Goal: Task Accomplishment & Management: Manage account settings

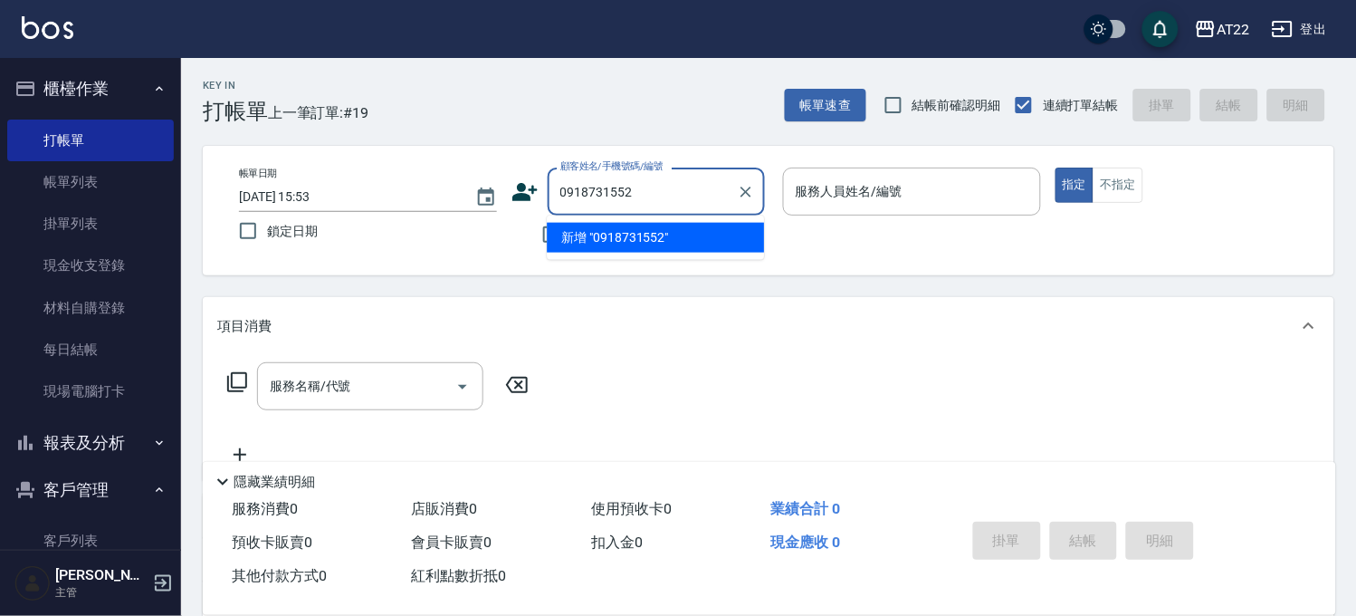
click at [676, 205] on input "0918731552" at bounding box center [643, 192] width 174 height 32
click at [672, 194] on input "0918731552" at bounding box center [643, 192] width 174 height 32
type input "0918731552"
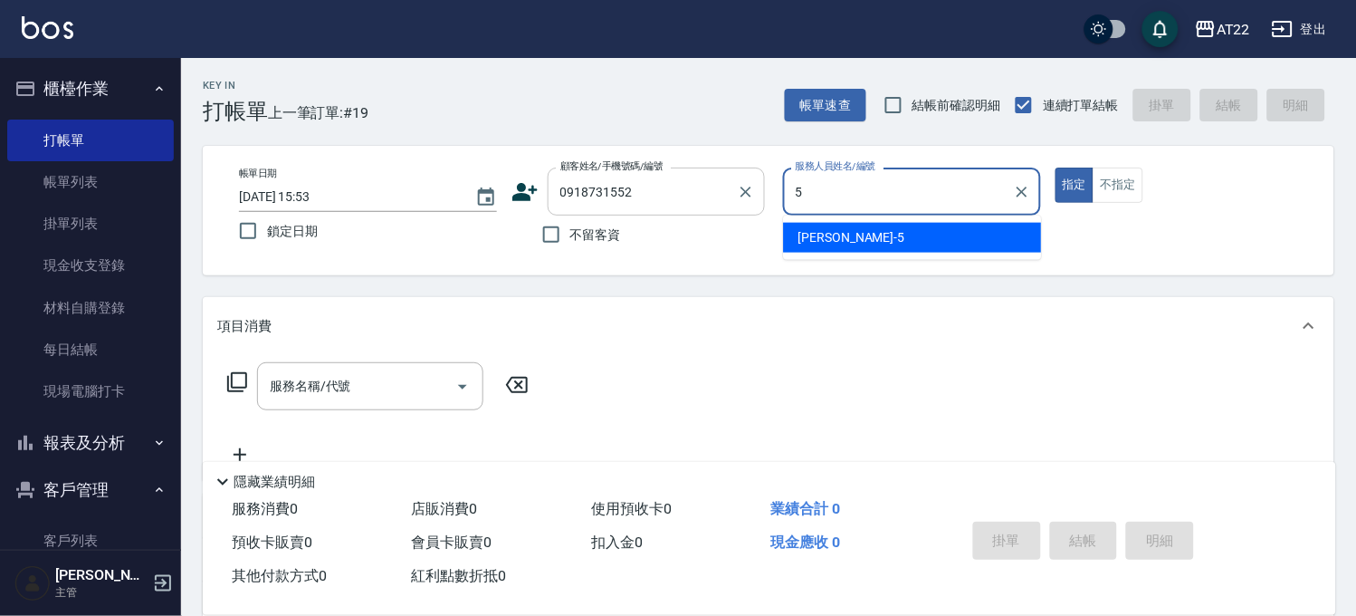
type input "king-5"
type button "true"
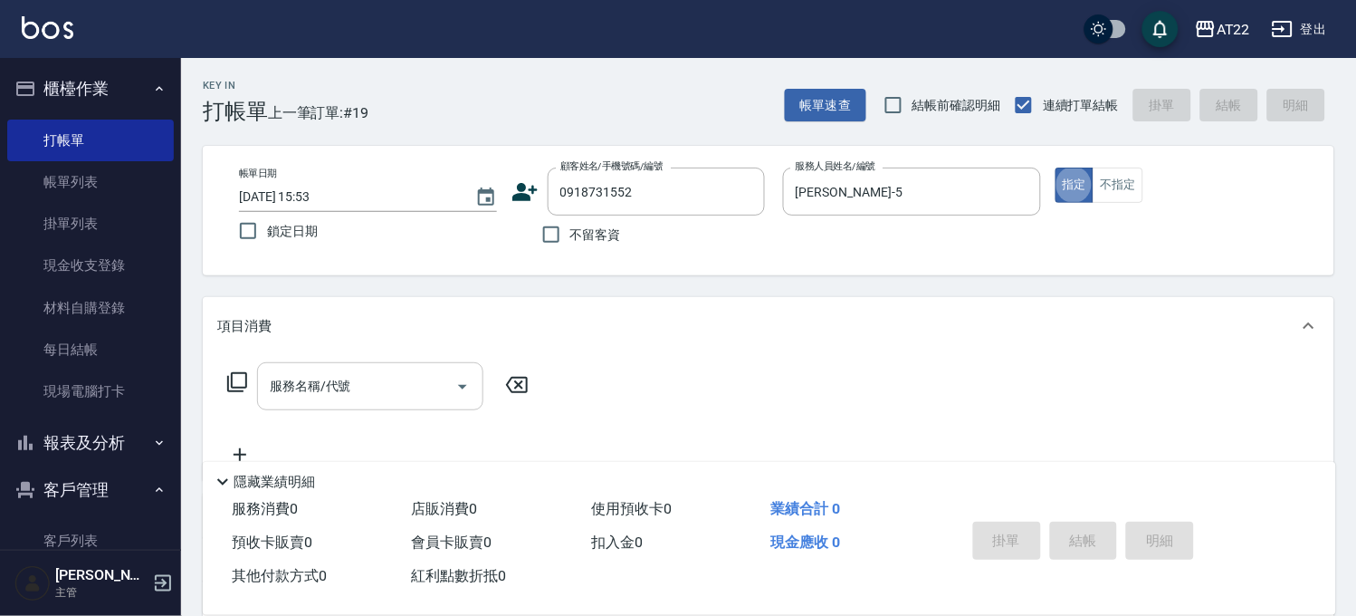
click at [375, 366] on div "服務名稱/代號" at bounding box center [370, 386] width 226 height 48
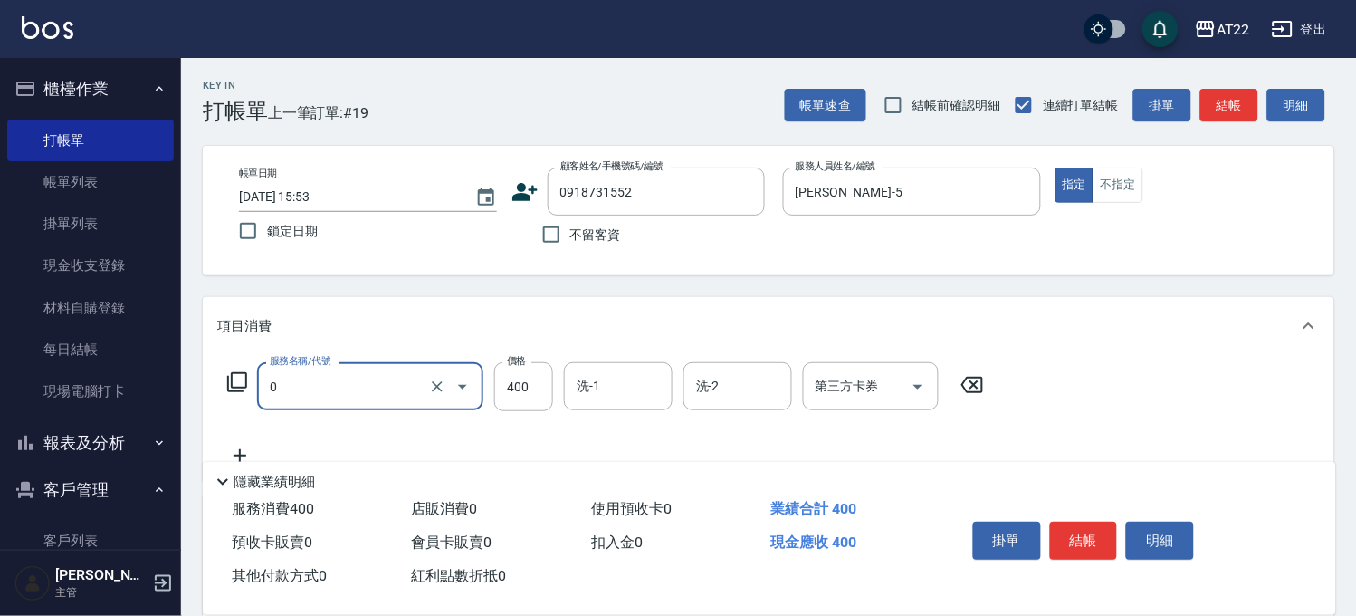
type input "有機洗髮(0)"
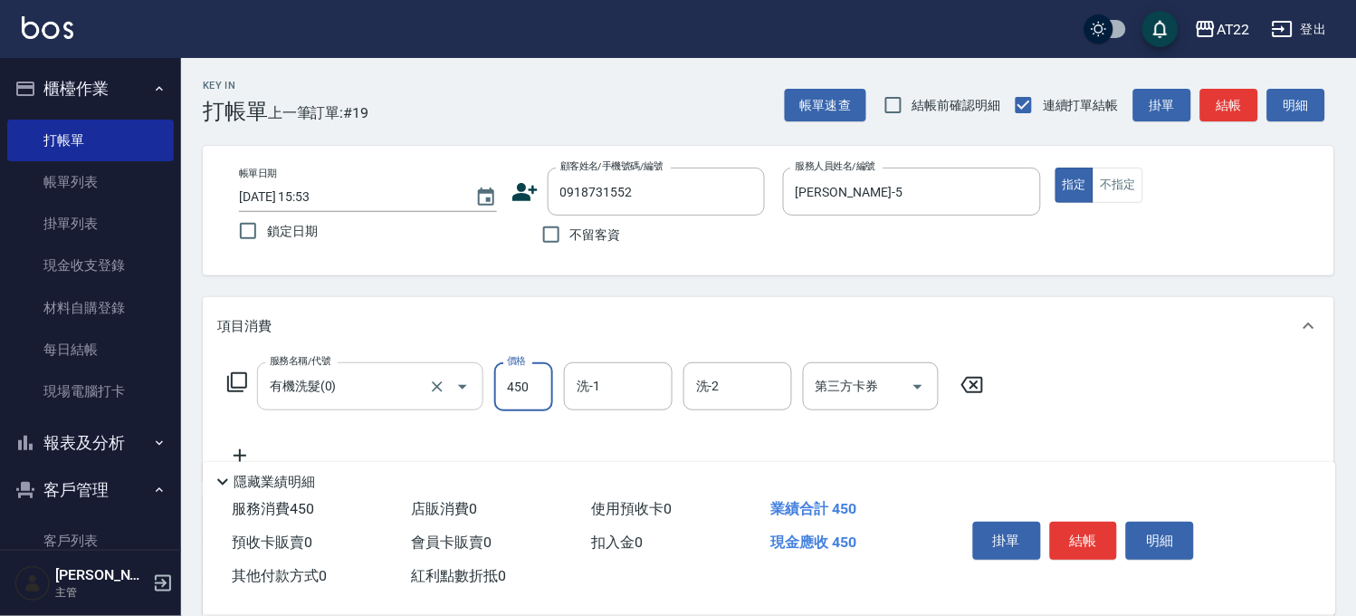
type input "450"
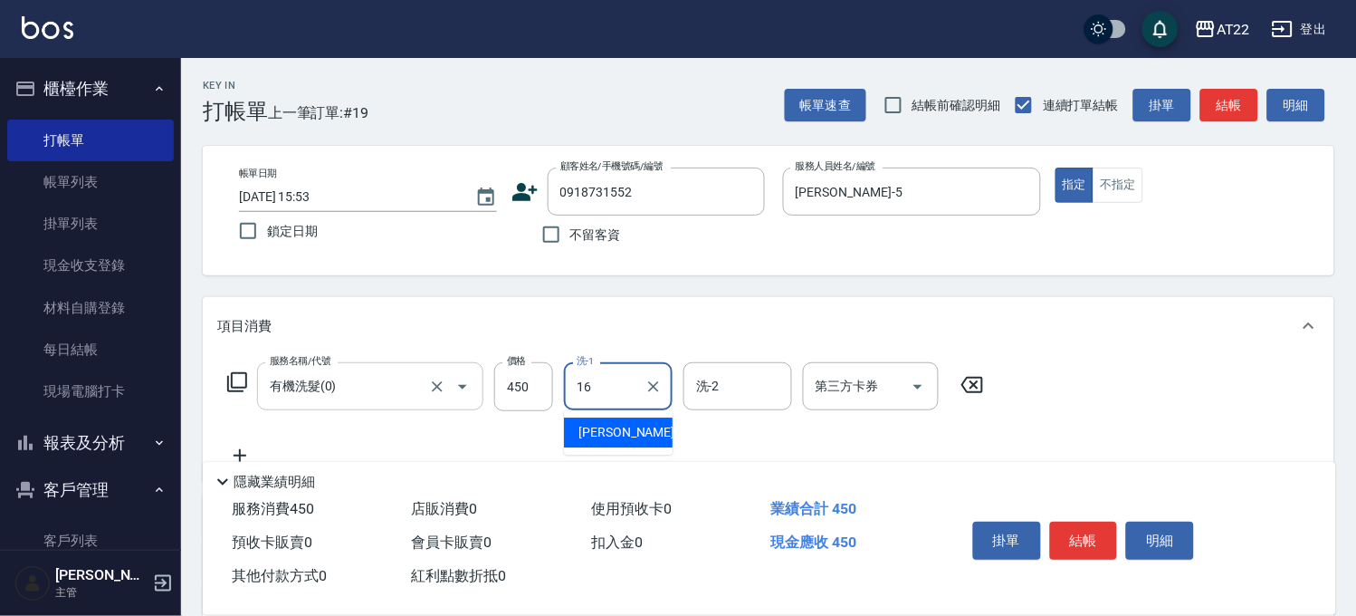
type input "Joe-16"
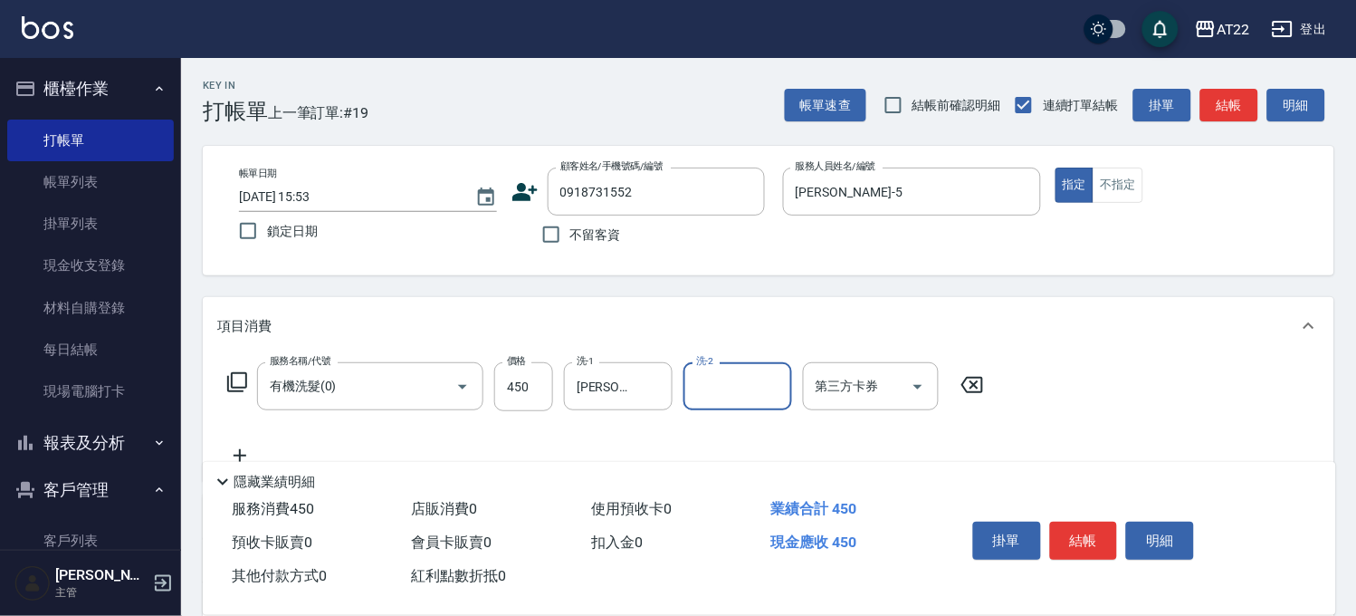
click at [243, 447] on icon at bounding box center [239, 455] width 45 height 22
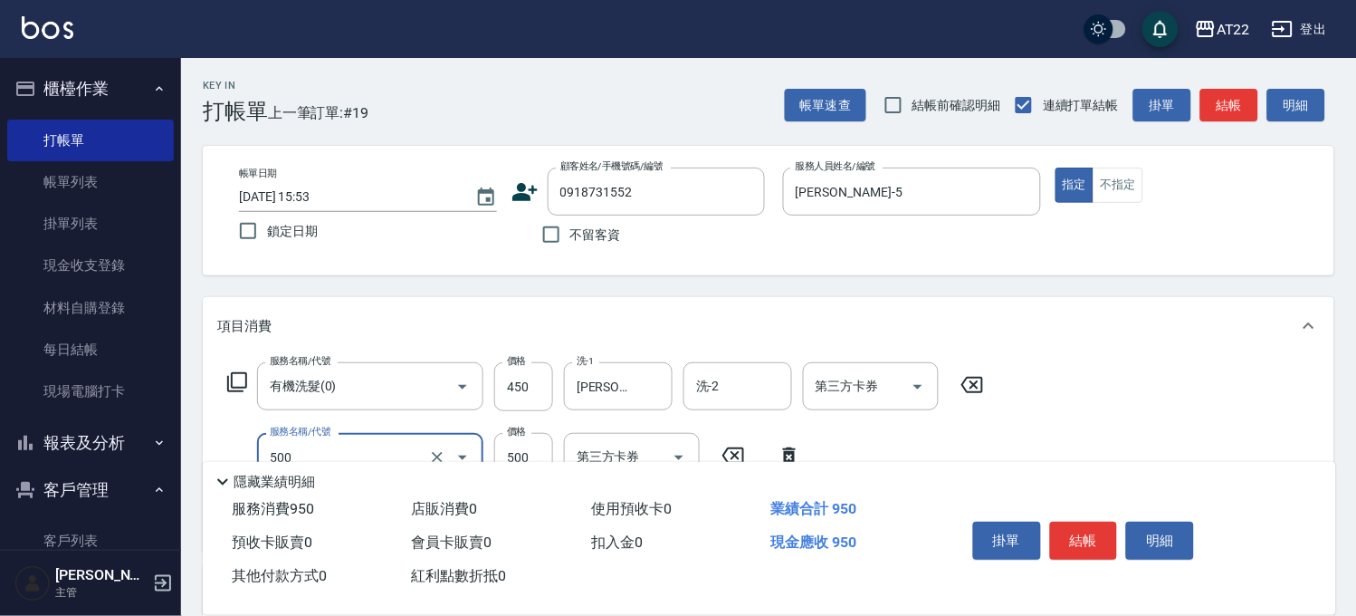
type input "剪髮(500)"
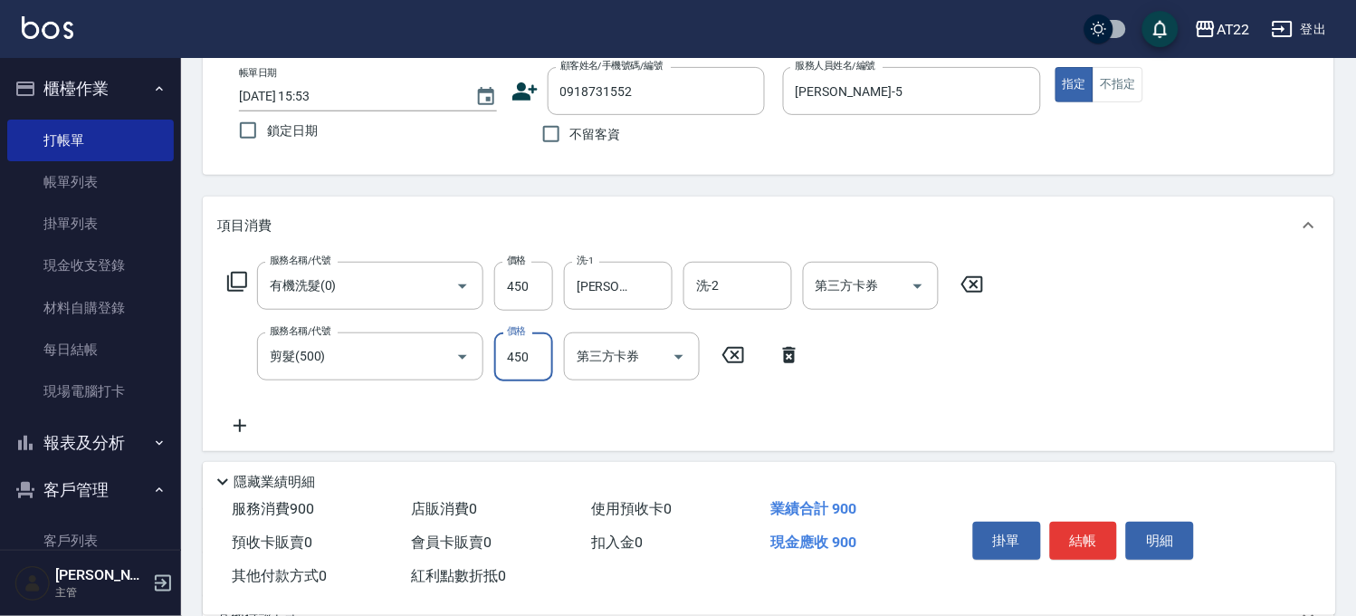
type input "450"
click at [237, 421] on icon at bounding box center [239, 426] width 45 height 22
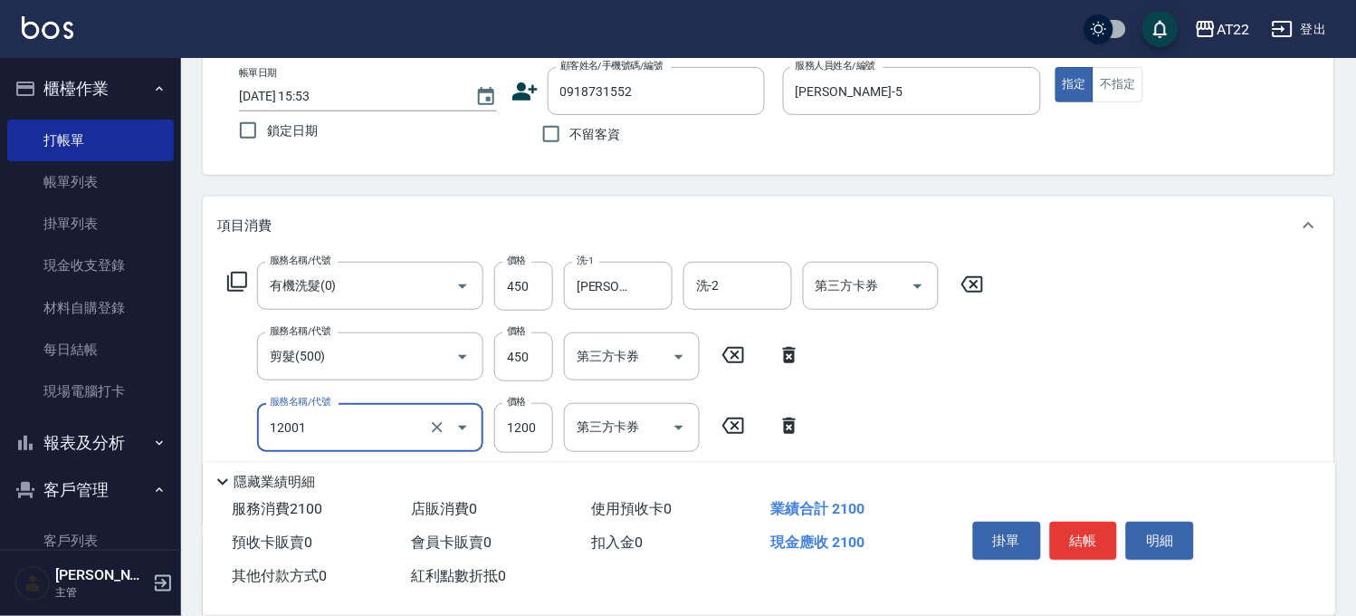
type input "燙髮S(12001)"
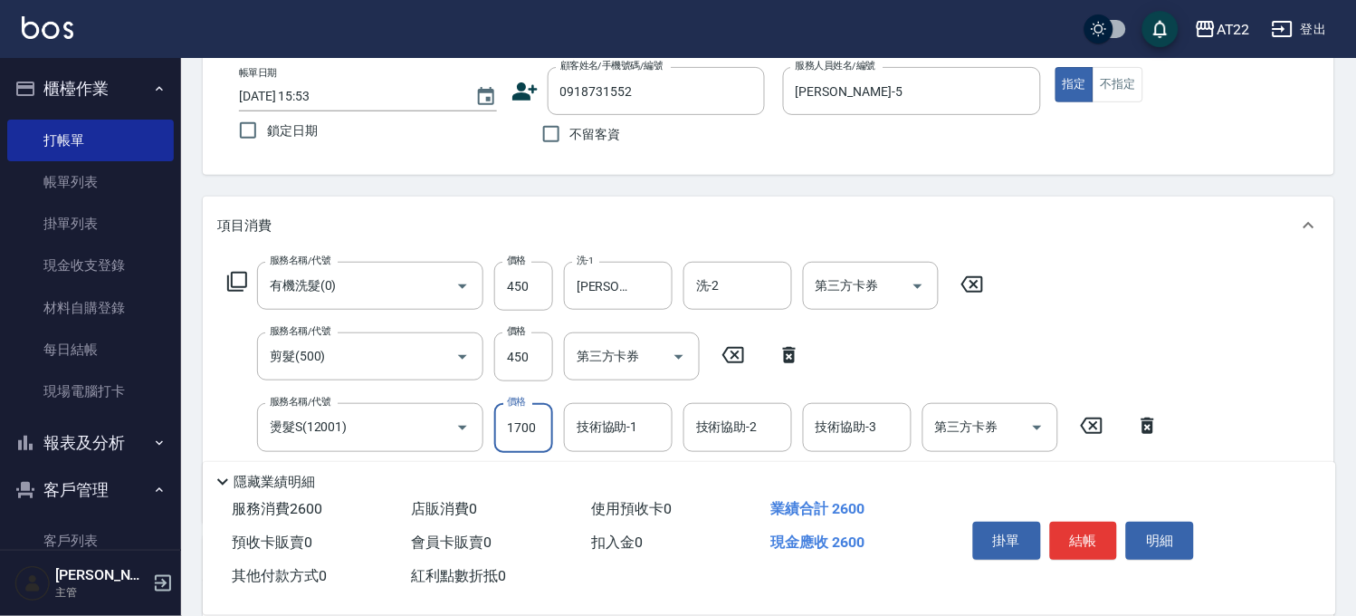
type input "1700"
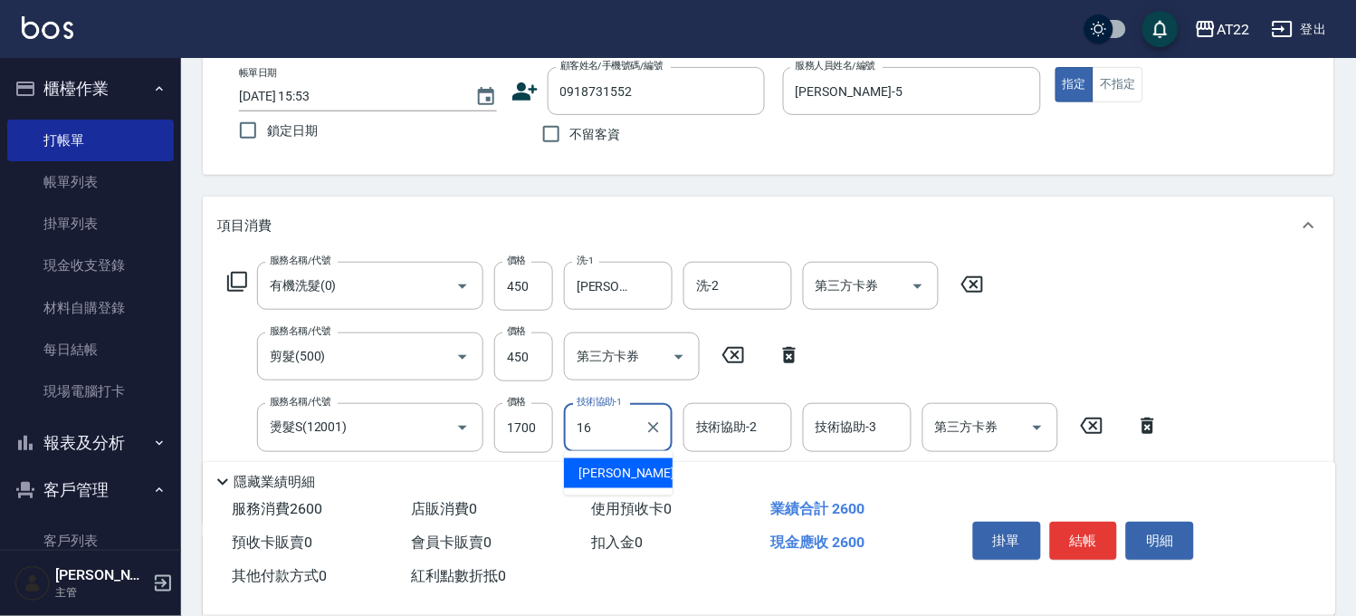
type input "[PERSON_NAME]-16"
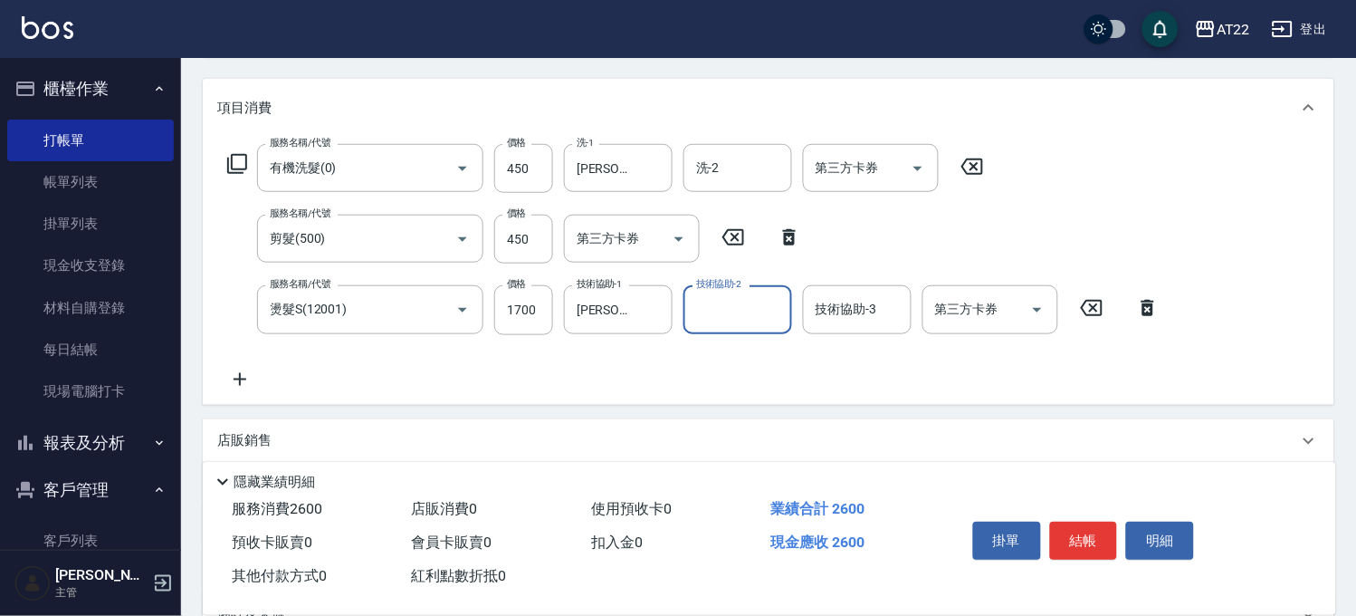
scroll to position [301, 0]
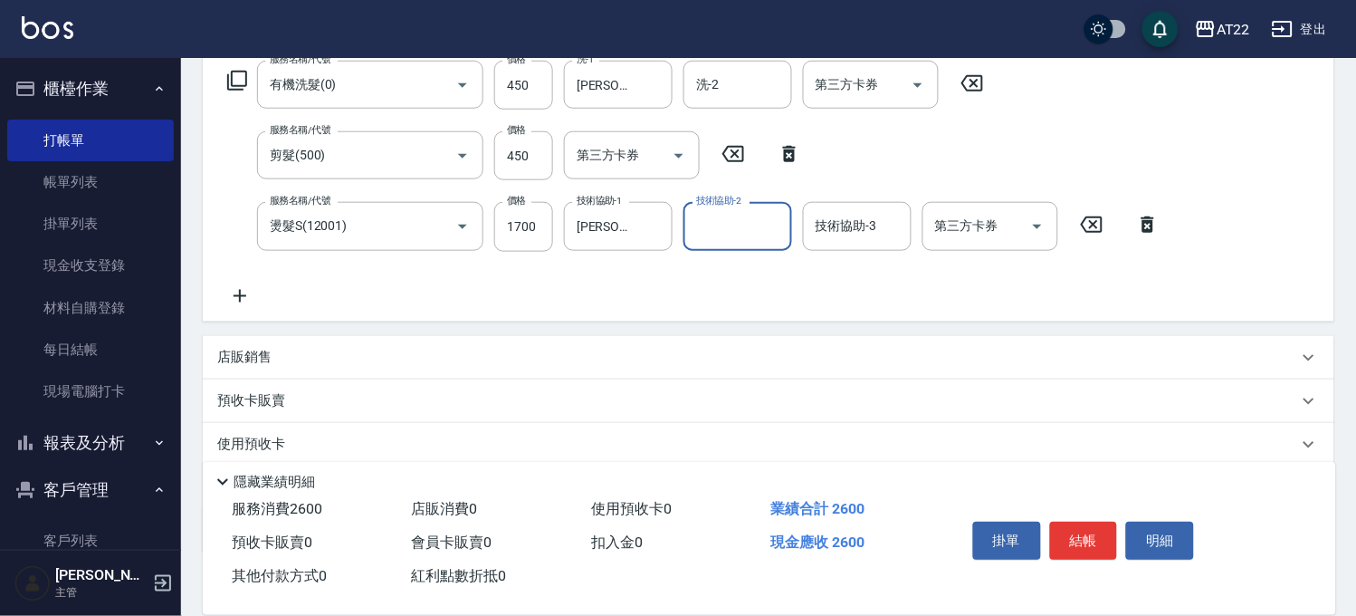
click at [250, 296] on icon at bounding box center [239, 296] width 45 height 22
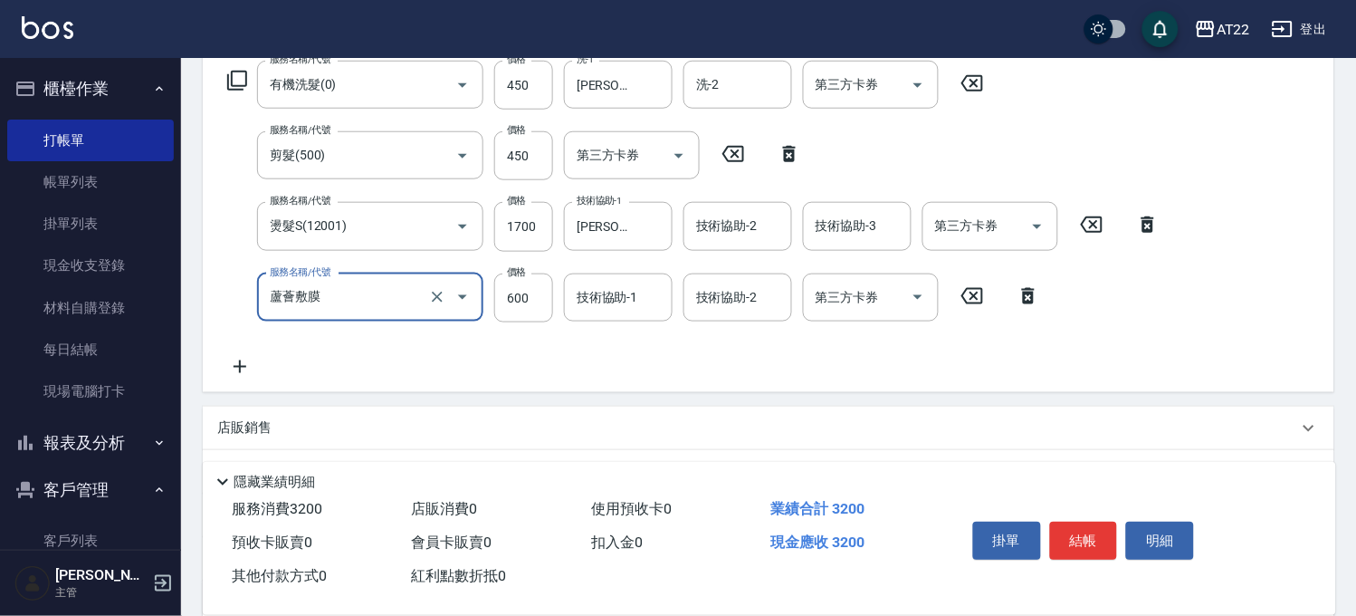
type input "蘆薈敷膜"
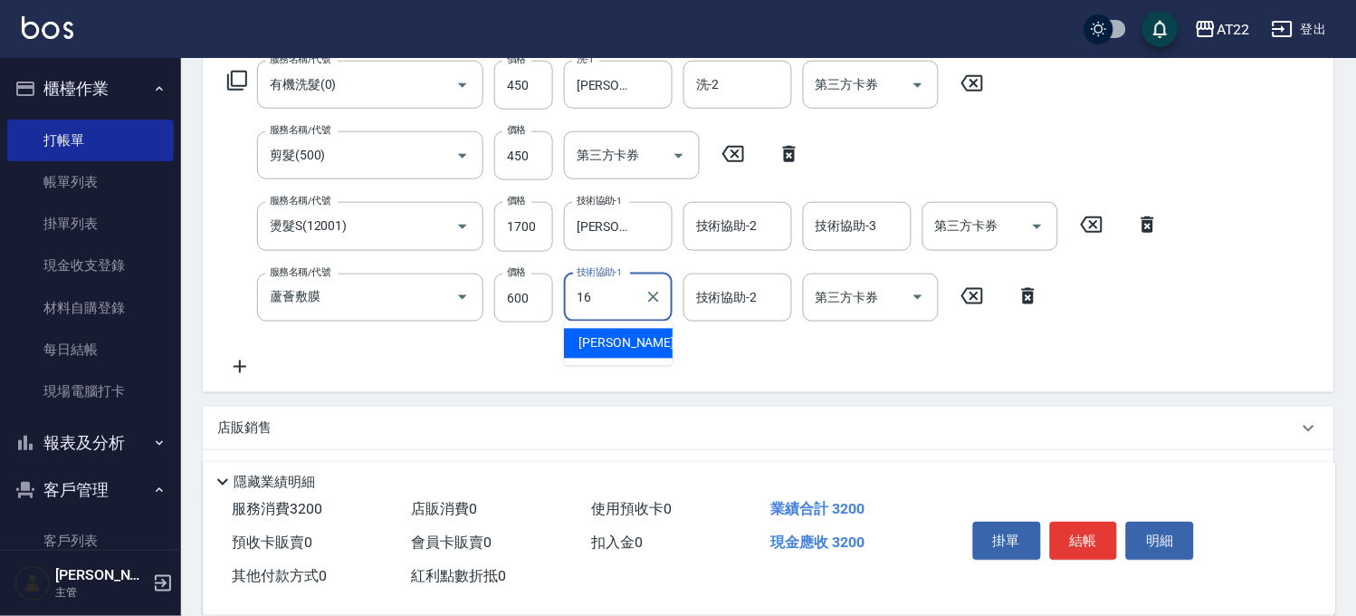
type input "[PERSON_NAME]-16"
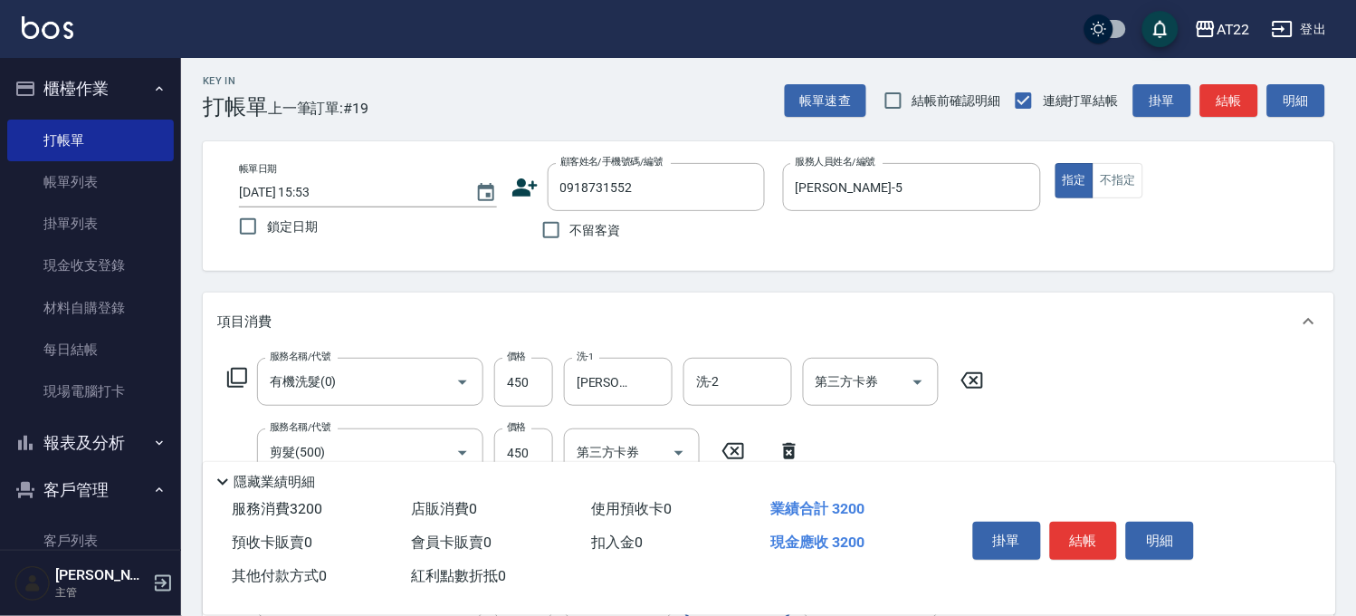
scroll to position [0, 0]
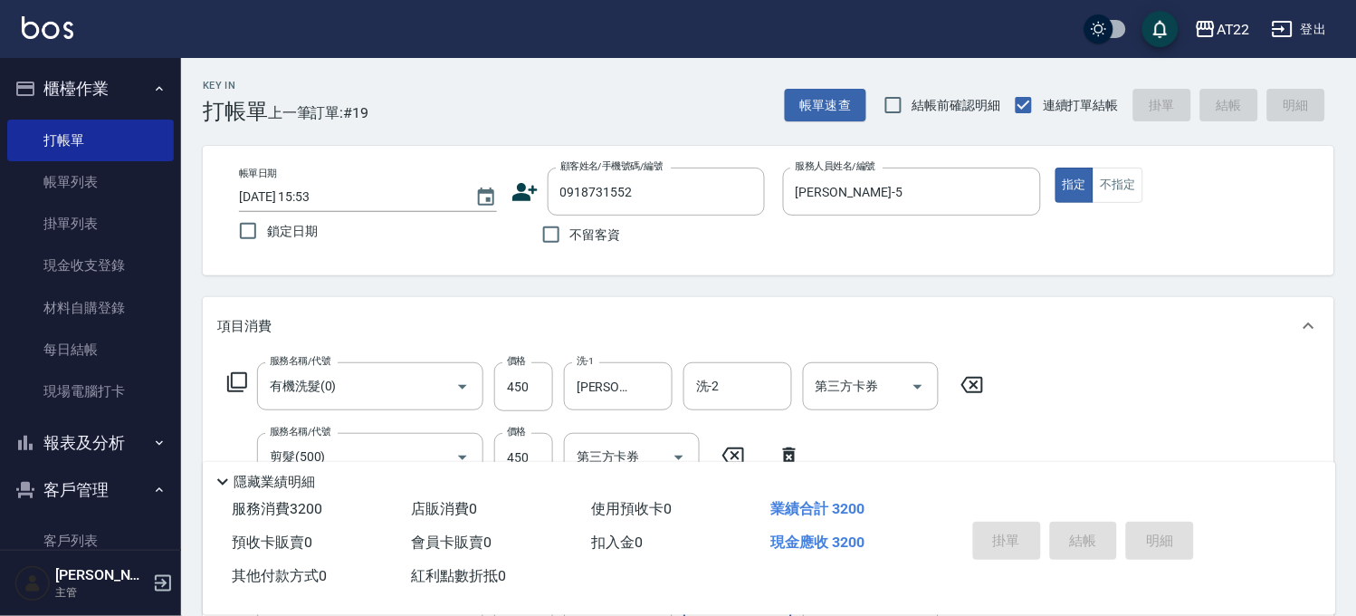
type input "2025/09/21 17:33"
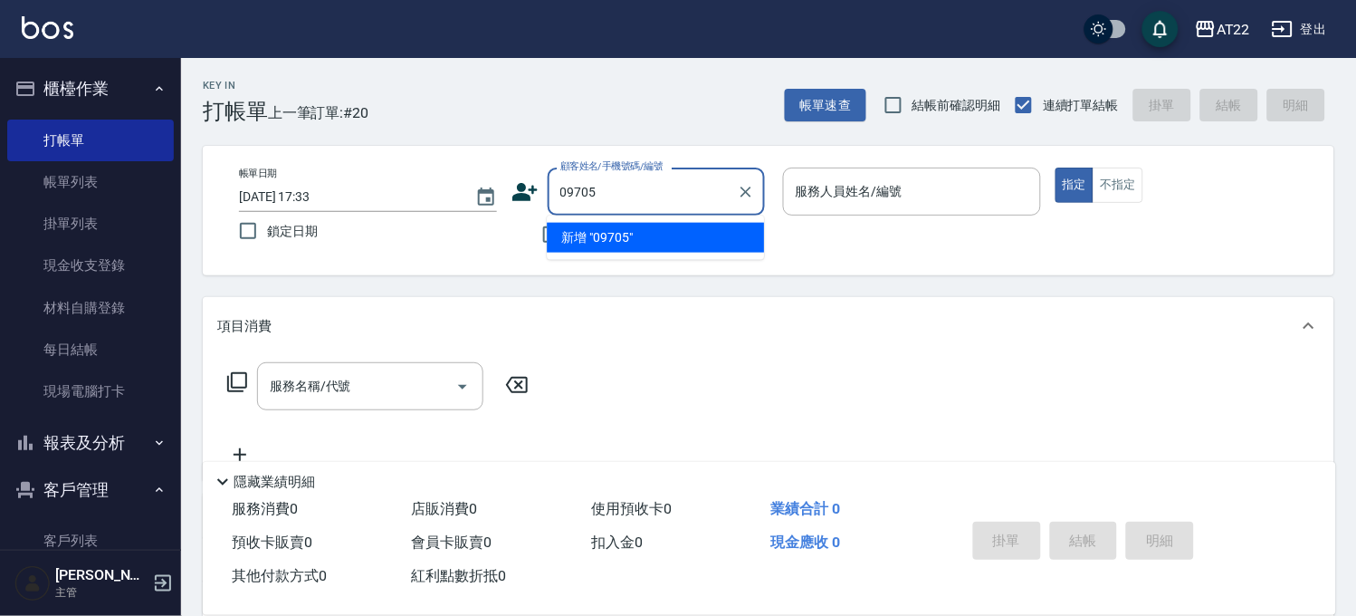
type input "0970"
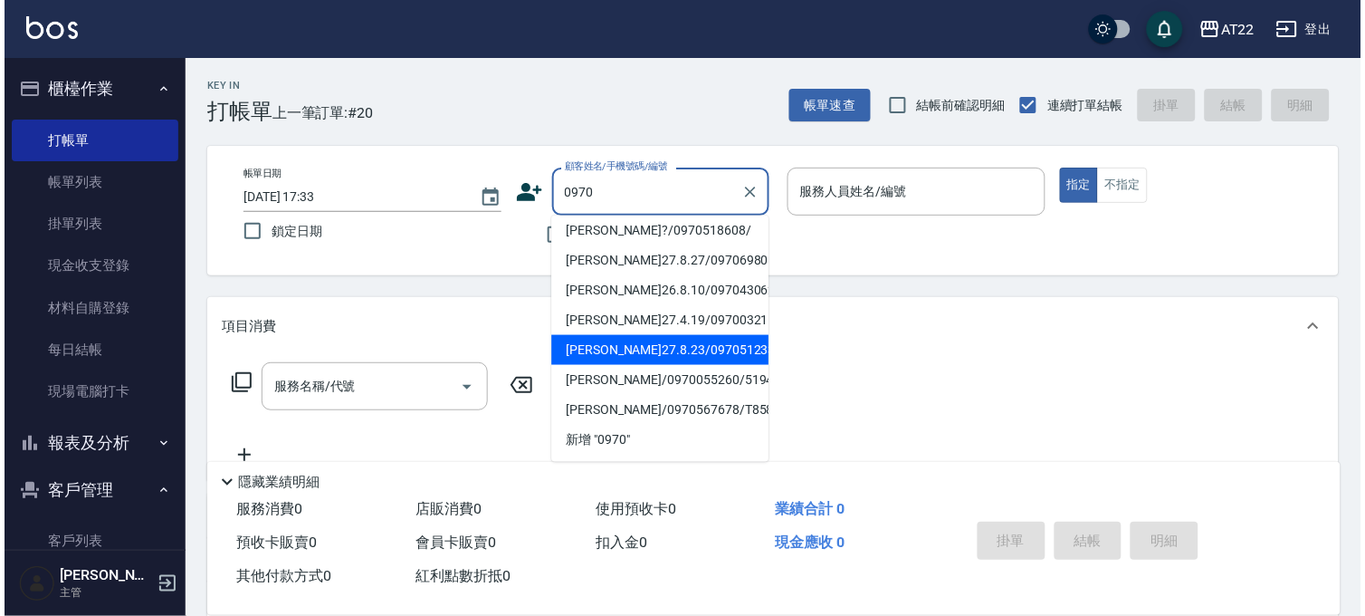
scroll to position [566, 0]
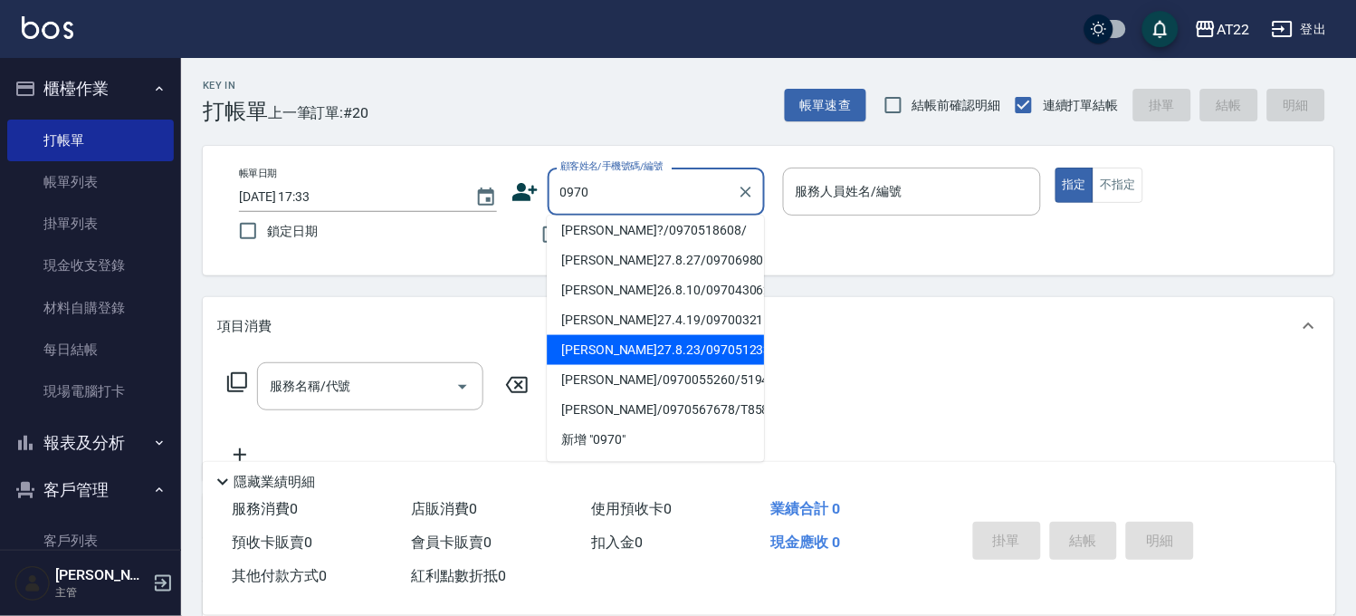
click at [682, 335] on li "[PERSON_NAME]27.8.23/0970512336/T91213" at bounding box center [655, 350] width 217 height 30
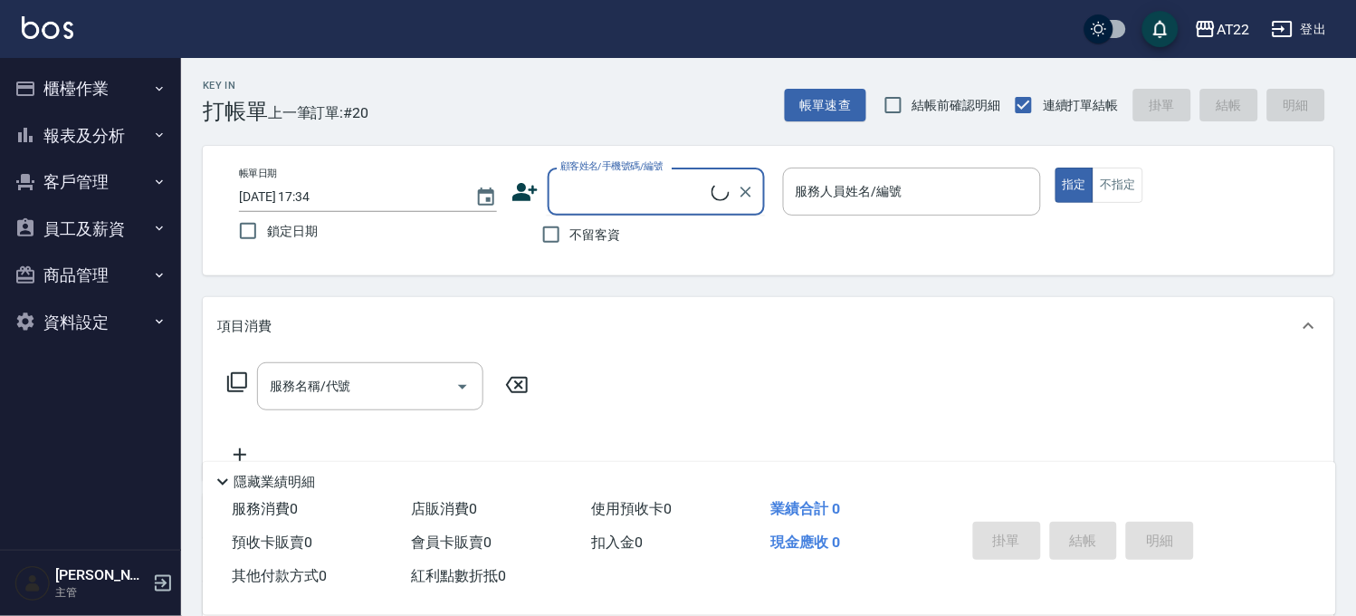
click at [647, 191] on input "顧客姓名/手機號碼/編號" at bounding box center [634, 192] width 156 height 32
click at [656, 234] on li "[PERSON_NAME]27.8.23/0970512336/T91213" at bounding box center [655, 238] width 217 height 30
type input "[PERSON_NAME]27.8.23/0970512336/T91213"
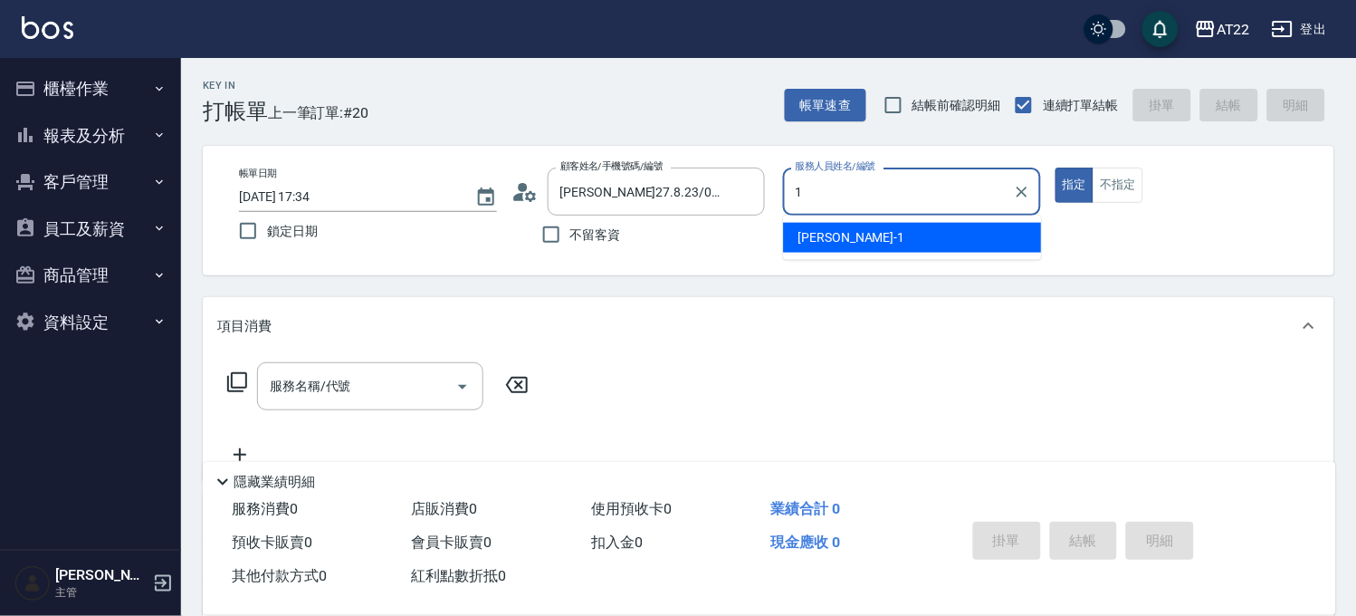
type input "[PERSON_NAME]-1"
type button "true"
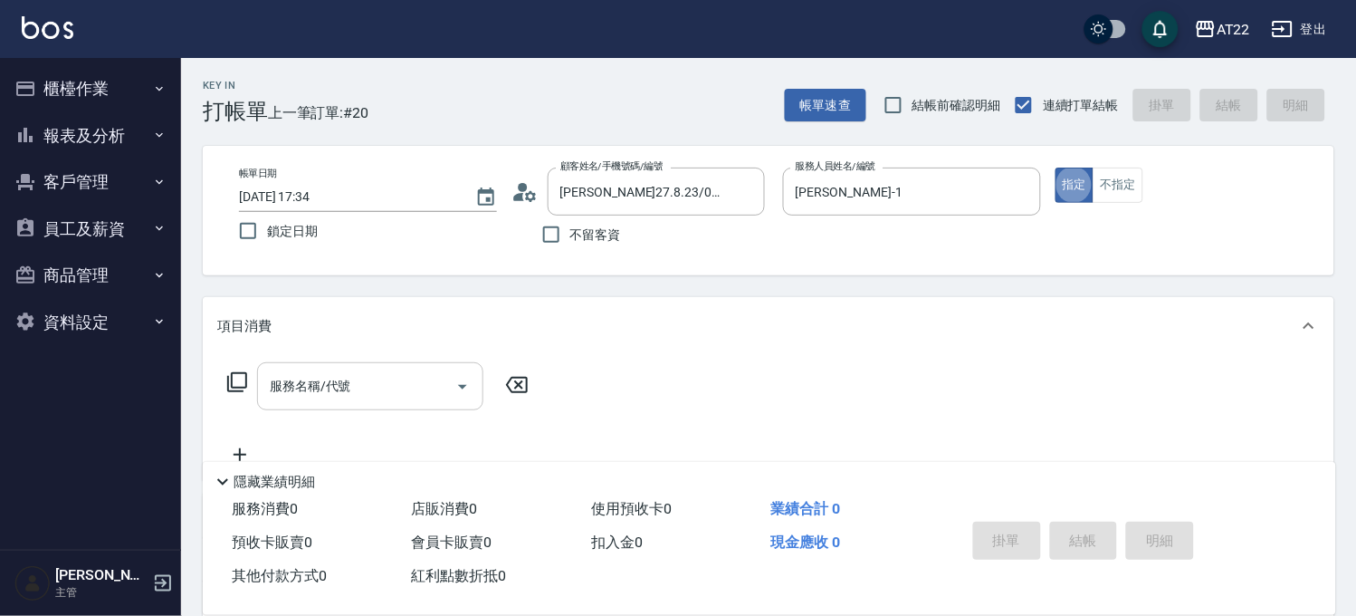
click at [320, 380] on div "服務名稱/代號 服務名稱/代號" at bounding box center [370, 386] width 226 height 48
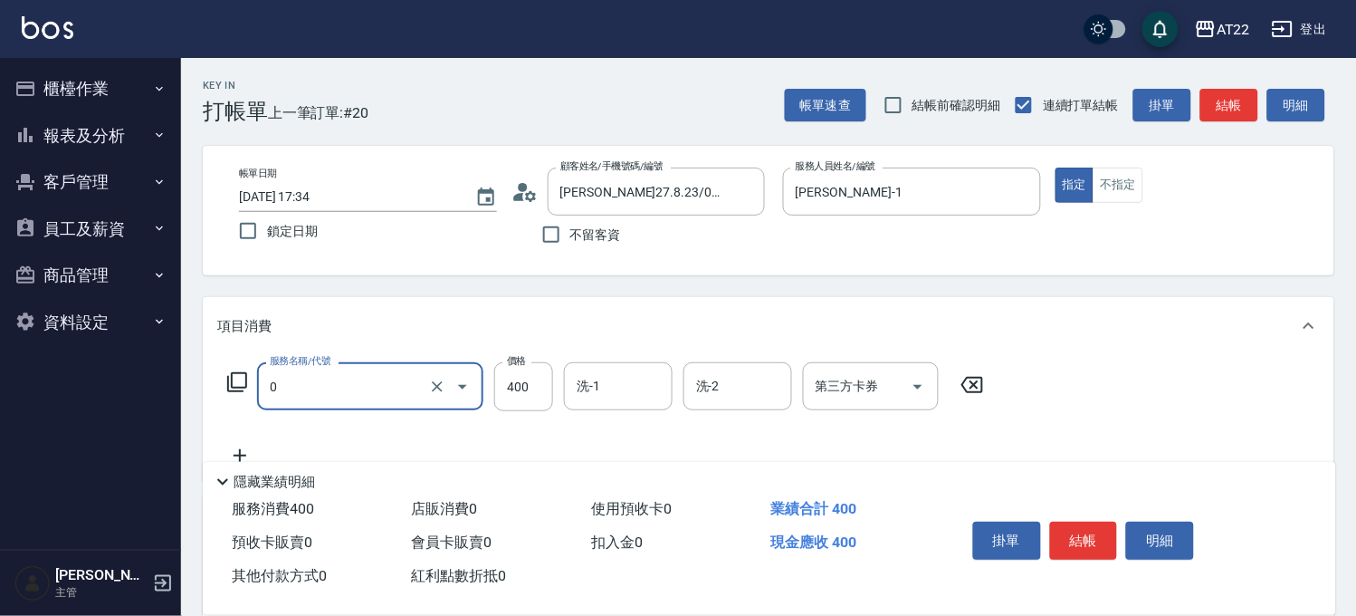
type input "有機洗髮(0)"
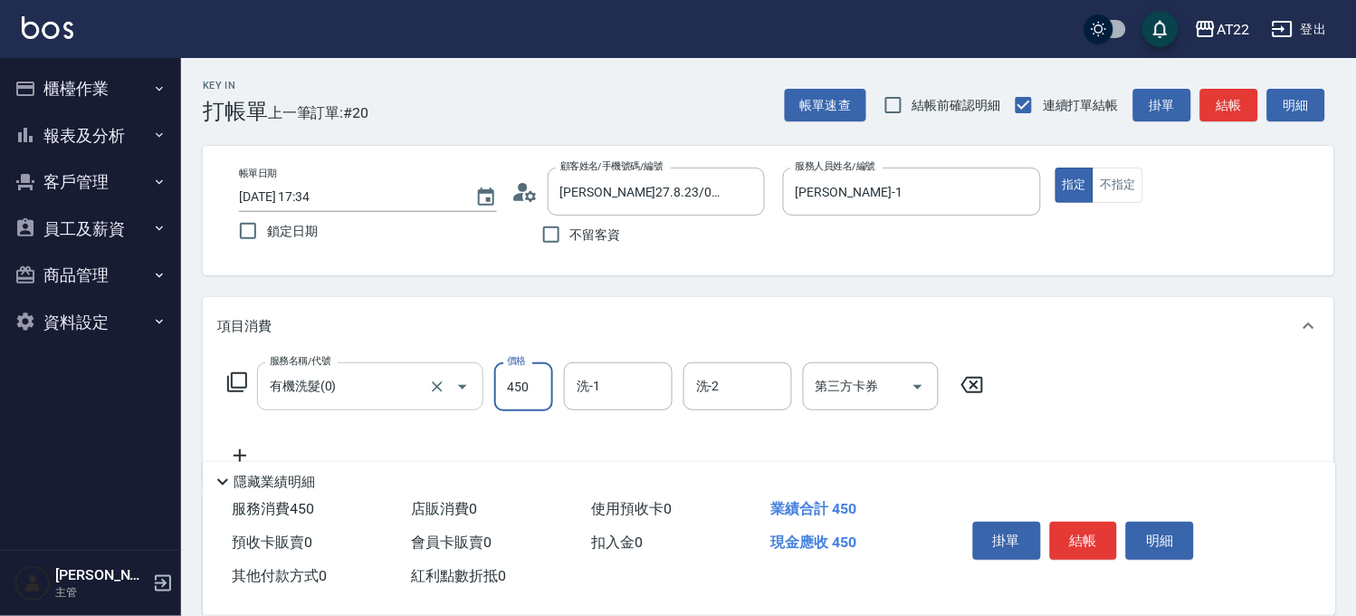
type input "450"
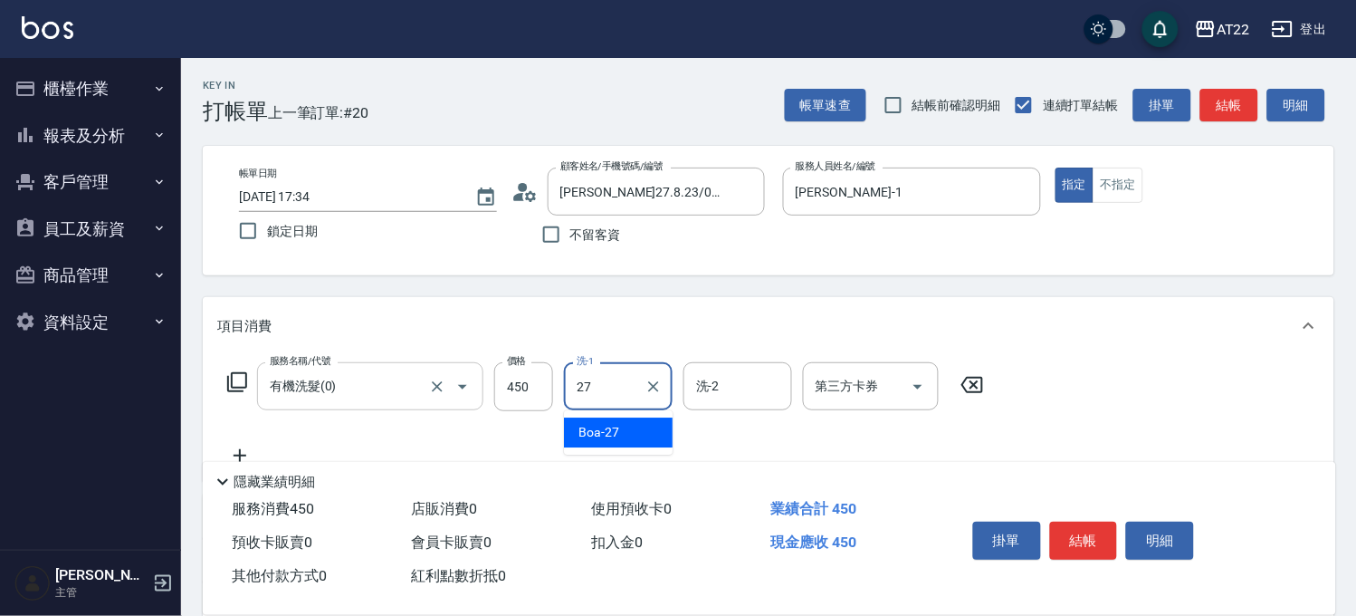
type input "Boa-27"
click at [239, 453] on icon at bounding box center [240, 455] width 13 height 13
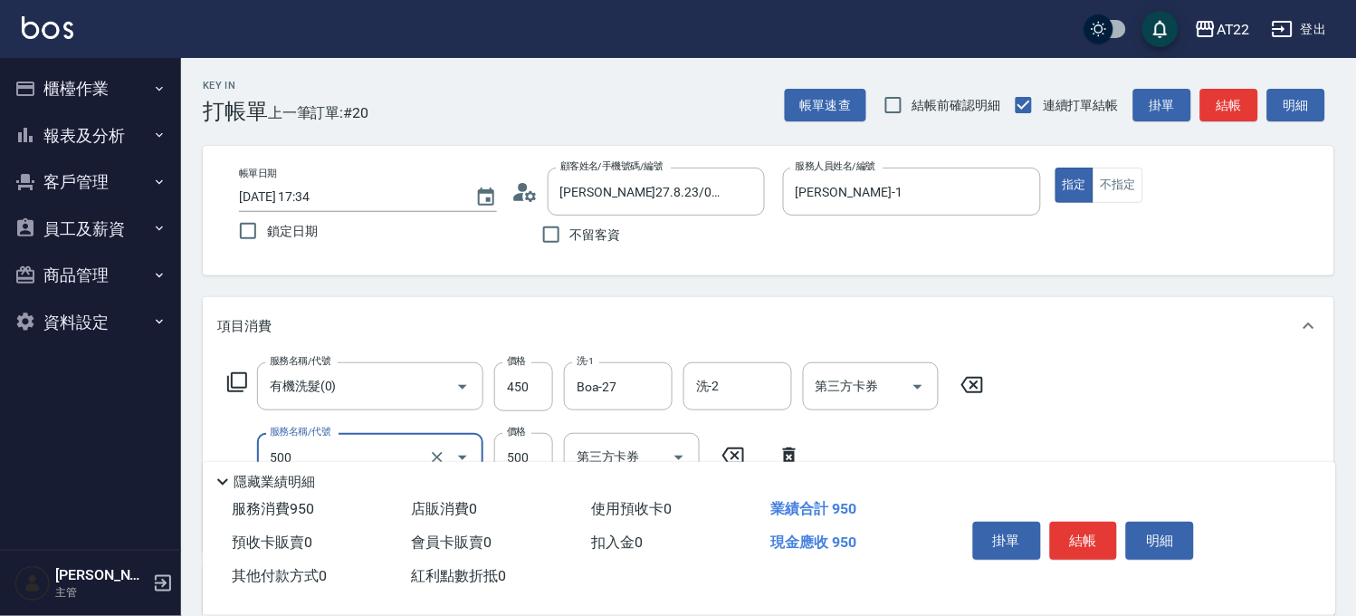
type input "剪髮(500)"
type input "280"
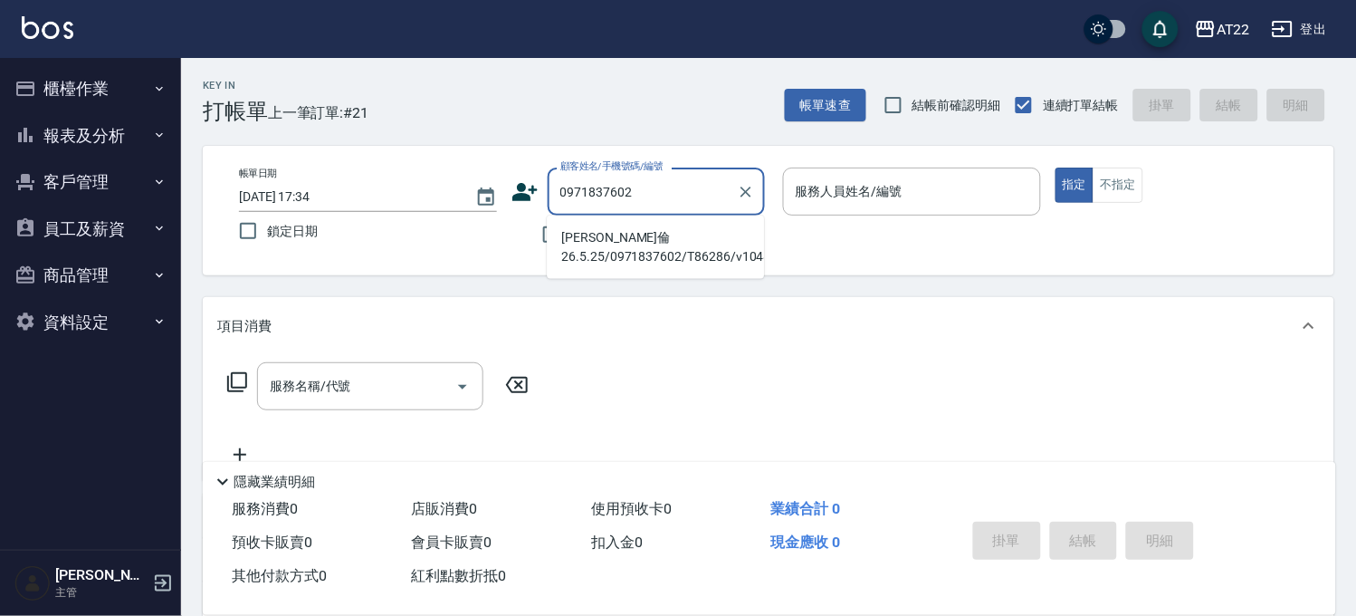
click at [659, 237] on li "[PERSON_NAME]倫26.5.25/0971837602/T86286/v10480" at bounding box center [655, 247] width 217 height 49
type input "[PERSON_NAME]倫26.5.25/0971837602/T86286/v10480"
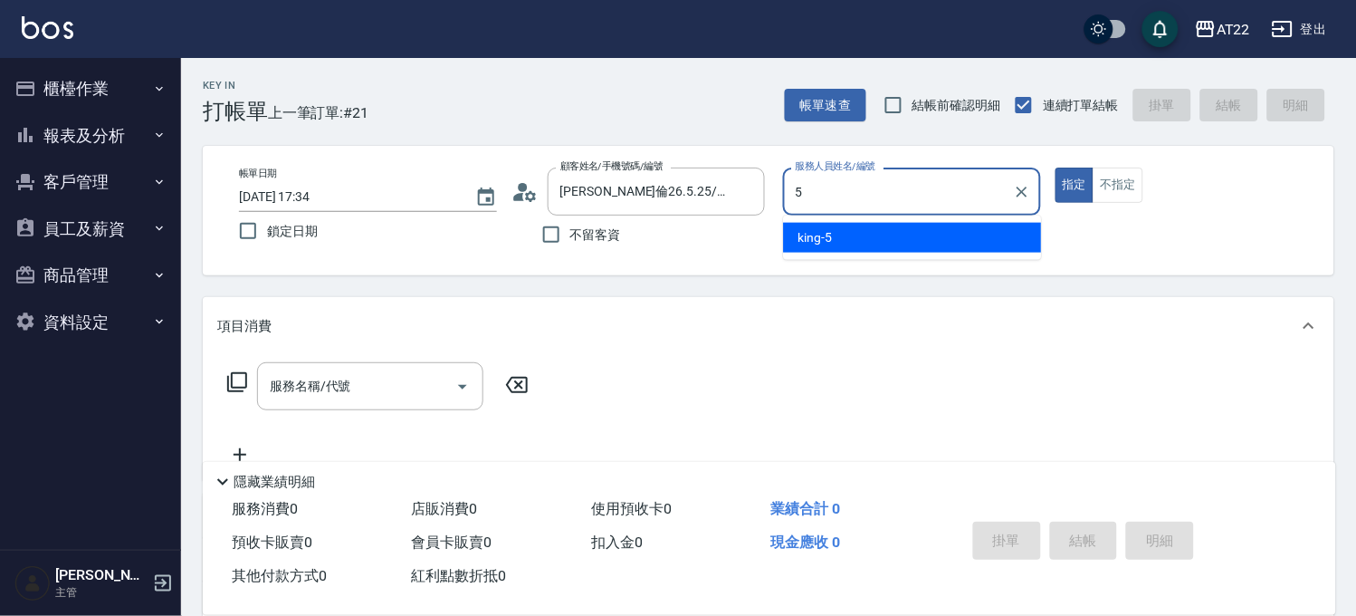
type input "king-5"
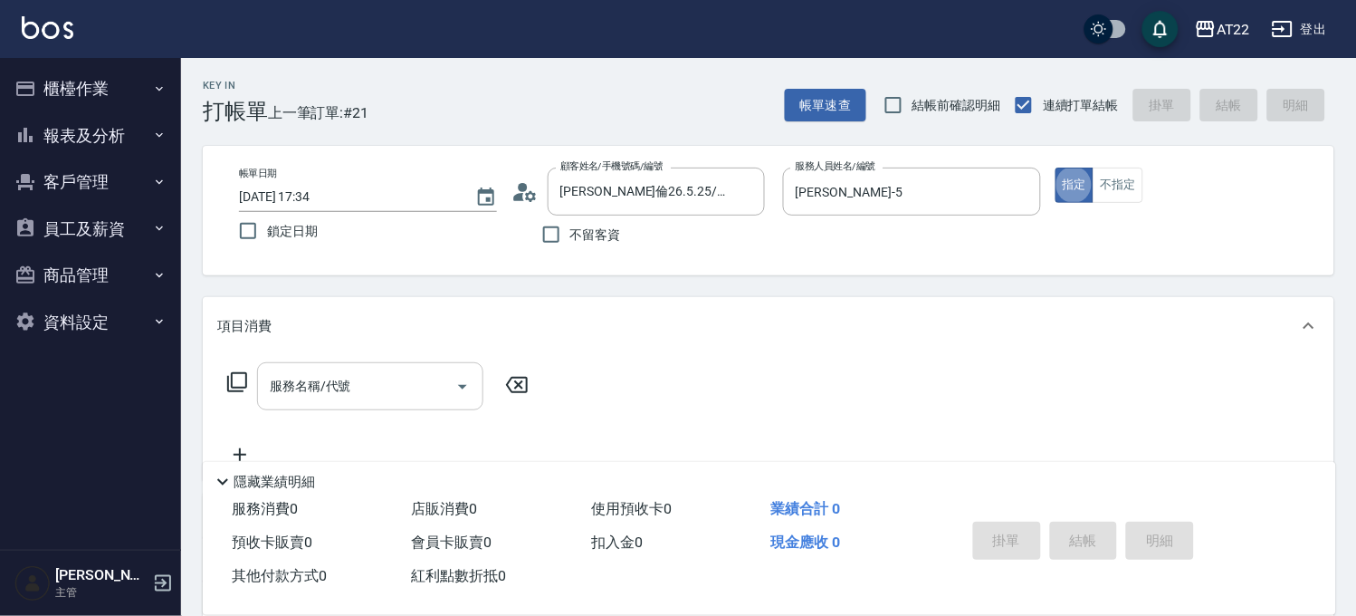
click at [336, 378] on input "服務名稱/代號" at bounding box center [356, 386] width 183 height 32
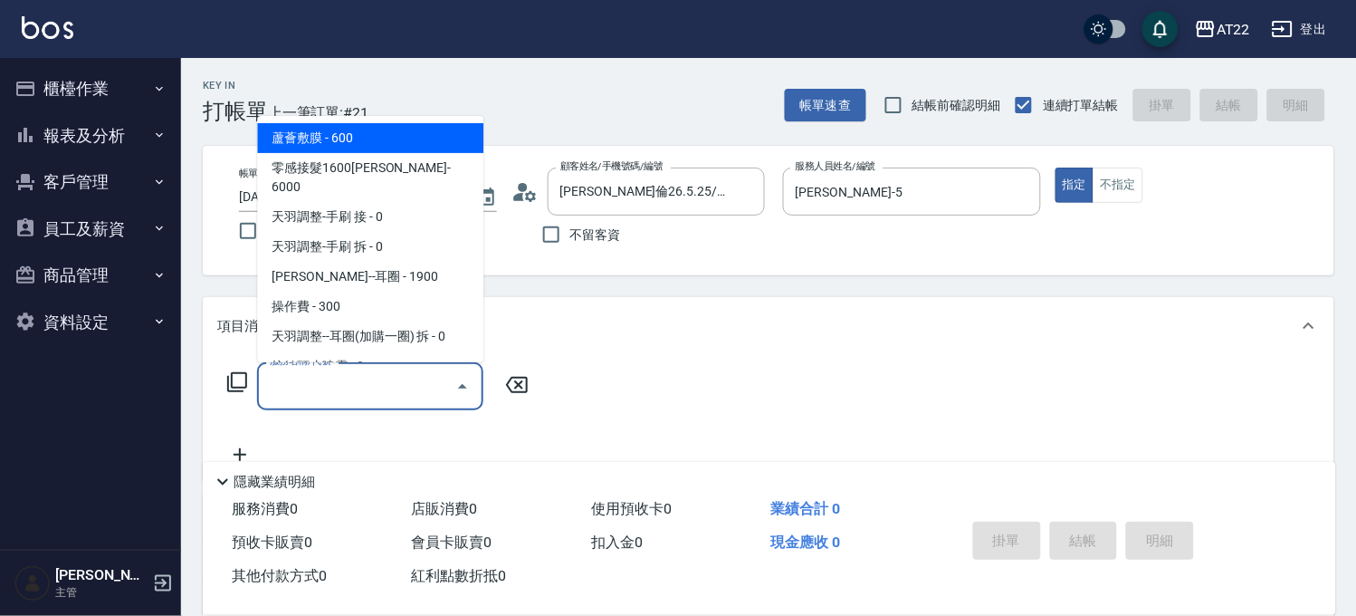
type input "0"
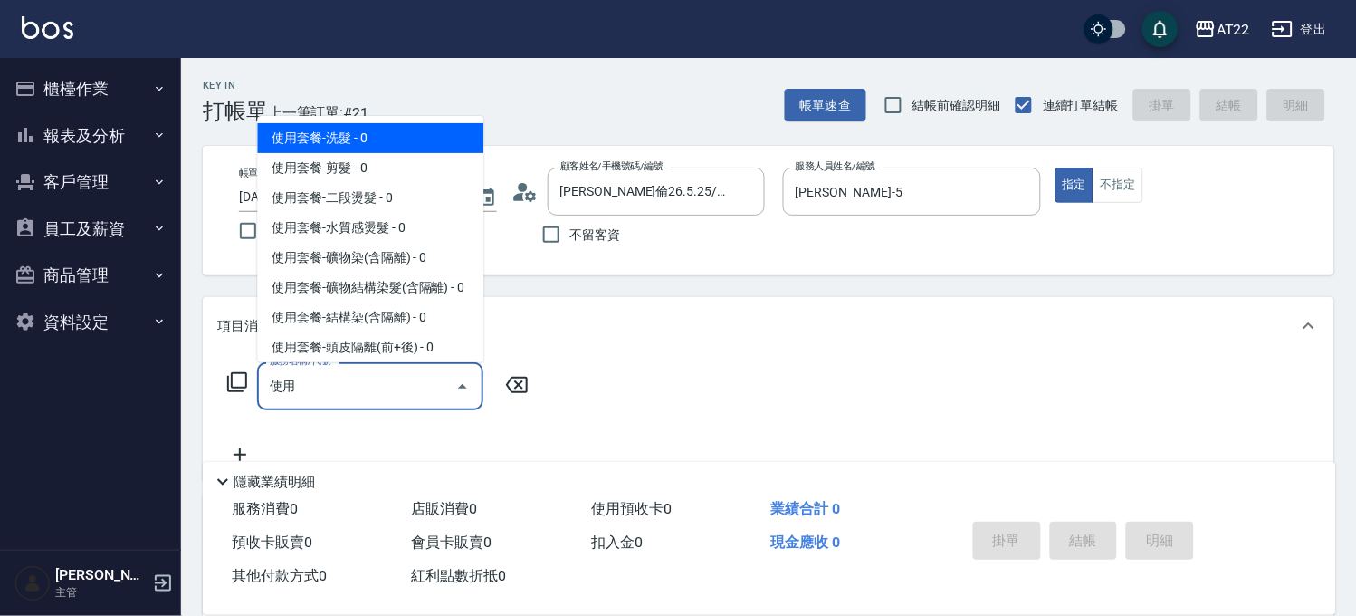
click at [336, 378] on input "使用" at bounding box center [356, 386] width 183 height 32
click at [358, 148] on span "使用套餐-洗髮 - 0" at bounding box center [370, 138] width 226 height 30
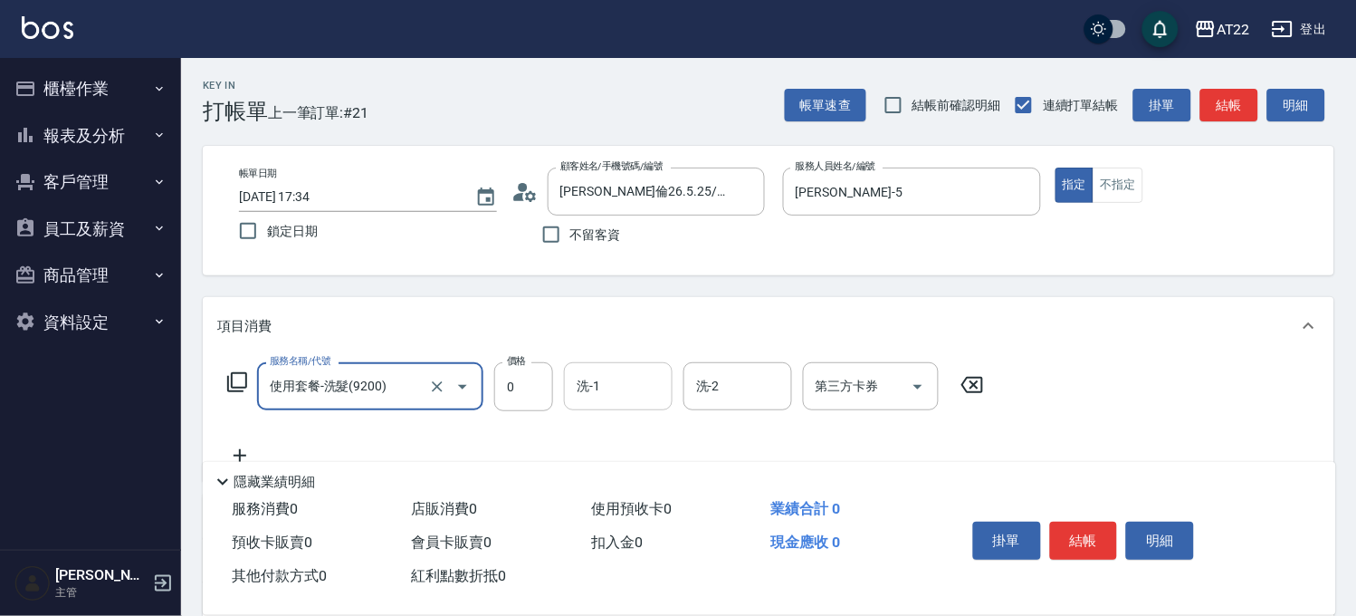
type input "使用套餐-洗髮(9200)"
click at [600, 378] on input "洗-1" at bounding box center [618, 386] width 92 height 32
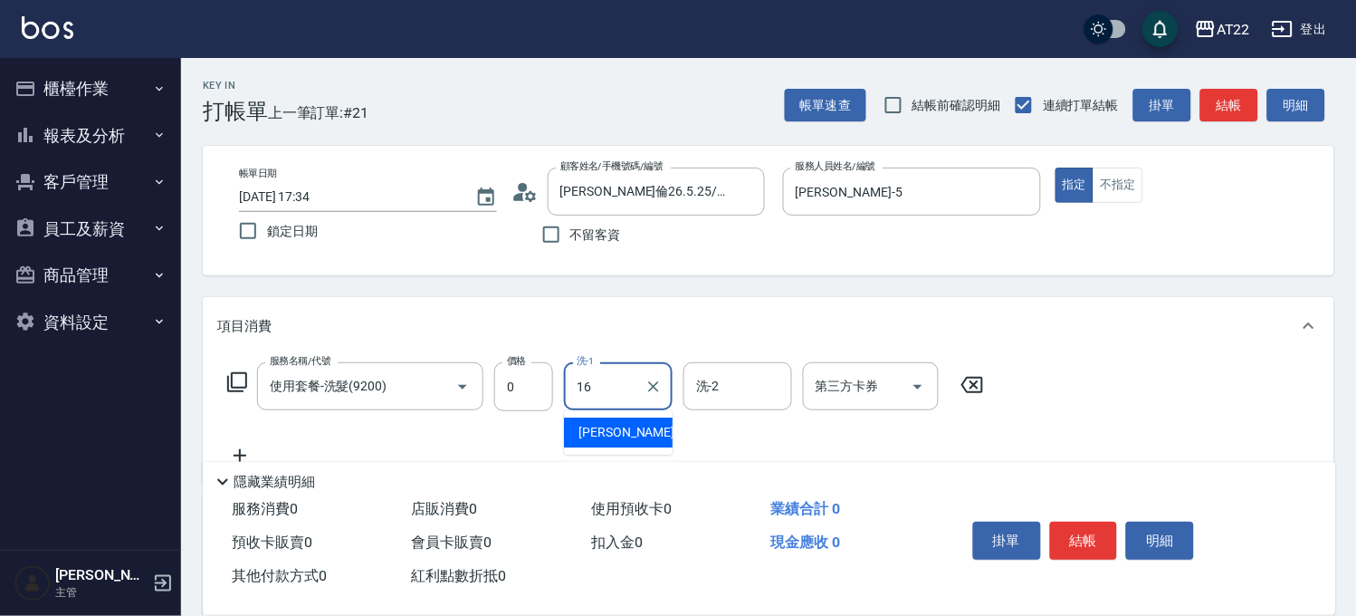
type input "[PERSON_NAME]-16"
click at [235, 447] on icon at bounding box center [239, 455] width 45 height 22
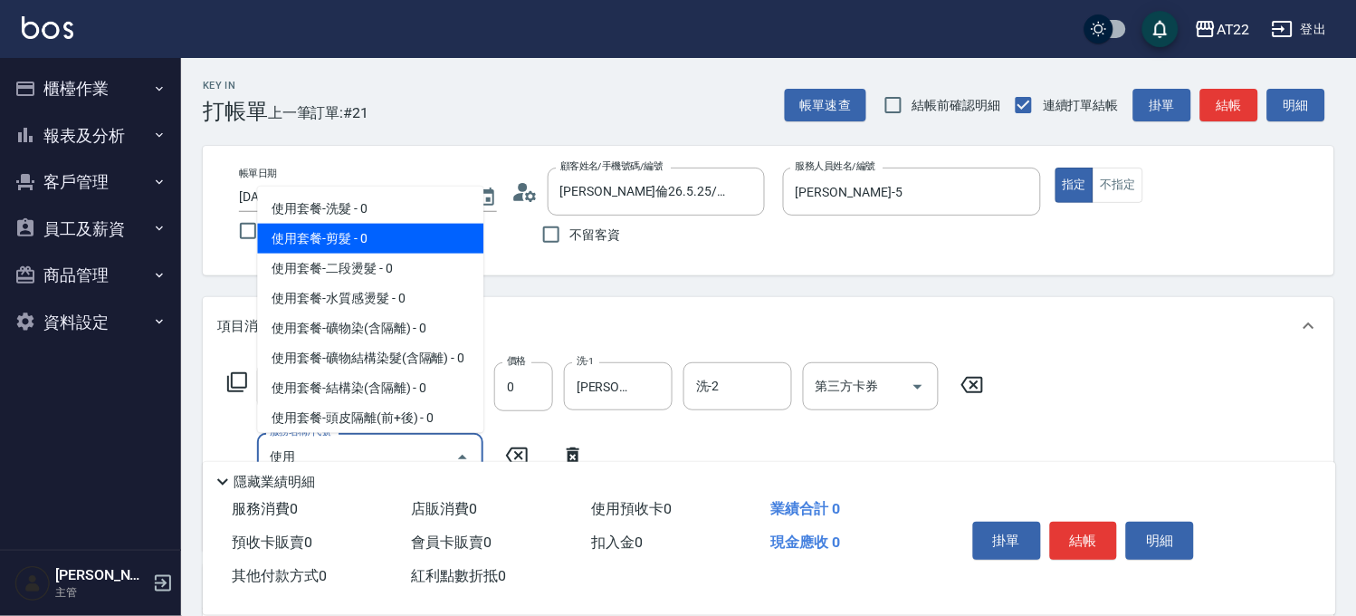
click at [387, 241] on span "使用套餐-剪髮 - 0" at bounding box center [370, 239] width 226 height 30
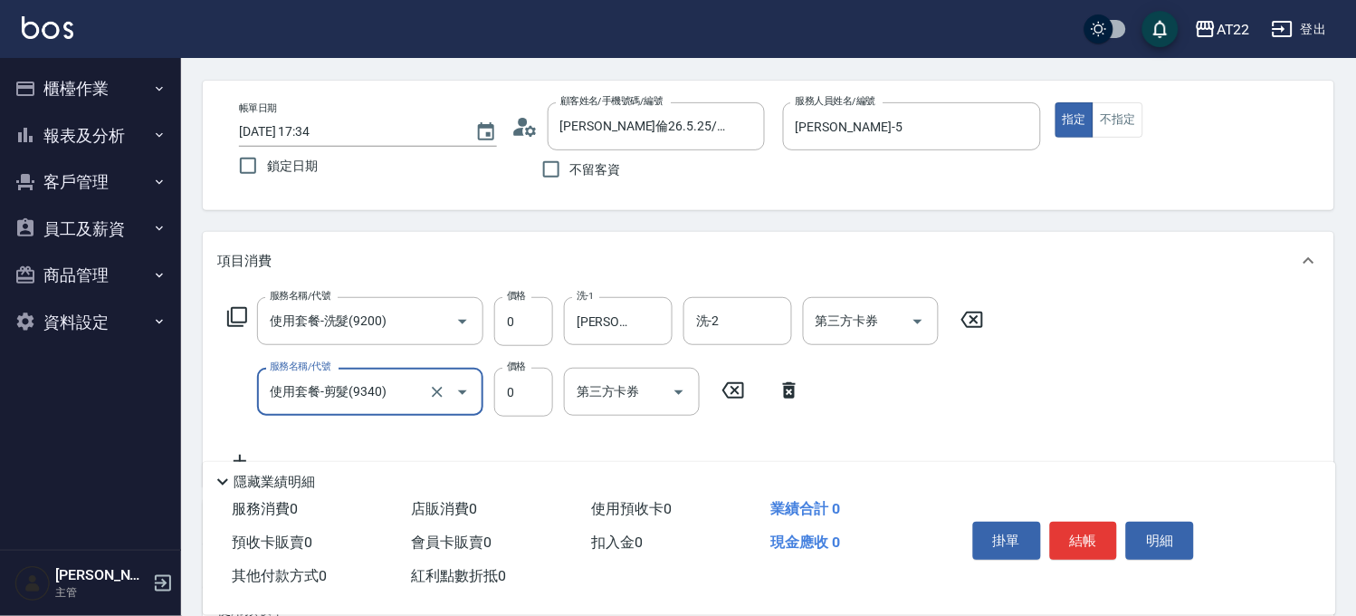
scroll to position [100, 0]
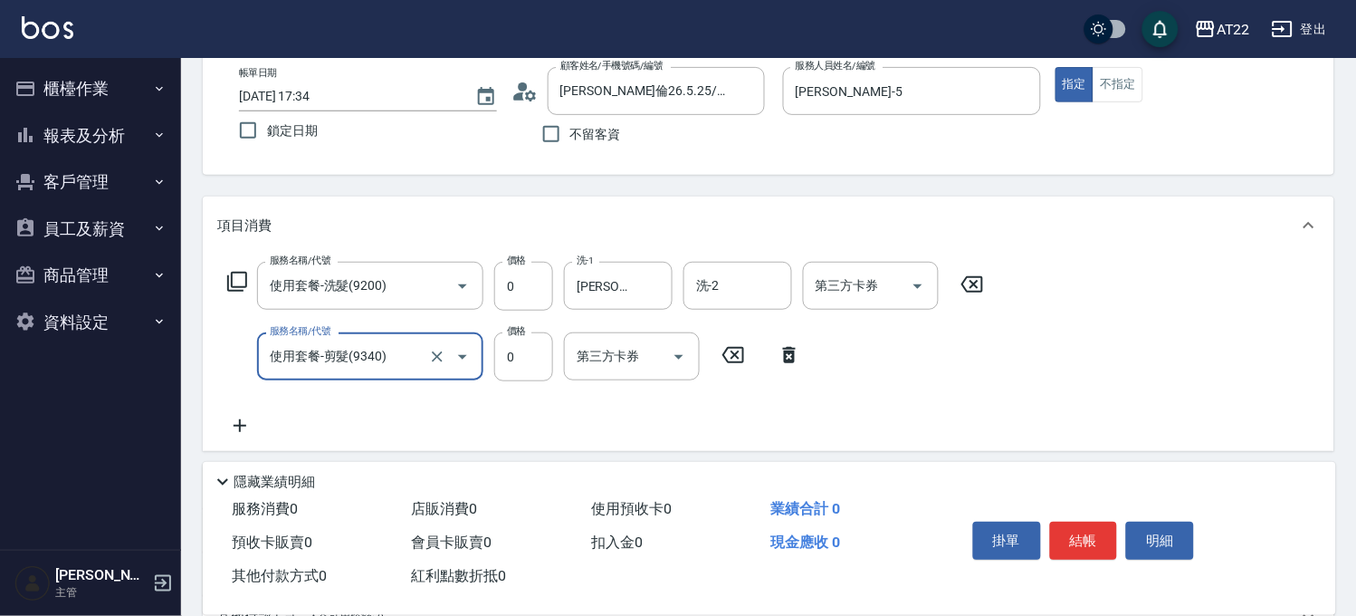
type input "使用套餐-剪髮(9340)"
click at [239, 422] on icon at bounding box center [240, 425] width 13 height 13
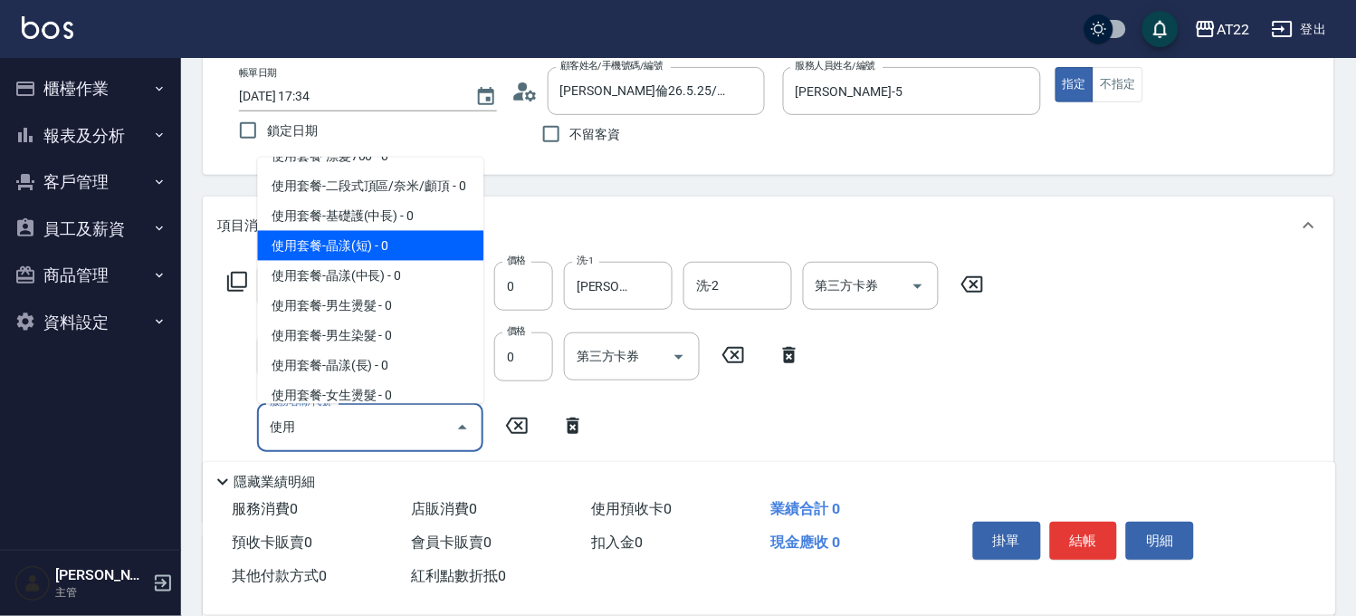
scroll to position [402, 0]
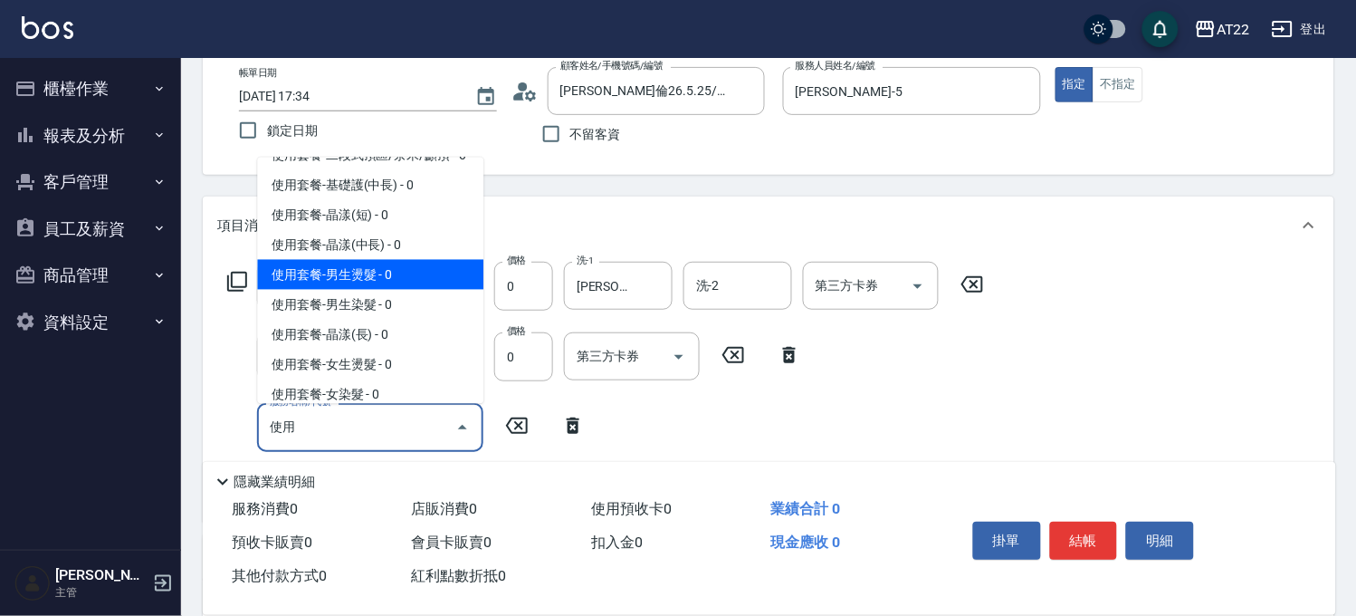
click at [398, 290] on span "使用套餐-男生燙髮 - 0" at bounding box center [370, 275] width 226 height 30
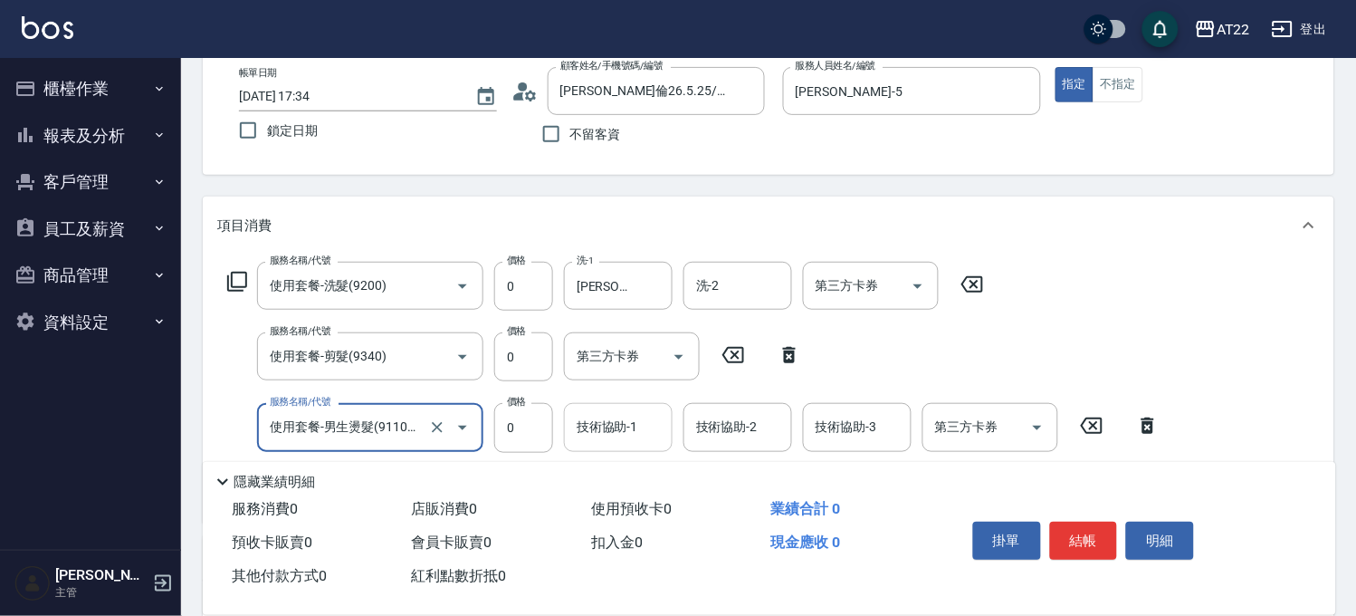
type input "使用套餐-男生燙髮(911001)"
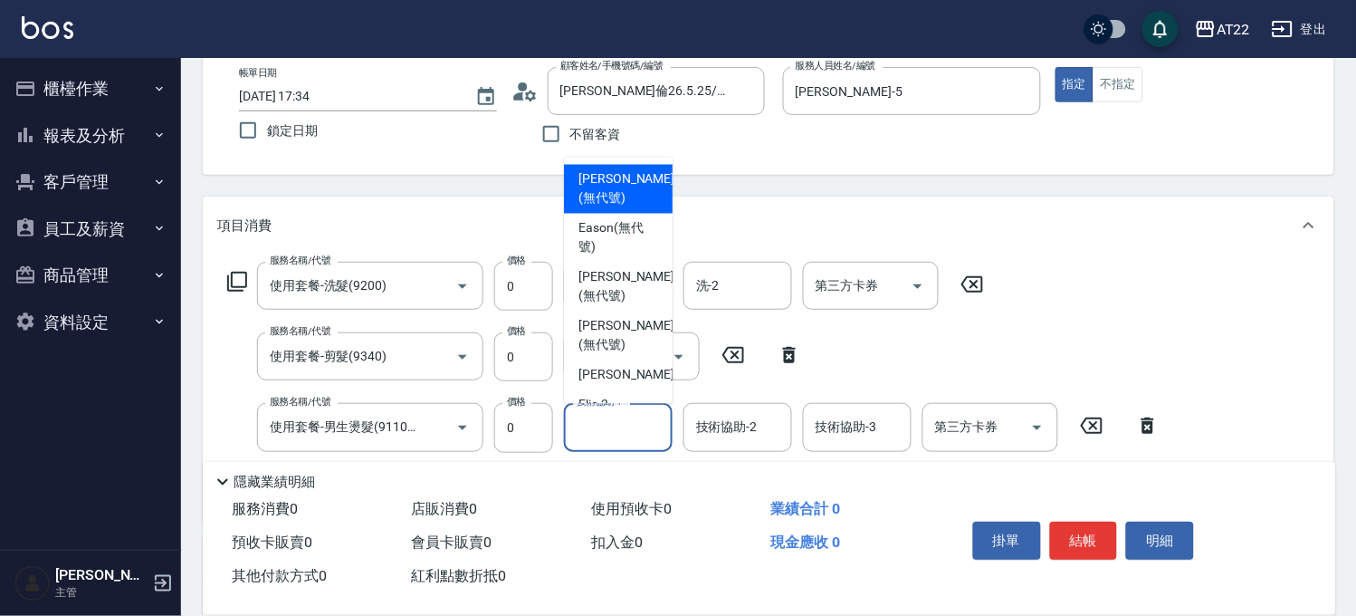
click at [596, 413] on div "技術協助-1 技術協助-1" at bounding box center [618, 427] width 109 height 48
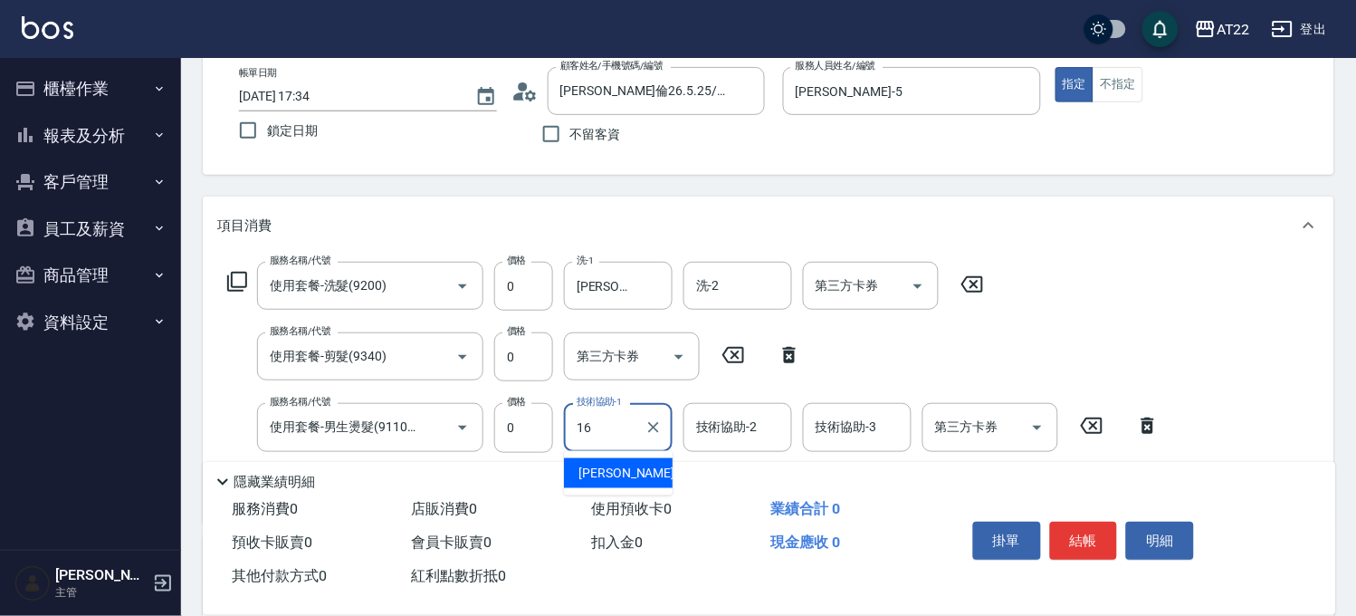
type input "[PERSON_NAME]-16"
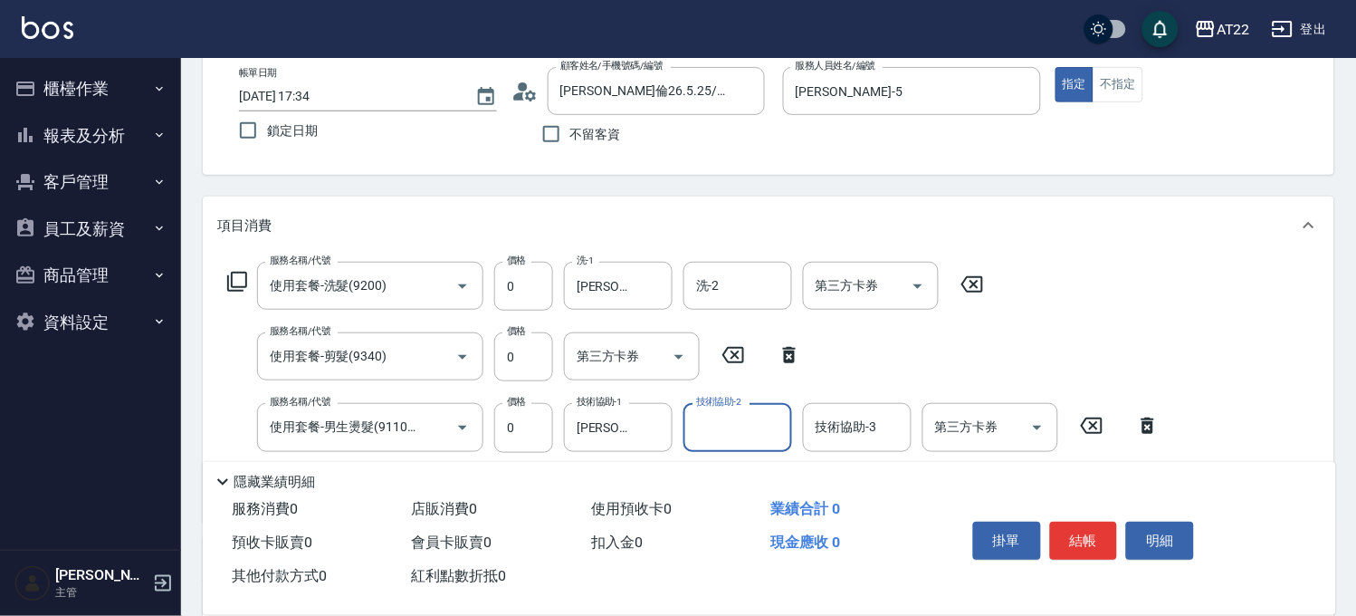
scroll to position [201, 0]
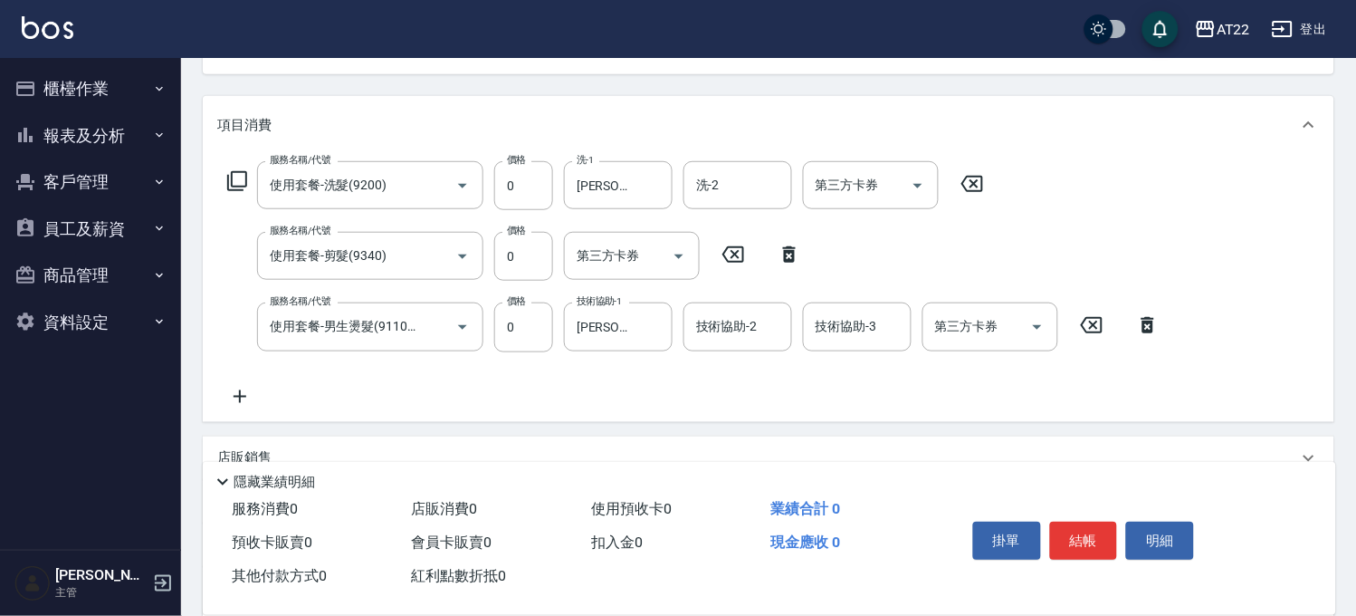
click at [231, 393] on icon at bounding box center [239, 397] width 45 height 22
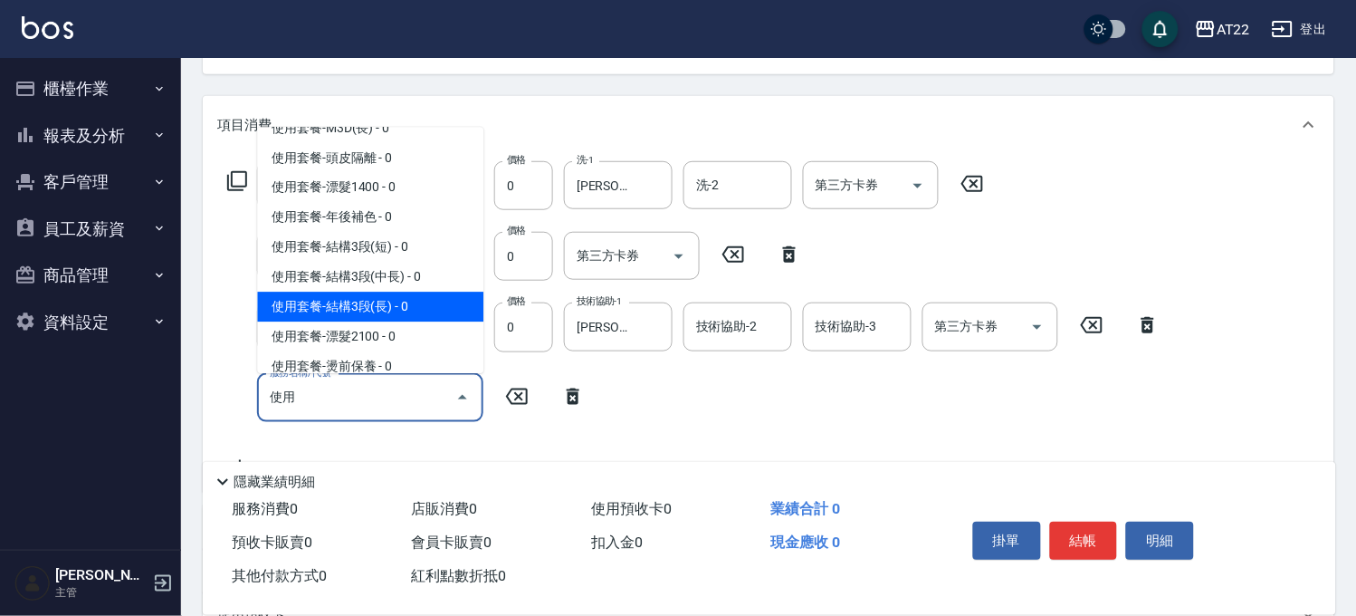
scroll to position [839, 0]
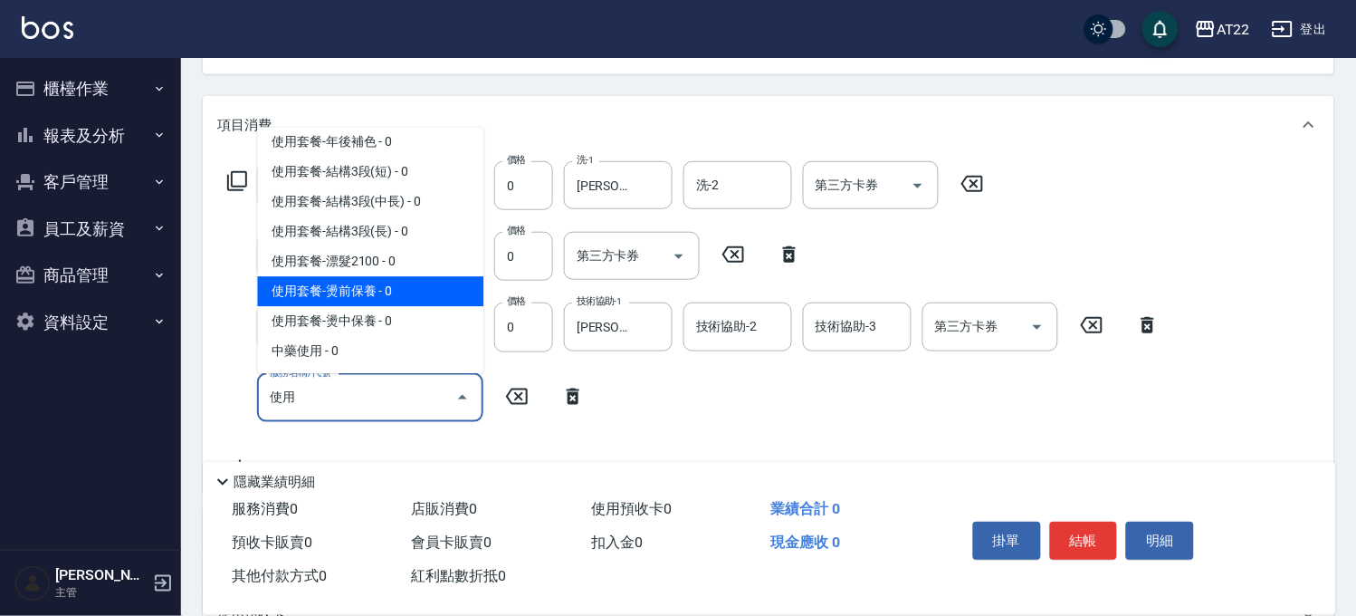
click at [371, 293] on span "使用套餐-燙前保養 - 0" at bounding box center [370, 291] width 226 height 30
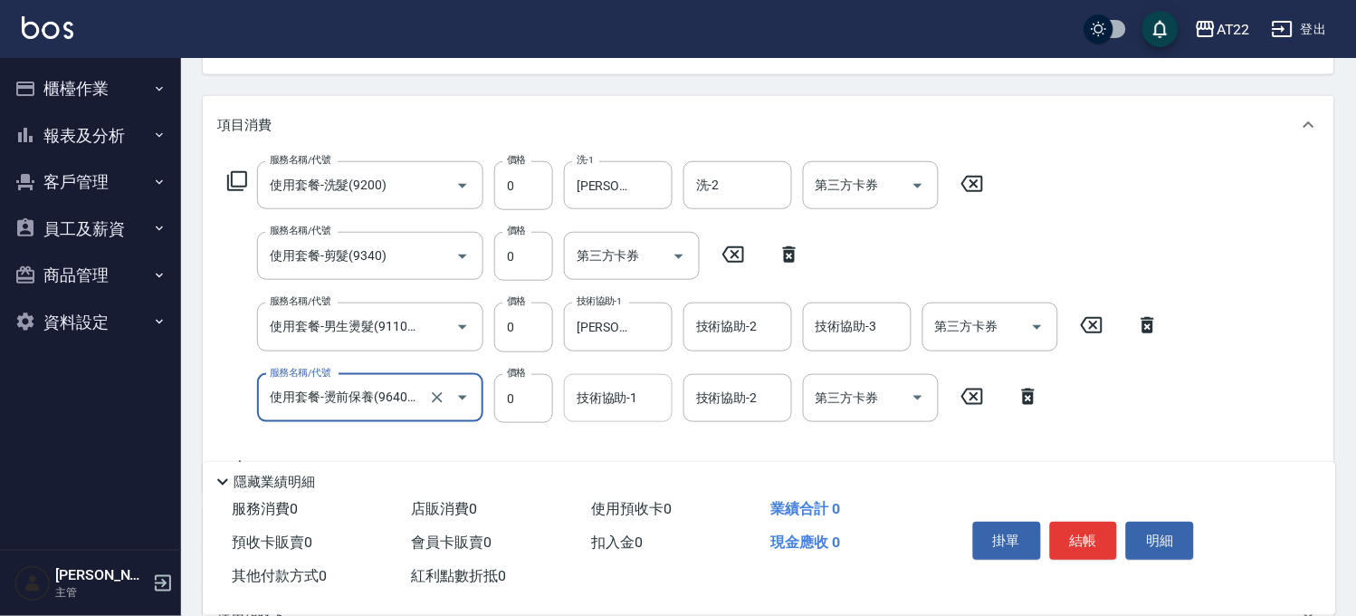
type input "使用套餐-燙前保養(9640001)"
click at [581, 391] on div "技術協助-1 技術協助-1" at bounding box center [618, 398] width 109 height 48
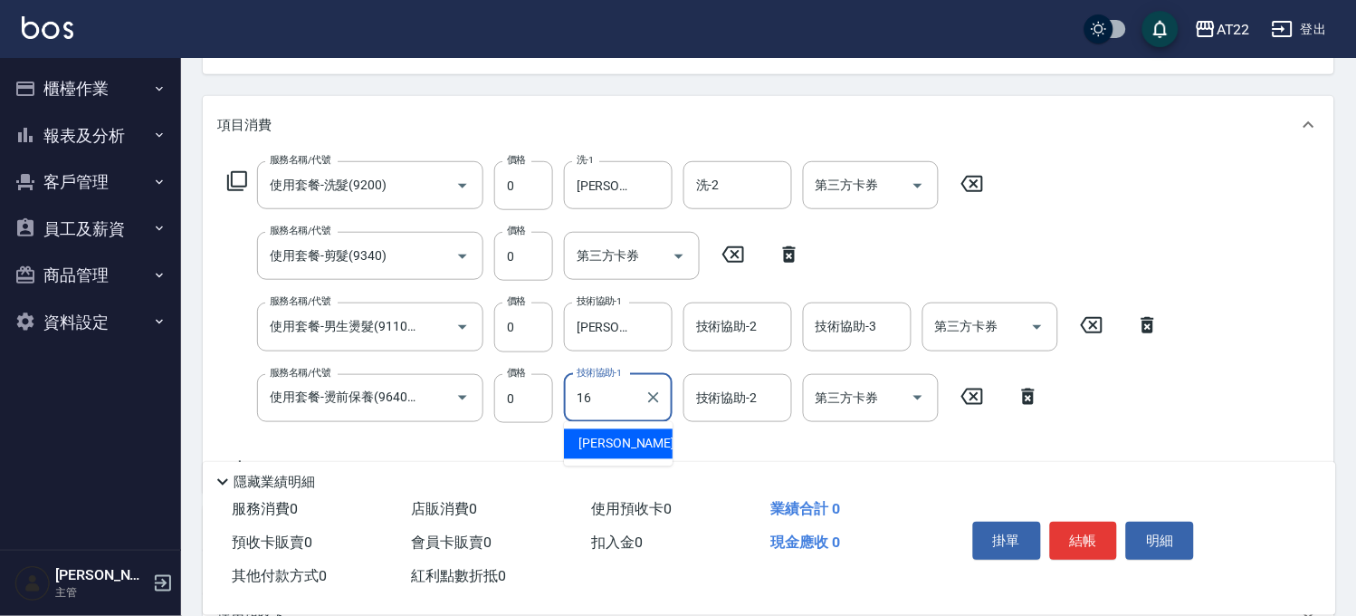
type input "[PERSON_NAME]-16"
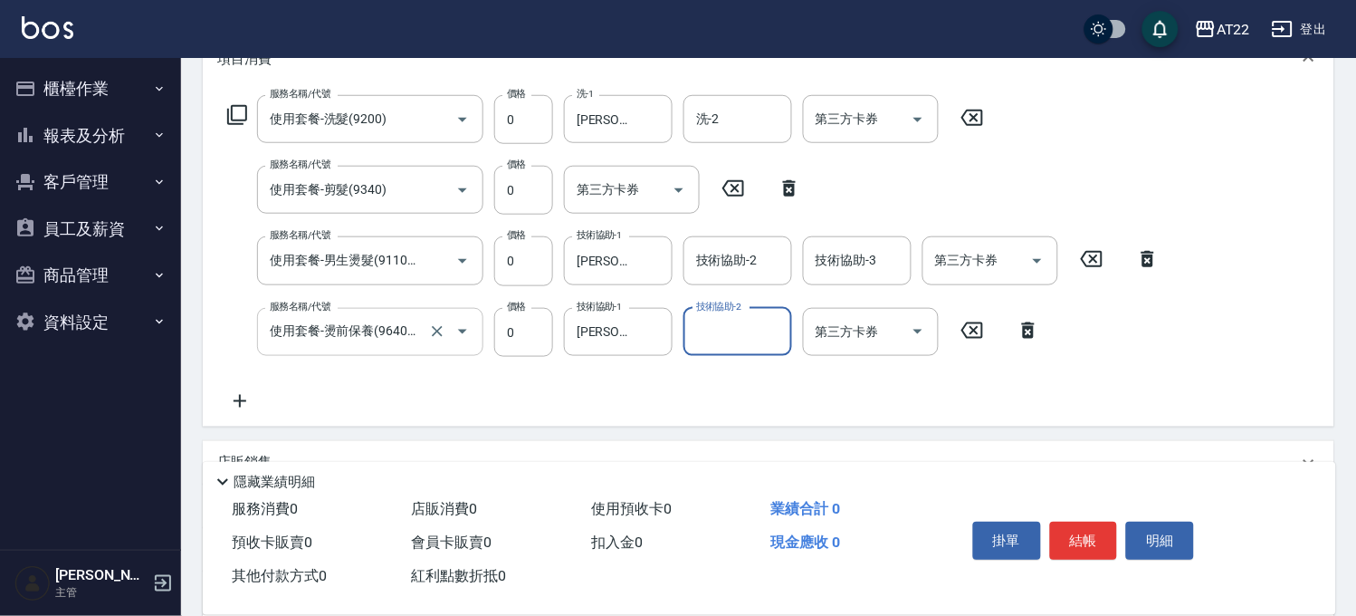
scroll to position [301, 0]
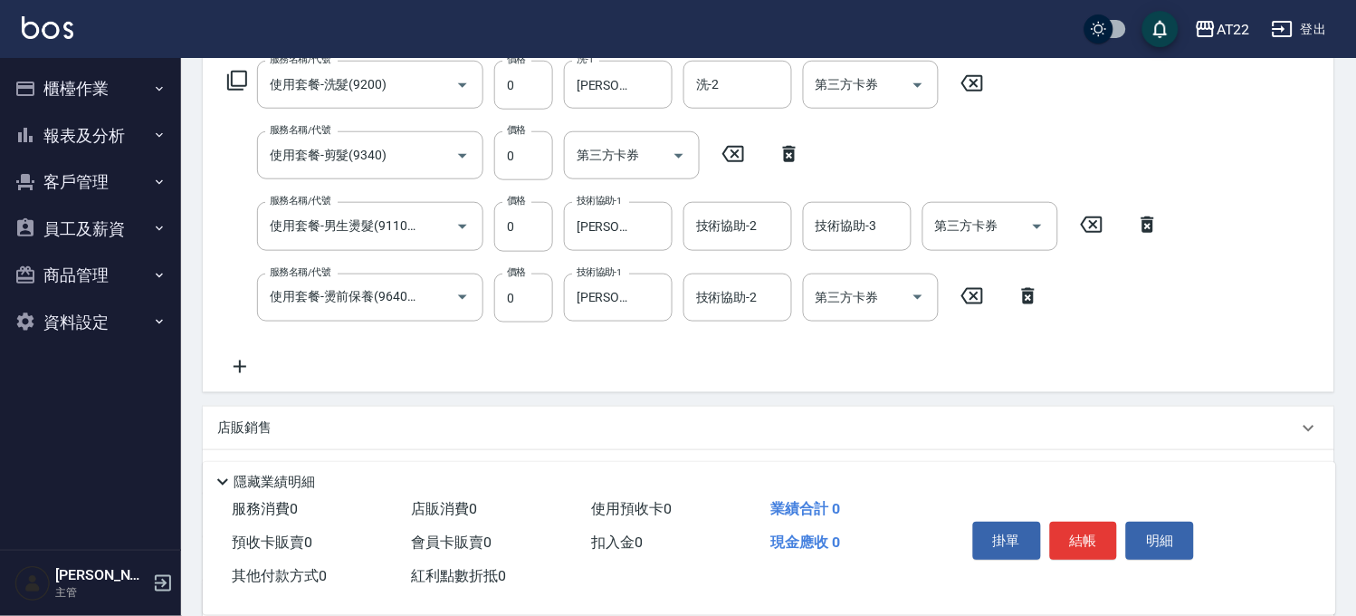
click at [254, 372] on icon at bounding box center [239, 367] width 45 height 22
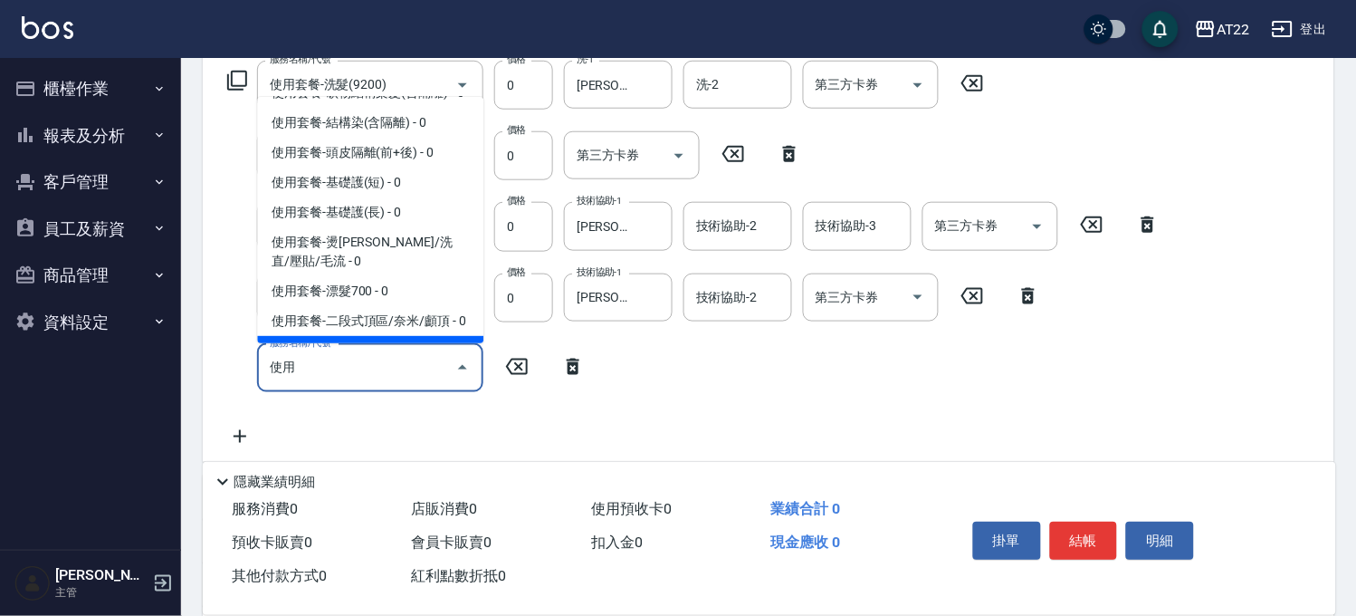
scroll to position [100, 0]
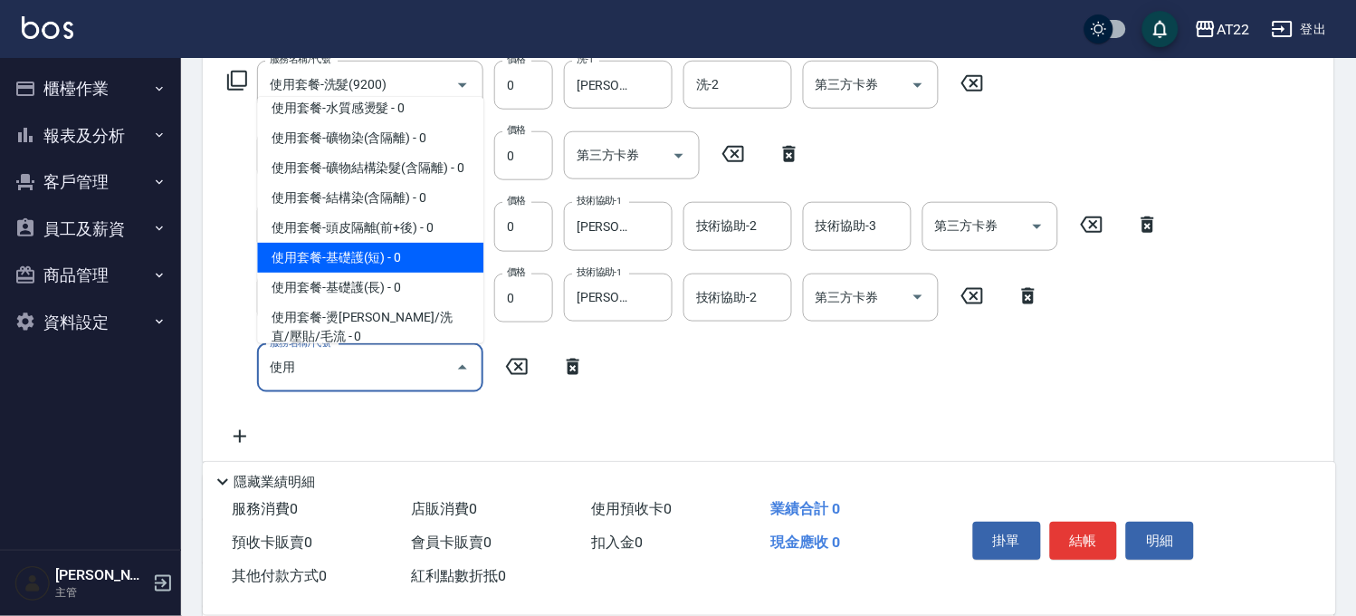
click at [373, 268] on span "使用套餐-基礎護(短) - 0" at bounding box center [370, 258] width 226 height 30
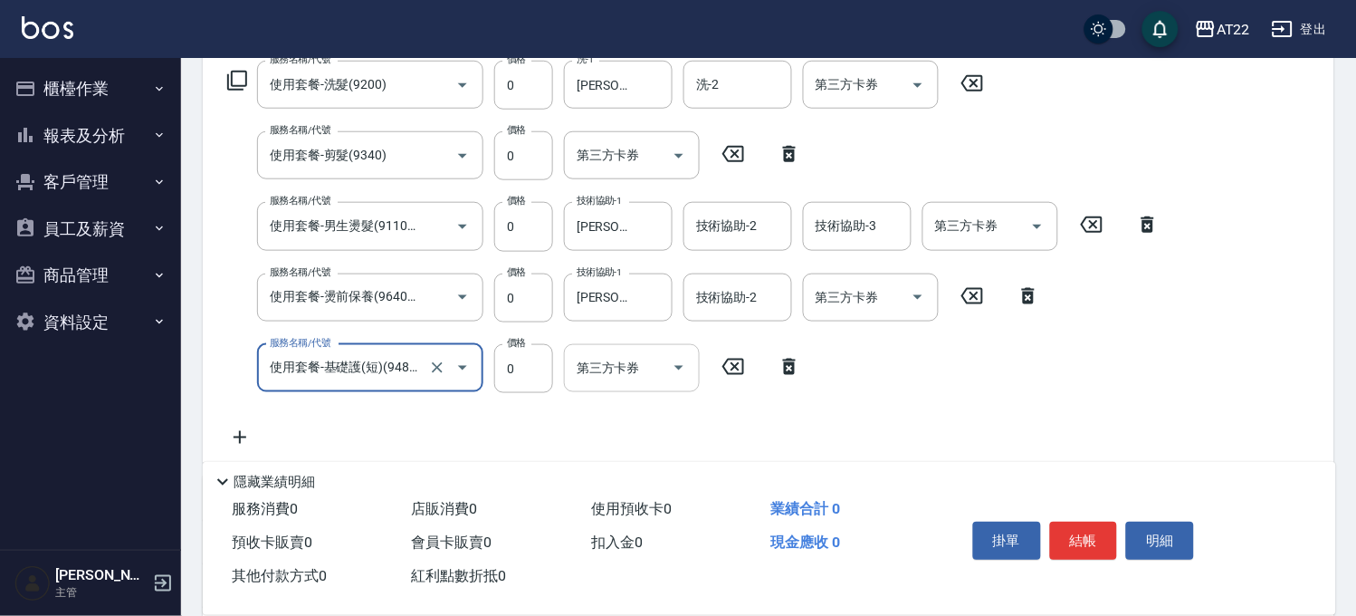
type input "使用套餐-基礎護(短)(94803)"
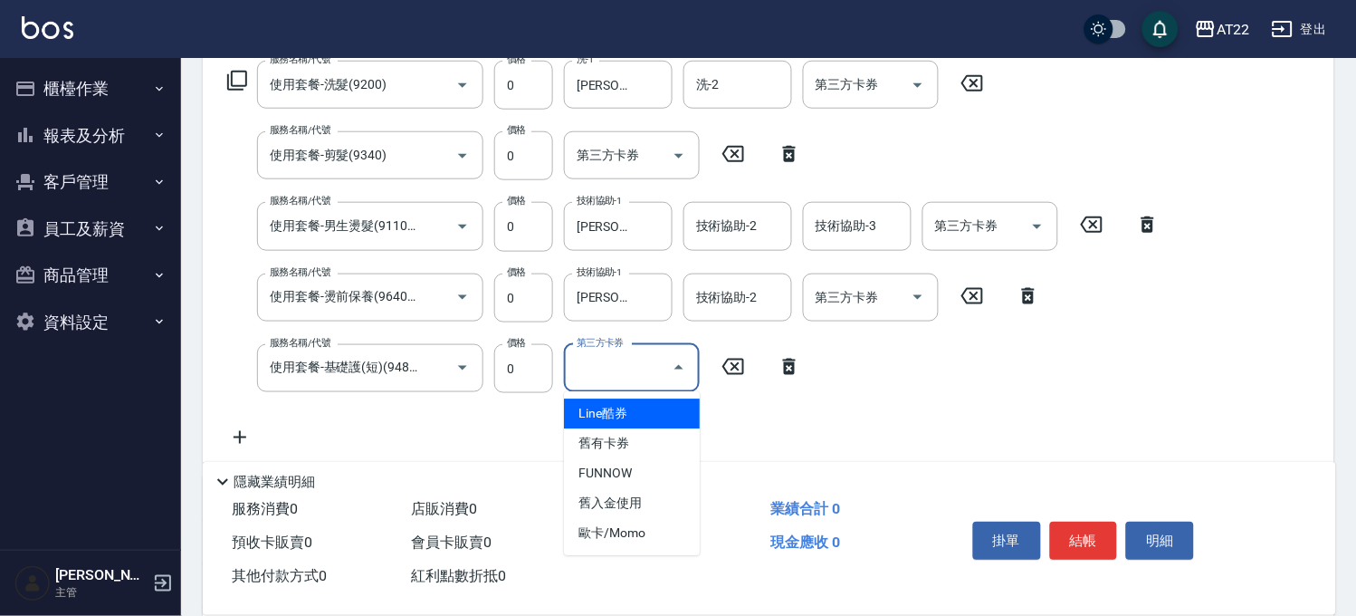
click at [607, 356] on div "第三方卡券 第三方卡券" at bounding box center [632, 368] width 136 height 48
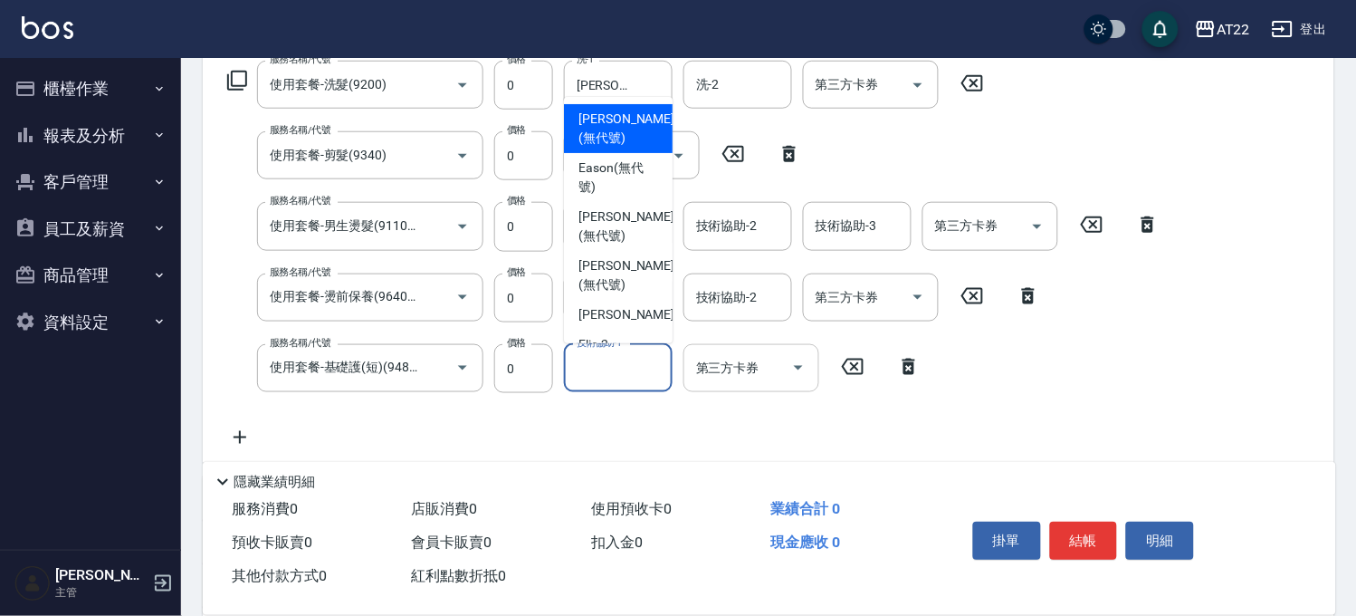
click at [607, 356] on input "技術協助-1" at bounding box center [618, 368] width 92 height 32
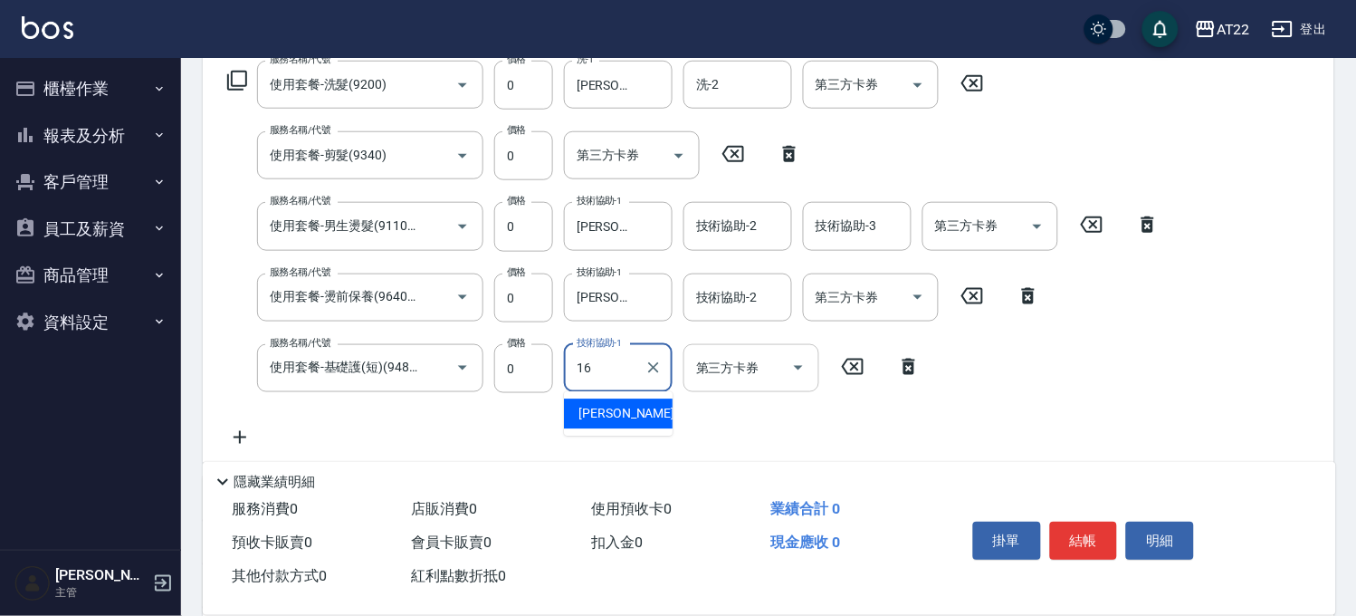
type input "[PERSON_NAME]-16"
click at [244, 431] on icon at bounding box center [239, 437] width 45 height 22
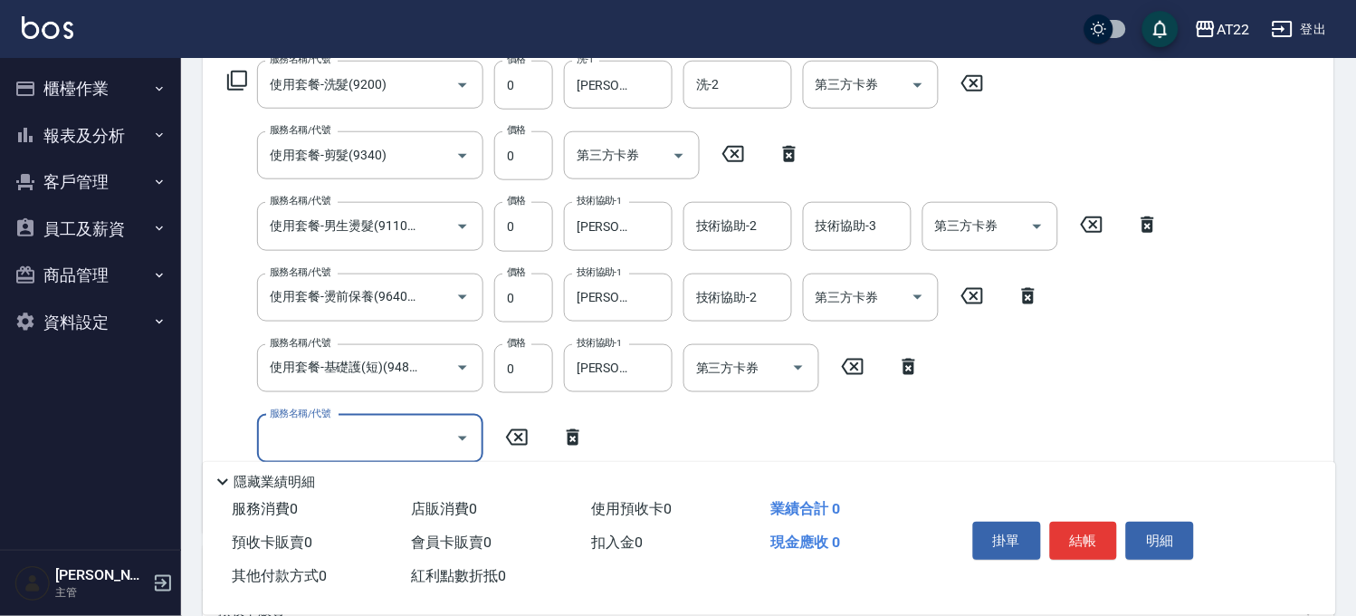
scroll to position [0, 0]
type input "側邊燙貼(3001)"
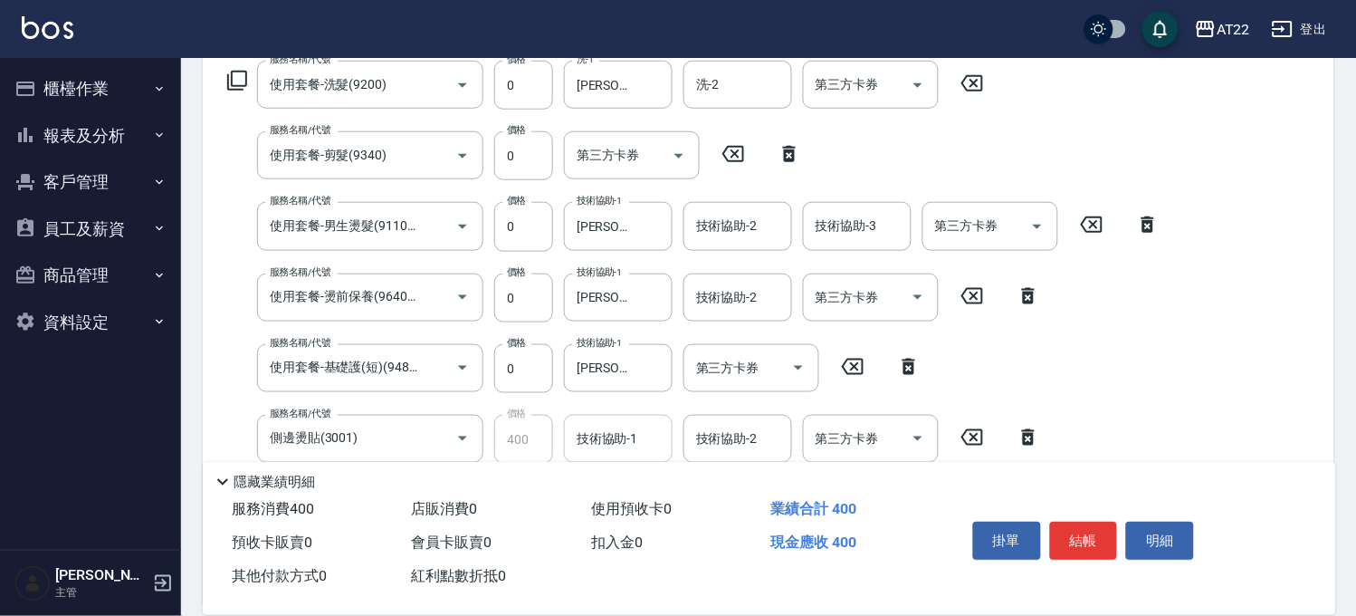
click at [621, 427] on input "技術協助-1" at bounding box center [618, 439] width 92 height 32
type input "[PERSON_NAME]-16"
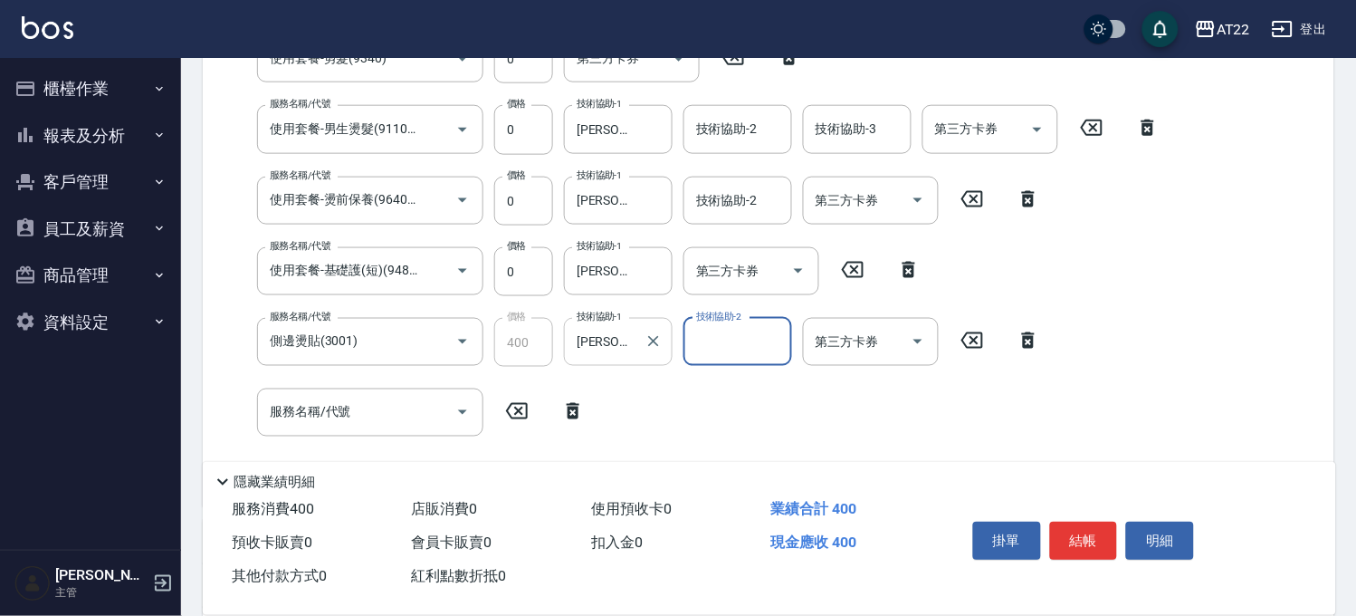
scroll to position [502, 0]
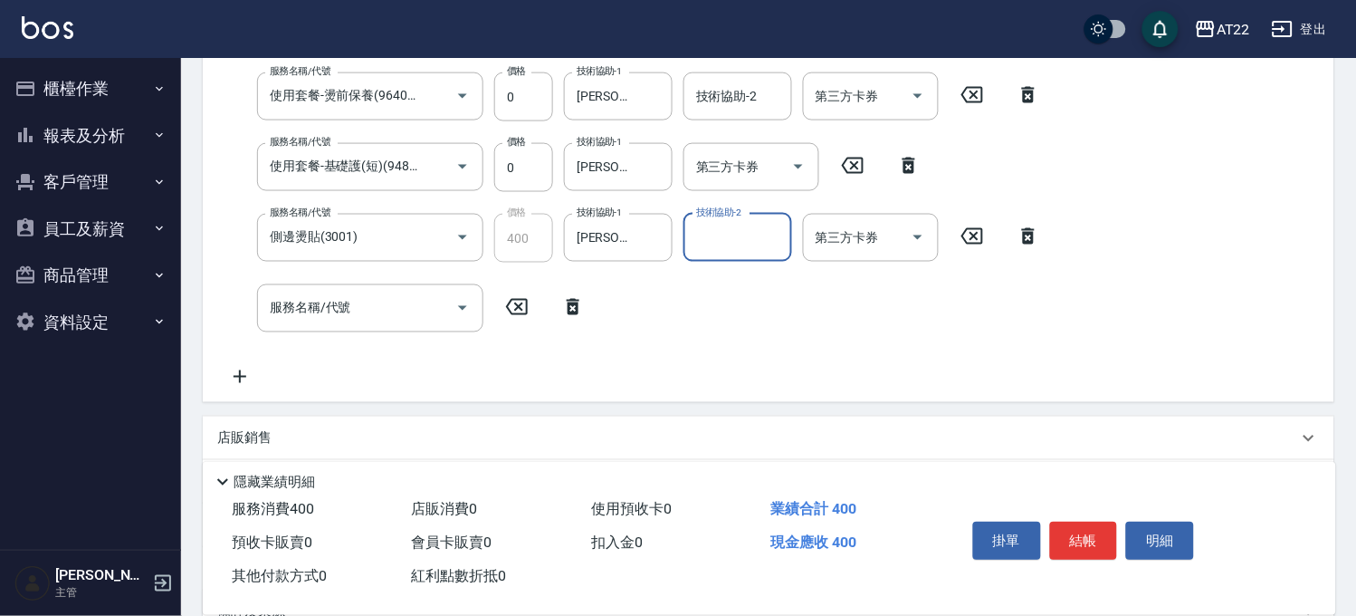
click at [571, 304] on icon at bounding box center [573, 307] width 13 height 16
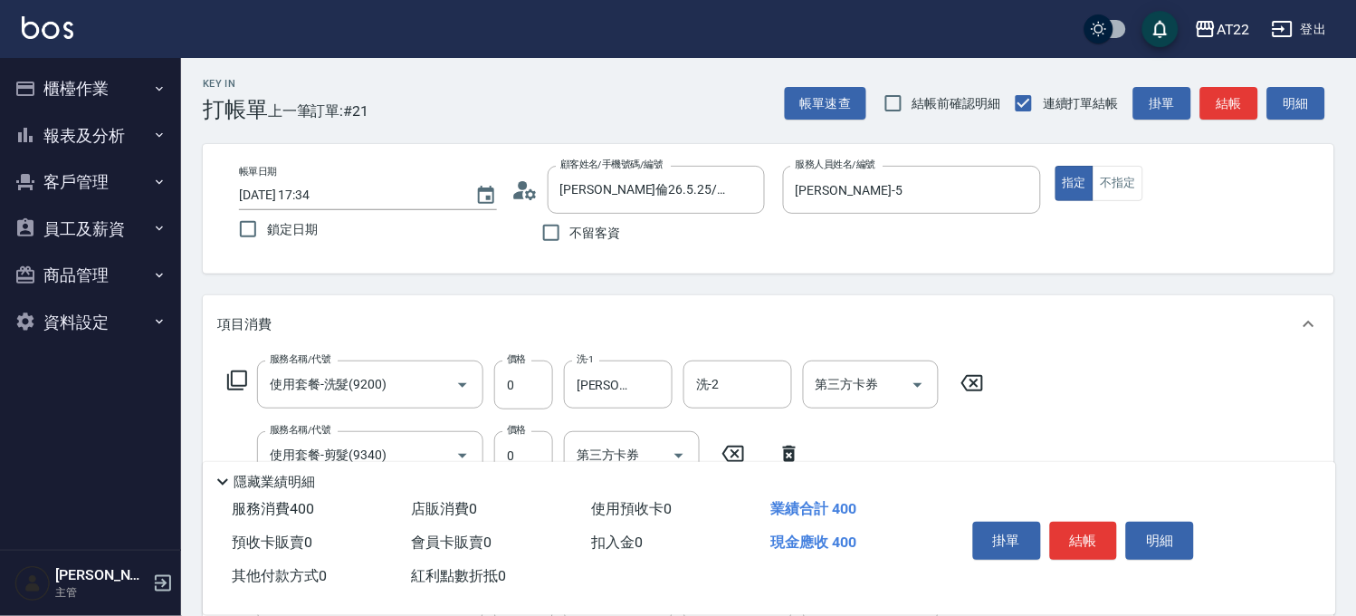
scroll to position [0, 0]
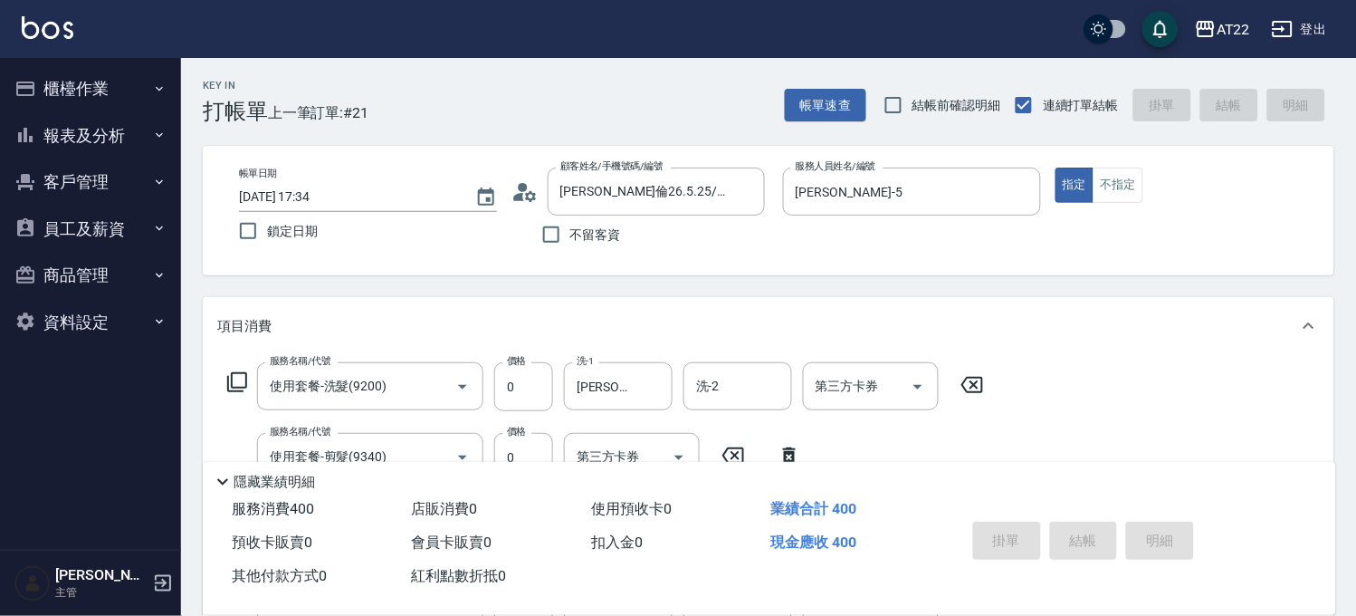
type input "2025/09/21 17:36"
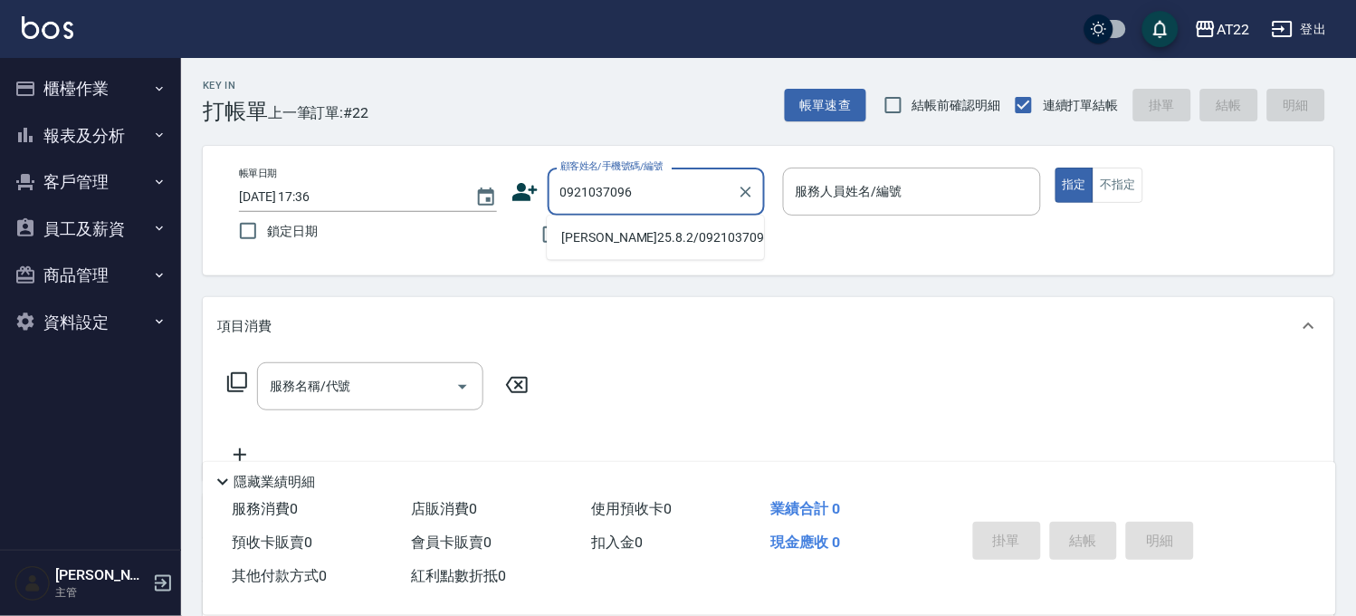
click at [706, 241] on li "[PERSON_NAME]25.8.2/0921037096/T82591" at bounding box center [655, 238] width 217 height 30
type input "[PERSON_NAME]25.8.2/0921037096/T82591"
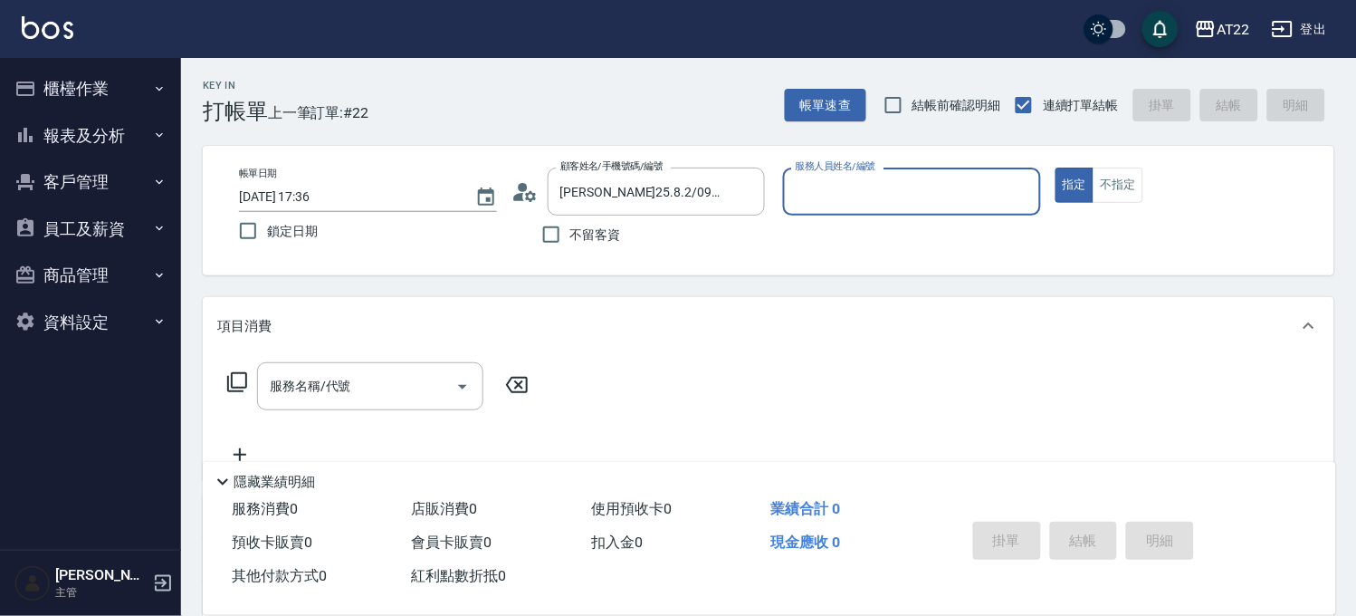
type input "SINDY-6"
click at [398, 370] on input "服務名稱/代號" at bounding box center [356, 386] width 183 height 32
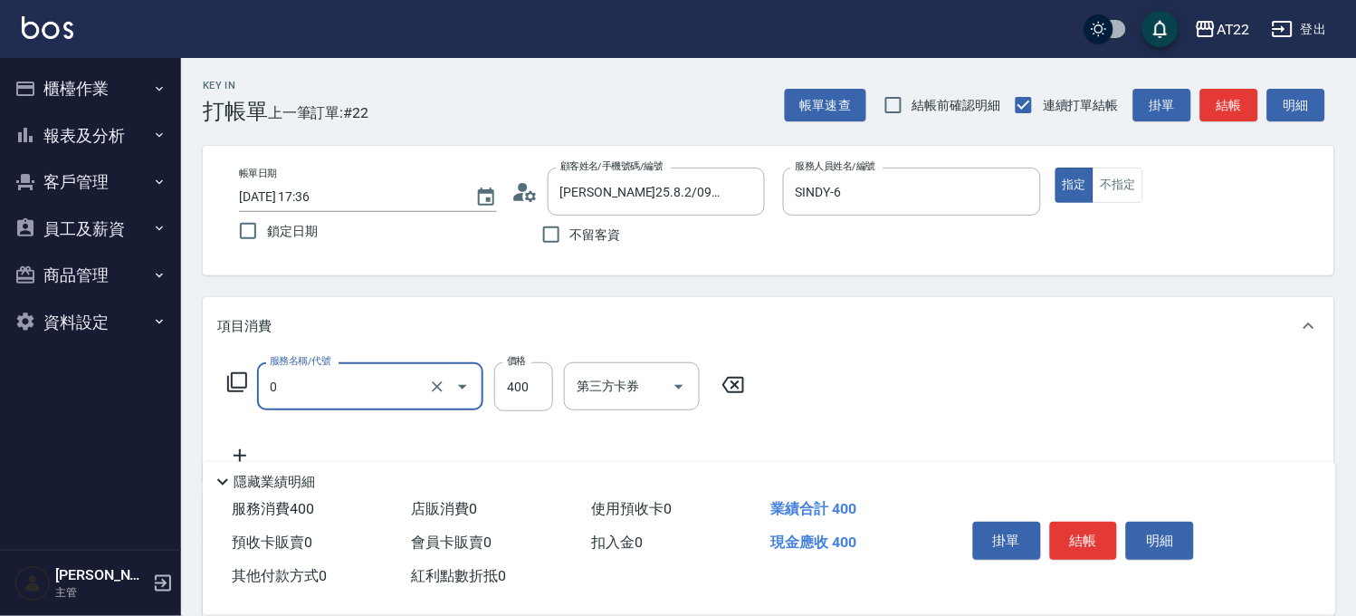
type input "有機洗髮(0)"
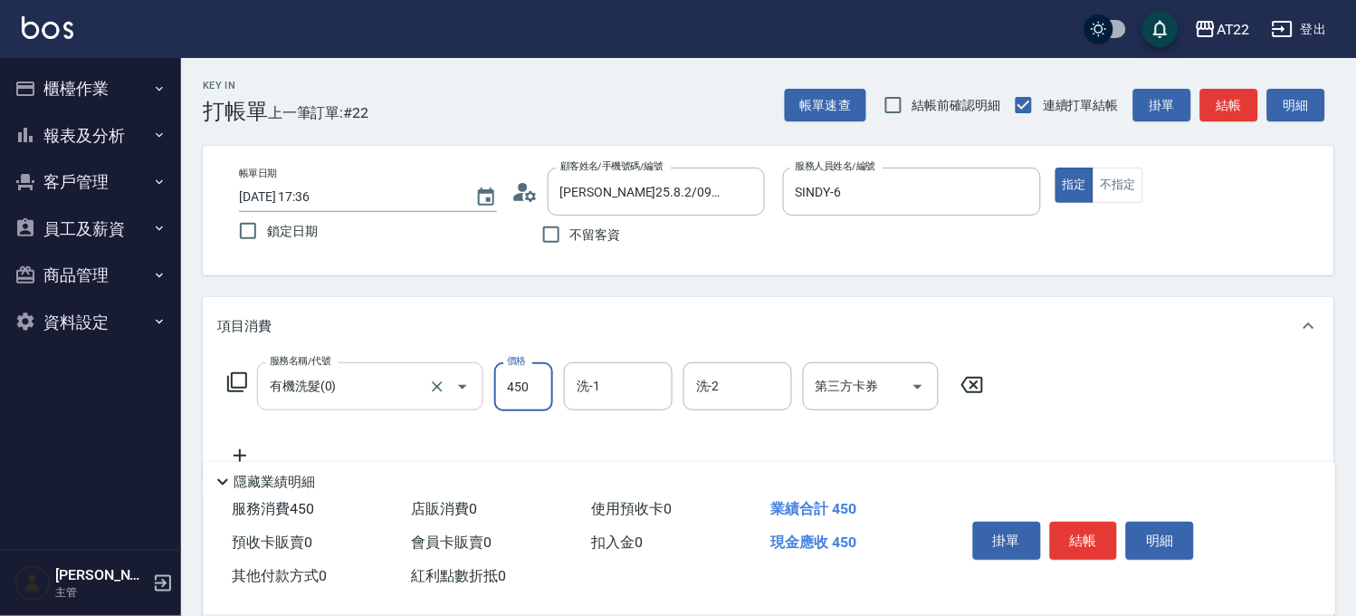
type input "450"
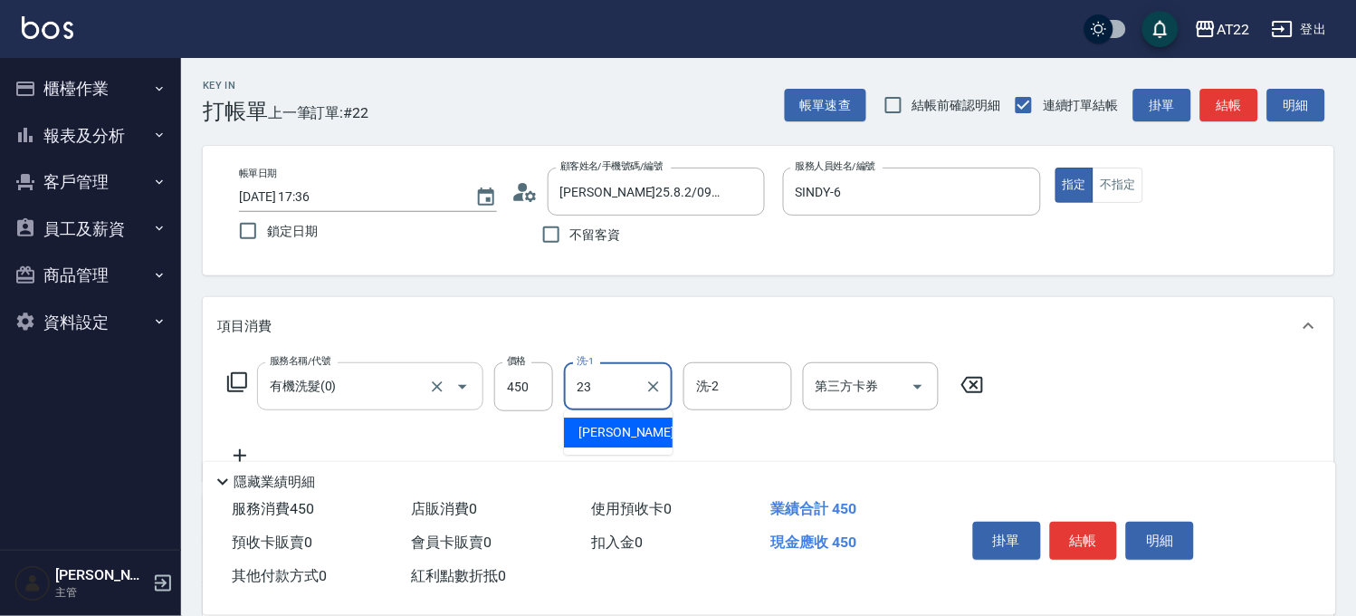
type input "[PERSON_NAME]-23"
click at [230, 445] on icon at bounding box center [239, 455] width 45 height 22
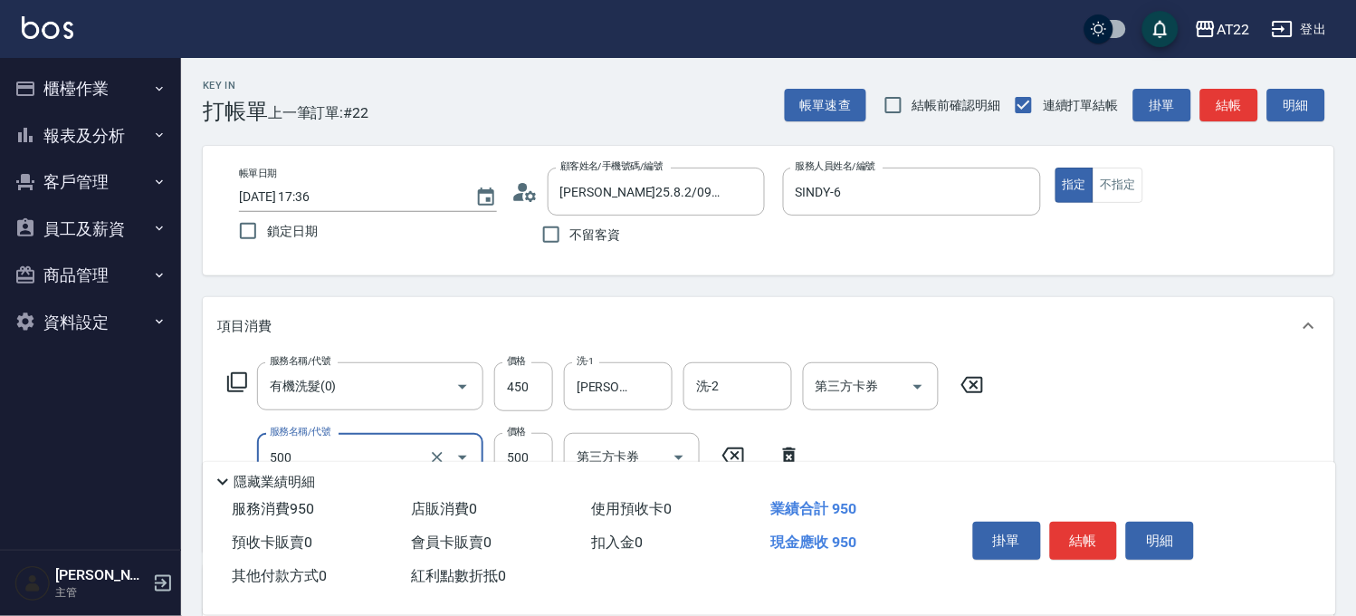
type input "剪髮(500)"
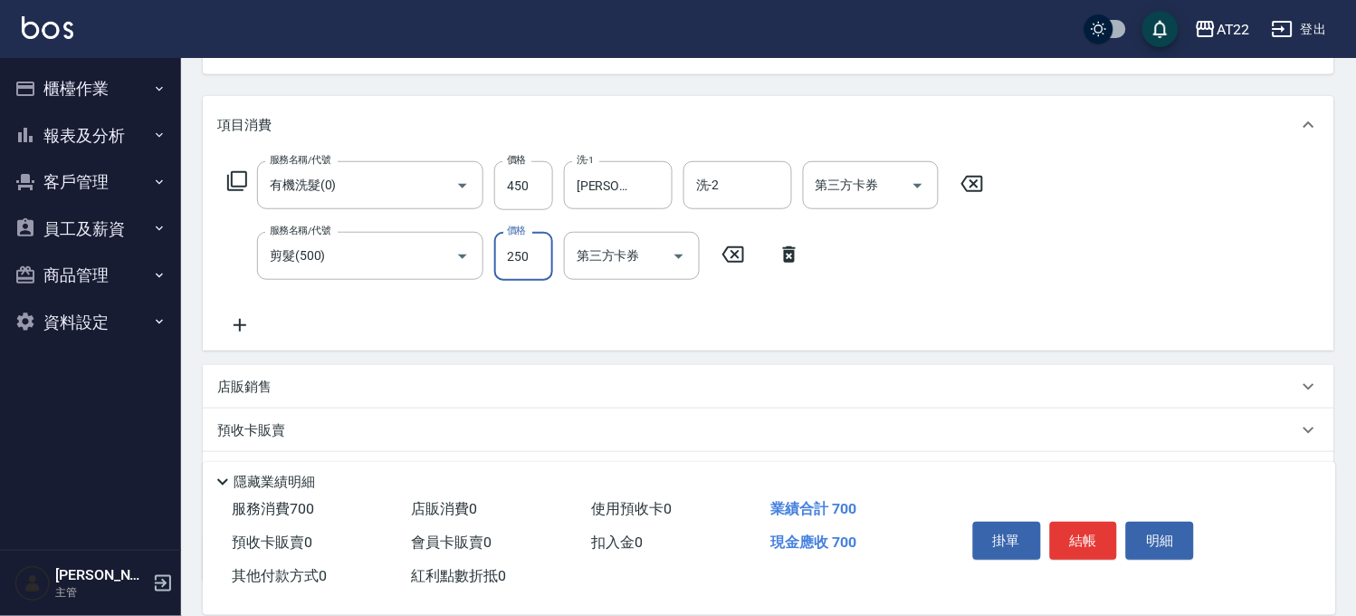
type input "250"
click at [255, 319] on icon at bounding box center [239, 325] width 45 height 22
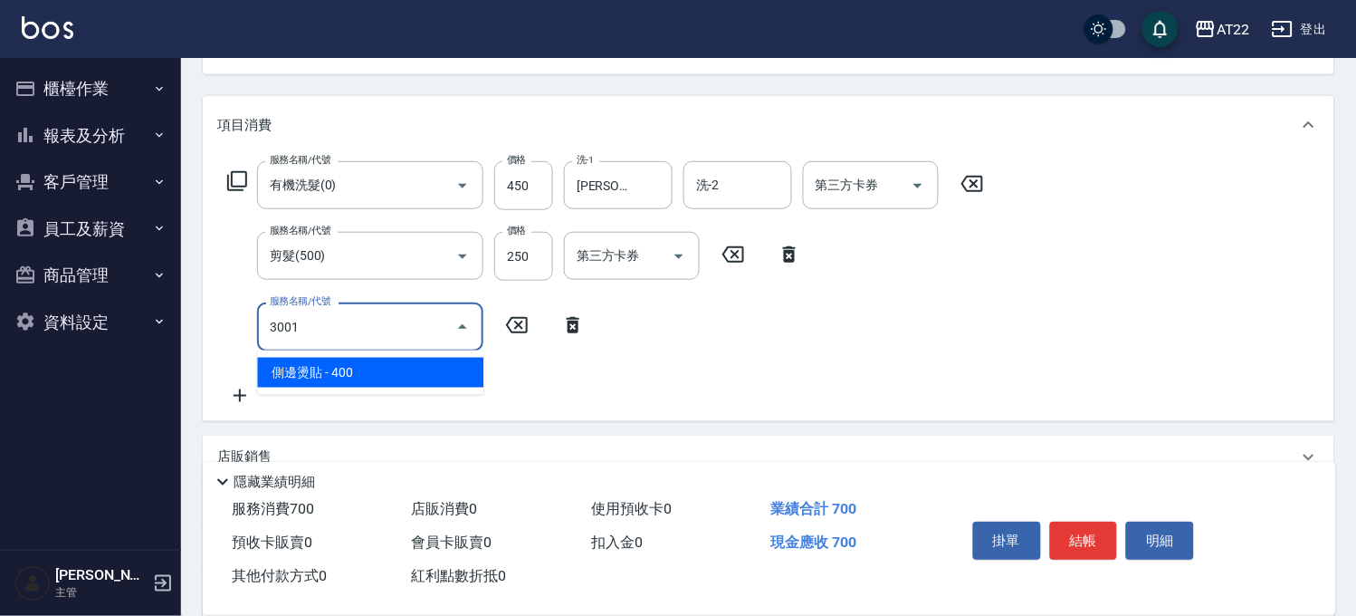
type input "3001"
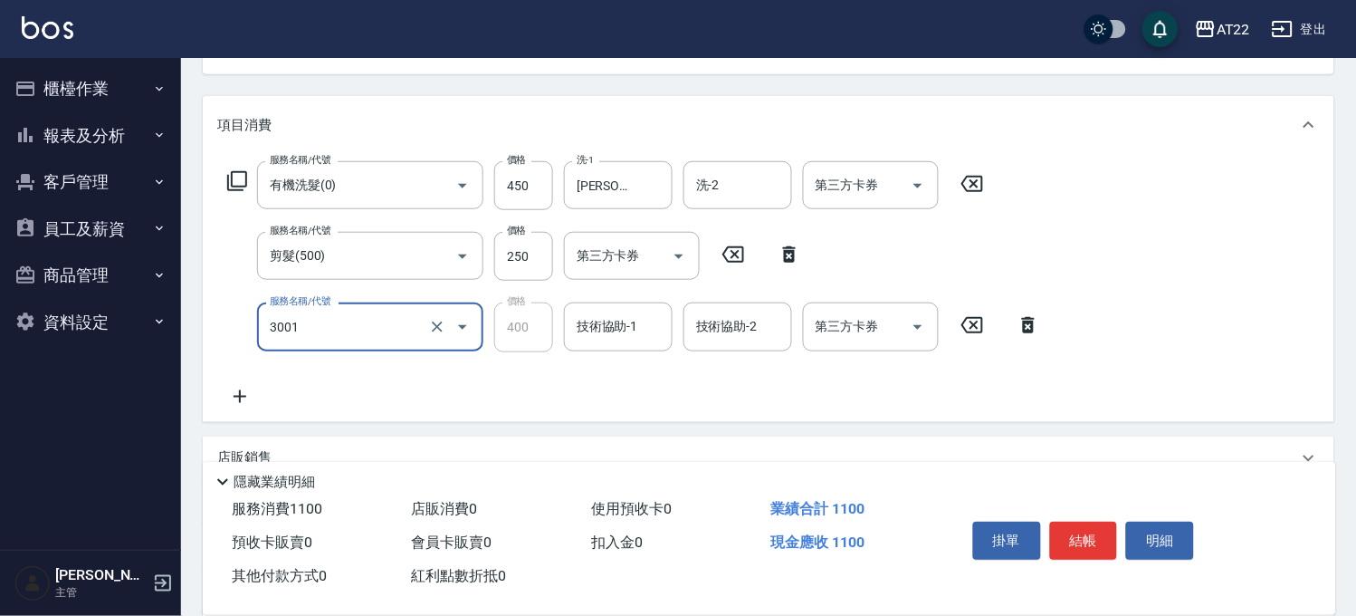
type input "側邊燙貼(3001)"
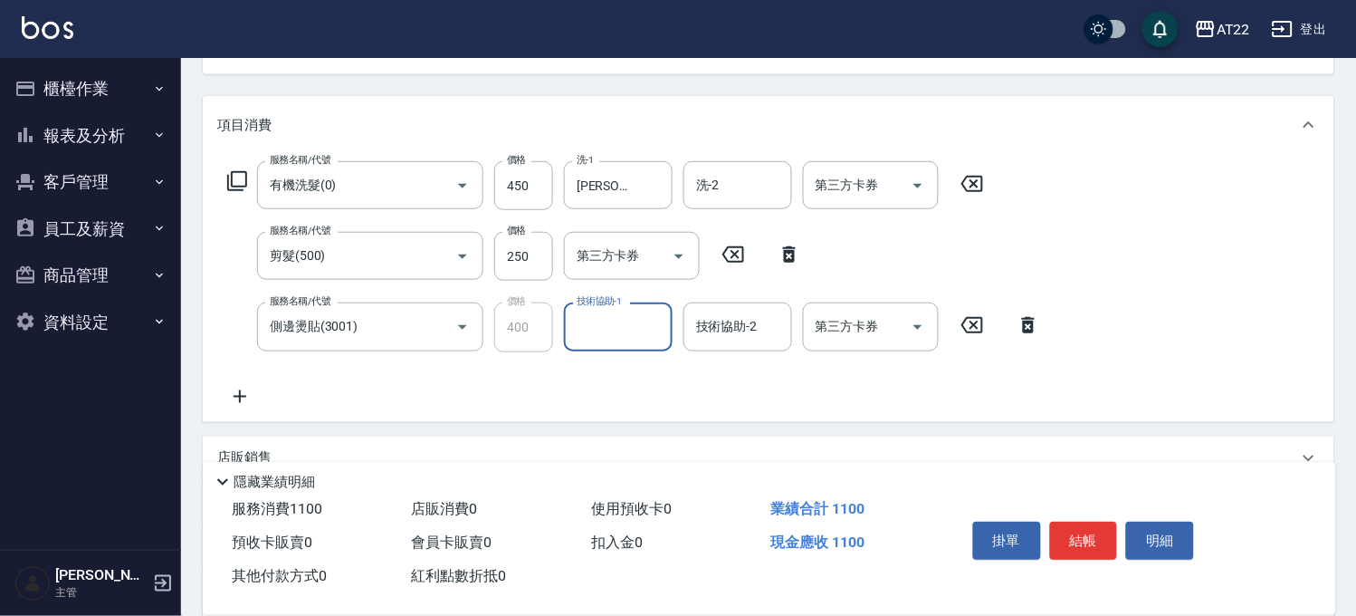
scroll to position [0, 0]
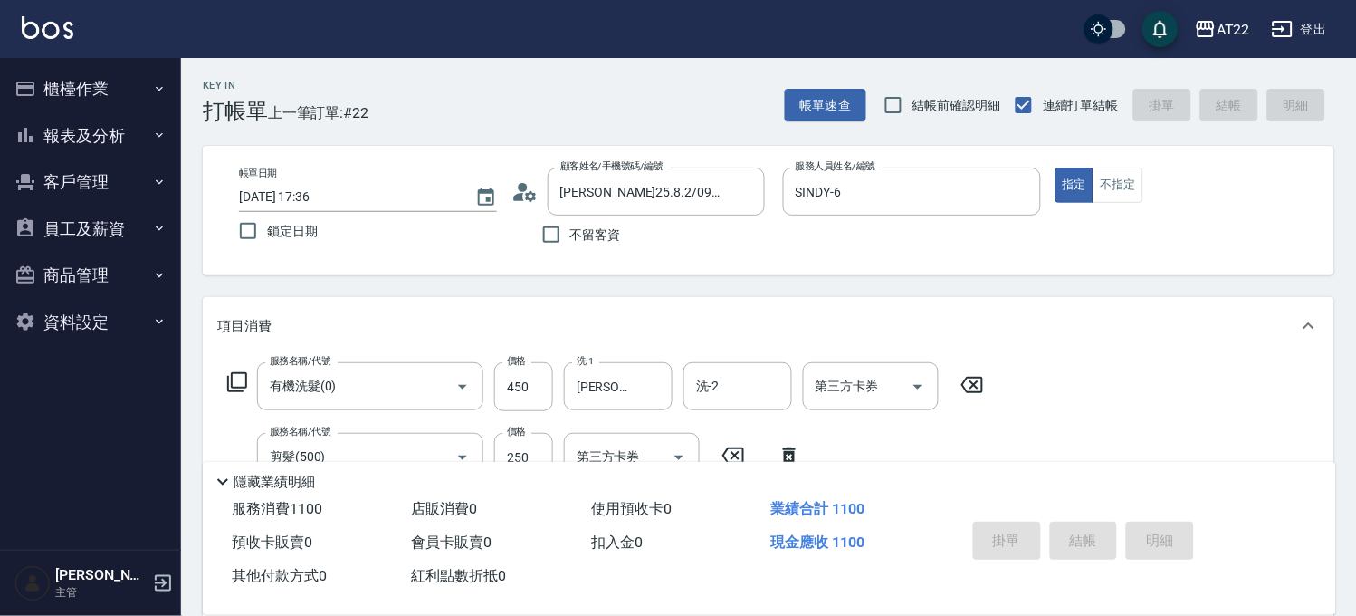
type input "2025/09/21 17:37"
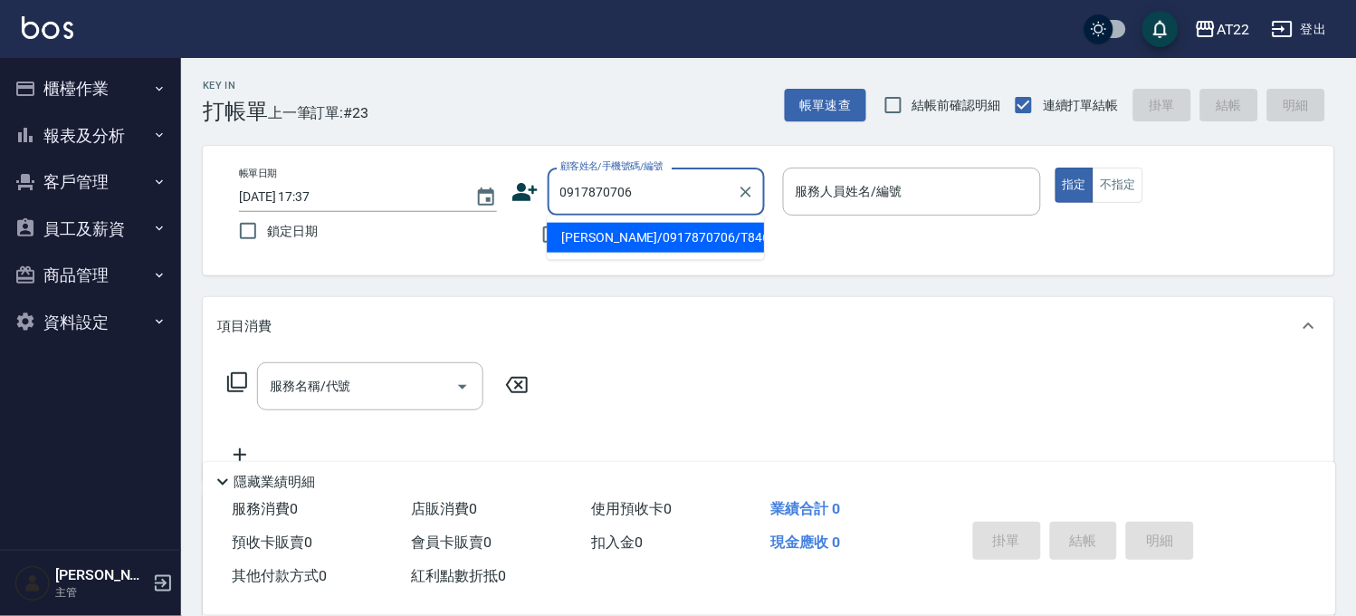
type input "蕭懌/0917870706/T84641"
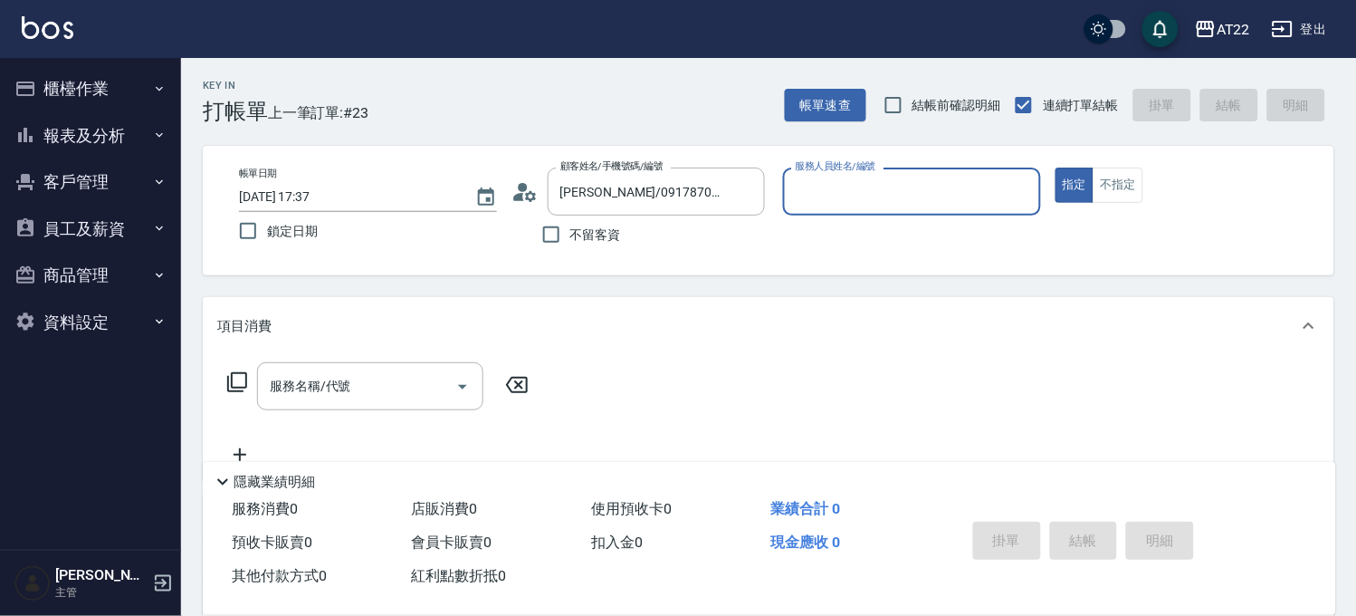
type input "Luna-15"
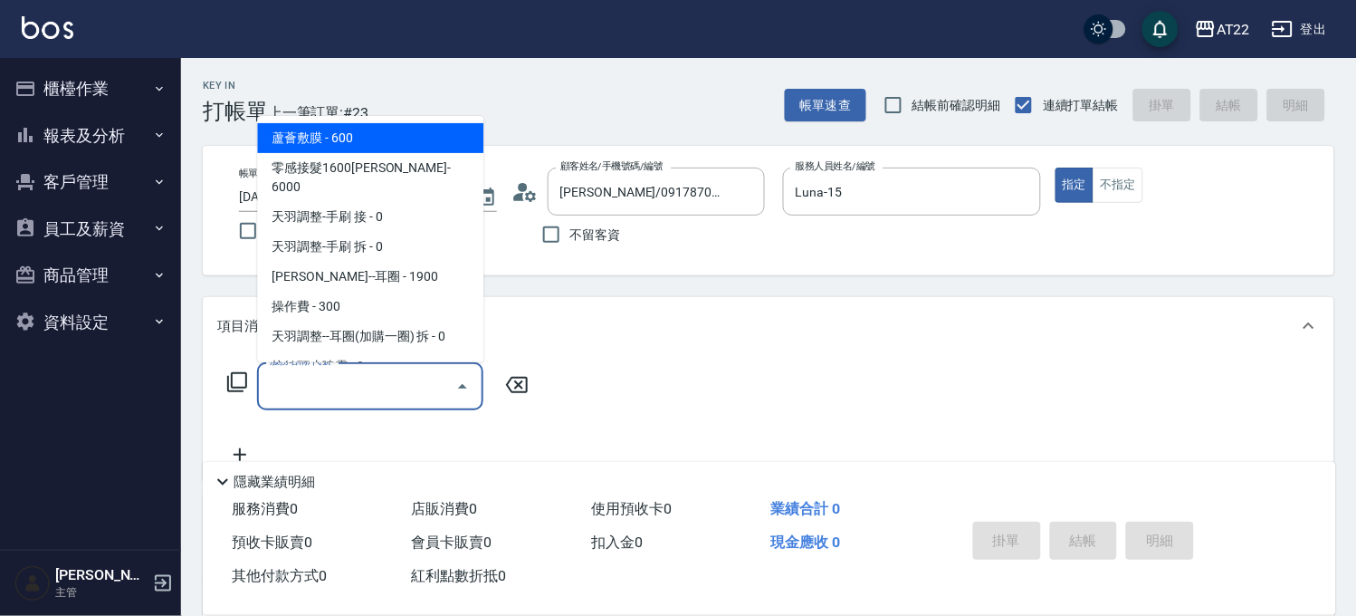
click at [435, 381] on input "服務名稱/代號" at bounding box center [356, 386] width 183 height 32
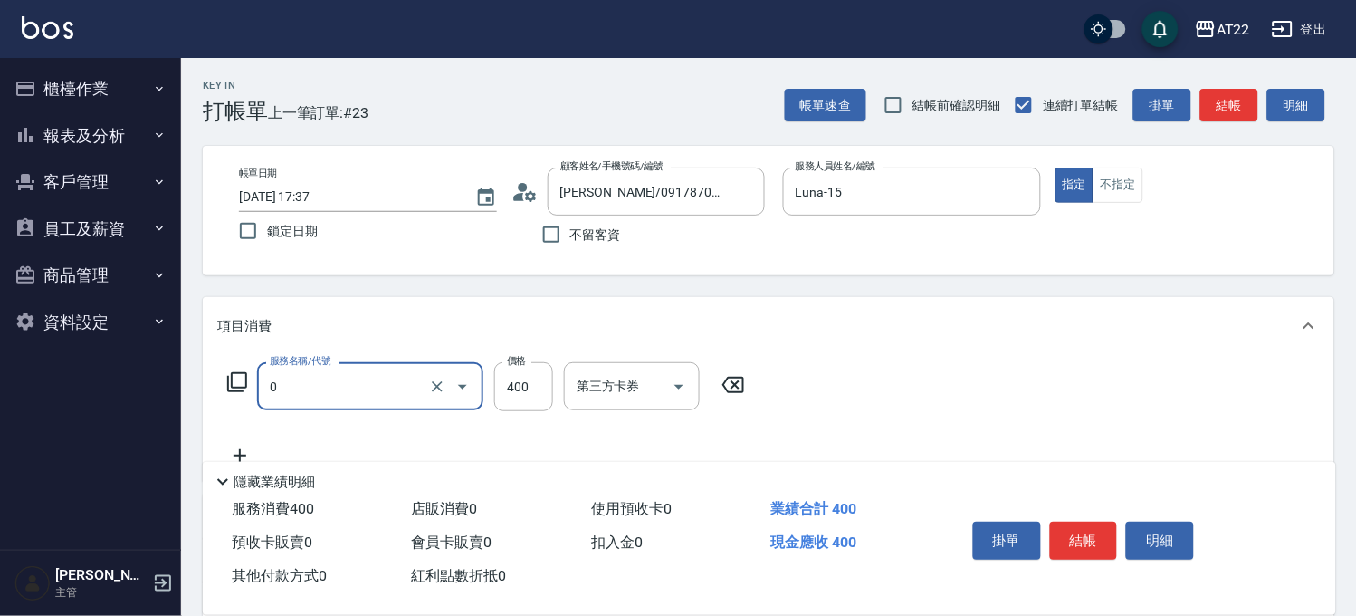
type input "有機洗髮(0)"
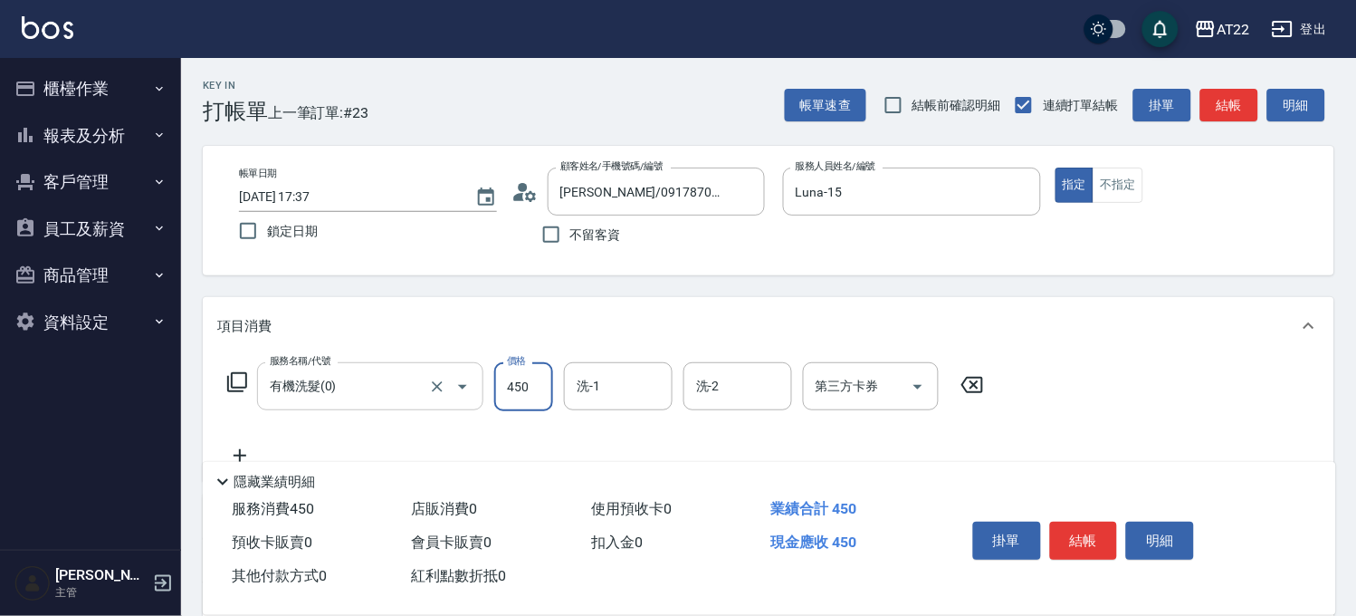
type input "450"
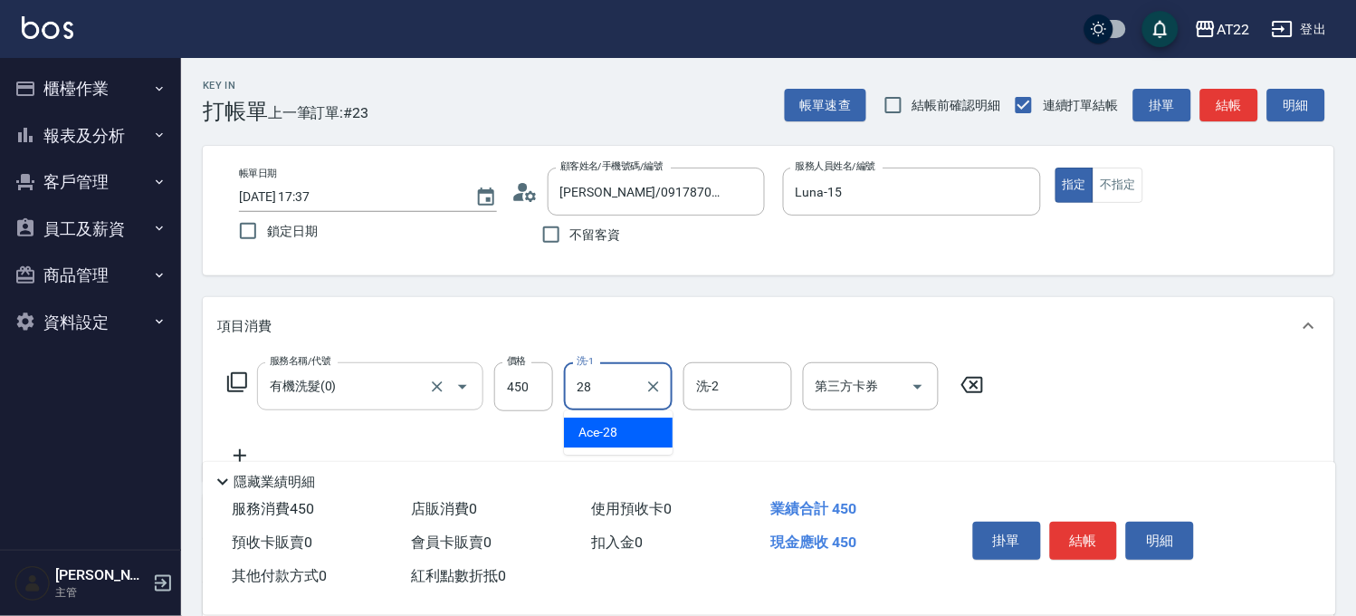
type input "Ace-28"
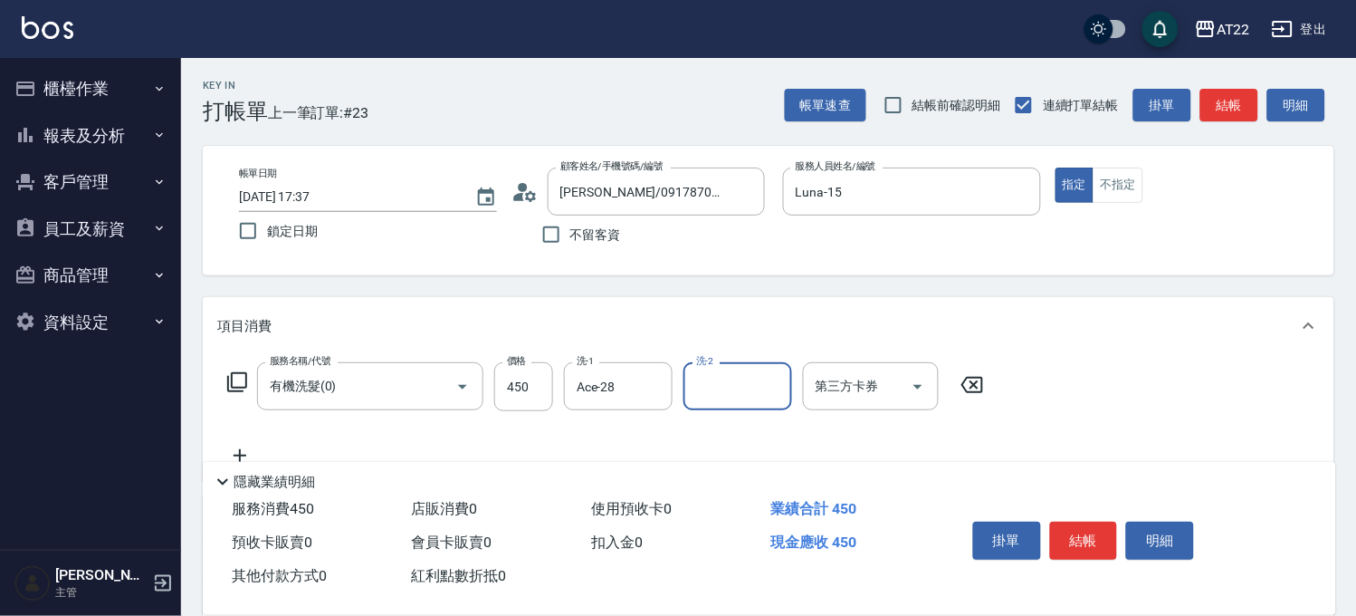
click at [252, 449] on icon at bounding box center [239, 455] width 45 height 22
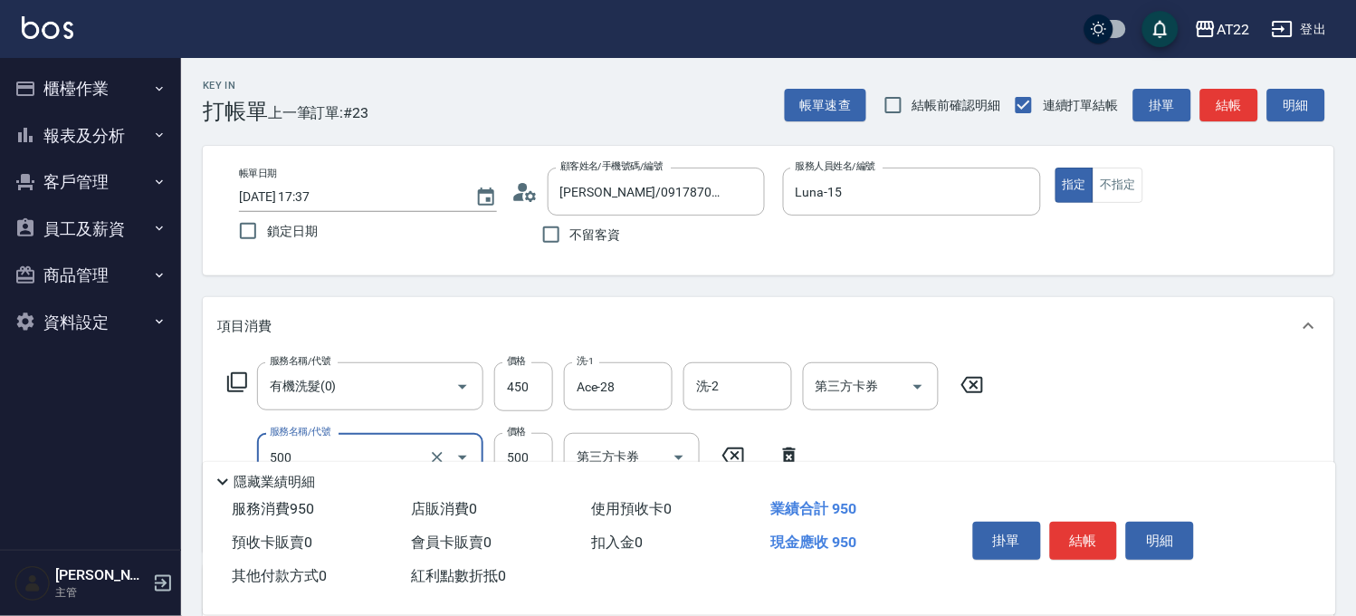
type input "剪髮(500)"
type input "180"
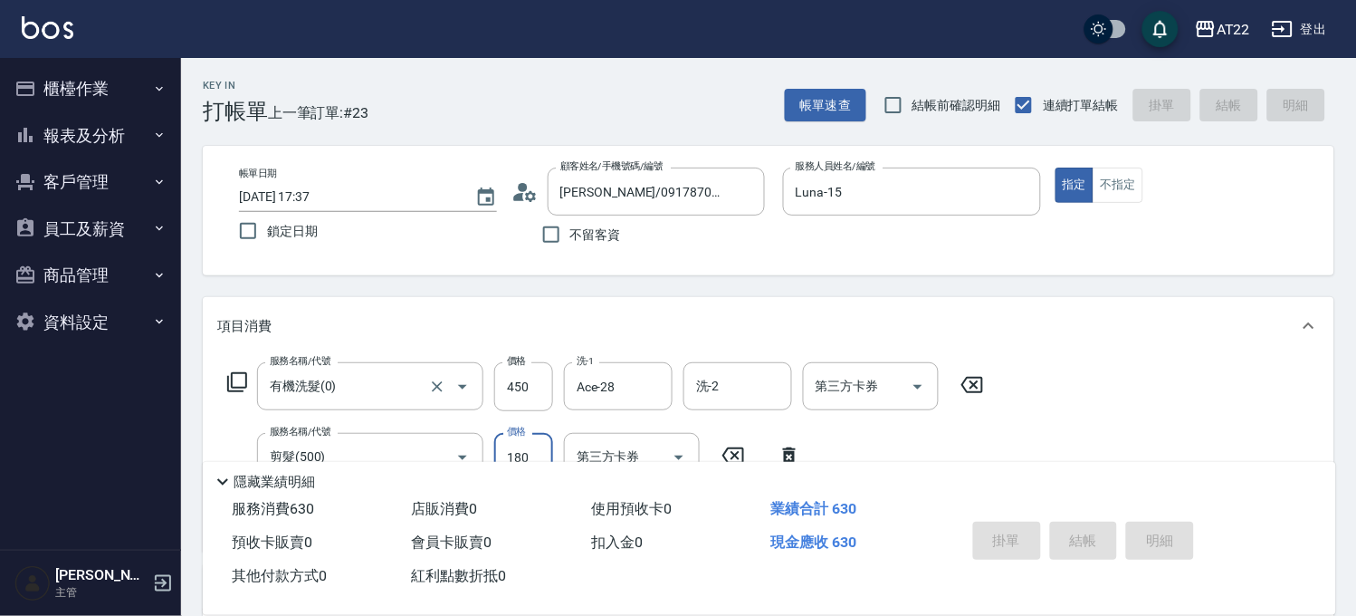
type input "2025/09/21 17:38"
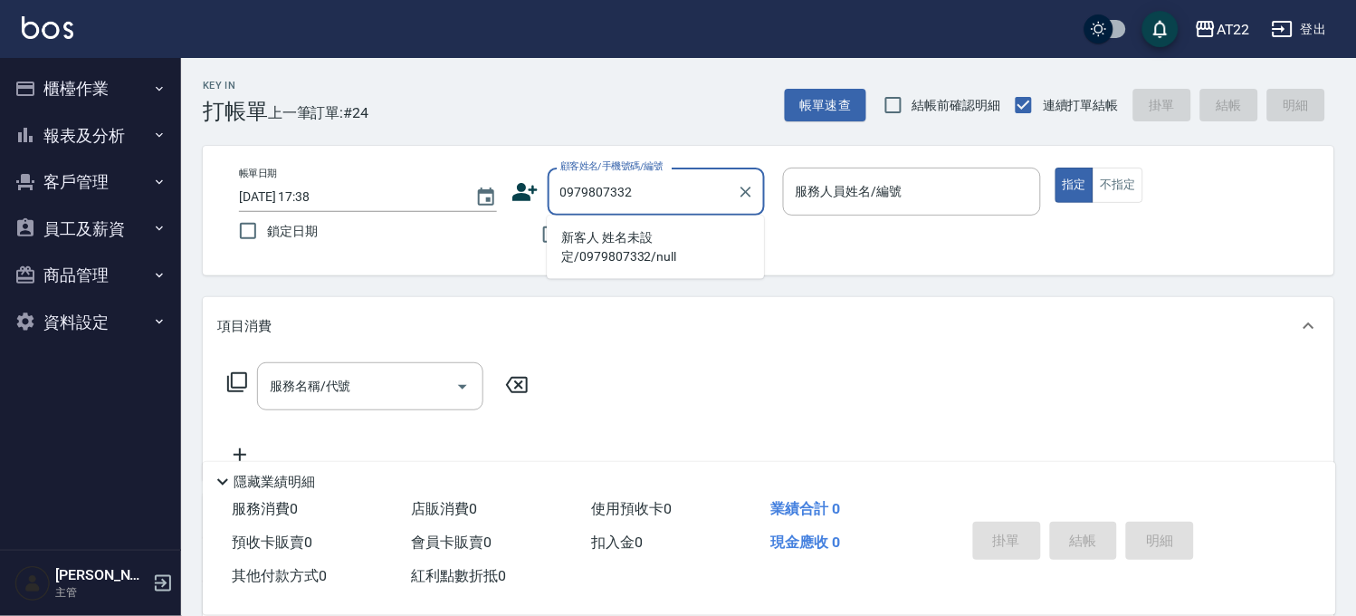
click at [680, 235] on li "新客人 姓名未設定/0979807332/null" at bounding box center [655, 247] width 217 height 49
type input "新客人 姓名未設定/0979807332/null"
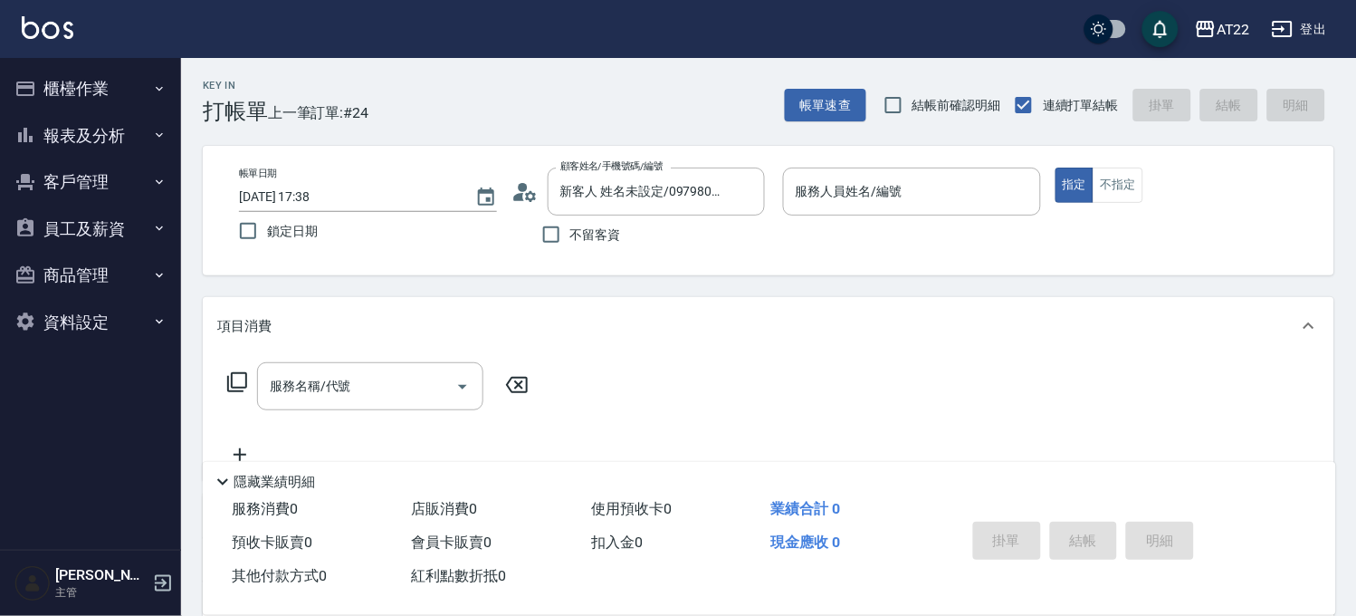
click at [523, 196] on icon at bounding box center [524, 191] width 27 height 27
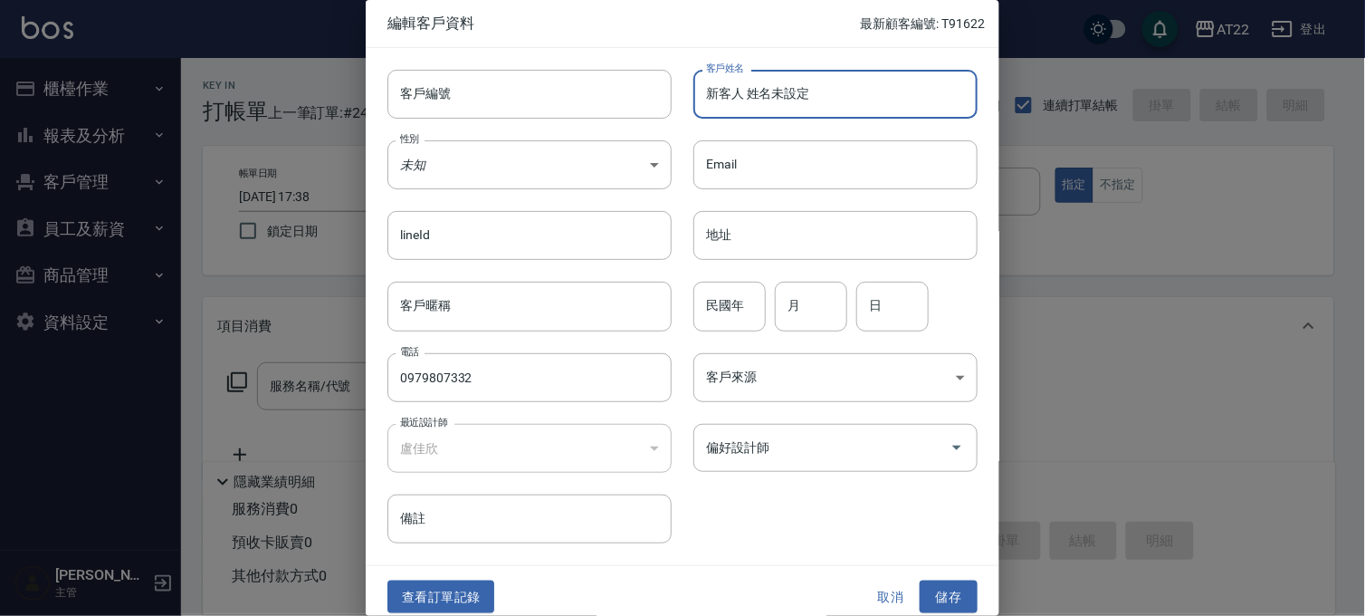
click at [767, 93] on input "新客人 姓名未設定" at bounding box center [835, 94] width 284 height 49
type input "林于慈"
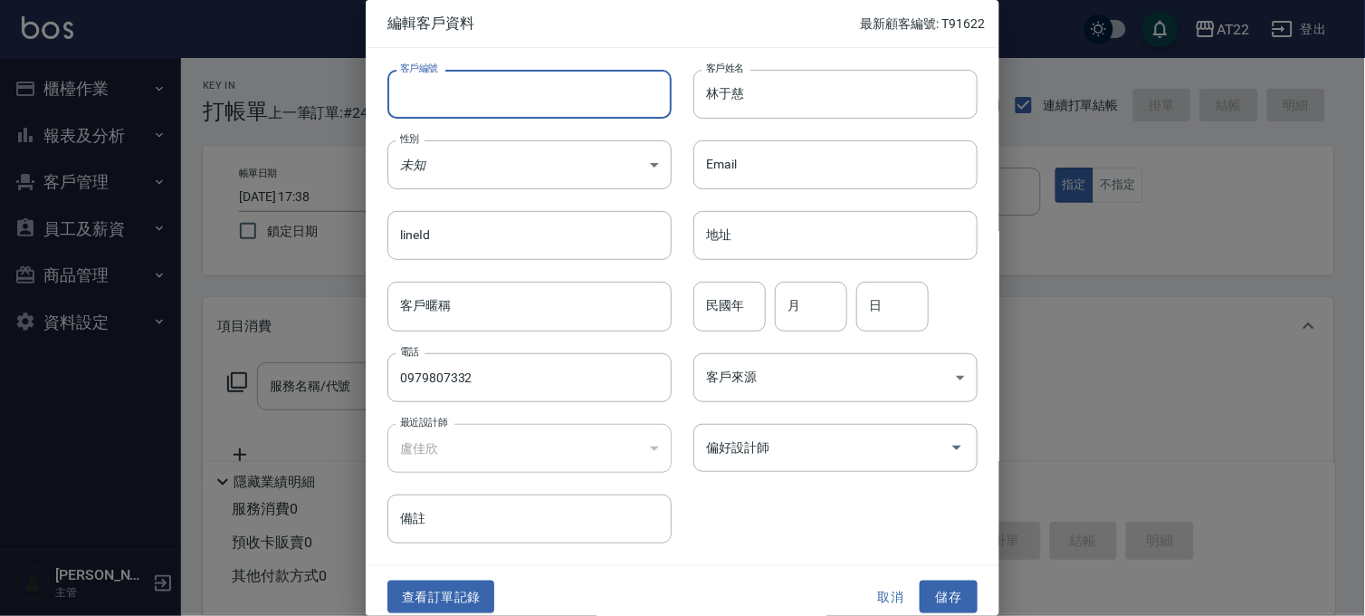
click at [433, 80] on input "客戶編號" at bounding box center [529, 94] width 284 height 49
type input "T91623 27 09 20"
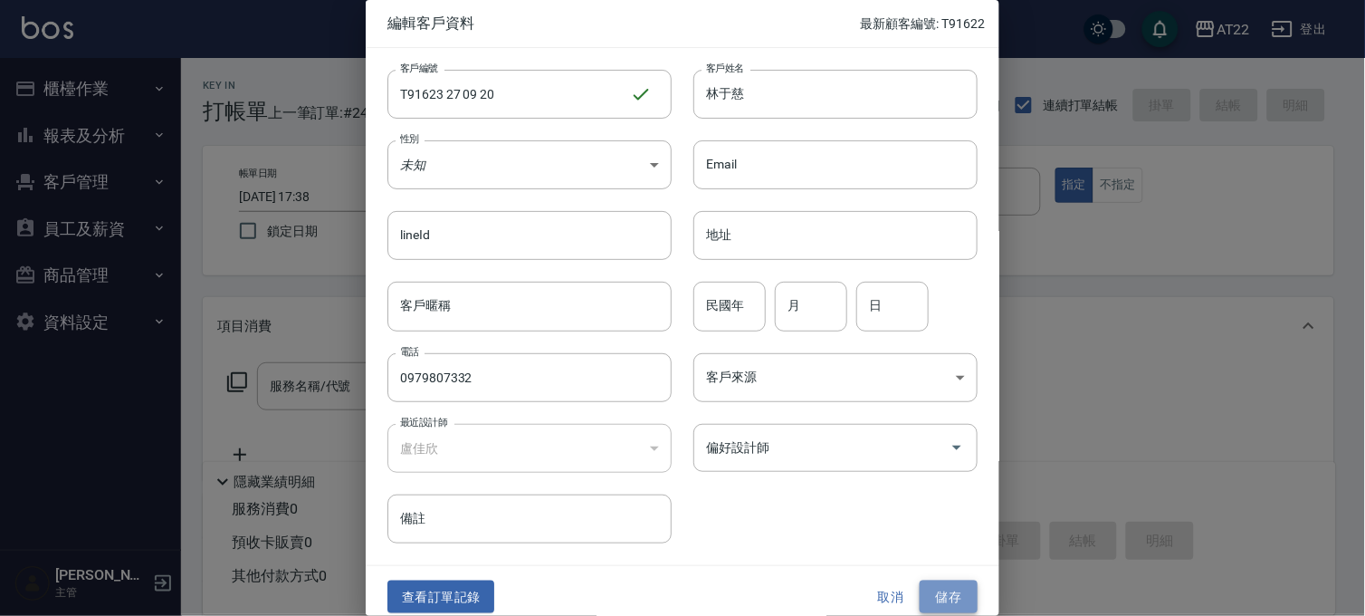
click at [956, 584] on button "儲存" at bounding box center [949, 596] width 58 height 33
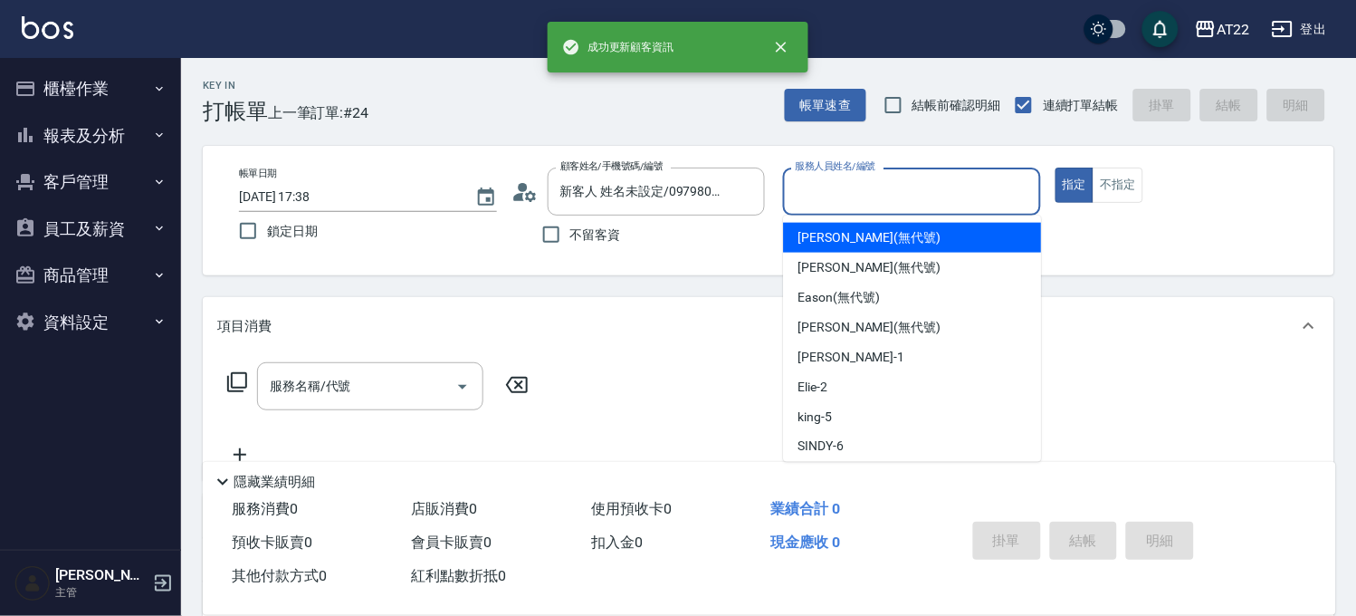
click at [840, 195] on input "服務人員姓名/編號" at bounding box center [912, 192] width 242 height 32
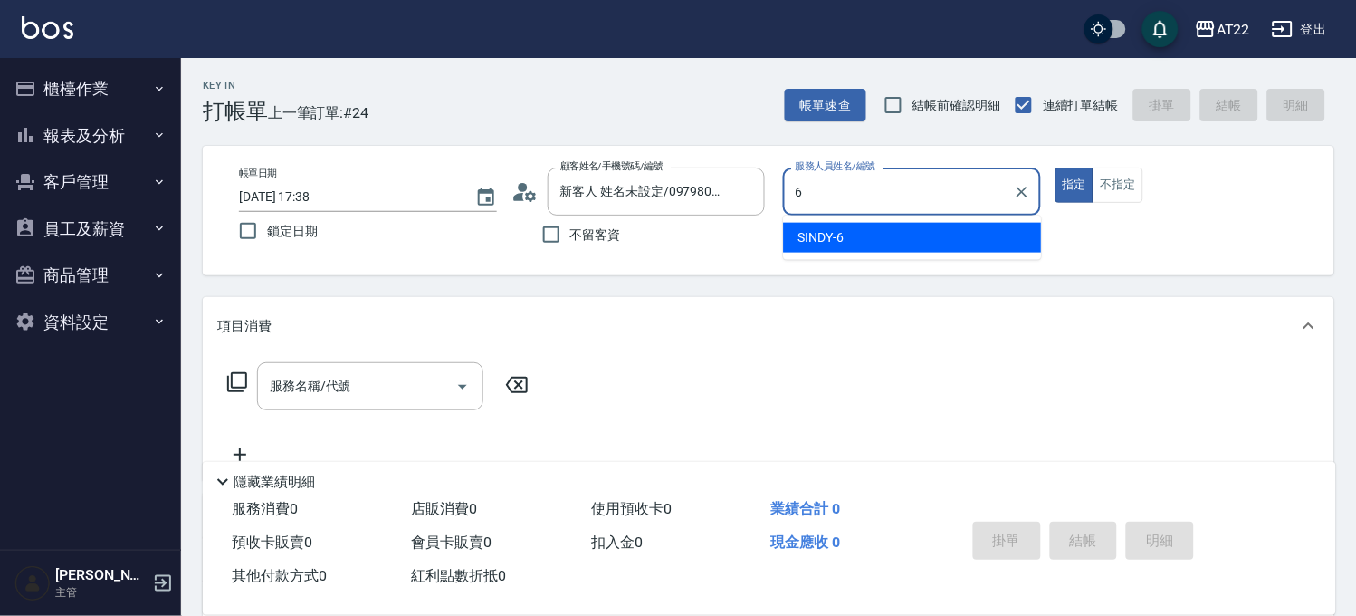
type input "SINDY-6"
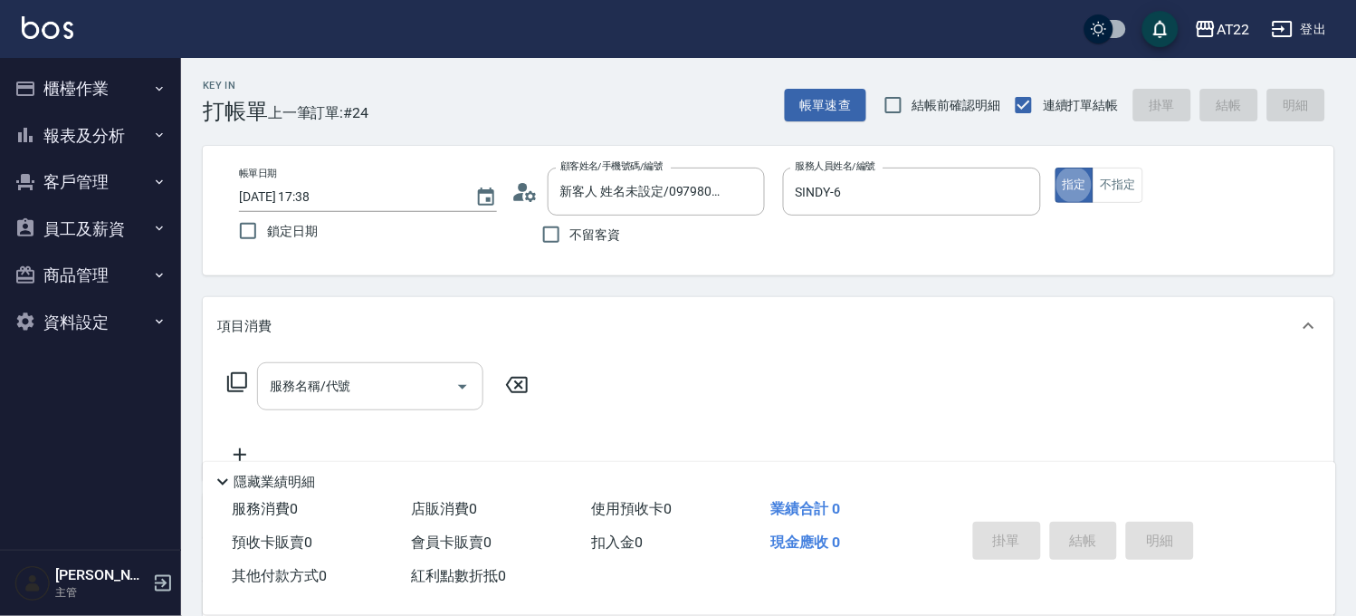
click at [435, 374] on input "服務名稱/代號" at bounding box center [356, 386] width 183 height 32
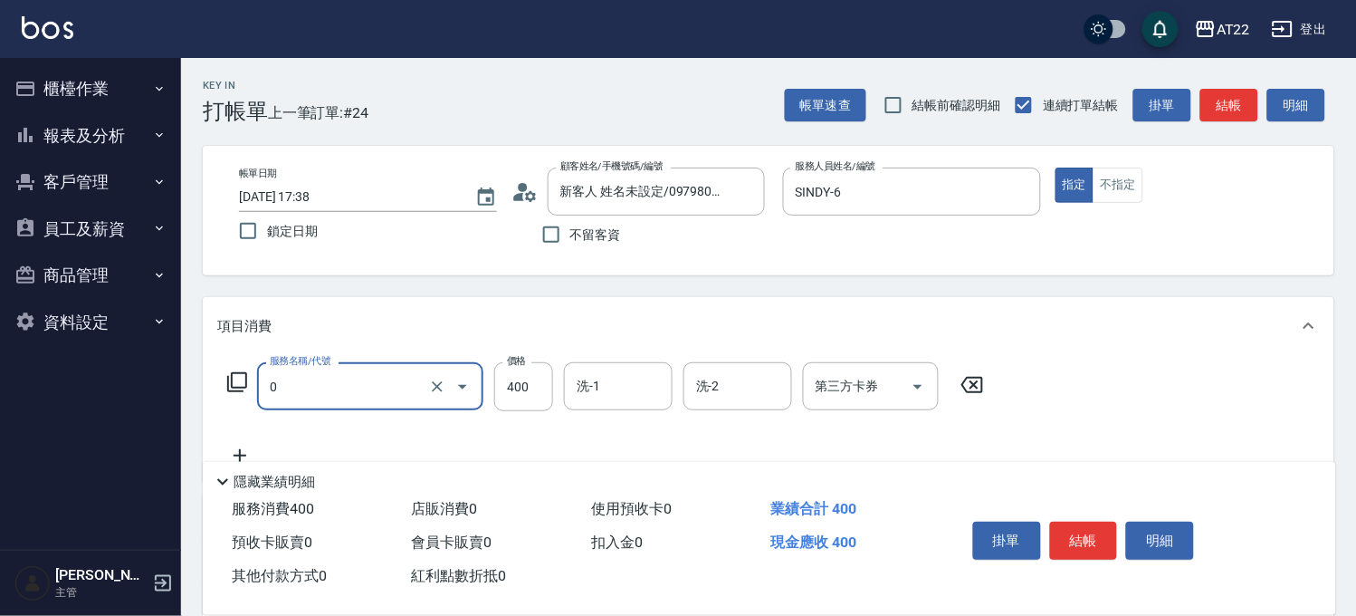
type input "有機洗髮(0)"
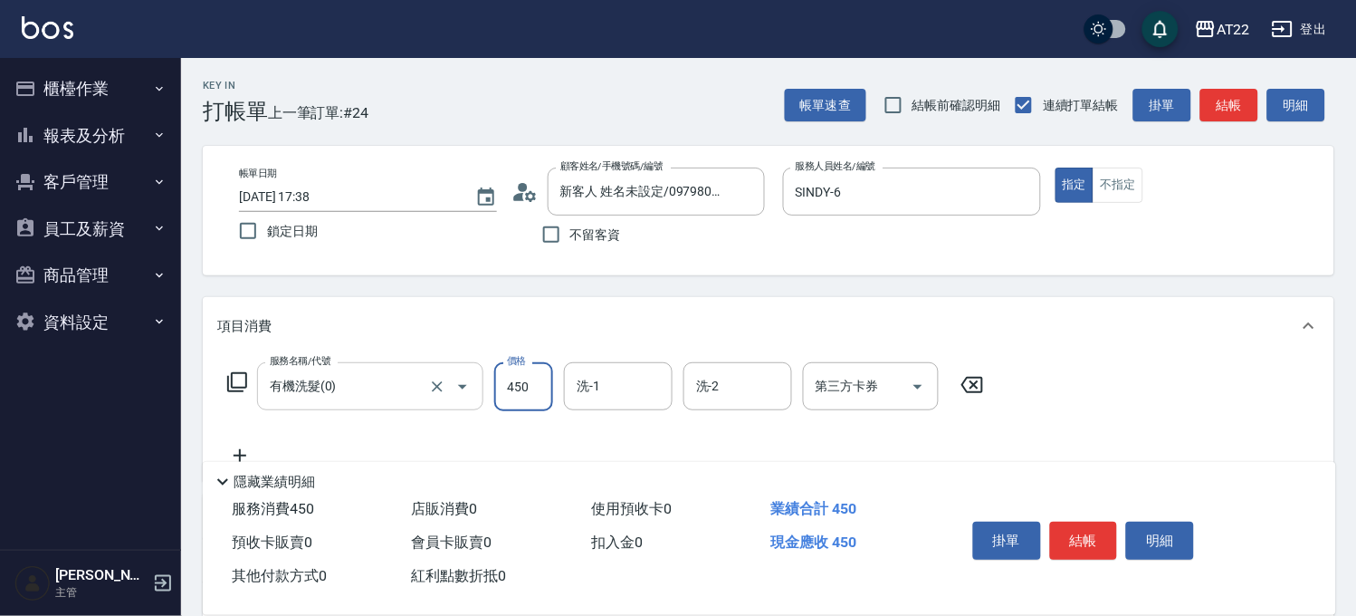
type input "450"
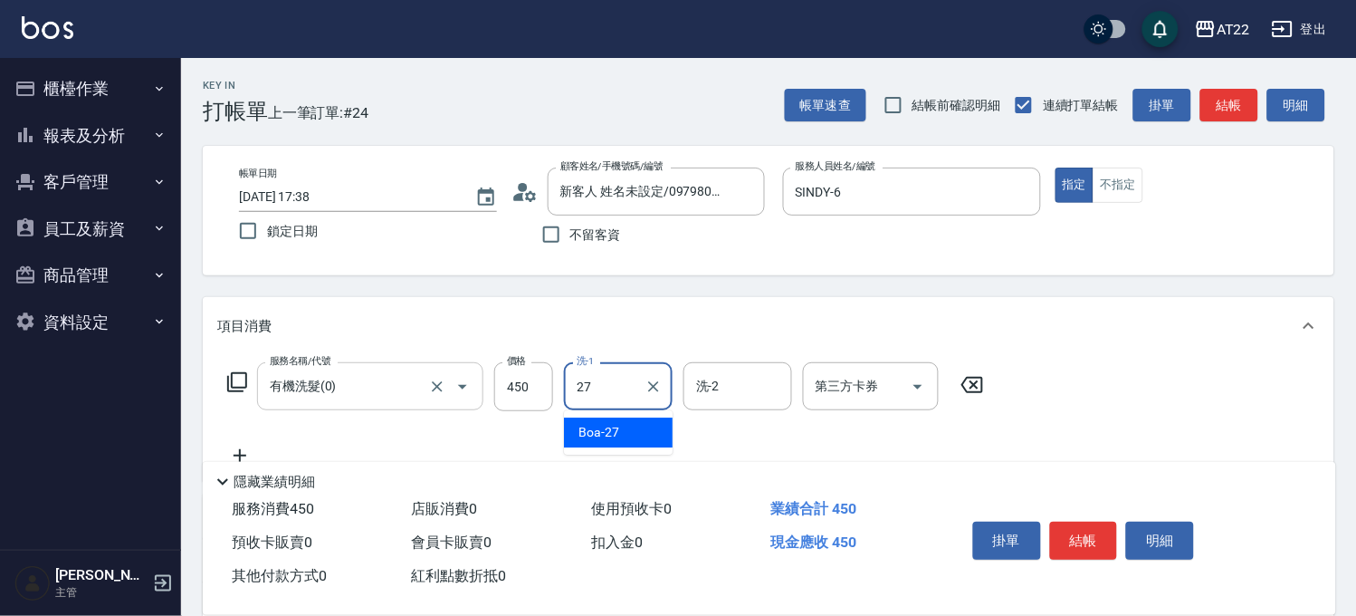
type input "Boa-27"
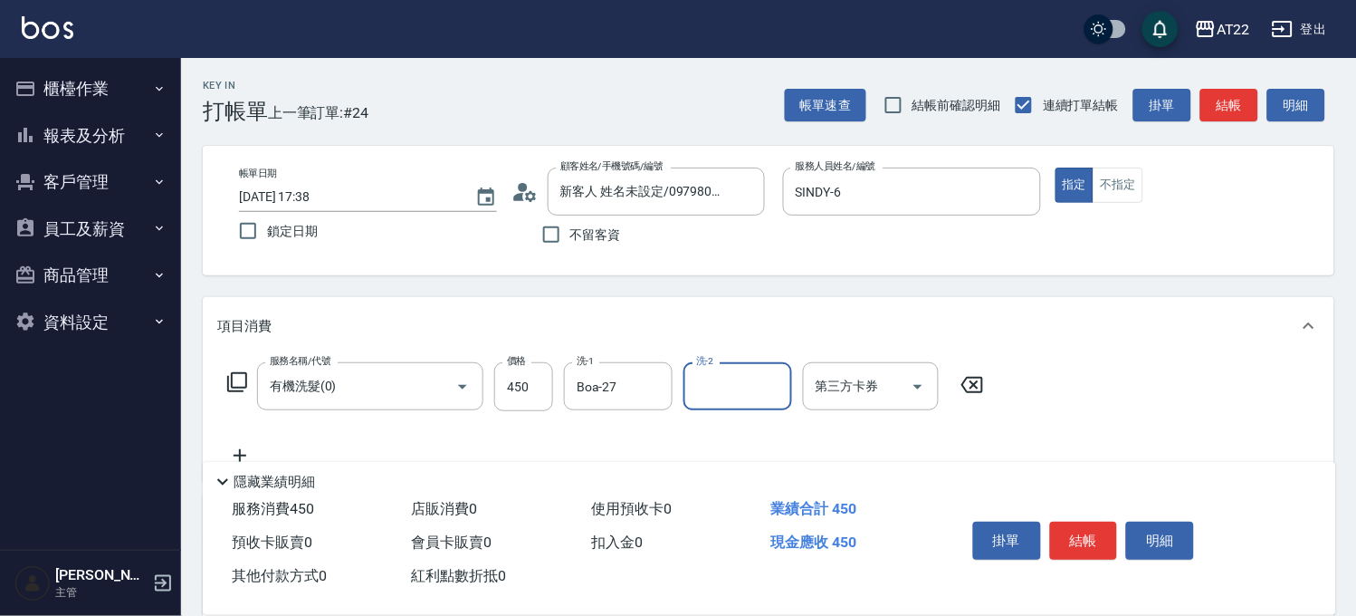
click at [234, 447] on icon at bounding box center [239, 455] width 45 height 22
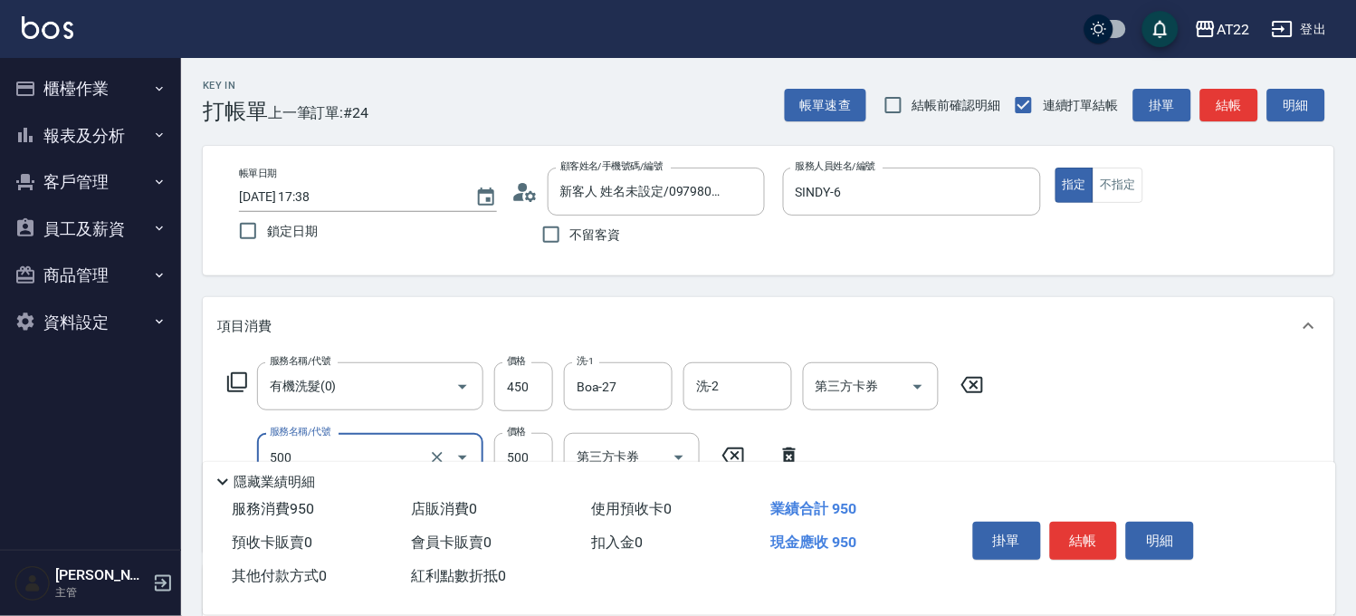
type input "剪髮(500)"
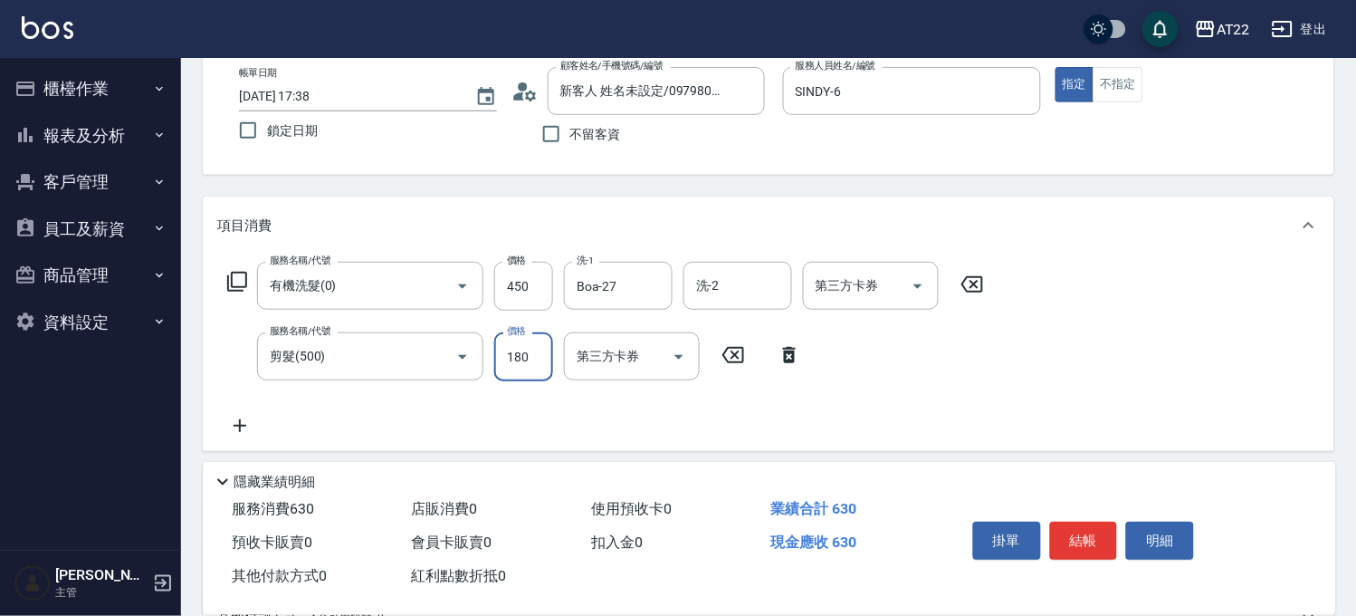
type input "180"
click at [236, 412] on div "服務名稱/代號 有機洗髮(0) 服務名稱/代號 價格 450 價格 洗-1 Boa-27 洗-1 洗-2 洗-2 第三方卡券 第三方卡券 服務名稱/代號 剪髮…" at bounding box center [606, 349] width 778 height 175
click at [233, 425] on icon at bounding box center [239, 426] width 45 height 22
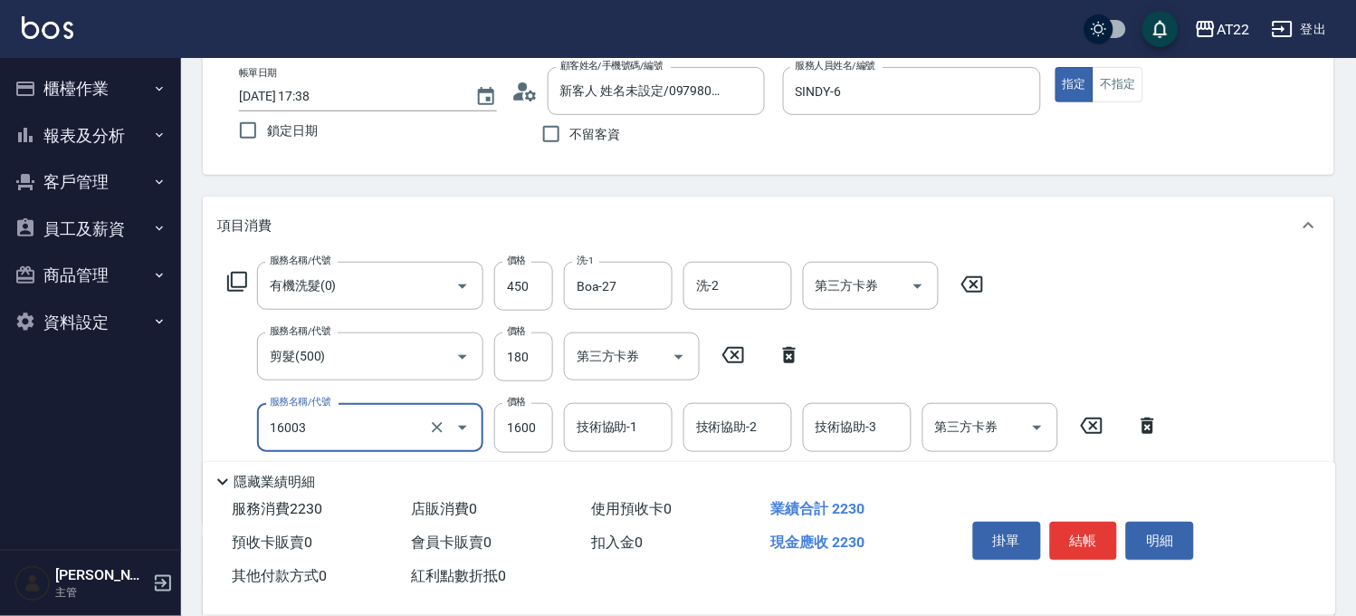
type input "卡碧兒(16003)"
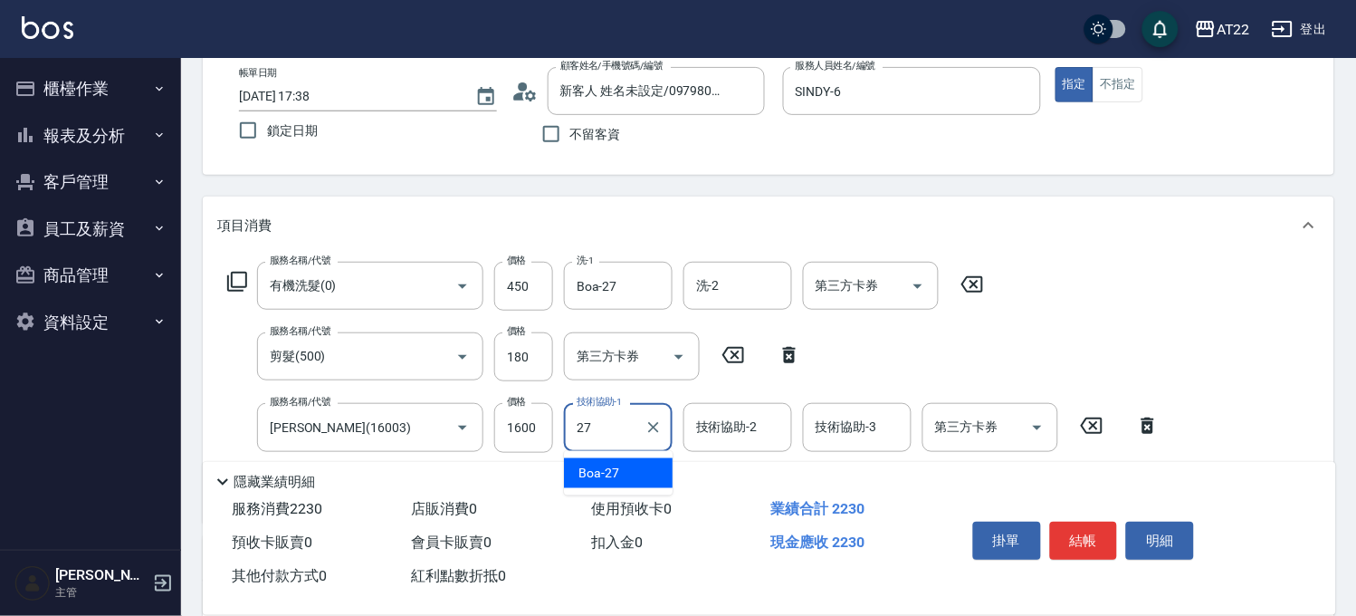
type input "Boa-27"
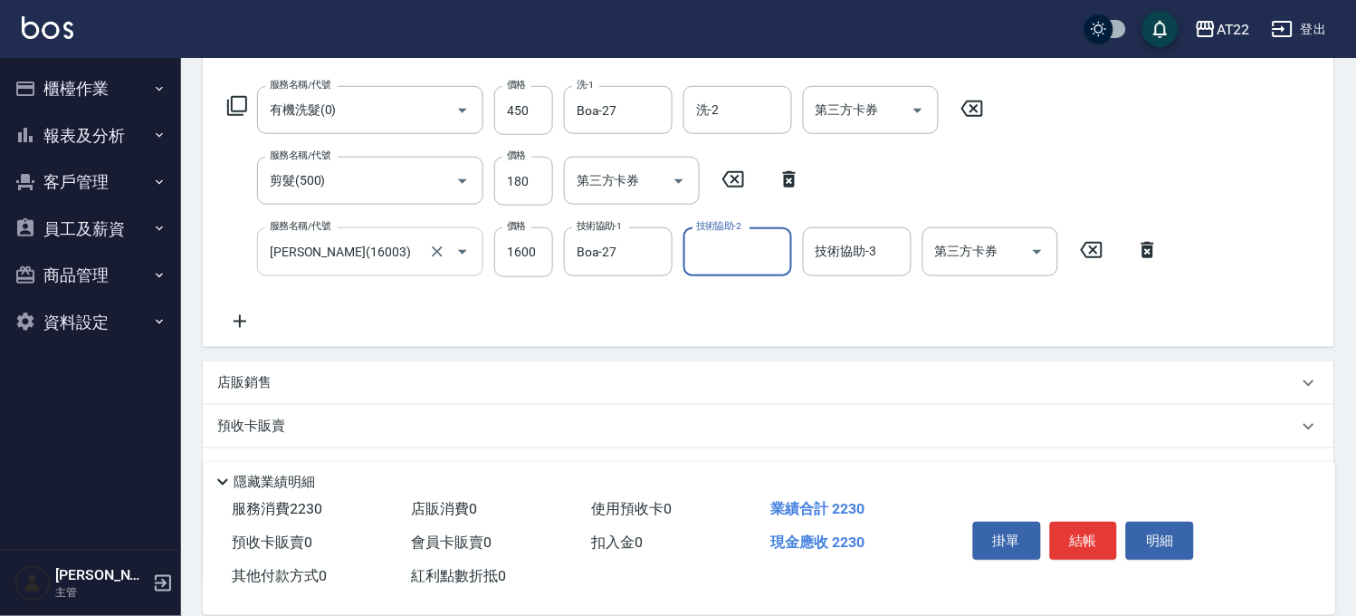
scroll to position [402, 0]
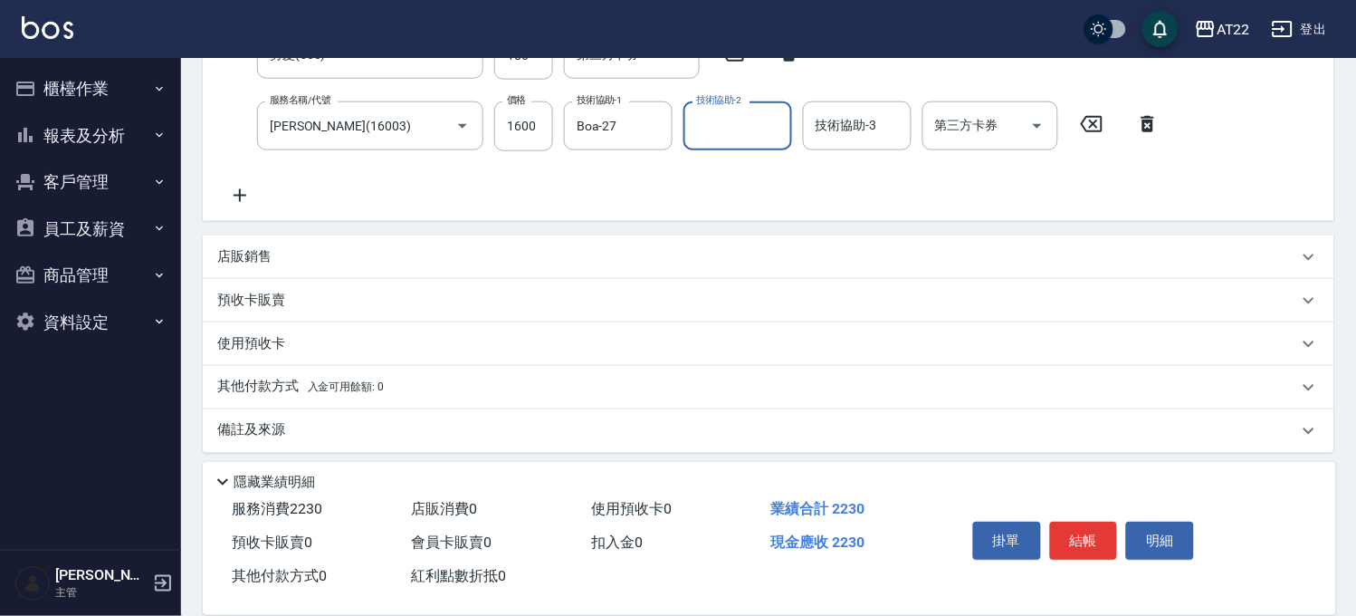
click at [301, 249] on div "店販銷售" at bounding box center [757, 256] width 1081 height 19
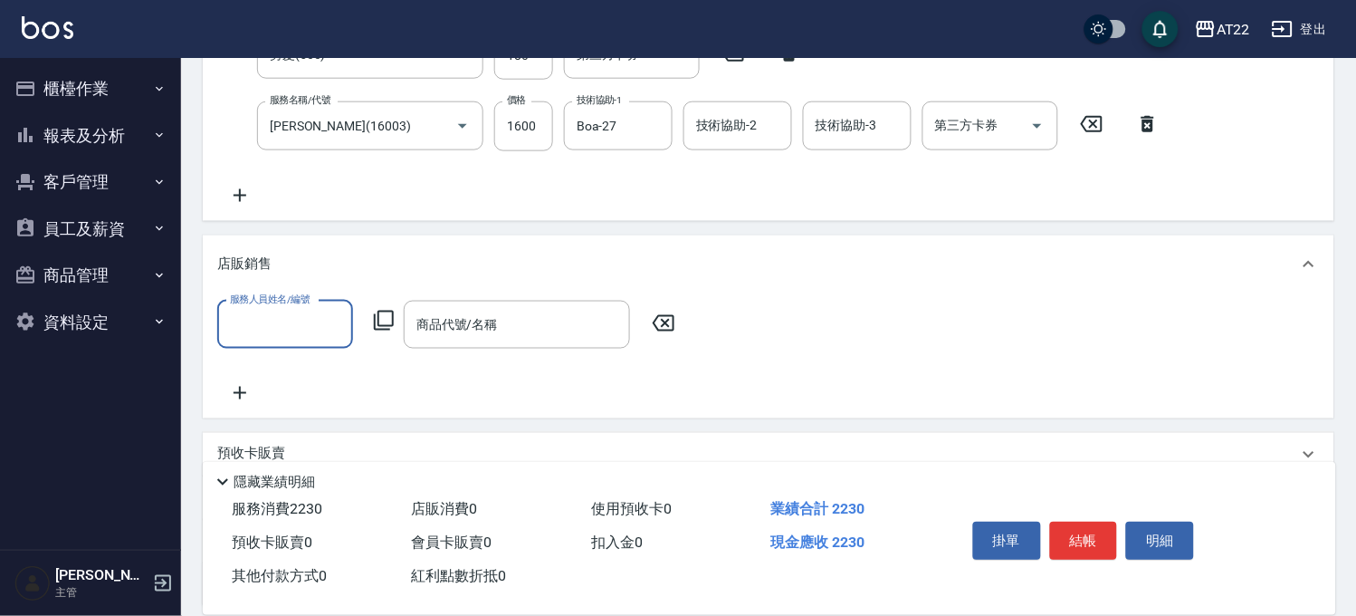
scroll to position [0, 0]
type input "SINDY-6"
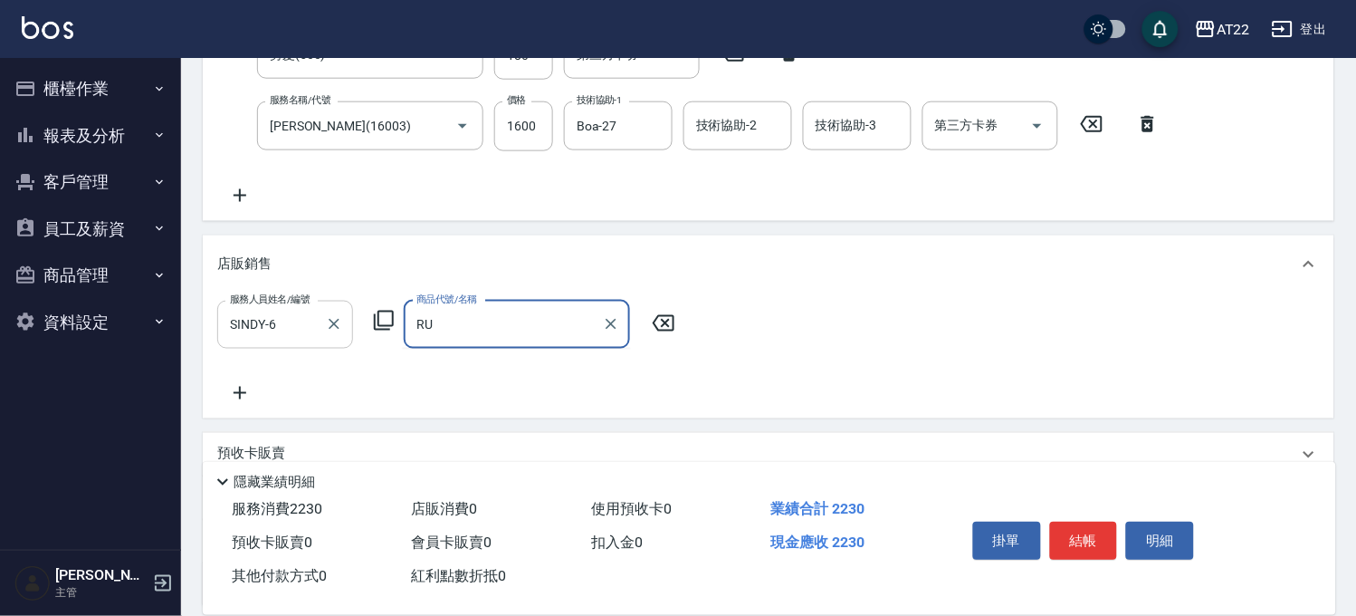
type input "R"
type input "黑金卡"
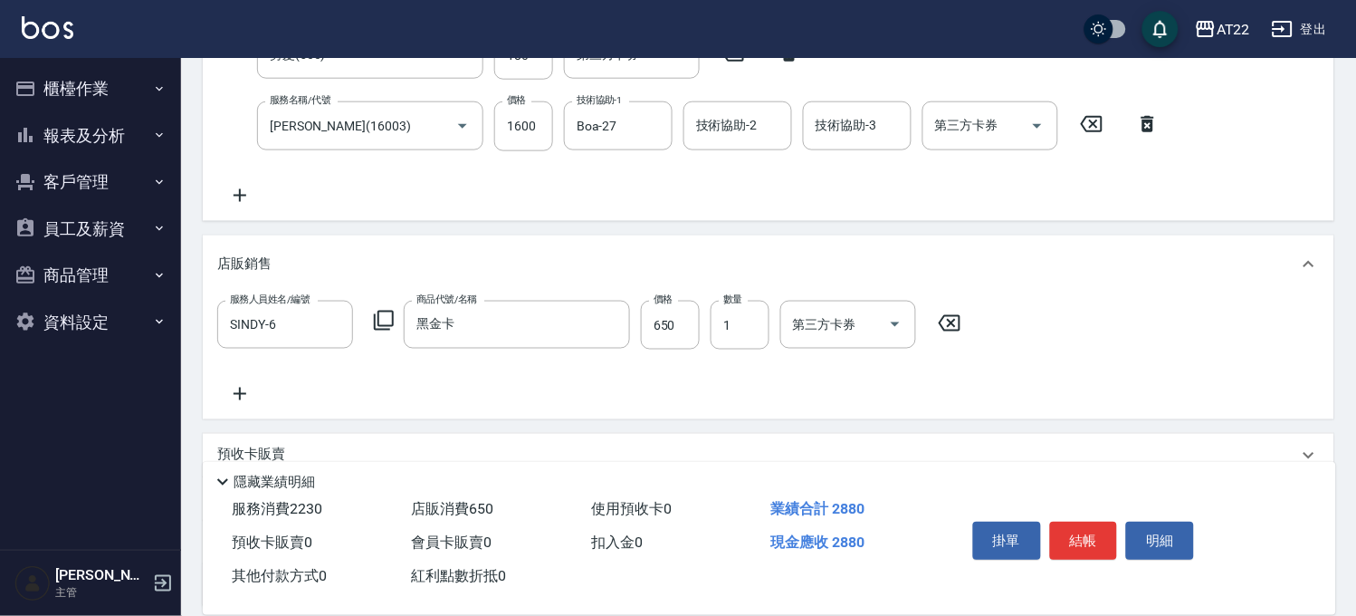
click at [239, 391] on icon at bounding box center [240, 393] width 13 height 13
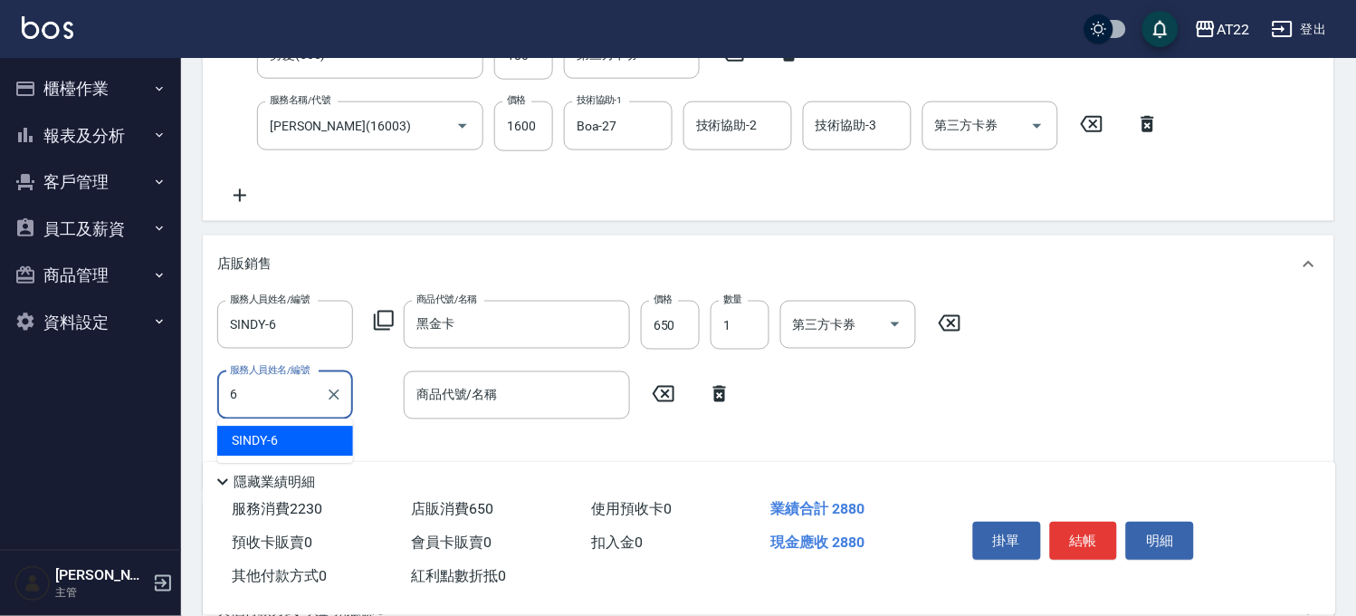
type input "SINDY-6"
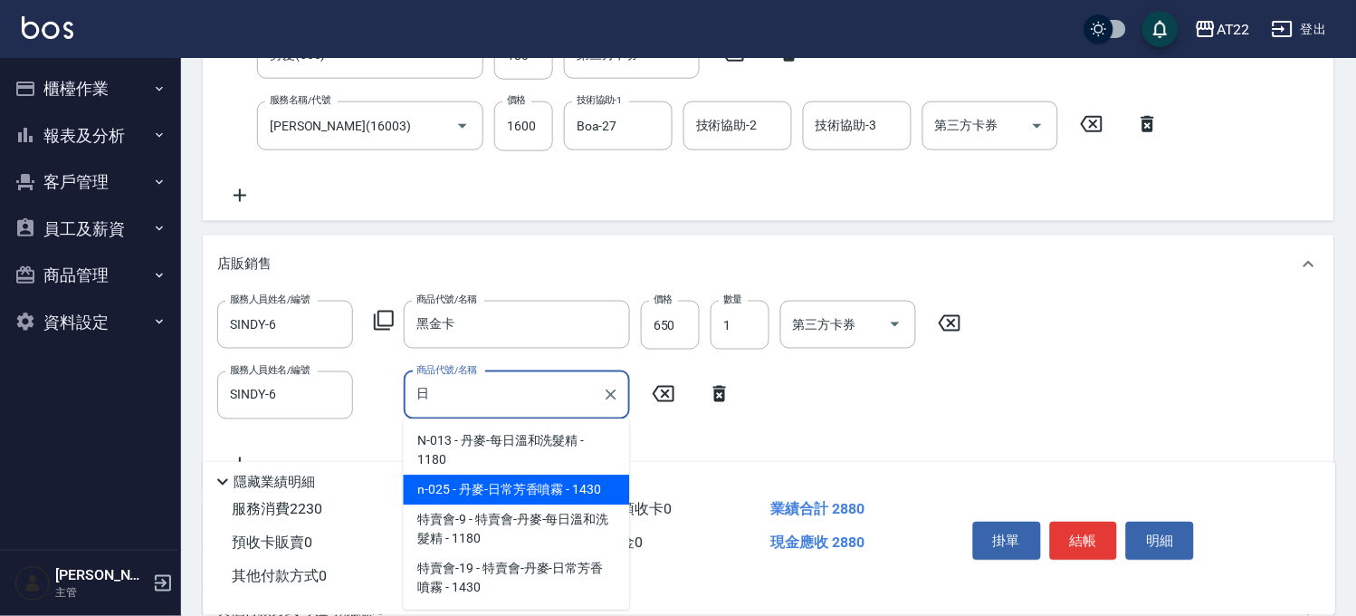
click at [465, 482] on span "n-025 - 丹麥-日常芳香噴霧 - 1430" at bounding box center [517, 490] width 226 height 30
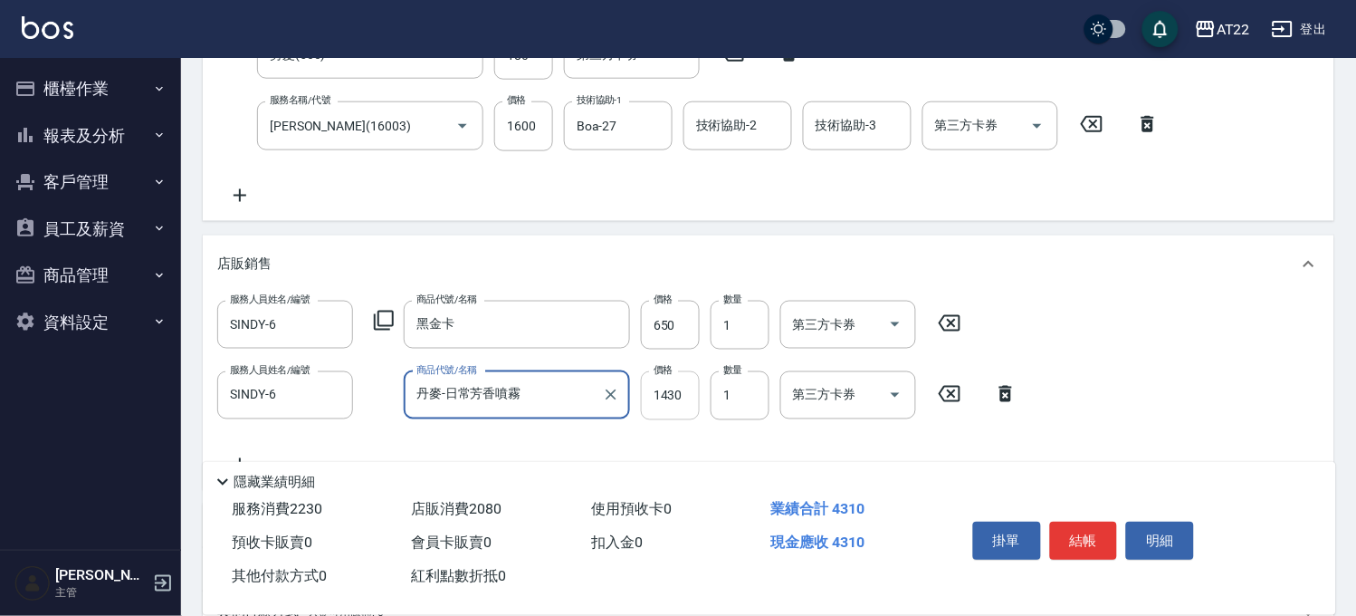
type input "丹麥-日常芳香噴霧"
click at [647, 399] on input "1430" at bounding box center [670, 395] width 59 height 49
type input "1287"
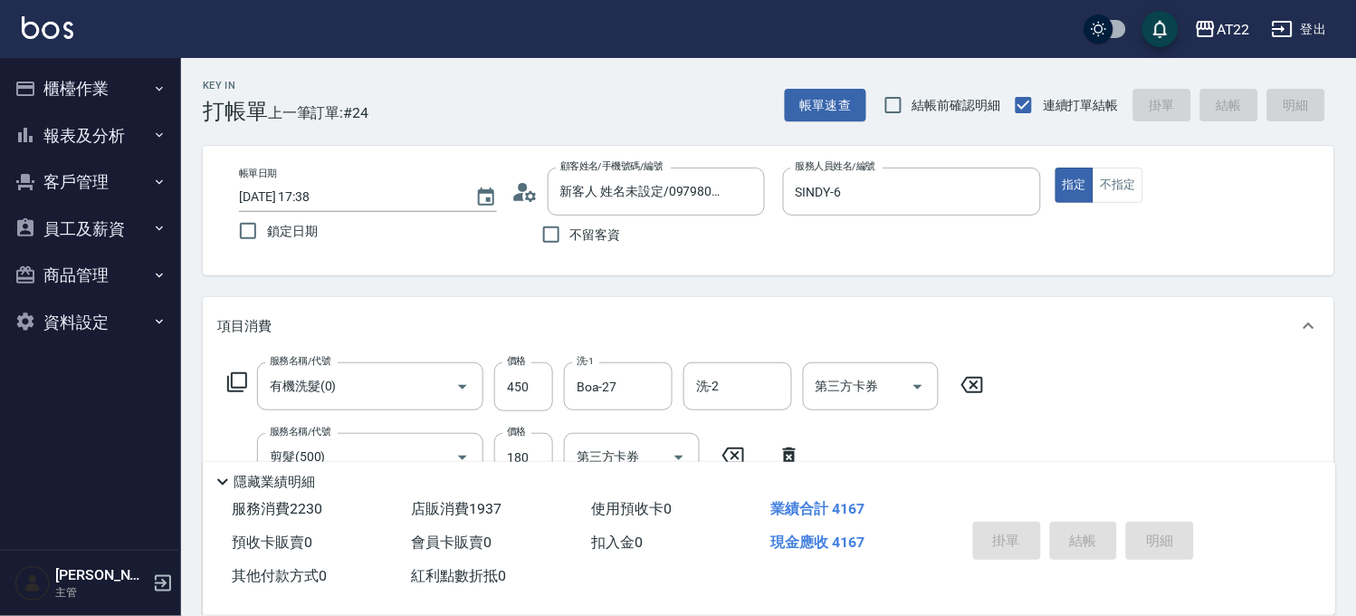
type input "2025/09/21 17:40"
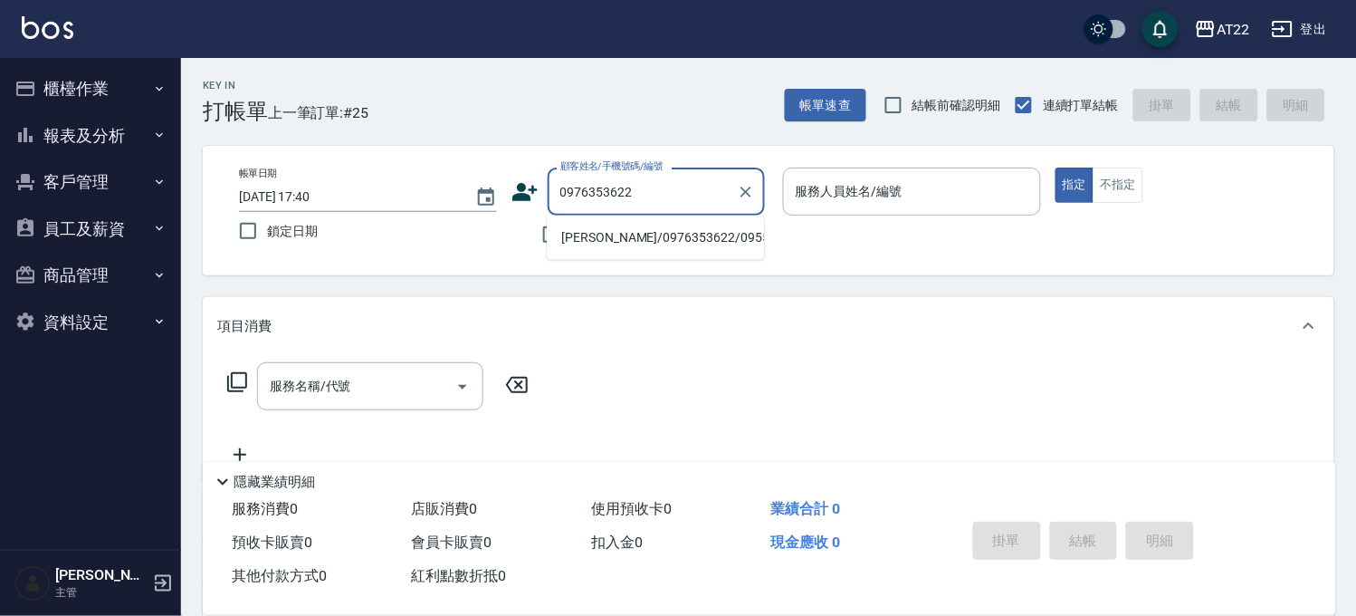
click at [626, 235] on li "陳柔依/0976353622/0955306723" at bounding box center [655, 238] width 217 height 30
type input "陳柔依/0976353622/0955306723"
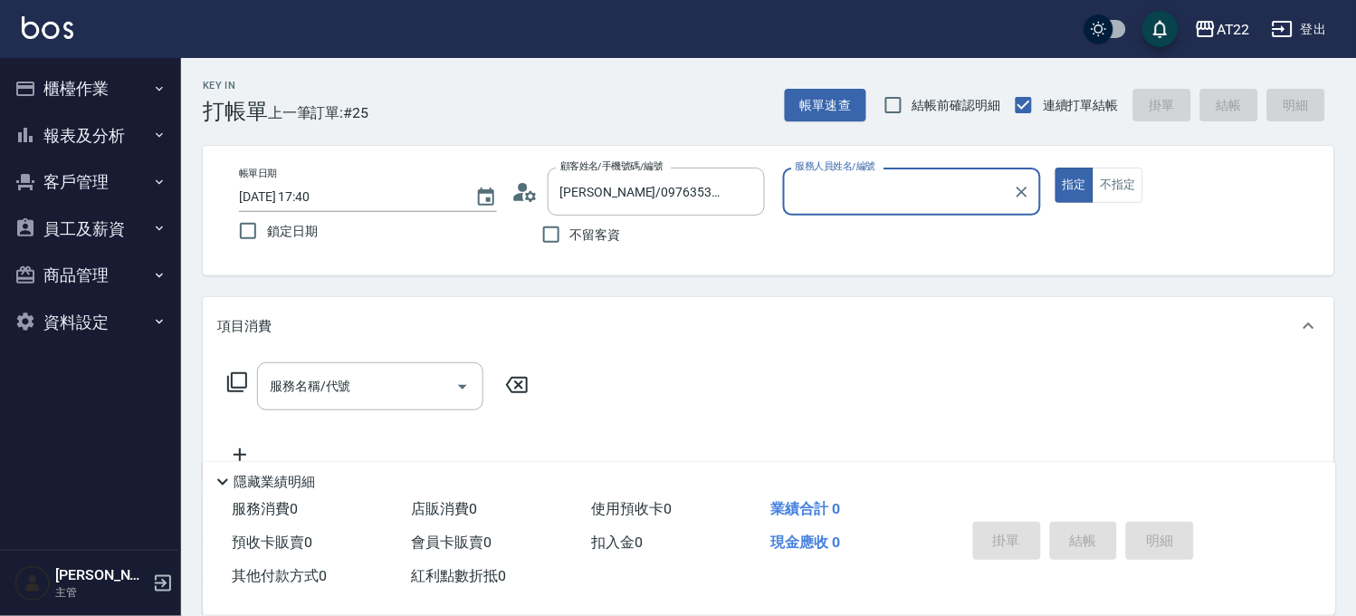
type input "Zoe-8"
click at [359, 419] on div "服務名稱/代號 服務名稱/代號" at bounding box center [378, 413] width 322 height 103
click at [363, 402] on div "服務名稱/代號" at bounding box center [370, 386] width 226 height 48
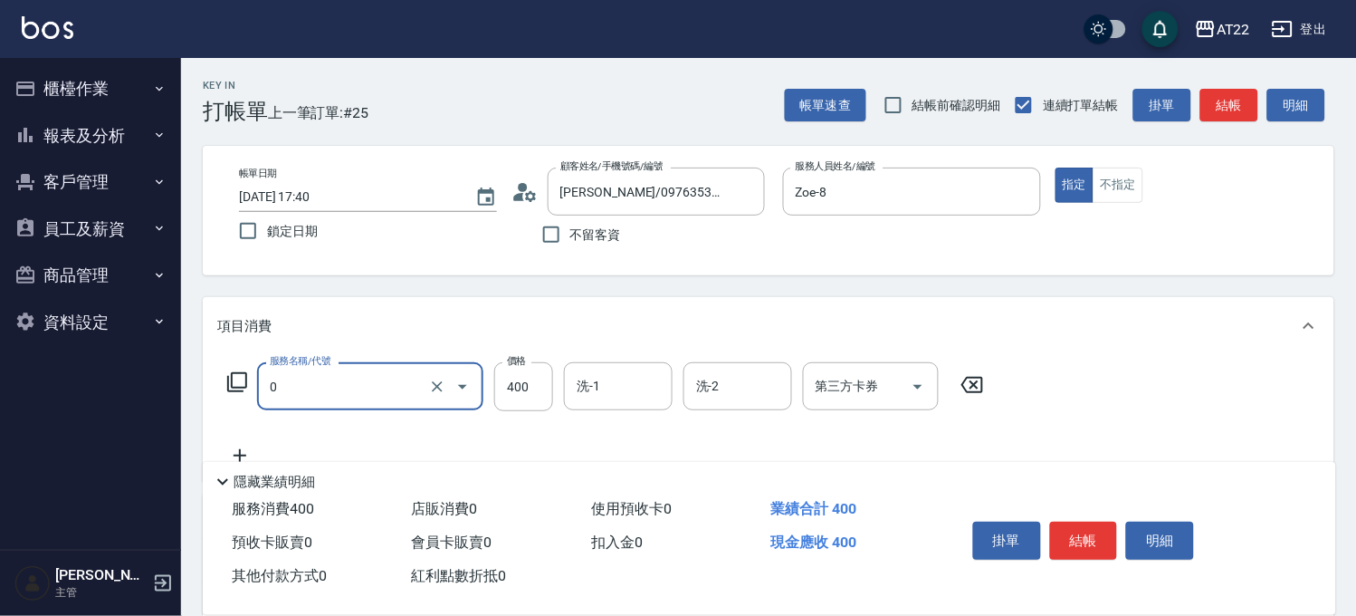
type input "有機洗髮(0)"
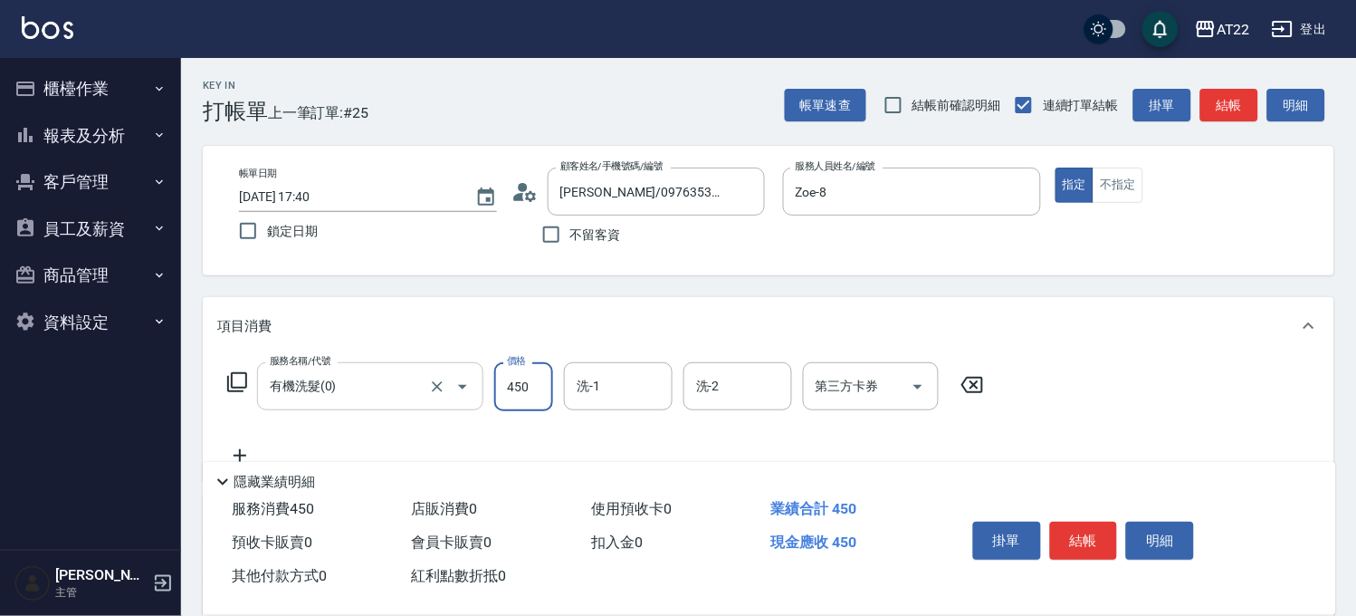
type input "450"
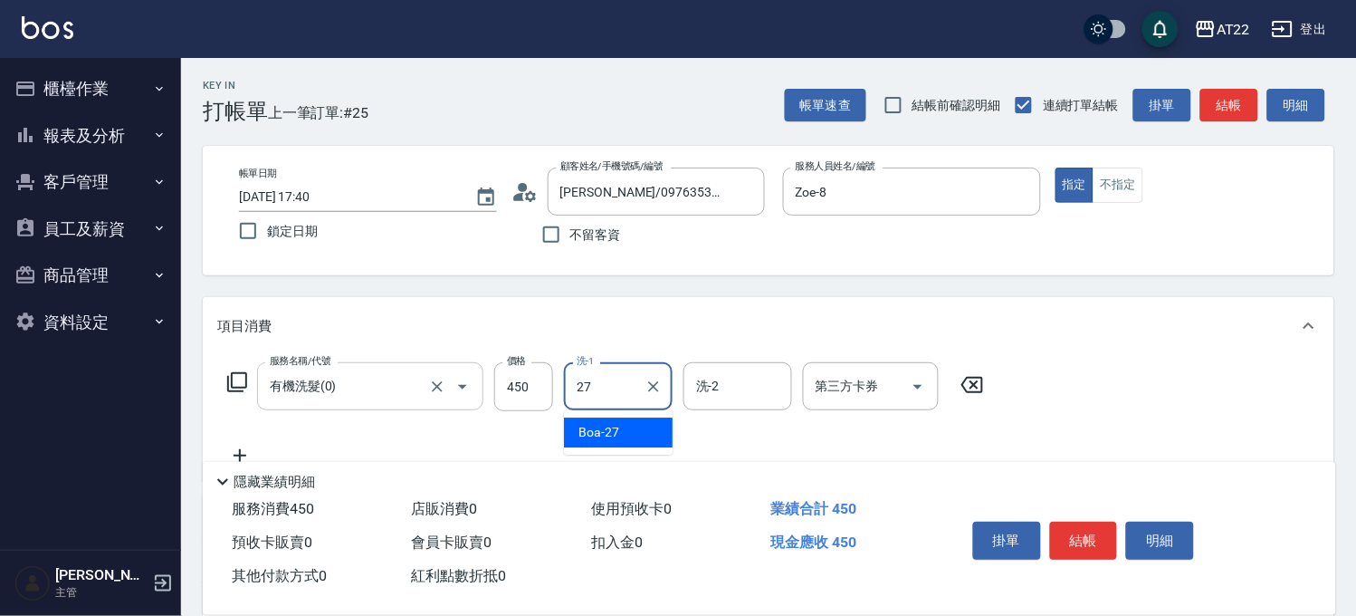
type input "Boa-27"
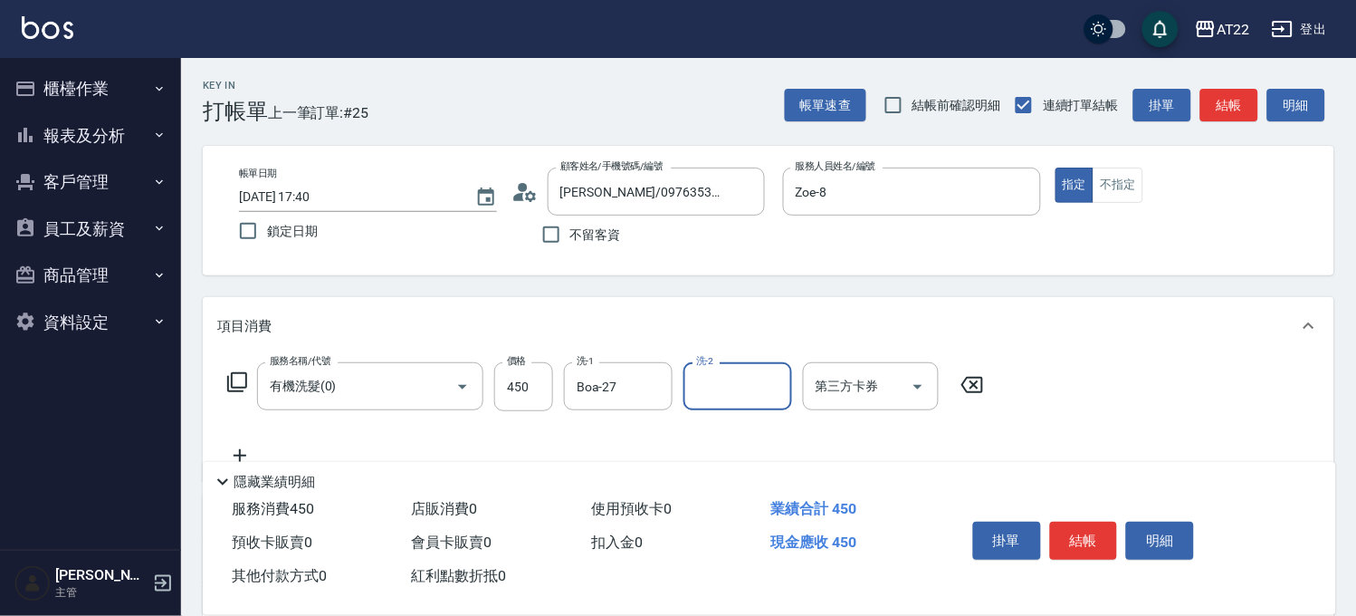
click at [227, 448] on icon at bounding box center [239, 455] width 45 height 22
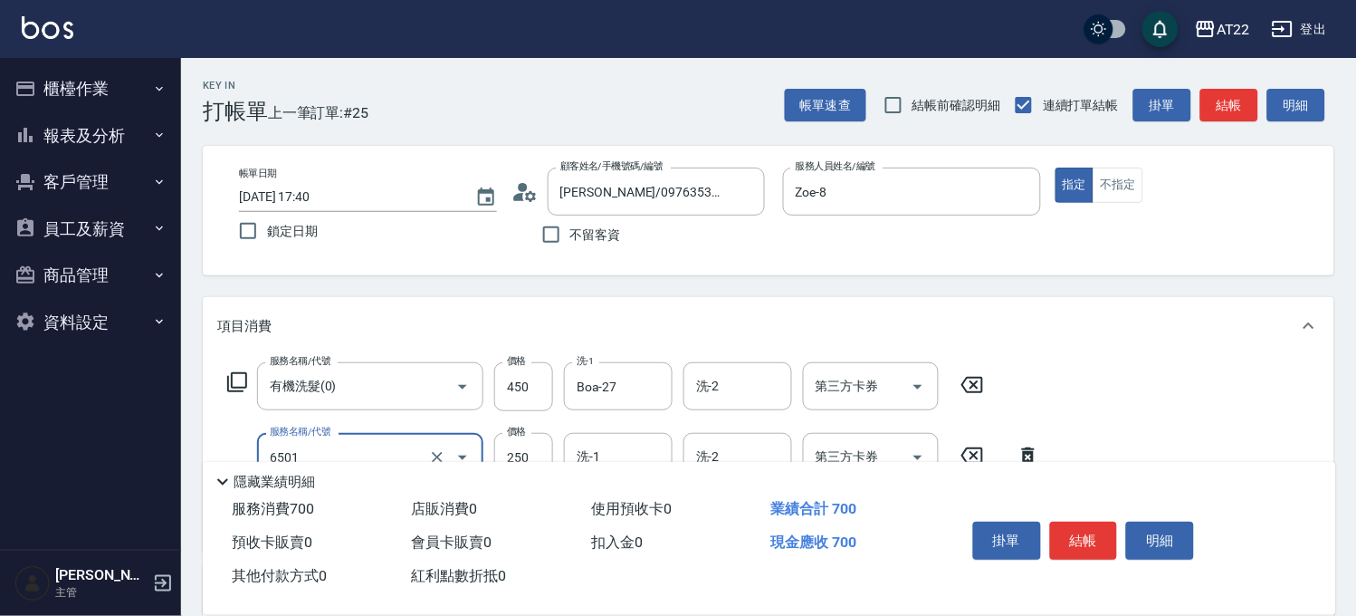
type input "升級滋養護髮(6501)"
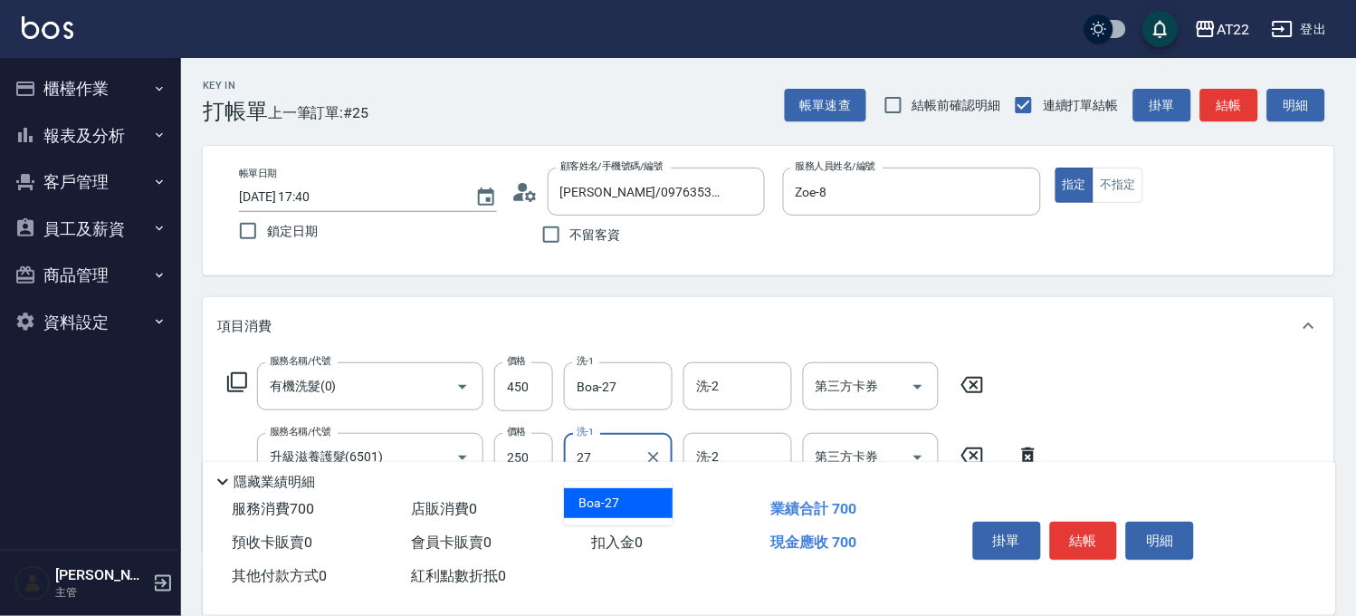
type input "Boa-27"
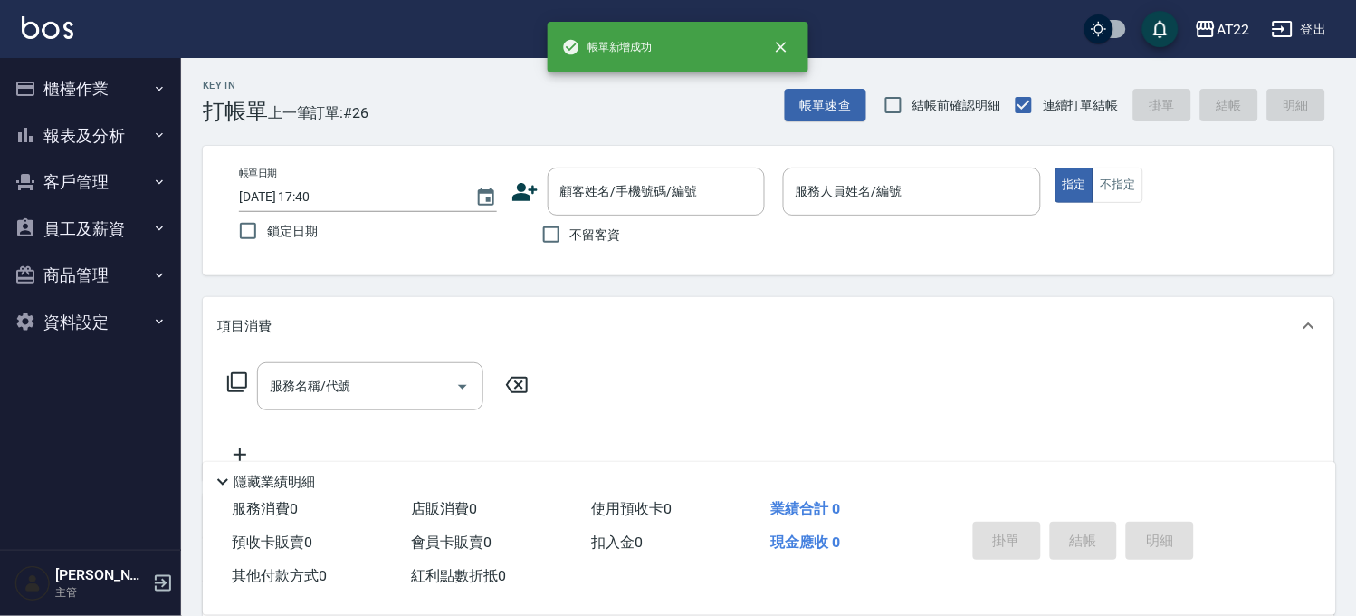
click at [593, 241] on span "不留客資" at bounding box center [595, 234] width 51 height 19
click at [570, 241] on input "不留客資" at bounding box center [551, 234] width 38 height 38
checkbox input "true"
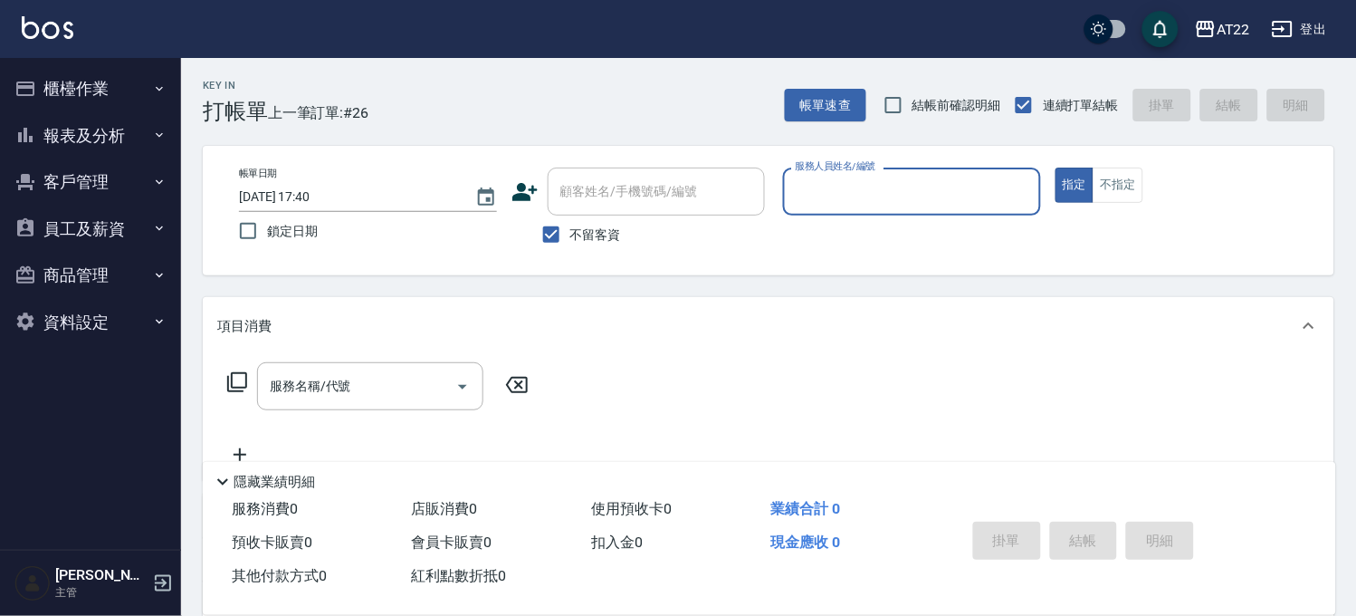
type input "ㄇ"
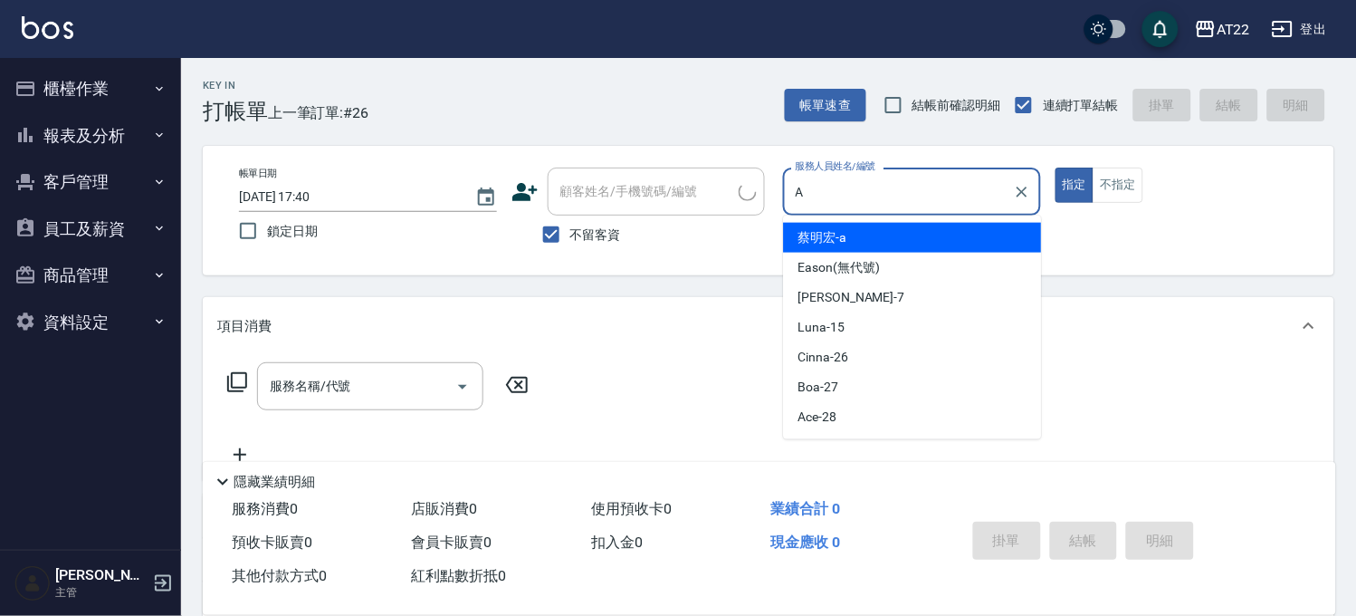
click at [848, 231] on div "蔡明宏 -a" at bounding box center [913, 238] width 258 height 30
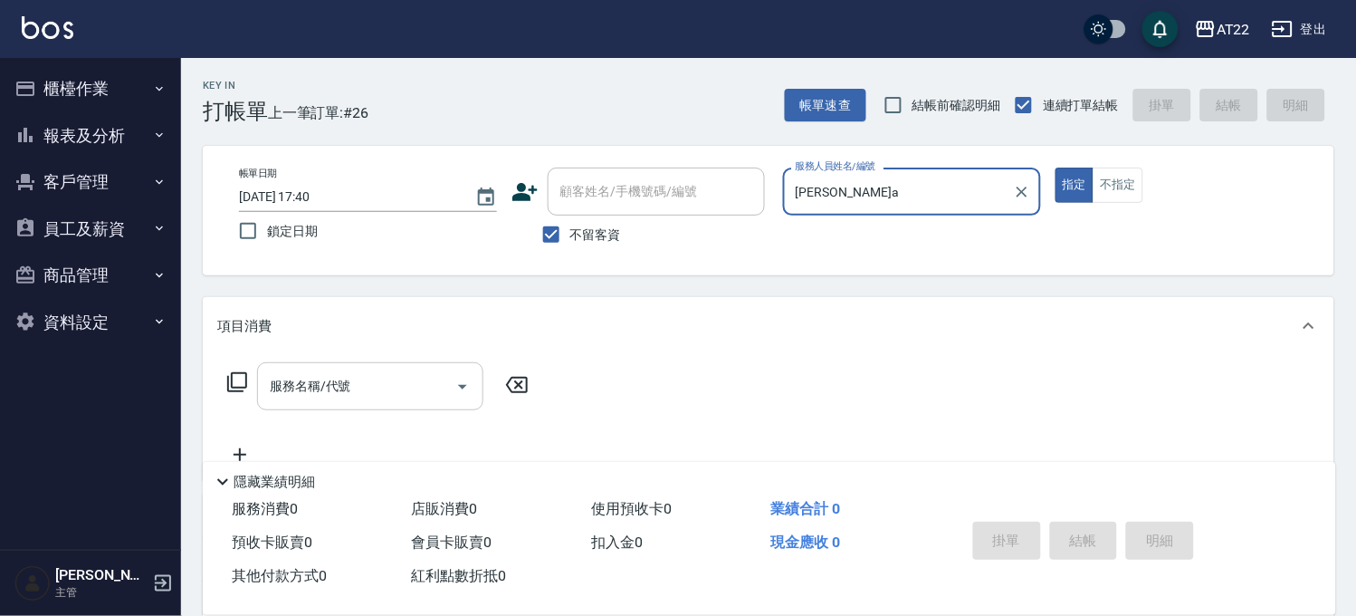
type input "蔡明宏-a"
click at [387, 384] on input "服務名稱/代號" at bounding box center [356, 386] width 183 height 32
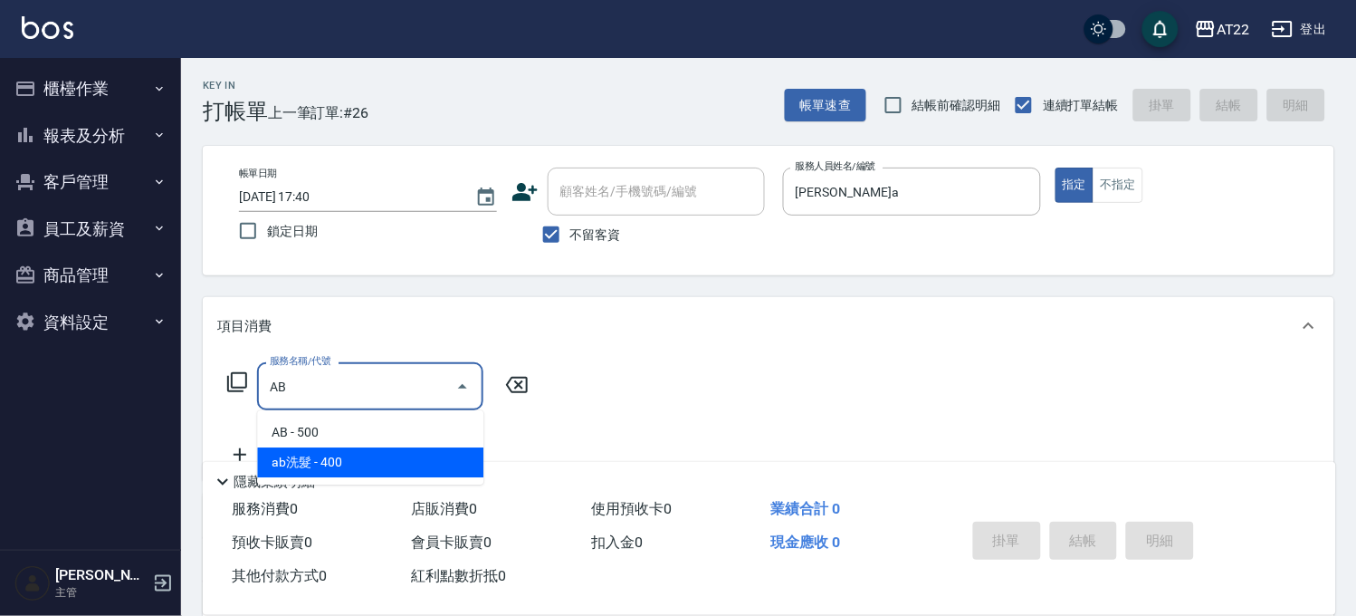
click at [358, 463] on span "ab洗髮 - 400" at bounding box center [370, 462] width 226 height 30
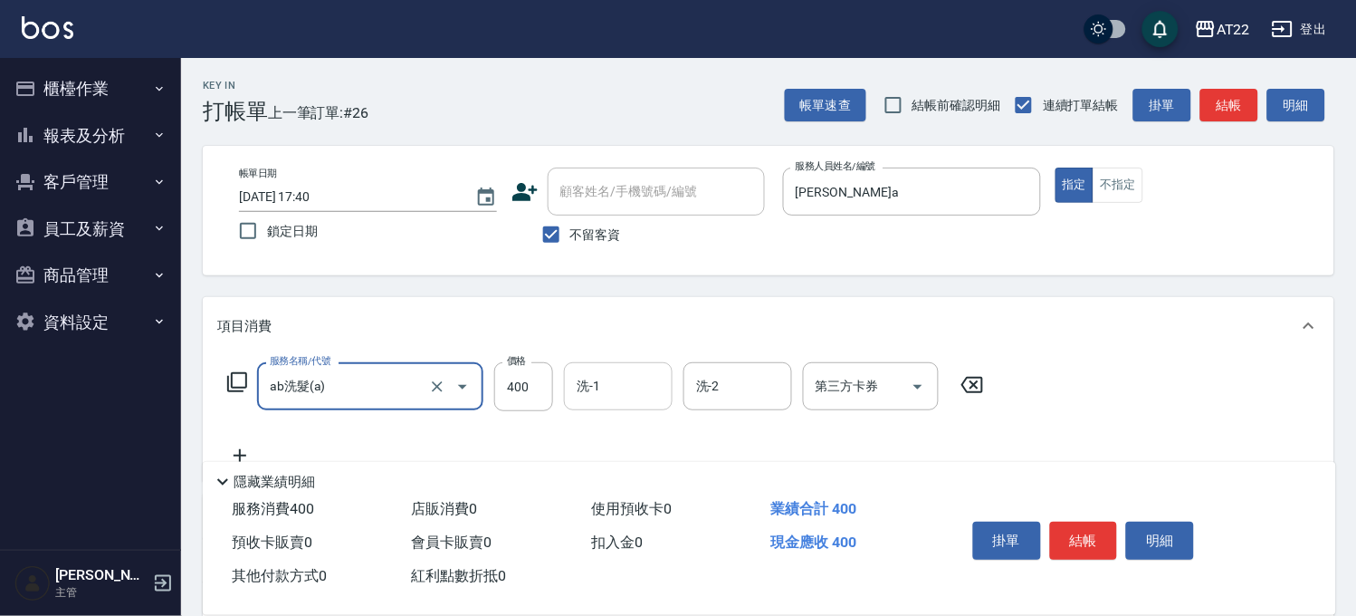
type input "ab洗髮(a)"
click at [612, 384] on input "洗-1" at bounding box center [618, 386] width 92 height 32
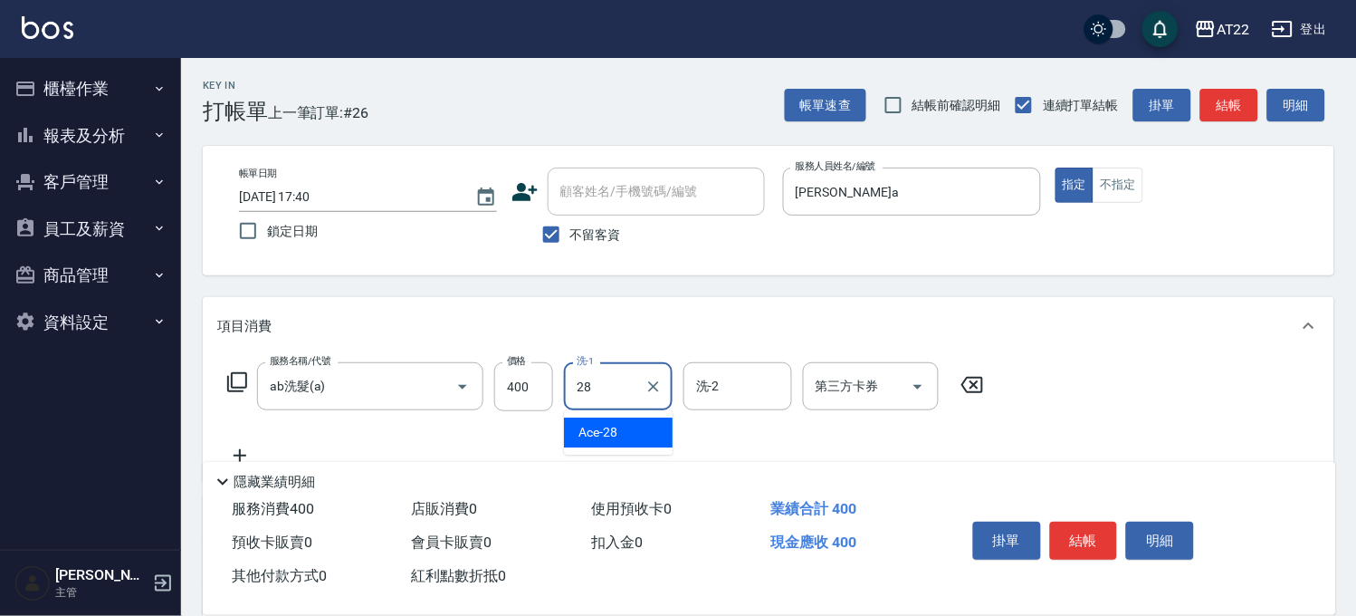
type input "Ace-28"
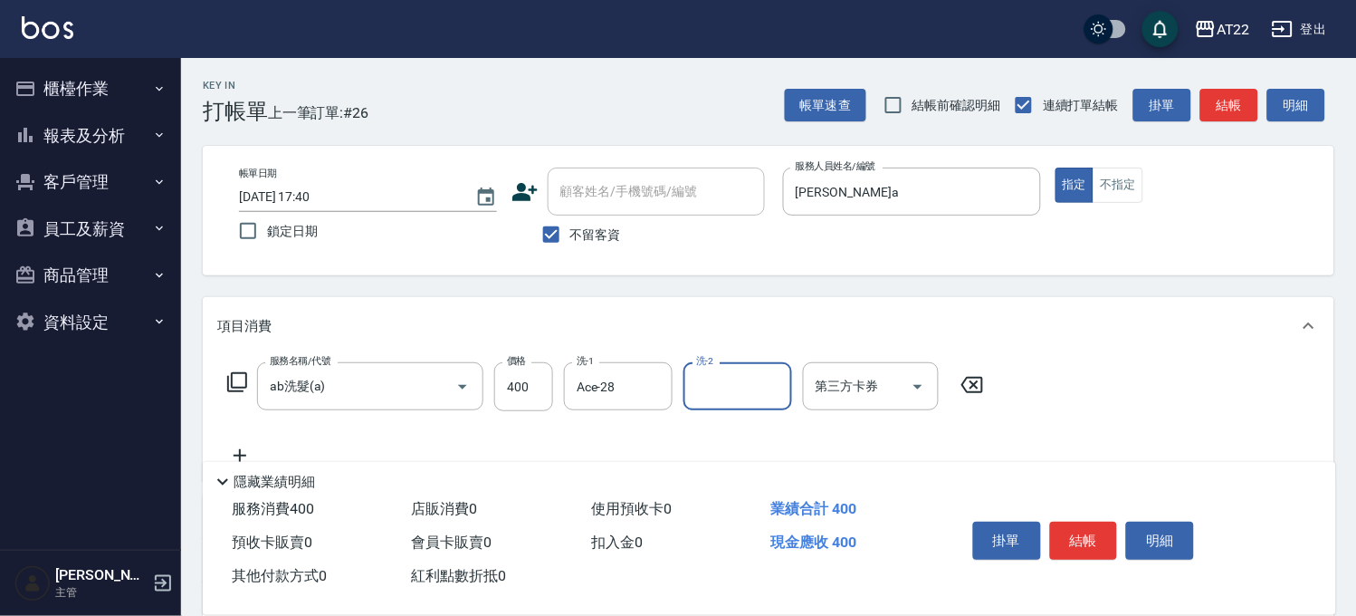
click at [228, 453] on icon at bounding box center [239, 455] width 45 height 22
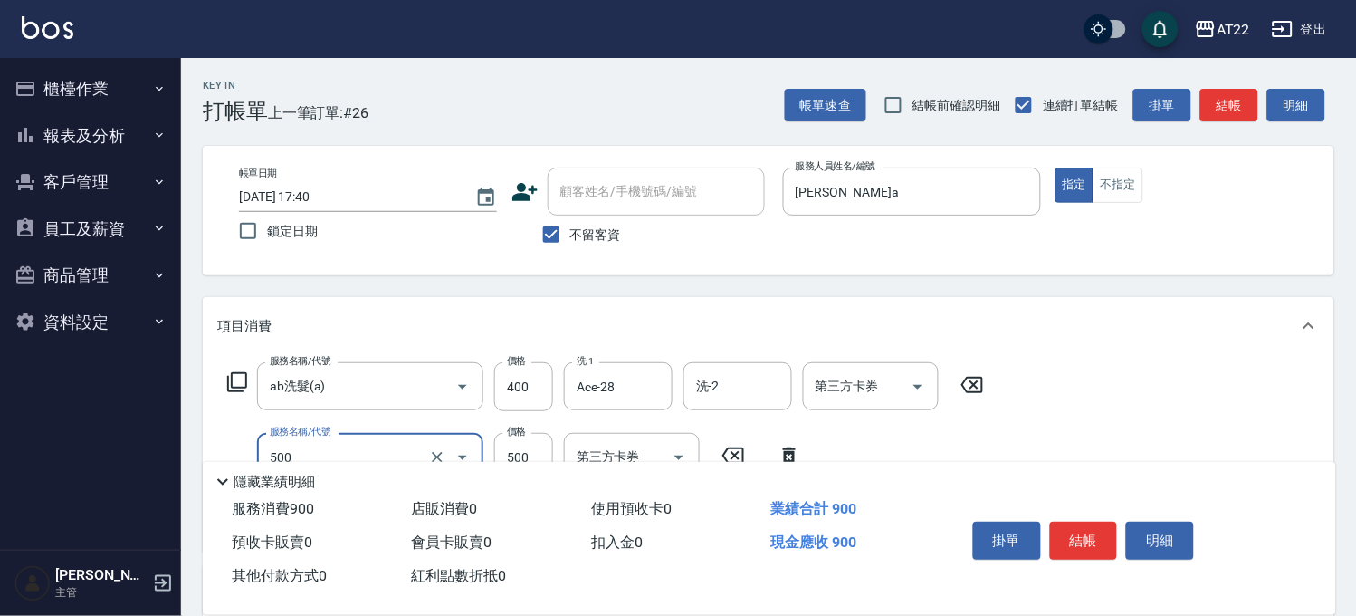
type input "剪髮(500)"
type input "300"
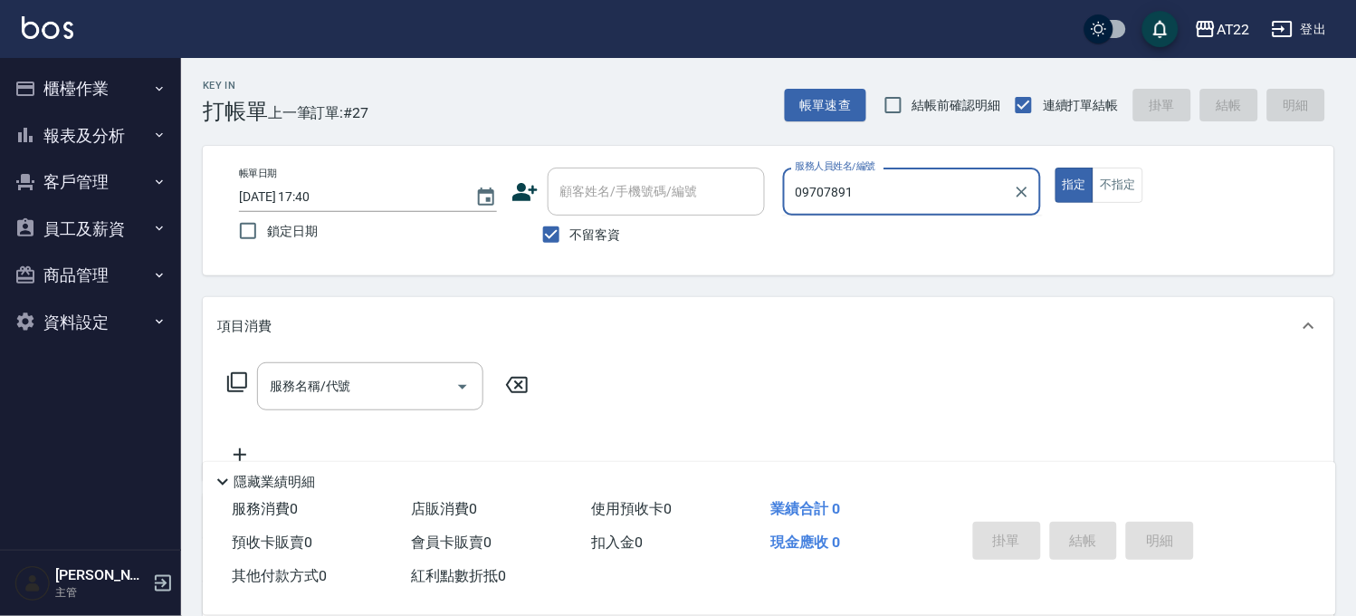
type input "09707891"
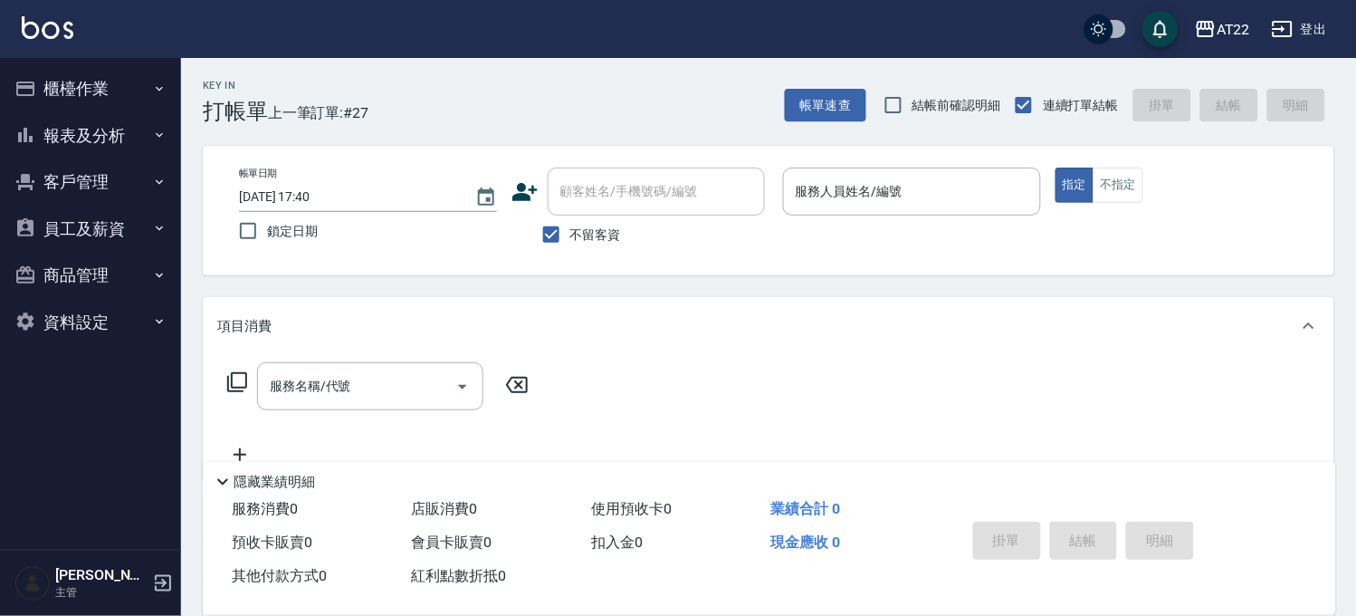
click at [576, 229] on span "不留客資" at bounding box center [595, 234] width 51 height 19
click at [570, 229] on input "不留客資" at bounding box center [551, 234] width 38 height 38
checkbox input "false"
click at [608, 185] on input "顧客姓名/手機號碼/編號" at bounding box center [643, 192] width 174 height 32
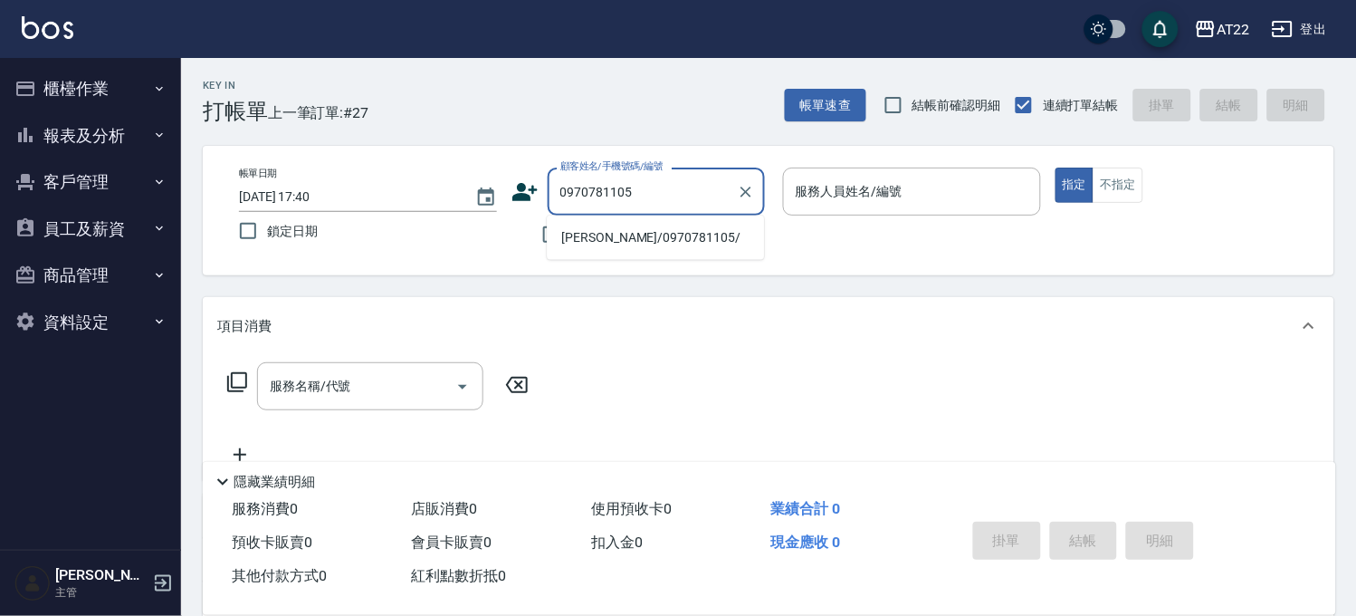
click at [640, 233] on li "施侑儒/0970781105/" at bounding box center [655, 238] width 217 height 30
type input "施侑儒/0970781105/"
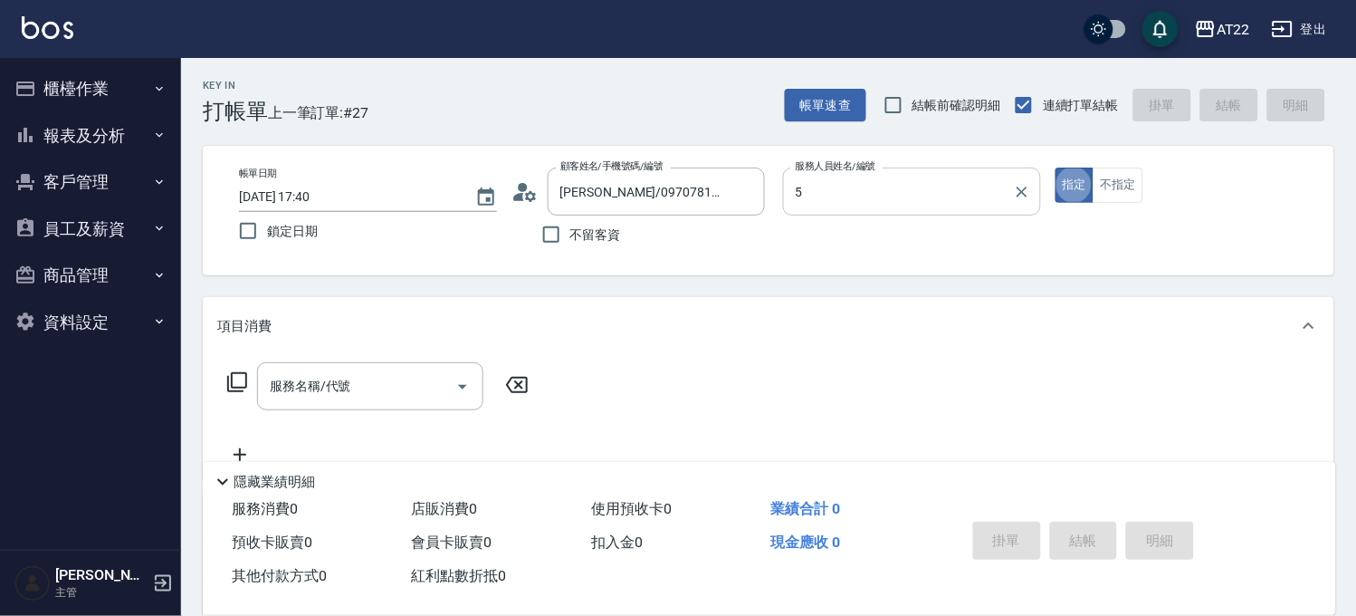
type input "king-5"
click at [406, 376] on input "服務名稱/代號" at bounding box center [356, 386] width 183 height 32
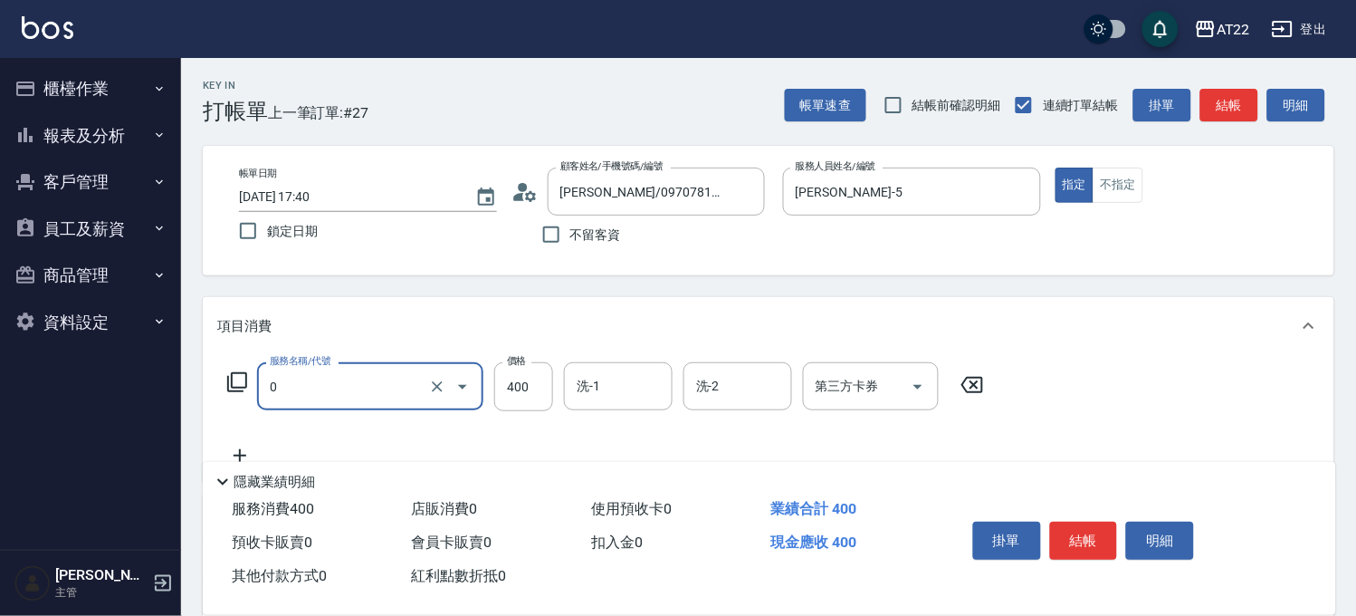
type input "有機洗髮(0)"
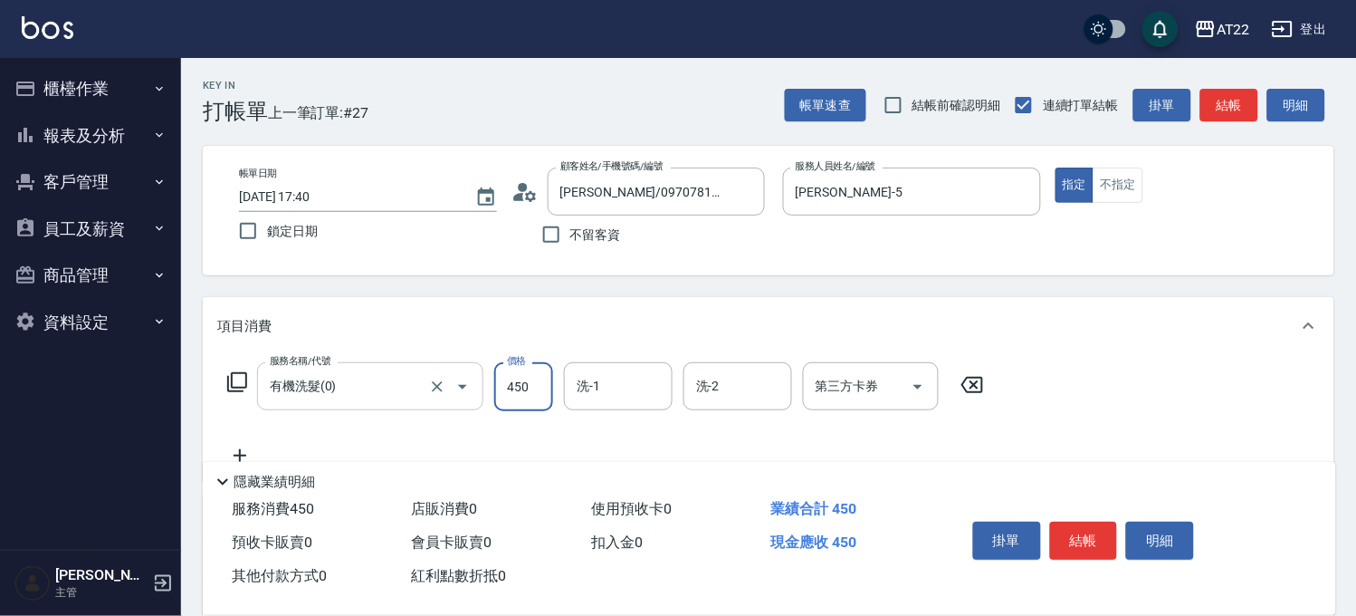
type input "450"
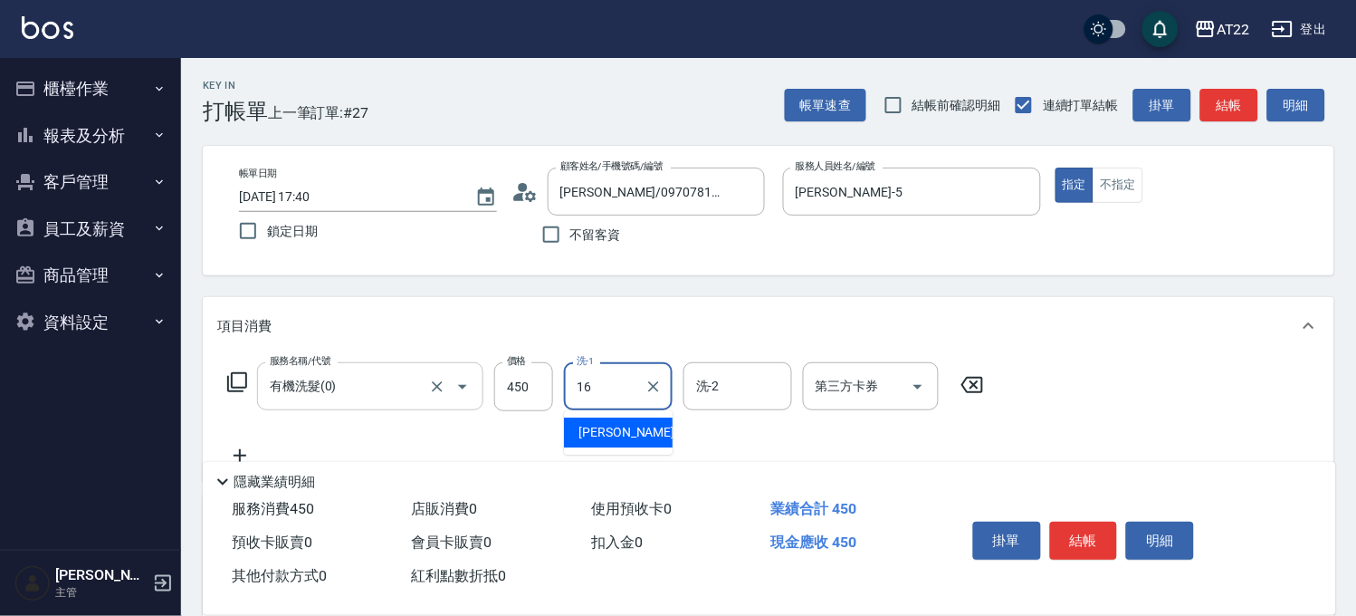
type input "Joe-16"
click at [238, 444] on icon at bounding box center [239, 455] width 45 height 22
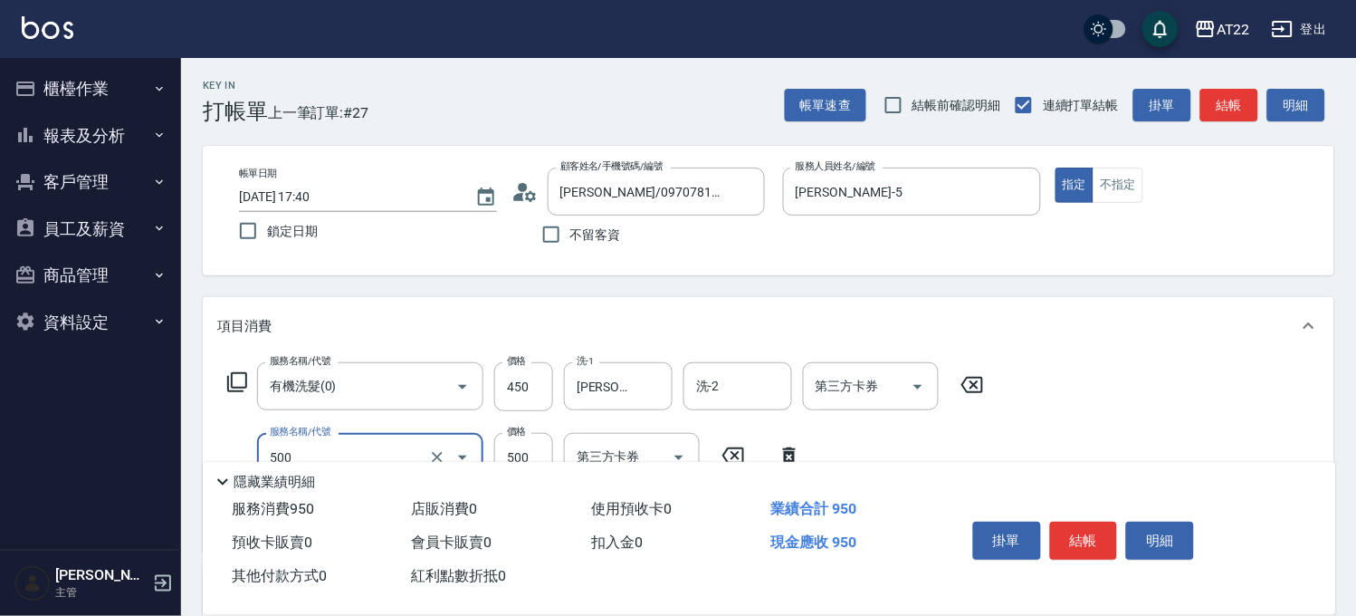
type input "剪髮(500)"
type input "450"
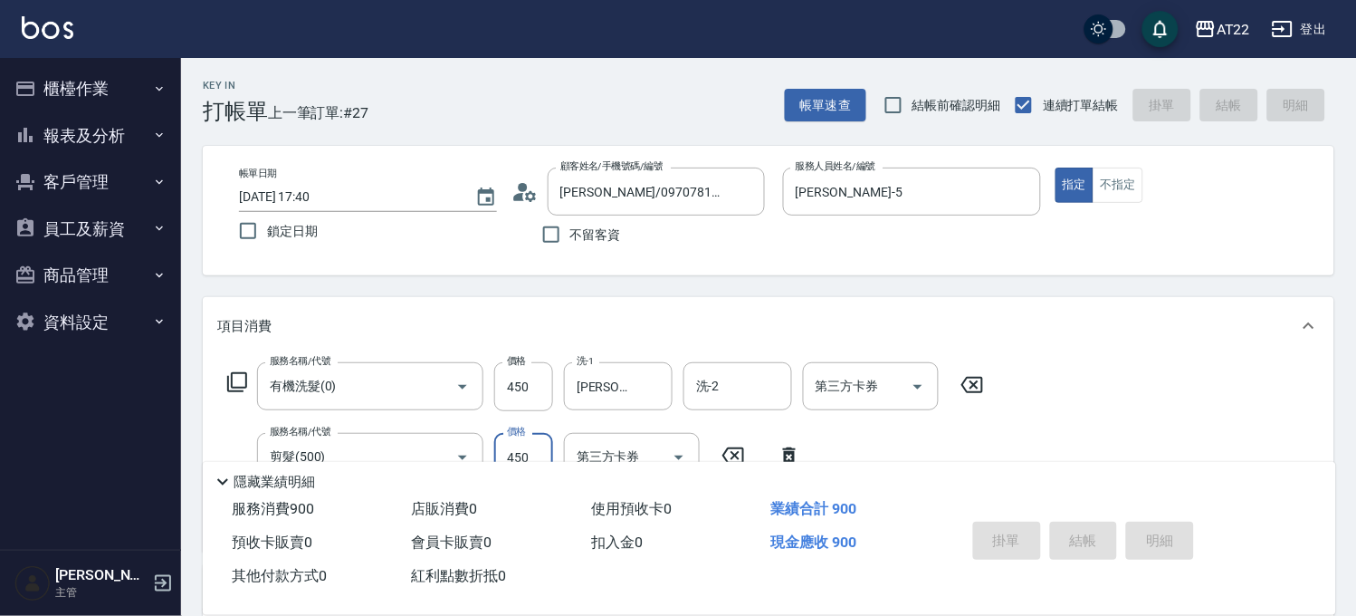
type input "2025/09/21 17:41"
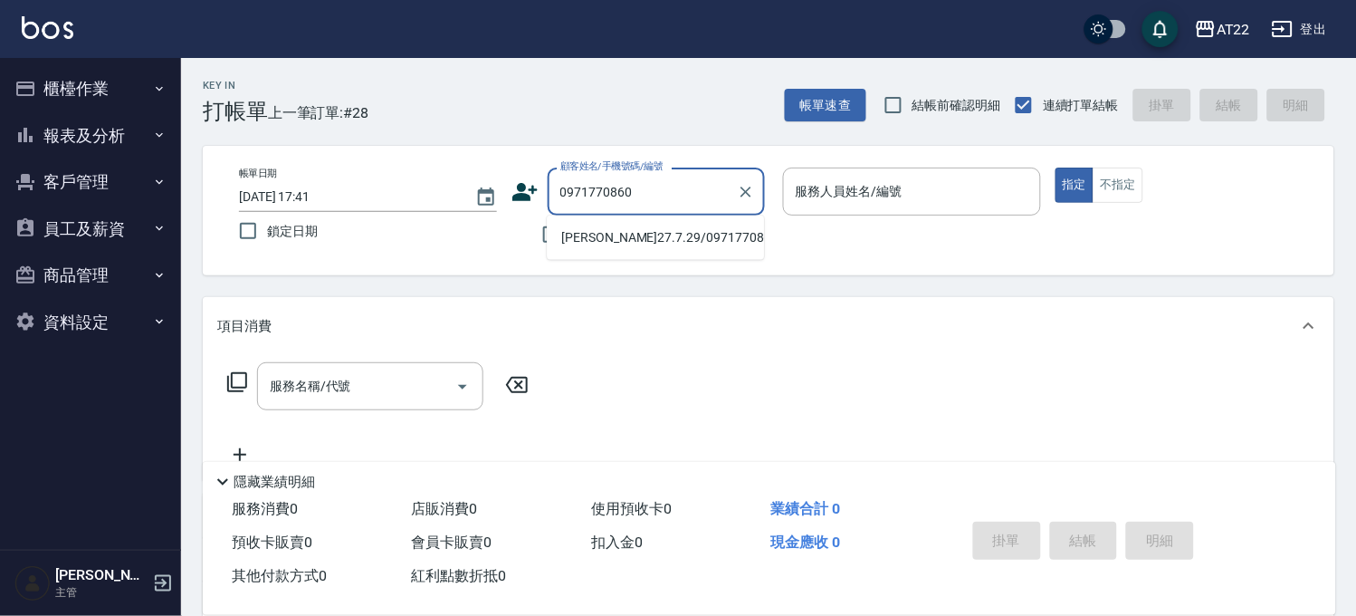
click at [634, 253] on li "[PERSON_NAME]27.7.29/0971770860/T91560" at bounding box center [655, 238] width 217 height 30
type input "[PERSON_NAME]27.7.29/0971770860/T91560"
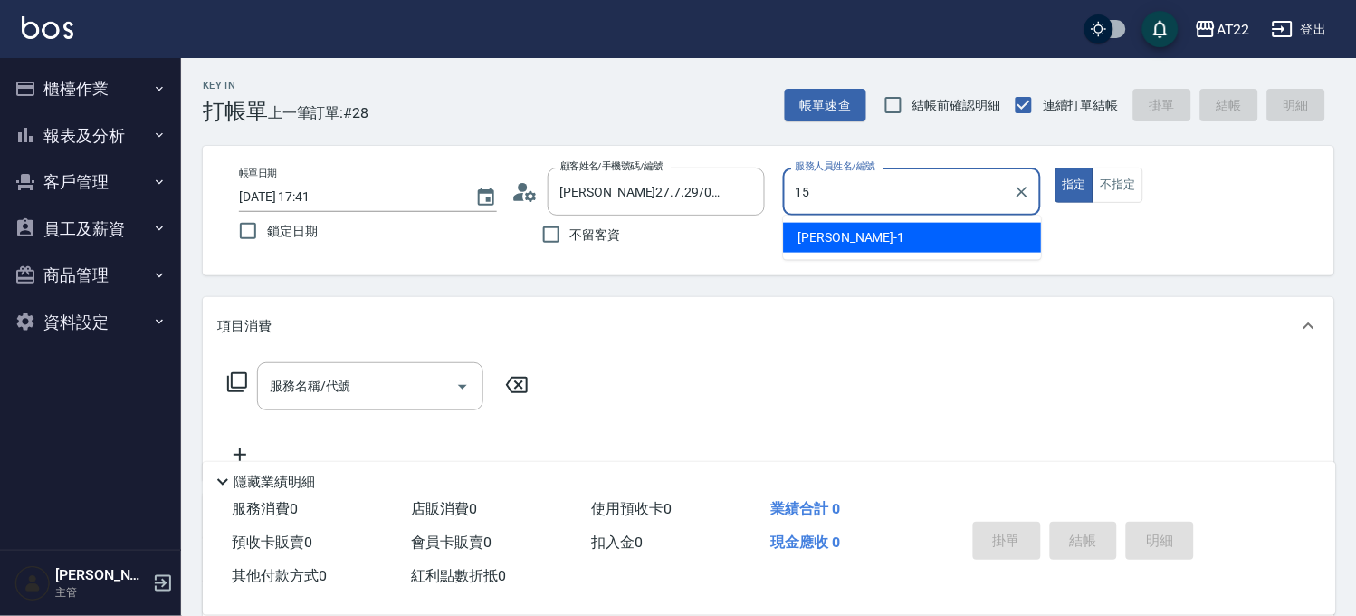
type input "Luna-15"
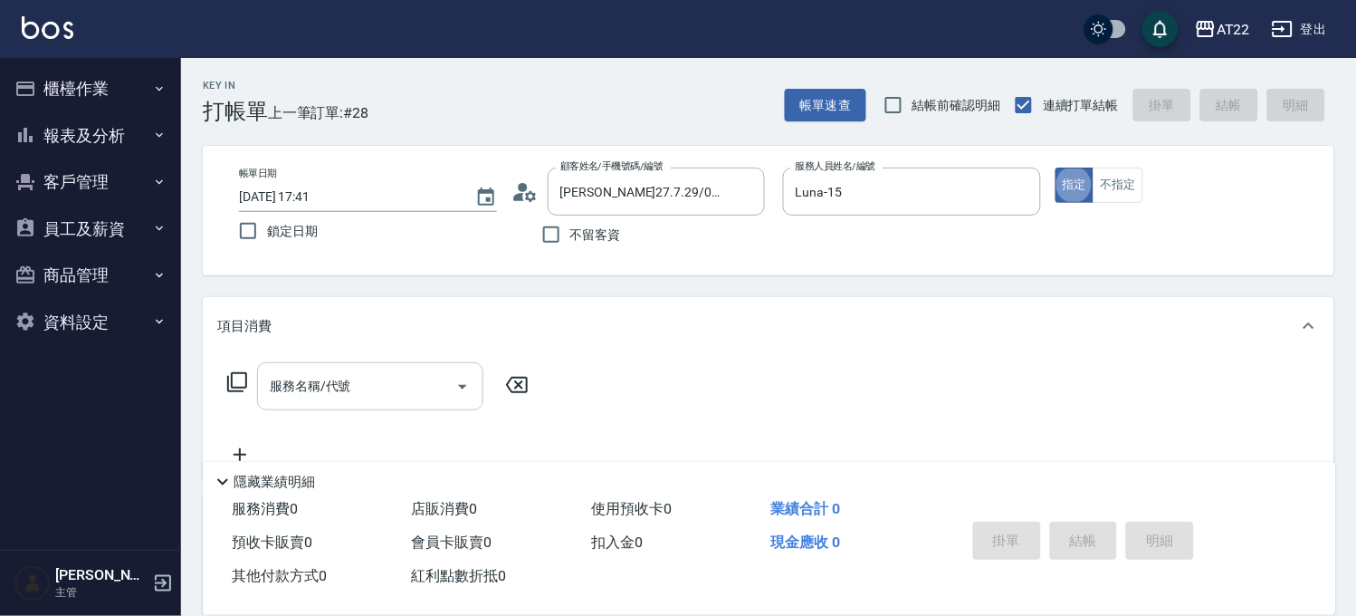
click at [411, 380] on input "服務名稱/代號" at bounding box center [356, 386] width 183 height 32
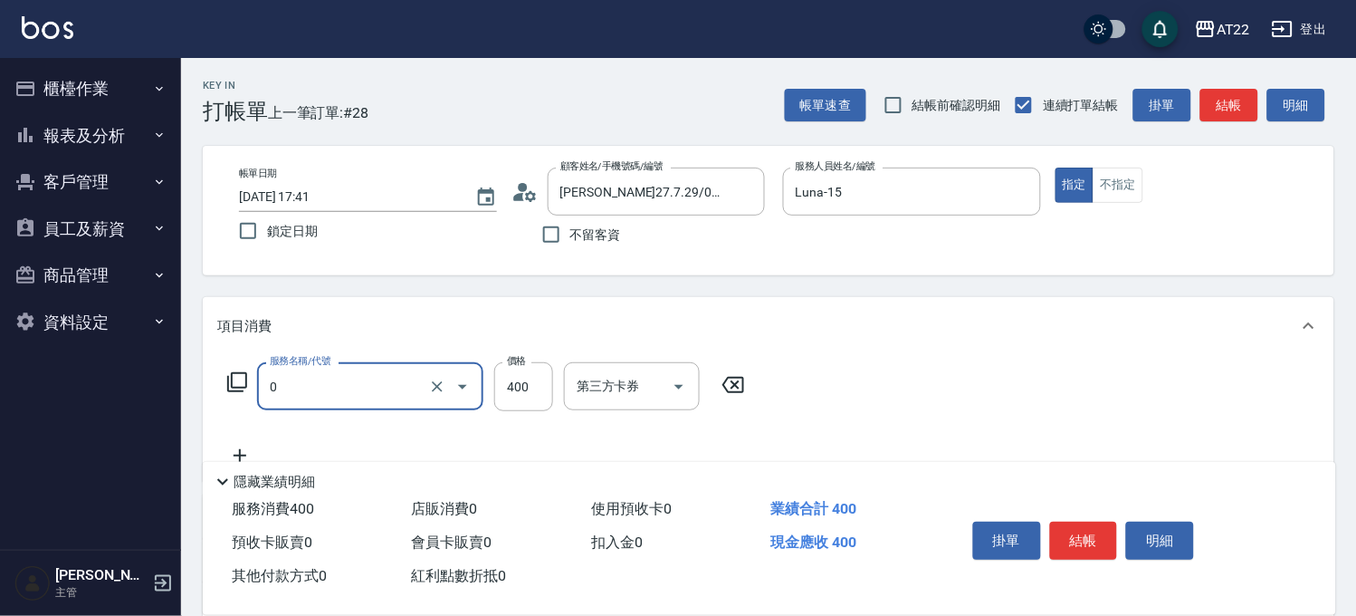
type input "有機洗髮(0)"
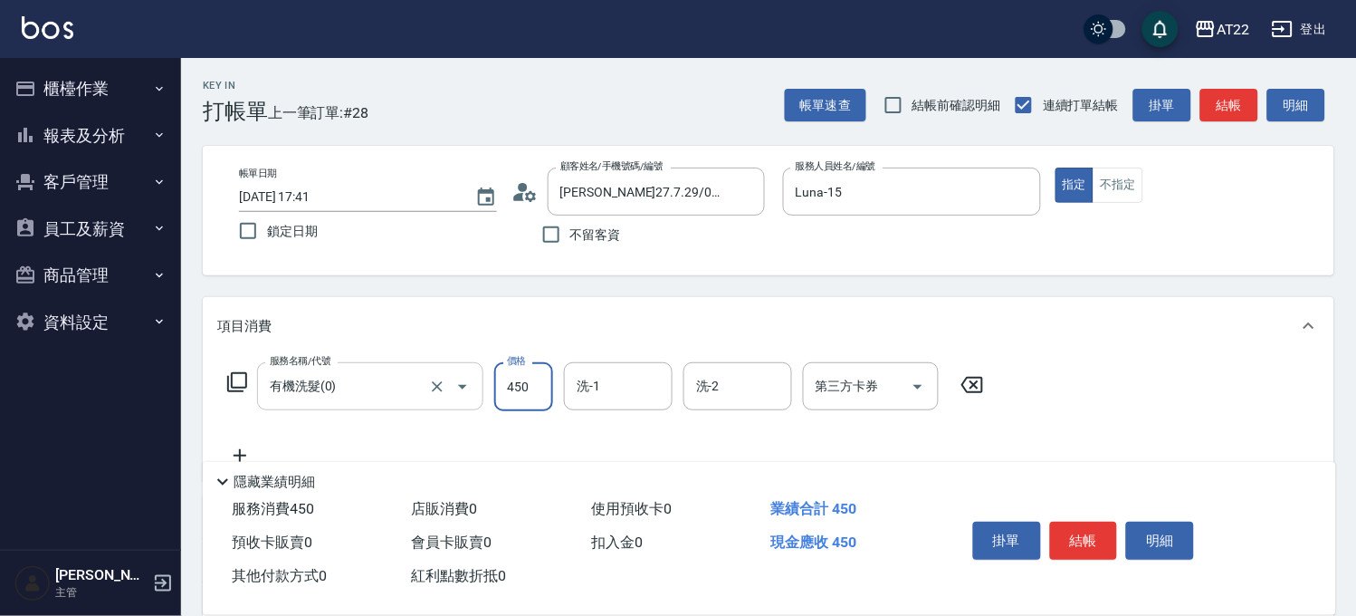
type input "450"
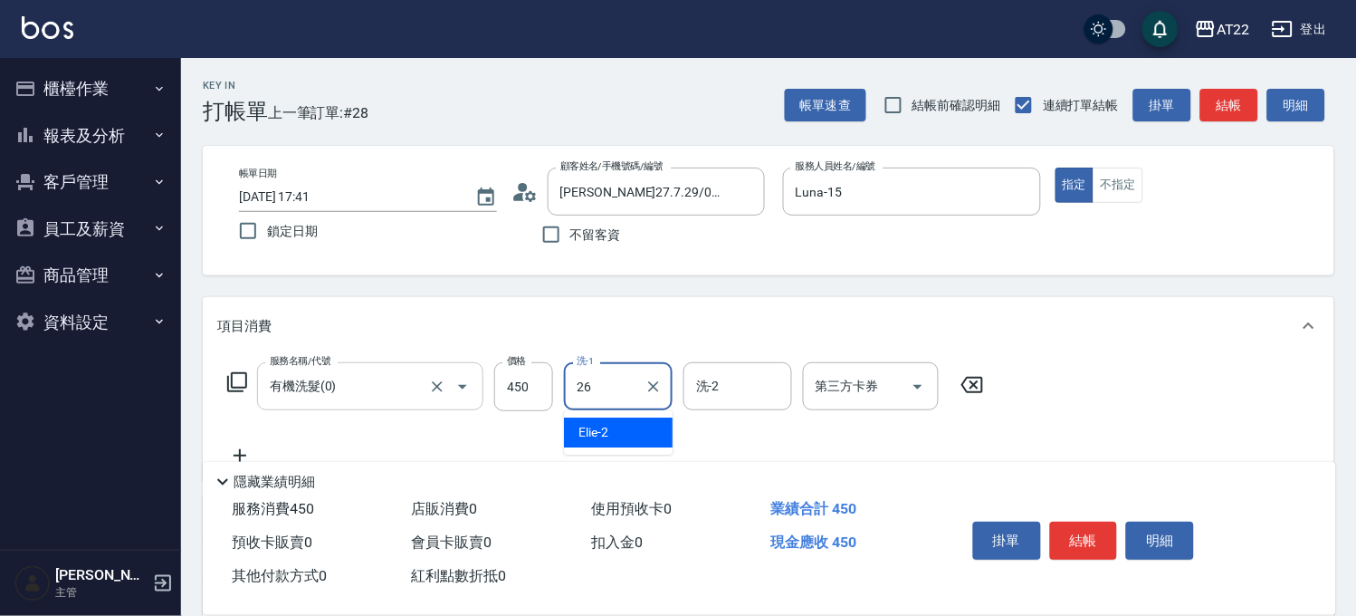
type input "Cinna-26"
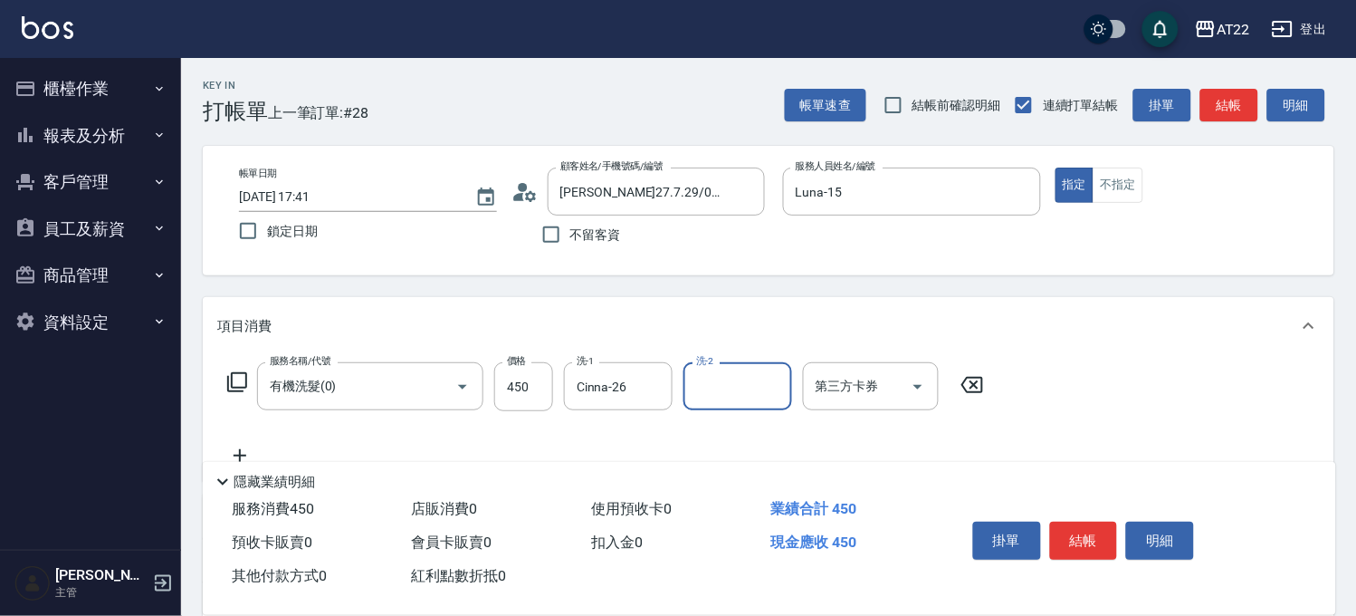
click at [241, 448] on icon at bounding box center [239, 455] width 45 height 22
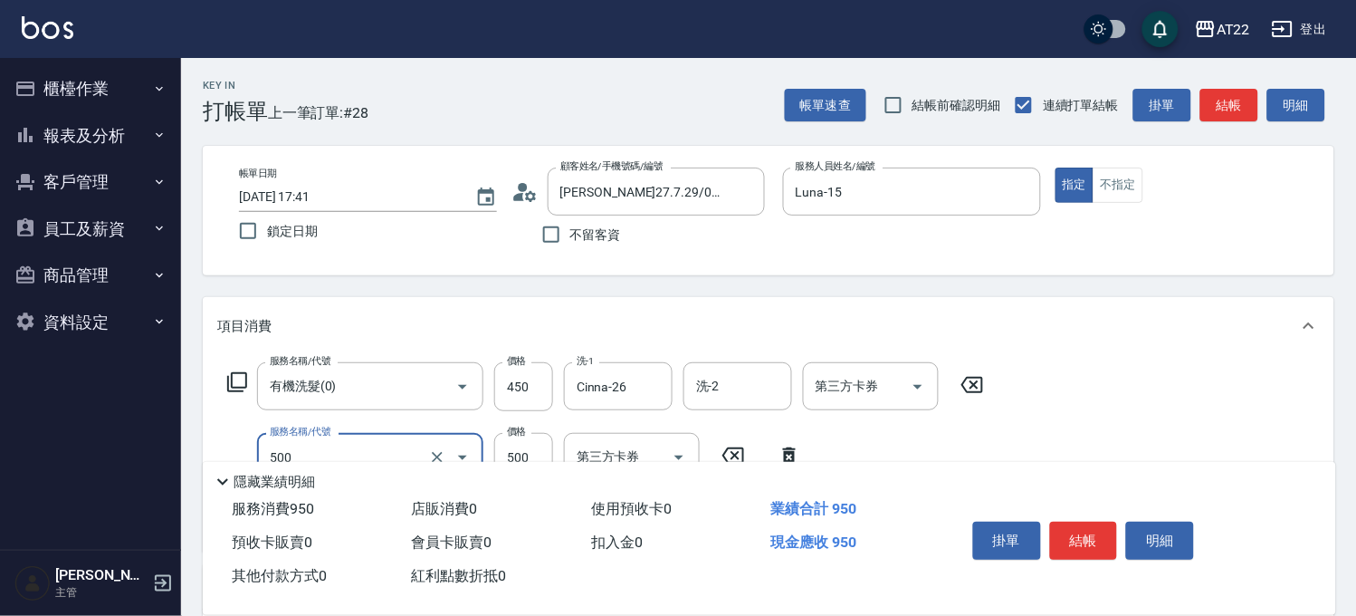
type input "剪髮(500)"
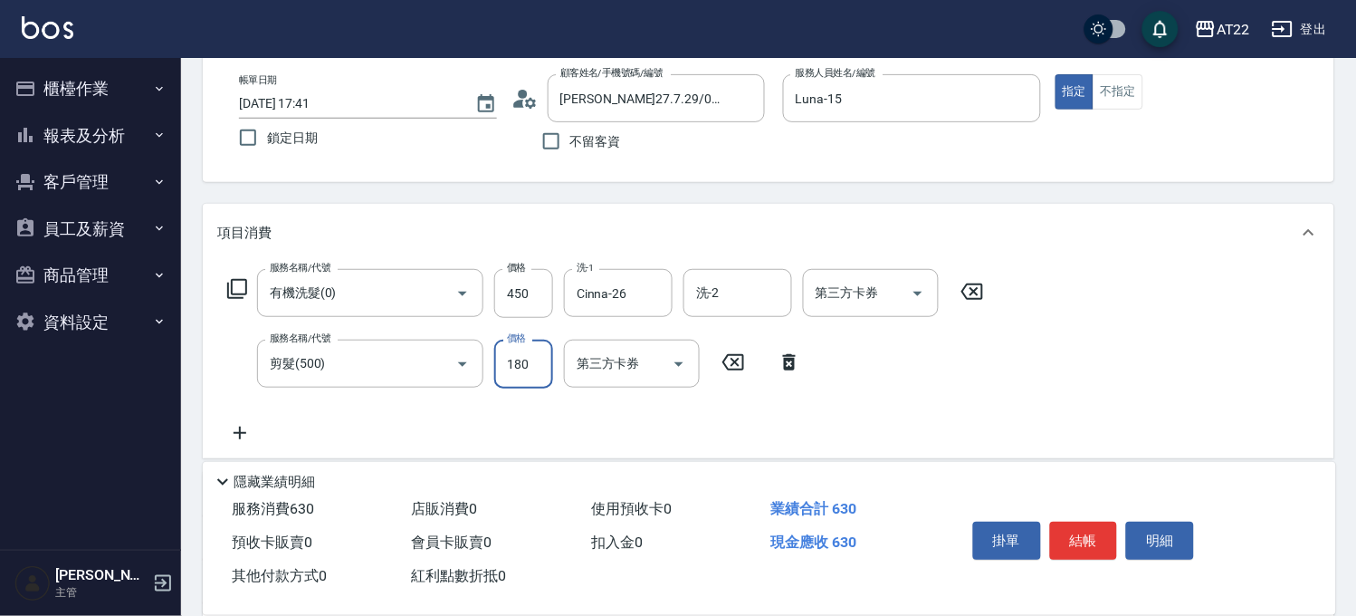
scroll to position [201, 0]
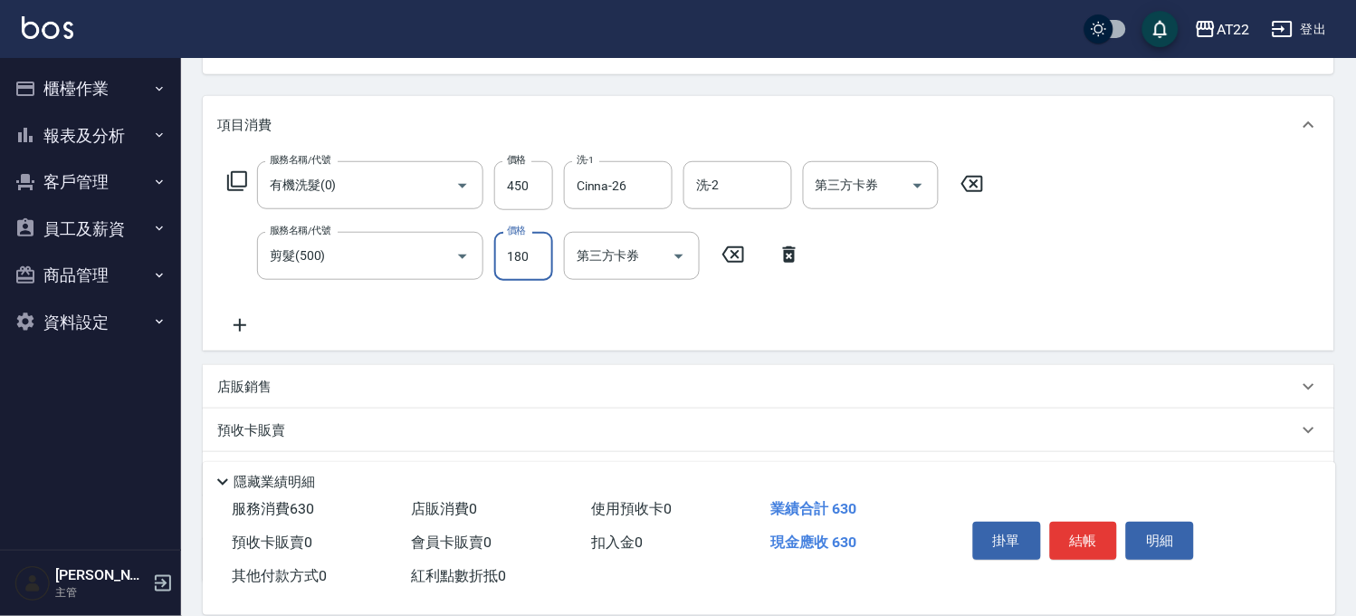
type input "180"
click at [242, 329] on icon at bounding box center [239, 325] width 45 height 22
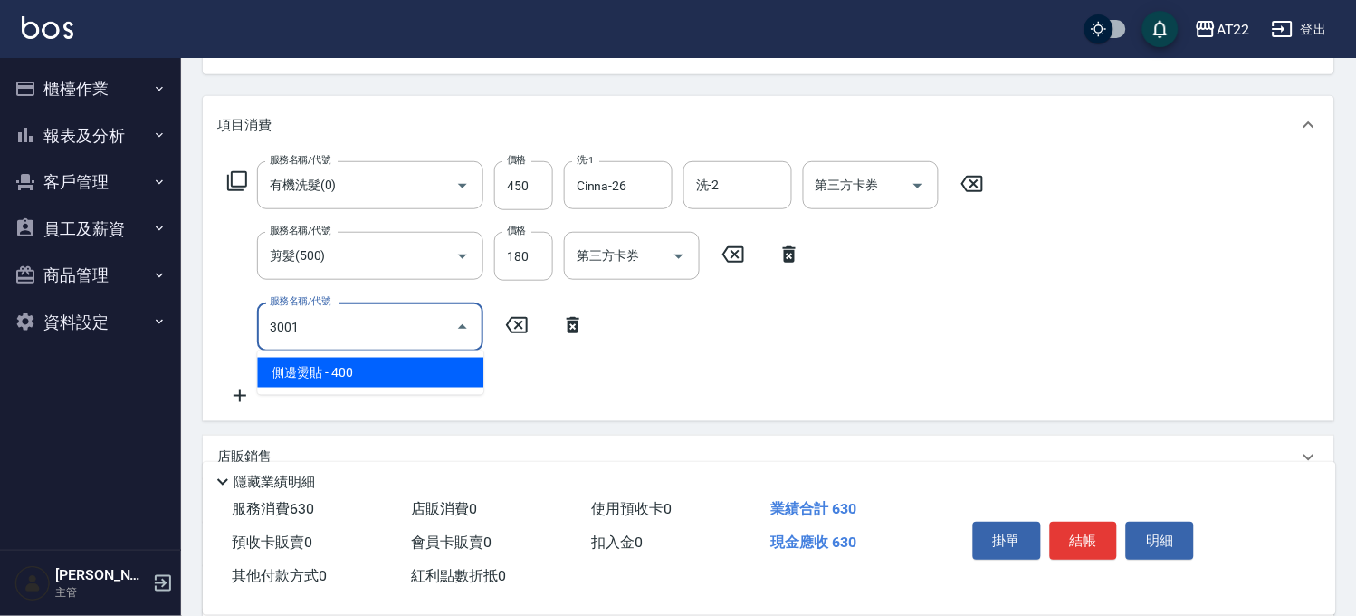
type input "3001"
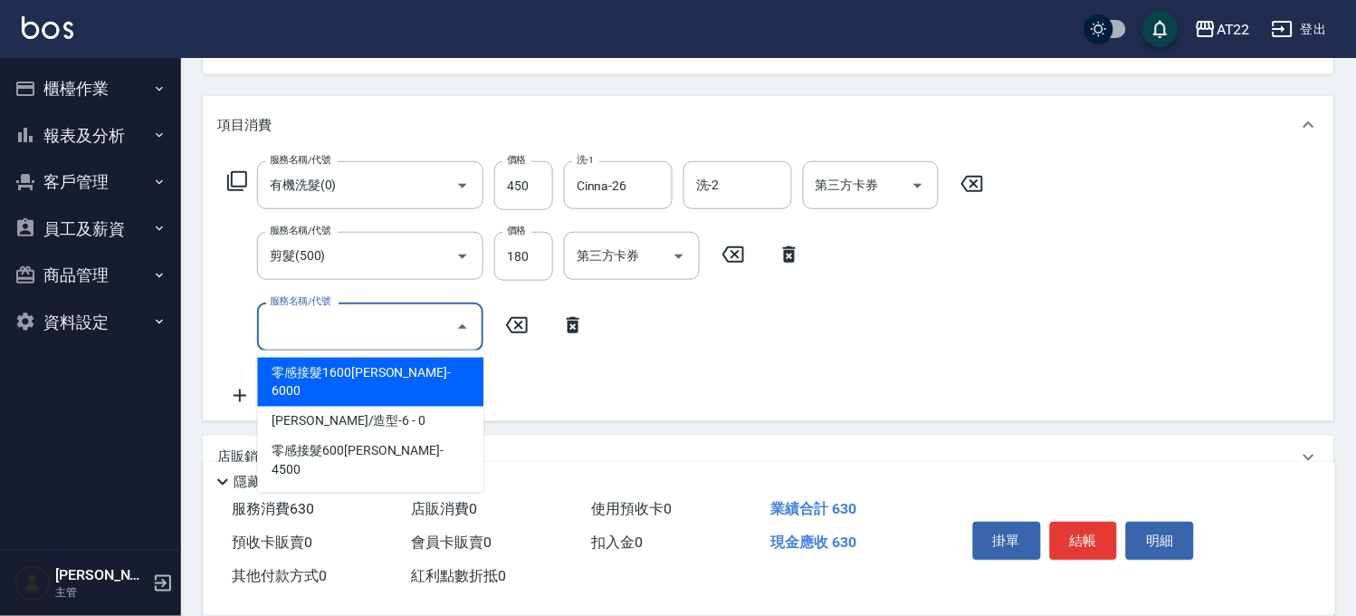
type input "6"
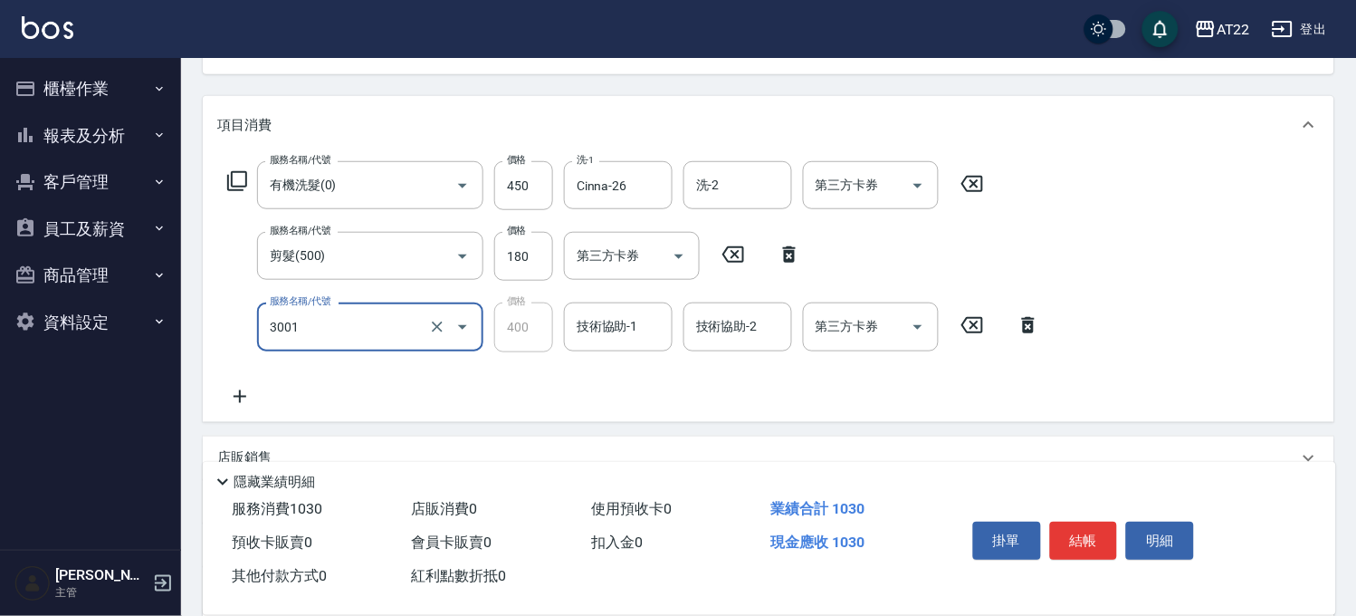
type input "側邊燙貼(3001)"
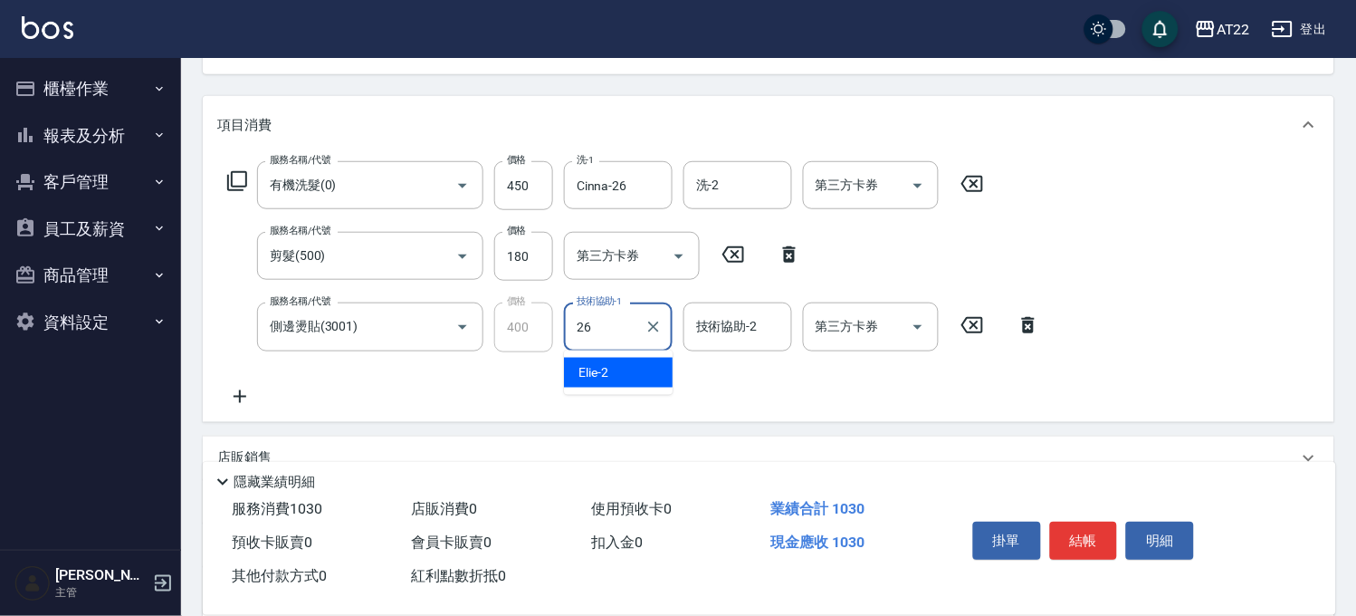
type input "Cinna-26"
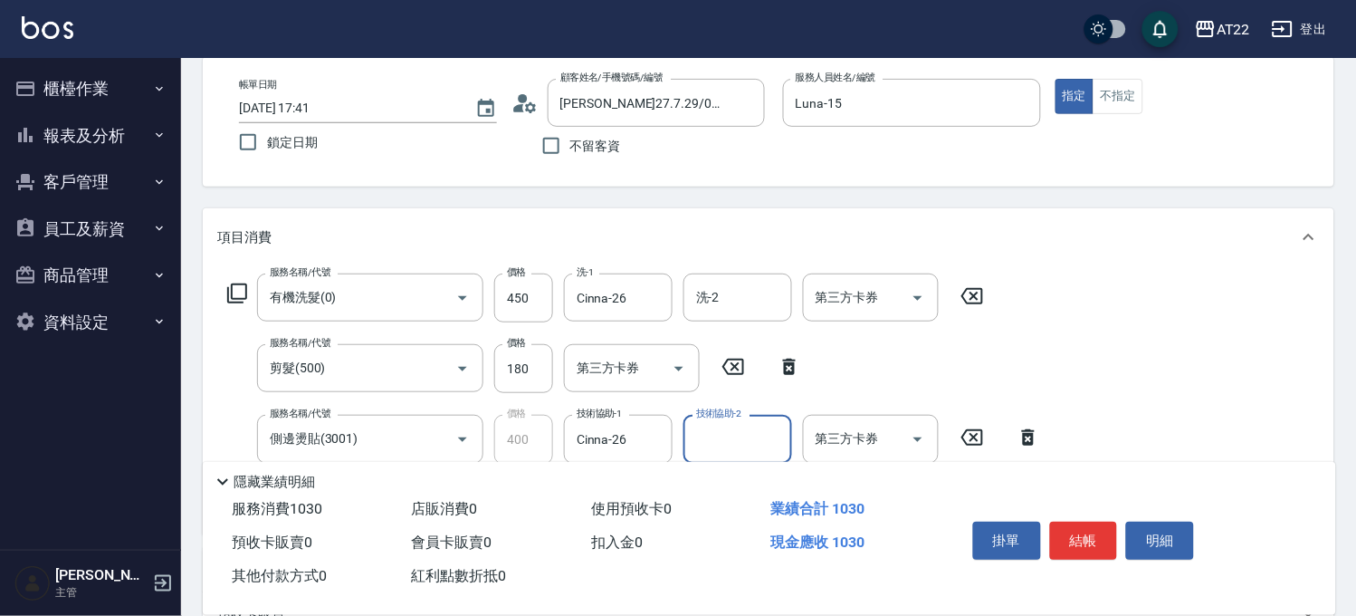
scroll to position [0, 0]
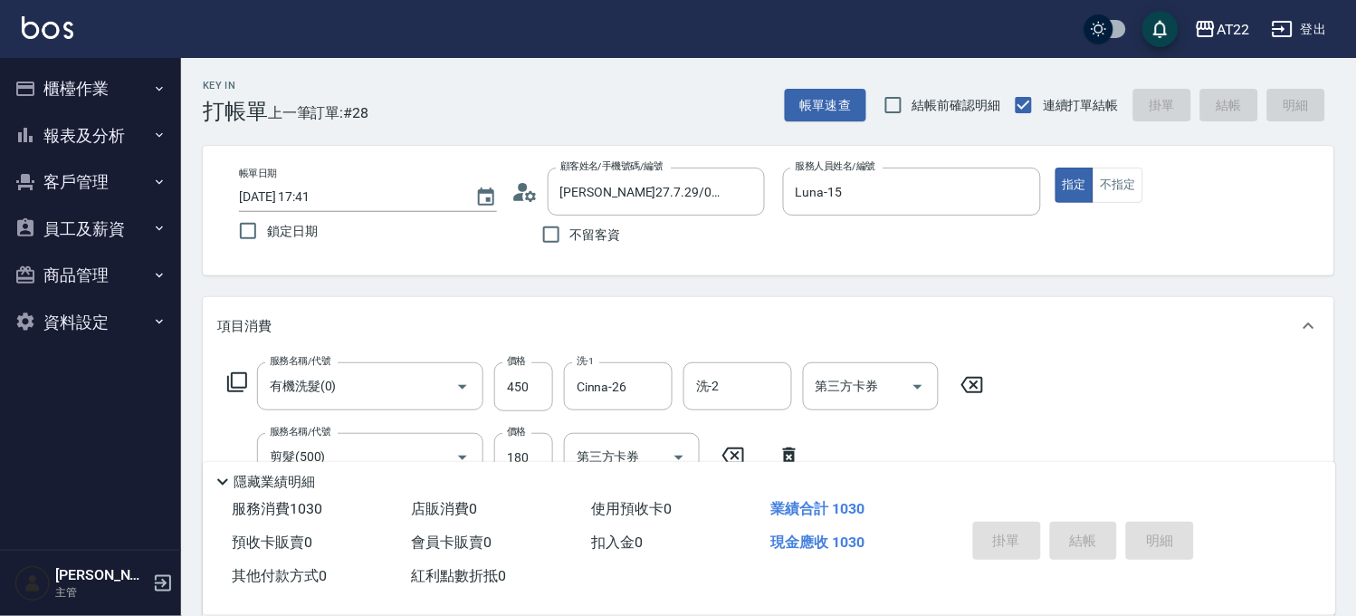
type input "2025/09/21 17:42"
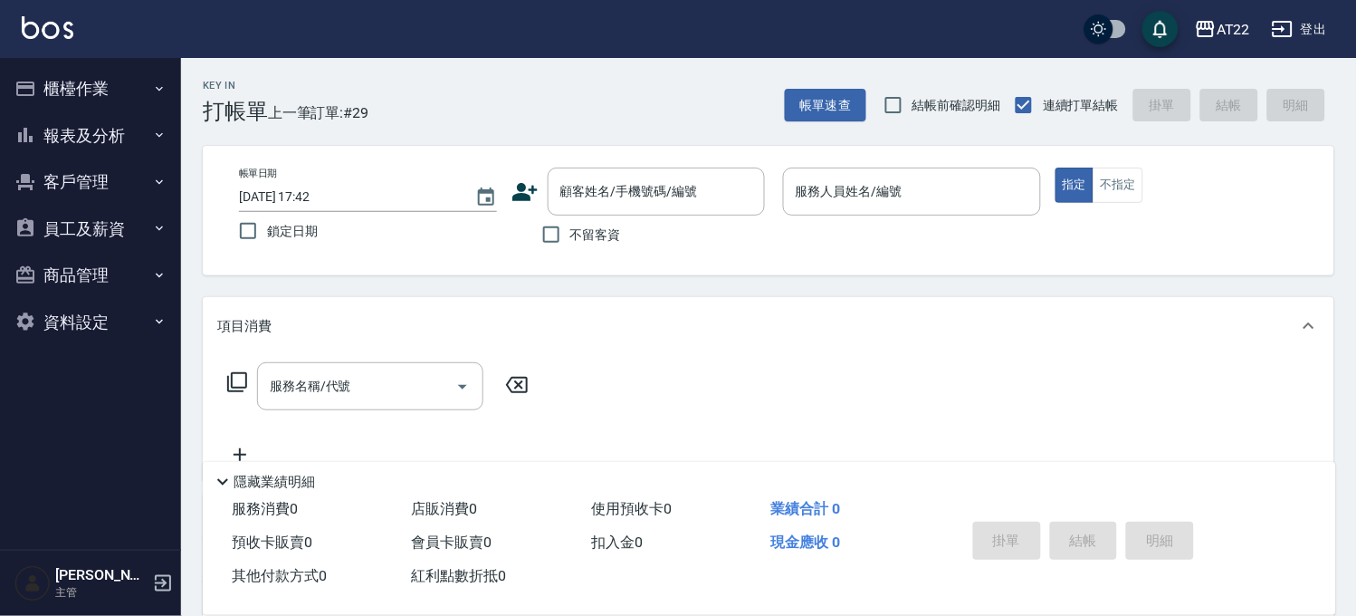
click at [602, 220] on label "不留客資" at bounding box center [576, 234] width 89 height 38
click at [570, 220] on input "不留客資" at bounding box center [551, 234] width 38 height 38
checkbox input "true"
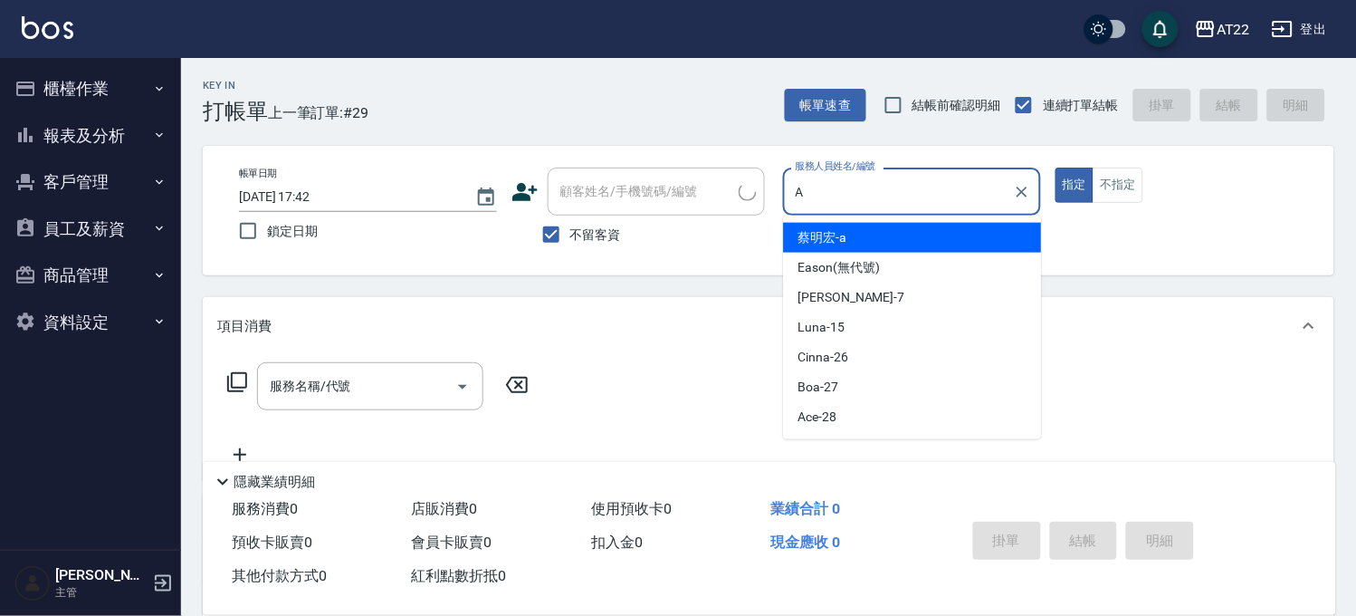
click at [917, 233] on div "蔡明宏 -a" at bounding box center [913, 238] width 258 height 30
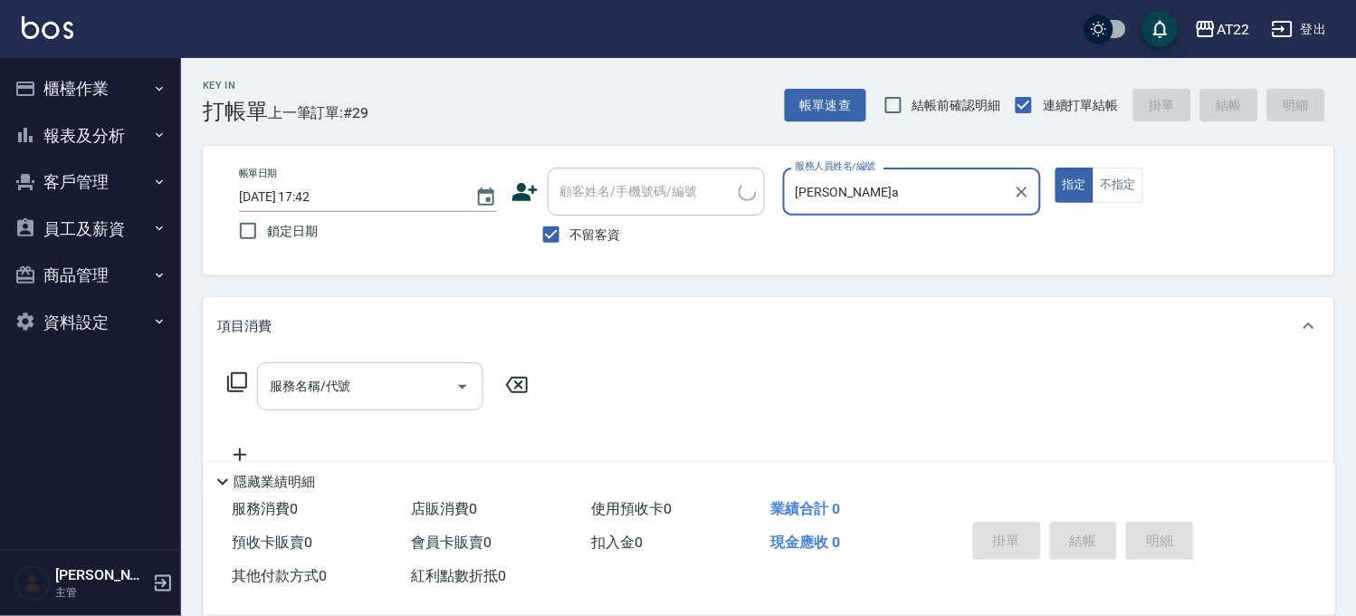
type input "蔡明宏-a"
click at [368, 378] on input "服務名稱/代號" at bounding box center [356, 386] width 183 height 32
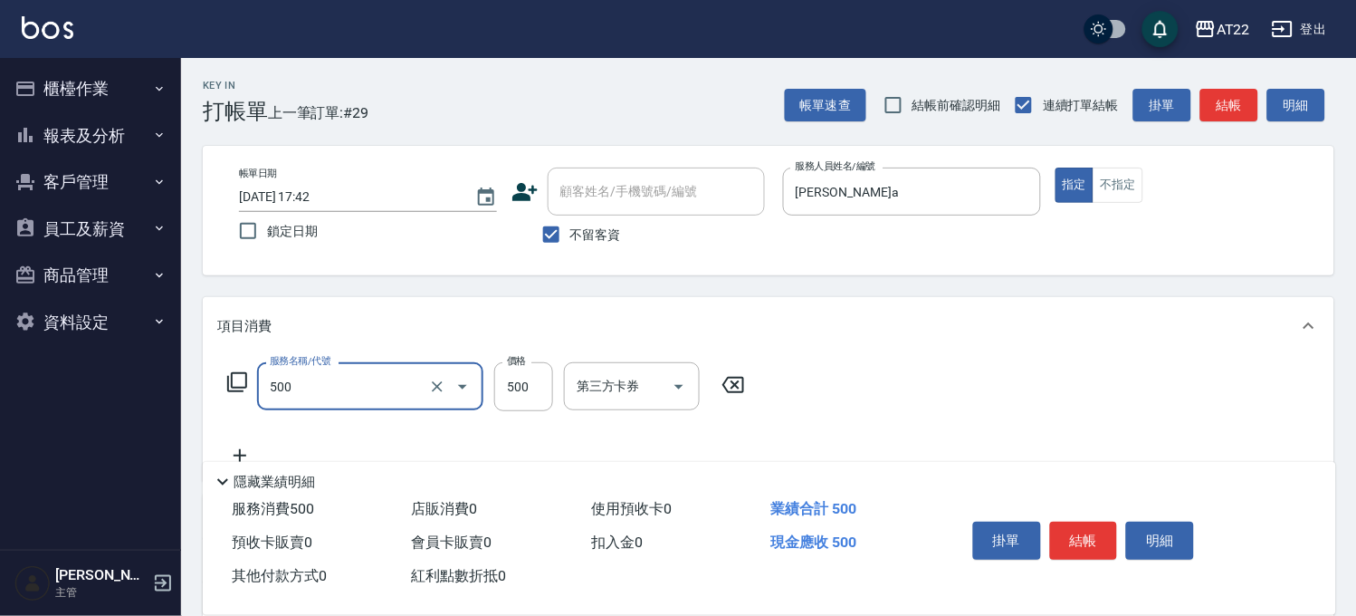
type input "剪髮(500)"
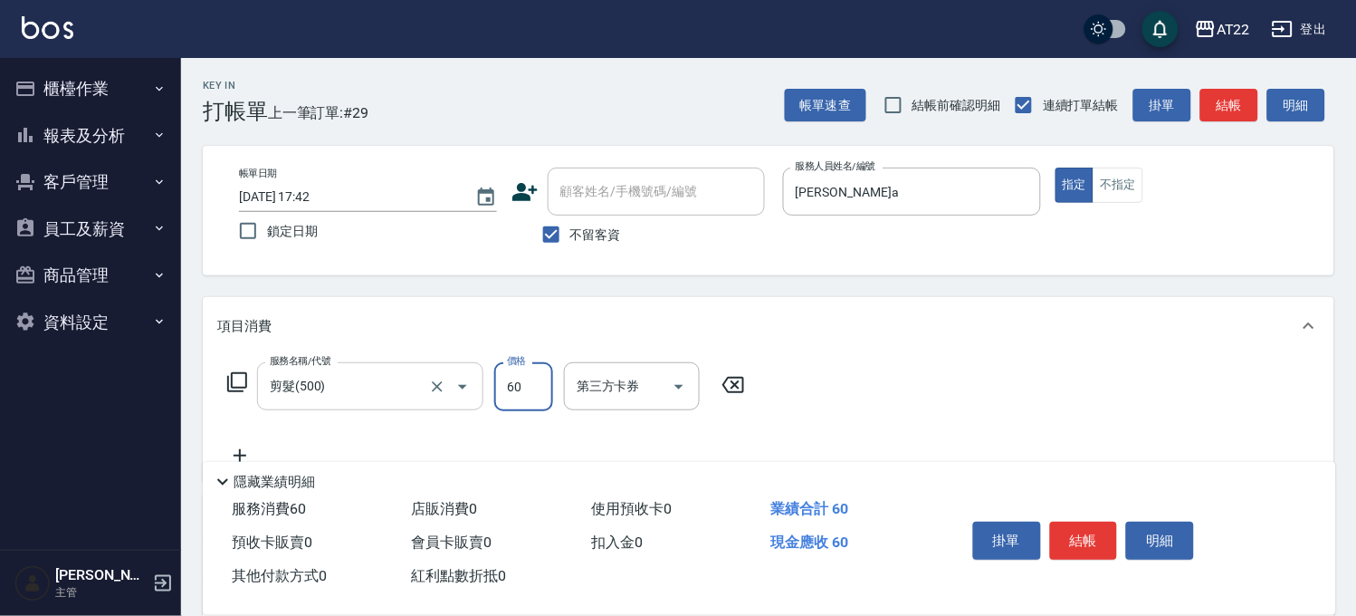
type input "600"
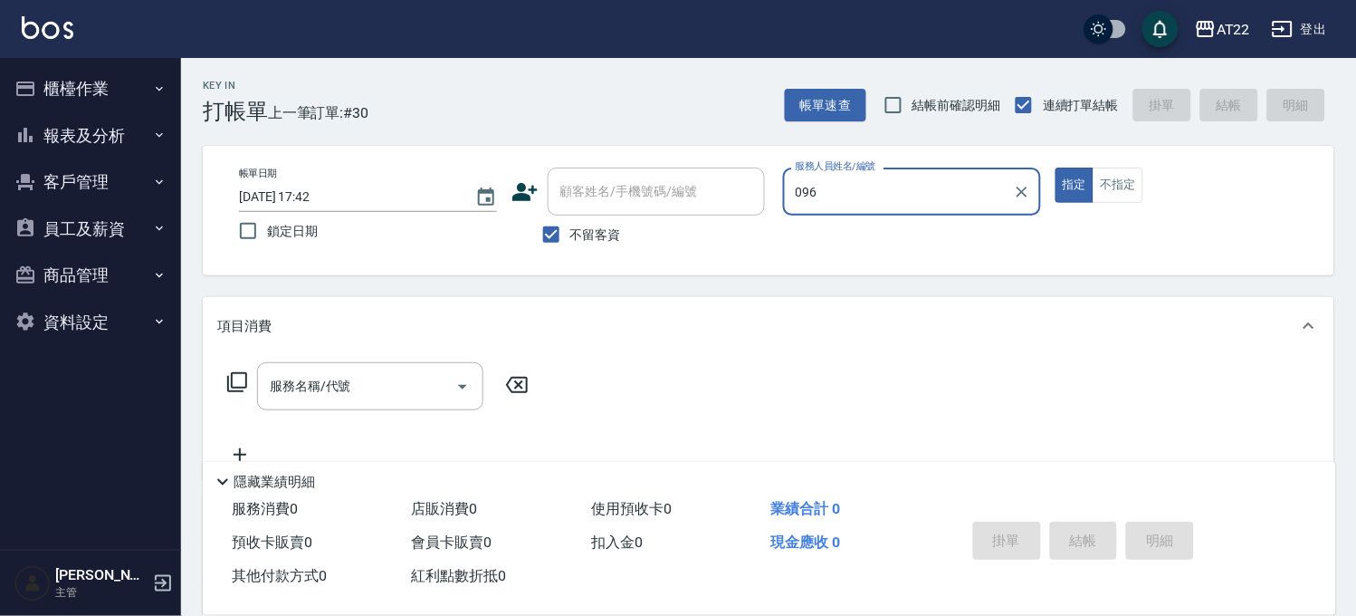
type input "096"
click at [576, 228] on span "不留客資" at bounding box center [595, 234] width 51 height 19
click at [570, 228] on input "不留客資" at bounding box center [551, 234] width 38 height 38
checkbox input "false"
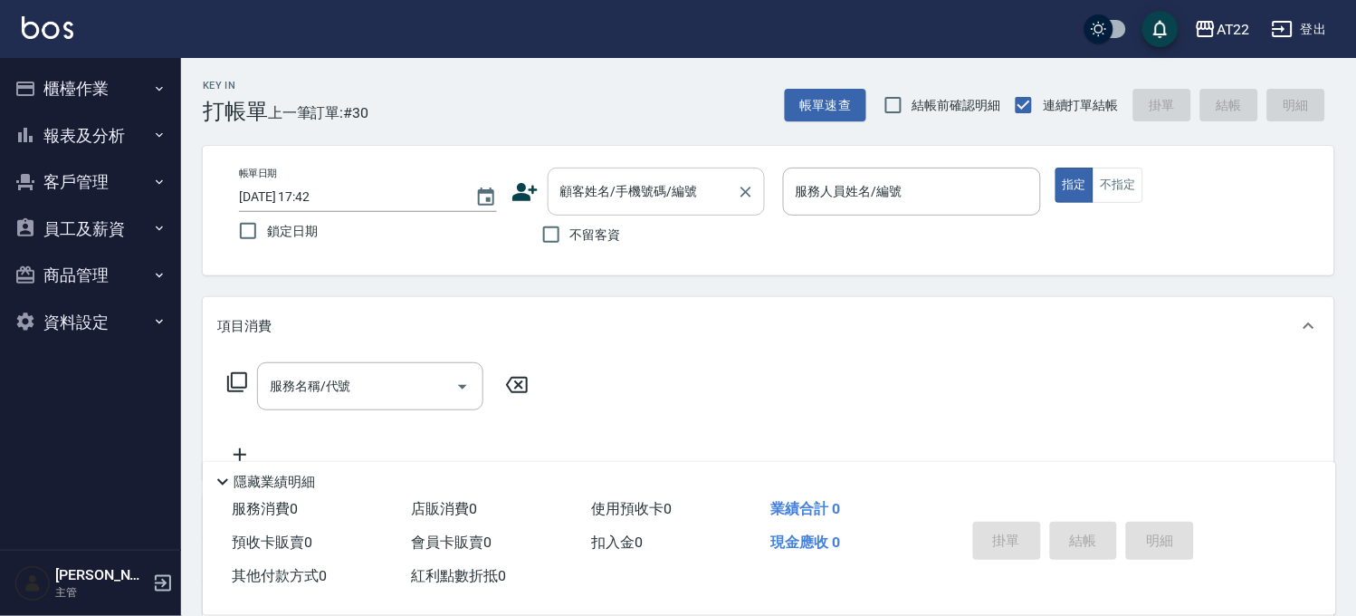
click at [623, 196] on input "顧客姓名/手機號碼/編號" at bounding box center [643, 192] width 174 height 32
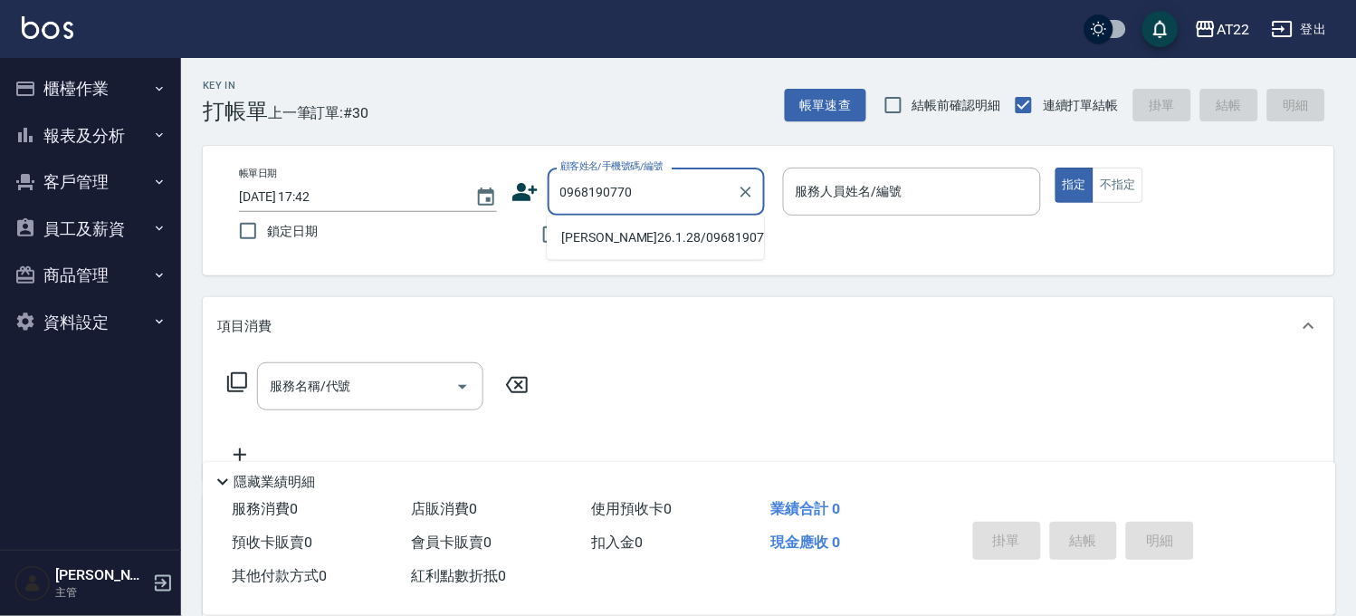
click at [645, 235] on li "[PERSON_NAME]26.1.28/0968190770/t80368" at bounding box center [655, 238] width 217 height 30
type input "[PERSON_NAME]26.1.28/0968190770/t80368"
type input "SINDY-6"
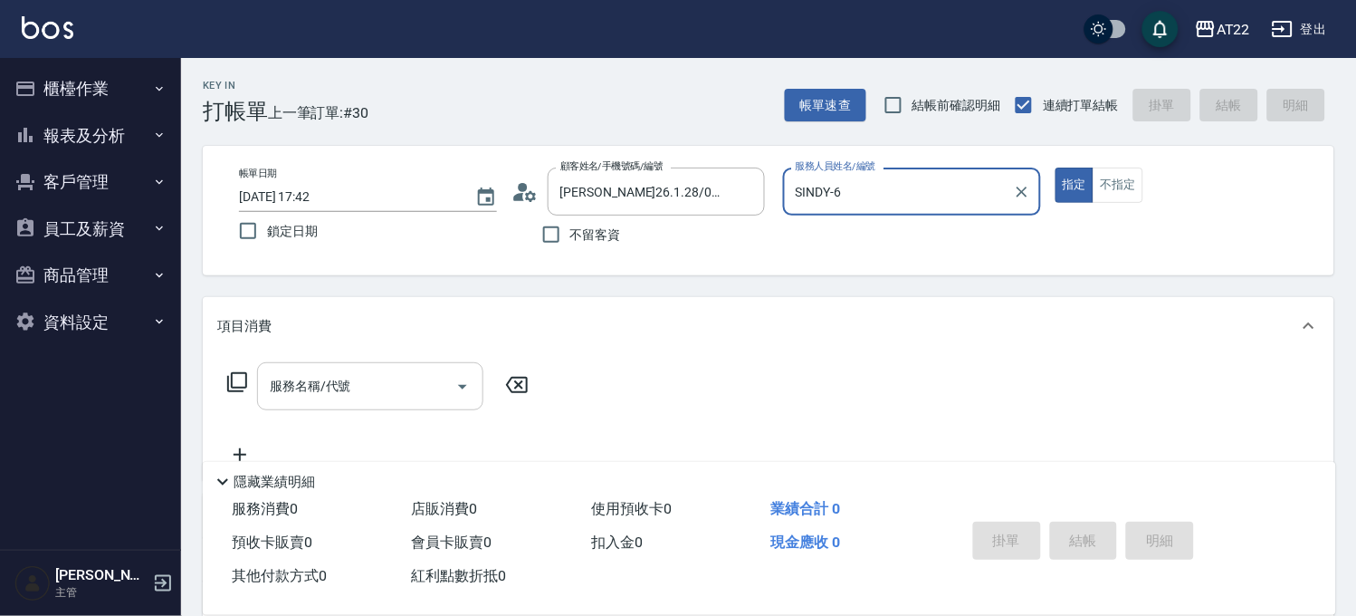
click at [381, 387] on input "服務名稱/代號" at bounding box center [356, 386] width 183 height 32
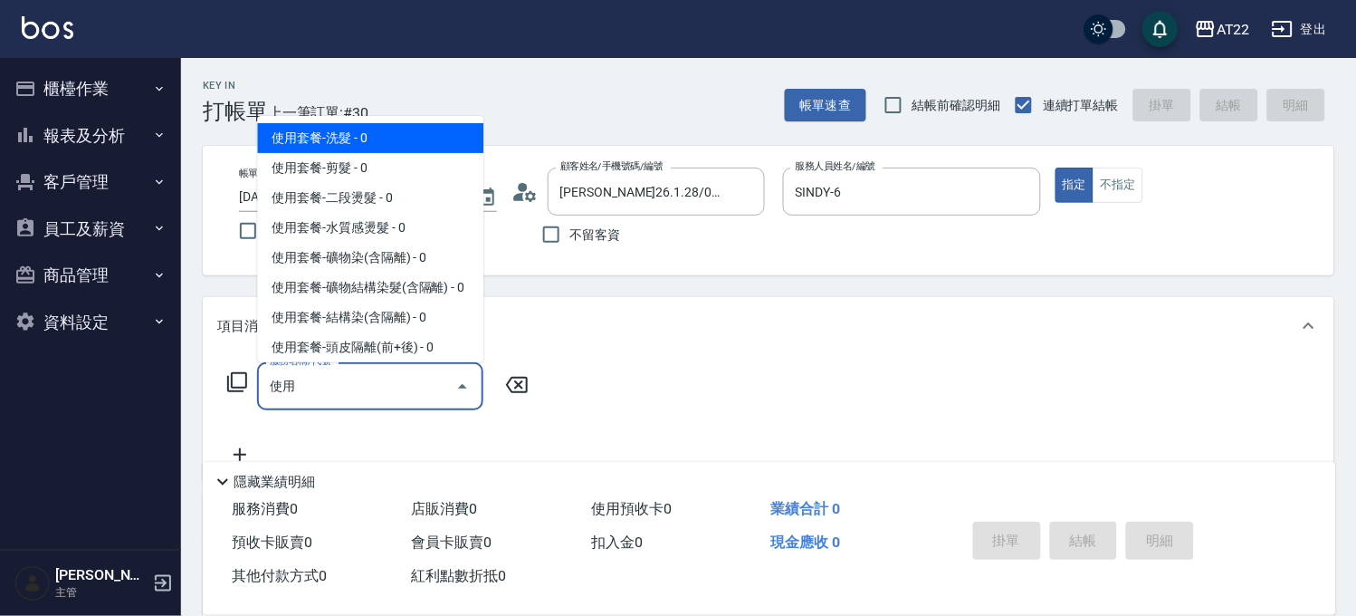
click at [375, 390] on input "使用" at bounding box center [356, 386] width 183 height 32
click at [406, 142] on span "使用套餐-洗髮 - 0" at bounding box center [370, 138] width 226 height 30
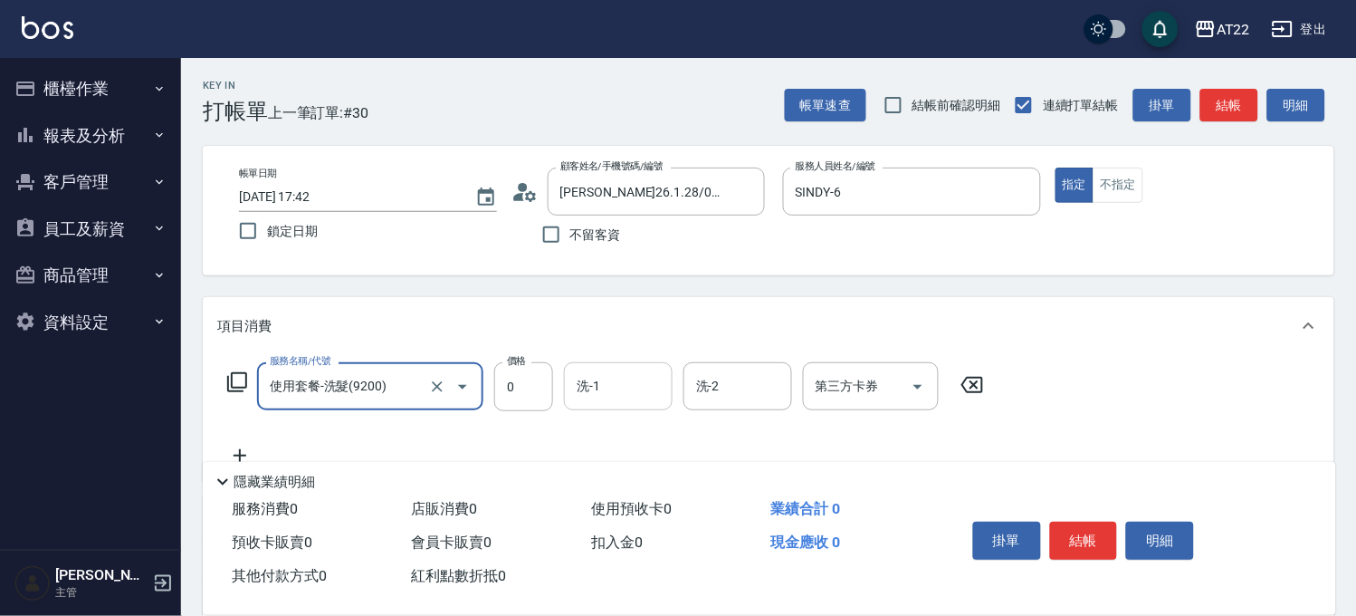
type input "使用套餐-洗髮(9200)"
click at [605, 382] on input "洗-1" at bounding box center [618, 386] width 92 height 32
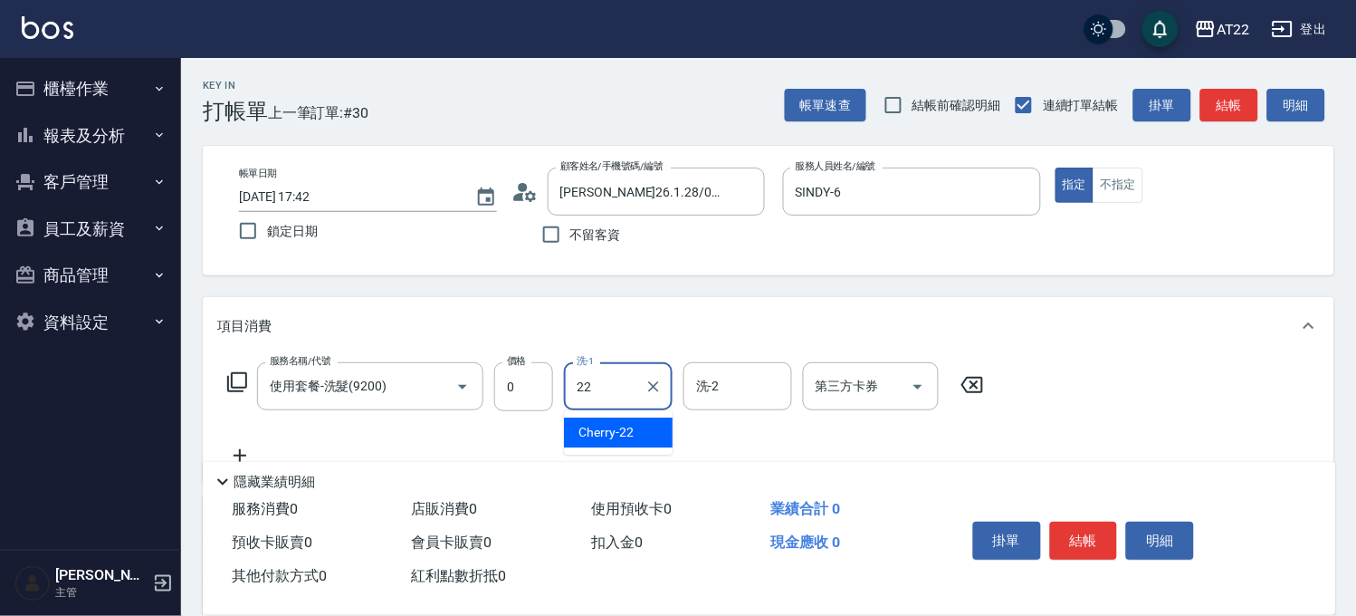
type input "Cherry-22"
click at [246, 445] on icon at bounding box center [239, 455] width 45 height 22
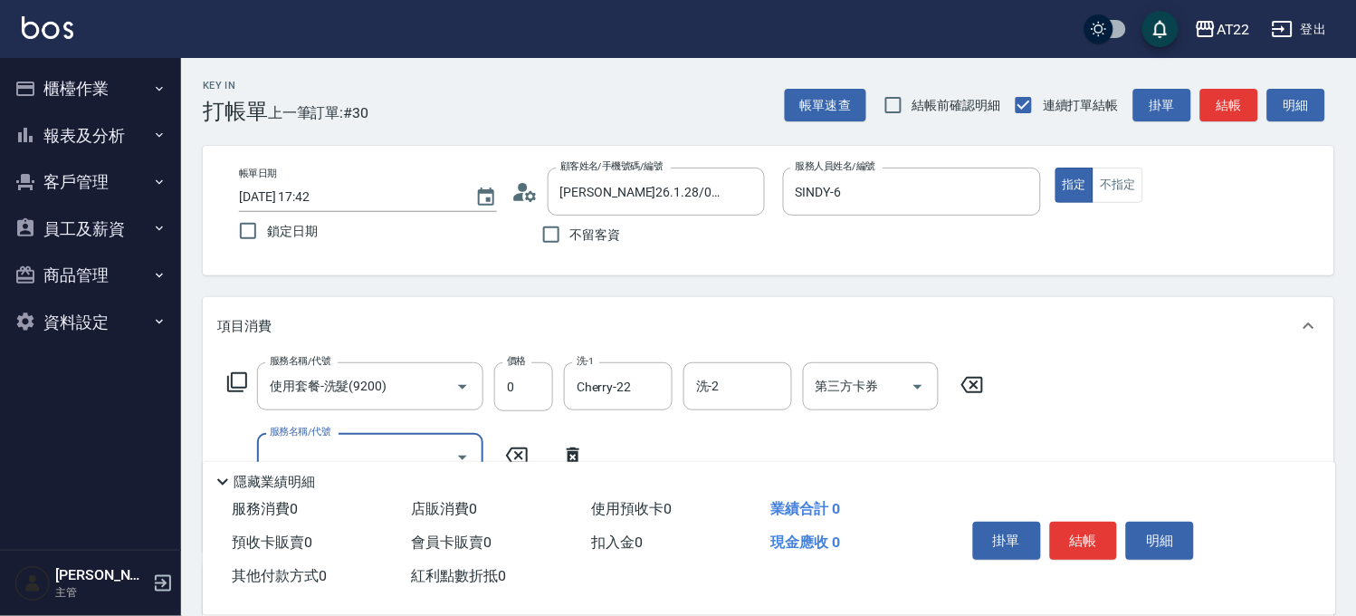
click at [302, 441] on input "服務名稱/代號" at bounding box center [356, 457] width 183 height 32
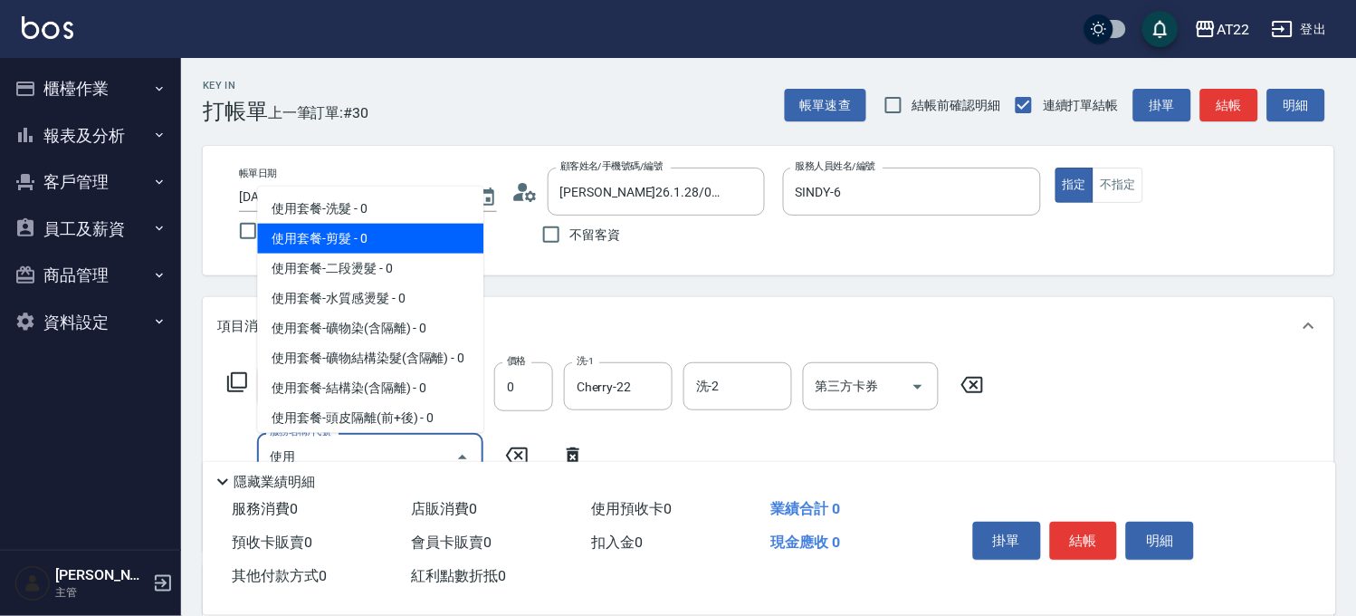
click at [380, 230] on span "使用套餐-剪髮 - 0" at bounding box center [370, 239] width 226 height 30
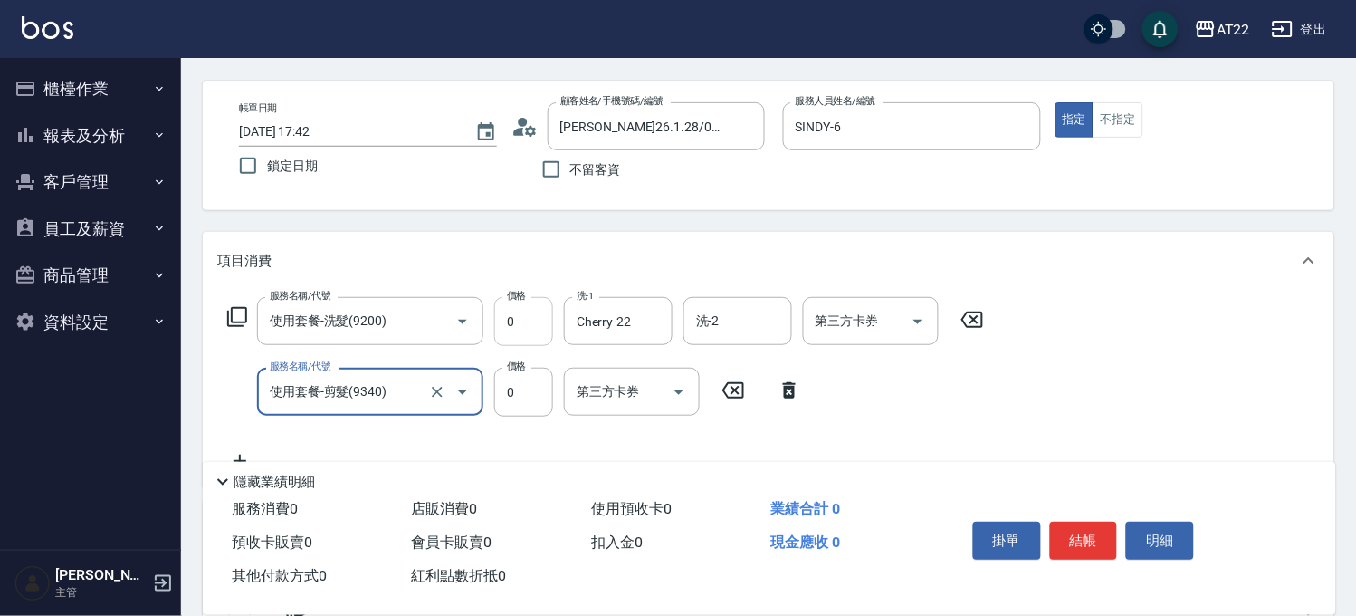
scroll to position [100, 0]
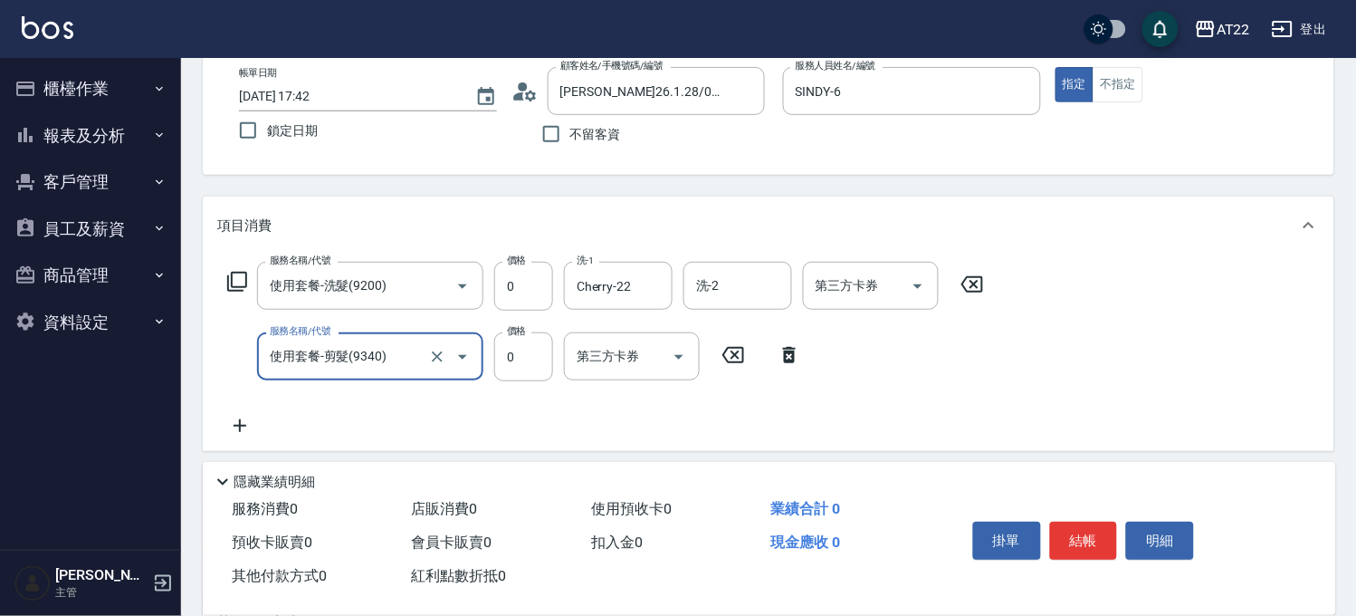
type input "使用套餐-剪髮(9340)"
click at [238, 426] on icon at bounding box center [239, 426] width 45 height 22
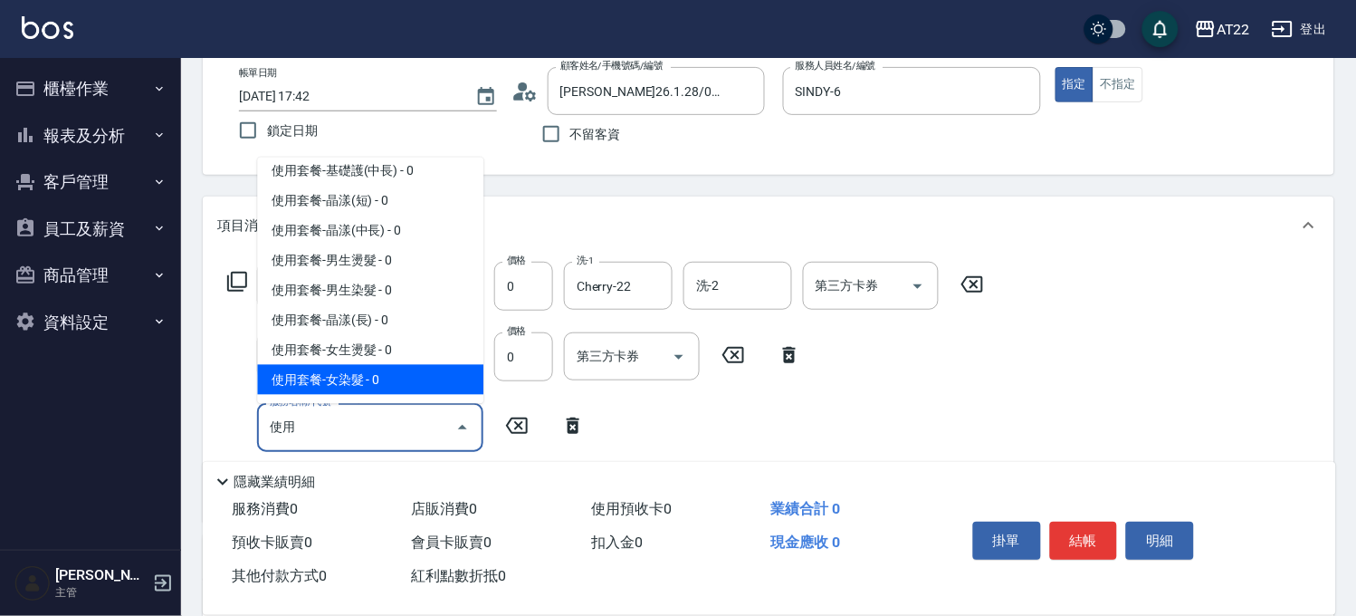
scroll to position [502, 0]
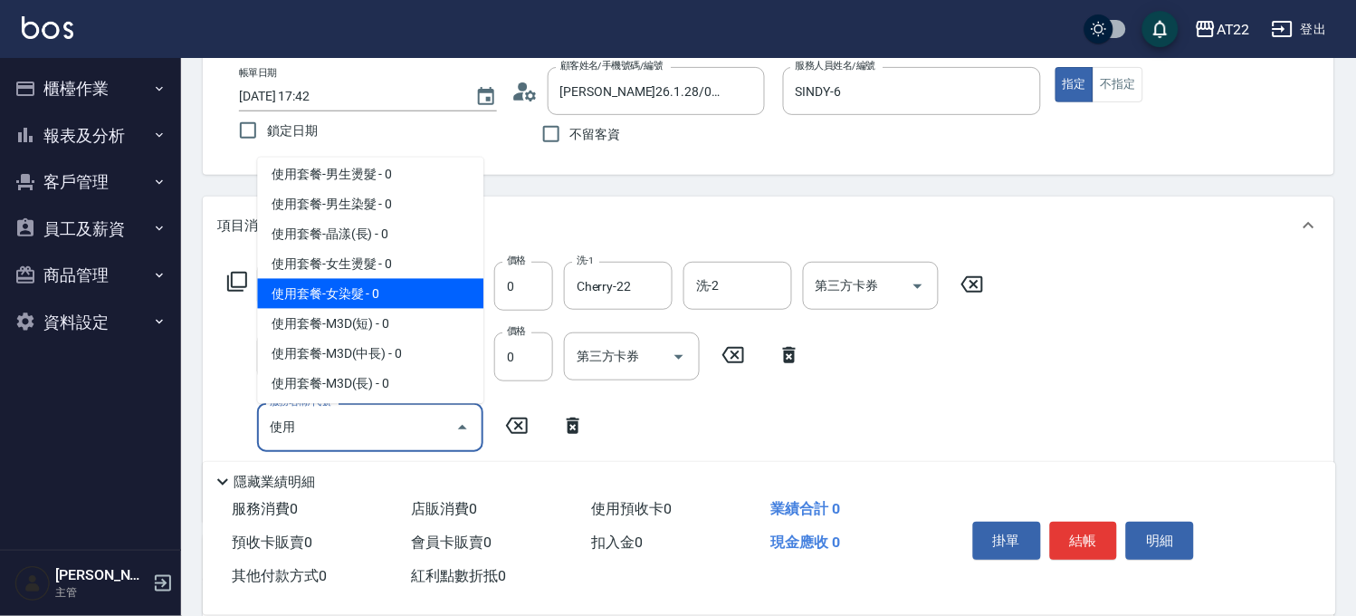
click at [385, 309] on span "使用套餐-女染髮 - 0" at bounding box center [370, 294] width 226 height 30
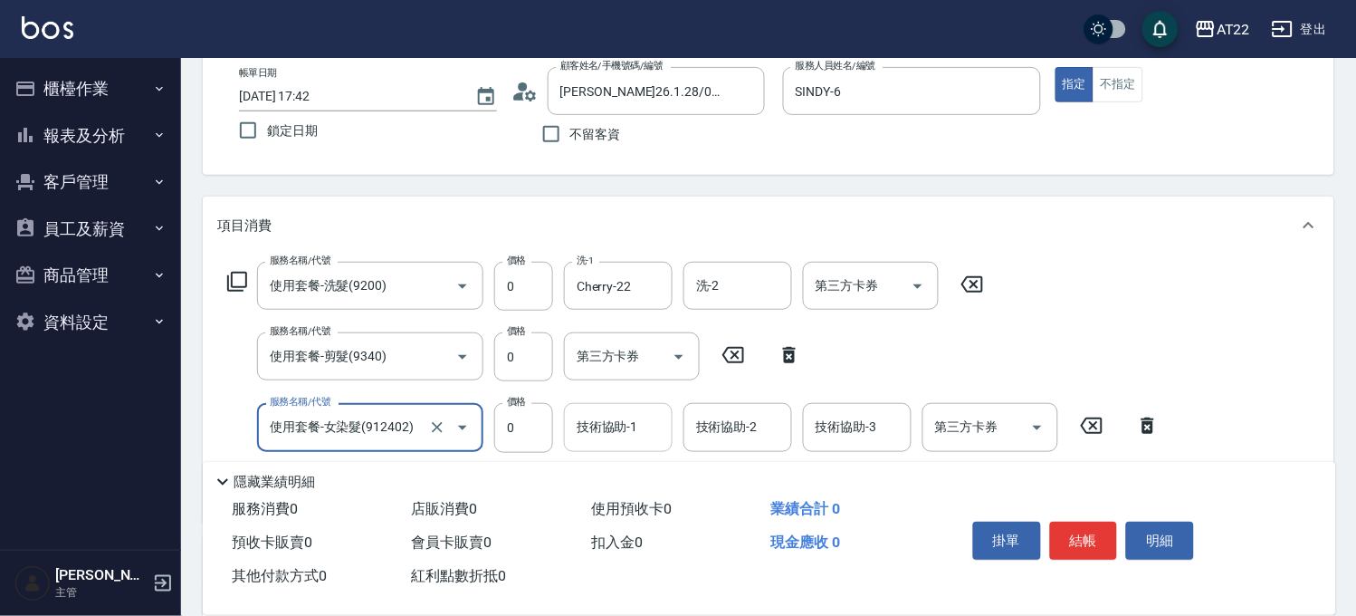
type input "使用套餐-女染髮(912402)"
click at [625, 431] on input "技術協助-1" at bounding box center [618, 427] width 92 height 32
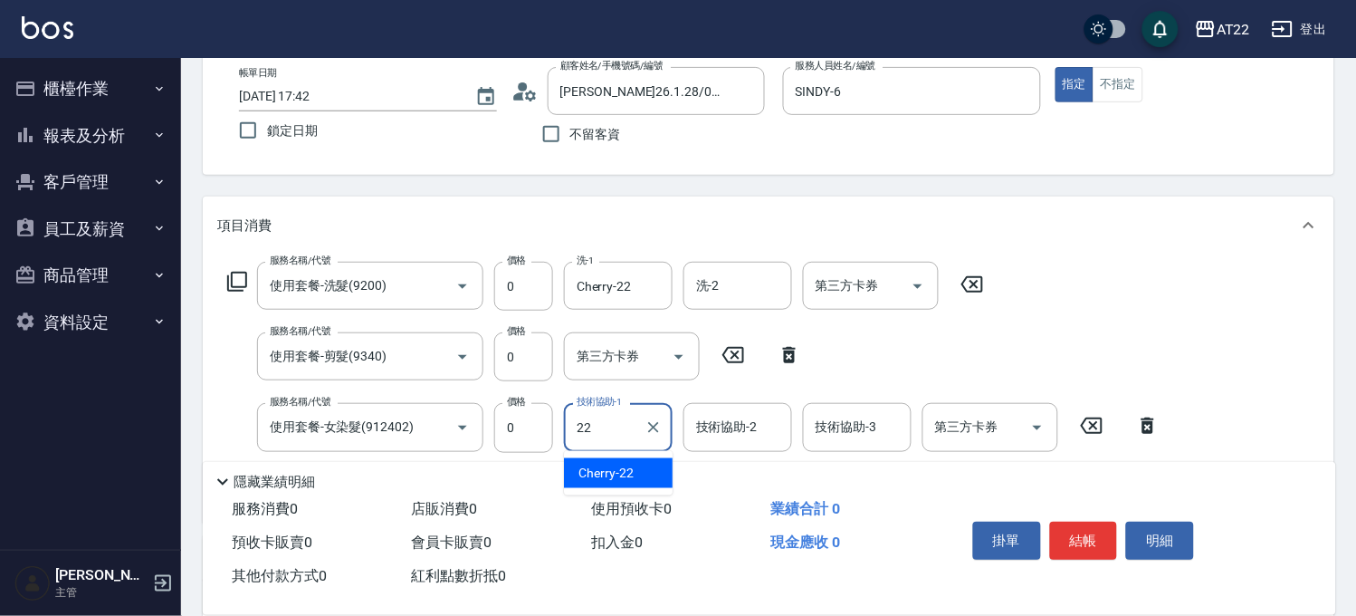
type input "Cherry-22"
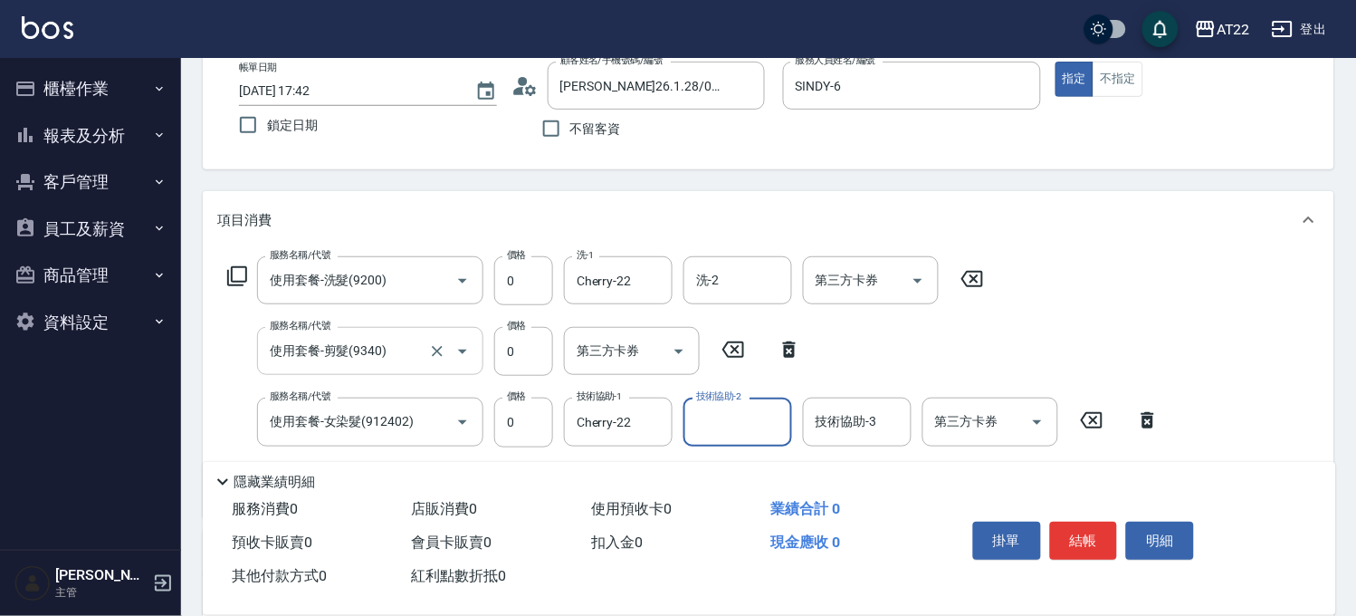
scroll to position [201, 0]
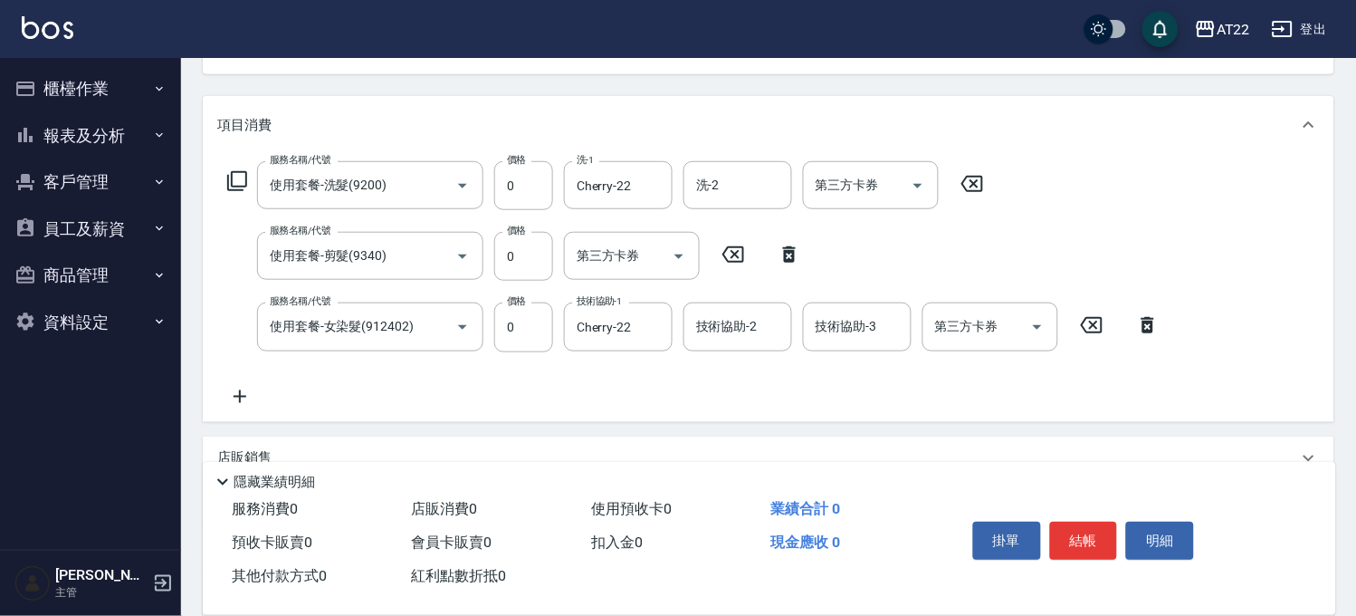
click at [252, 389] on icon at bounding box center [239, 397] width 45 height 22
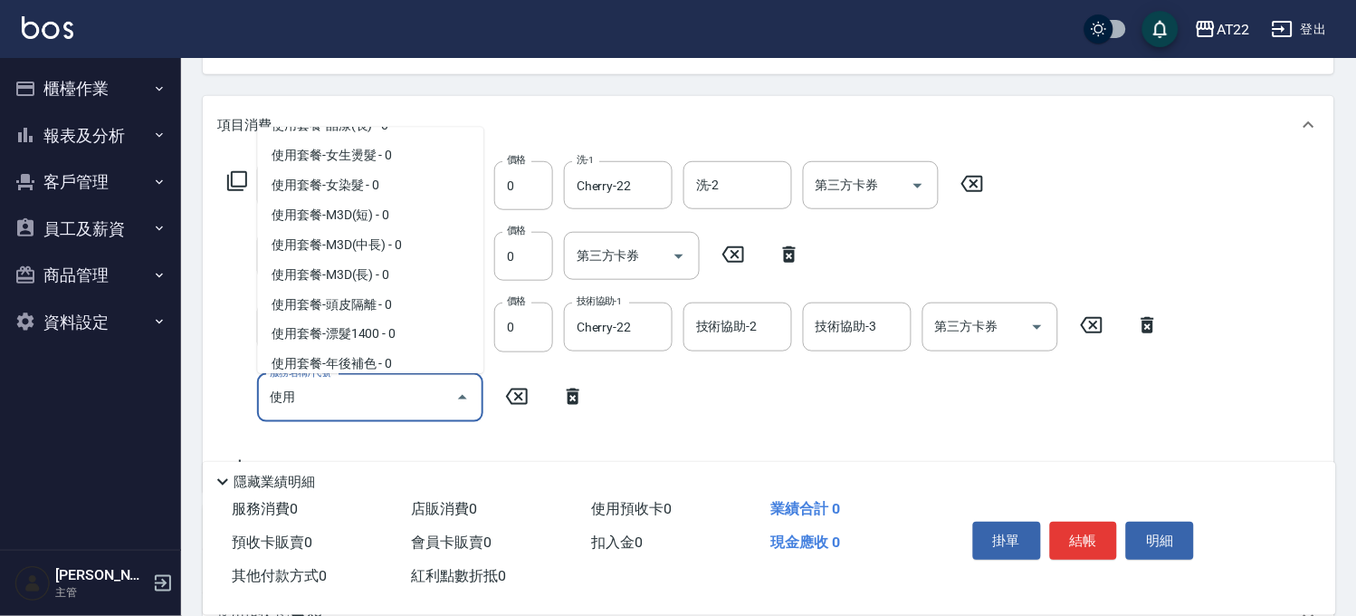
scroll to position [603, 0]
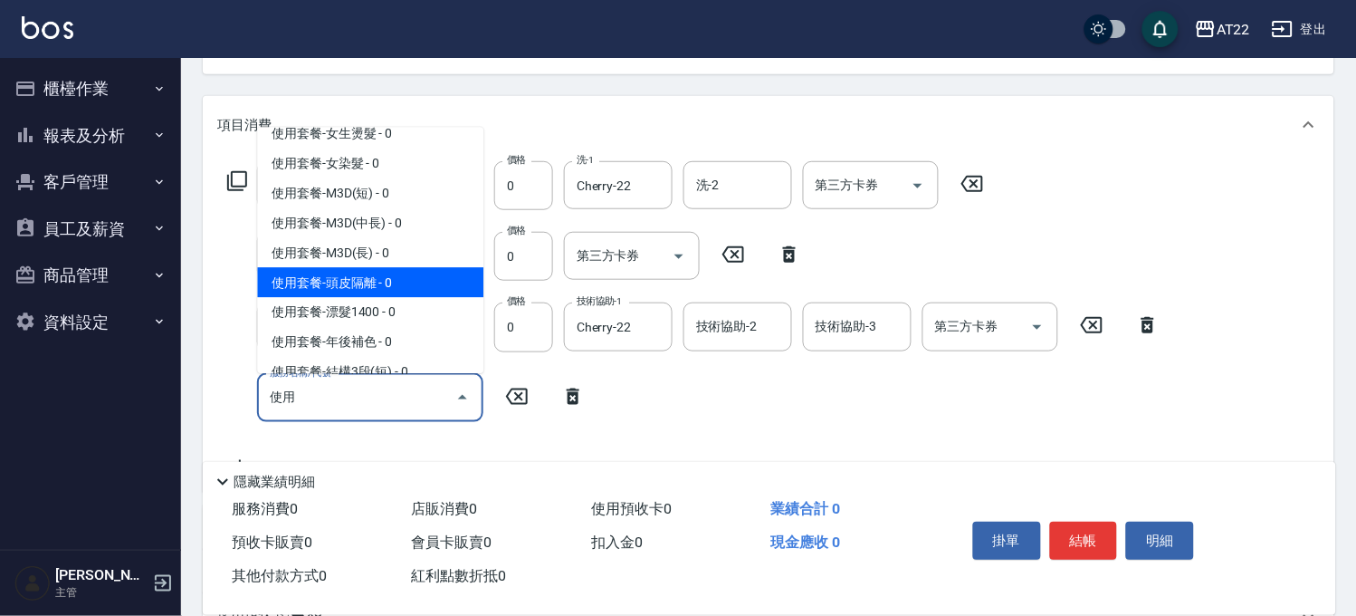
click at [389, 297] on span "使用套餐-頭皮隔離 - 0" at bounding box center [370, 282] width 226 height 30
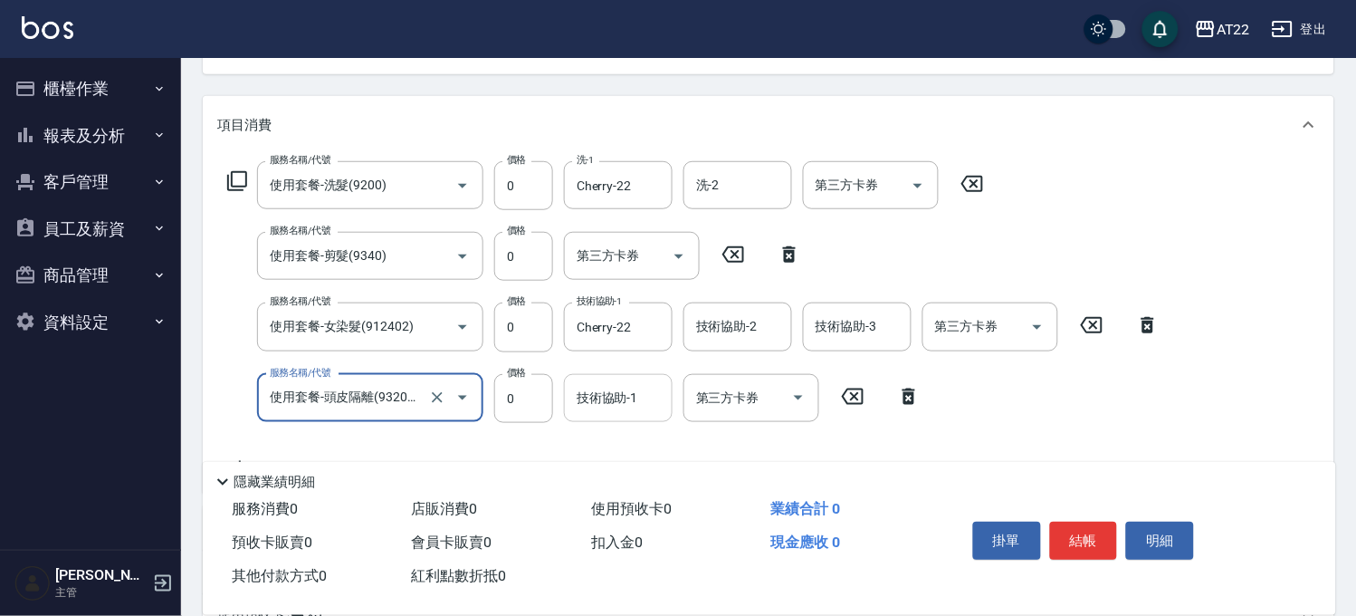
type input "使用套餐-頭皮隔離(932033)"
click at [613, 399] on input "技術協助-1" at bounding box center [618, 398] width 92 height 32
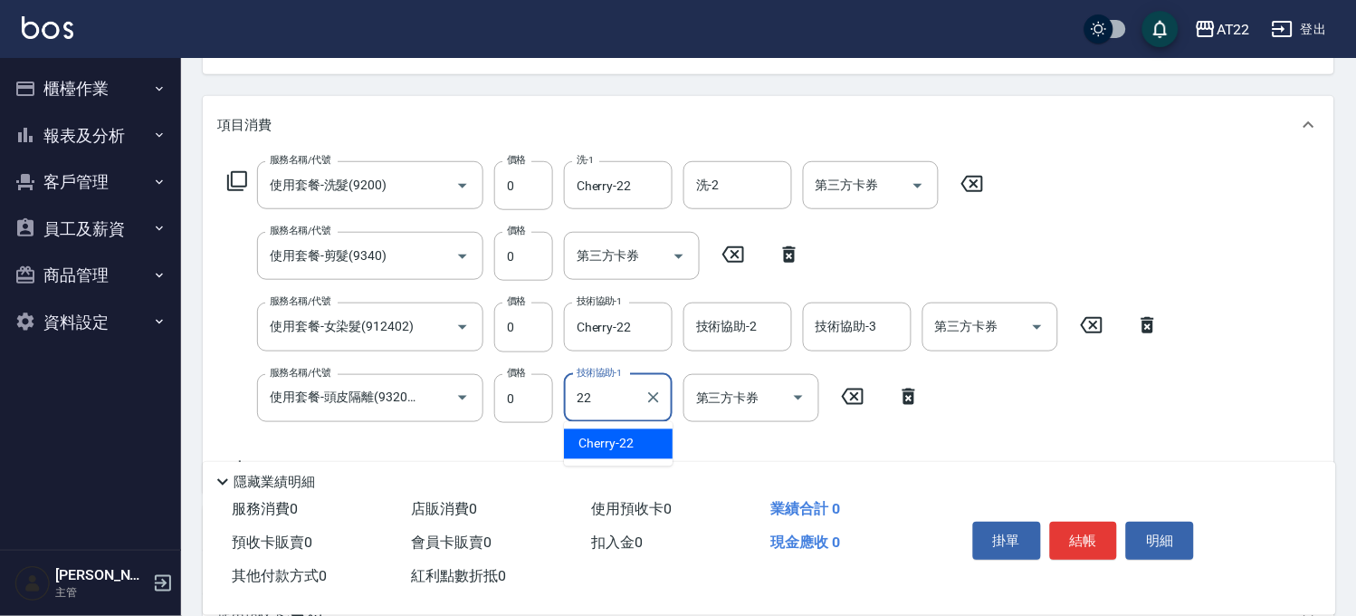
type input "Cherry-22"
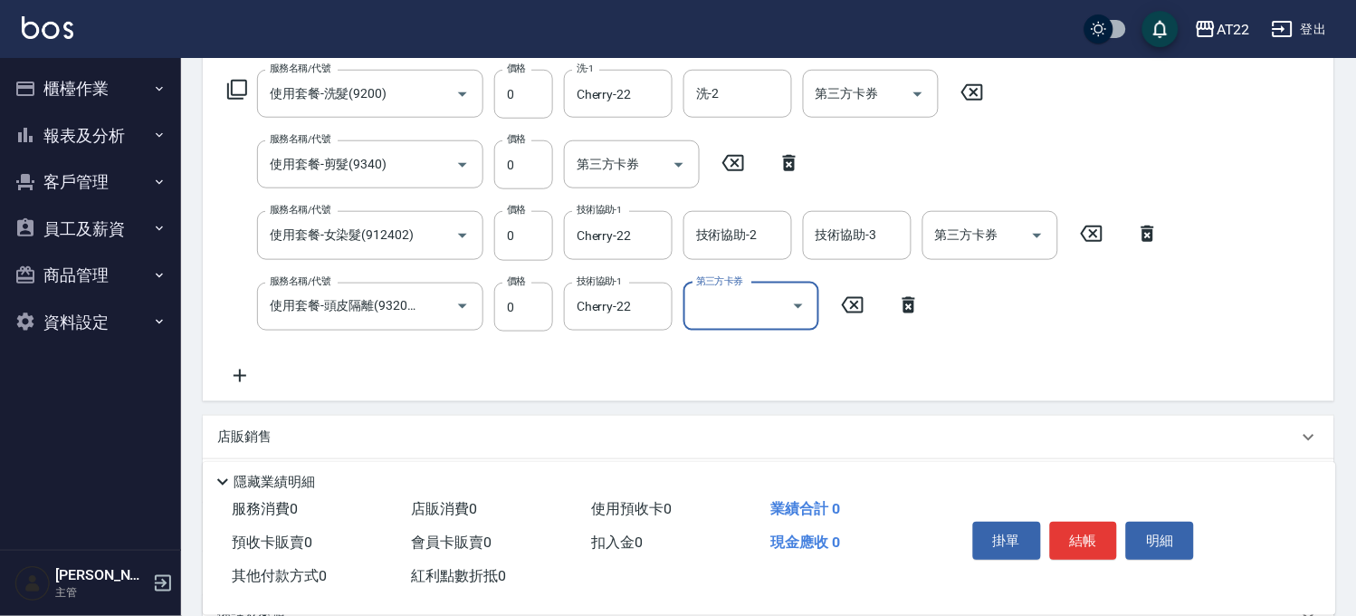
scroll to position [402, 0]
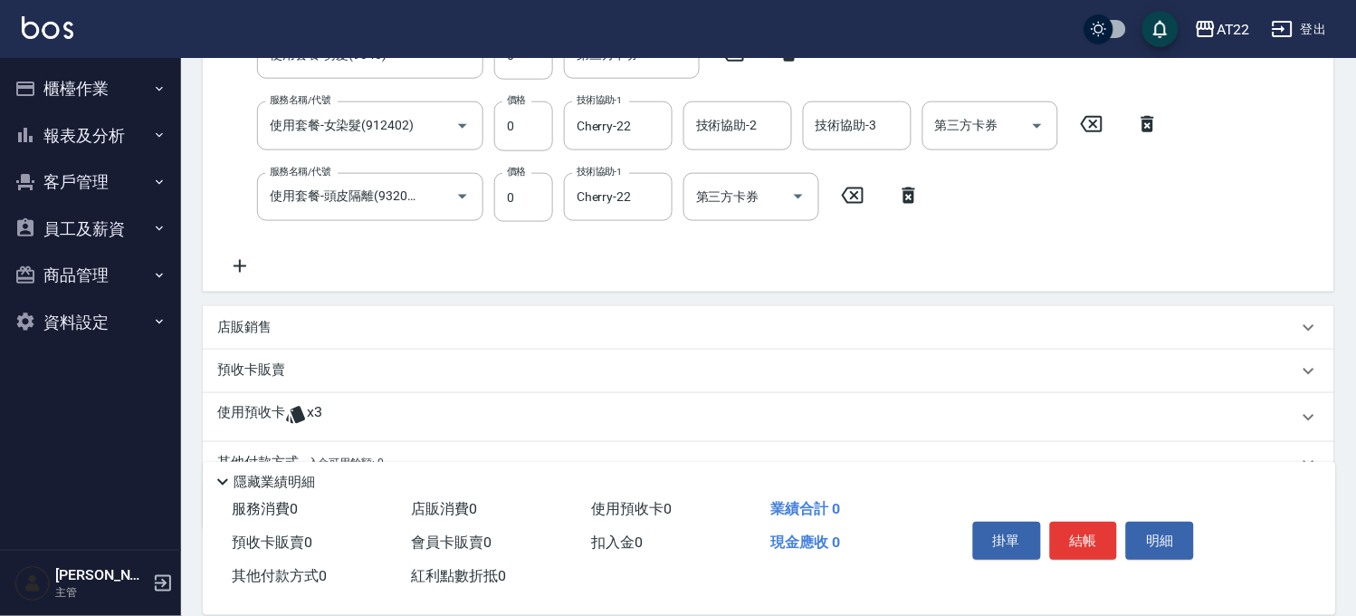
click at [272, 393] on div "使用預收卡 x3 卡券代號/名稱 卡券代號/名稱" at bounding box center [769, 417] width 1132 height 49
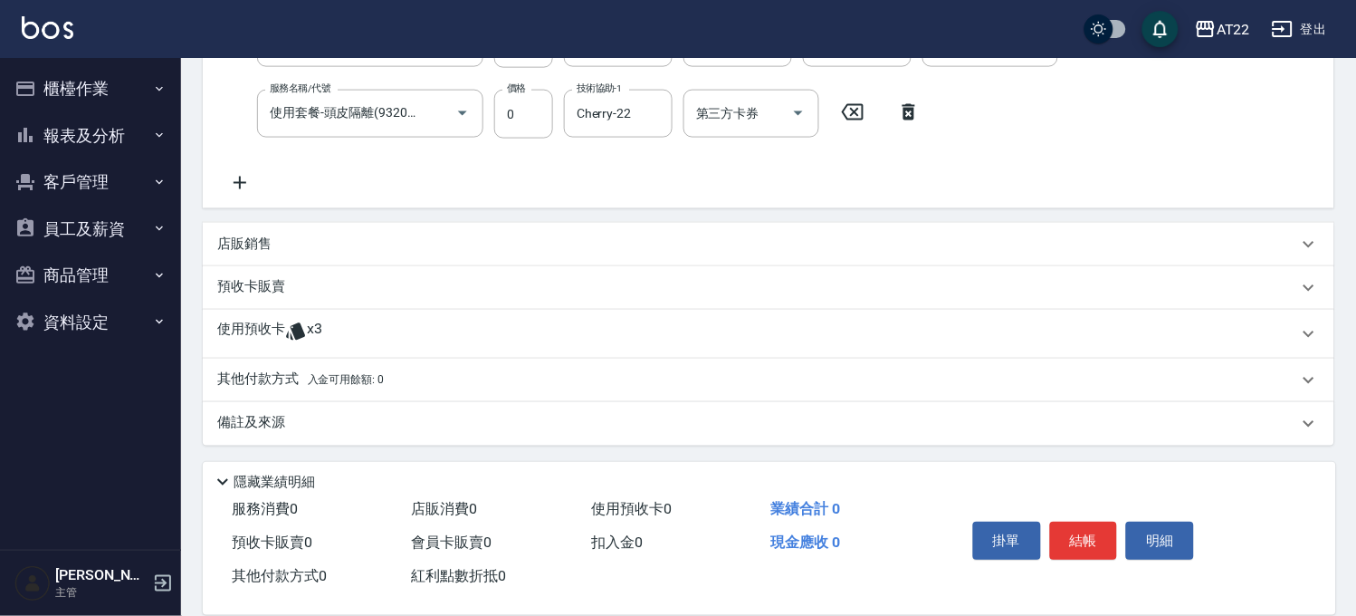
click at [340, 314] on div "使用預收卡 x3" at bounding box center [769, 334] width 1132 height 49
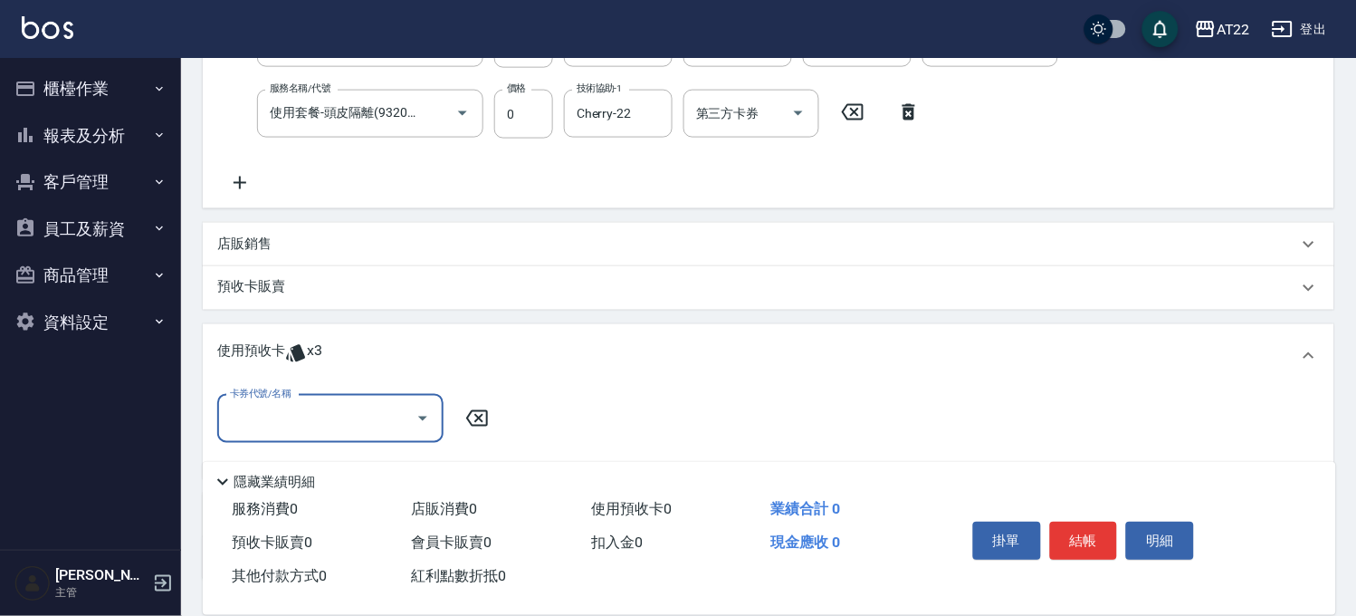
scroll to position [0, 0]
click at [320, 403] on input "卡券代號/名稱" at bounding box center [316, 419] width 183 height 32
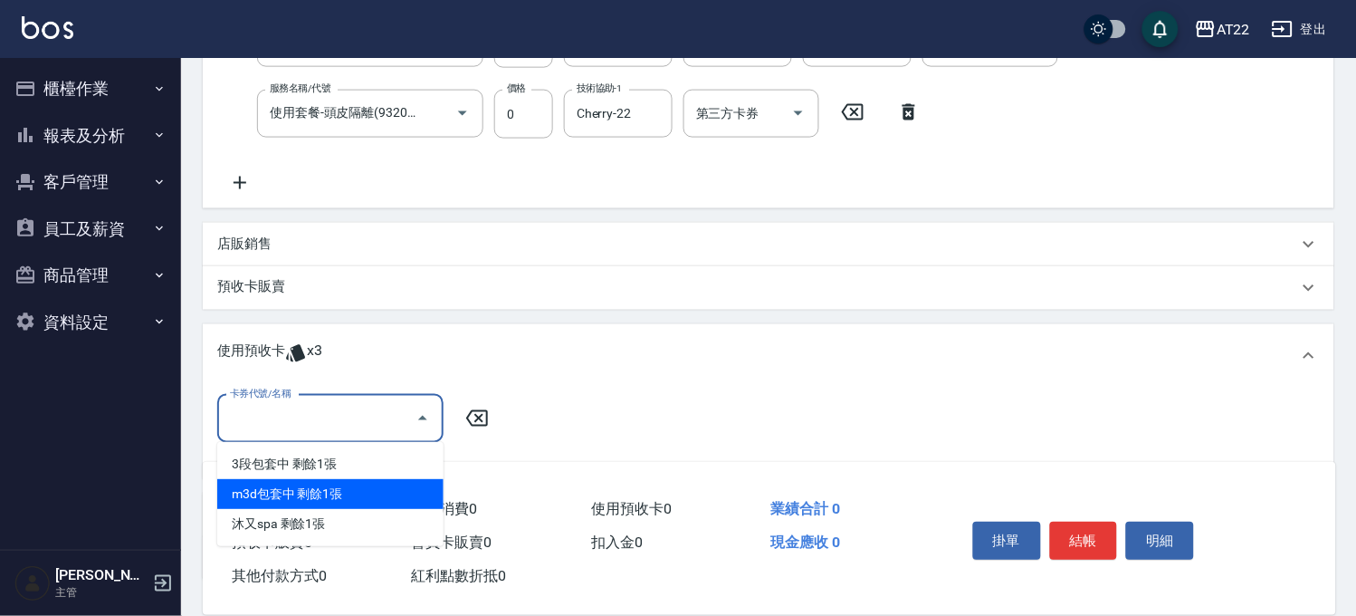
click at [317, 479] on div "m3d包套中 剩餘1張" at bounding box center [330, 494] width 226 height 30
type input "m3d包套中"
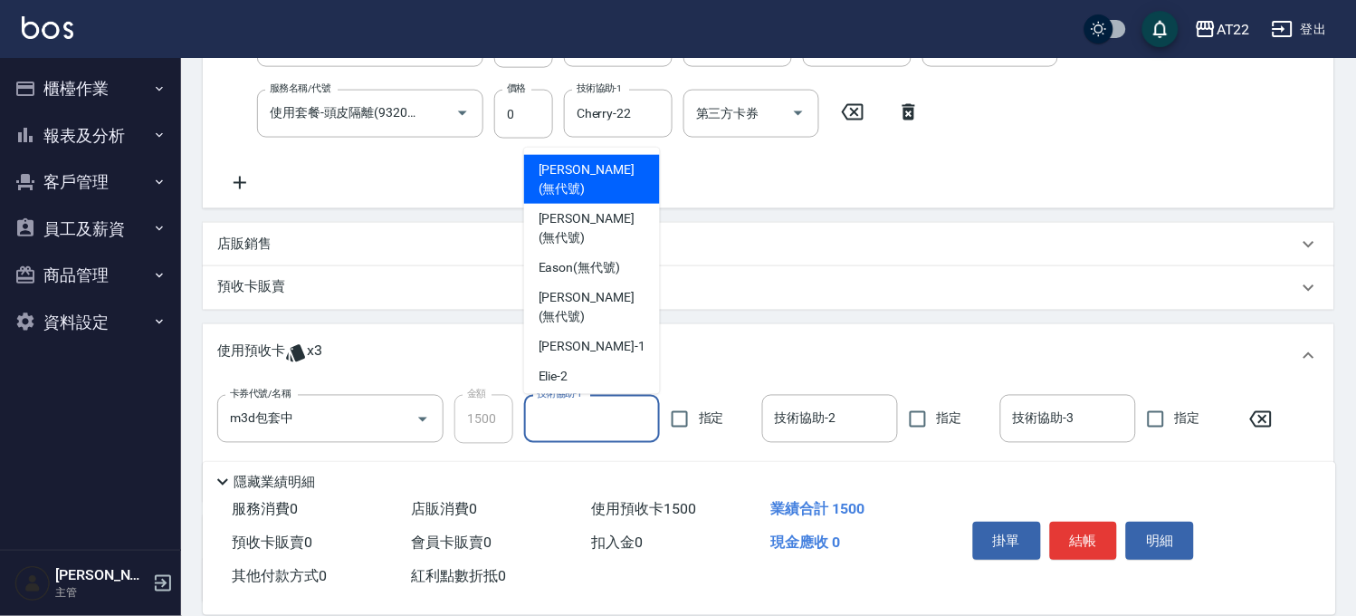
click at [569, 401] on div "技術協助-1 技術協助-1" at bounding box center [592, 419] width 136 height 48
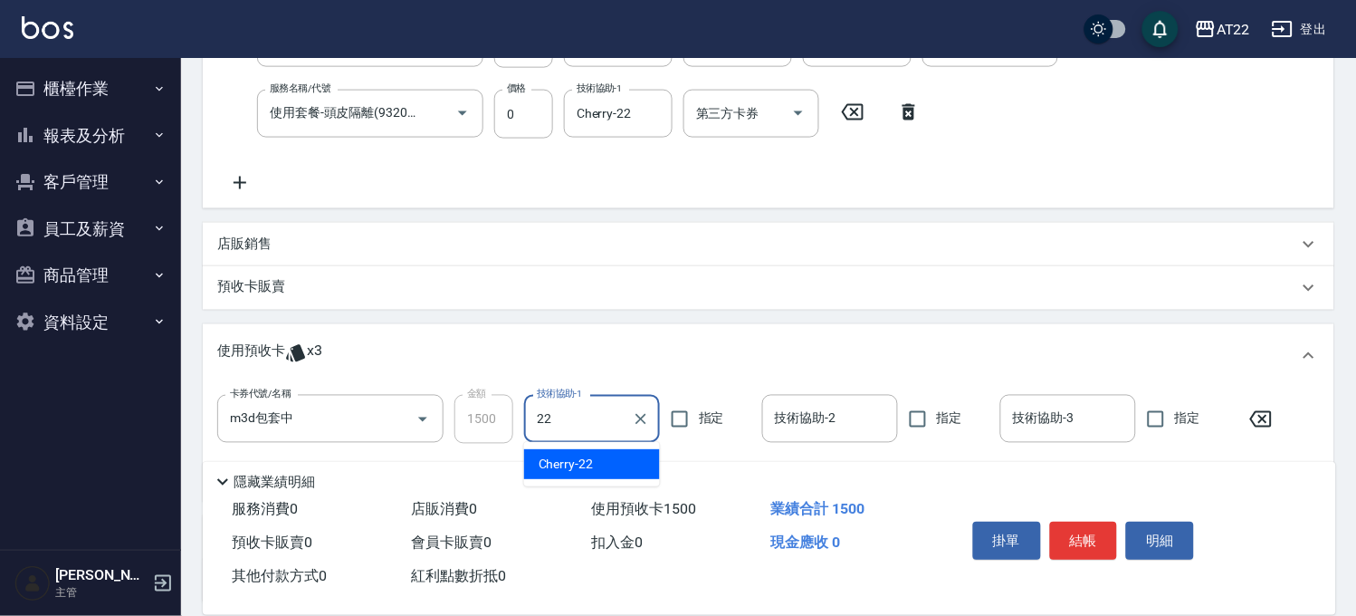
type input "Cherry-22"
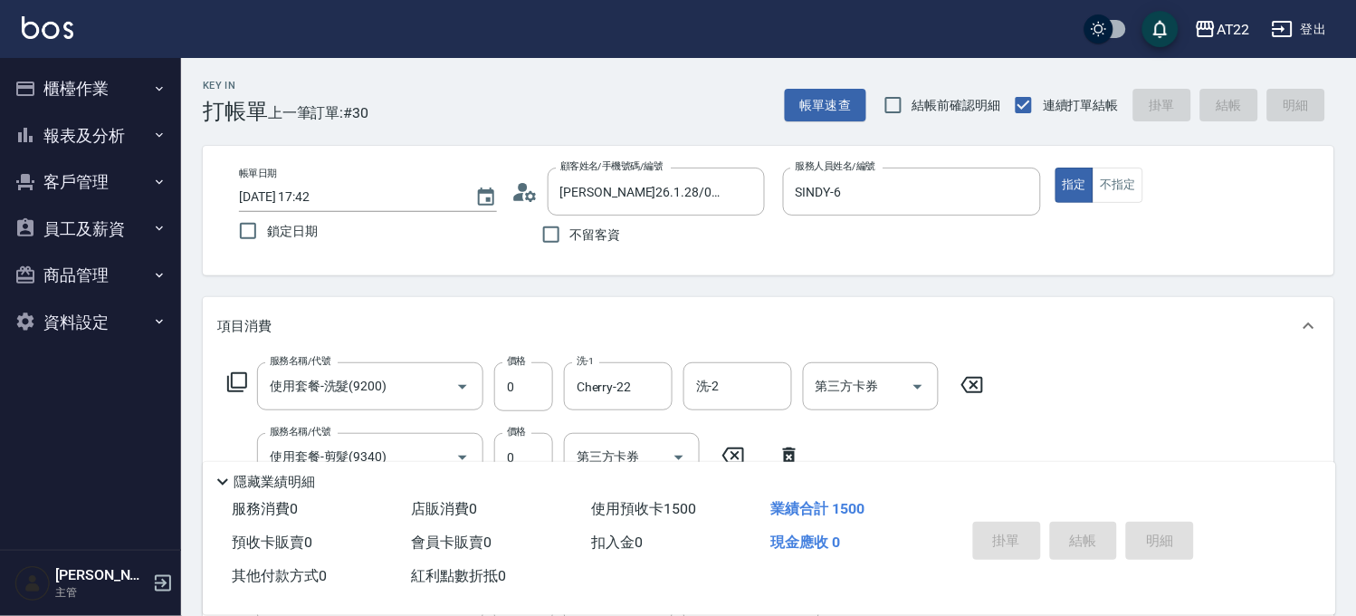
type input "2025/09/21 17:43"
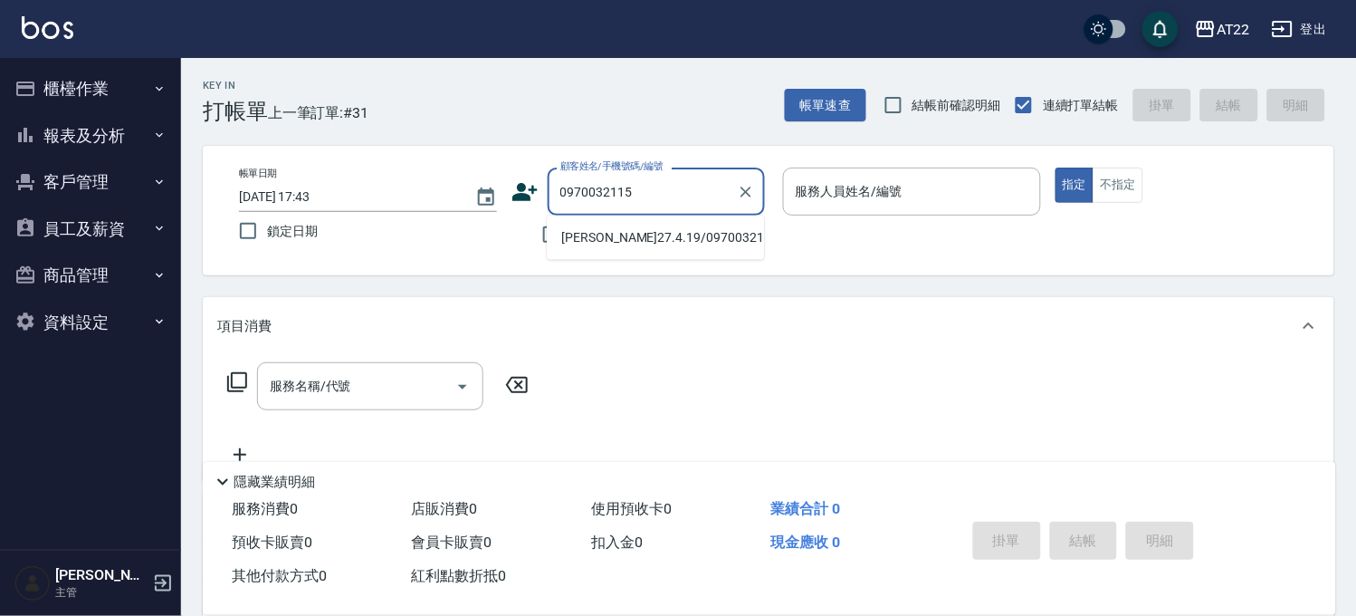
click at [701, 236] on li "[PERSON_NAME]27.4.19/0970032115/T91144" at bounding box center [655, 238] width 217 height 30
type input "[PERSON_NAME]27.4.19/0970032115/T91144"
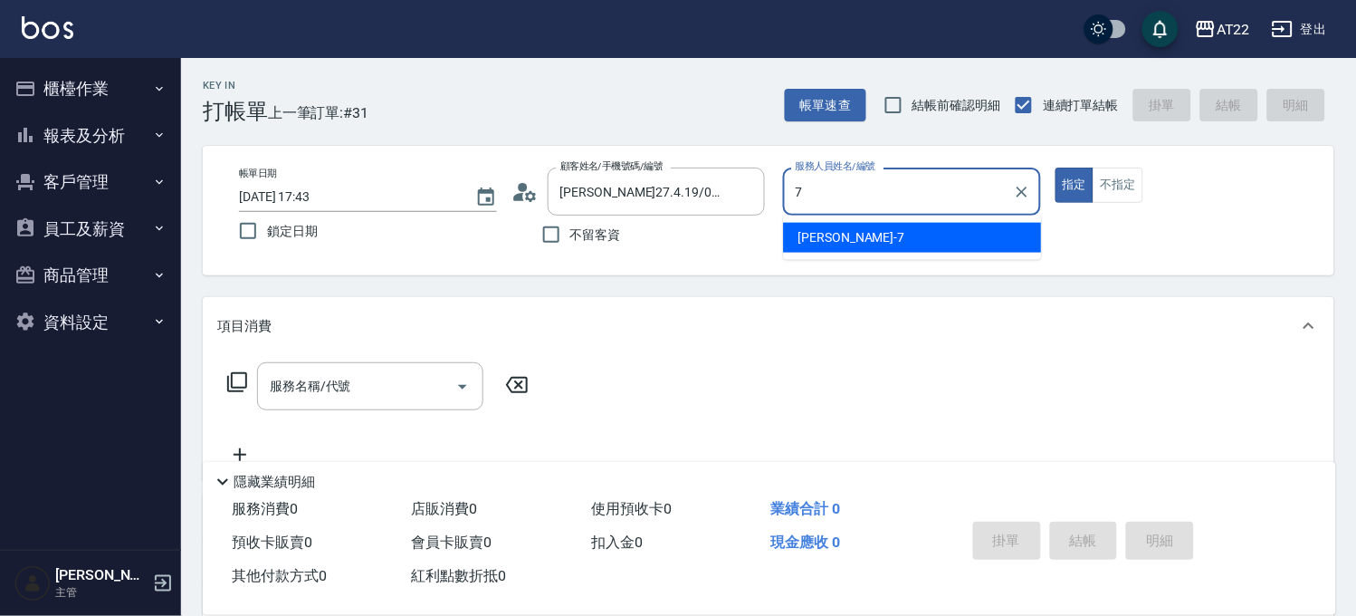
type input "[PERSON_NAME]-7"
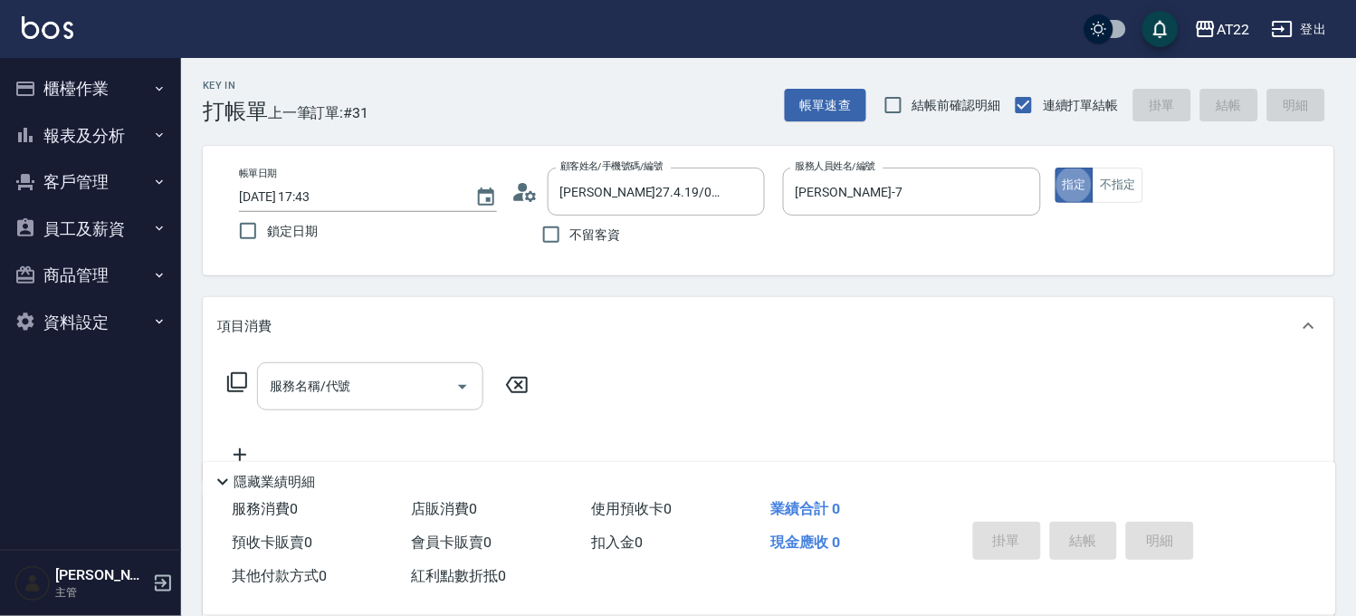
click at [382, 363] on div "服務名稱/代號" at bounding box center [370, 386] width 226 height 48
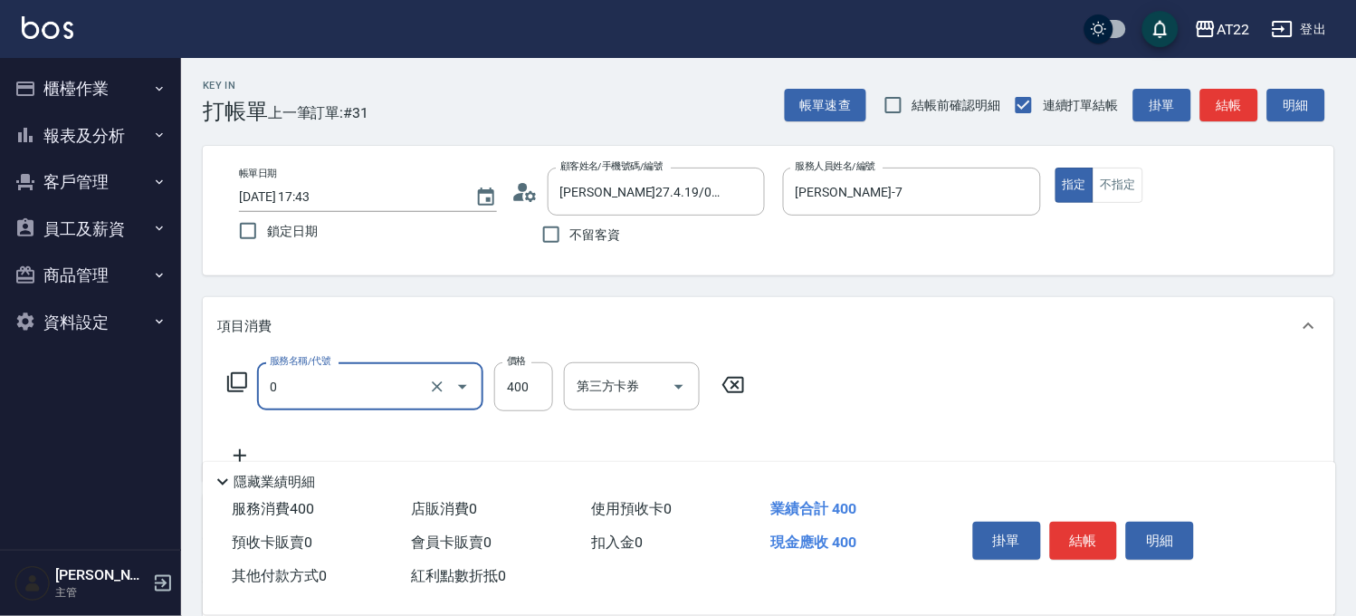
type input "有機洗髮(0)"
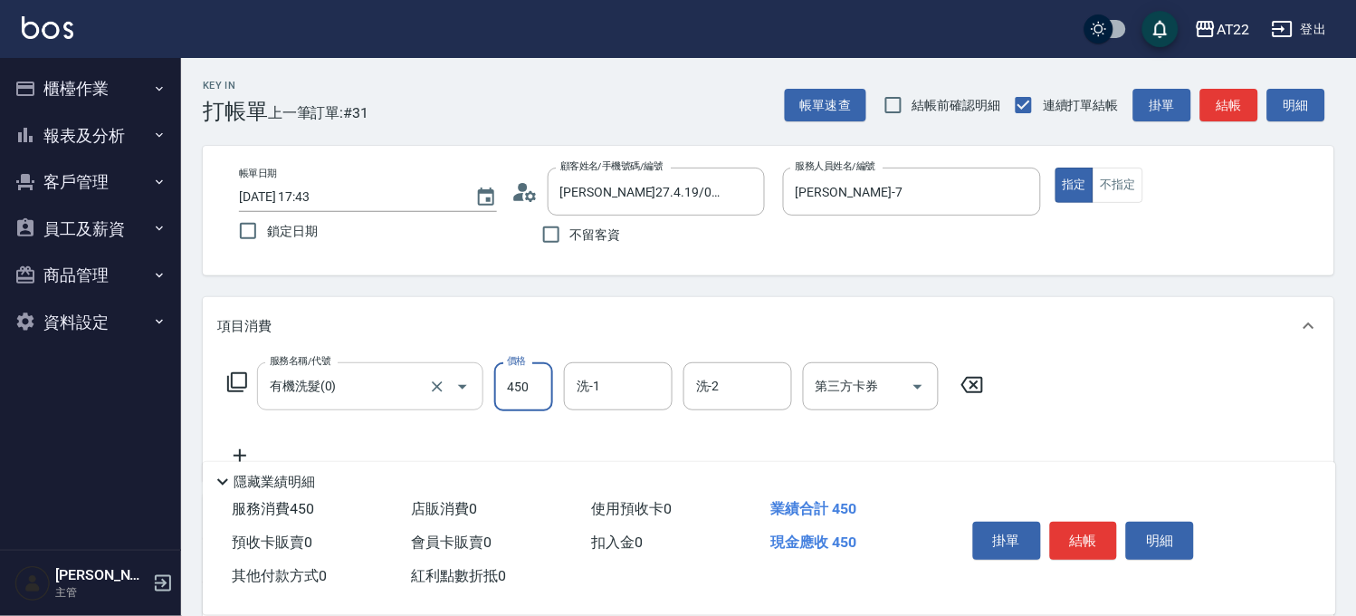
type input "450"
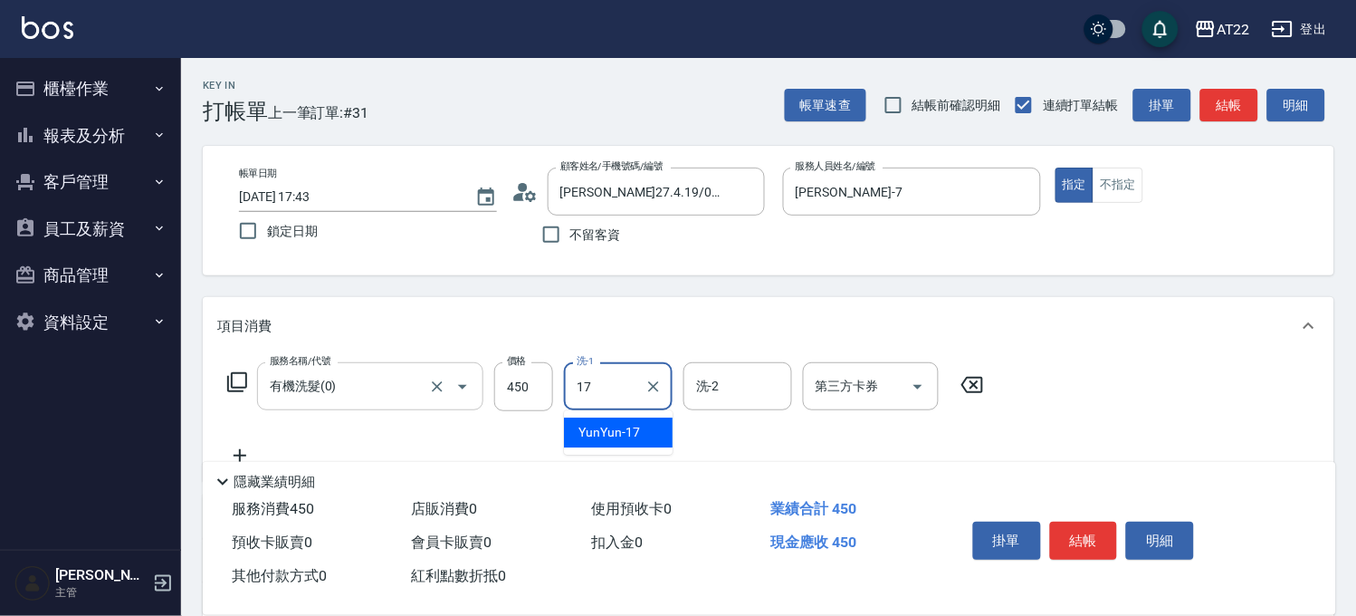
type input "YunYun-17"
click at [250, 451] on icon at bounding box center [239, 455] width 45 height 22
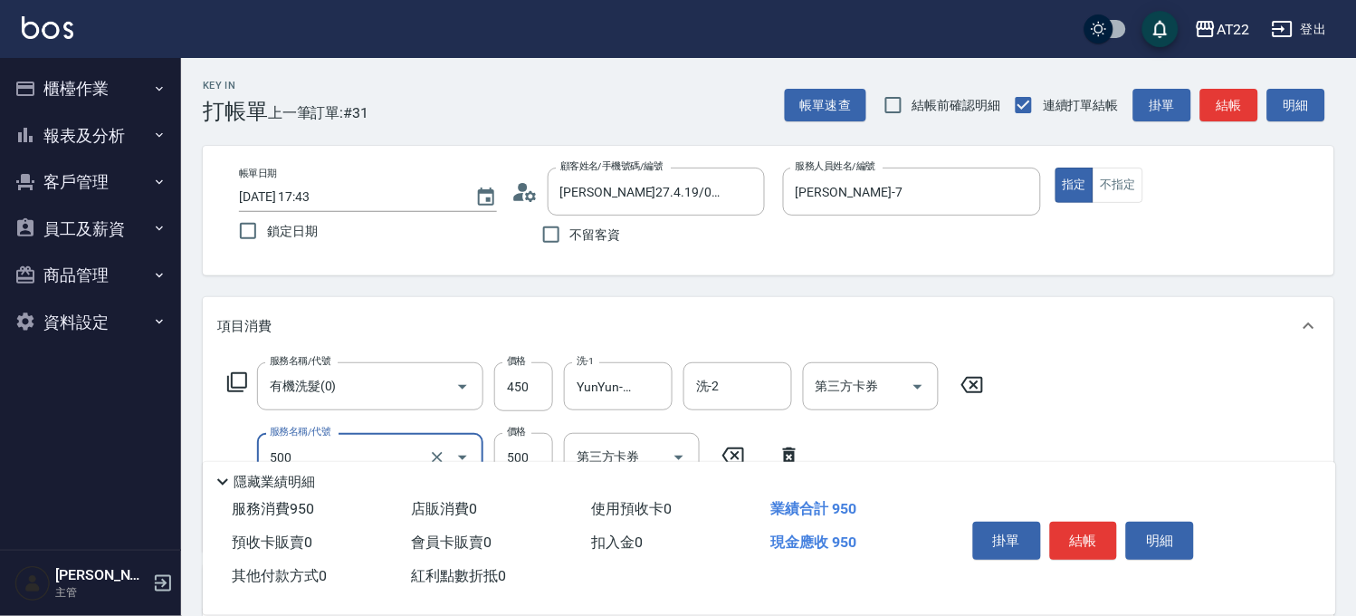
type input "剪髮(500)"
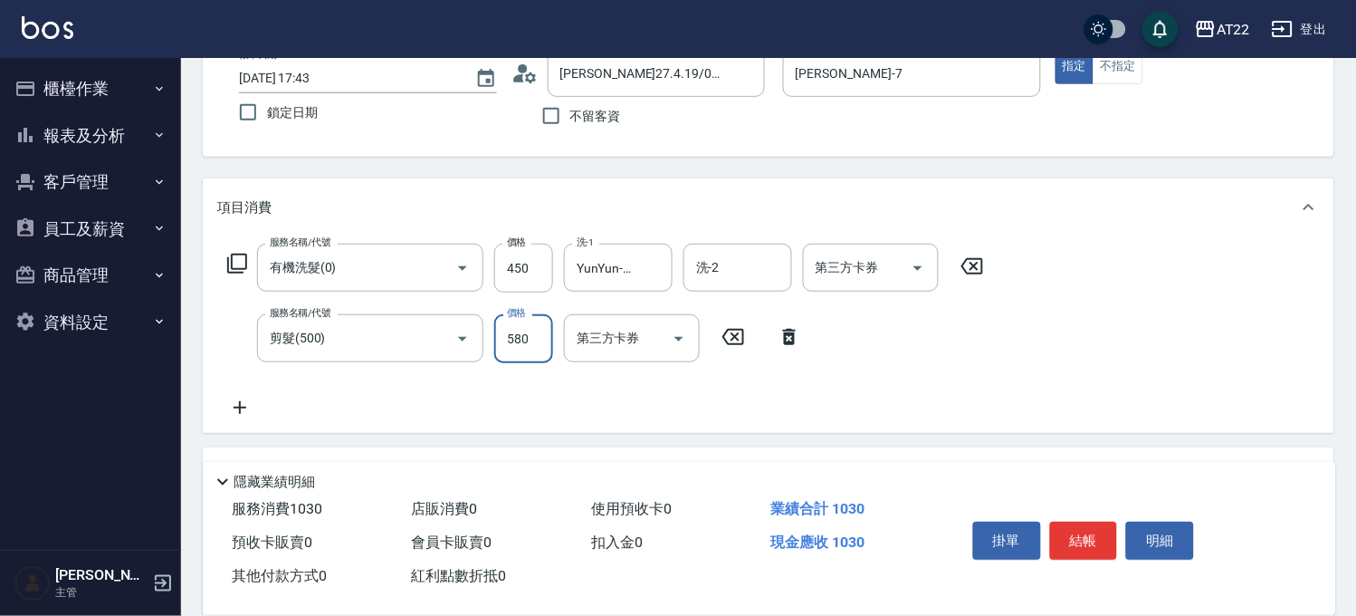
scroll to position [201, 0]
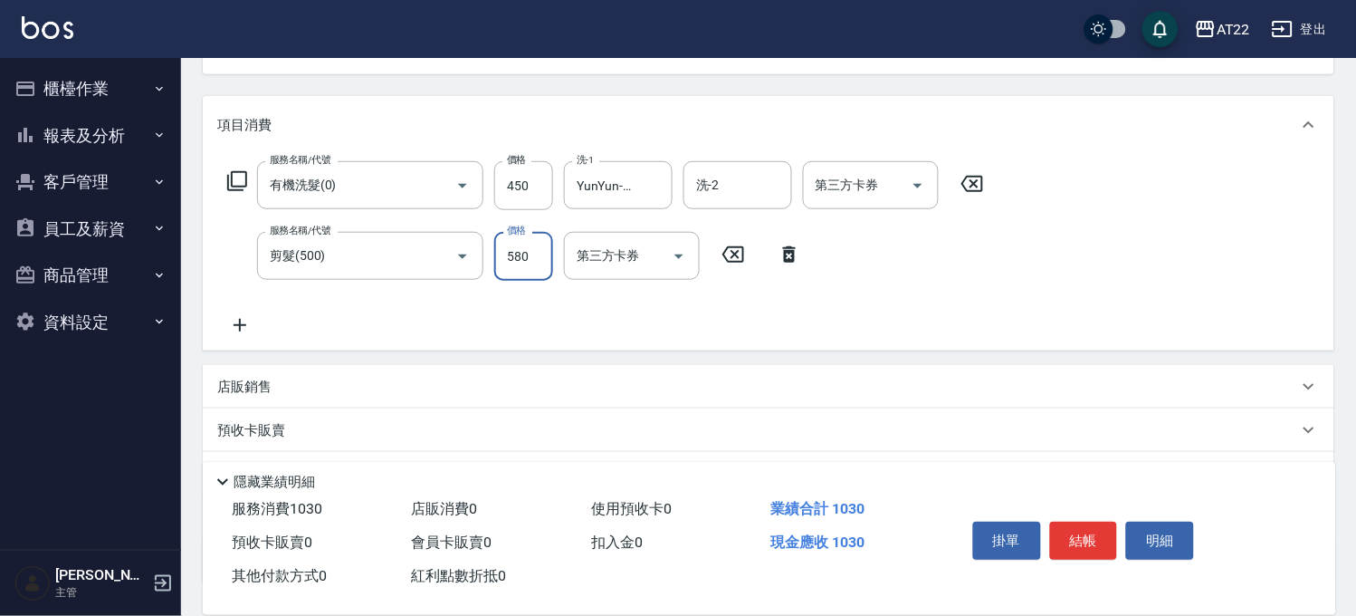
type input "580"
click at [247, 330] on icon at bounding box center [239, 325] width 45 height 22
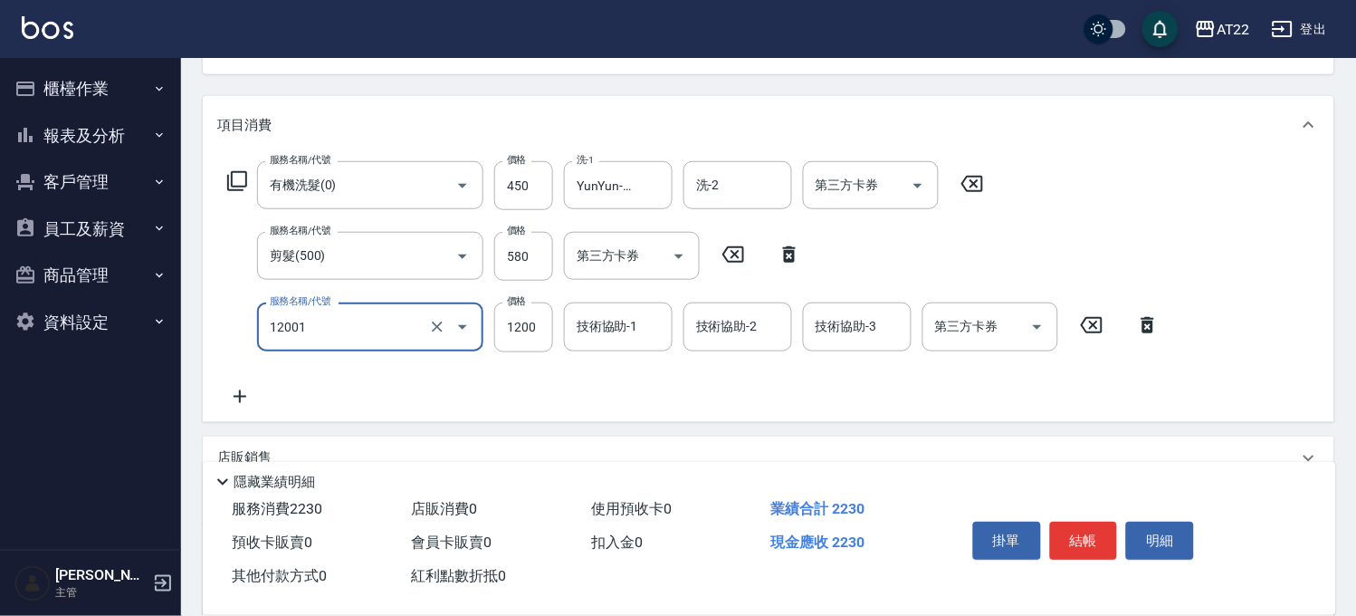
type input "燙髮S(12001)"
type input "1670"
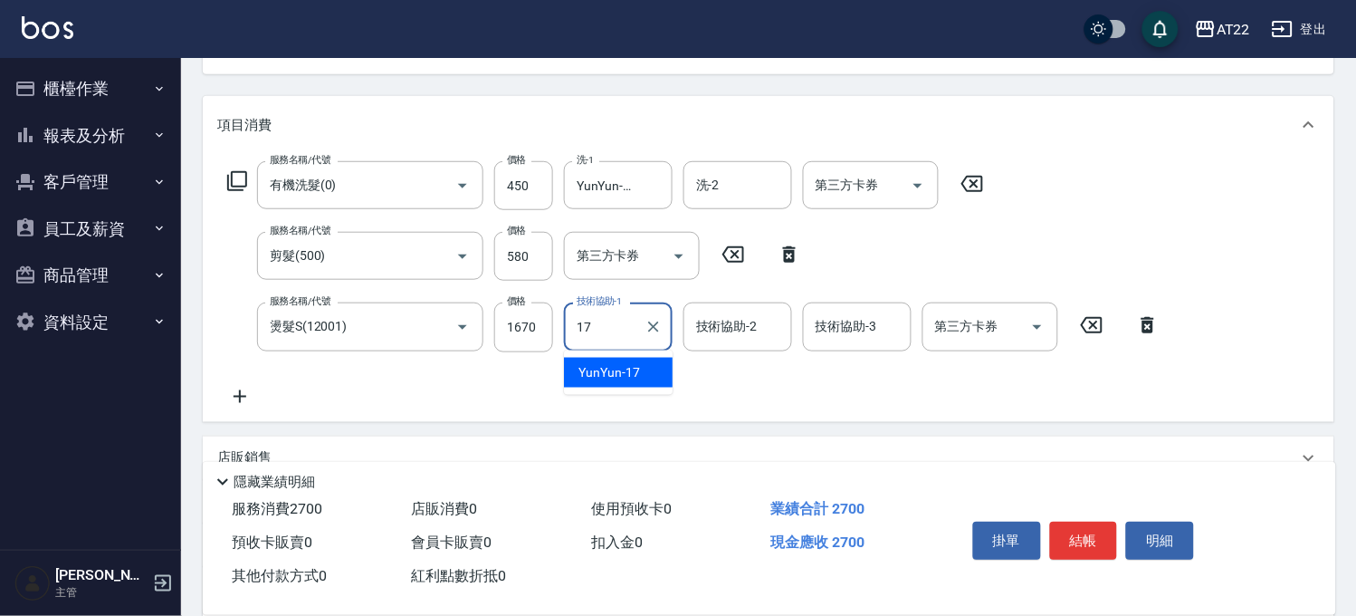
type input "YunYun-17"
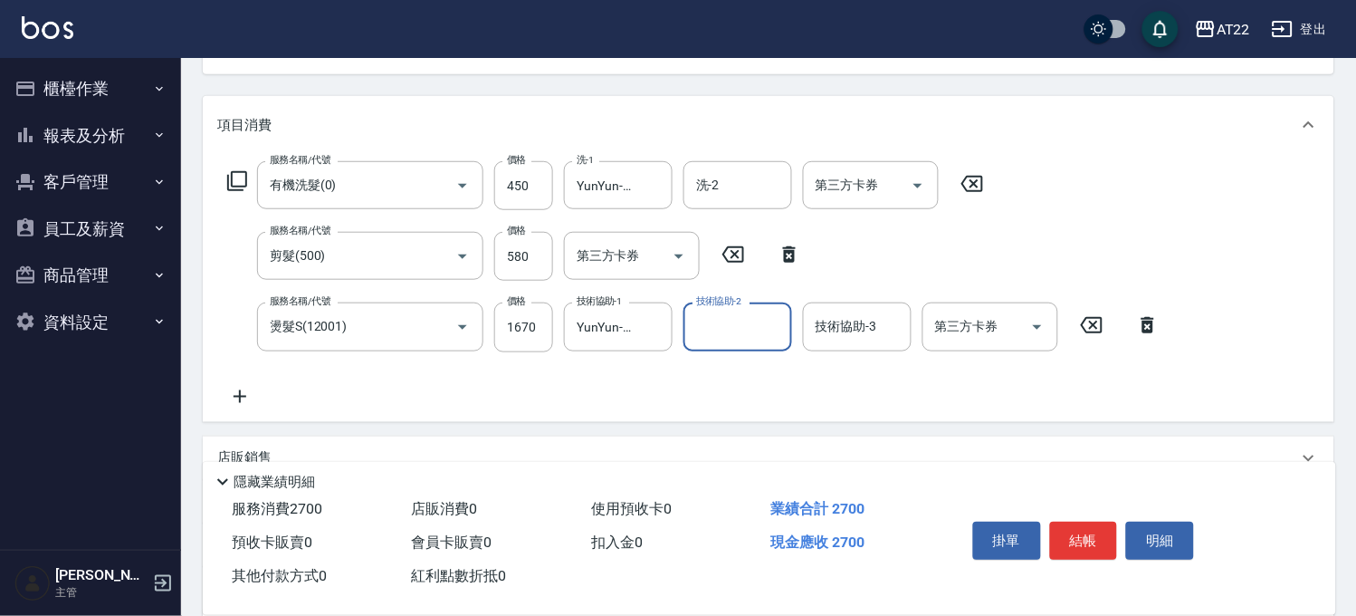
click at [241, 393] on icon at bounding box center [239, 397] width 45 height 22
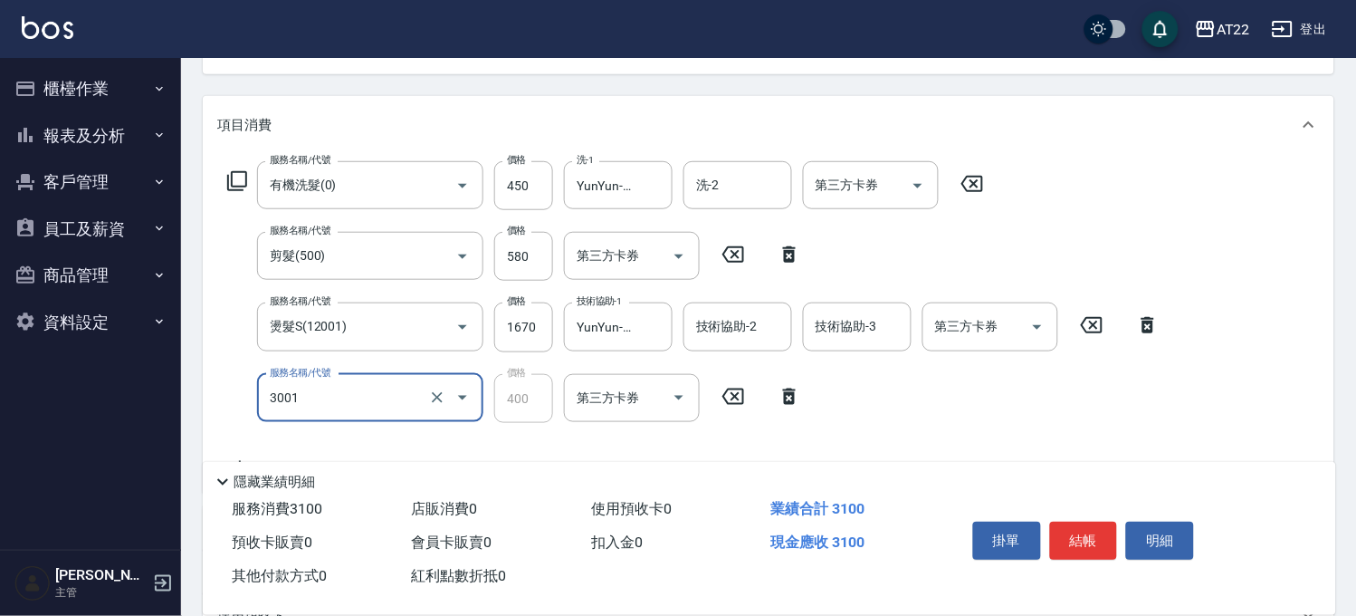
type input "側邊燙貼(3001)"
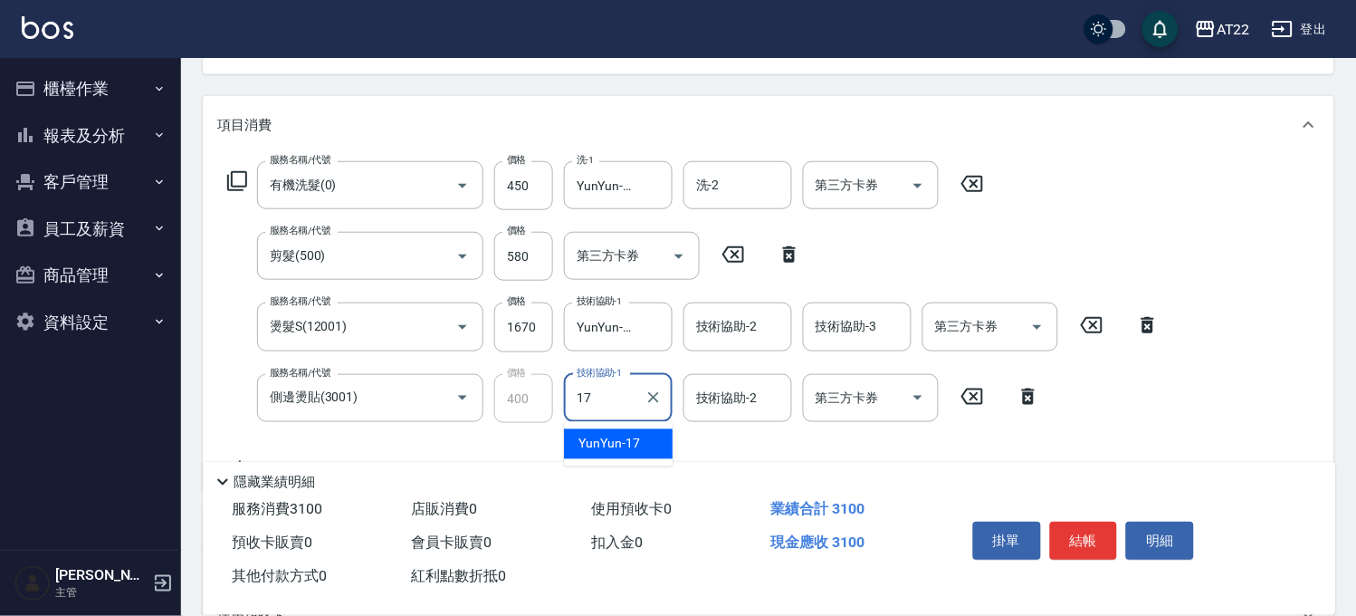
type input "YunYun-17"
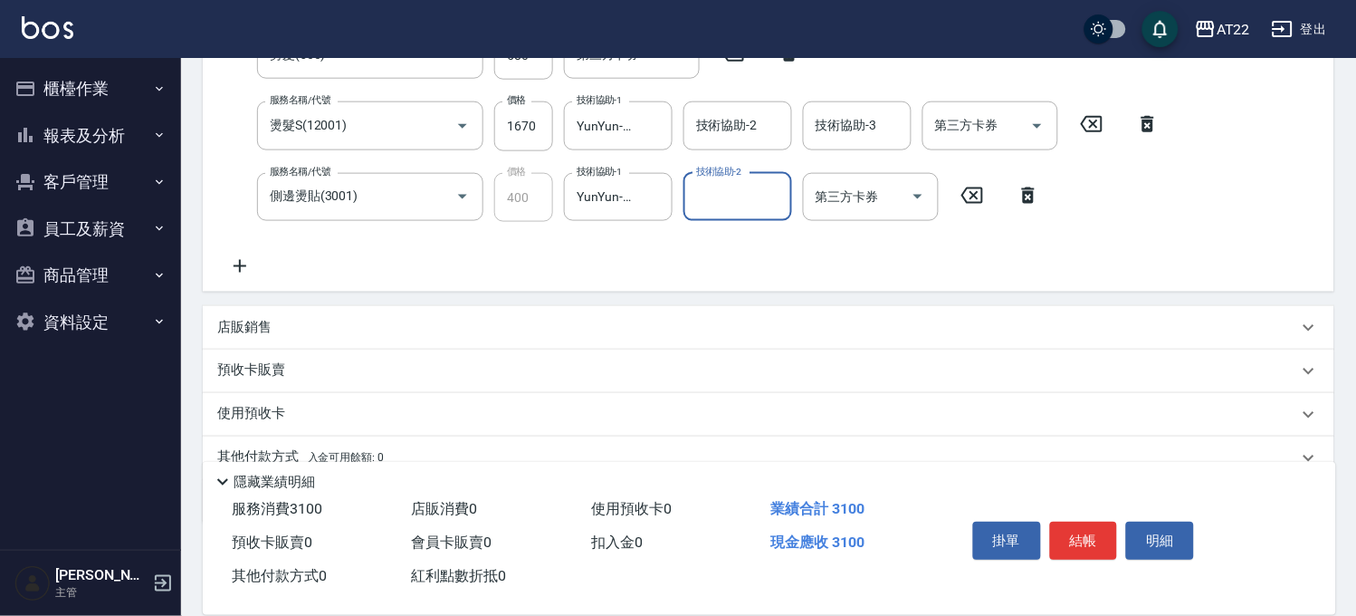
click at [248, 263] on icon at bounding box center [239, 266] width 45 height 22
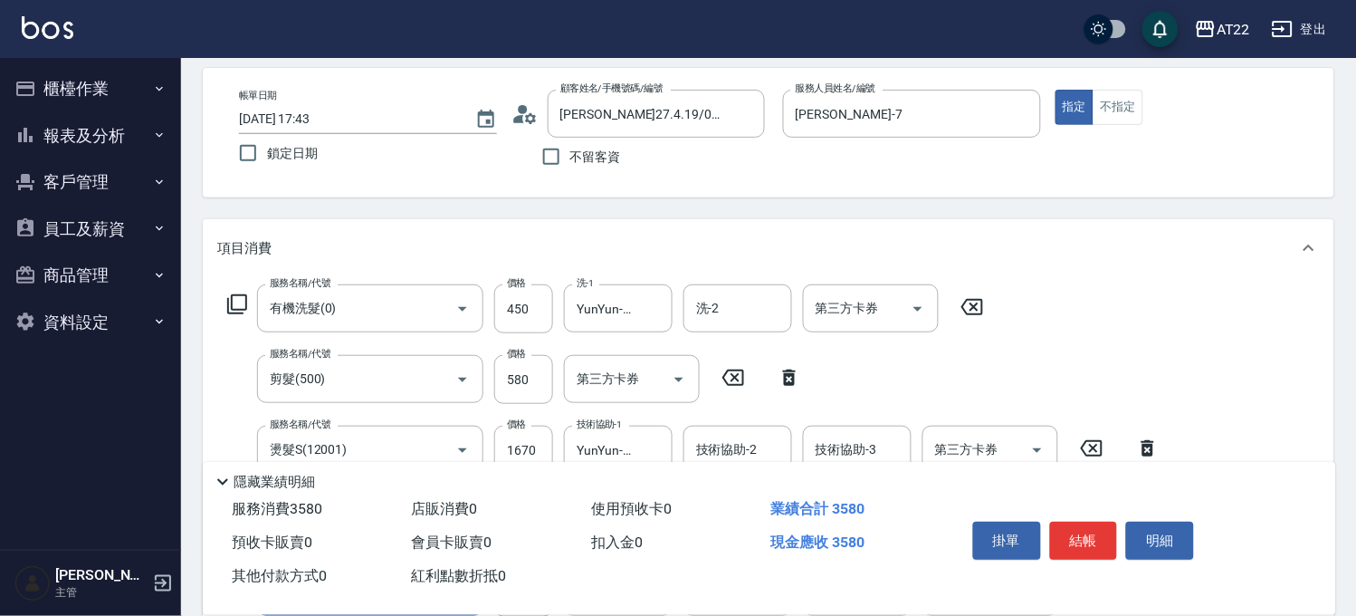
scroll to position [279, 0]
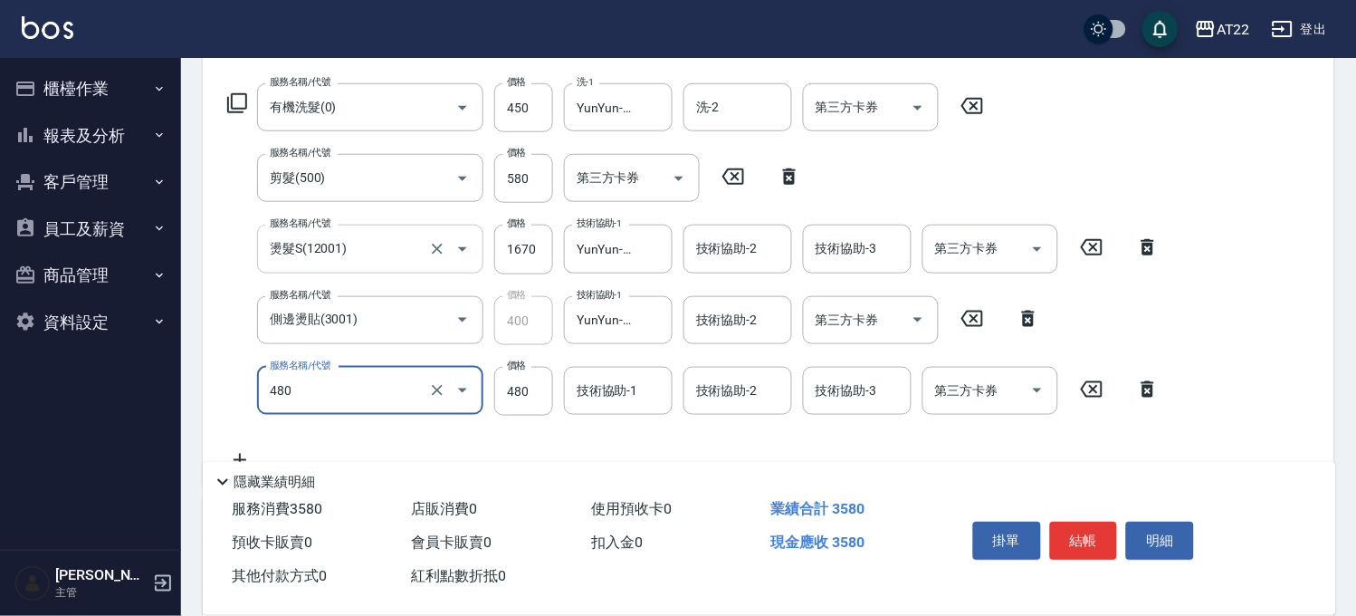
type input "潤澤修護(480)"
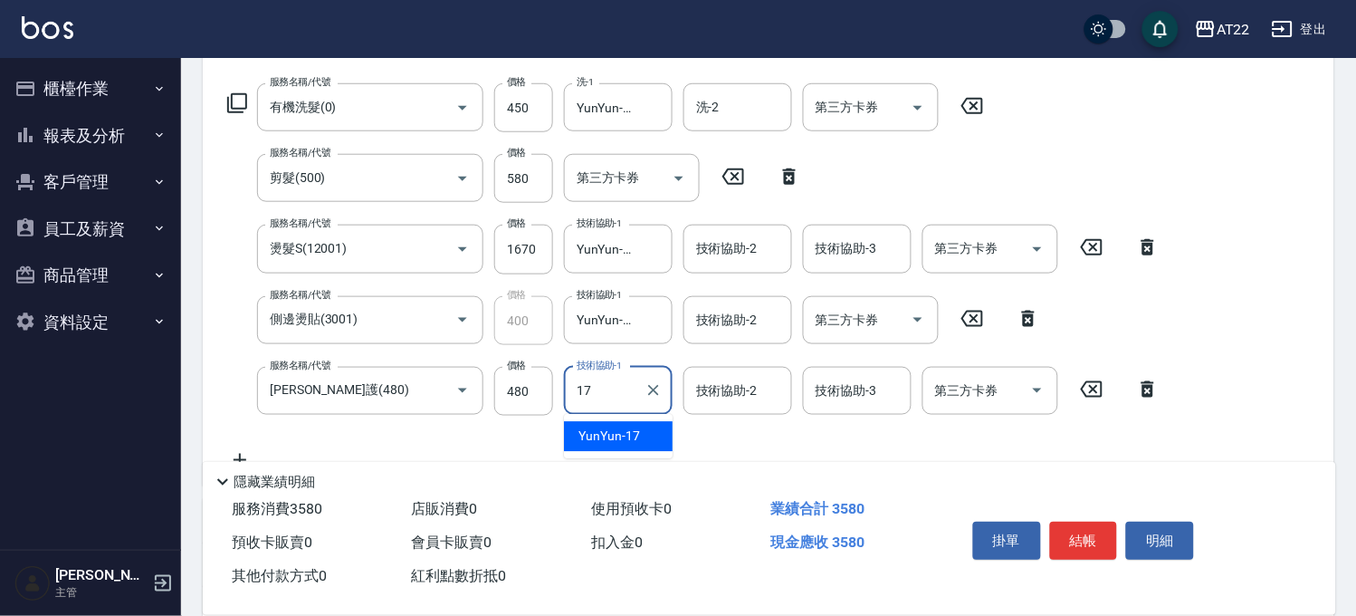
type input "YunYun-17"
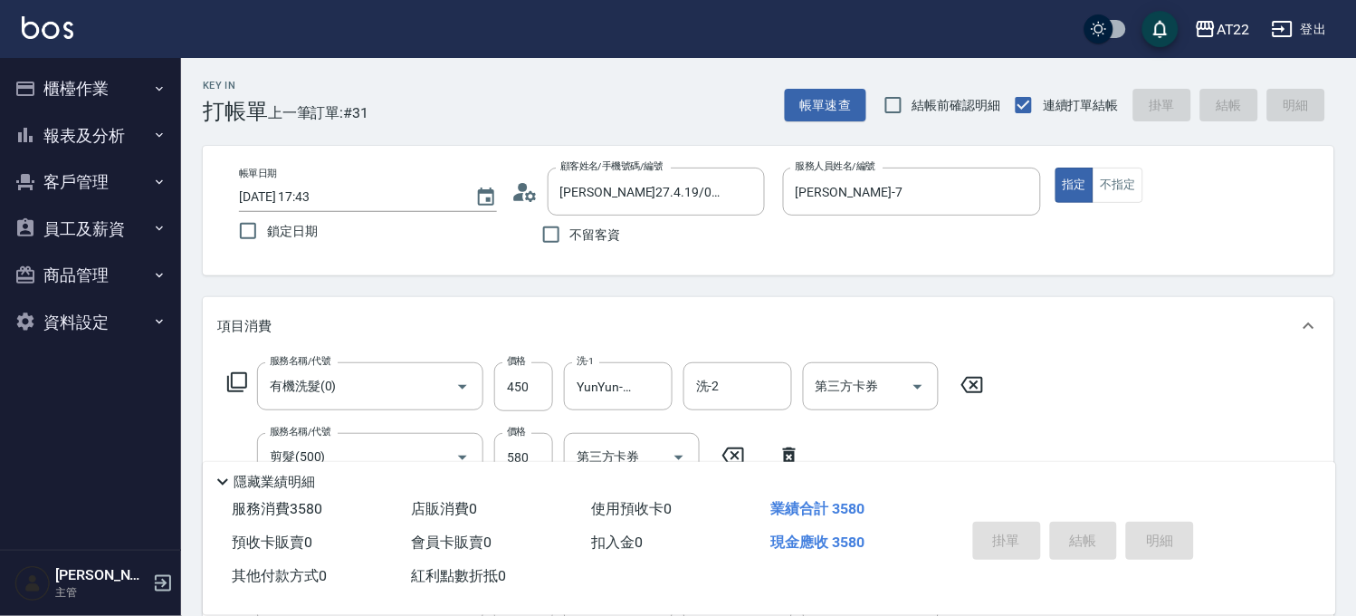
type input "2025/09/21 17:44"
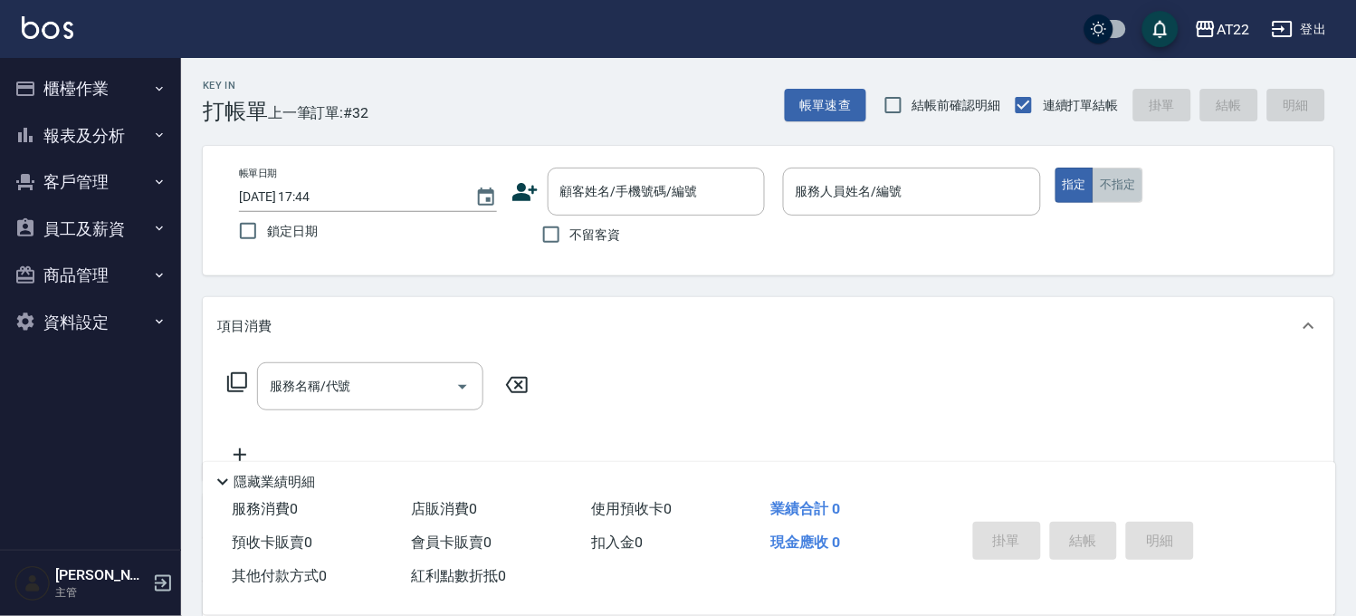
click at [1133, 183] on button "不指定" at bounding box center [1118, 184] width 51 height 35
click at [537, 192] on icon at bounding box center [524, 191] width 27 height 27
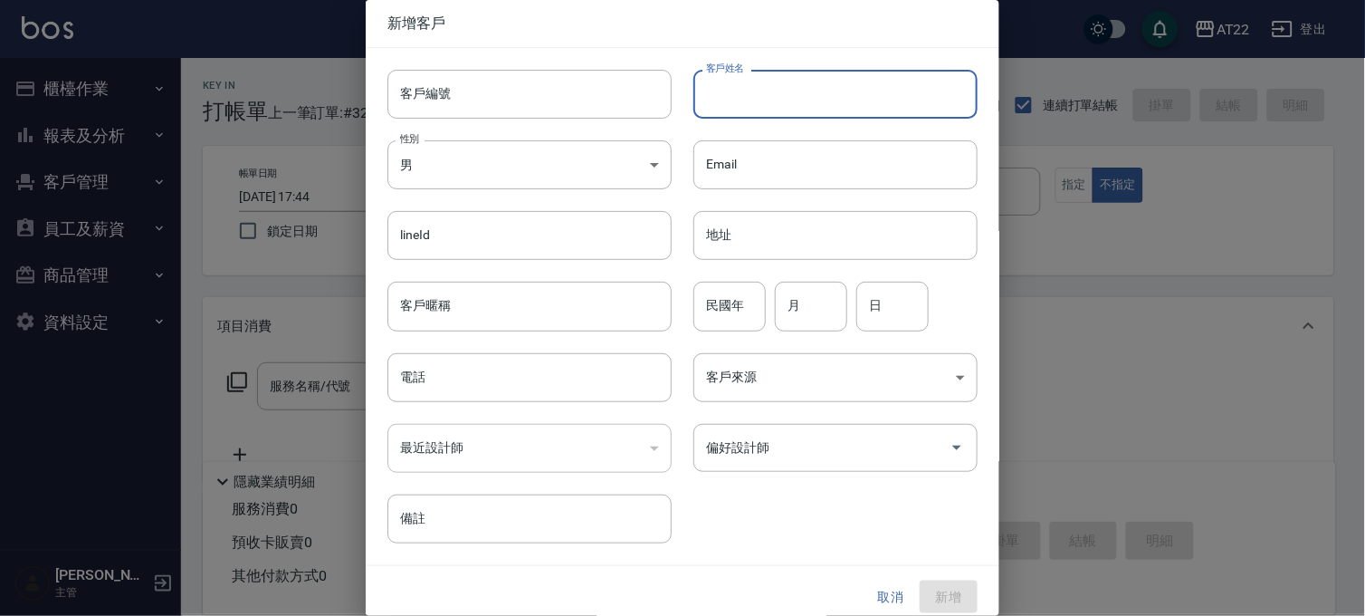
click at [788, 91] on input "客戶姓名" at bounding box center [835, 94] width 284 height 49
type input "[PERSON_NAME]"
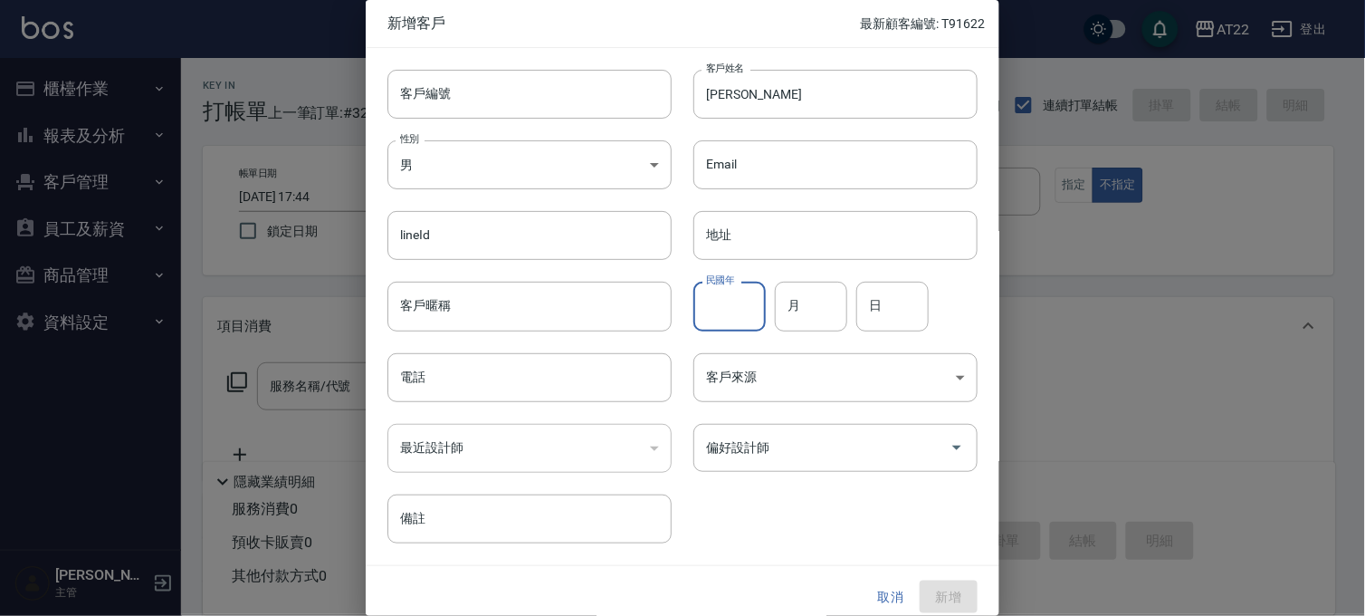
click at [724, 309] on input "民國年" at bounding box center [729, 306] width 72 height 49
type input "75"
type input "2"
type input "10"
type input "23"
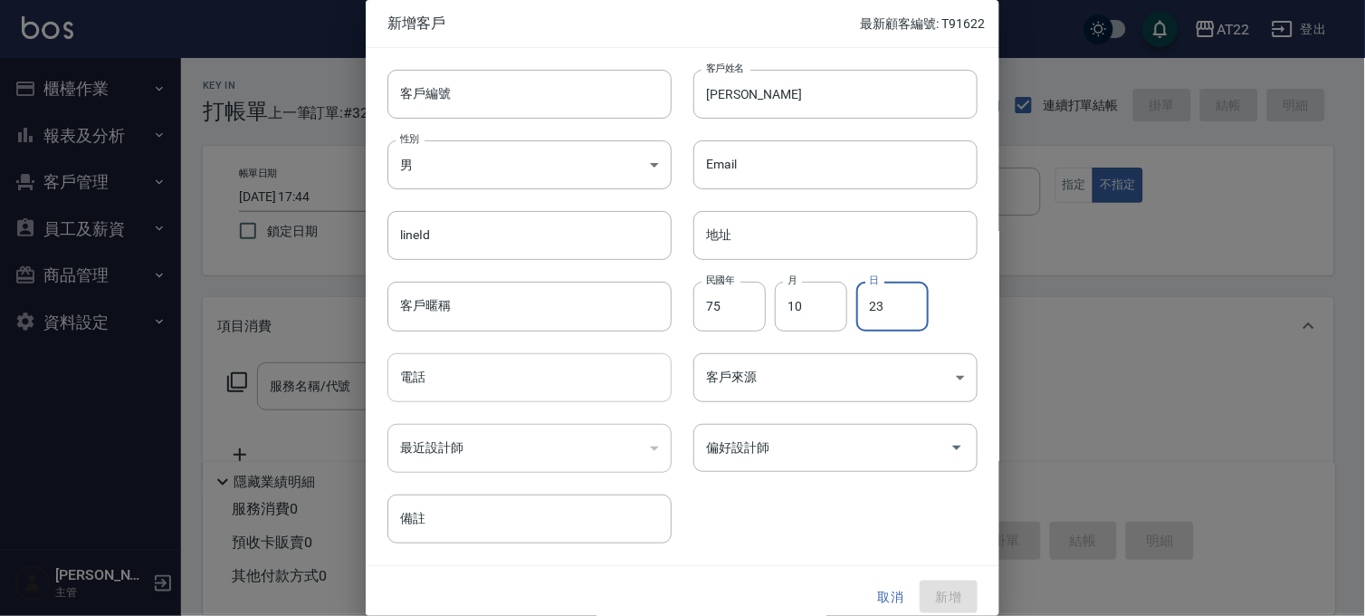
click at [555, 382] on input "電話" at bounding box center [529, 377] width 284 height 49
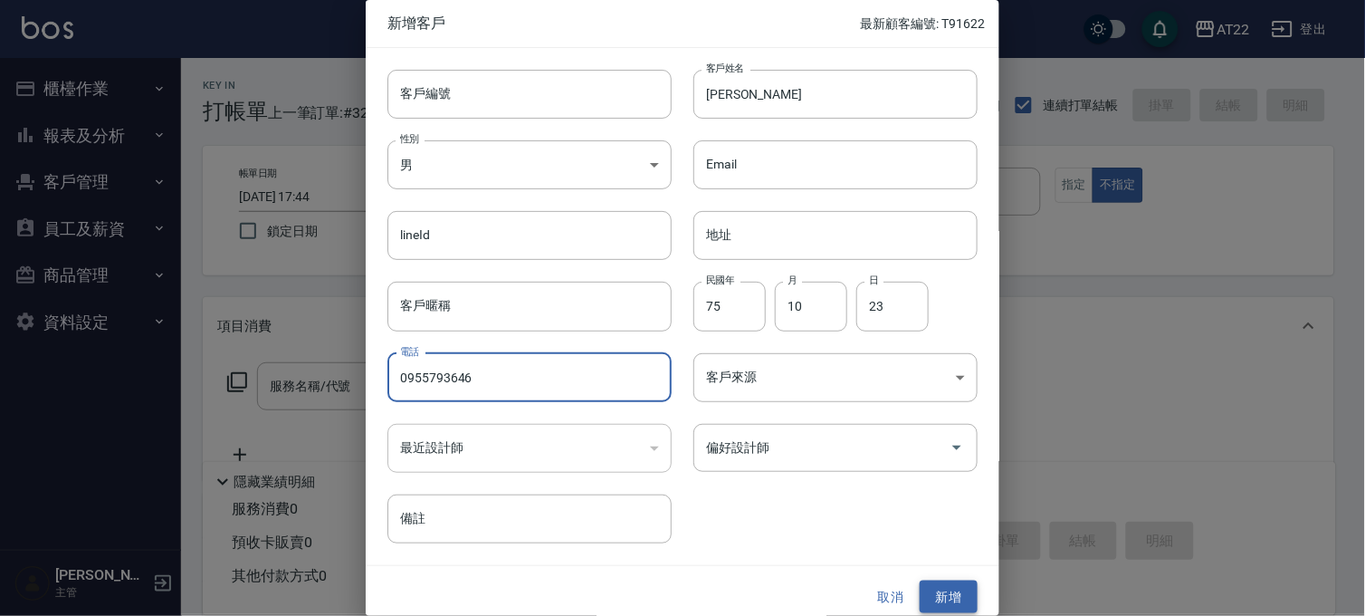
type input "0955793646"
click at [940, 593] on button "新增" at bounding box center [949, 596] width 58 height 33
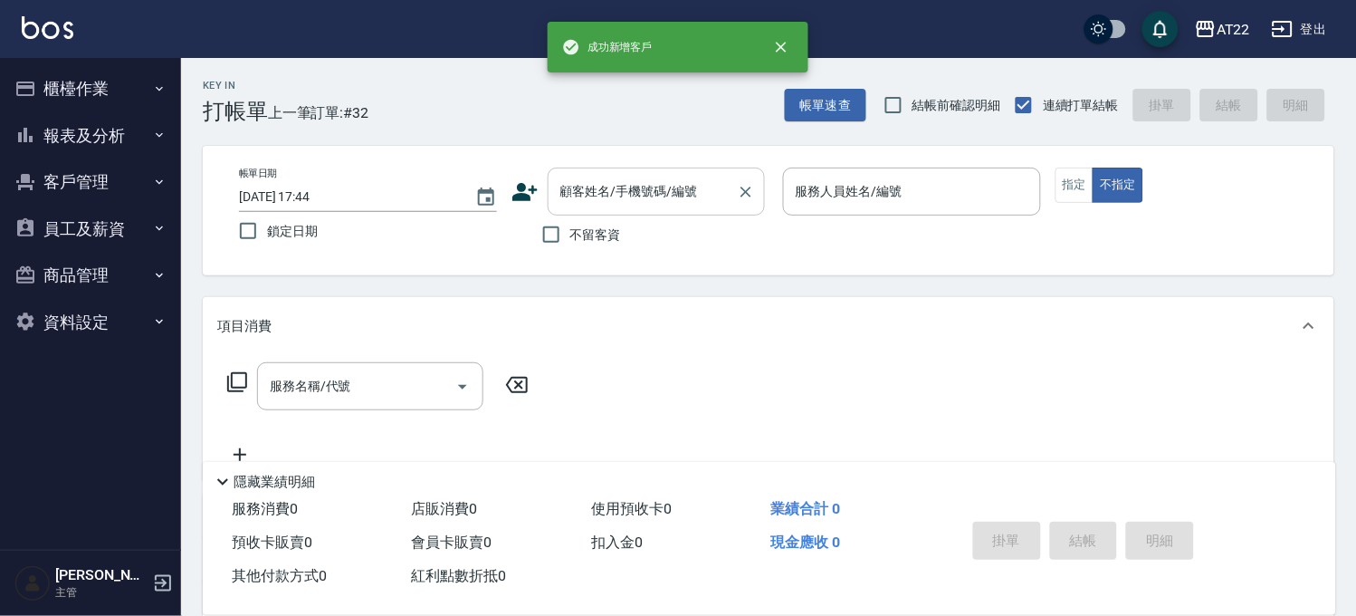
click at [664, 177] on div "顧客姓名/手機號碼/編號 顧客姓名/手機號碼/編號" at bounding box center [656, 191] width 217 height 48
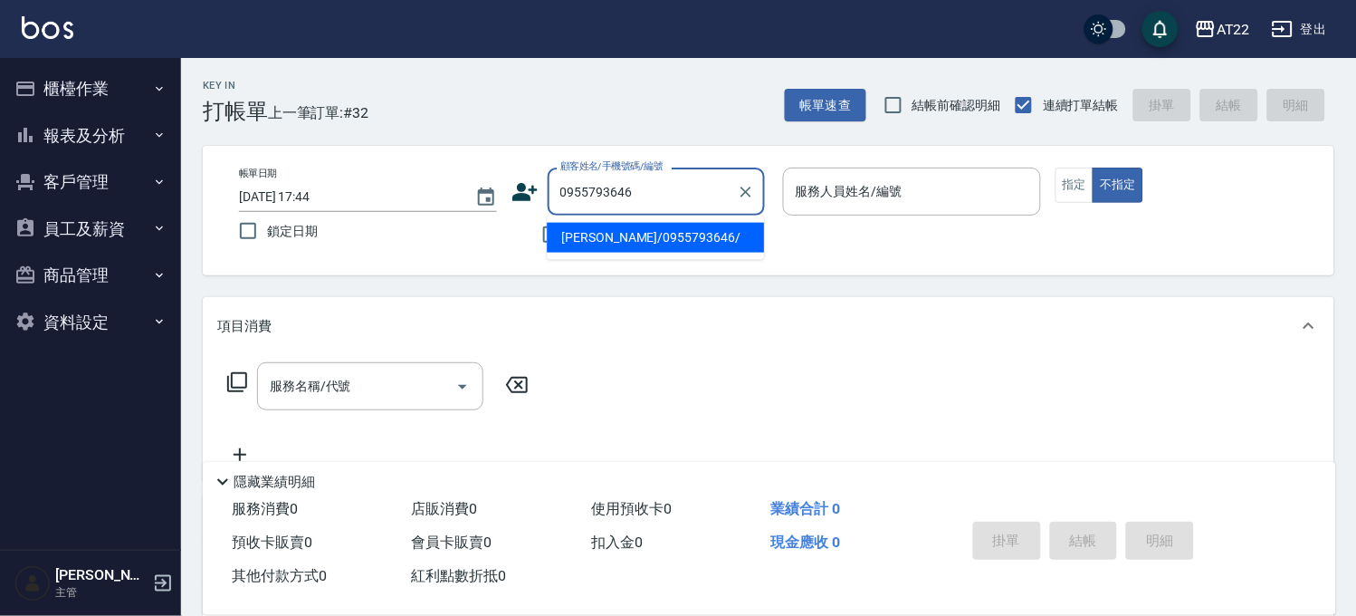
type input "[PERSON_NAME]/0955793646/"
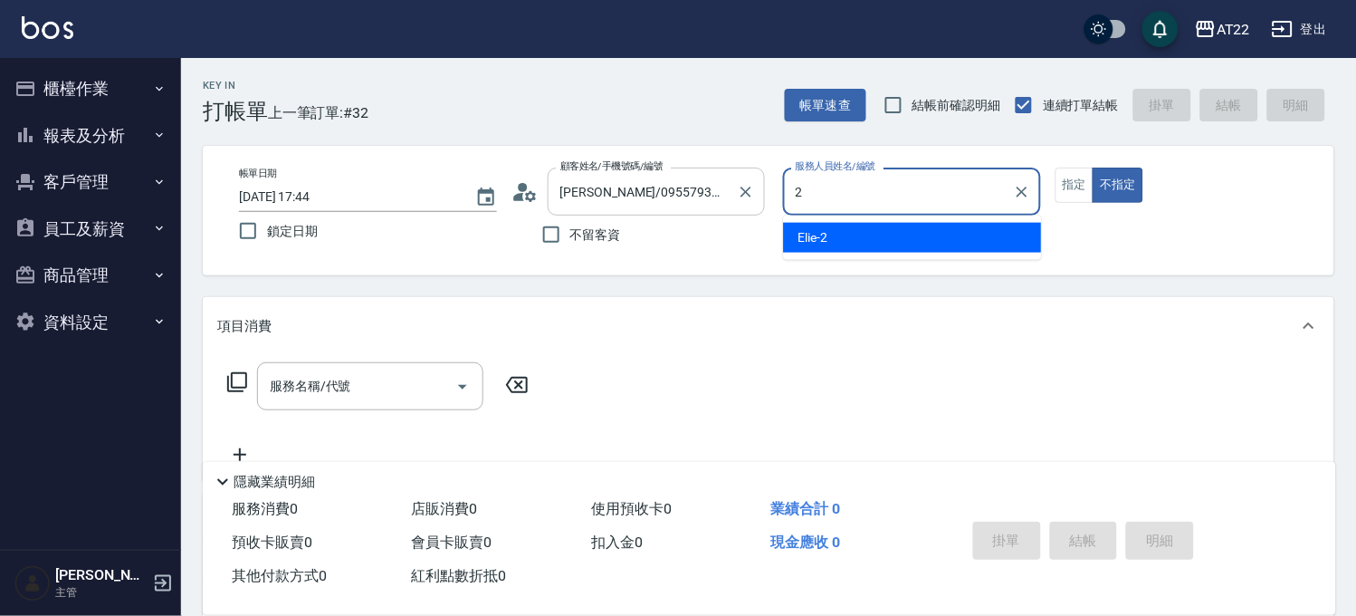
type input "Elie-2"
type button "false"
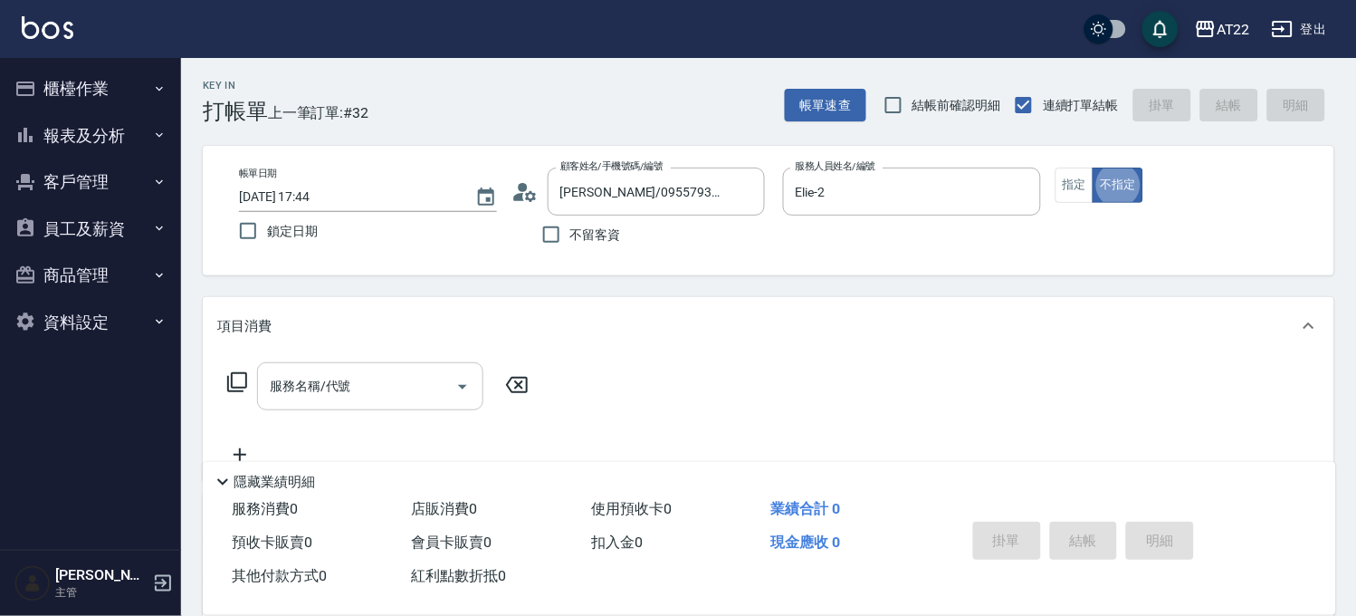
click at [384, 382] on input "服務名稱/代號" at bounding box center [356, 386] width 183 height 32
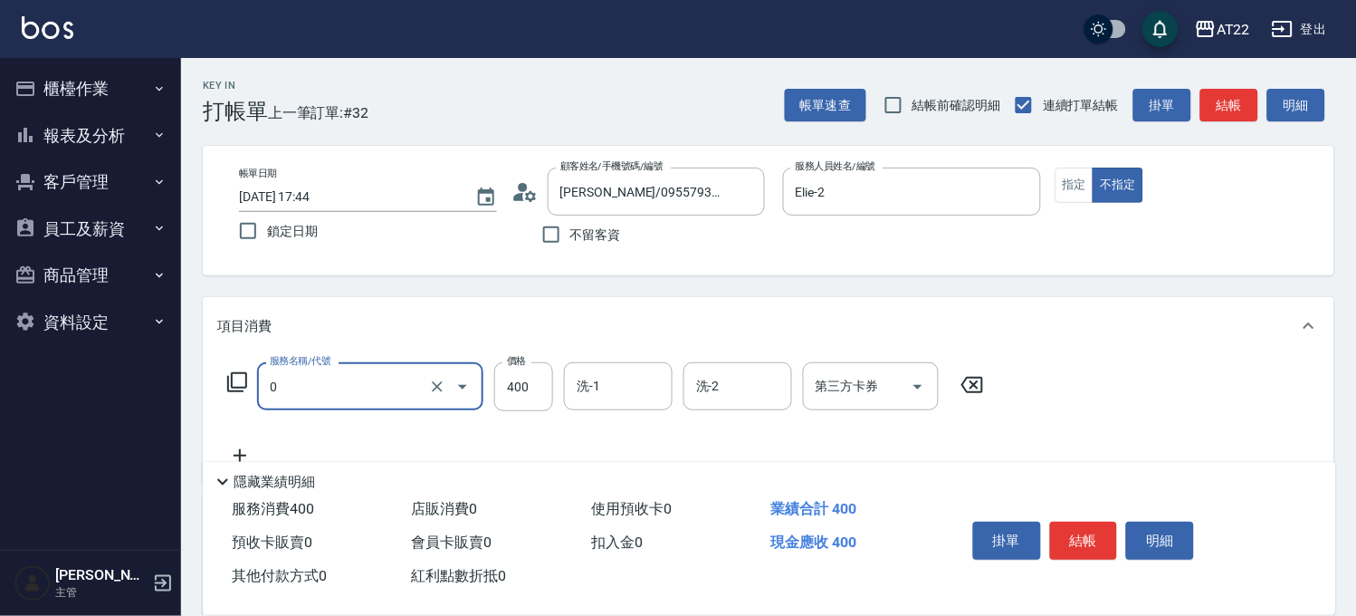
type input "有機洗髮(0)"
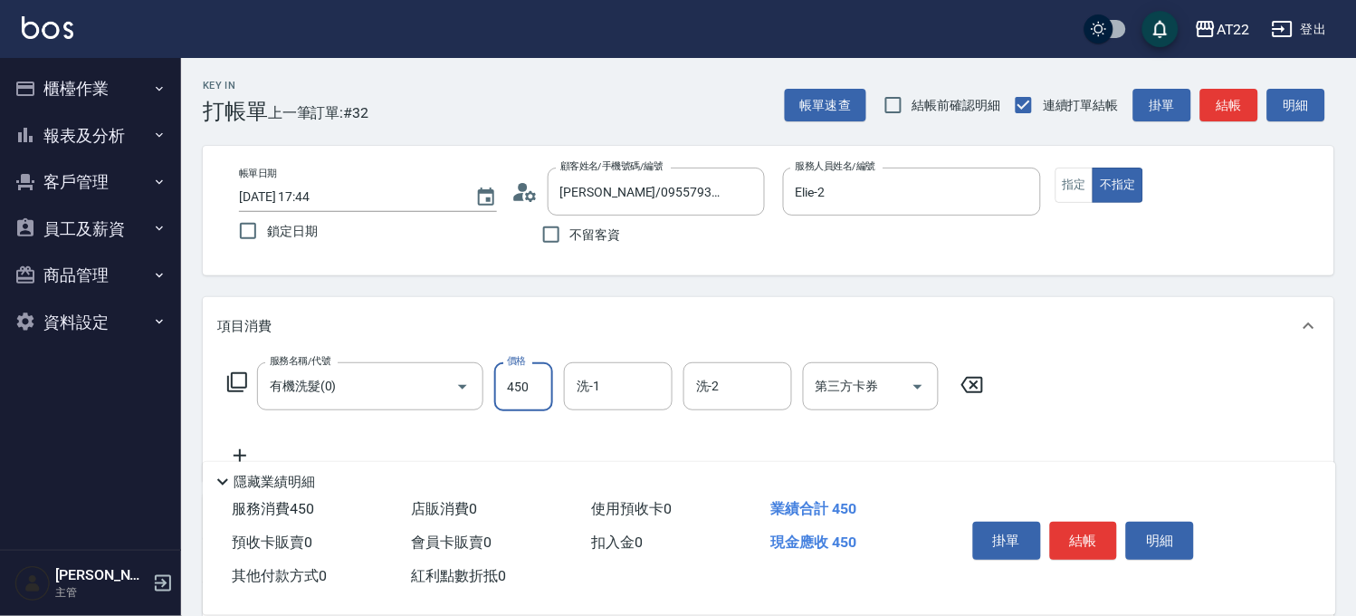
type input "450"
click at [250, 450] on icon at bounding box center [239, 455] width 45 height 22
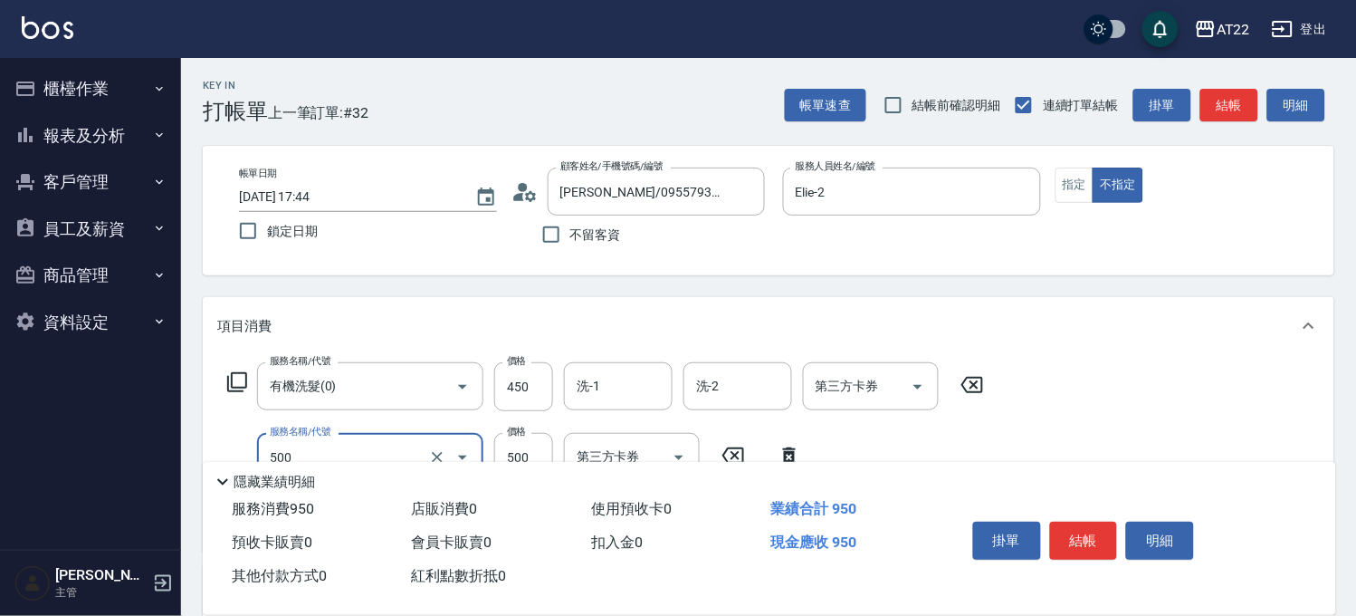
type input "剪髮(500)"
type input "200"
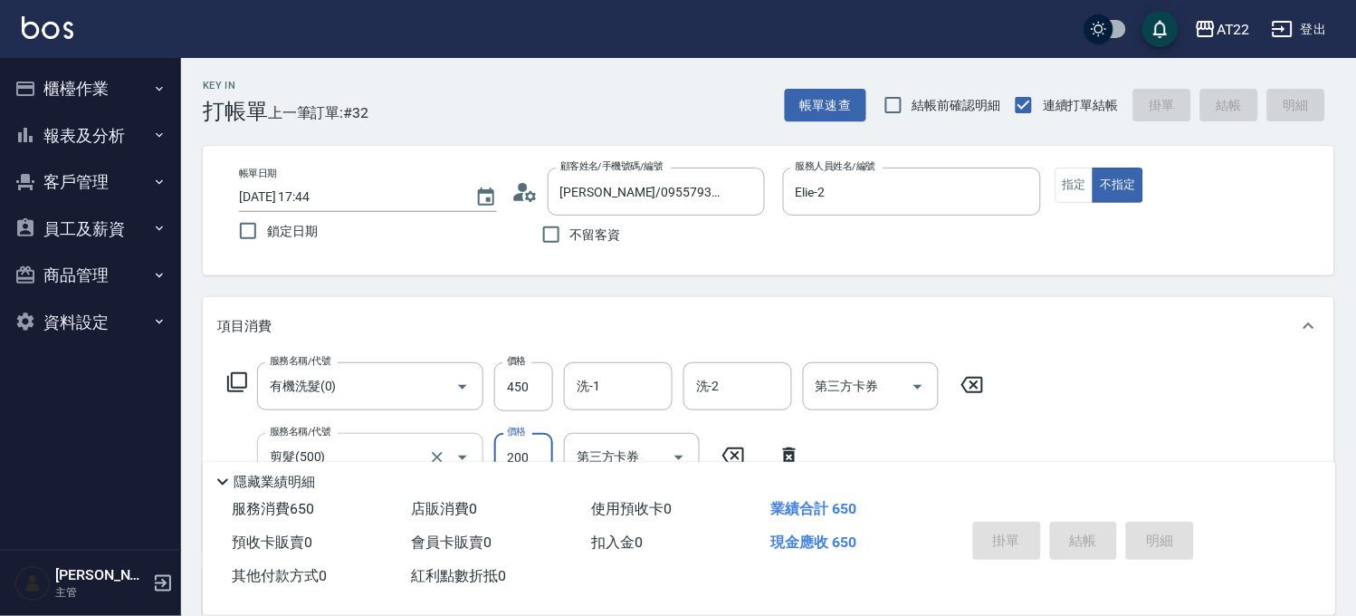
type input "2025/09/21 17:46"
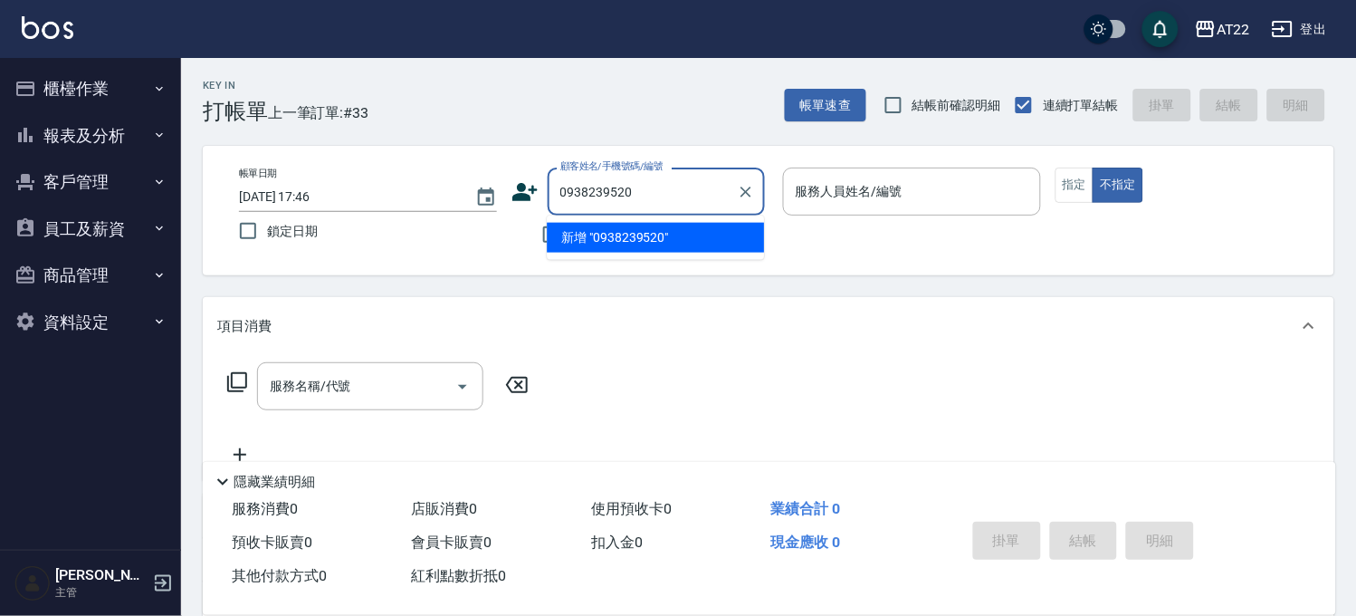
type input "0938239520"
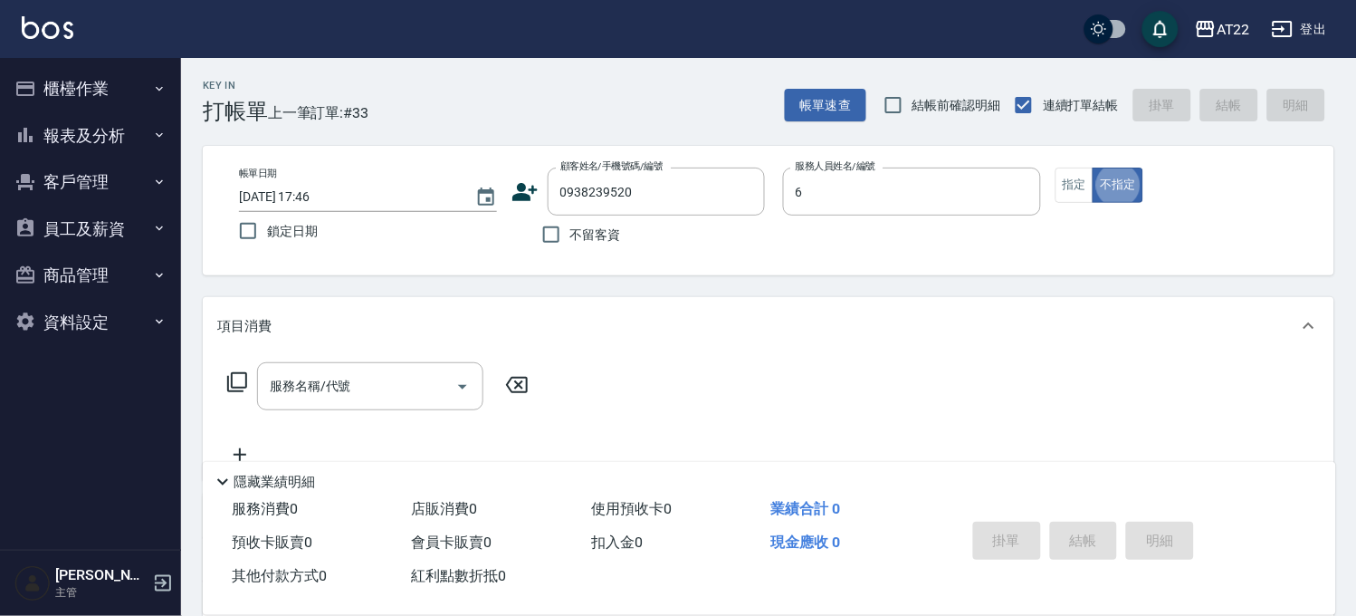
type input "SINDY-6"
click at [378, 381] on input "服務名稱/代號" at bounding box center [356, 386] width 183 height 32
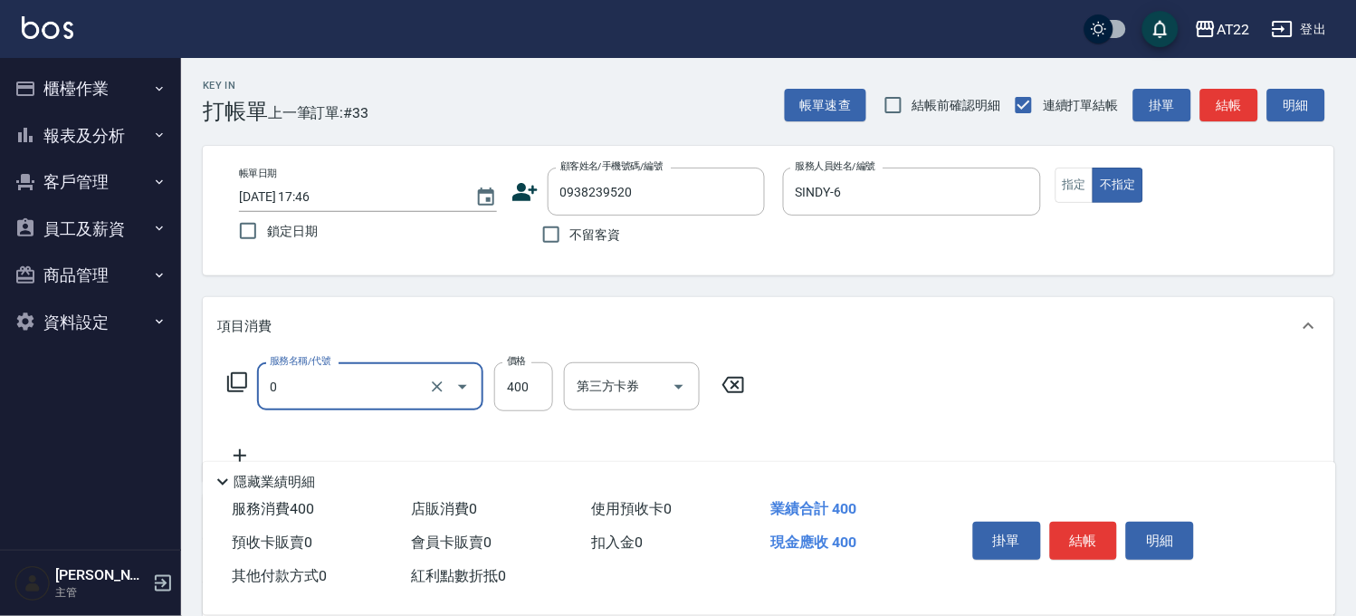
type input "有機洗髮(0)"
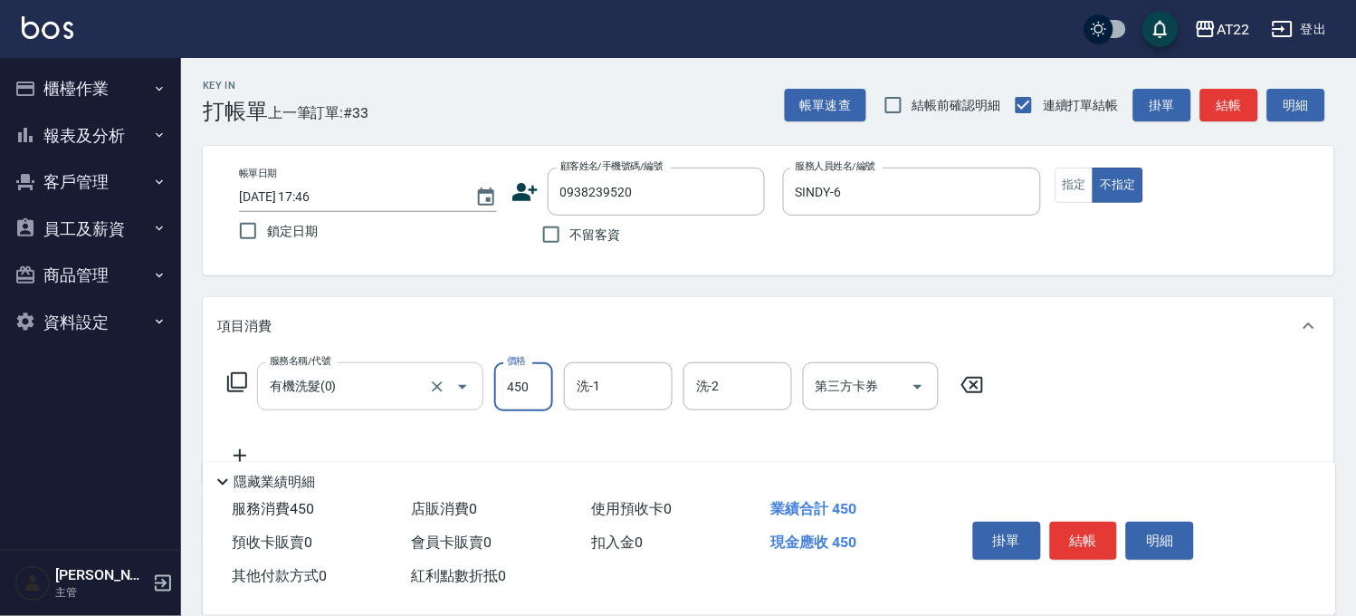
type input "450"
click at [234, 444] on icon at bounding box center [239, 455] width 45 height 22
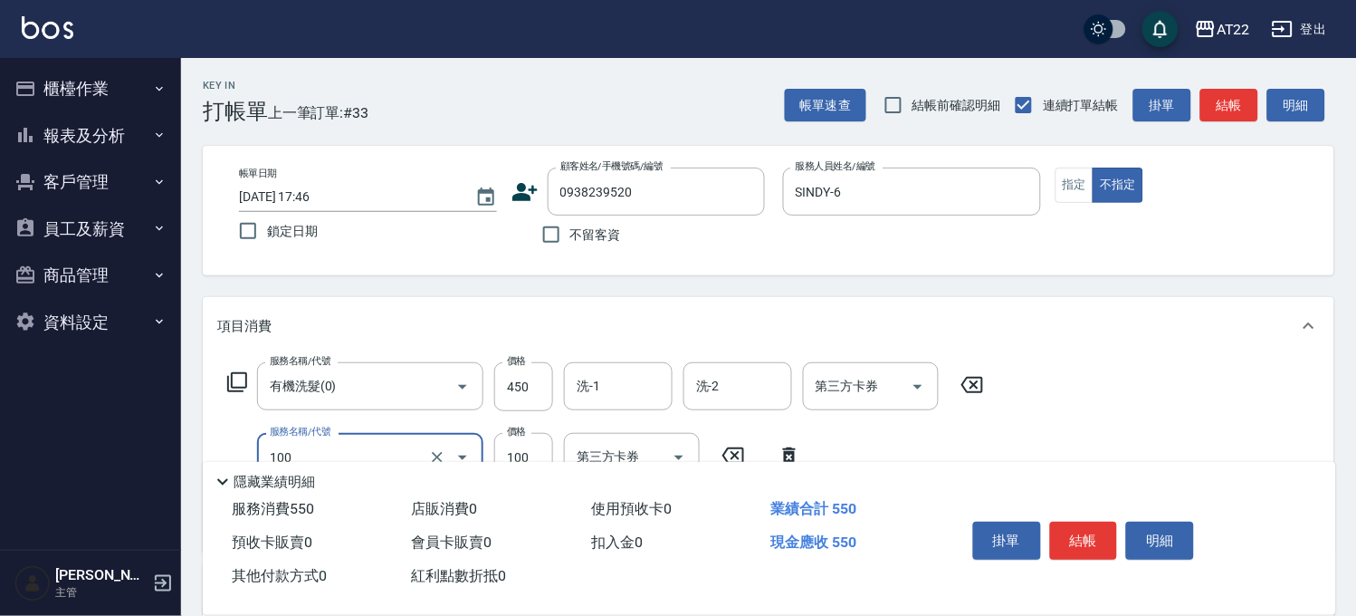
type input "修劉海(100)"
type input "150"
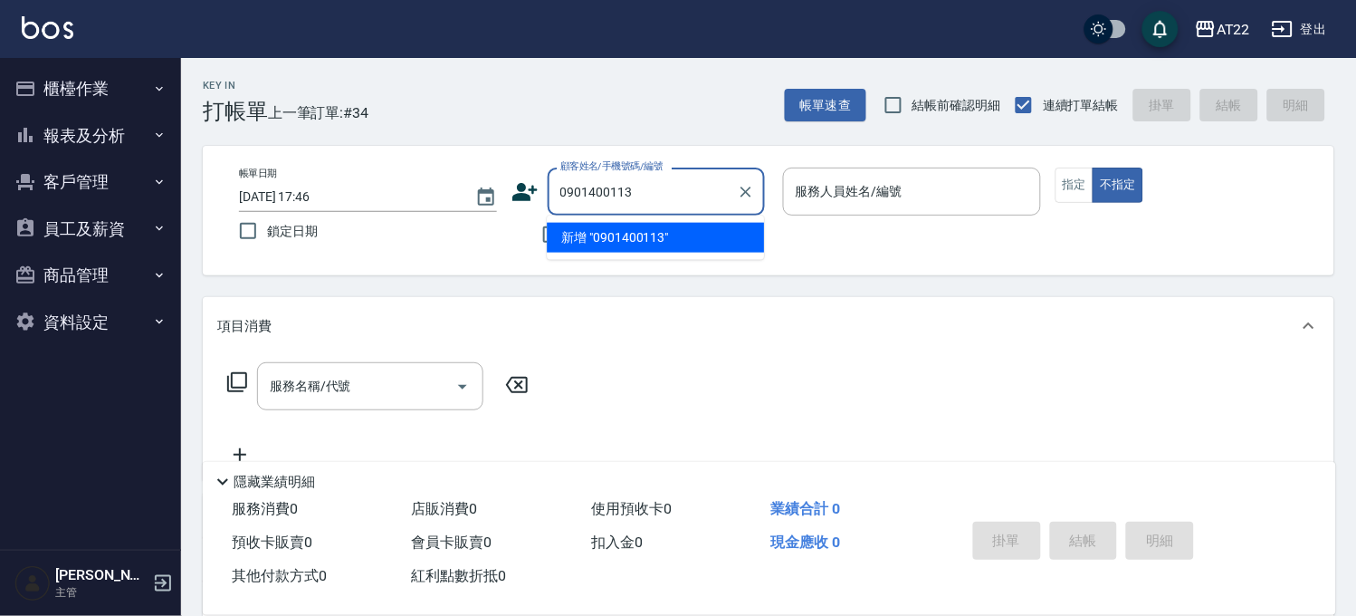
type input "0901400113"
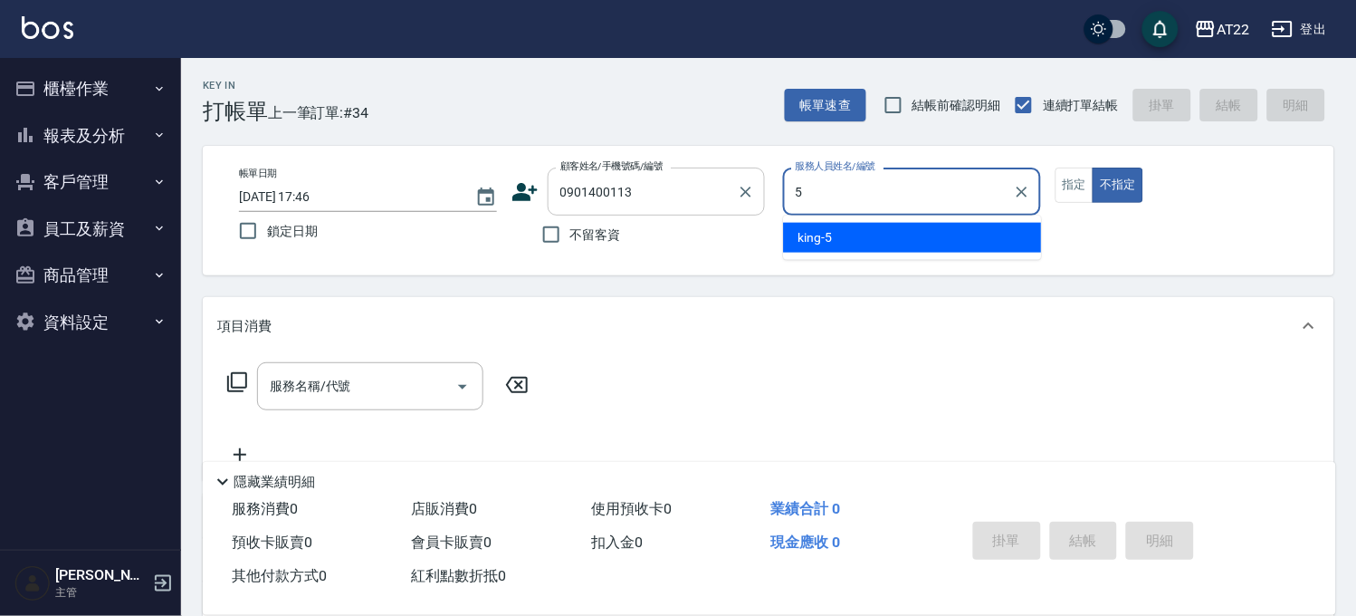
type input "king-5"
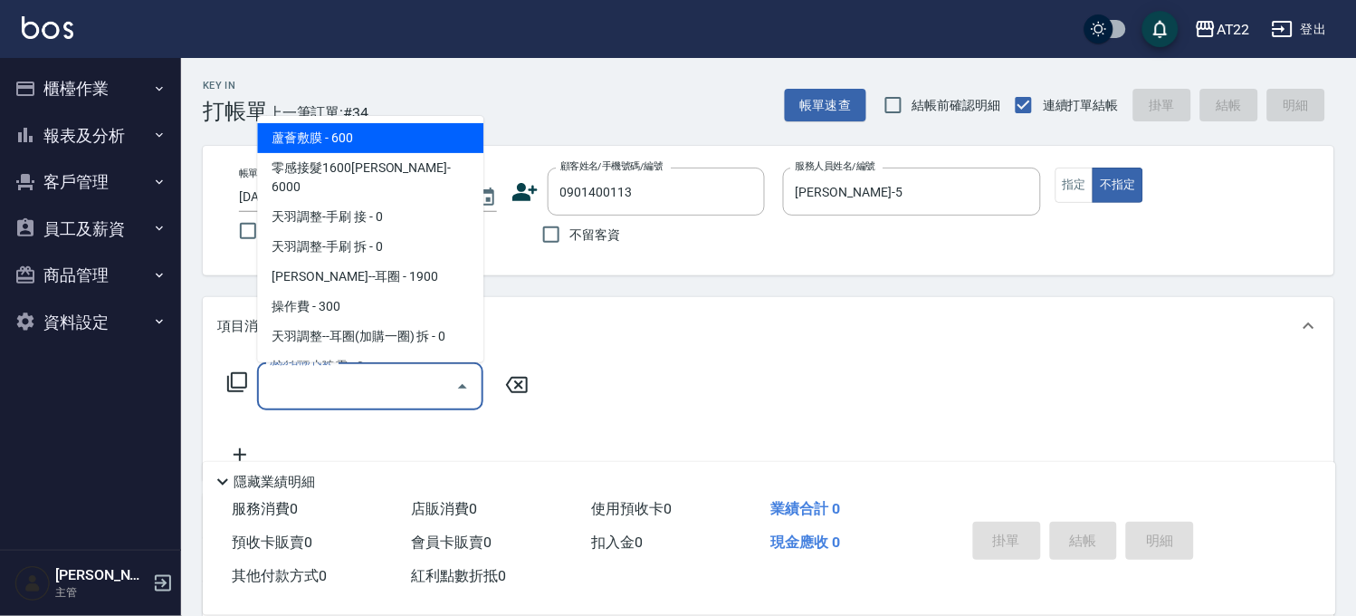
click at [353, 387] on input "服務名稱/代號" at bounding box center [356, 386] width 183 height 32
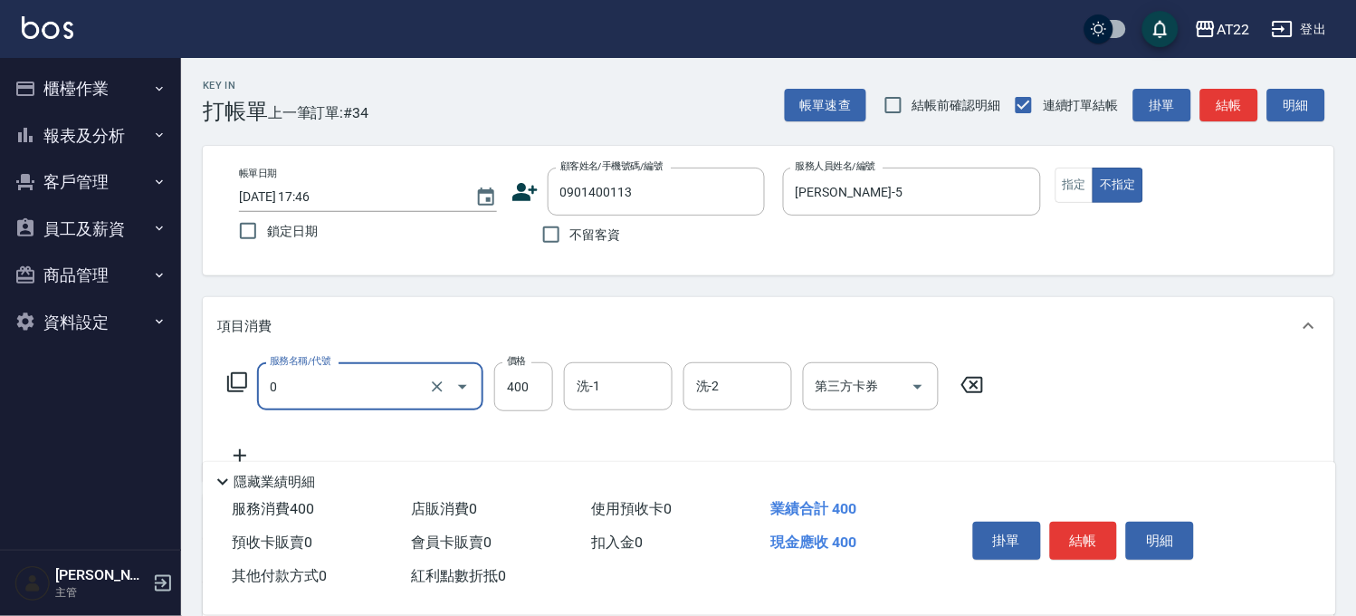
type input "有機洗髮(0)"
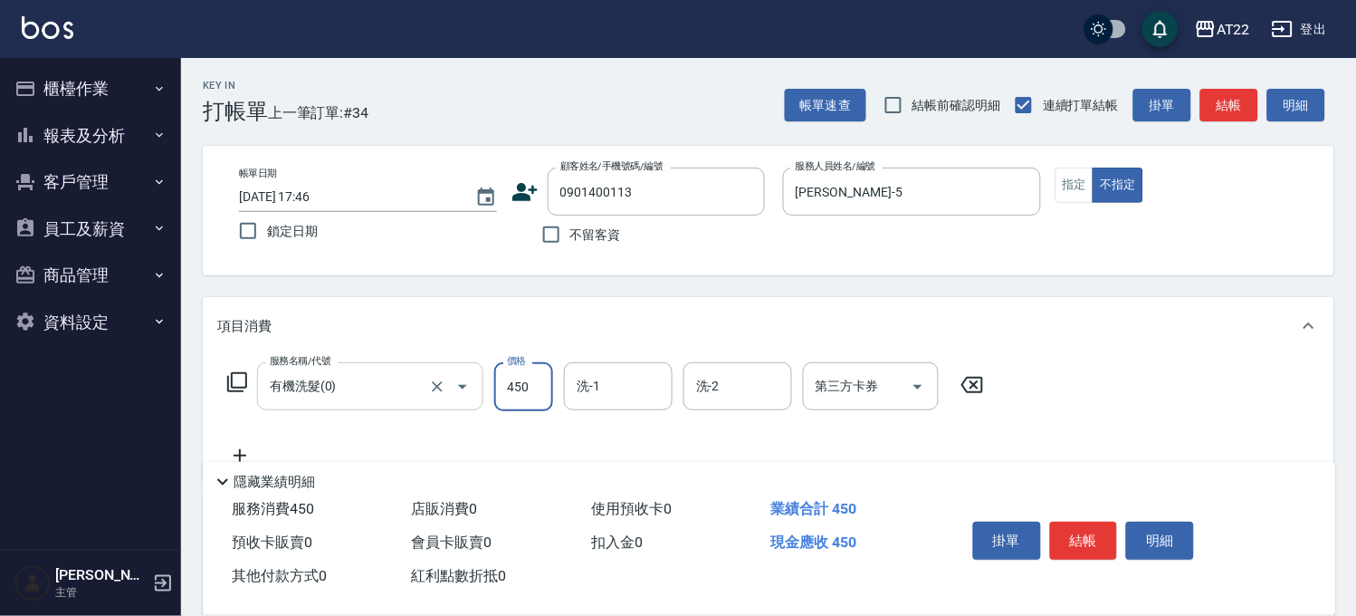
type input "450"
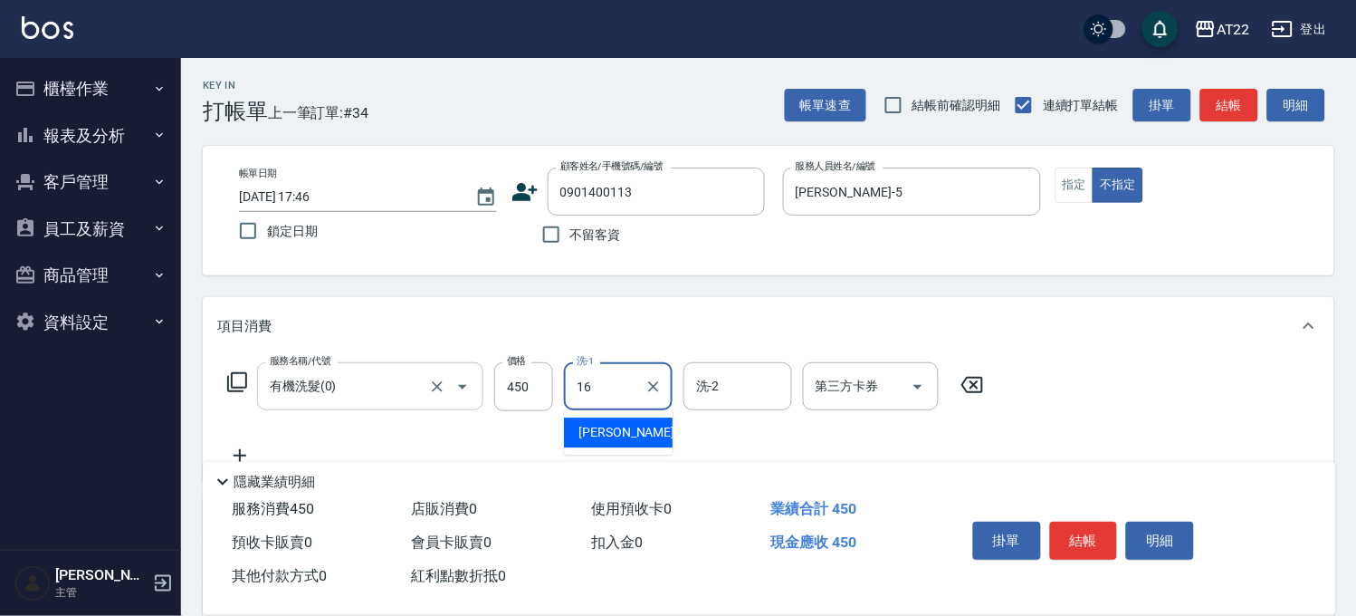
type input "Joe-16"
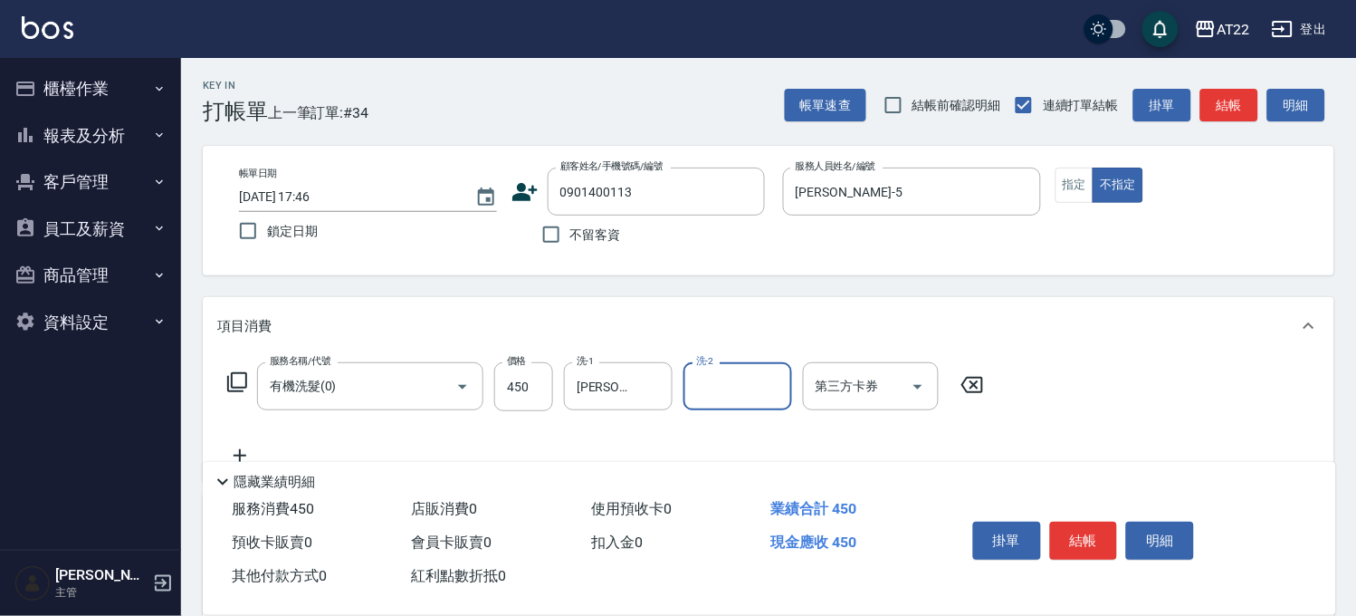
click at [234, 449] on icon at bounding box center [239, 455] width 45 height 22
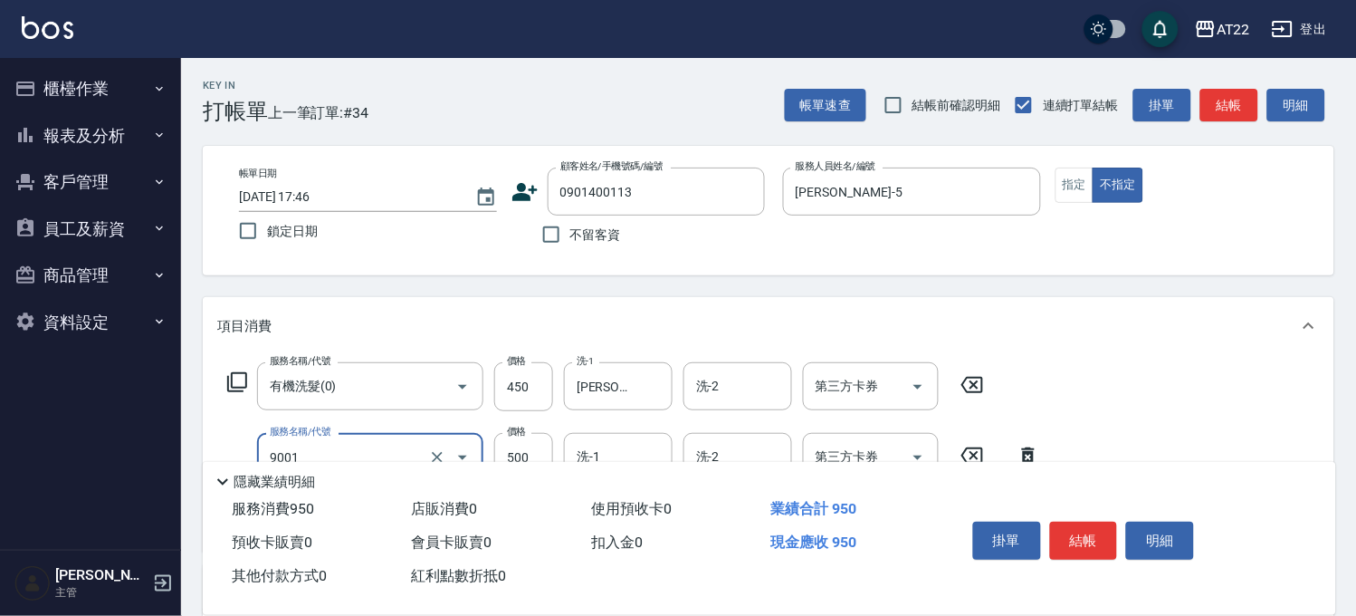
type input "升級保水面膜(9001)"
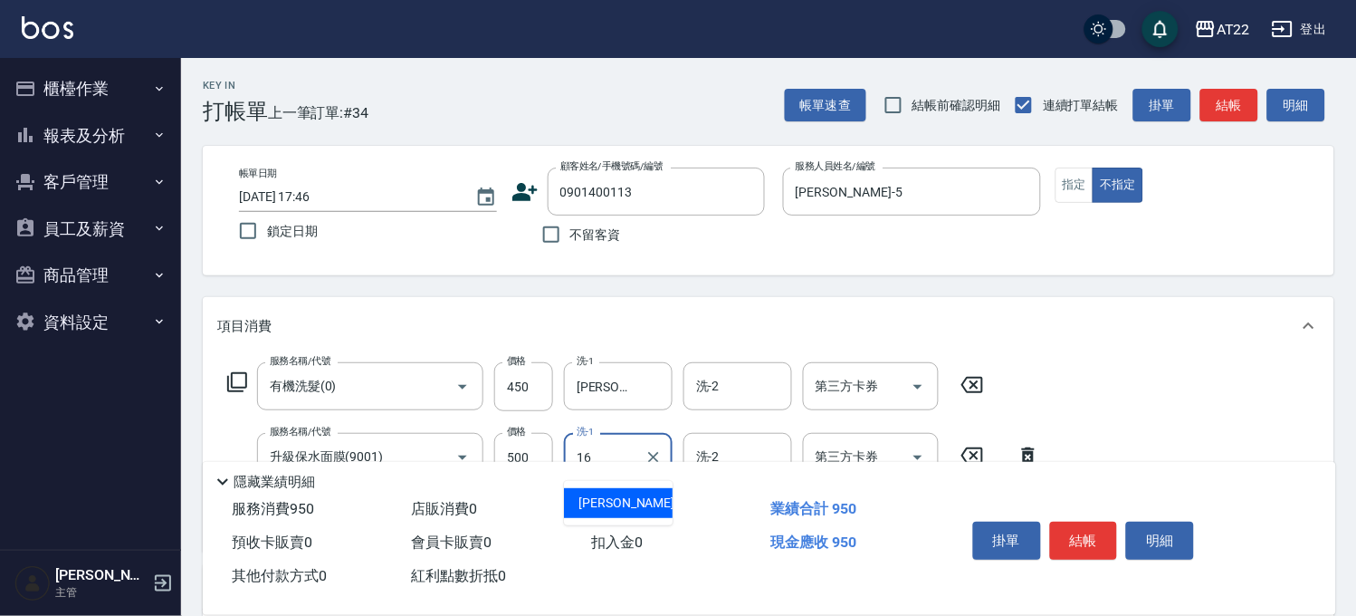
type input "Joe-16"
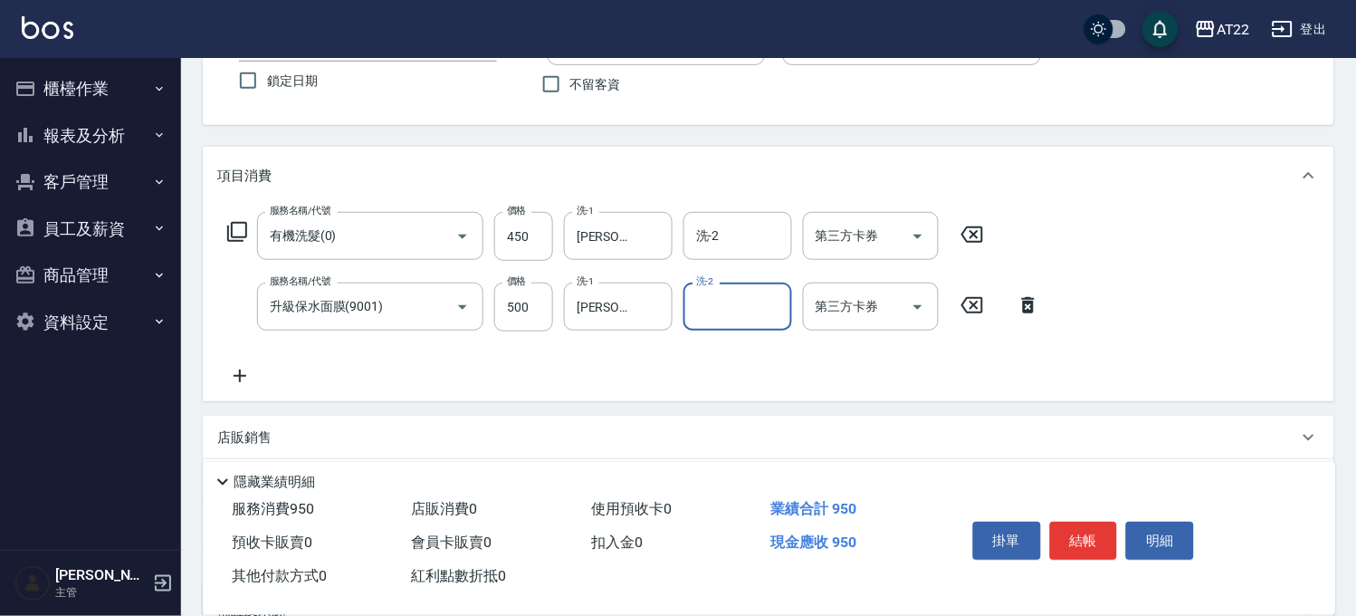
scroll to position [201, 0]
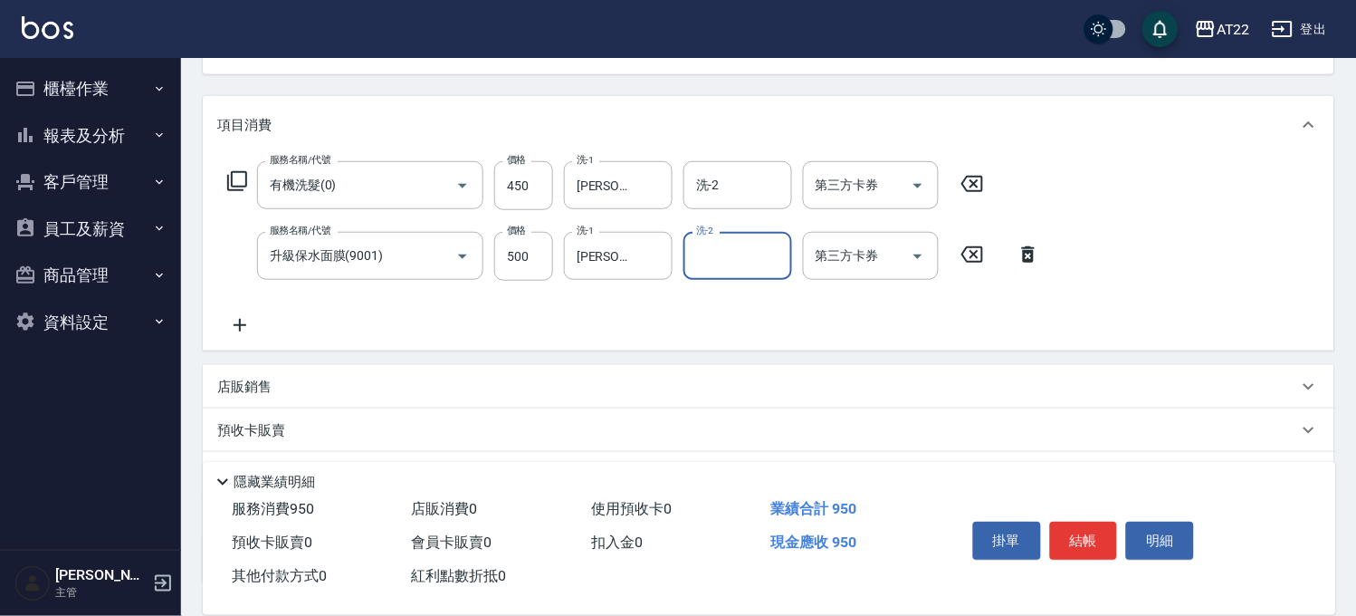
click at [233, 324] on icon at bounding box center [239, 325] width 45 height 22
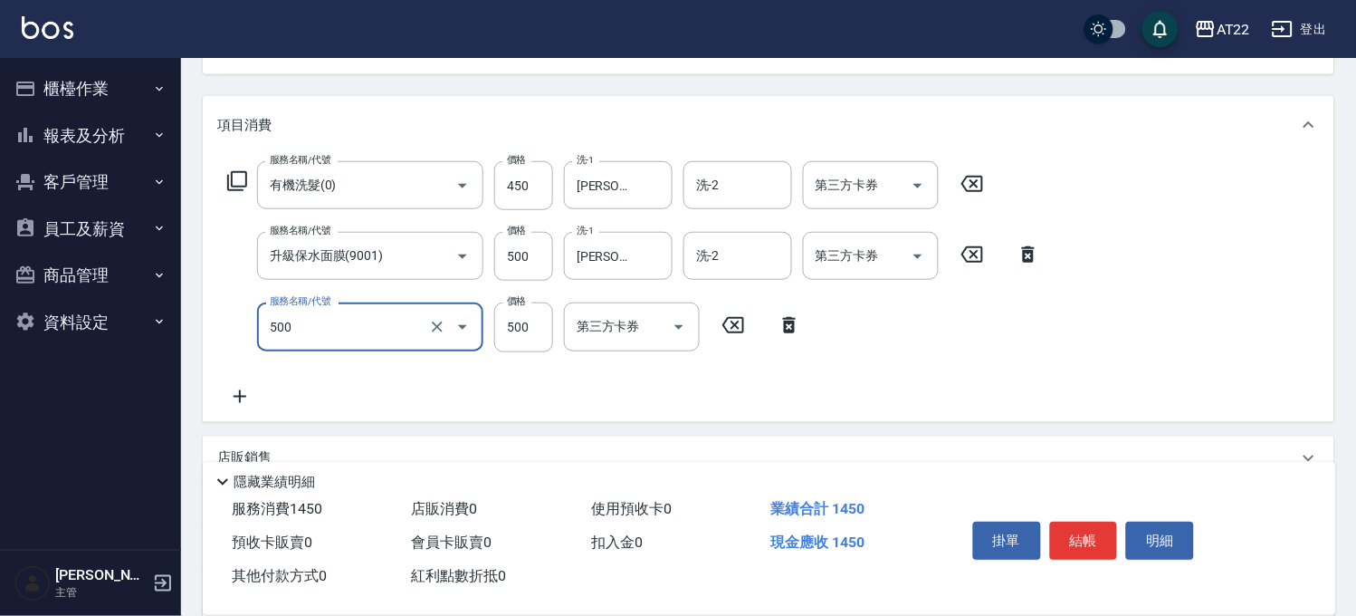
type input "剪髮(500)"
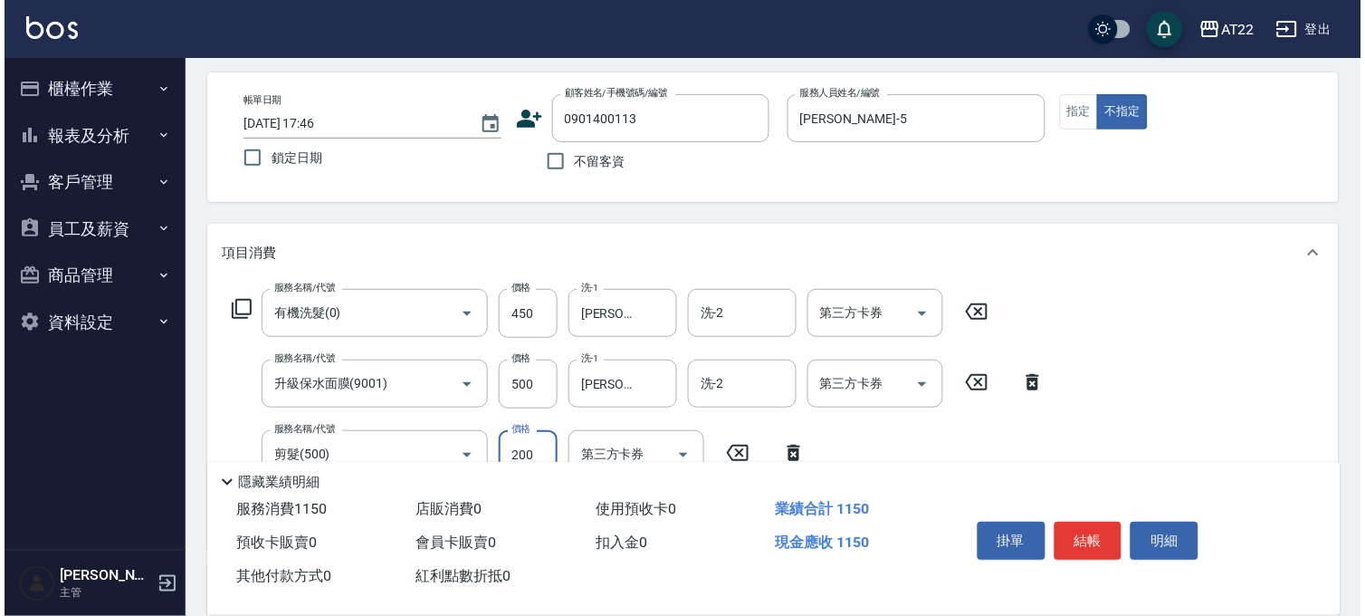
scroll to position [0, 0]
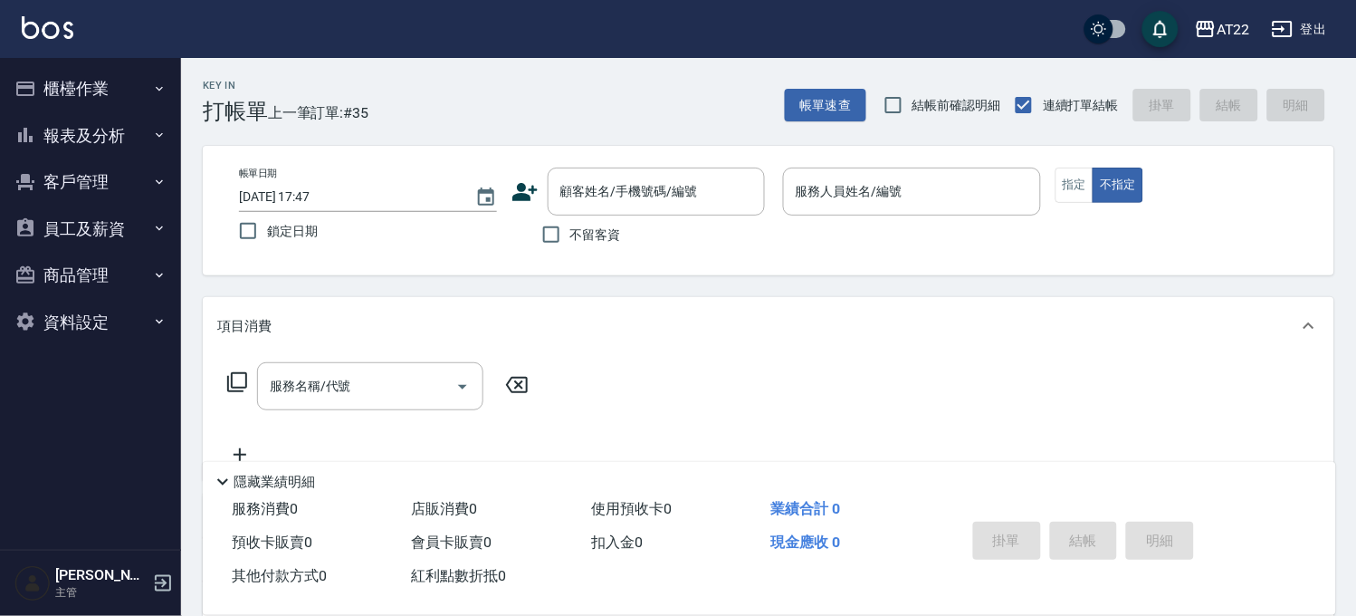
click at [530, 199] on icon at bounding box center [524, 192] width 25 height 18
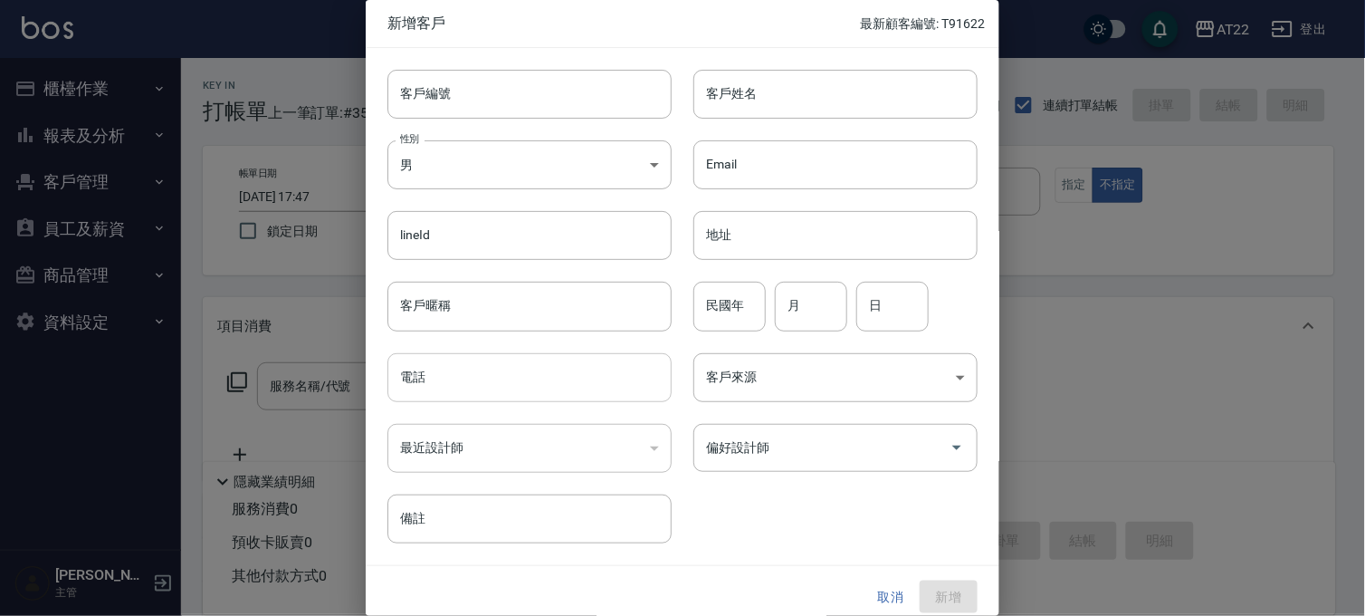
click at [499, 362] on input "電話" at bounding box center [529, 377] width 284 height 49
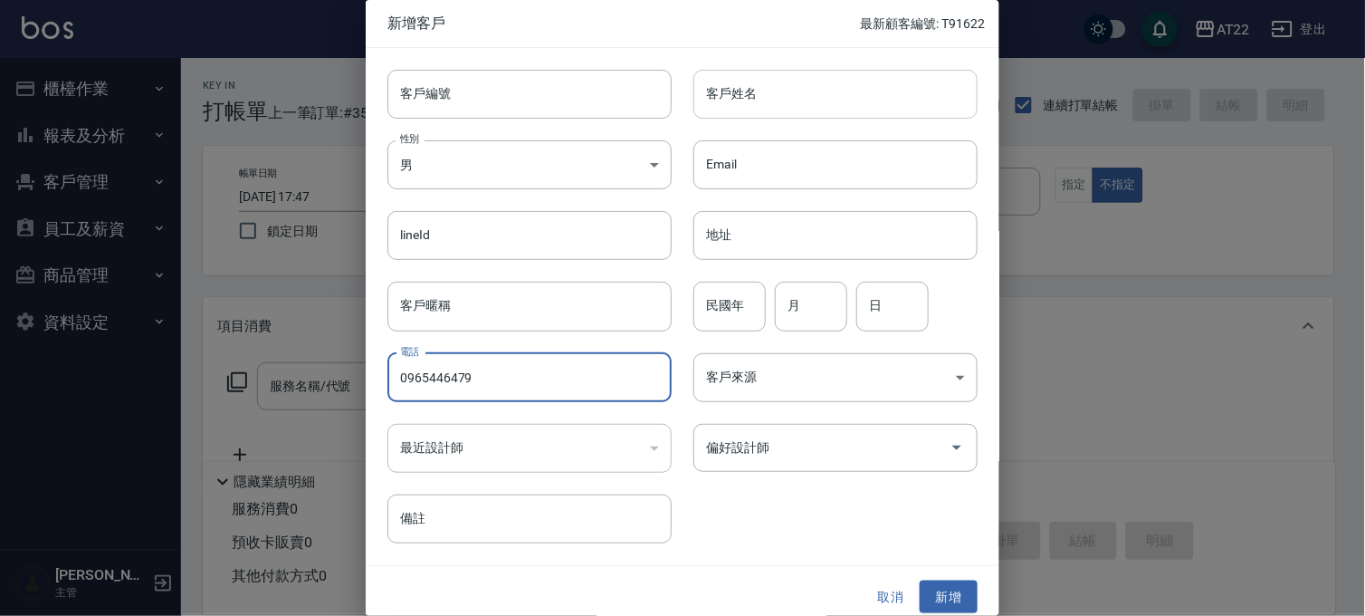
click at [770, 91] on input "客戶姓名" at bounding box center [835, 94] width 284 height 49
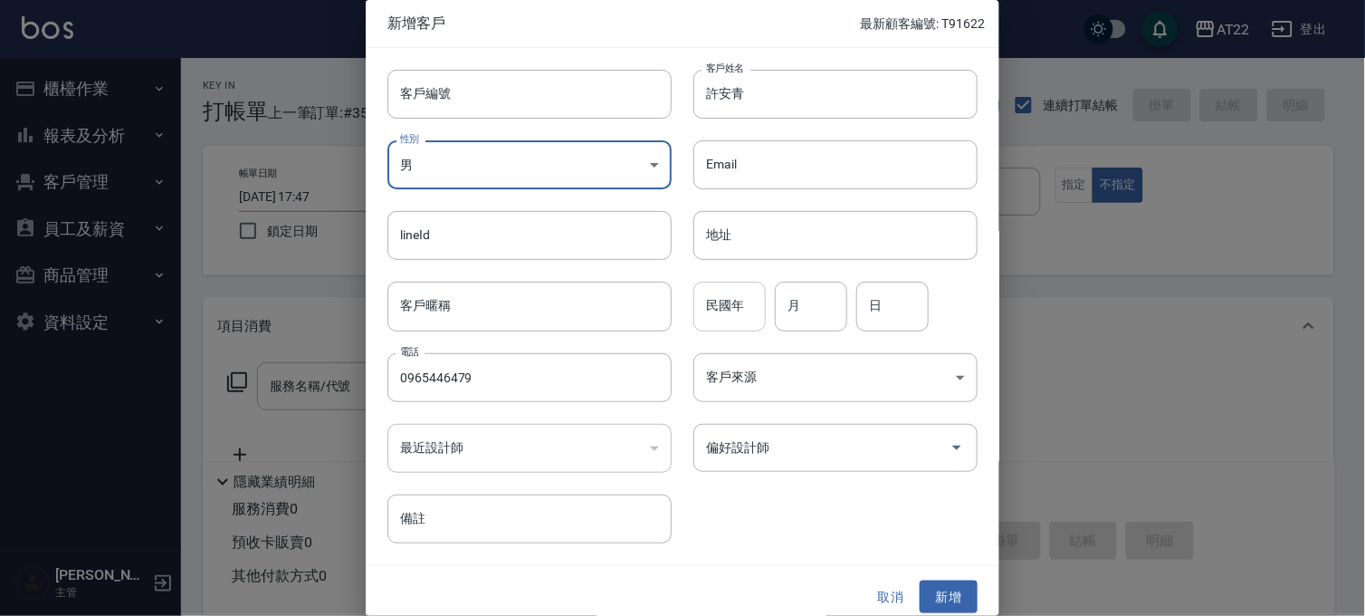
click at [733, 317] on input "民國年" at bounding box center [729, 306] width 72 height 49
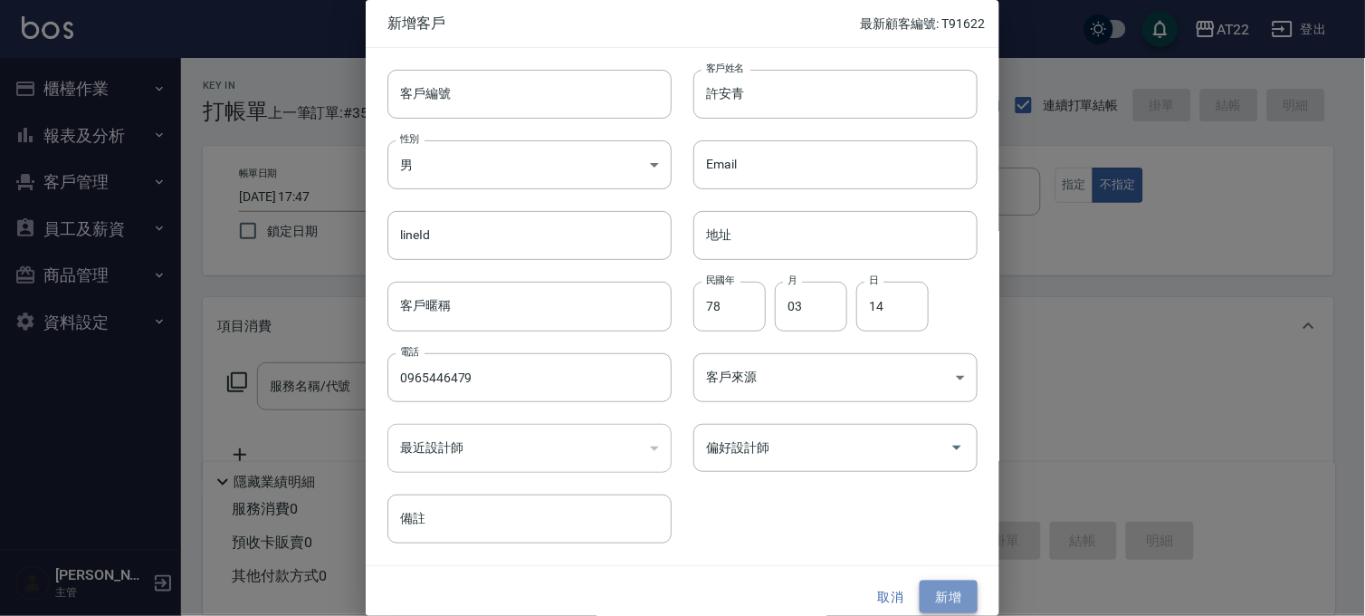
click at [940, 594] on button "新增" at bounding box center [949, 596] width 58 height 33
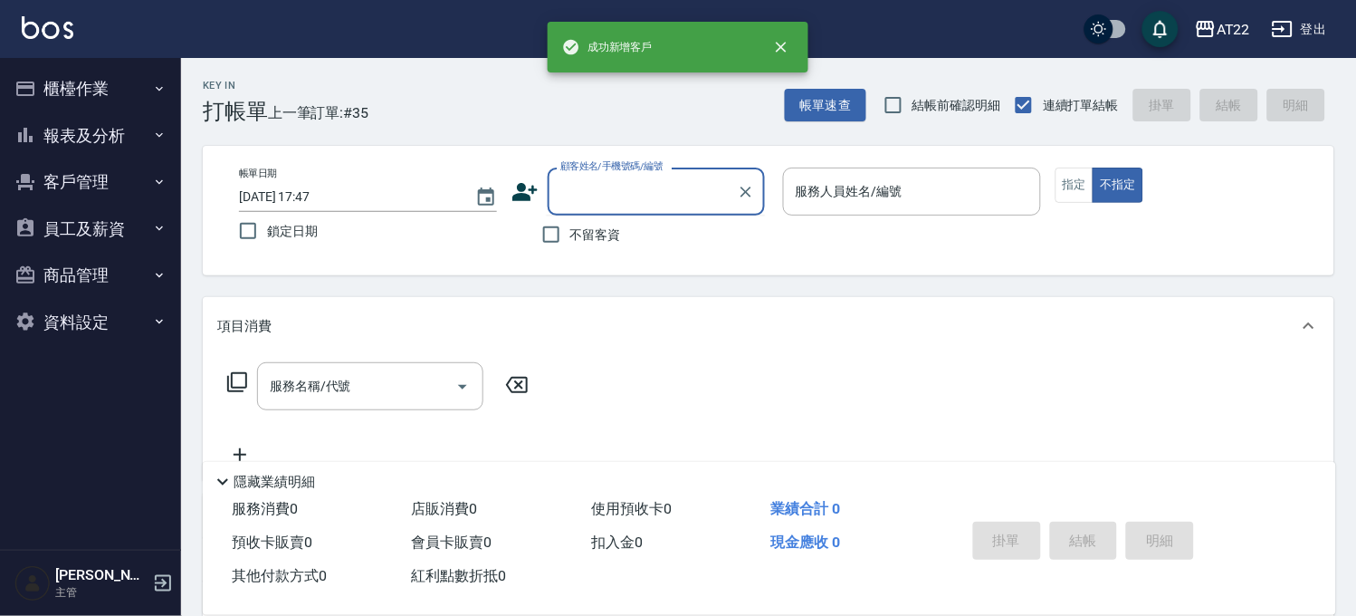
click at [689, 196] on input "顧客姓名/手機號碼/編號" at bounding box center [643, 192] width 174 height 32
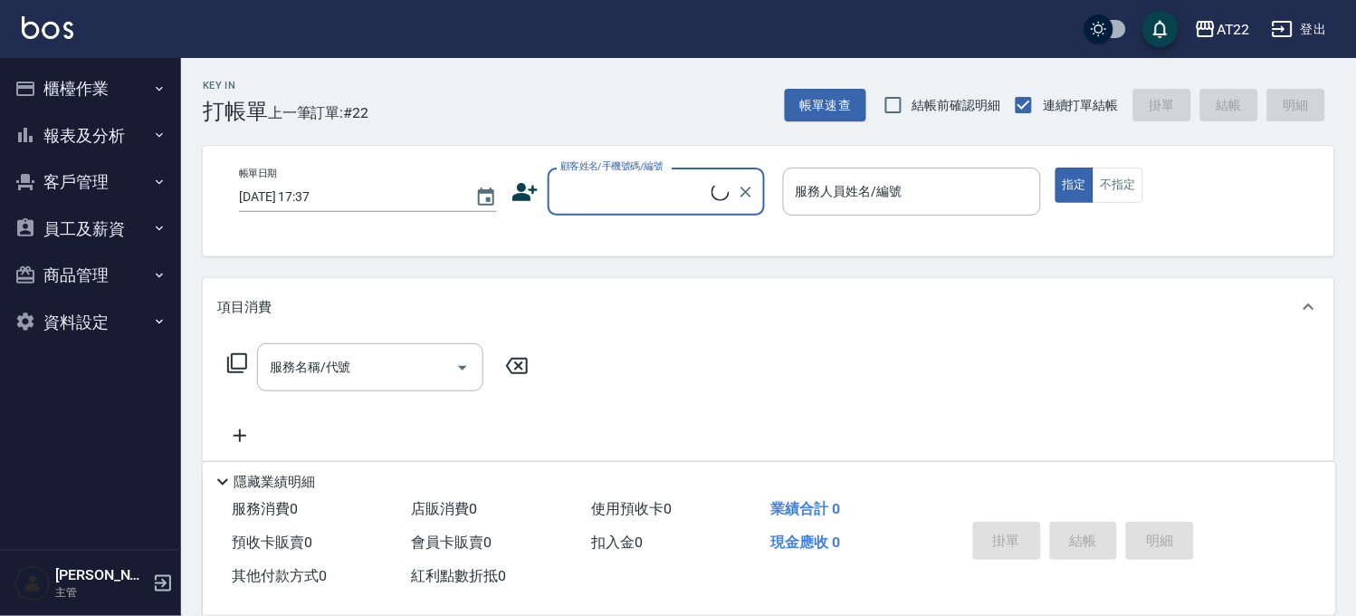
click at [95, 186] on button "客戶管理" at bounding box center [90, 181] width 167 height 47
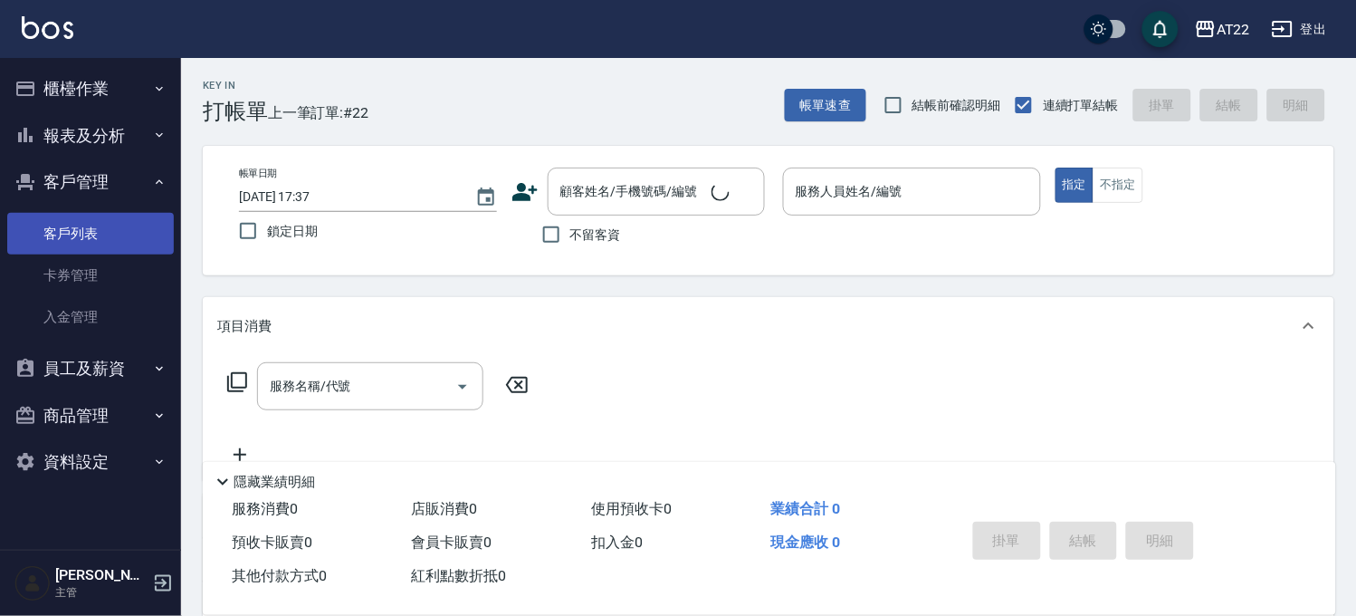
click at [74, 247] on link "客戶列表" at bounding box center [90, 234] width 167 height 42
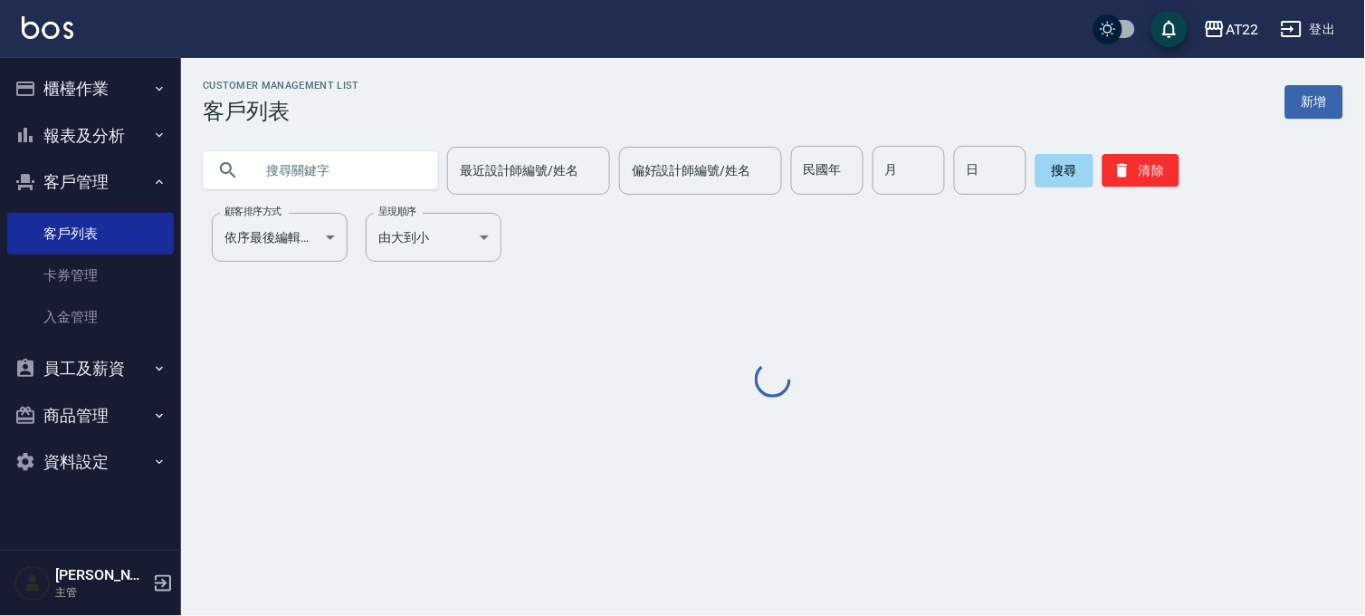
click at [338, 175] on input "text" at bounding box center [338, 170] width 170 height 49
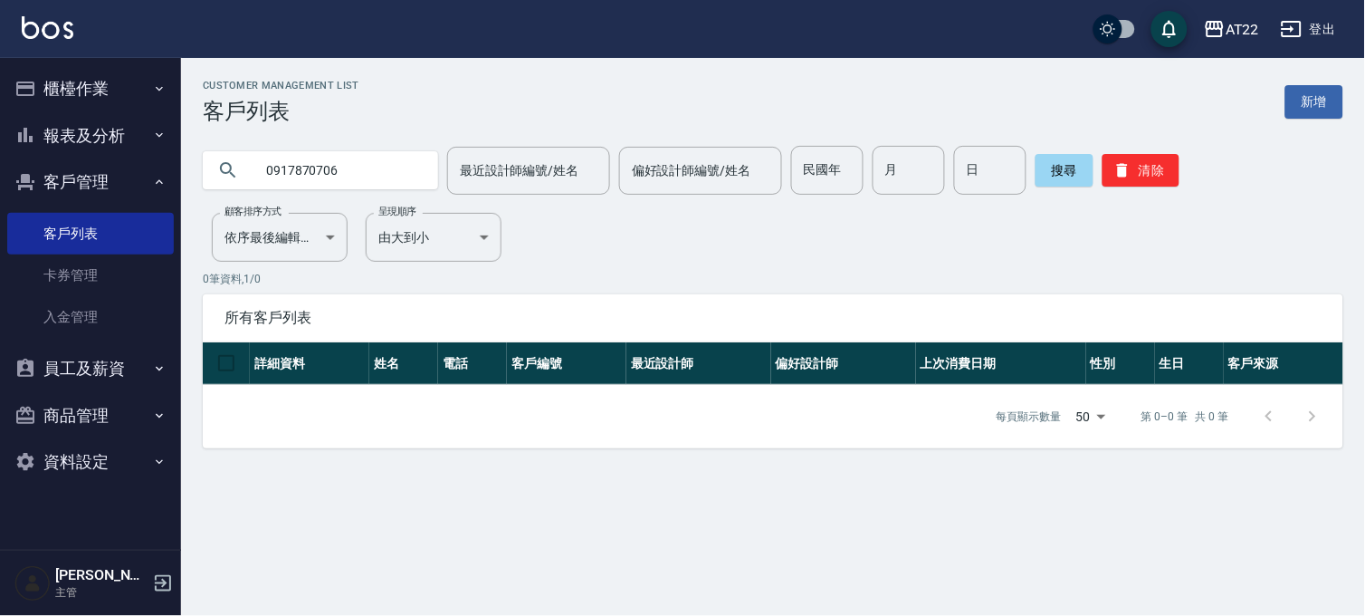
type input "0917870706"
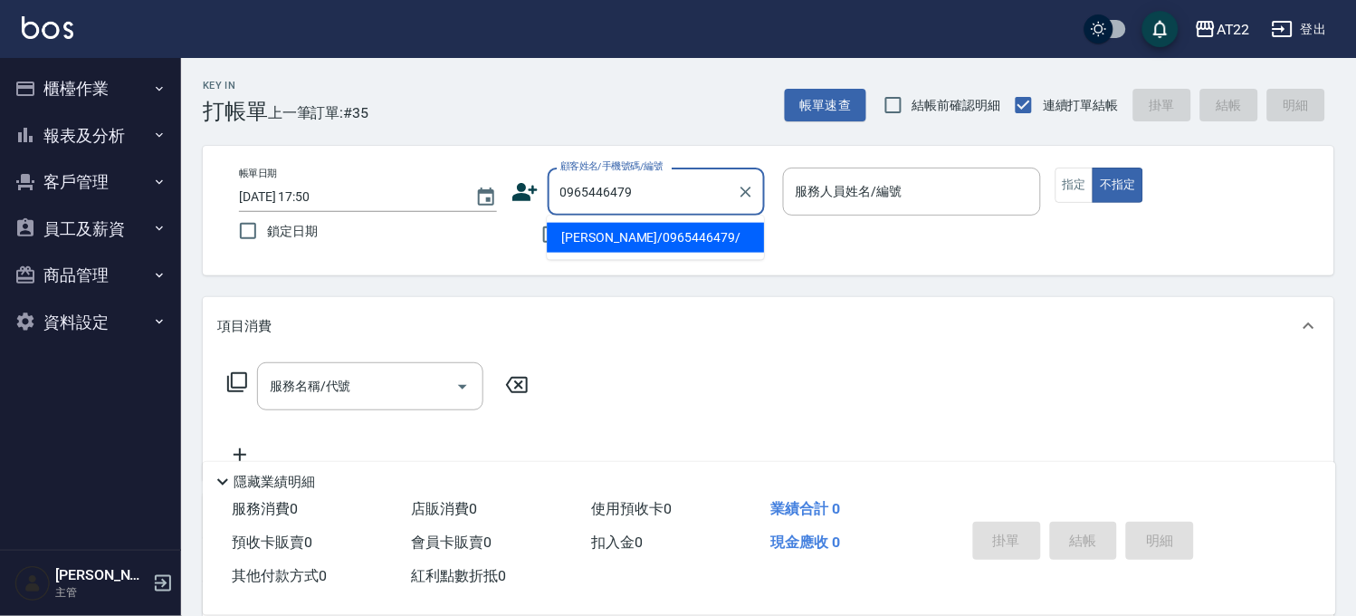
type input "[PERSON_NAME]/0965446479/"
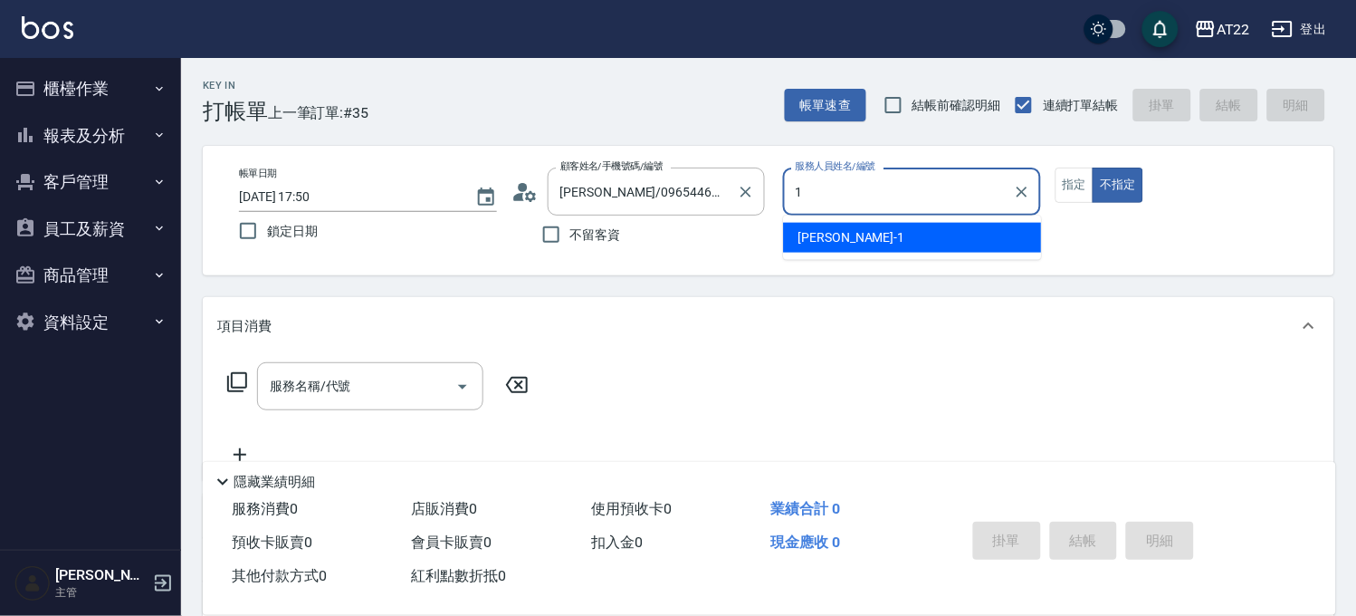
type input "[PERSON_NAME]-1"
type button "false"
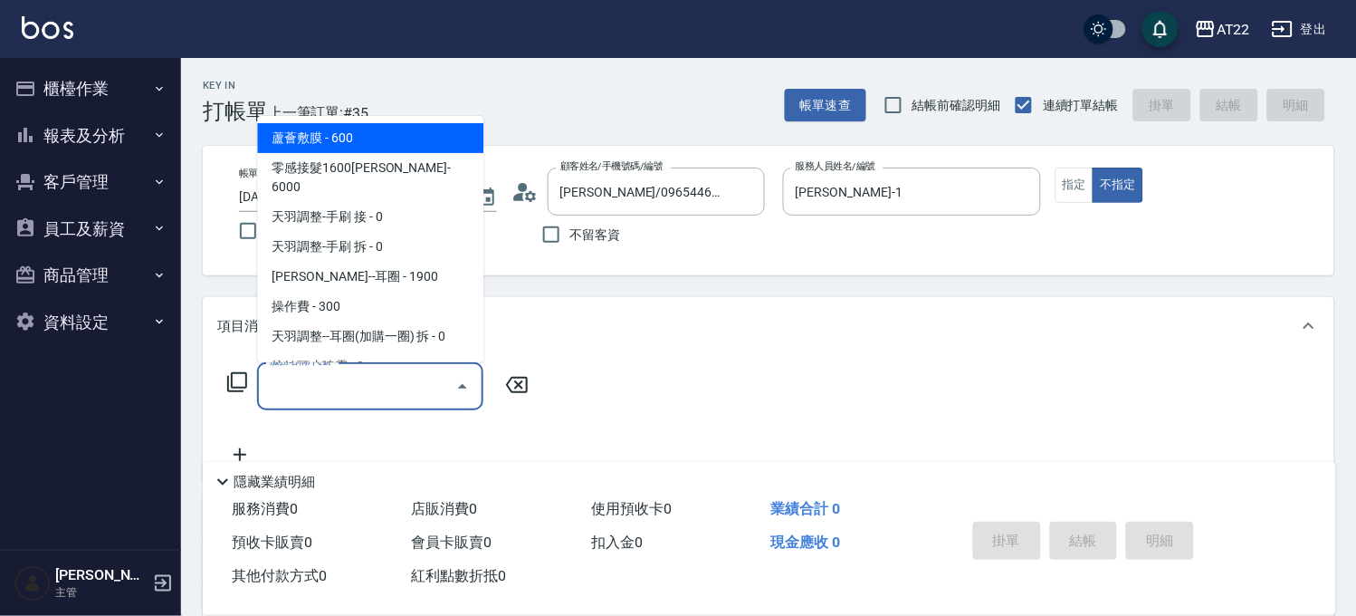
click at [333, 378] on input "服務名稱/代號" at bounding box center [356, 386] width 183 height 32
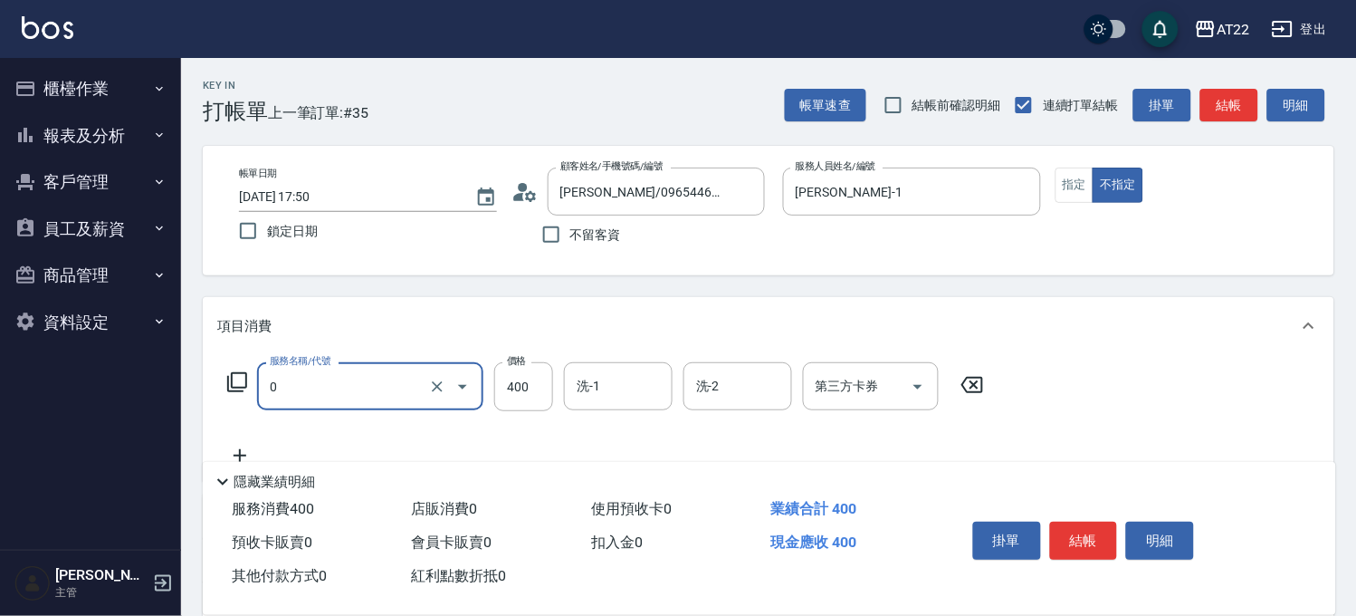
type input "有機洗髮(0)"
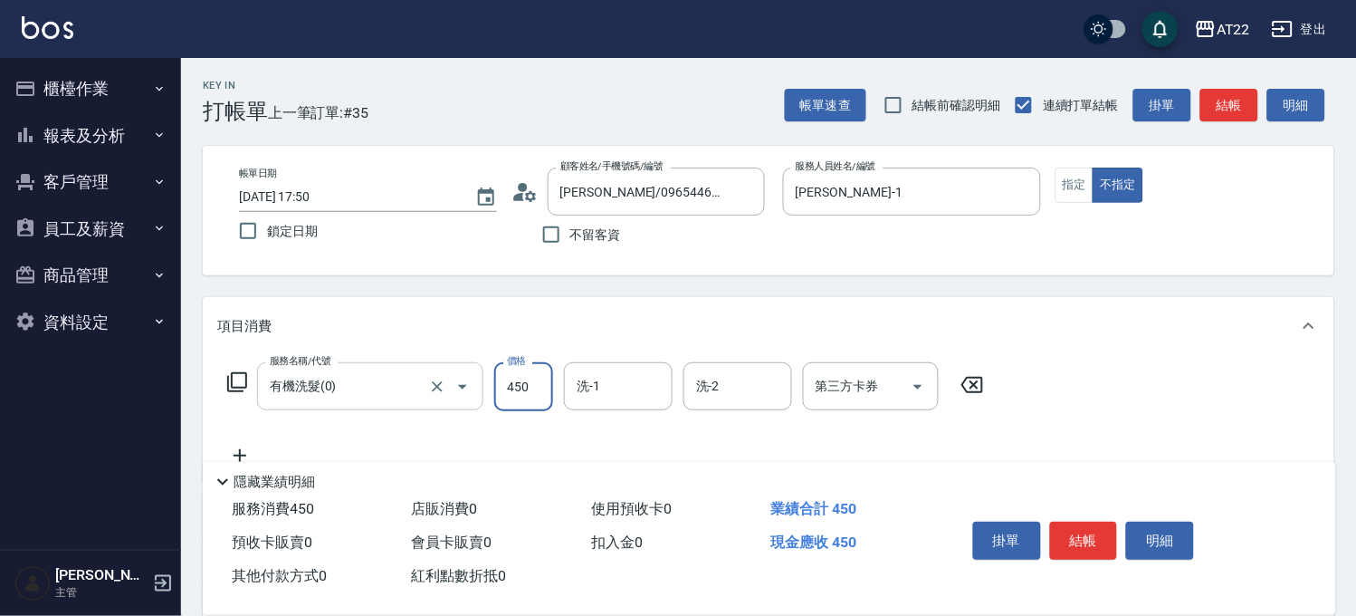
type input "450"
click at [245, 449] on icon at bounding box center [239, 455] width 45 height 22
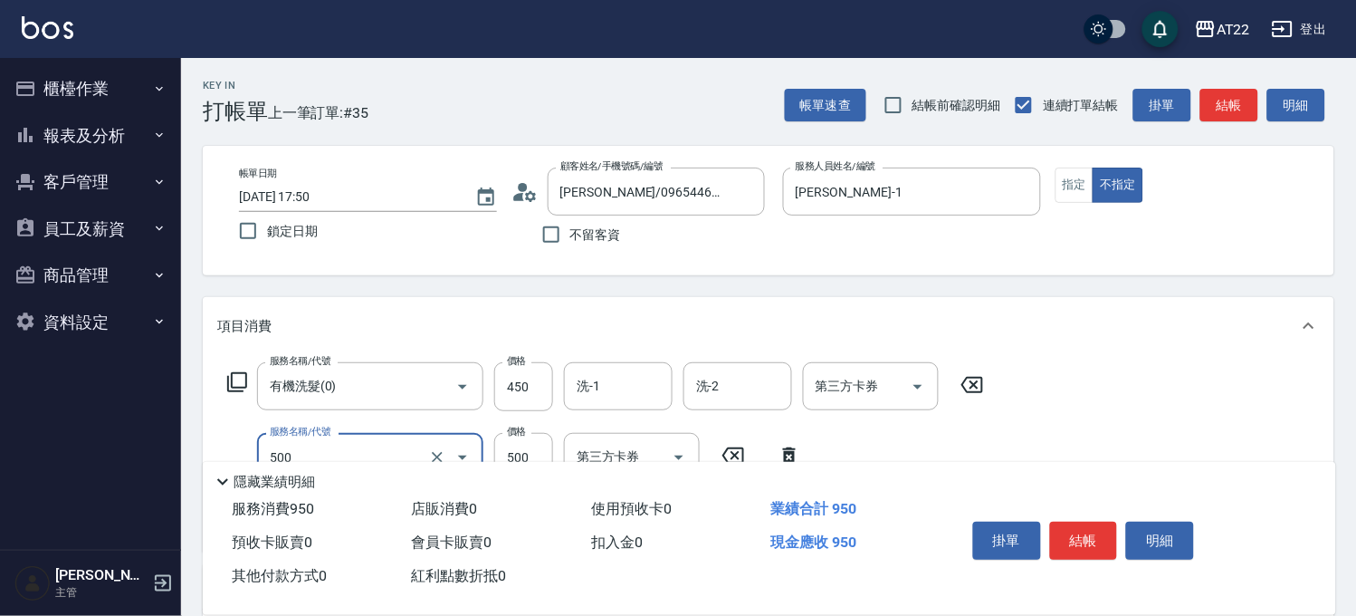
type input "剪髮(500)"
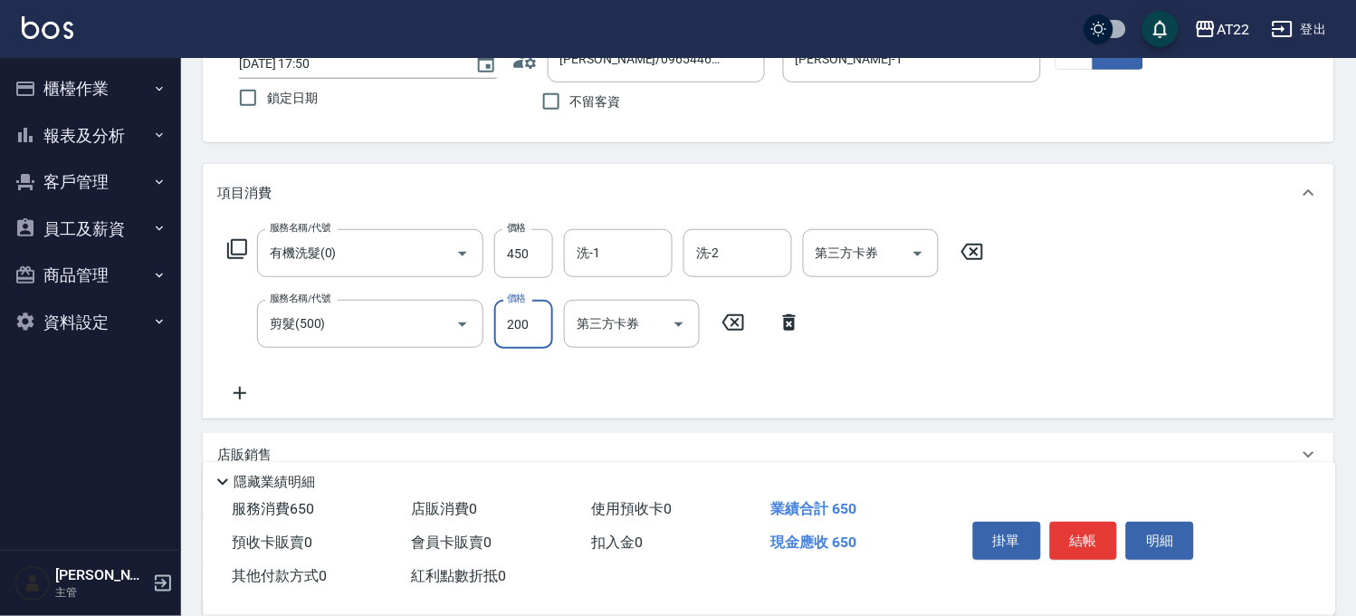
scroll to position [201, 0]
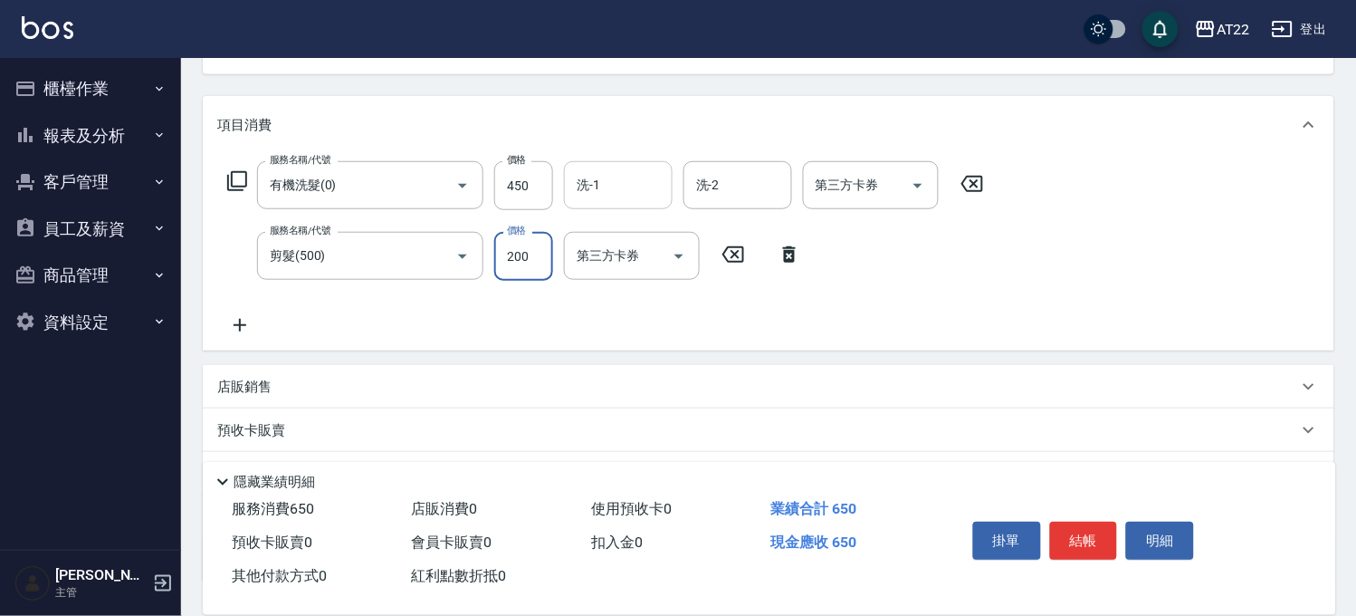
type input "200"
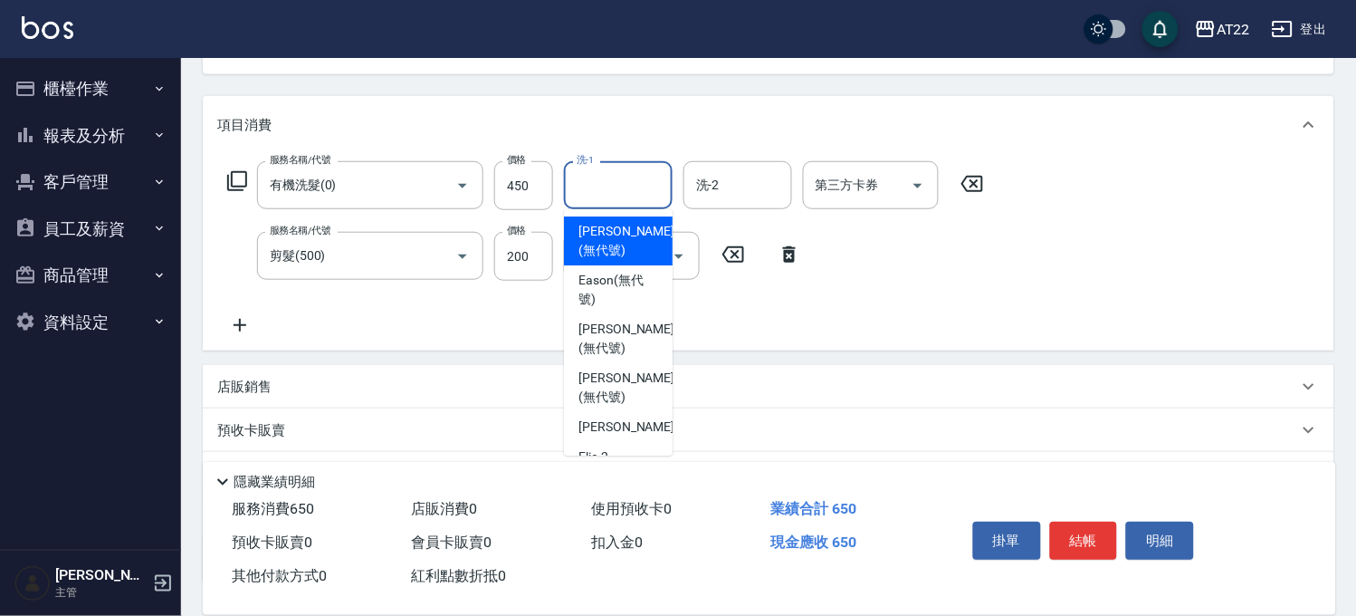
click at [596, 173] on div "洗-1 洗-1" at bounding box center [618, 185] width 109 height 48
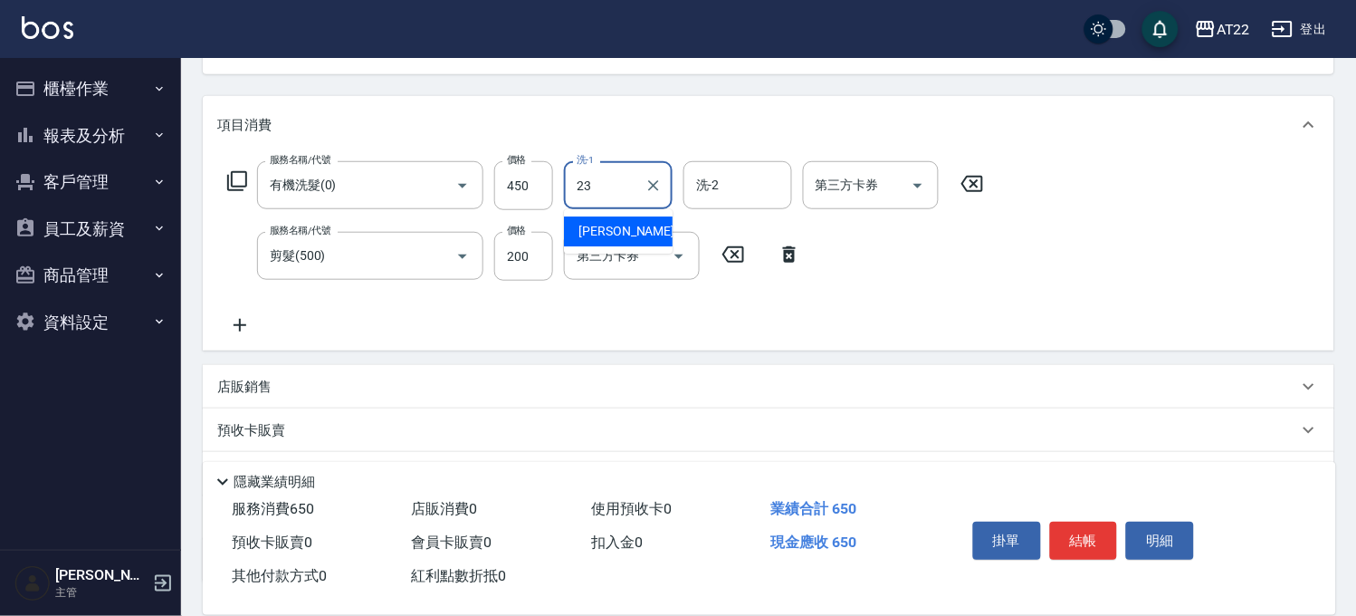
type input "[PERSON_NAME]-23"
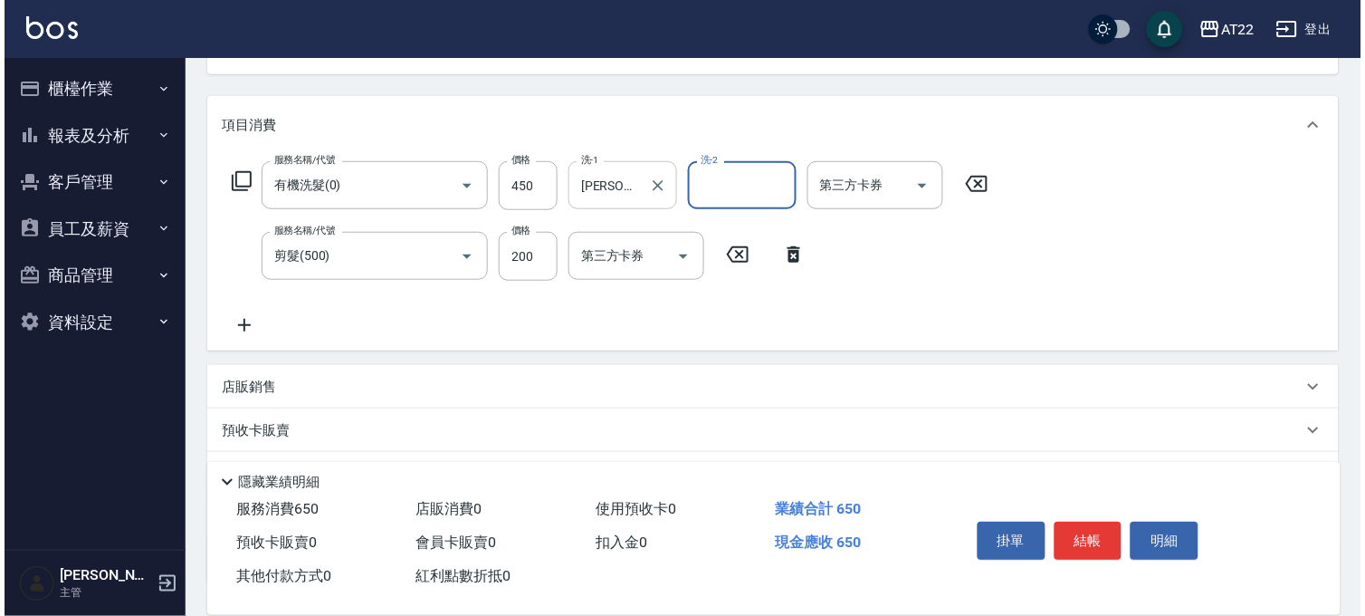
scroll to position [0, 0]
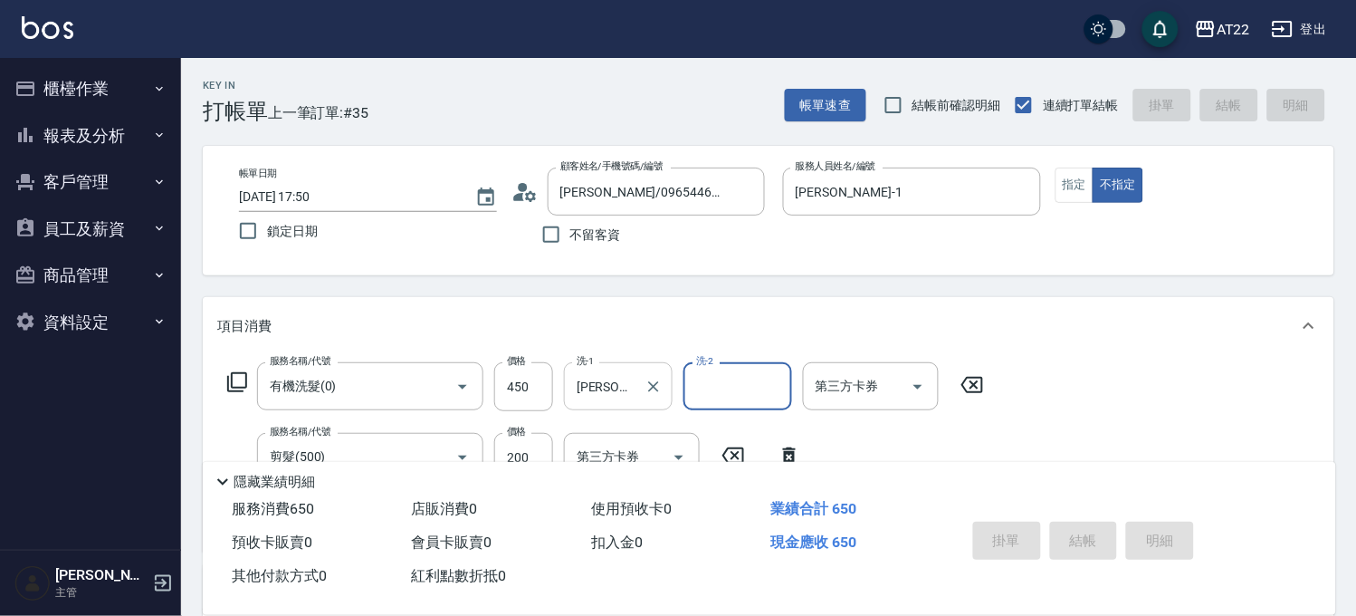
type input "2025/09/21 17:52"
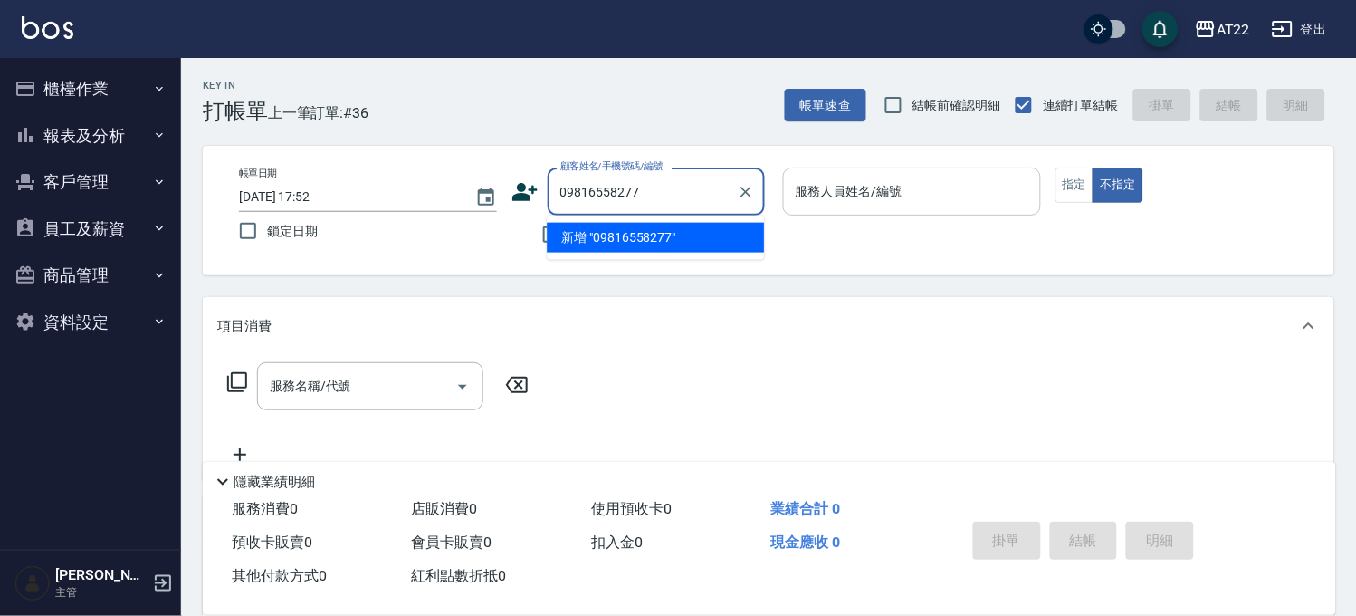
type input "09816558277"
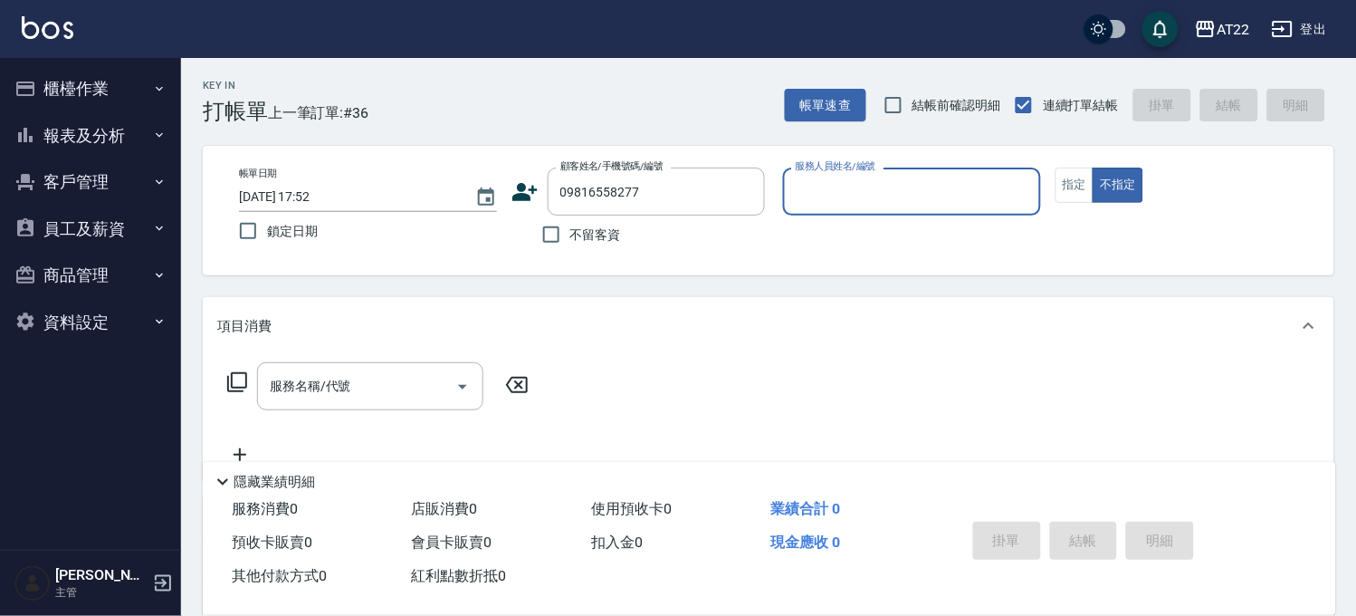
click at [521, 194] on icon at bounding box center [524, 192] width 25 height 18
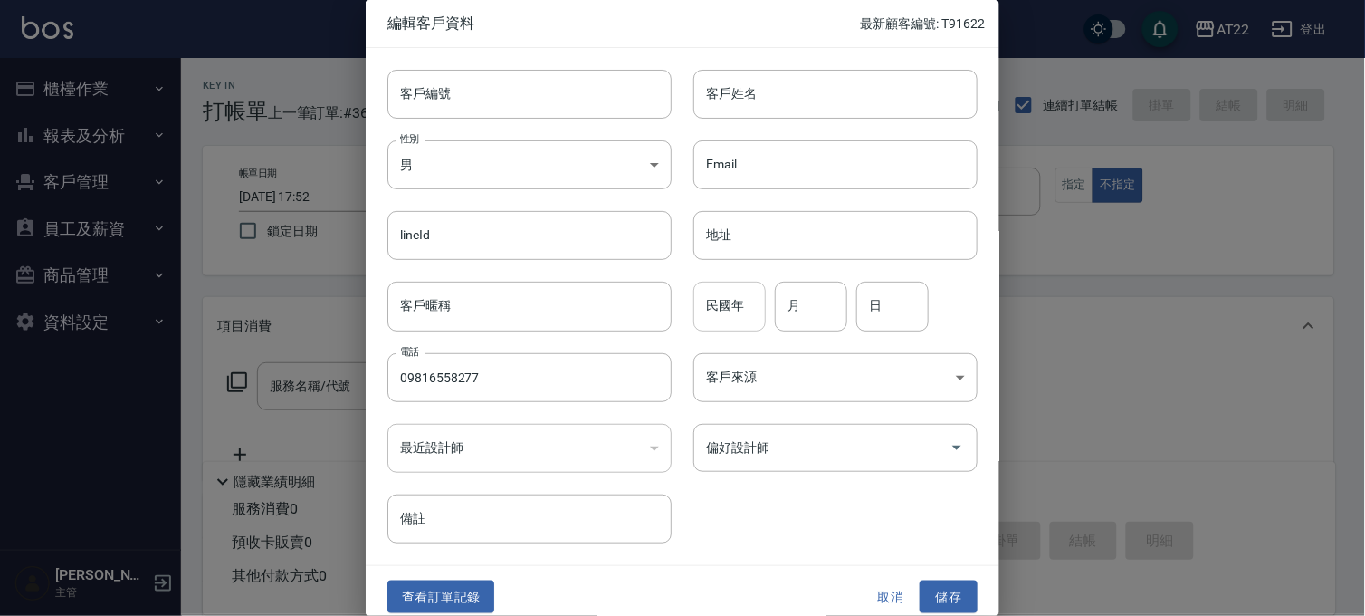
click at [726, 304] on input "民國年" at bounding box center [729, 306] width 72 height 49
type input "84"
type input "2"
type input "1"
click at [789, 102] on input "客戶姓名" at bounding box center [835, 94] width 284 height 49
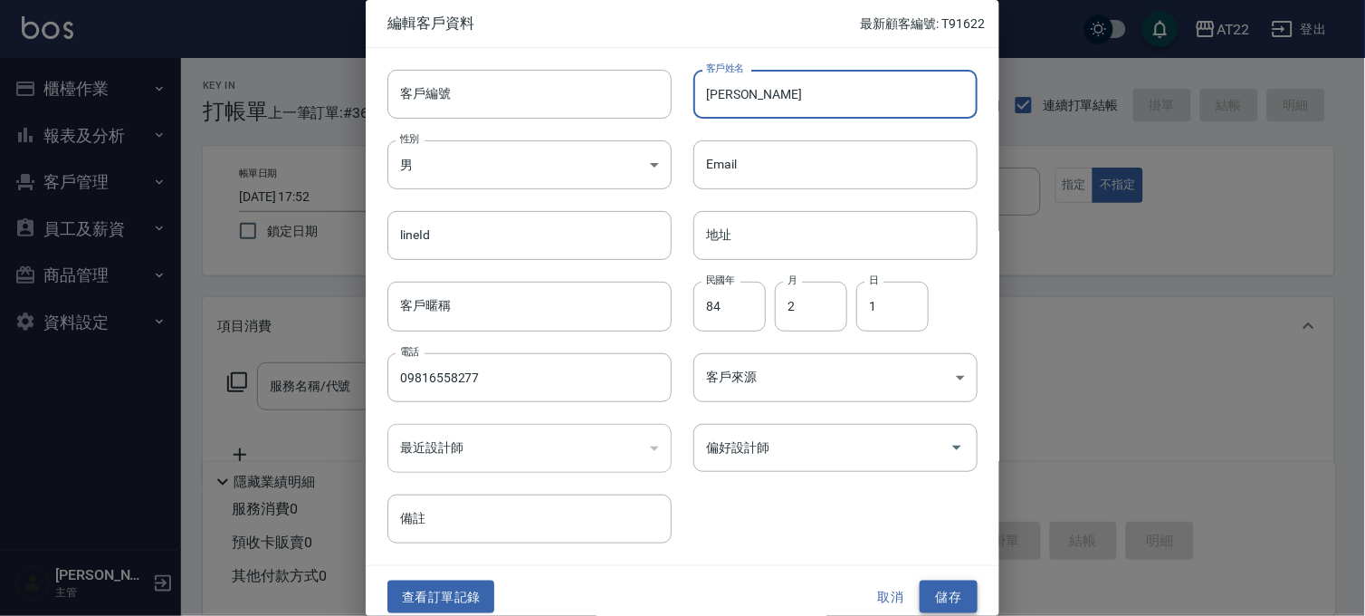
type input "[PERSON_NAME]"
click at [947, 589] on button "儲存" at bounding box center [949, 596] width 58 height 33
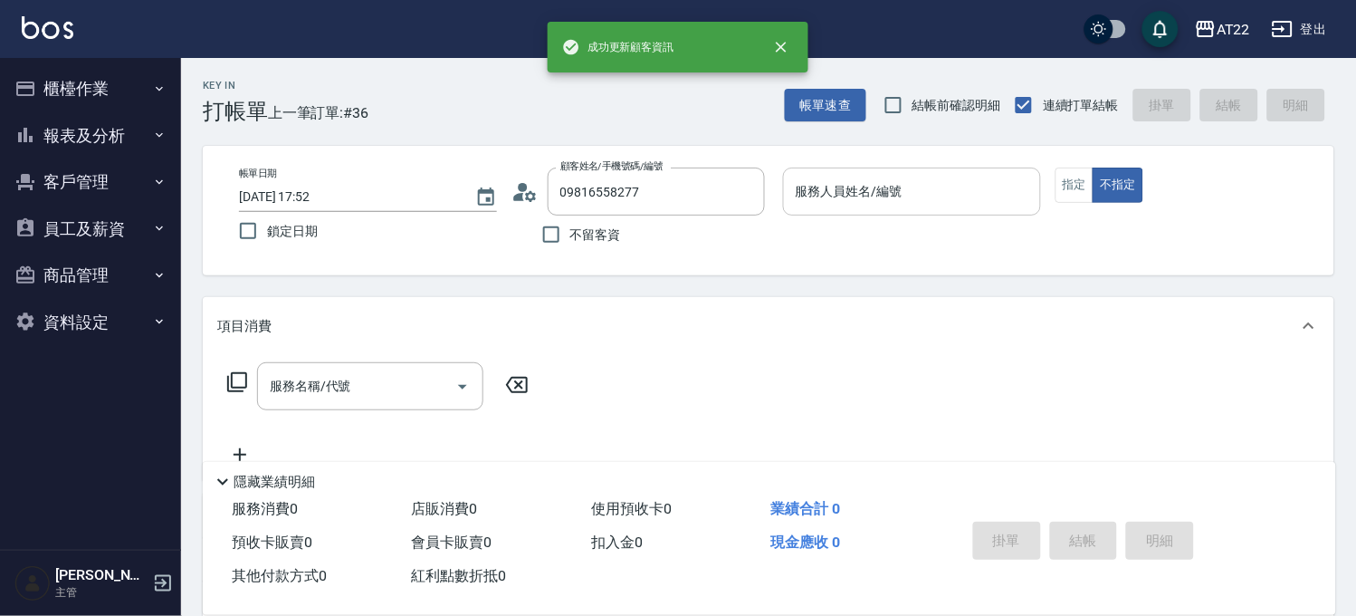
click at [860, 182] on input "服務人員姓名/編號" at bounding box center [912, 192] width 242 height 32
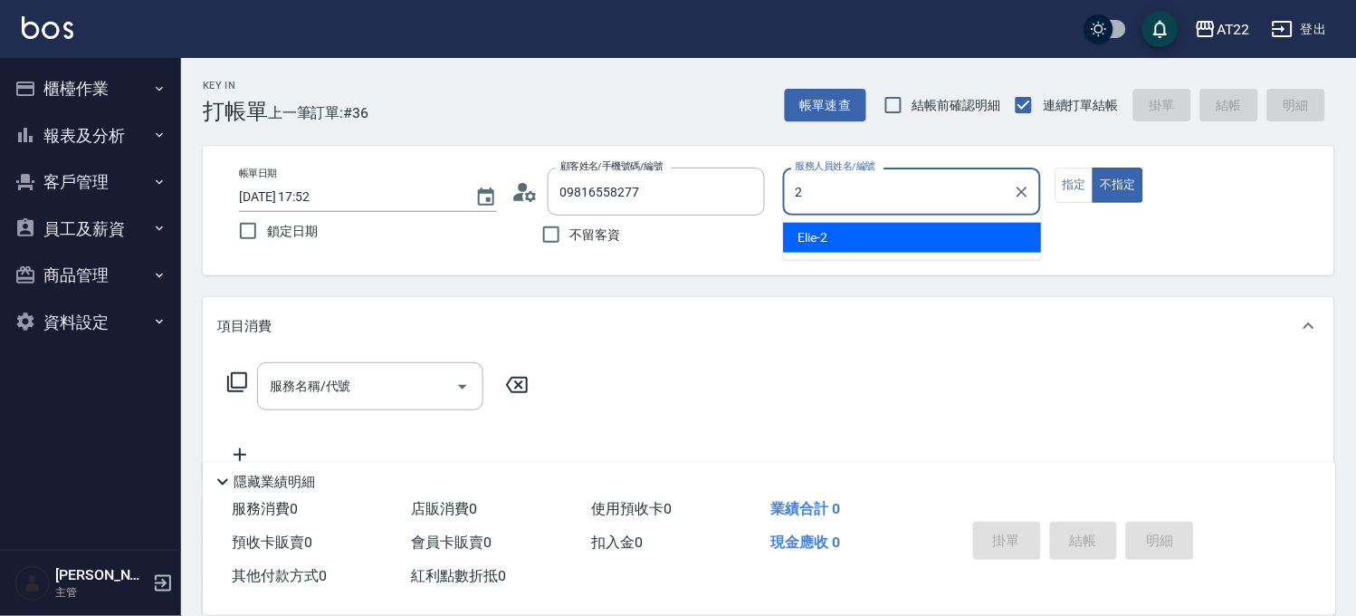
type input "Elie-2"
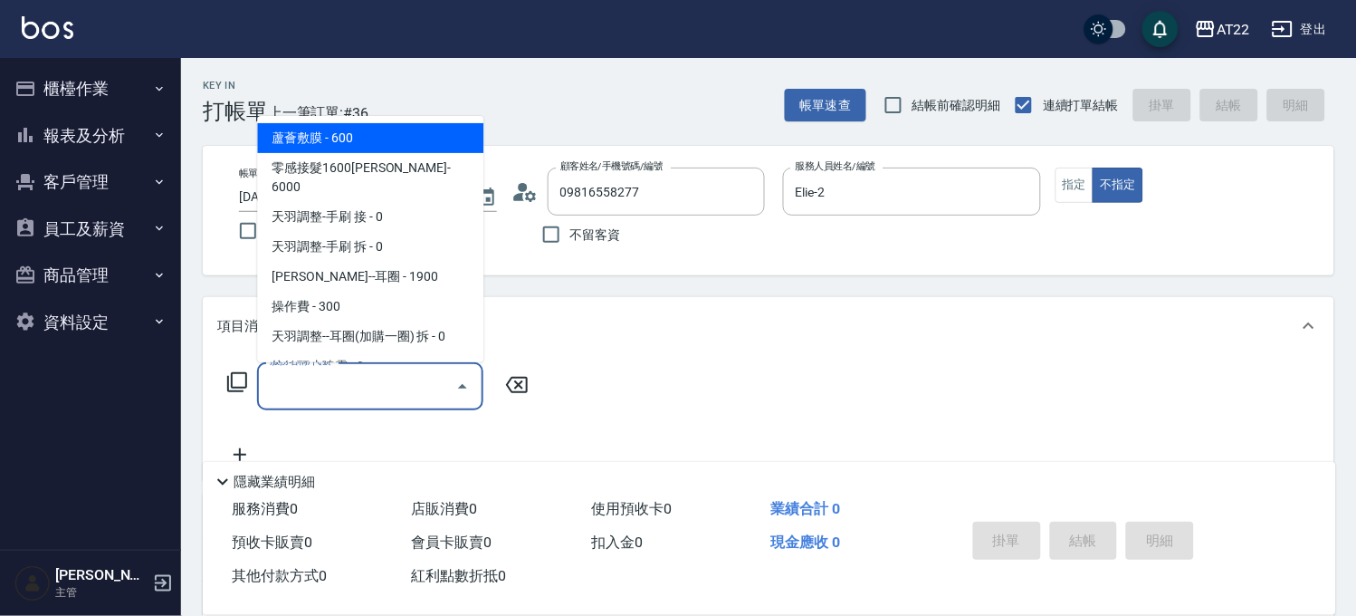
click at [340, 373] on input "服務名稱/代號" at bounding box center [356, 386] width 183 height 32
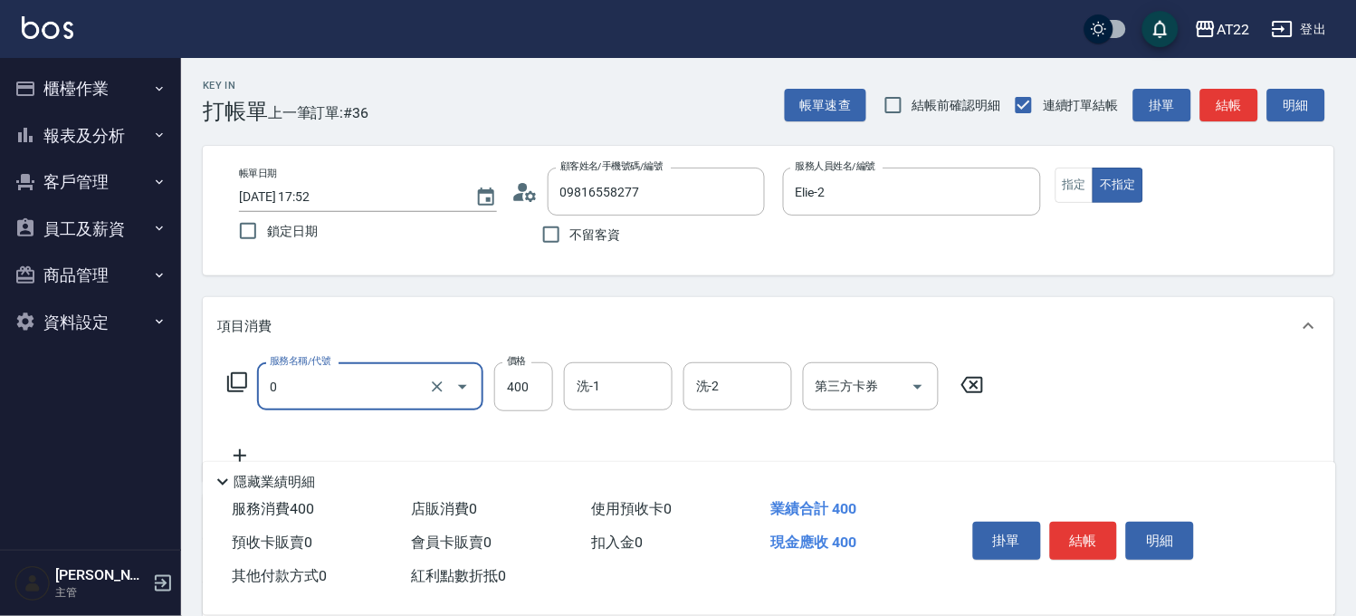
type input "有機洗髮(0)"
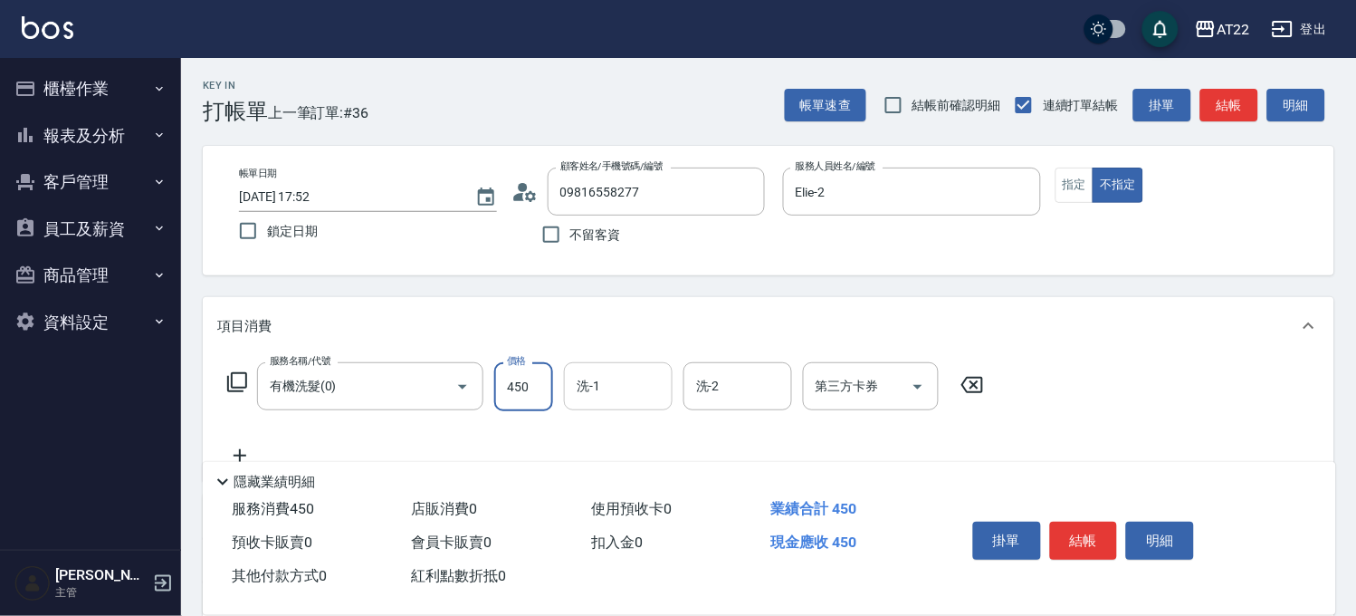
type input "450"
click at [655, 387] on input "洗-1" at bounding box center [618, 386] width 92 height 32
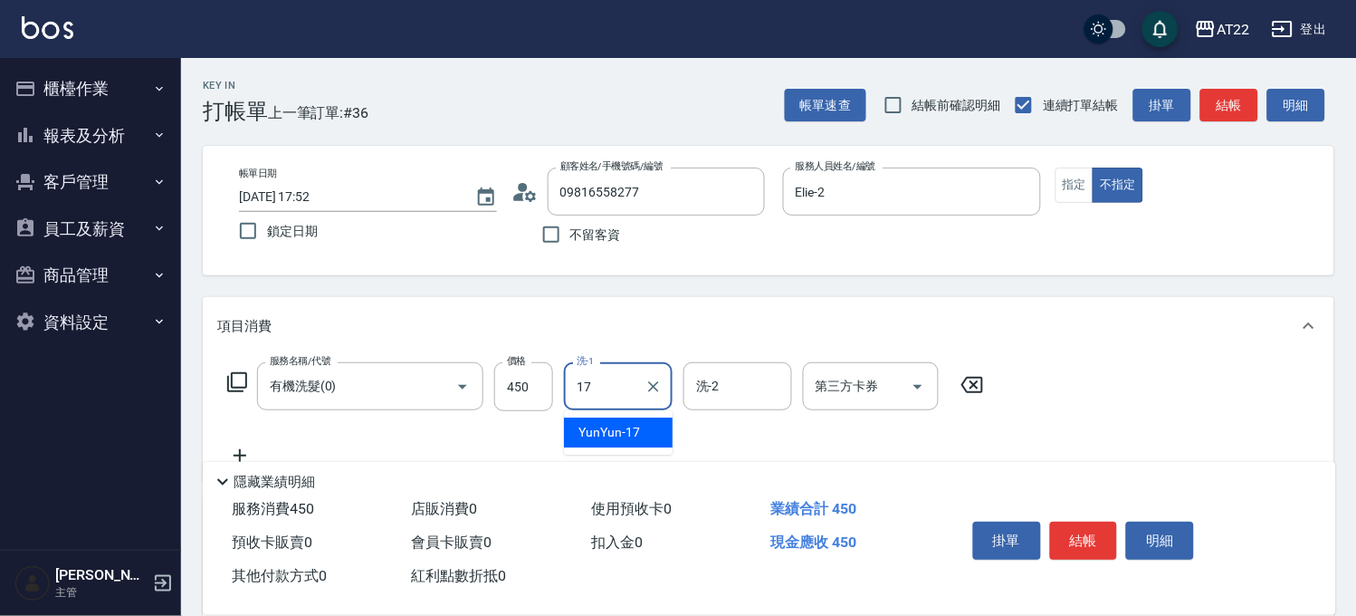
type input "YunYun-17"
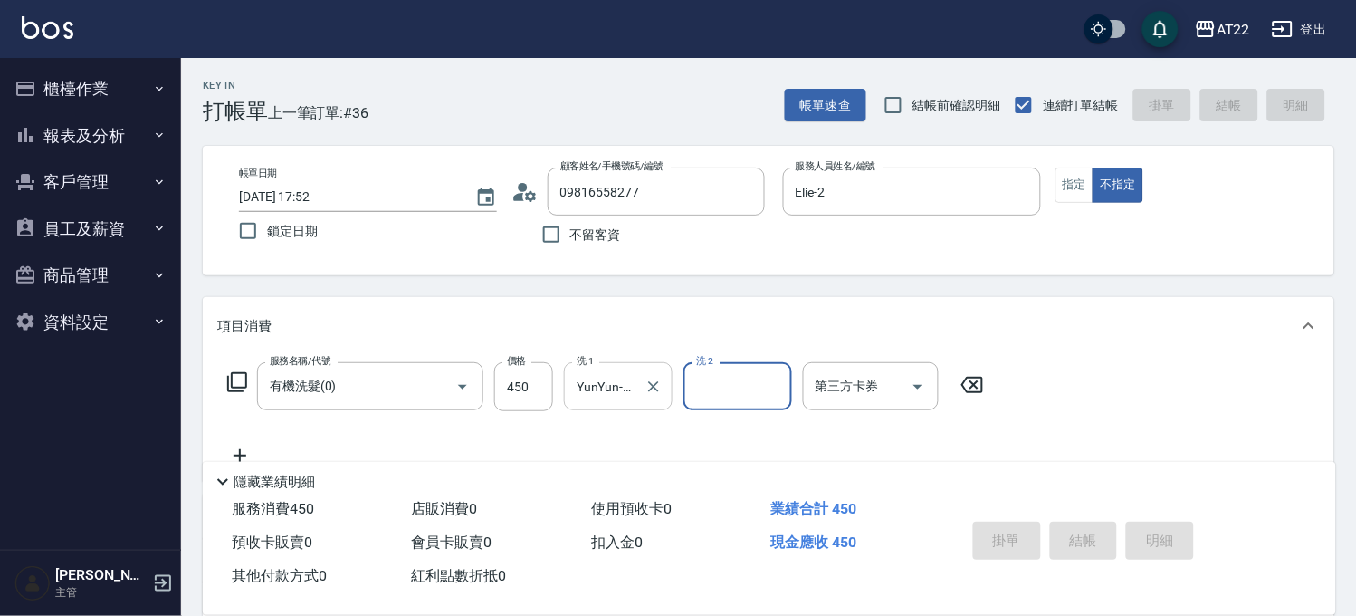
type input "2025/09/21 17:53"
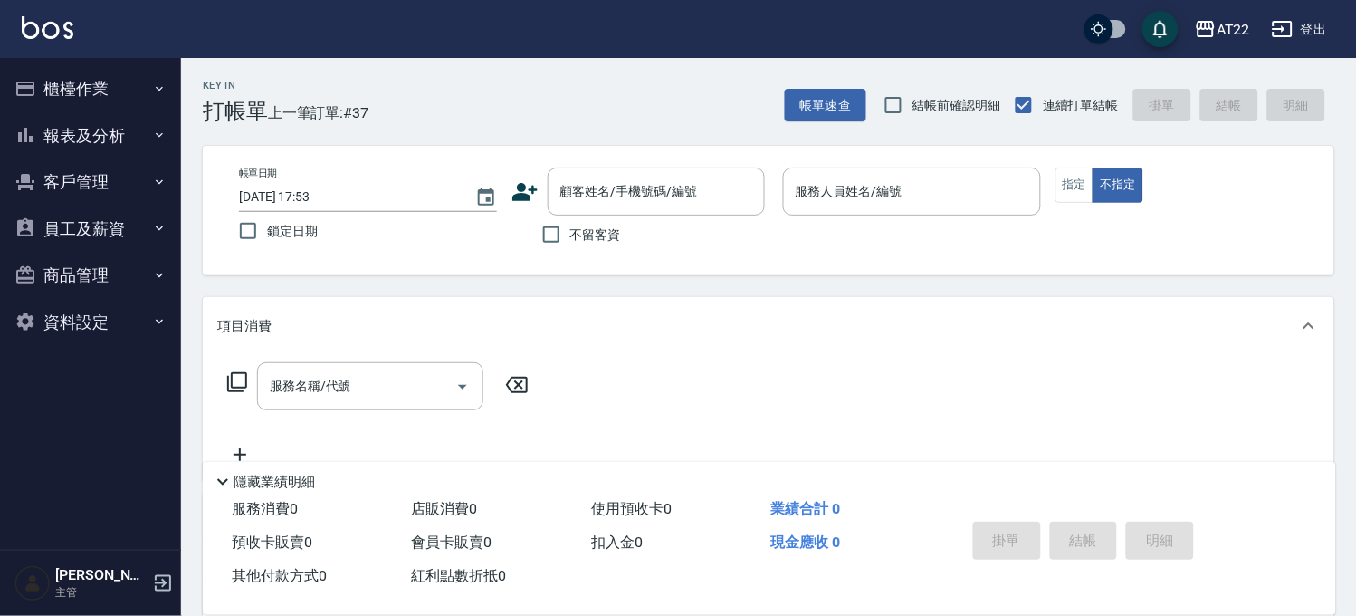
click at [521, 185] on icon at bounding box center [524, 192] width 25 height 18
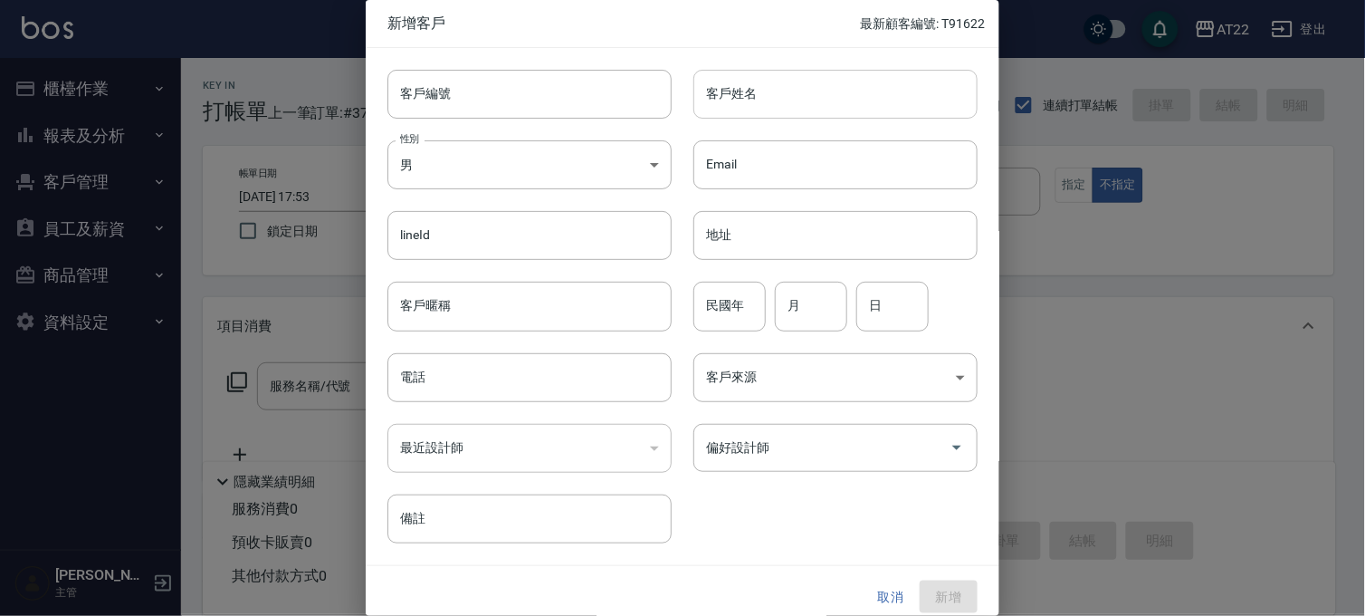
click at [808, 112] on input "客戶姓名" at bounding box center [835, 94] width 284 height 49
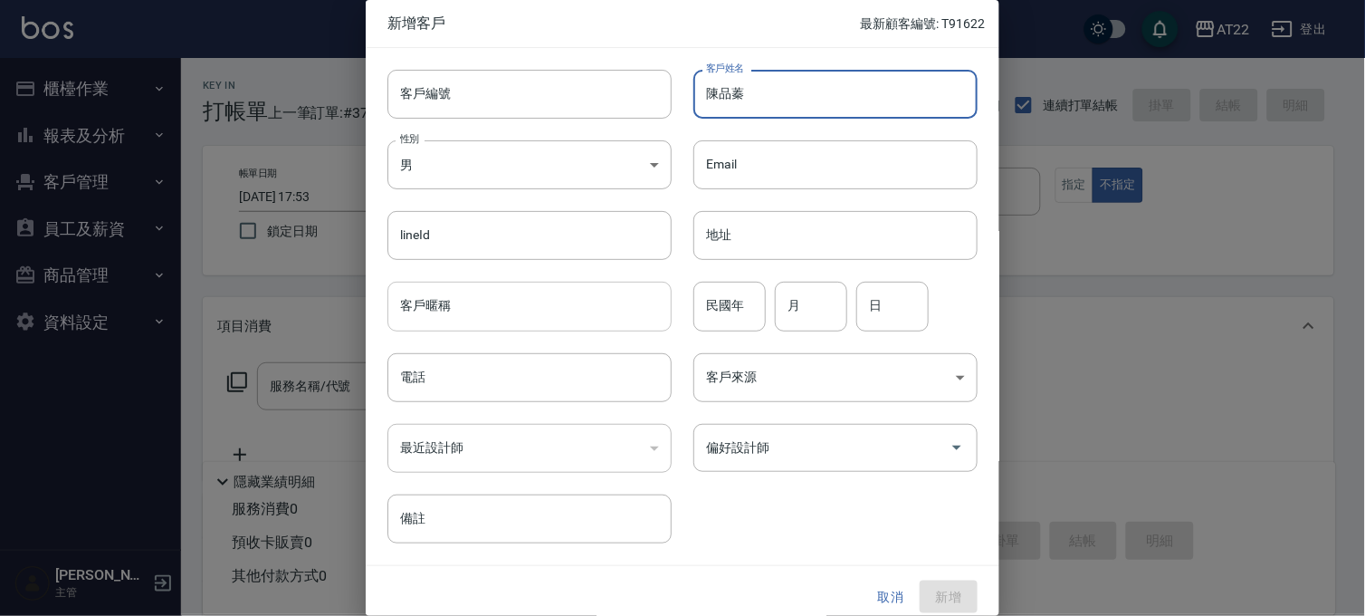
type input "陳品蓁"
click at [448, 311] on input "客戶暱稱" at bounding box center [529, 306] width 284 height 49
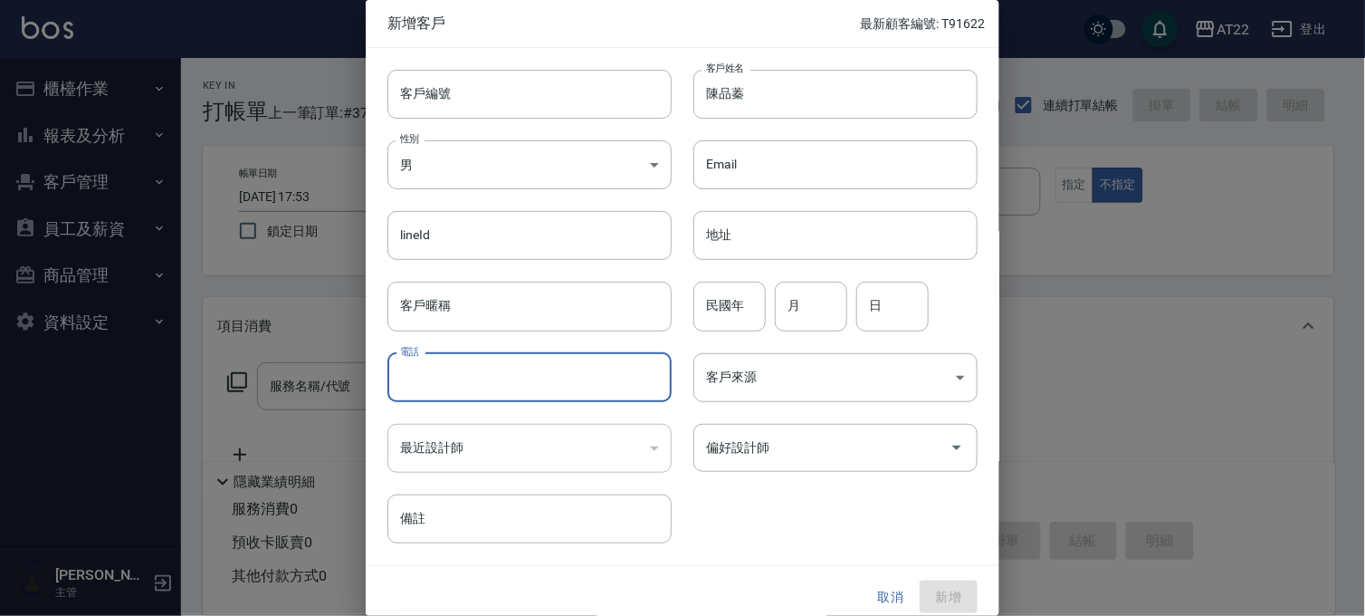
click at [423, 377] on input "電話" at bounding box center [529, 377] width 284 height 49
type input "0916693913"
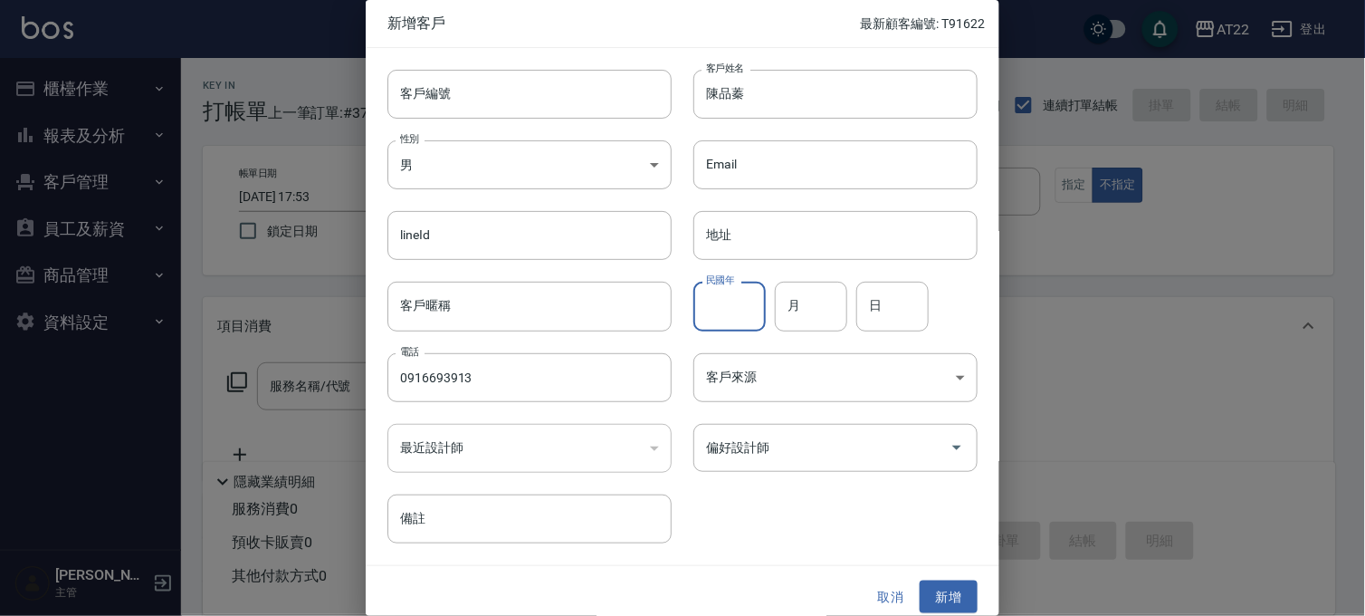
click at [693, 319] on input "民國年" at bounding box center [729, 306] width 72 height 49
type input "84"
type input "2"
type input "9"
click at [933, 590] on button "新增" at bounding box center [949, 596] width 58 height 33
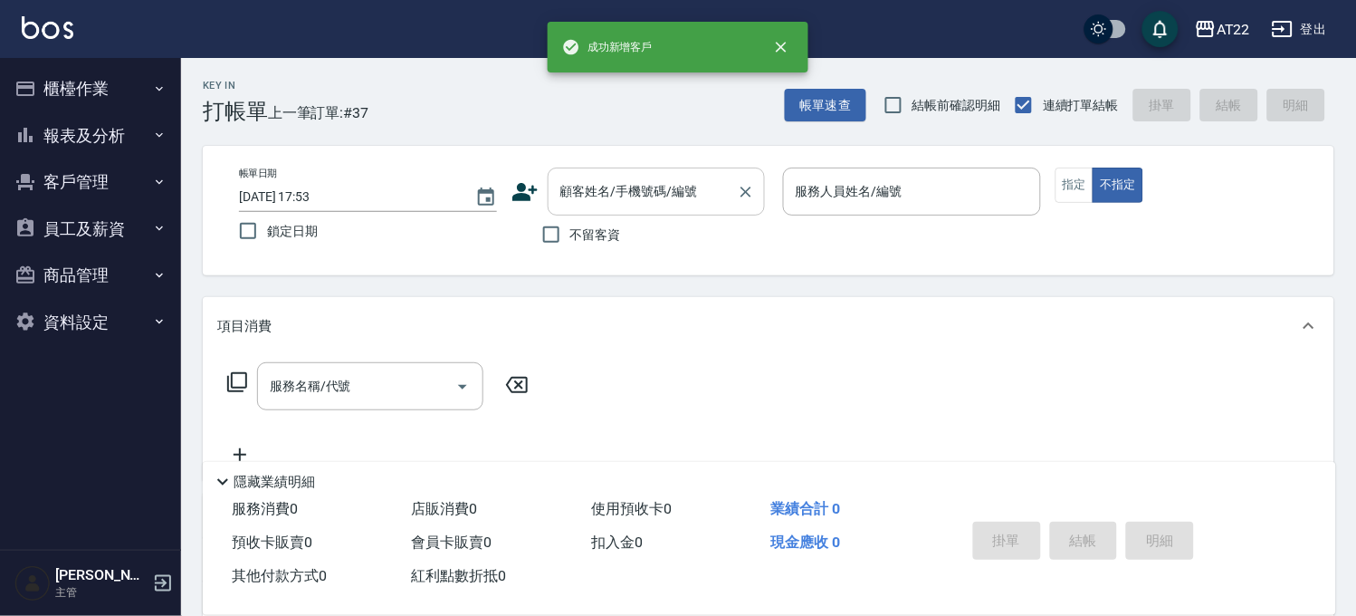
click at [695, 196] on input "顧客姓名/手機號碼/編號" at bounding box center [643, 192] width 174 height 32
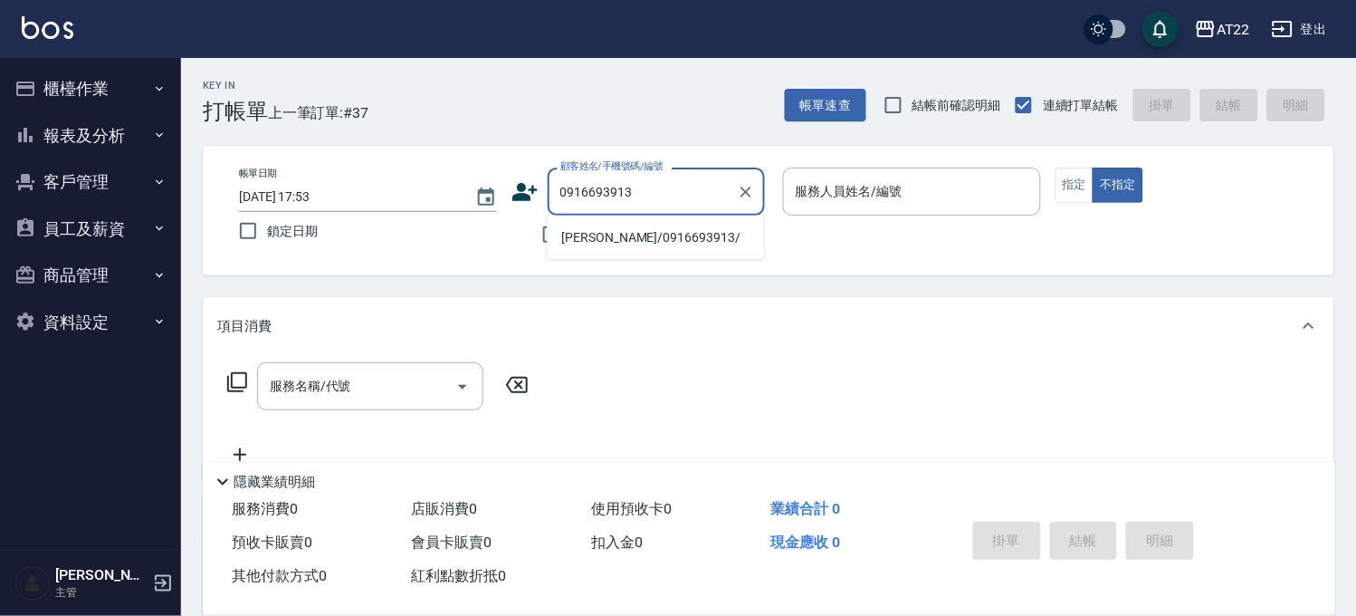
type input "[PERSON_NAME]/0916693913/"
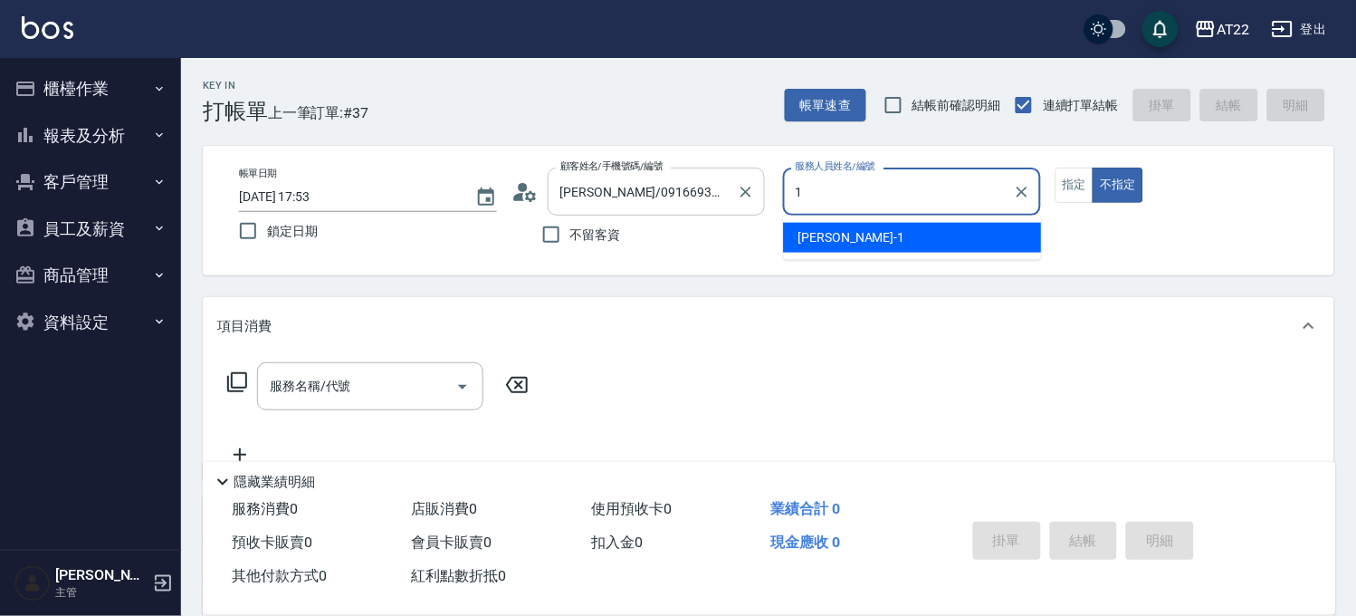
type input "孫一平-1"
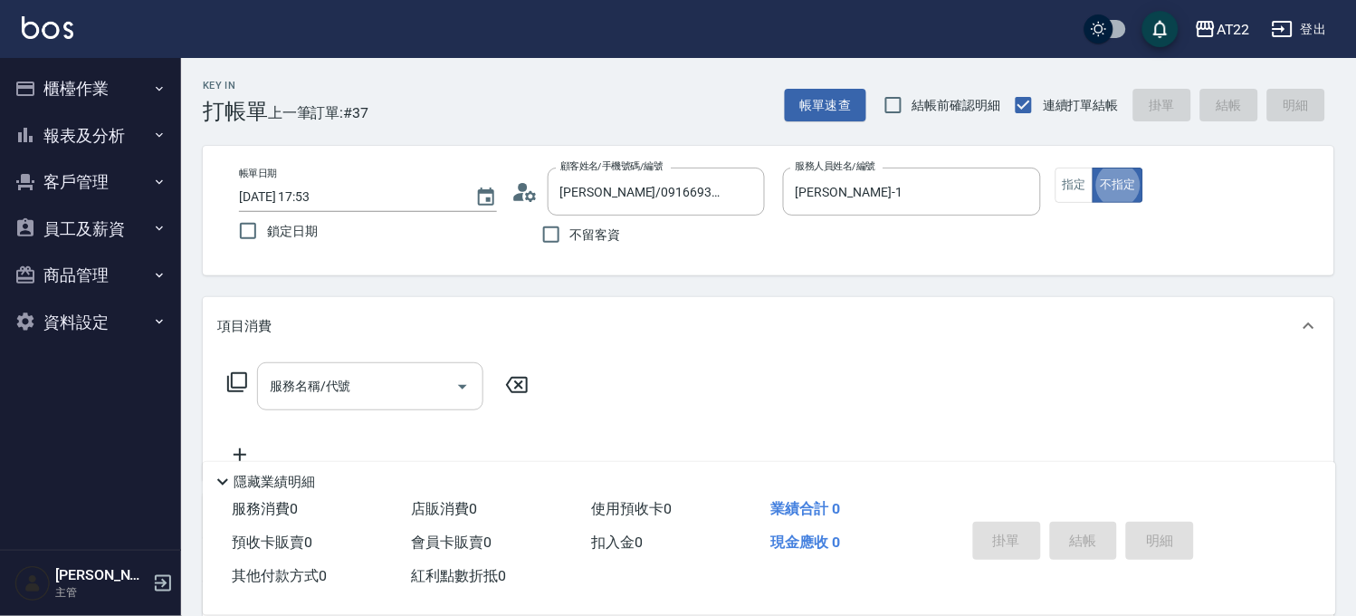
click at [385, 392] on input "服務名稱/代號" at bounding box center [356, 386] width 183 height 32
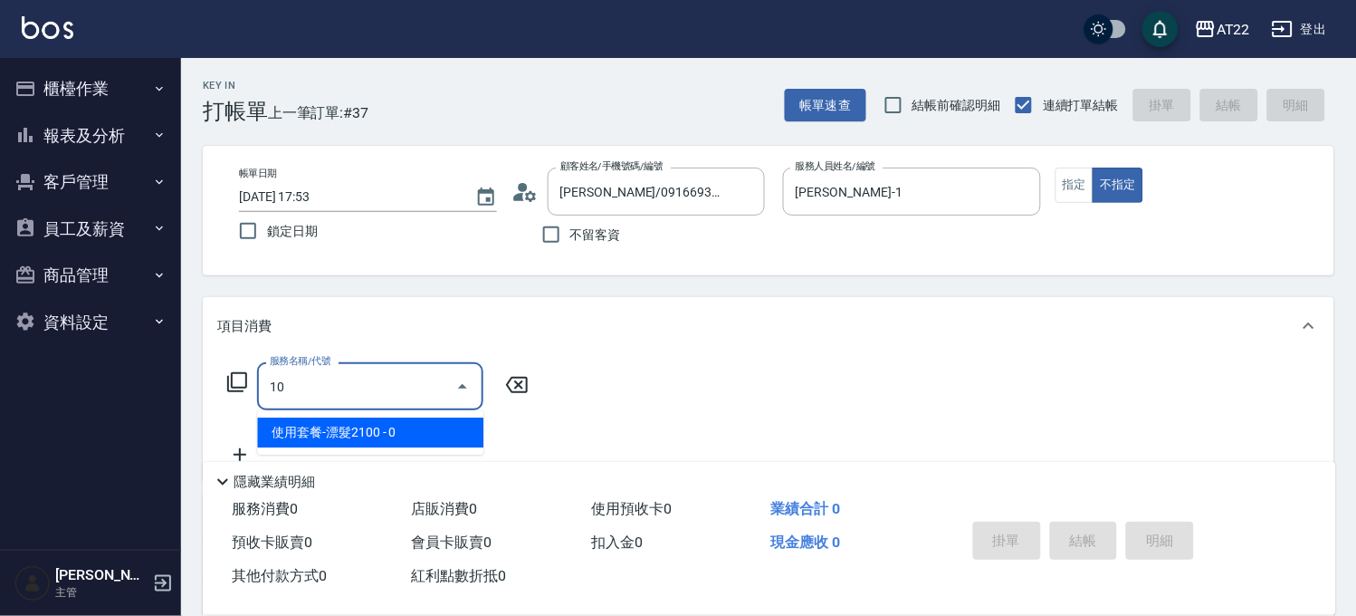
type input "1"
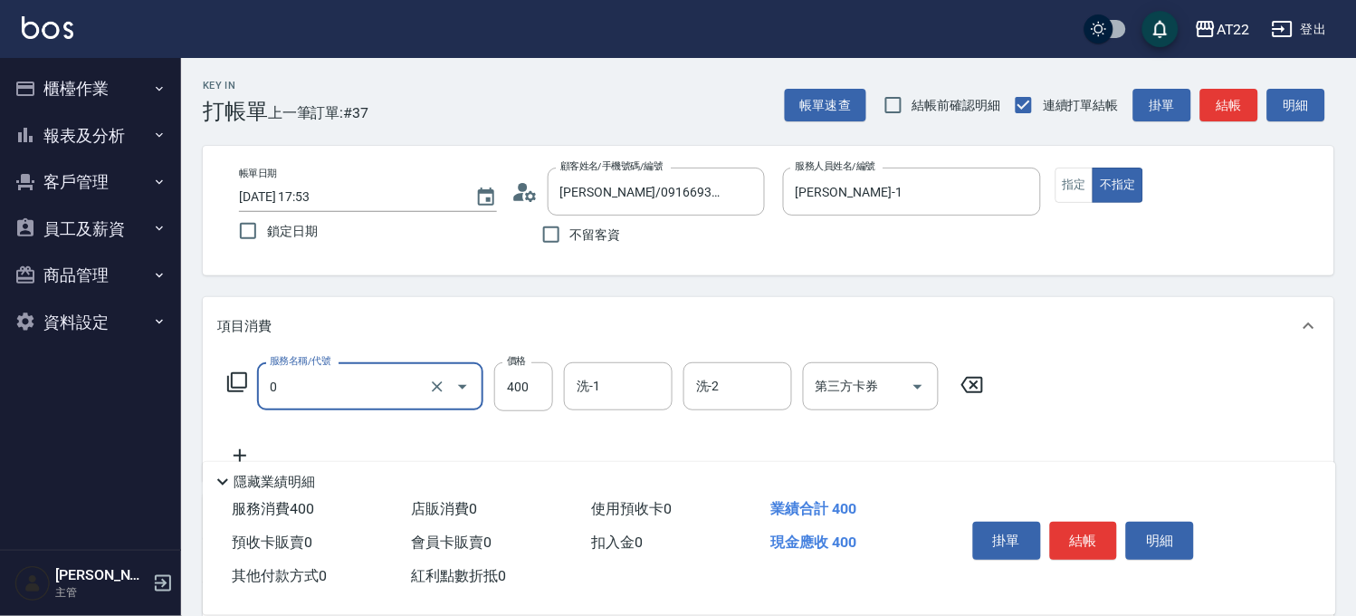
type input "有機洗髮(0)"
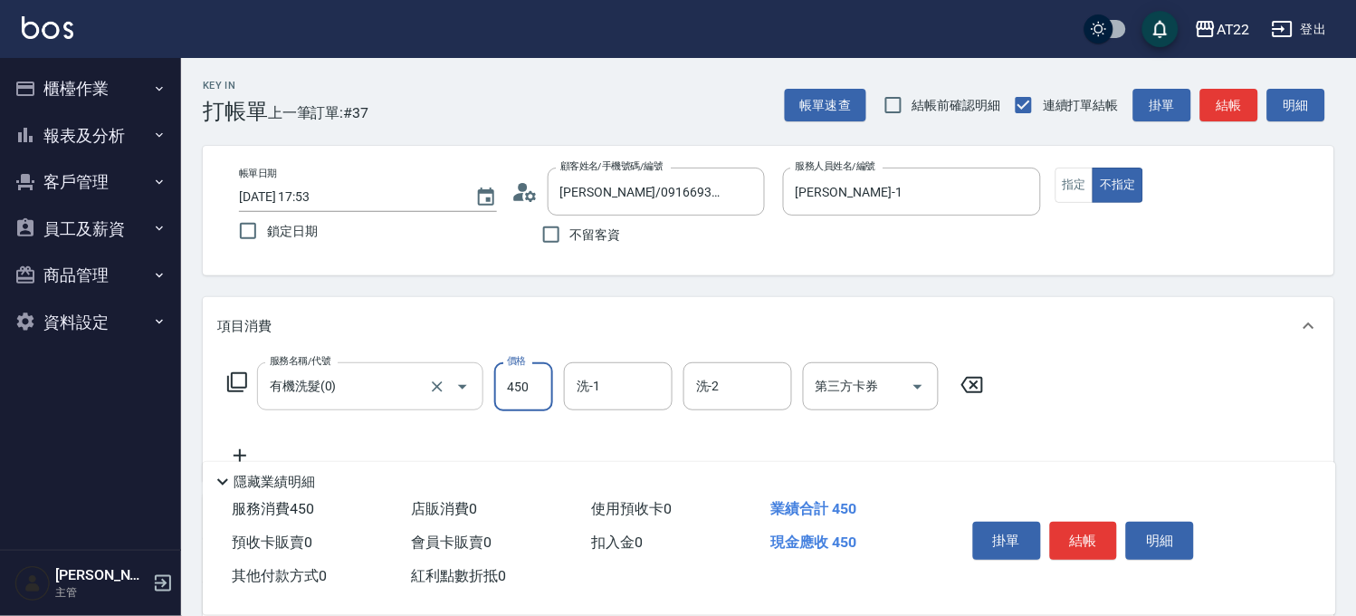
type input "450"
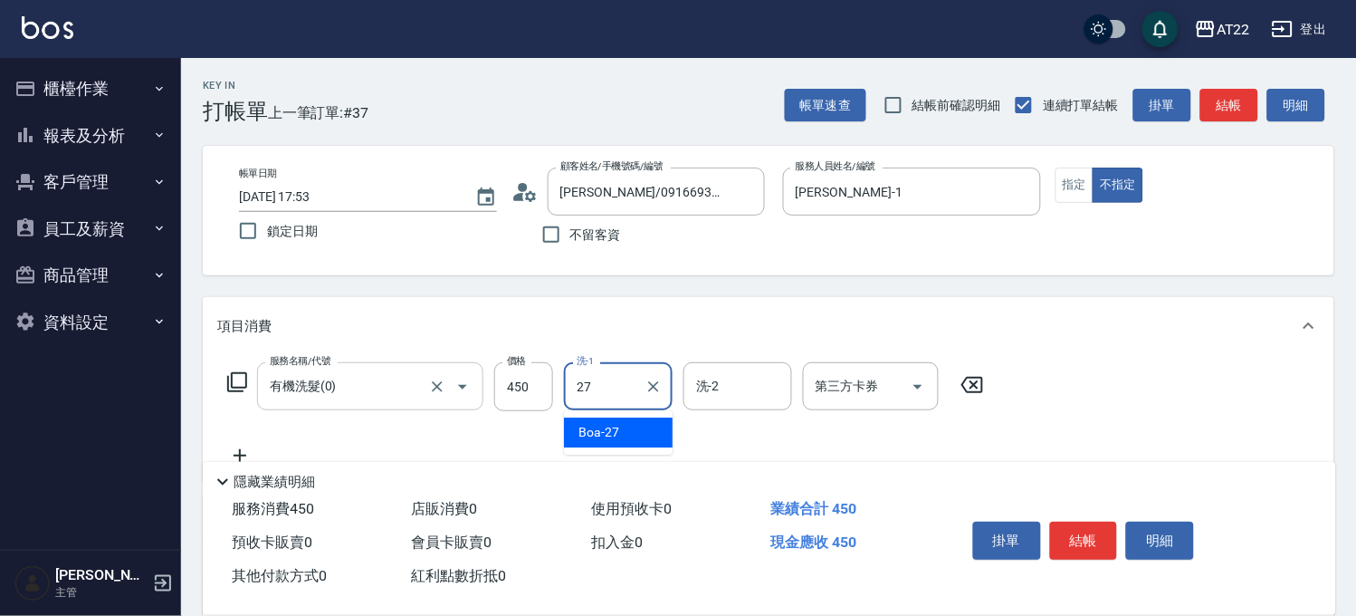
type input "Boa-27"
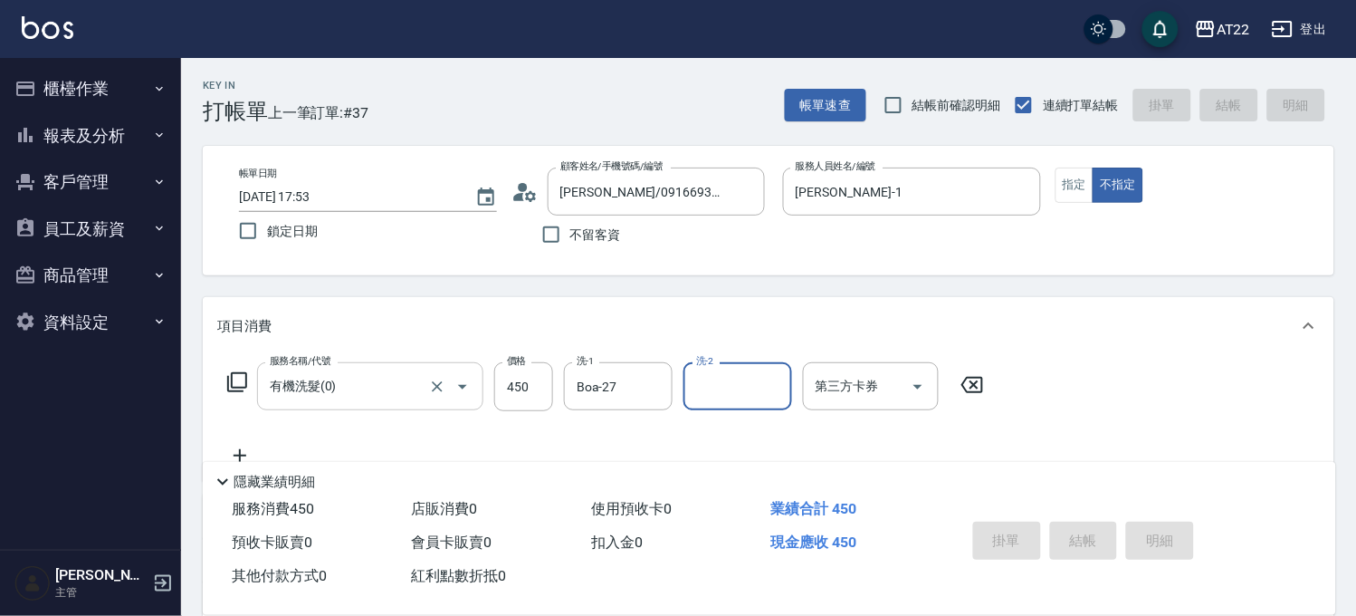
type input "2025/09/21 17:57"
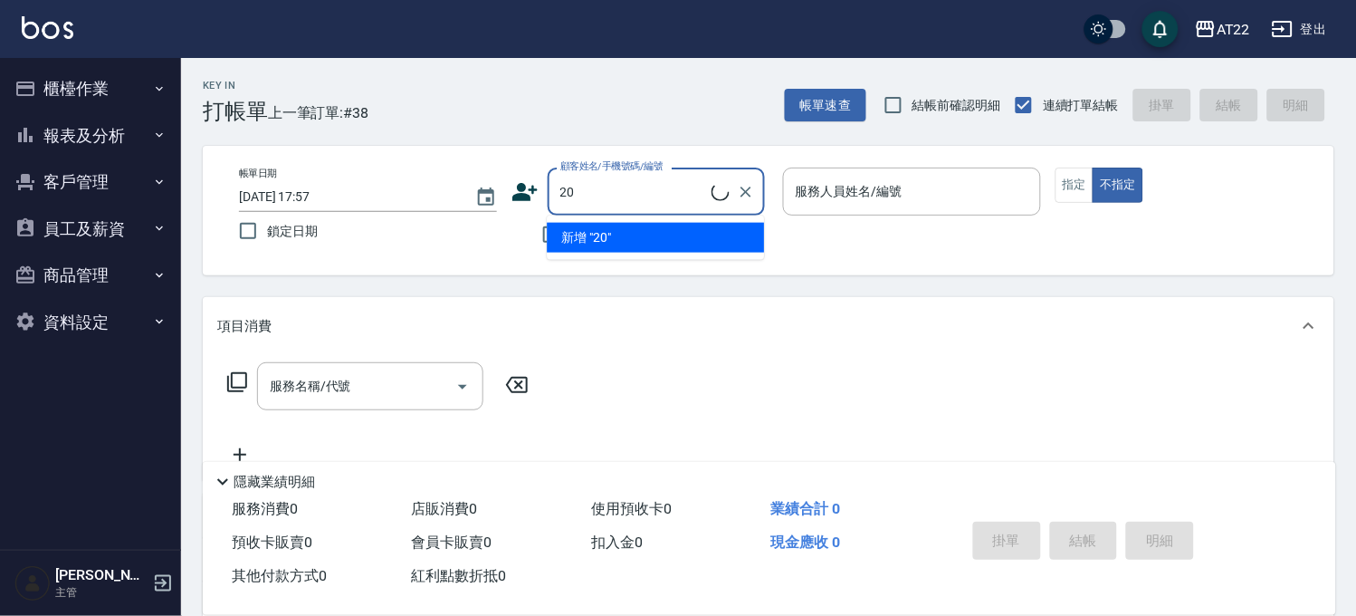
type input "2"
click at [638, 231] on li "新增 "0938403813"" at bounding box center [655, 238] width 217 height 30
type input "0938403813"
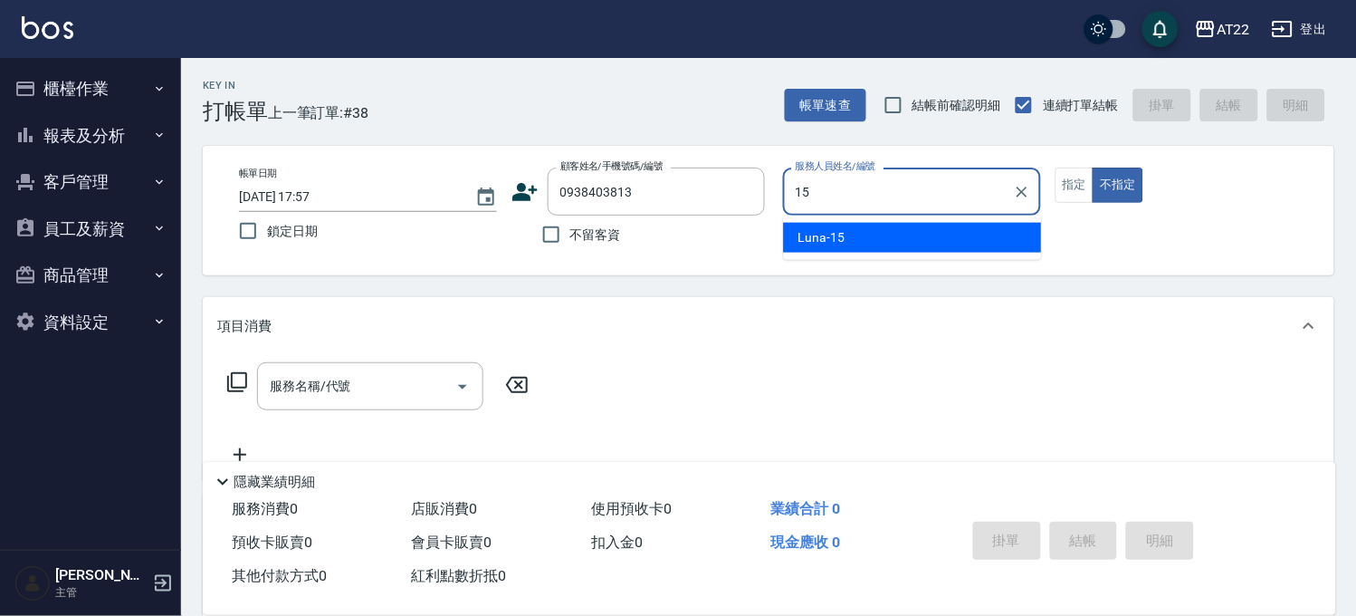
type input "Luna-15"
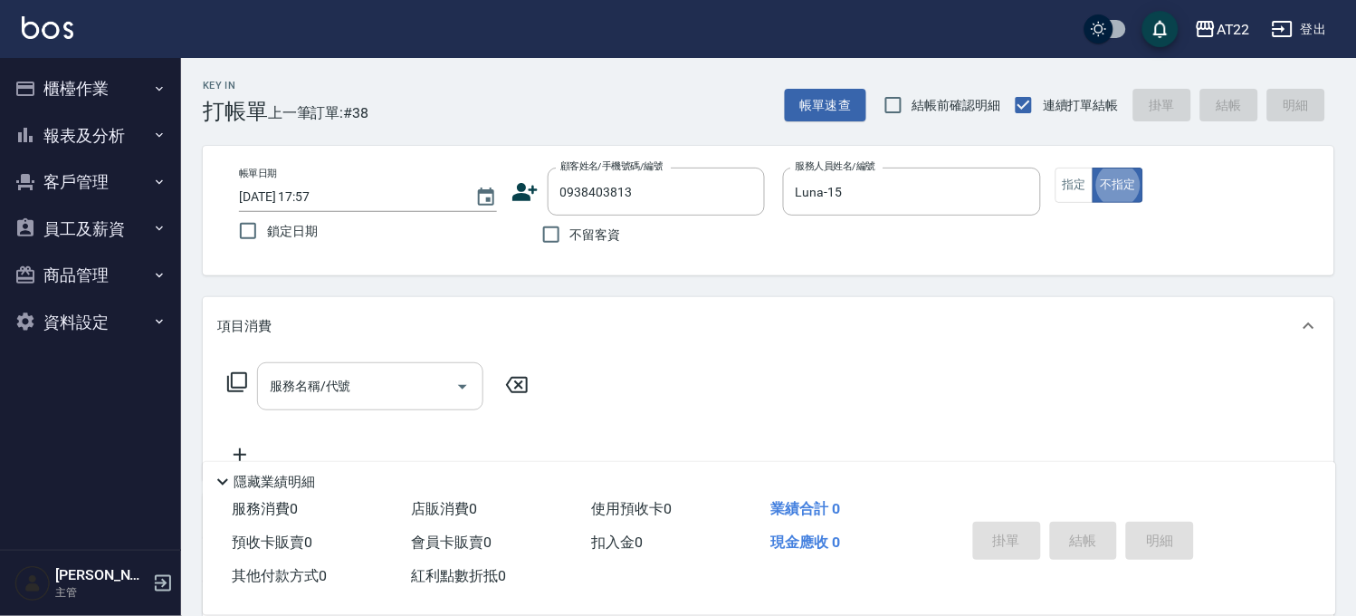
click at [327, 374] on input "服務名稱/代號" at bounding box center [356, 386] width 183 height 32
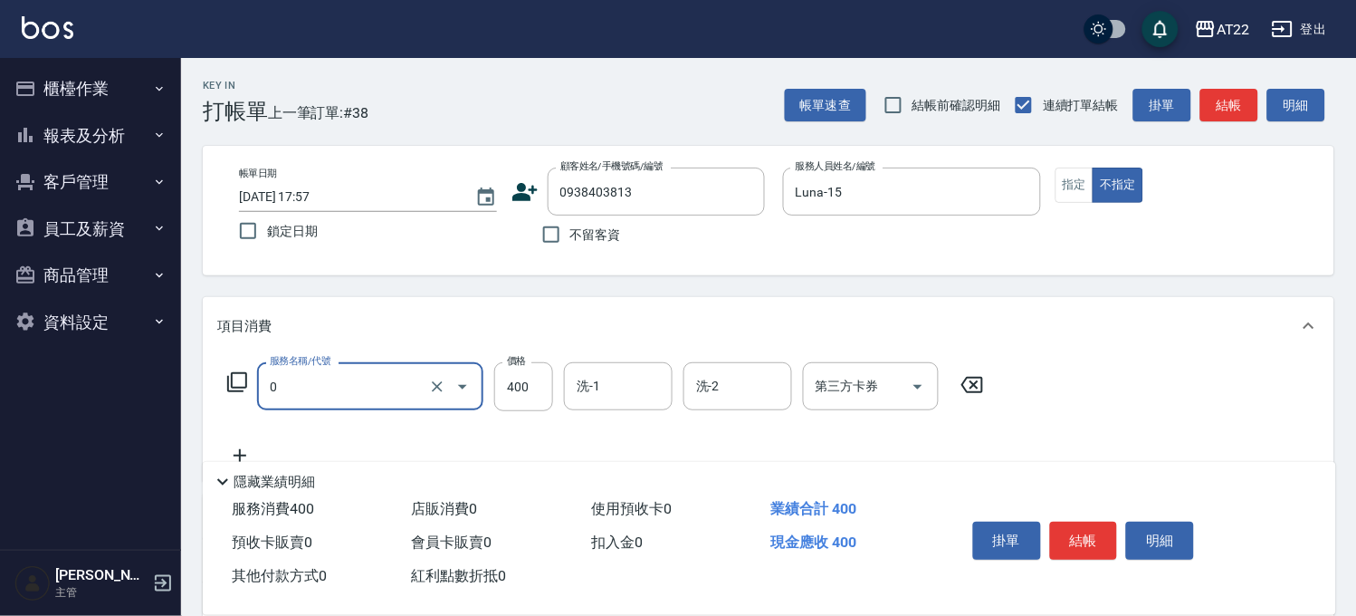
type input "有機洗髮(0)"
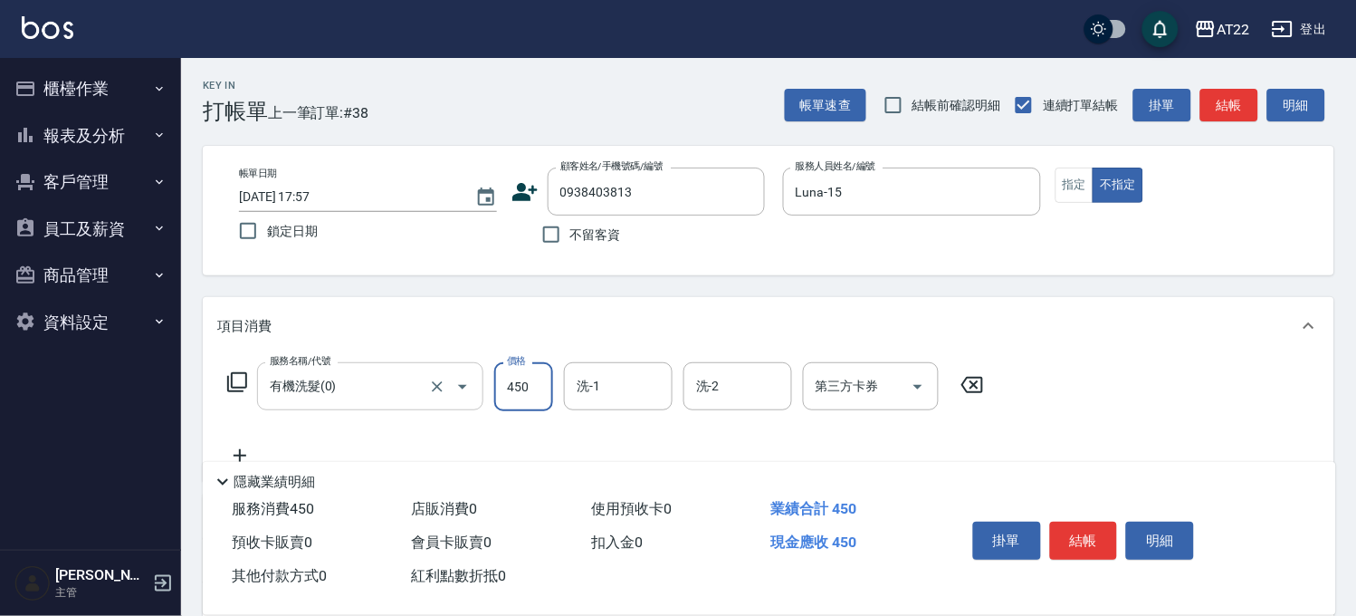
type input "450"
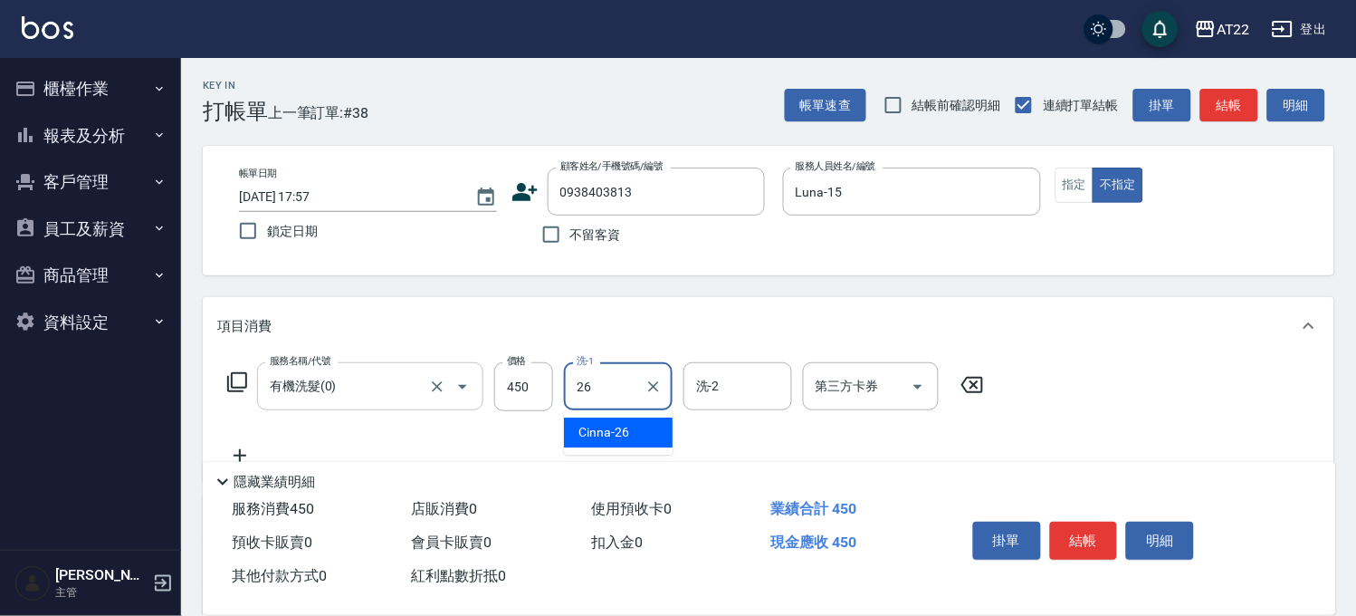
type input "Cinna-26"
click at [246, 462] on div "隱藏業績明細" at bounding box center [769, 477] width 1133 height 31
click at [241, 451] on icon at bounding box center [239, 455] width 45 height 22
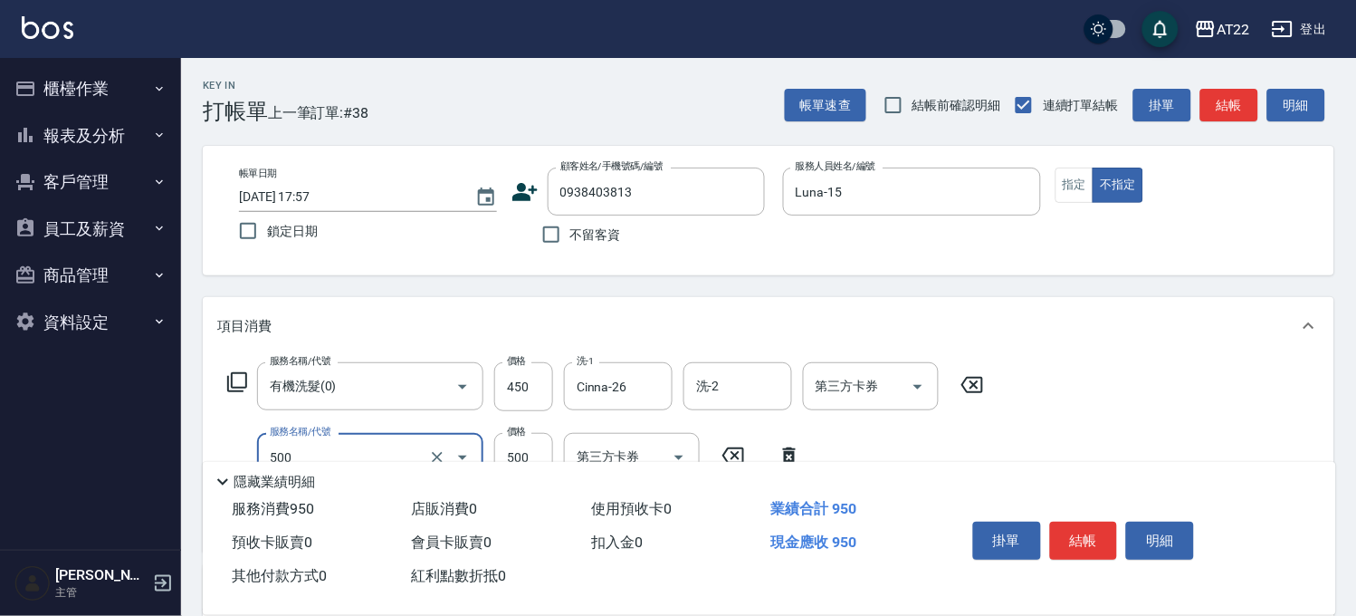
type input "剪髮(500)"
type input "200"
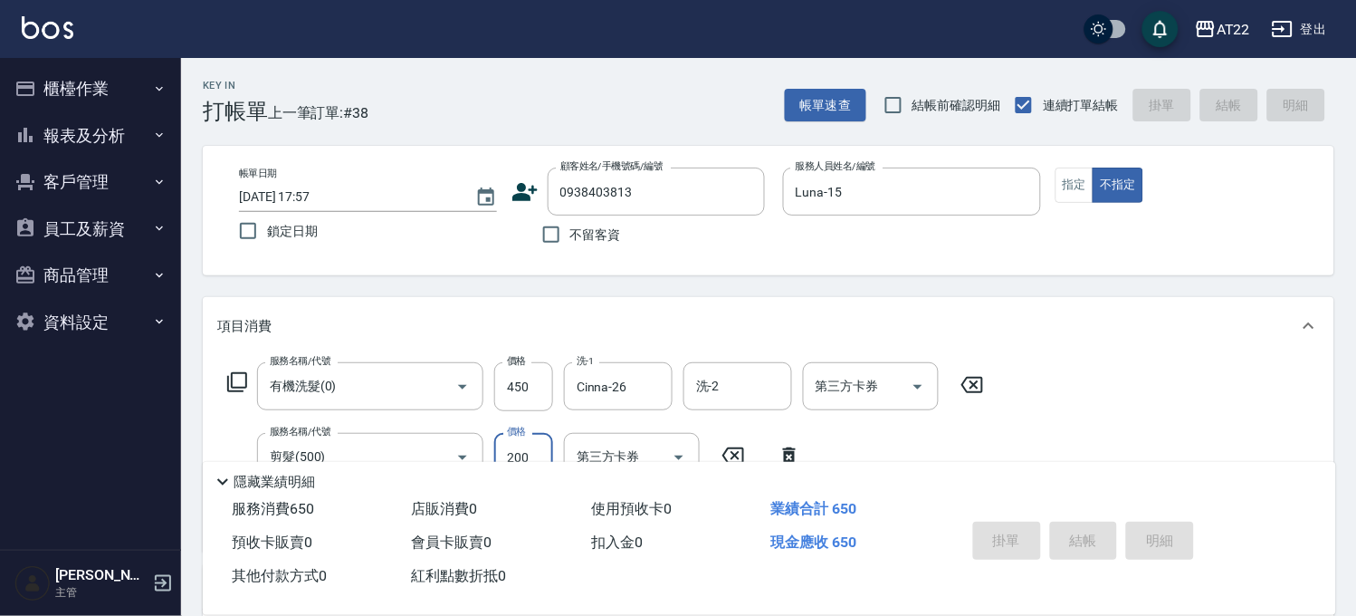
type input "2025/09/21 17:58"
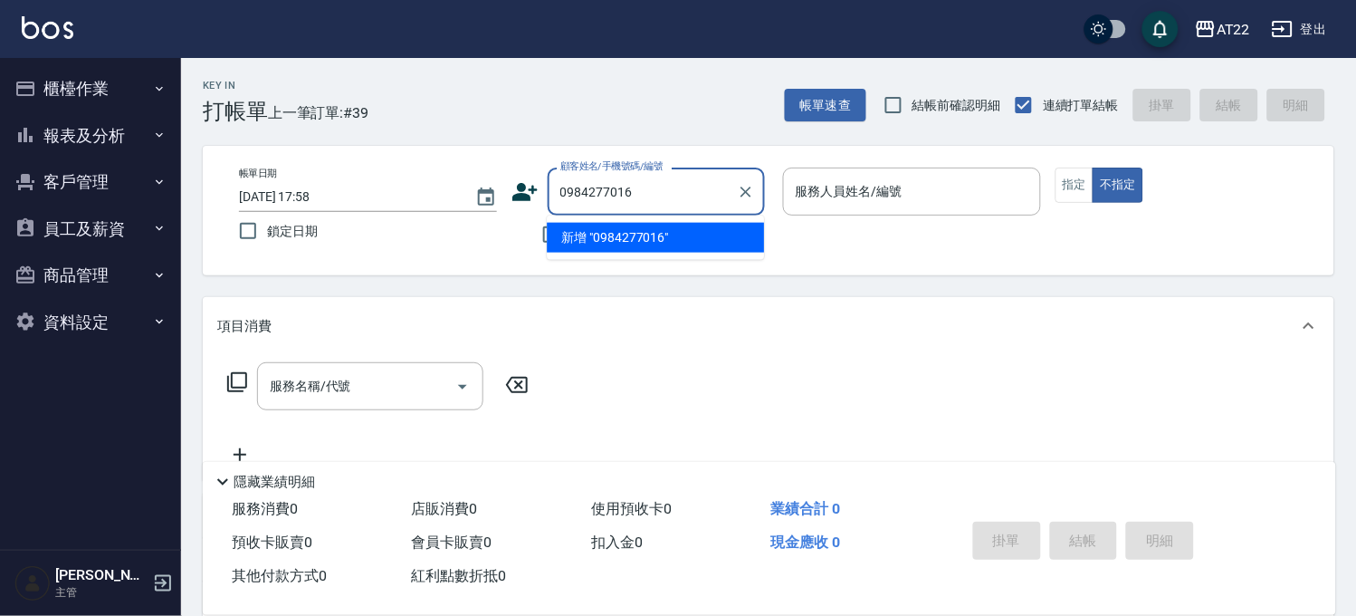
click at [619, 226] on li "新增 "0984277016"" at bounding box center [655, 238] width 217 height 30
type input "0984277016"
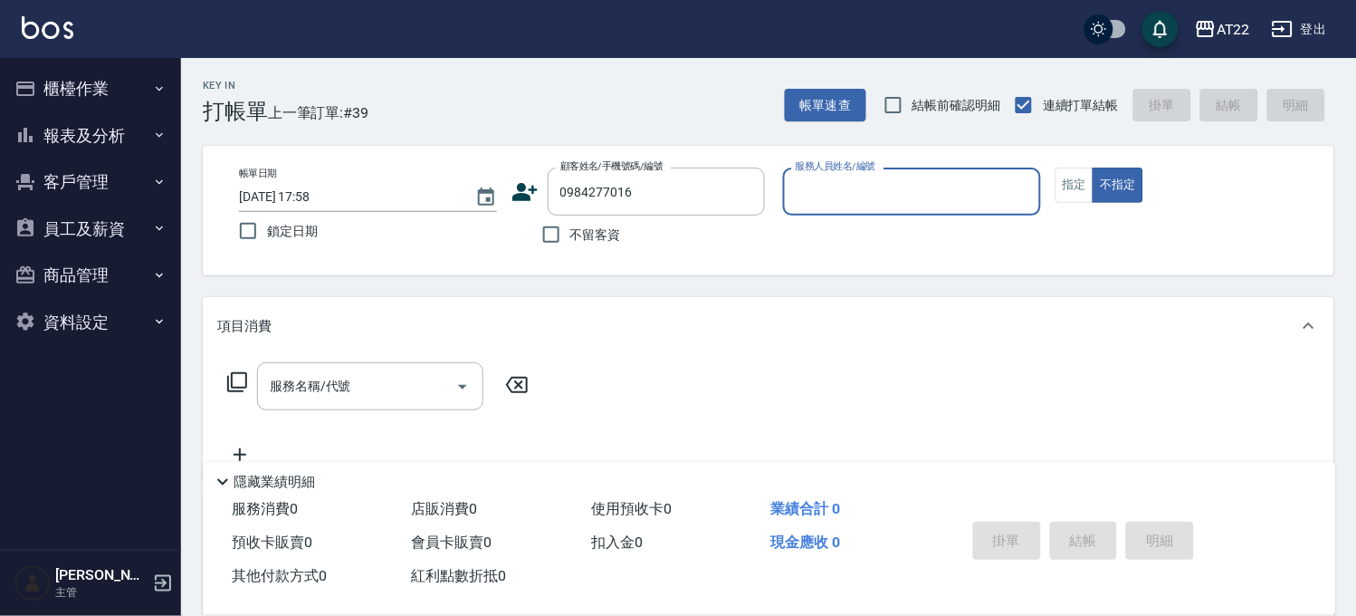
click at [521, 185] on icon at bounding box center [524, 192] width 25 height 18
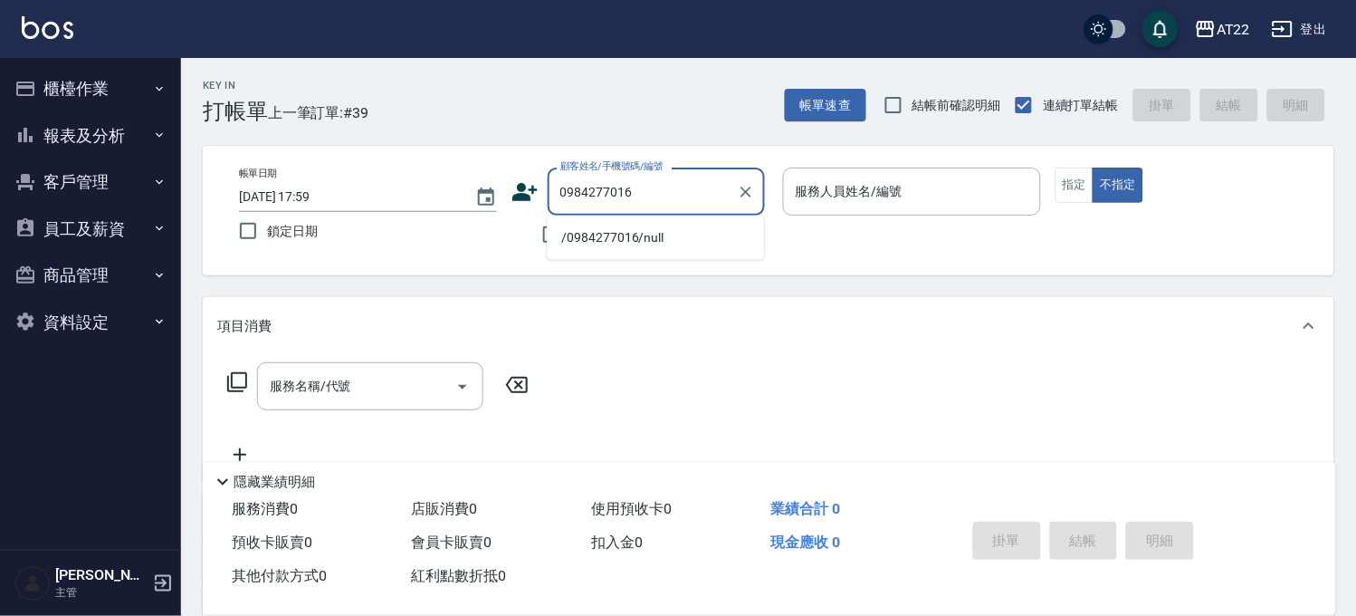
click at [690, 229] on li "/0984277016/null" at bounding box center [655, 238] width 217 height 30
type input "/0984277016/null"
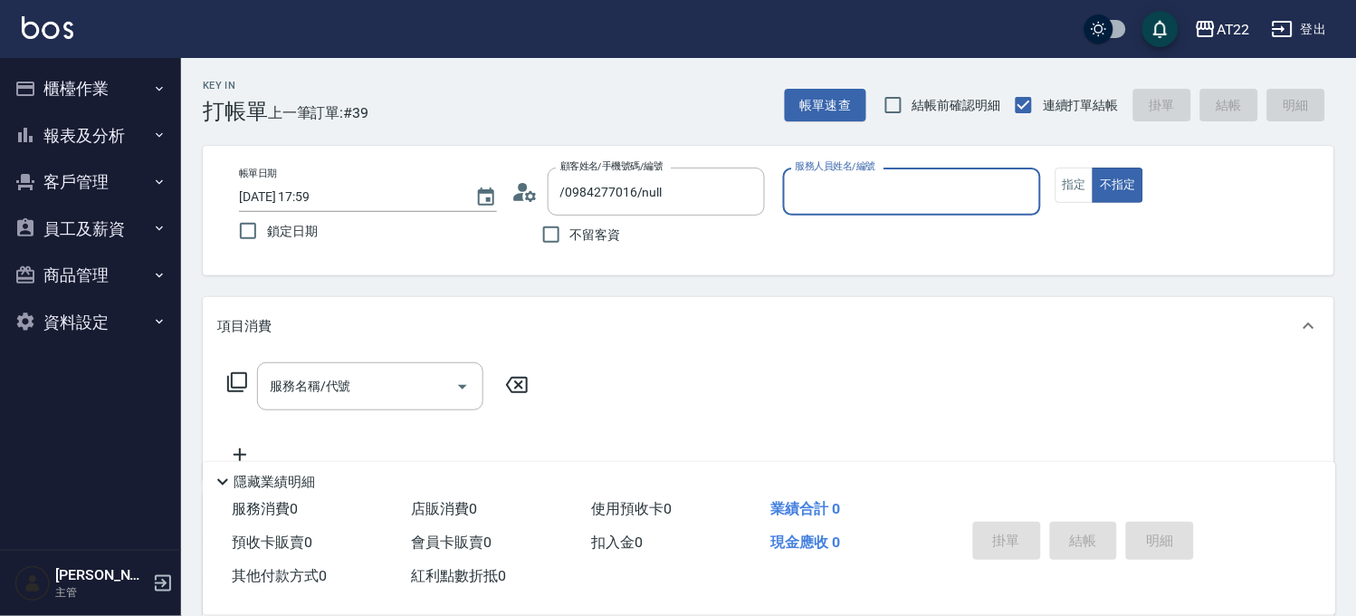
click at [516, 201] on icon at bounding box center [524, 191] width 27 height 27
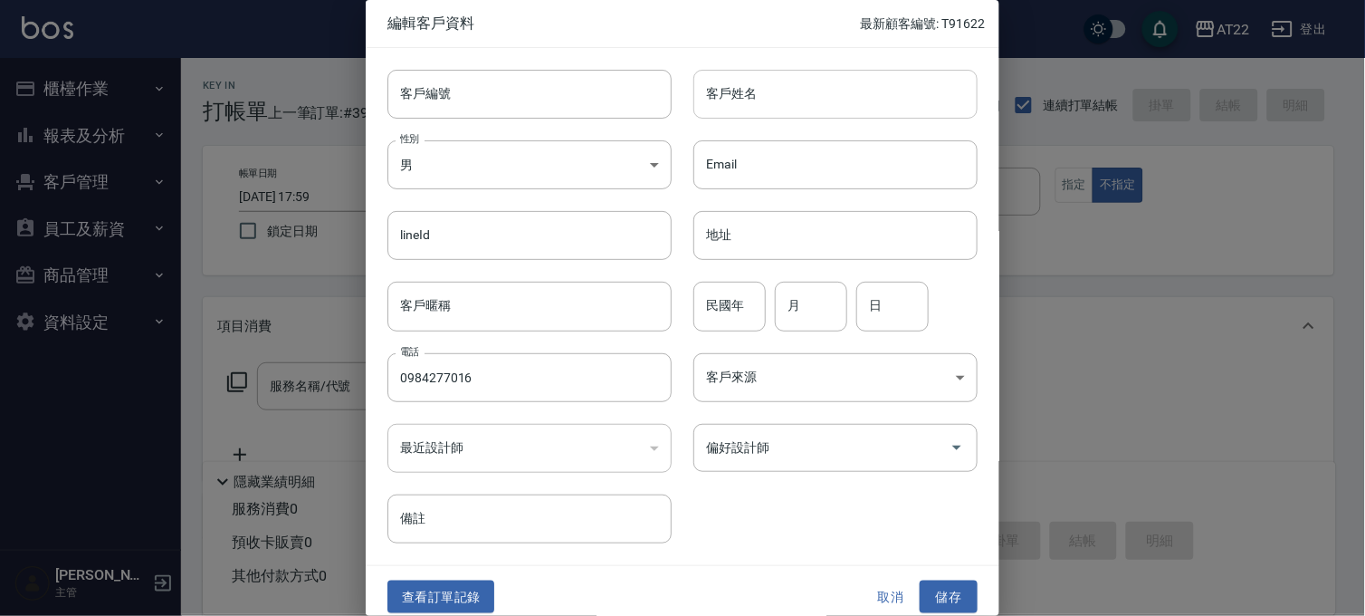
click at [765, 110] on input "客戶姓名" at bounding box center [835, 94] width 284 height 49
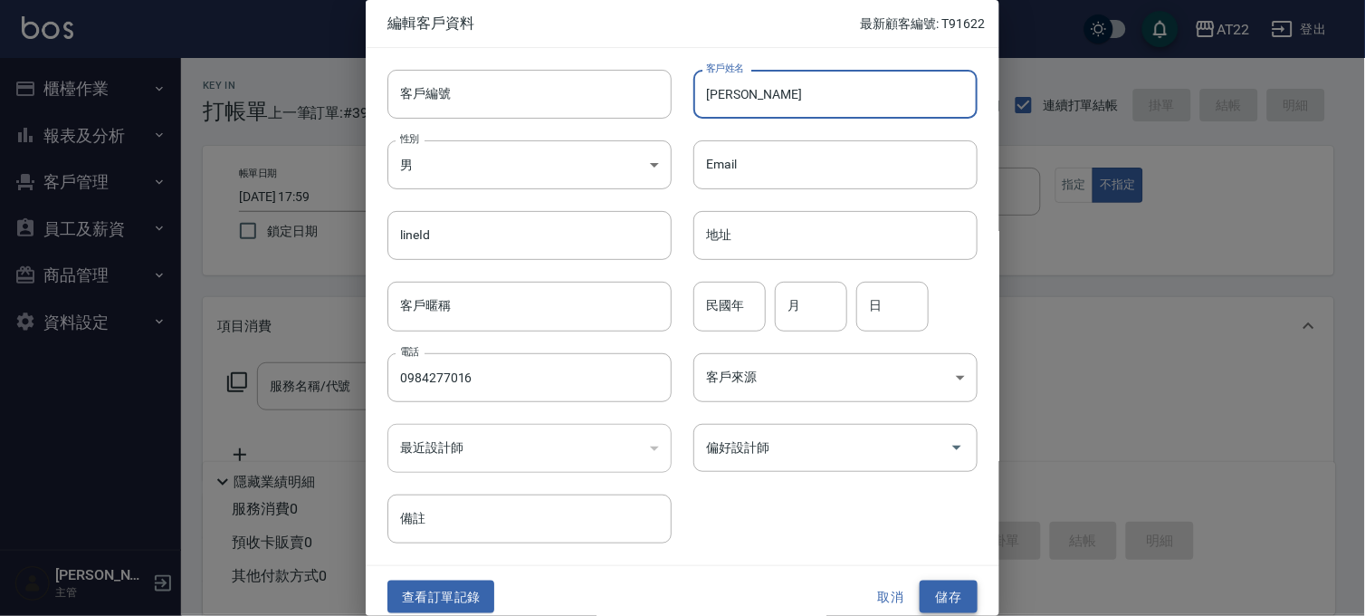
type input "[PERSON_NAME]"
click at [920, 596] on button "儲存" at bounding box center [949, 596] width 58 height 33
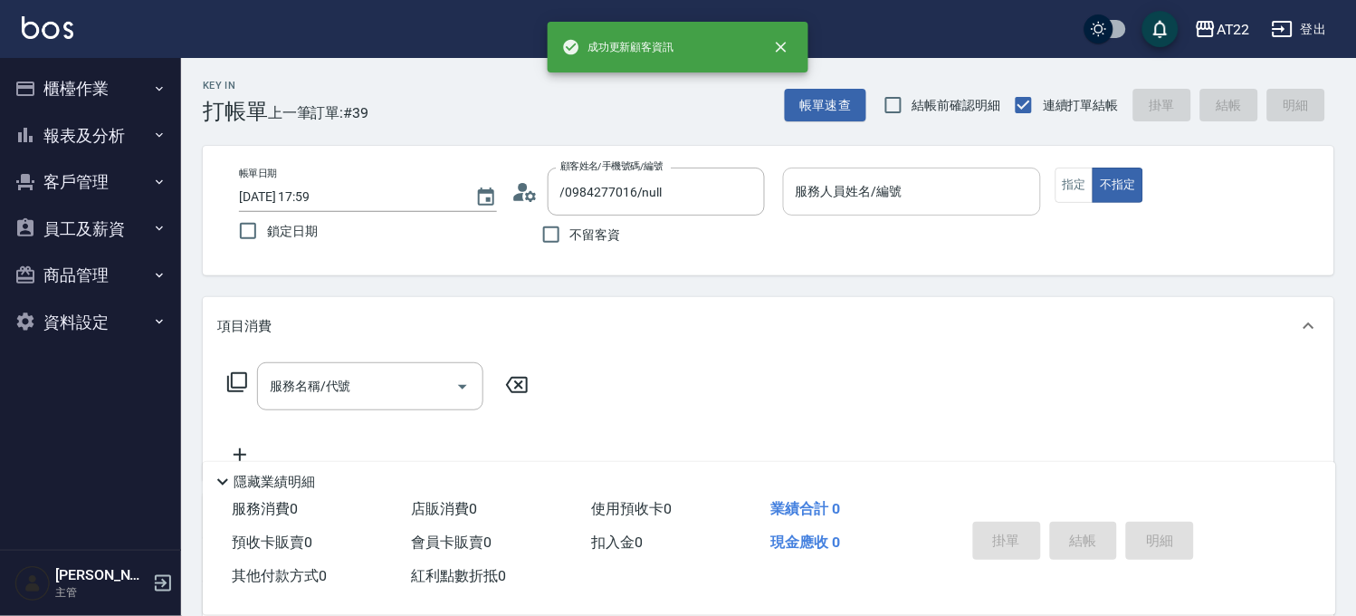
click at [893, 211] on div "服務人員姓名/編號" at bounding box center [912, 191] width 258 height 48
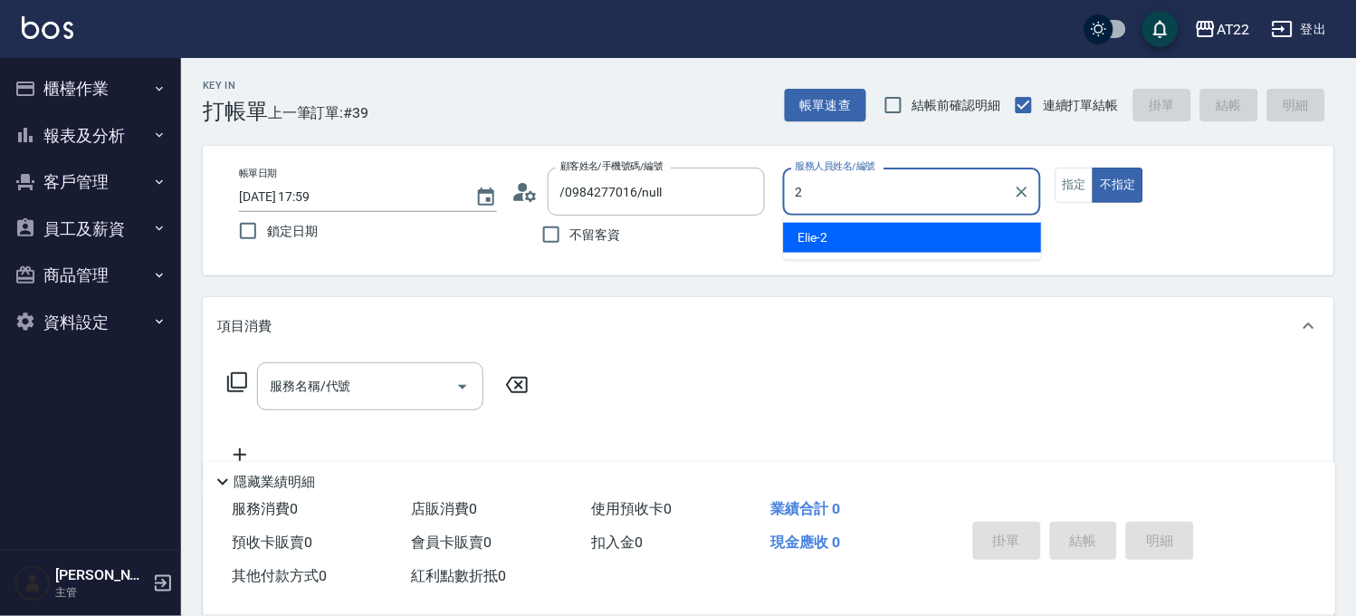
type input "Elie-2"
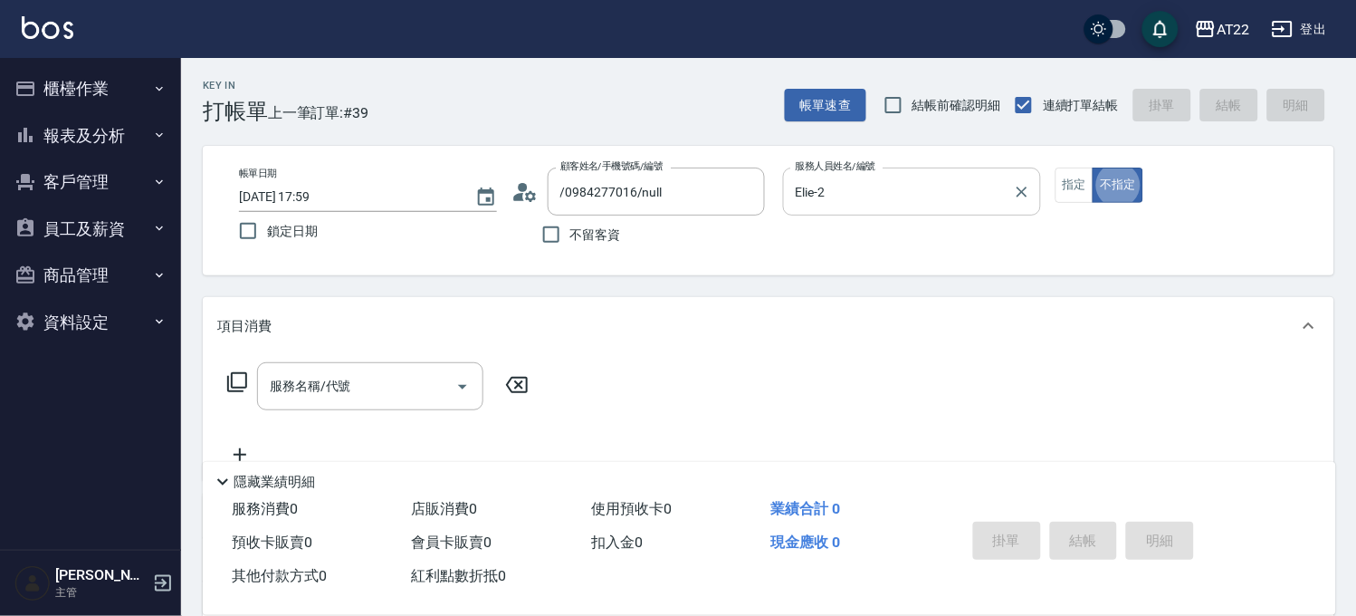
type button "false"
click at [323, 389] on input "服務名稱/代號" at bounding box center [356, 386] width 183 height 32
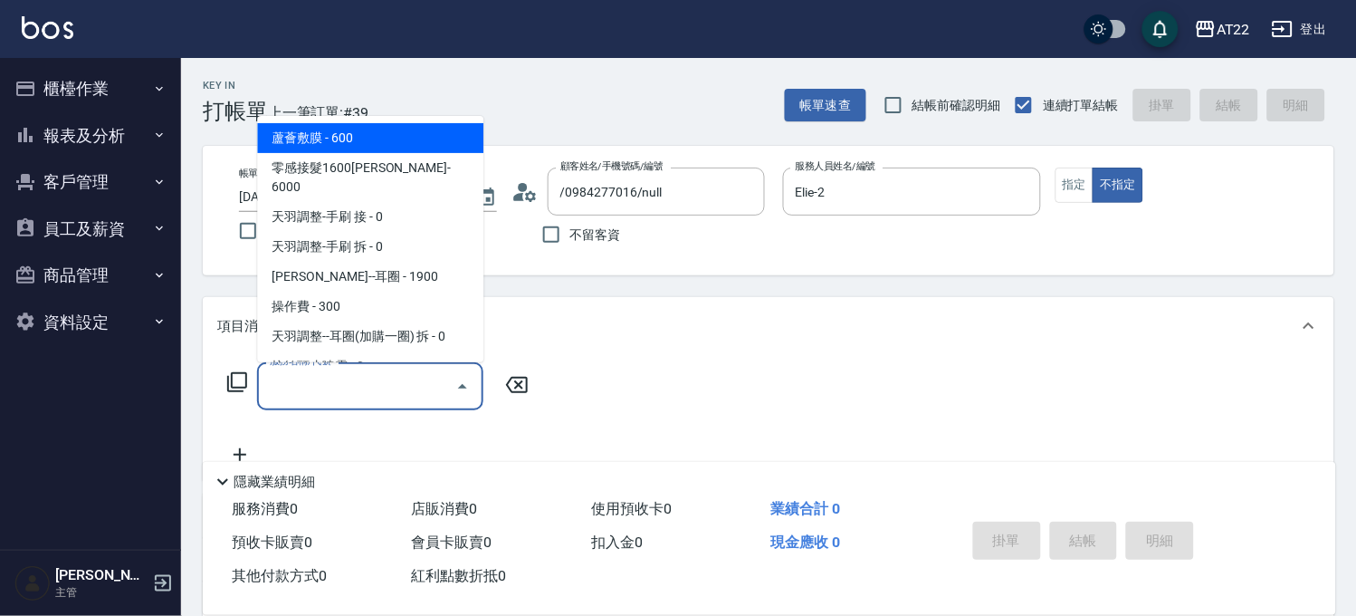
type input "0"
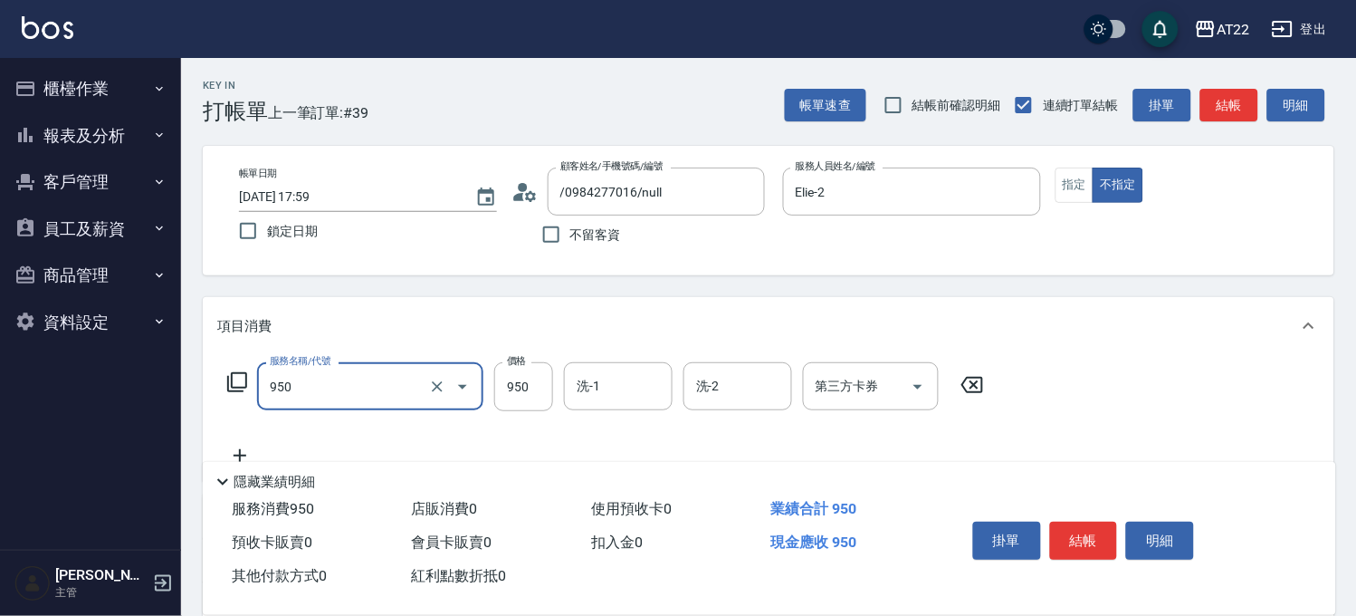
type input "SPA精油洗髮(950)"
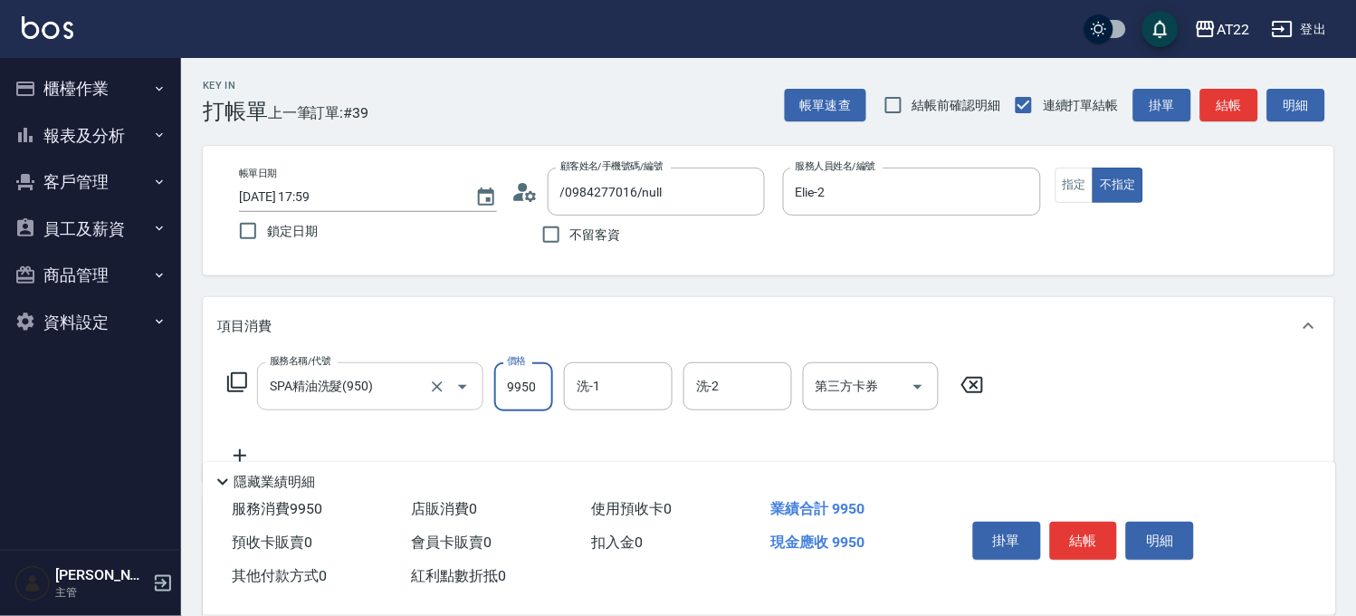
type input "950"
click at [610, 396] on input "洗-1" at bounding box center [618, 386] width 92 height 32
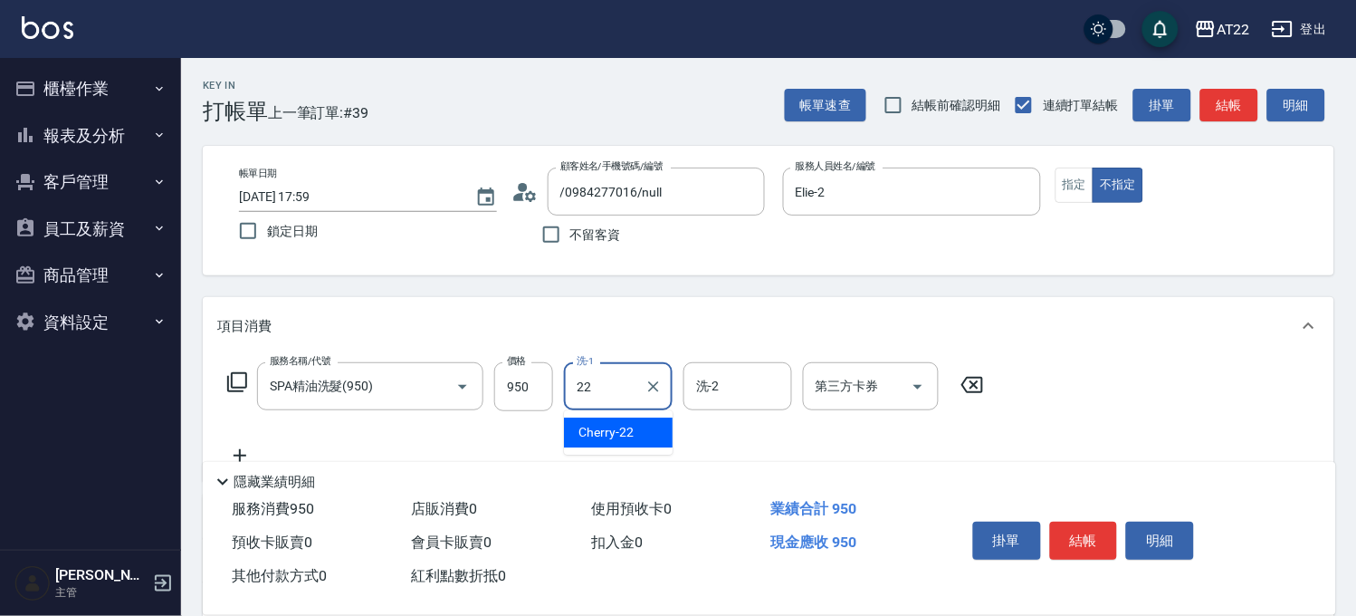
type input "Cherry-22"
click at [233, 453] on icon at bounding box center [239, 455] width 45 height 22
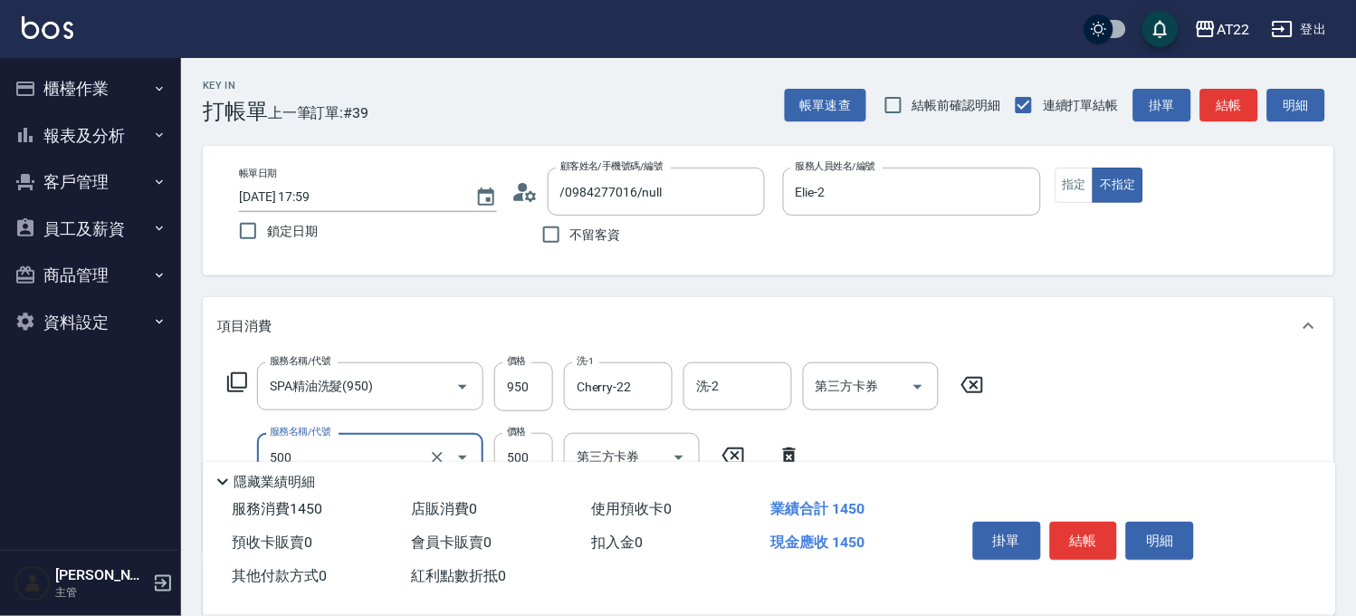
type input "剪髮(500)"
type input "450"
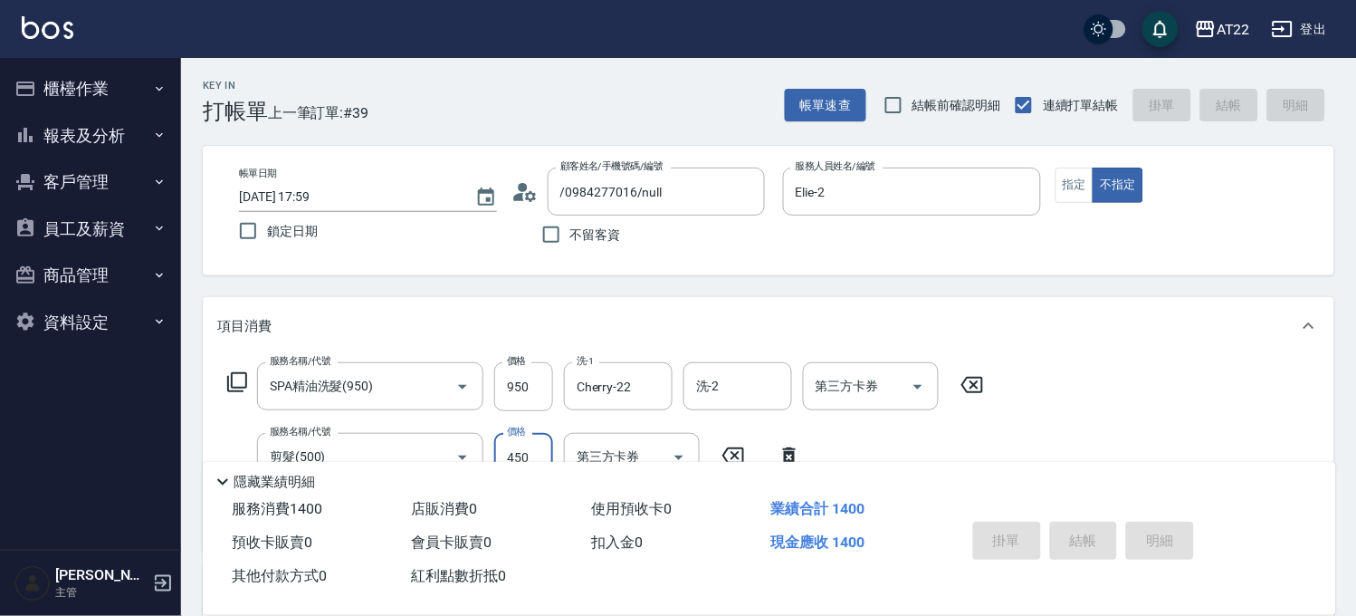
type input "2025/09/21 18:00"
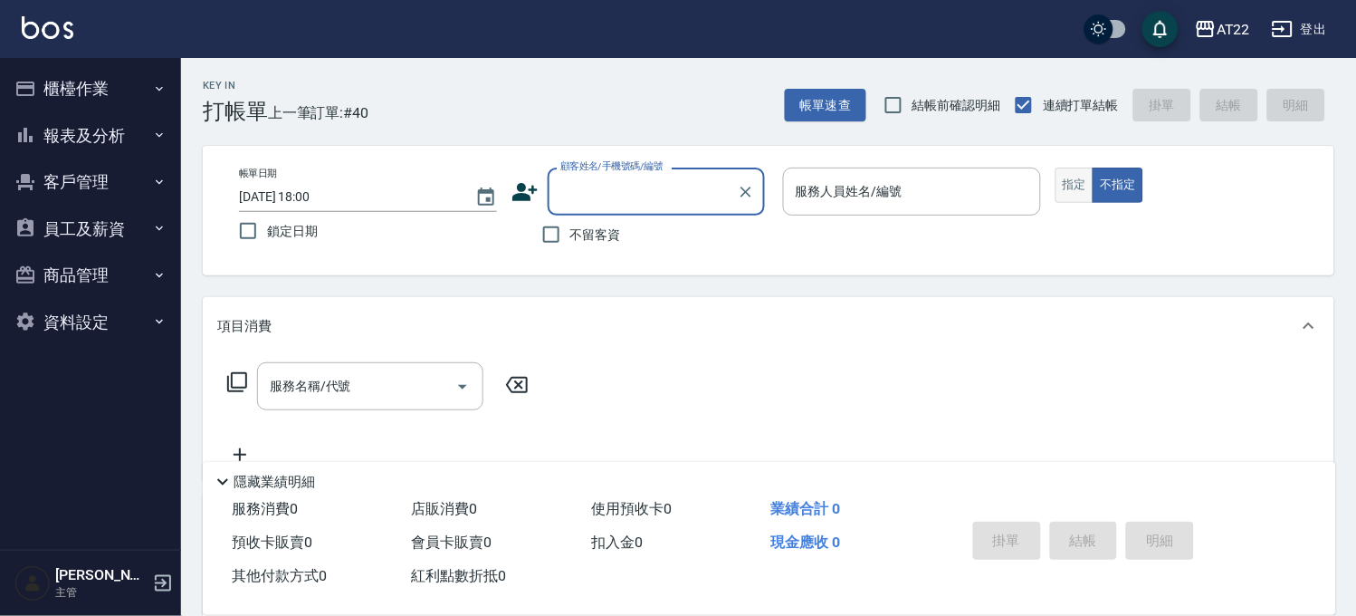
click at [1073, 192] on button "指定" at bounding box center [1075, 184] width 39 height 35
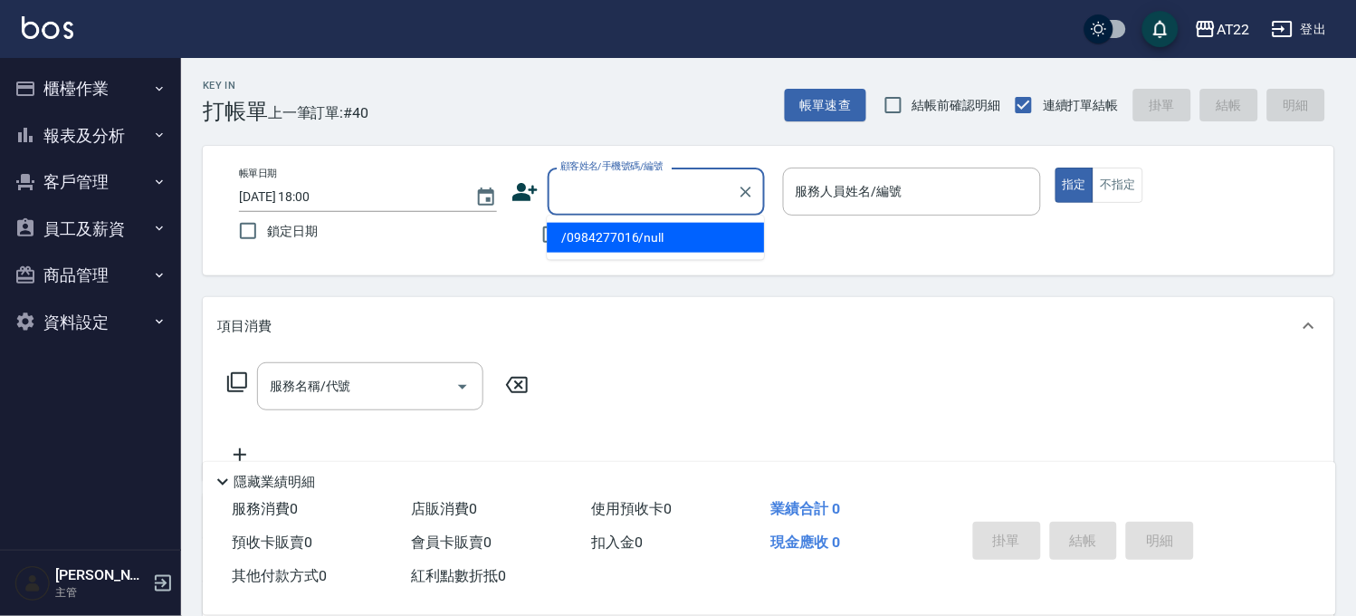
click at [629, 194] on input "顧客姓名/手機號碼/編號" at bounding box center [643, 192] width 174 height 32
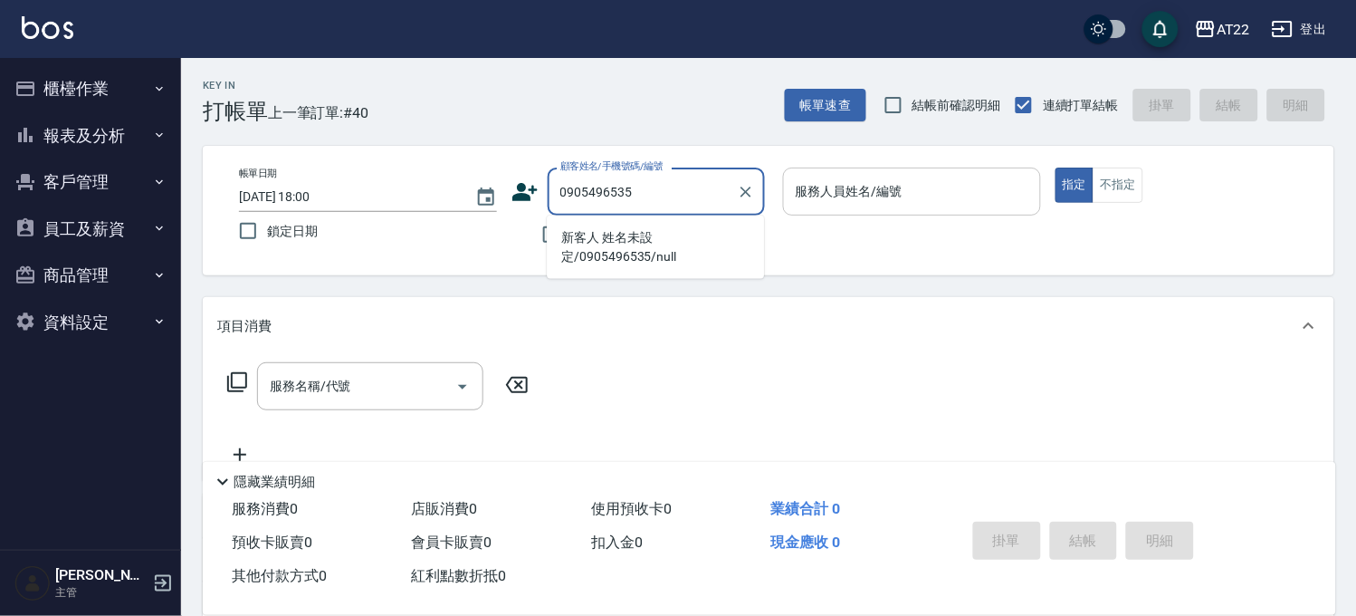
click at [667, 245] on li "新客人 姓名未設定/0905496535/null" at bounding box center [655, 247] width 217 height 49
type input "新客人 姓名未設定/0905496535/null"
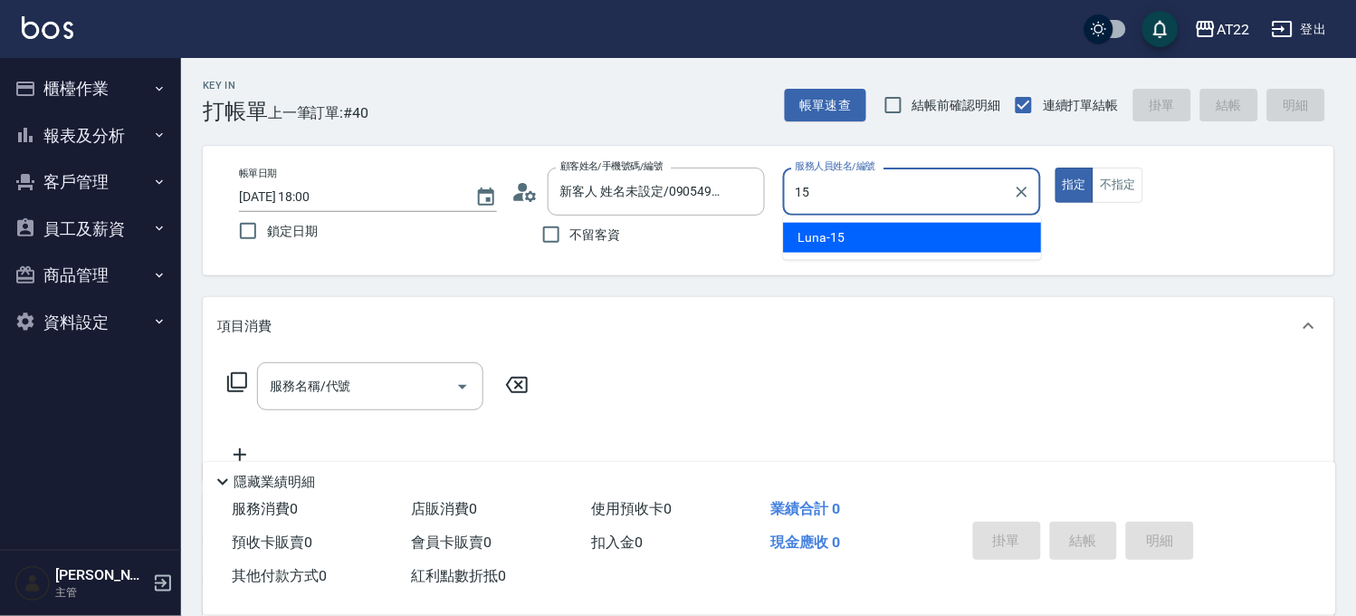
type input "Luna-15"
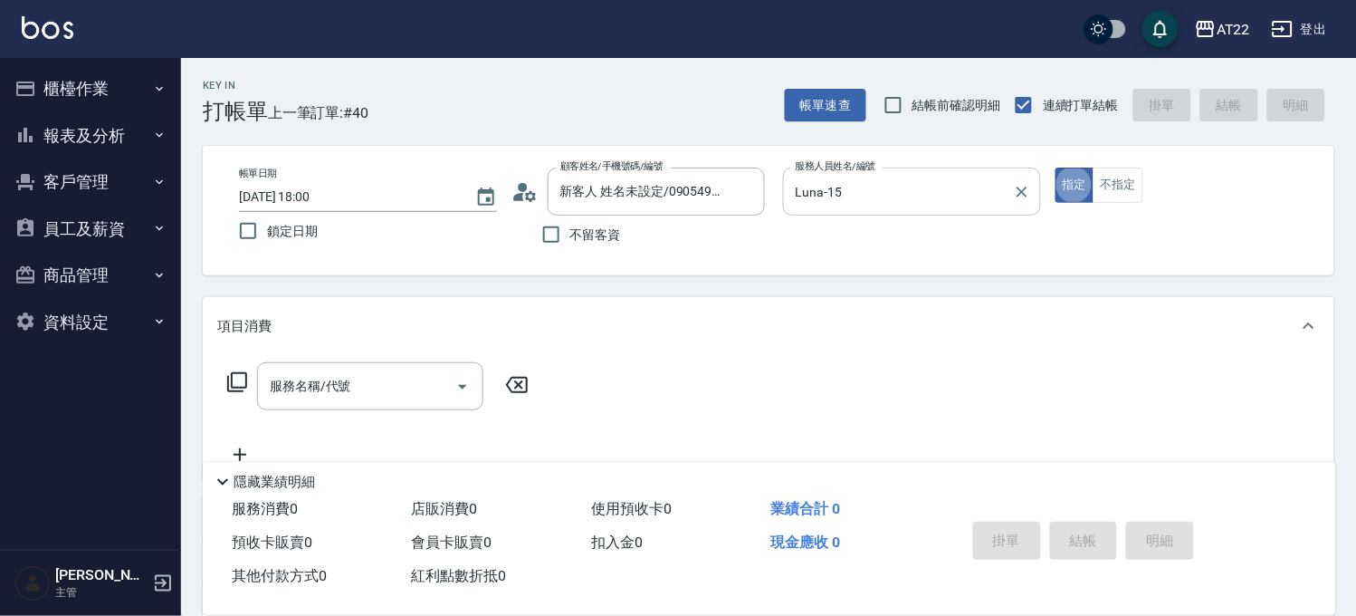
type button "true"
click at [328, 382] on div "服務名稱/代號 服務名稱/代號" at bounding box center [370, 386] width 226 height 48
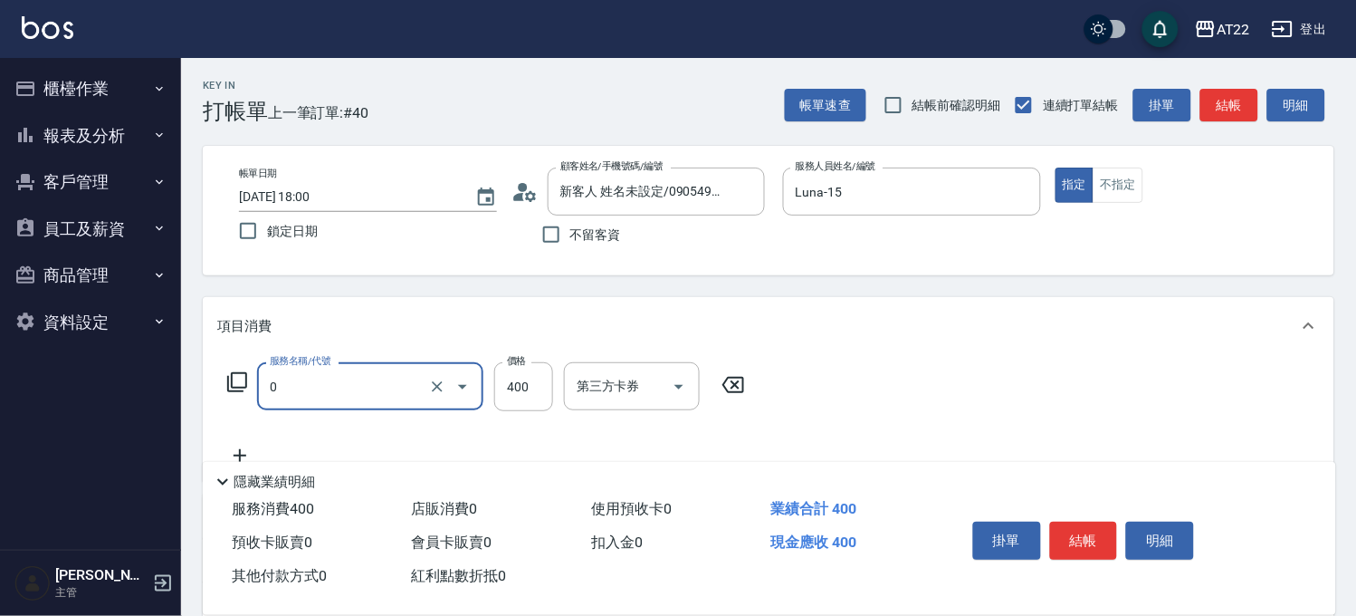
type input "有機洗髮(0)"
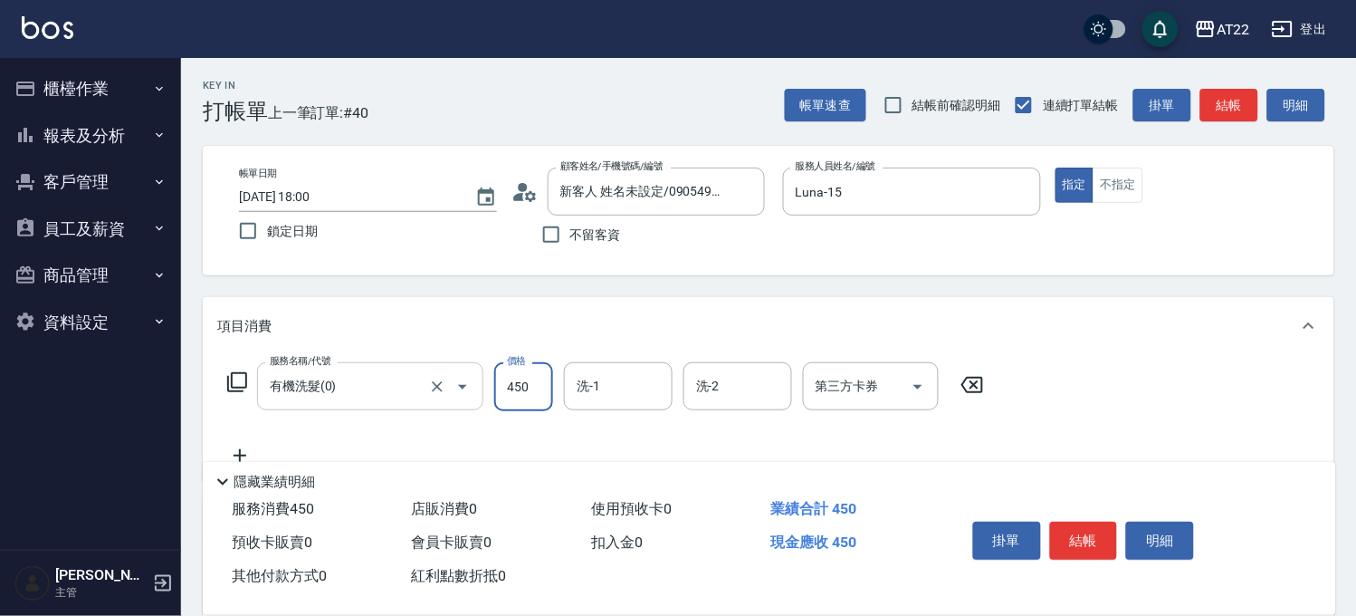
type input "450"
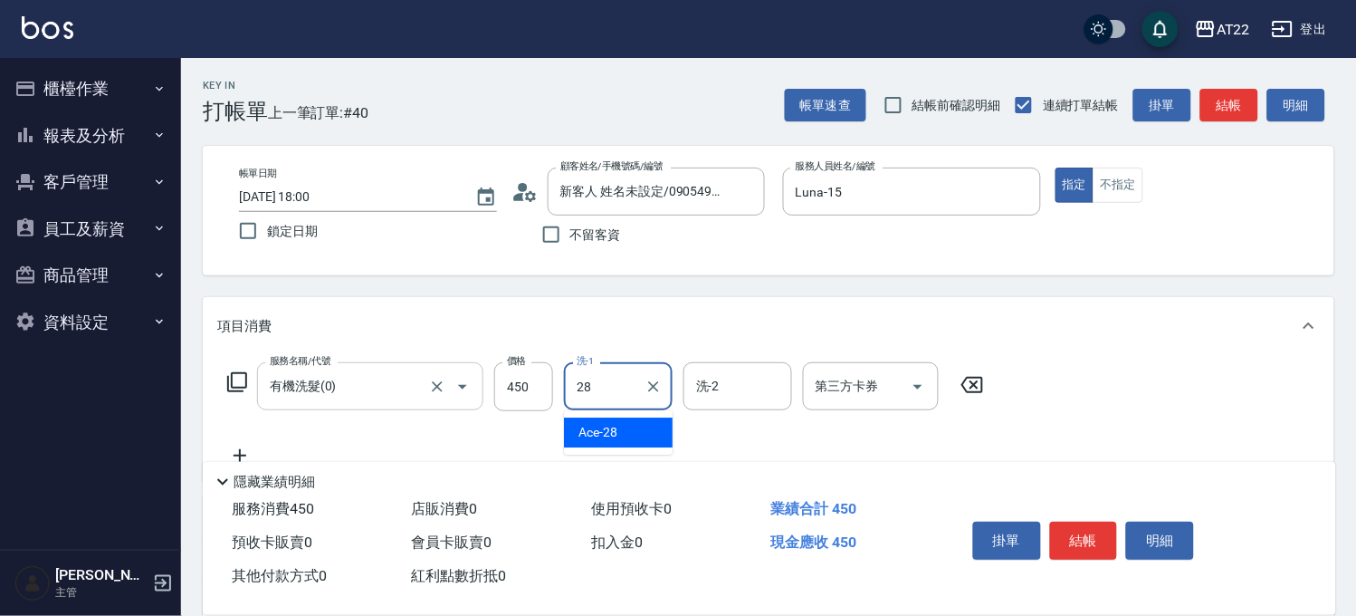
type input "Ace-28"
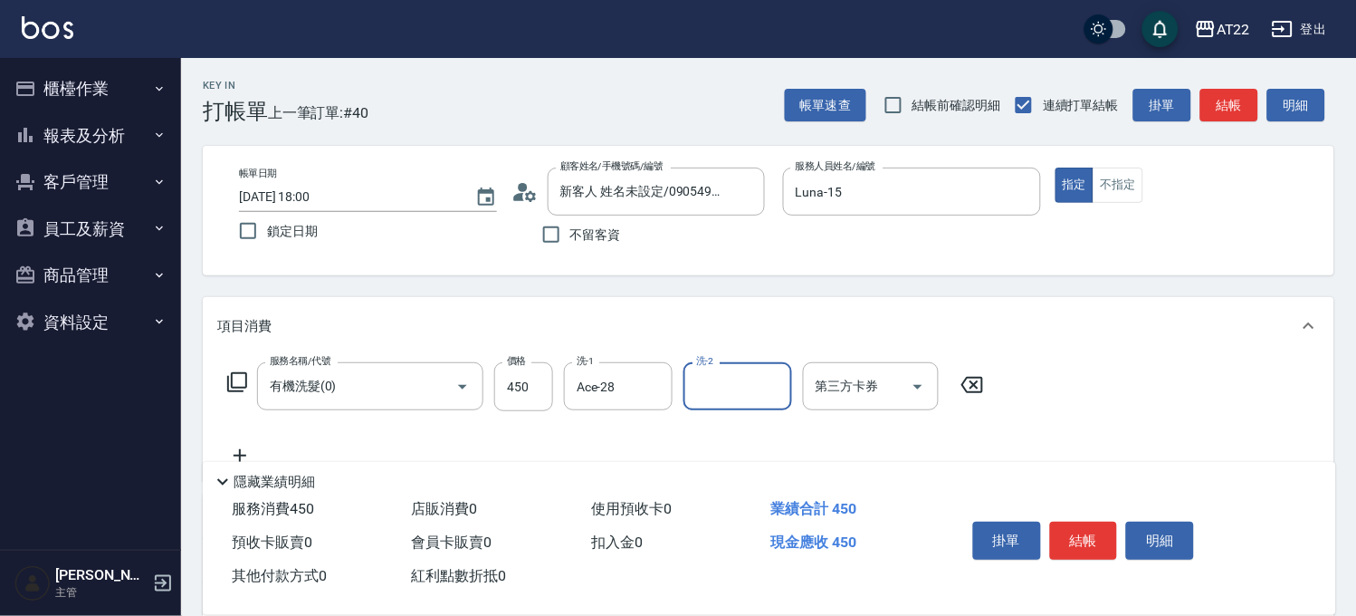
click at [250, 449] on icon at bounding box center [239, 455] width 45 height 22
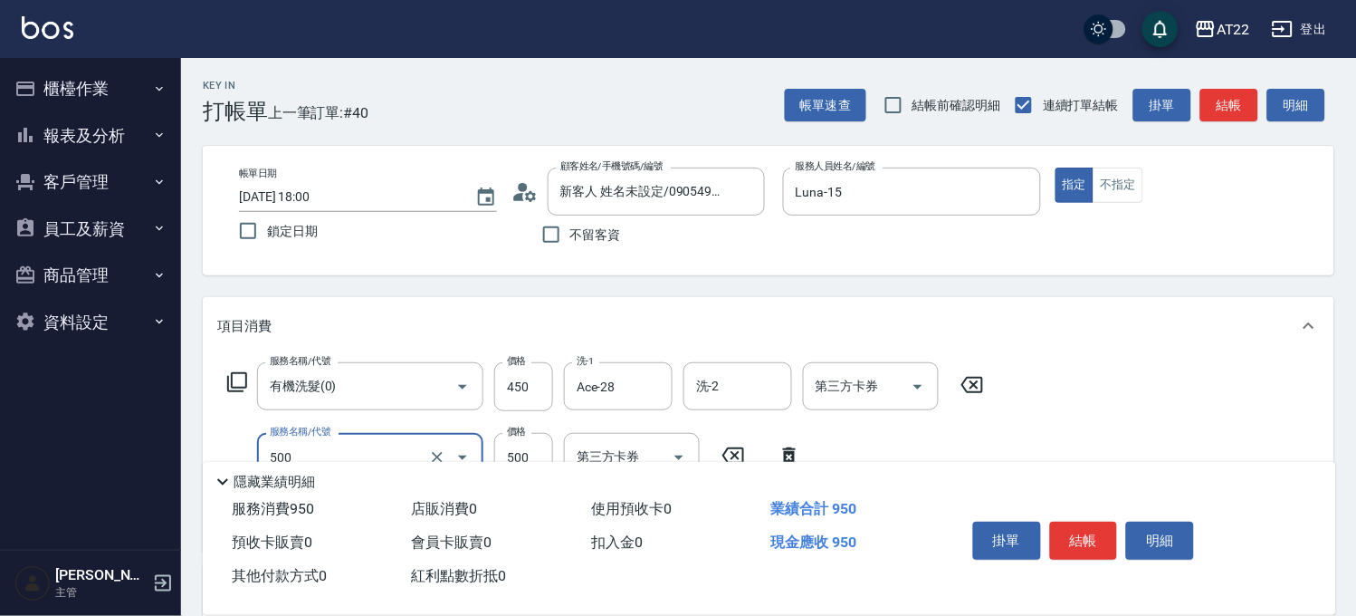
type input "剪髮(500)"
type input "250"
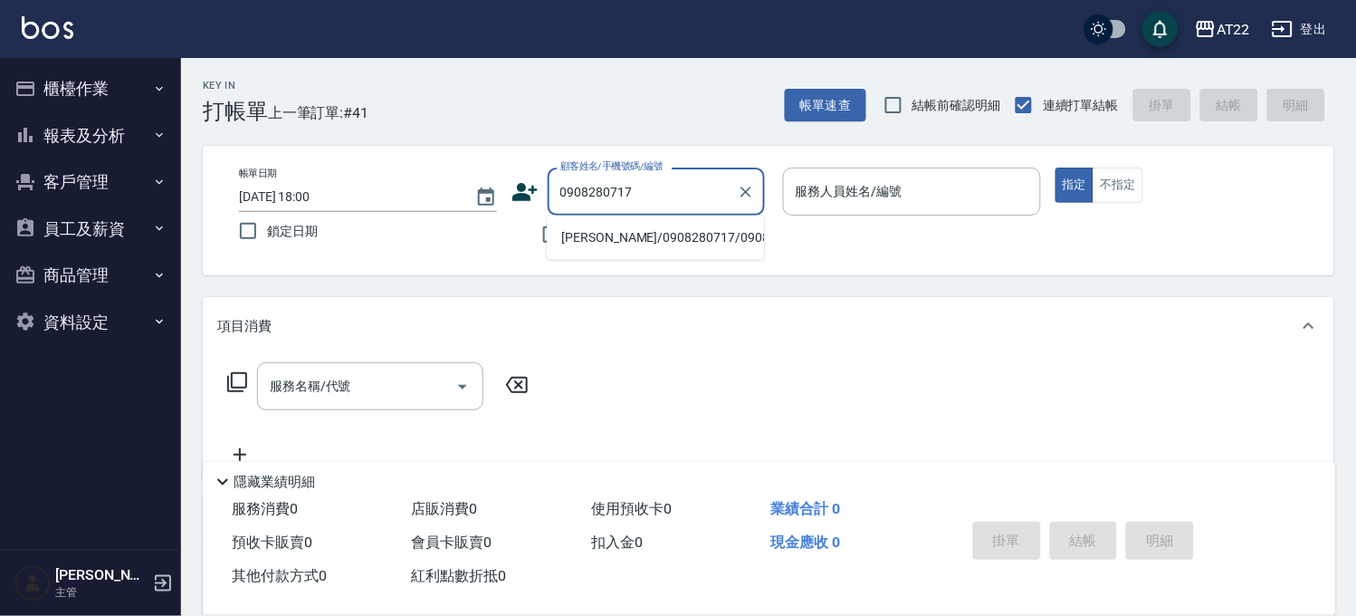
click at [668, 197] on input "0908280717" at bounding box center [643, 192] width 174 height 32
type input "0908280717"
click at [59, 173] on button "客戶管理" at bounding box center [90, 181] width 167 height 47
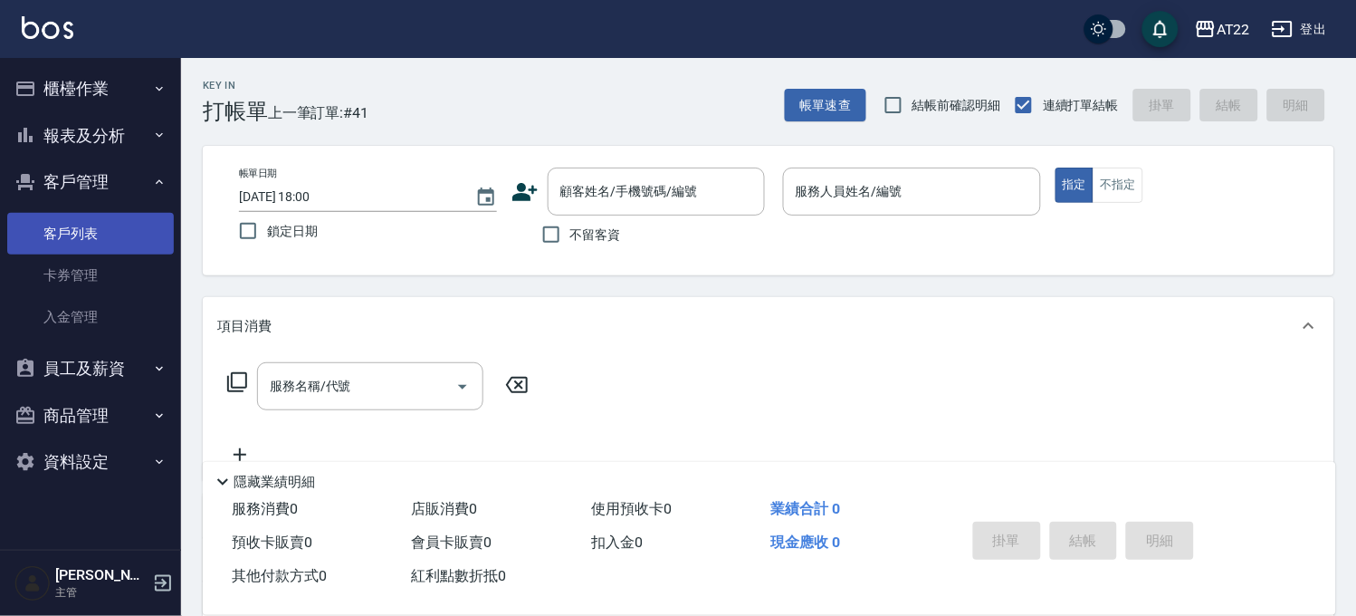
click at [82, 225] on link "客戶列表" at bounding box center [90, 234] width 167 height 42
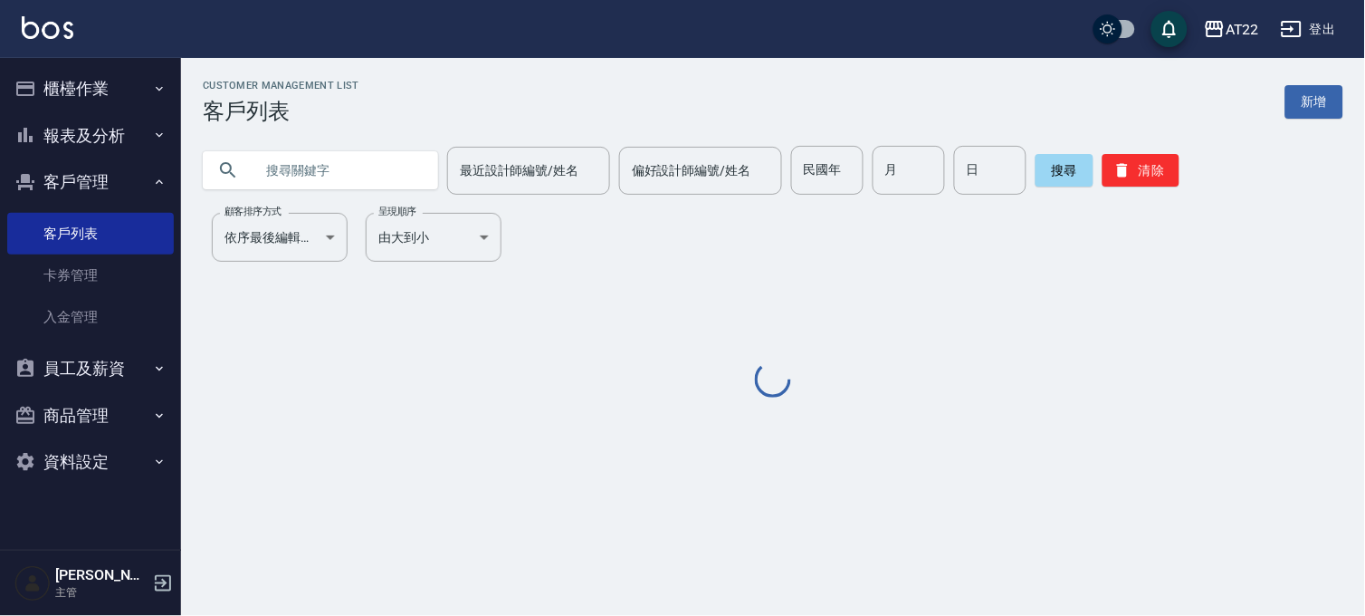
click at [364, 169] on input "text" at bounding box center [338, 170] width 170 height 49
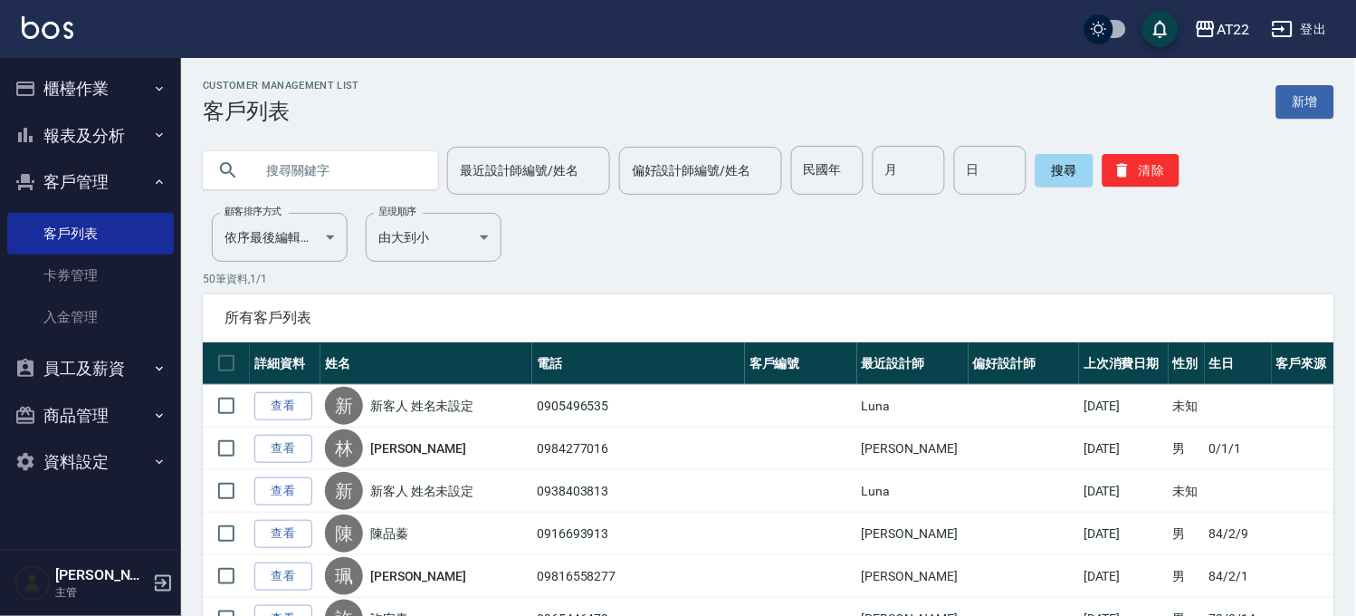
paste input "0908280717"
type input "0908280717"
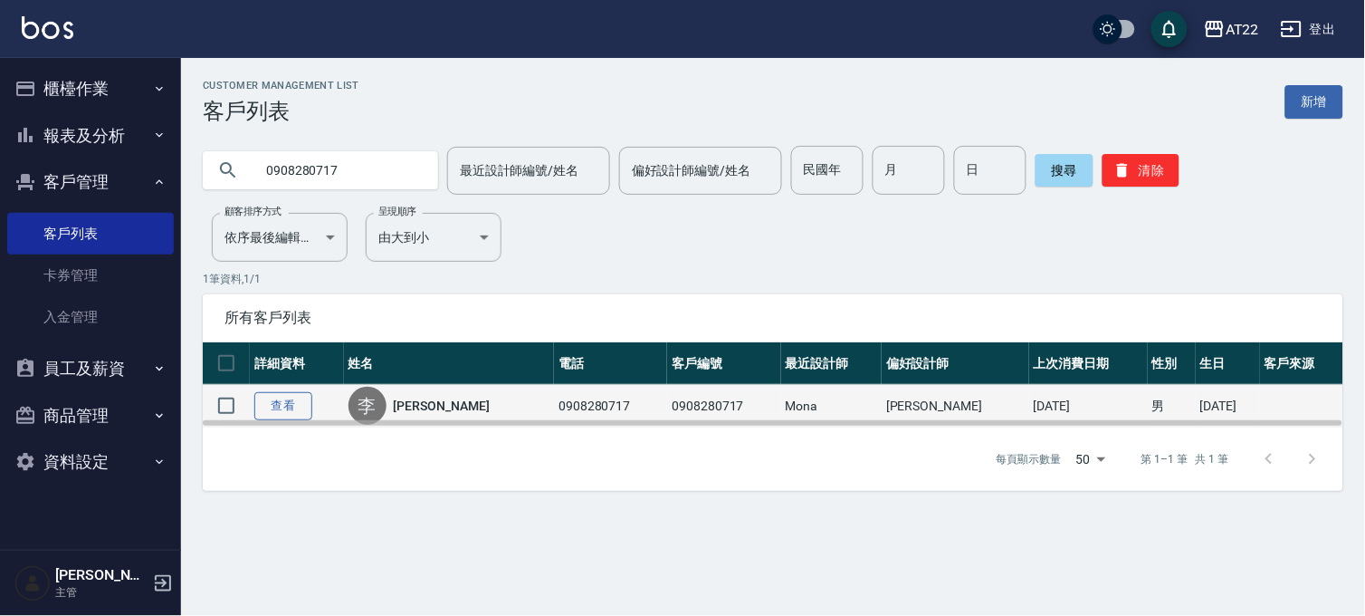
click at [291, 402] on link "查看" at bounding box center [283, 406] width 58 height 28
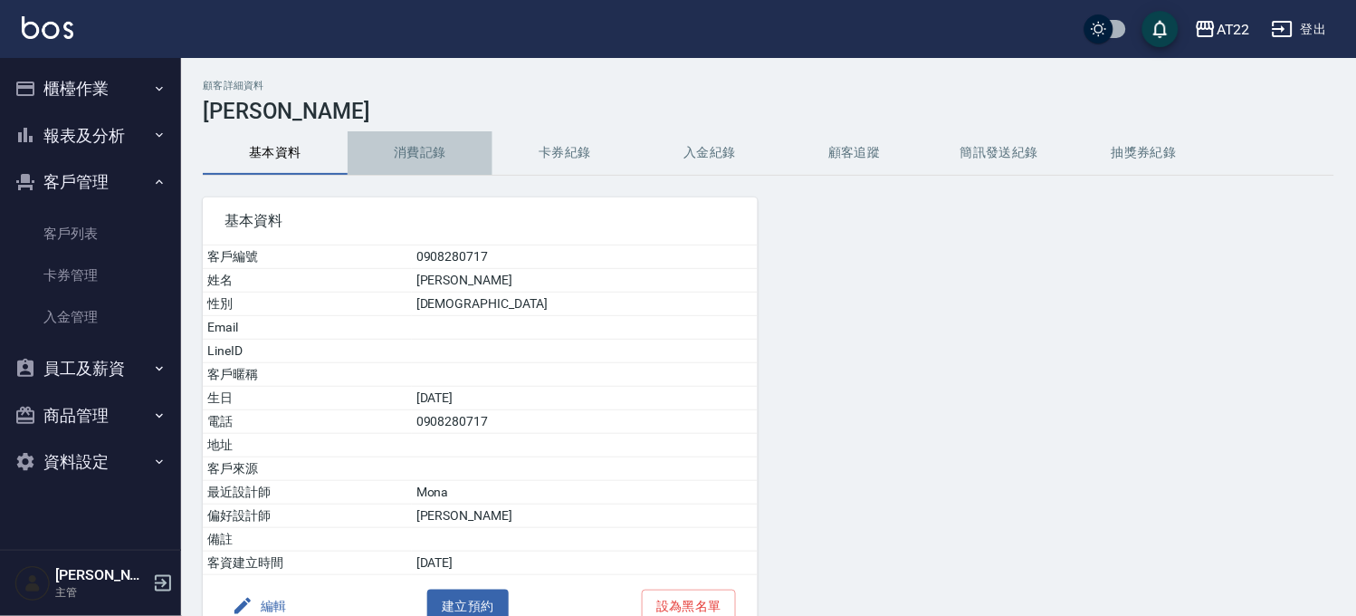
click at [450, 149] on button "消費記錄" at bounding box center [420, 152] width 145 height 43
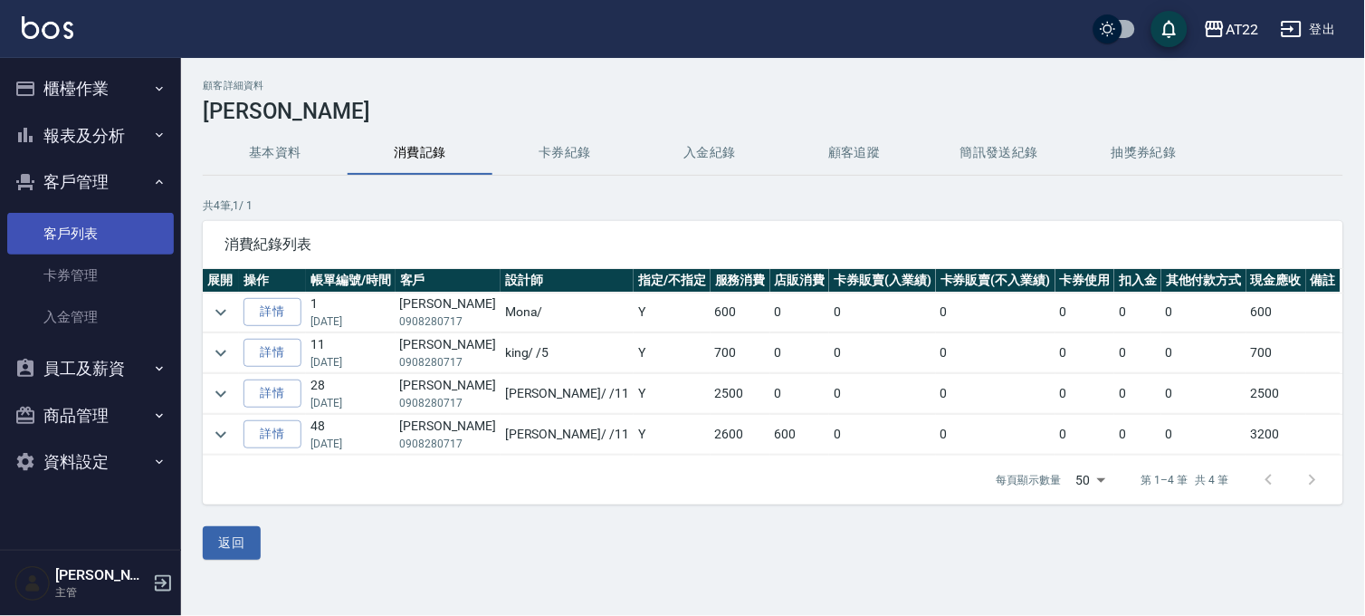
click at [103, 222] on link "客戶列表" at bounding box center [90, 234] width 167 height 42
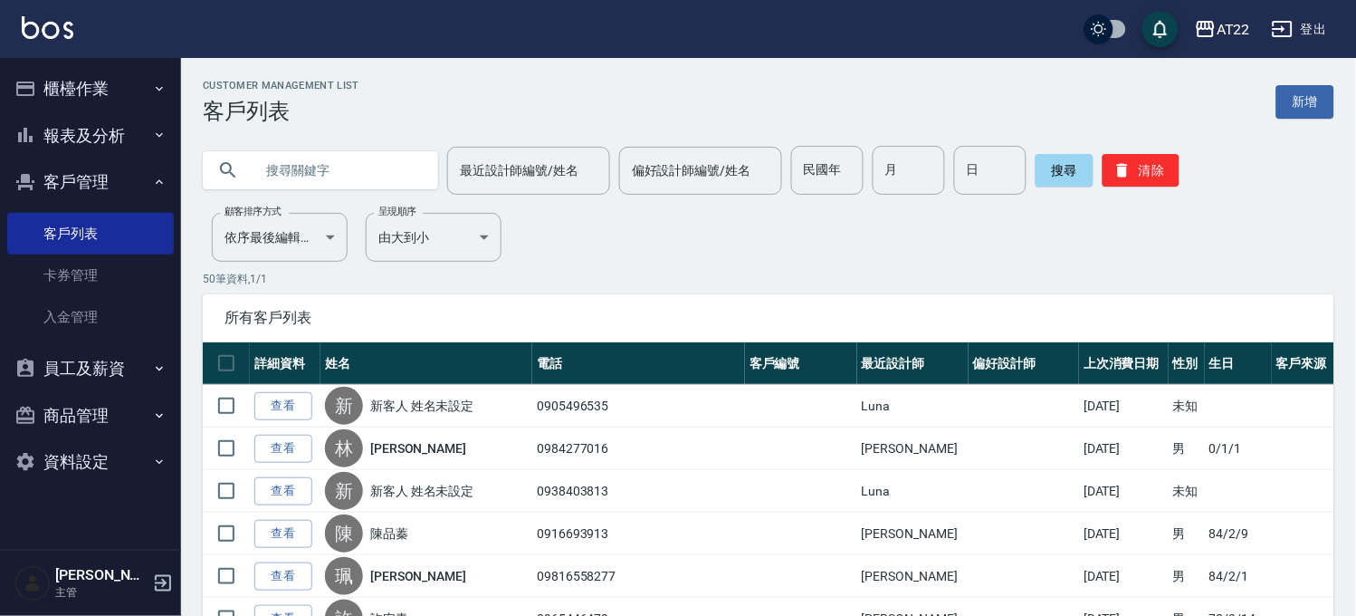
click at [282, 166] on input "text" at bounding box center [338, 170] width 170 height 49
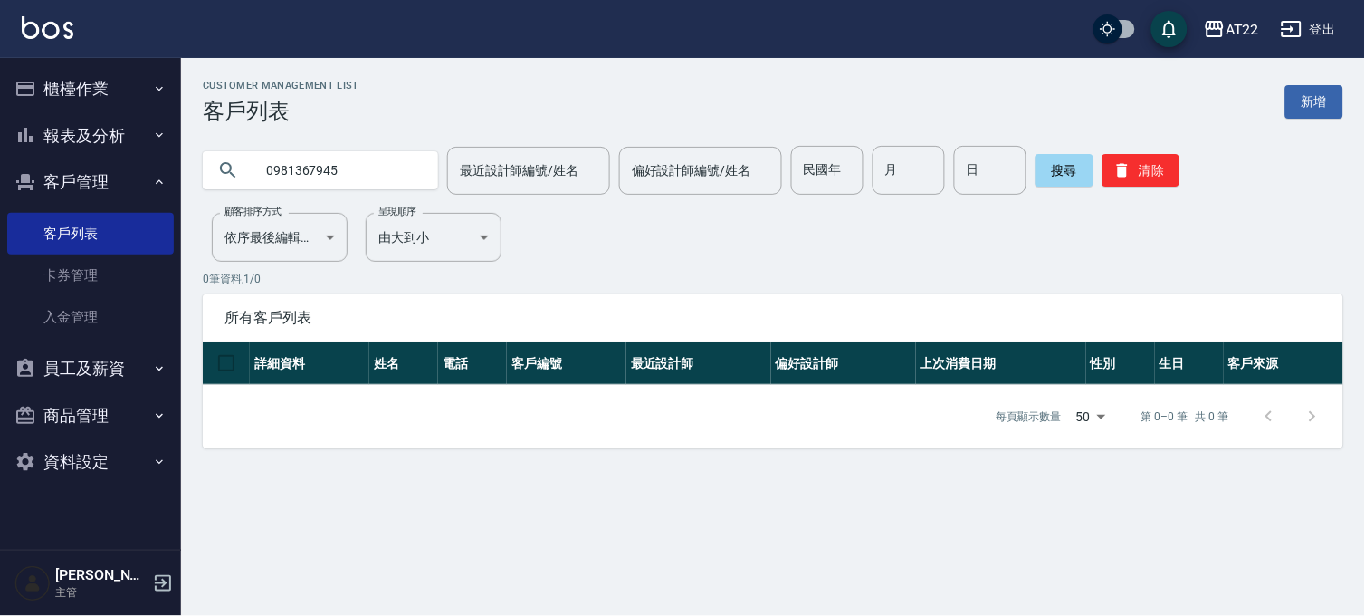
click at [318, 166] on input "0981367945" at bounding box center [338, 170] width 170 height 49
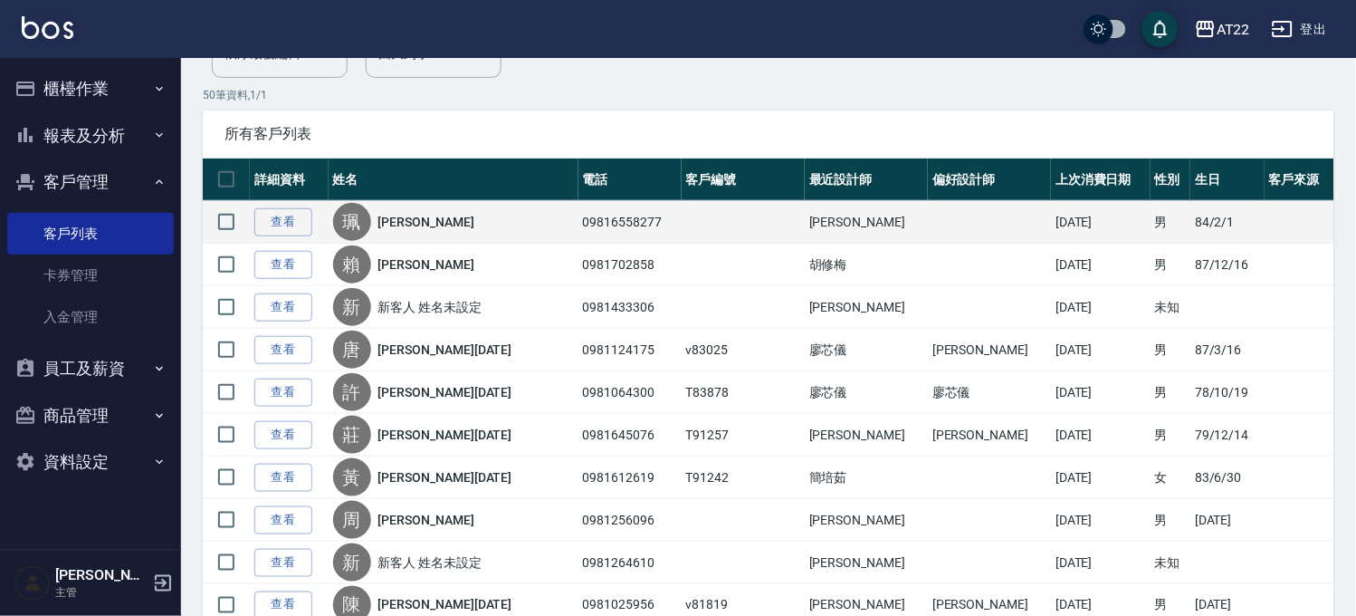
scroll to position [201, 0]
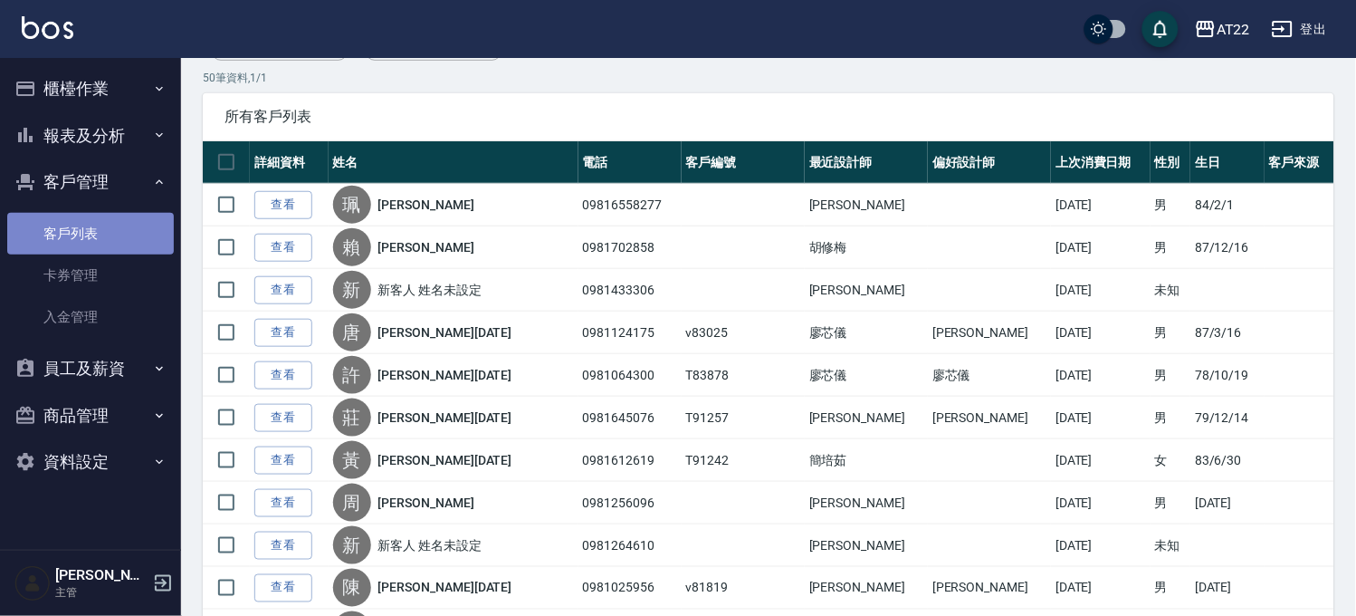
drag, startPoint x: 127, startPoint y: 244, endPoint x: 121, endPoint y: 233, distance: 13.0
click at [127, 245] on link "客戶列表" at bounding box center [90, 234] width 167 height 42
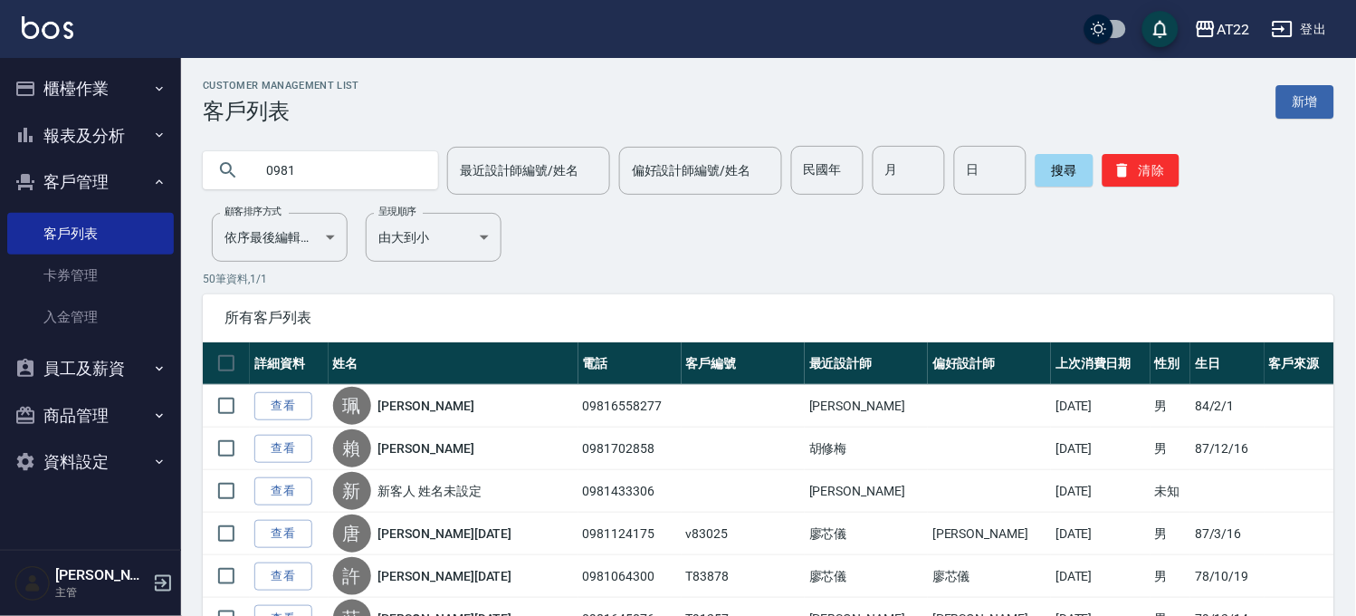
click at [328, 181] on input "0981" at bounding box center [338, 170] width 170 height 49
paste input "79131296"
type input "0979131296"
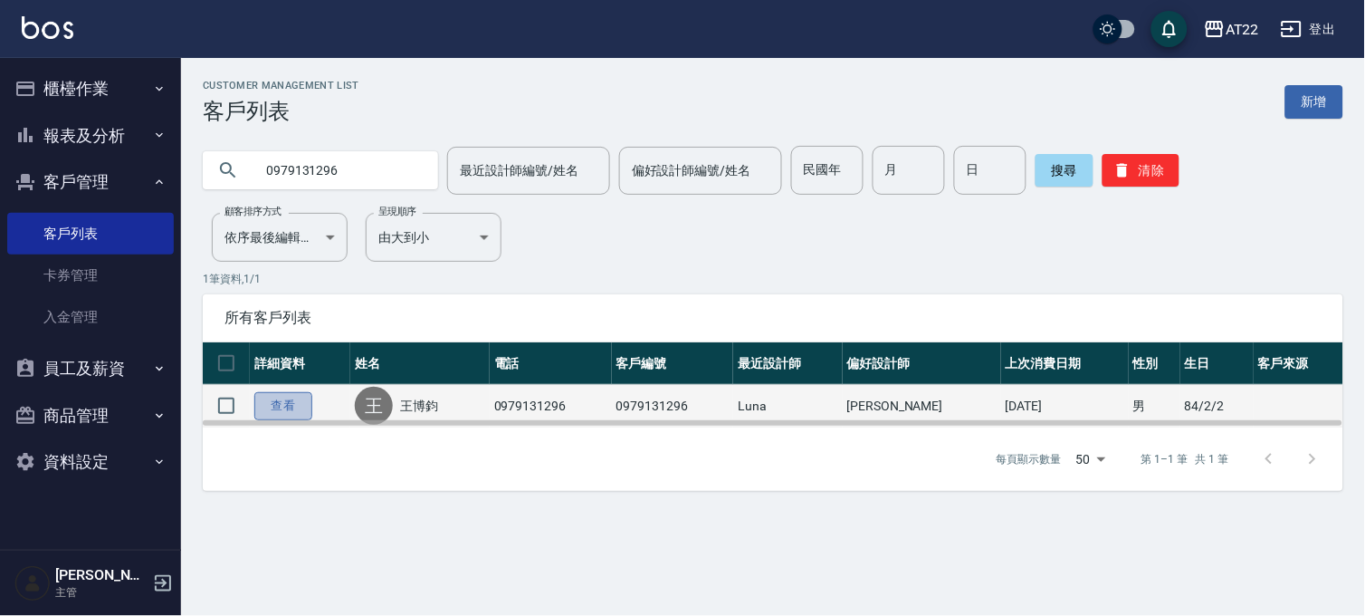
click at [278, 400] on link "查看" at bounding box center [283, 406] width 58 height 28
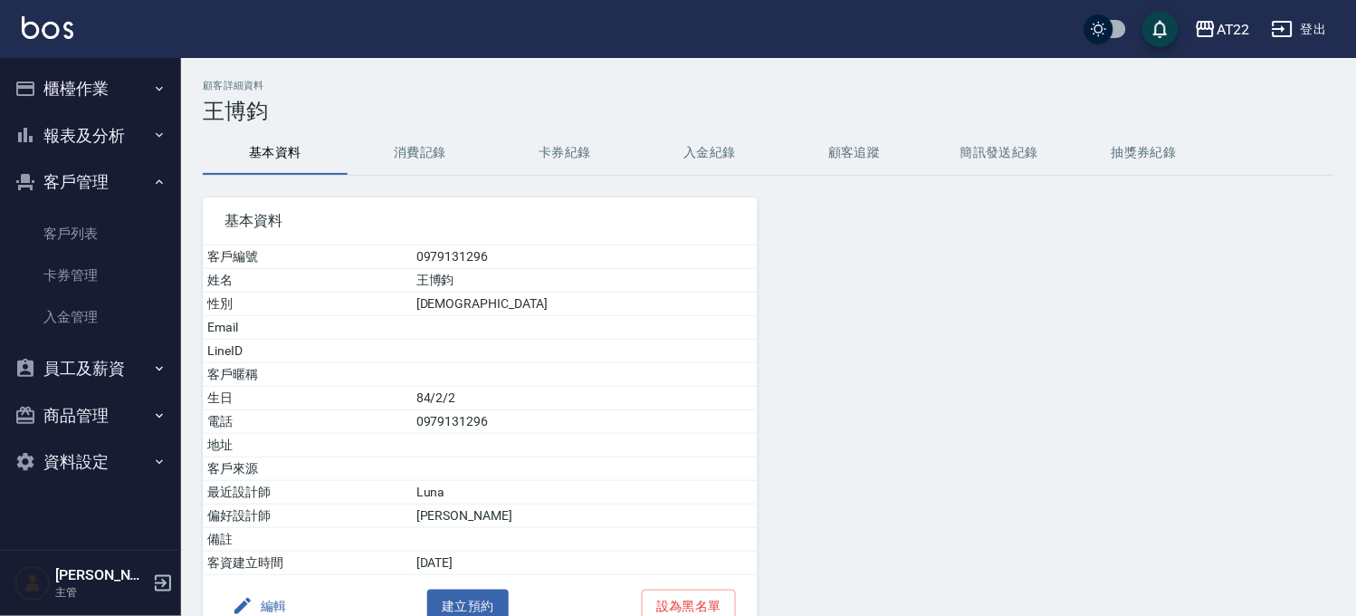
click at [411, 137] on button "消費記錄" at bounding box center [420, 152] width 145 height 43
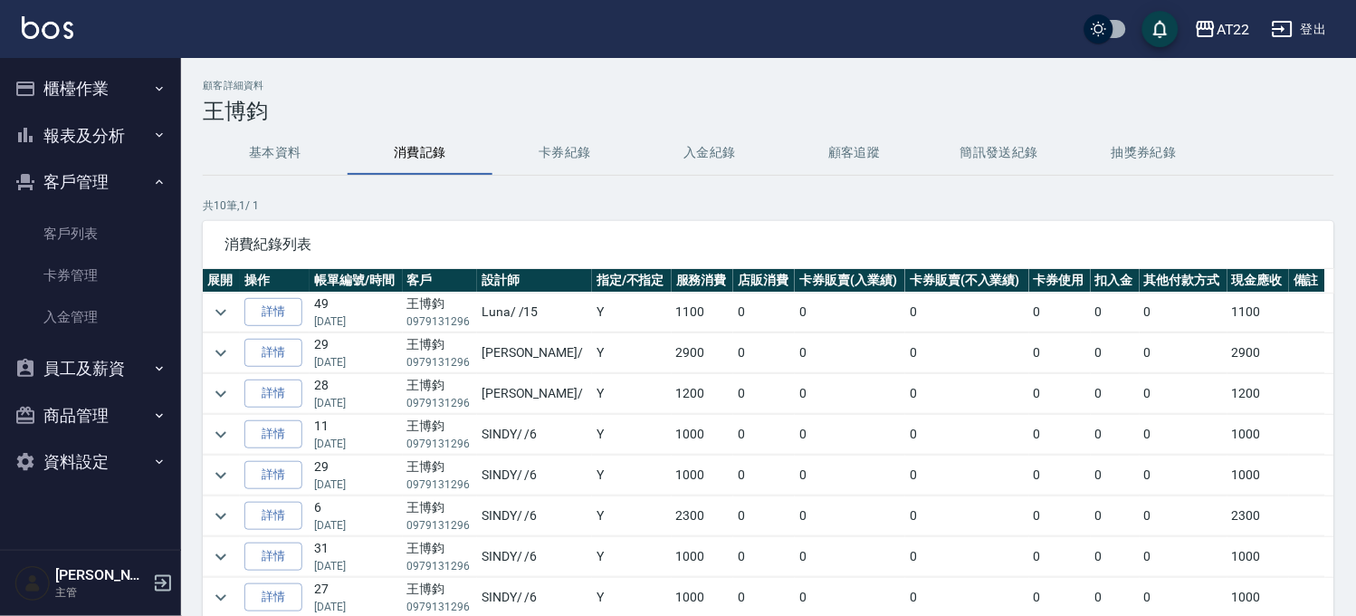
click at [305, 159] on button "基本資料" at bounding box center [275, 152] width 145 height 43
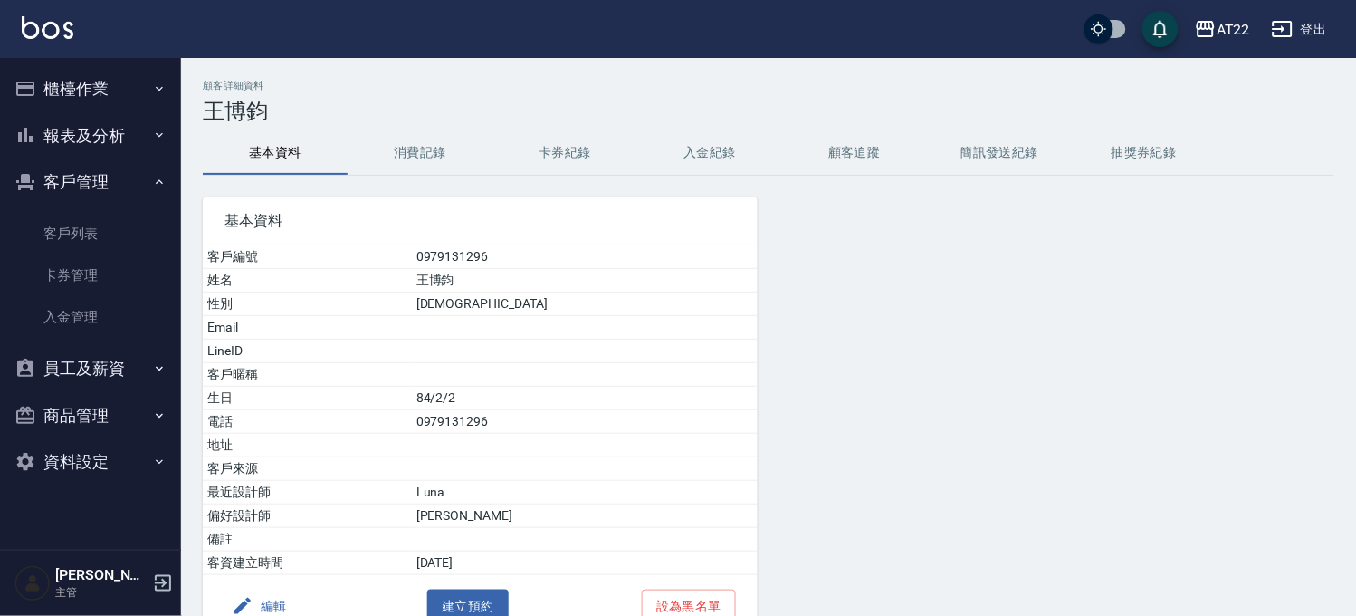
click at [79, 69] on button "櫃檯作業" at bounding box center [90, 88] width 167 height 47
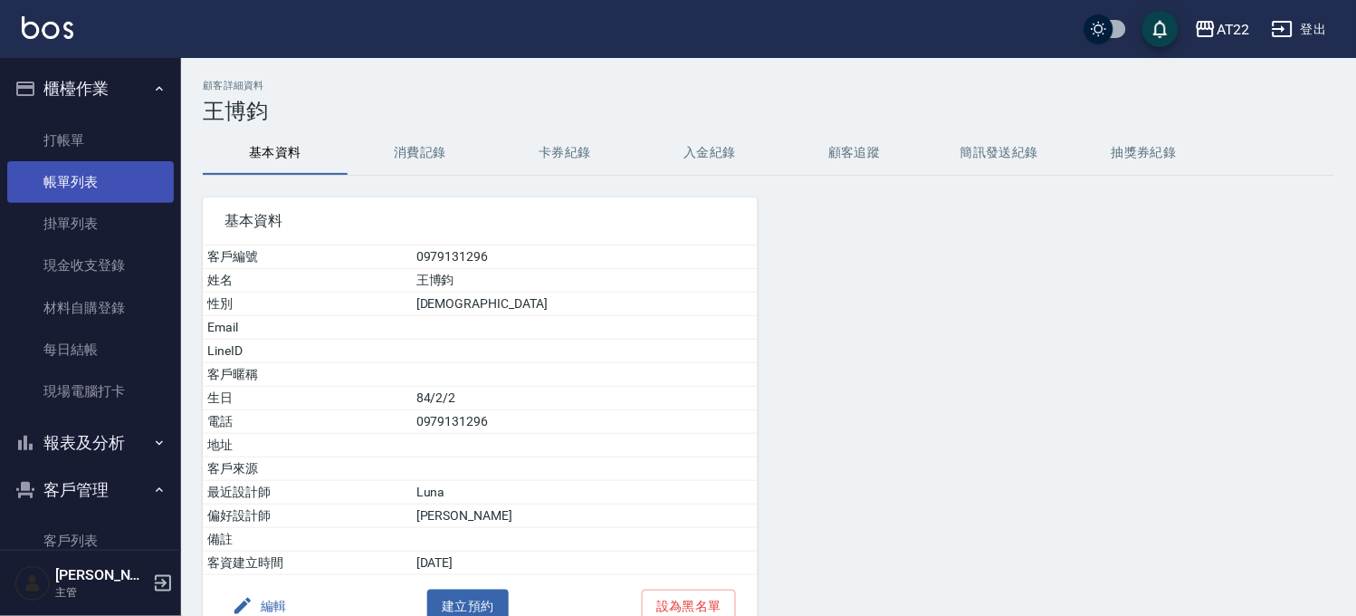
click at [100, 185] on link "帳單列表" at bounding box center [90, 182] width 167 height 42
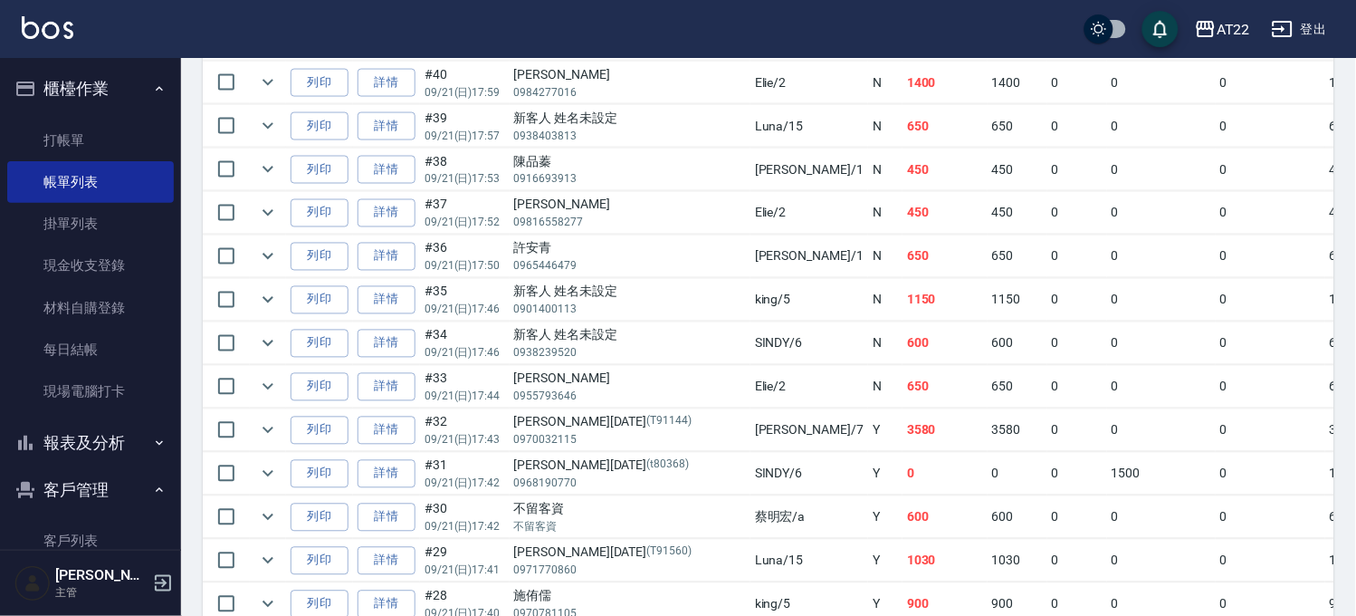
scroll to position [453, 0]
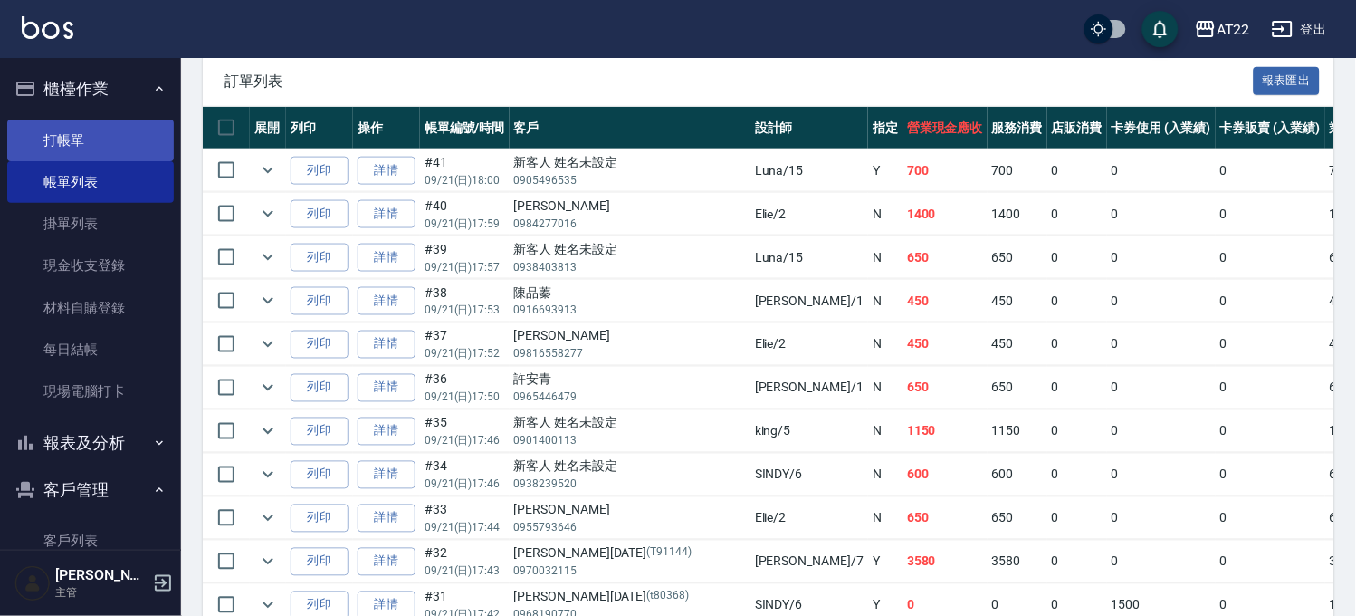
click at [52, 133] on link "打帳單" at bounding box center [90, 140] width 167 height 42
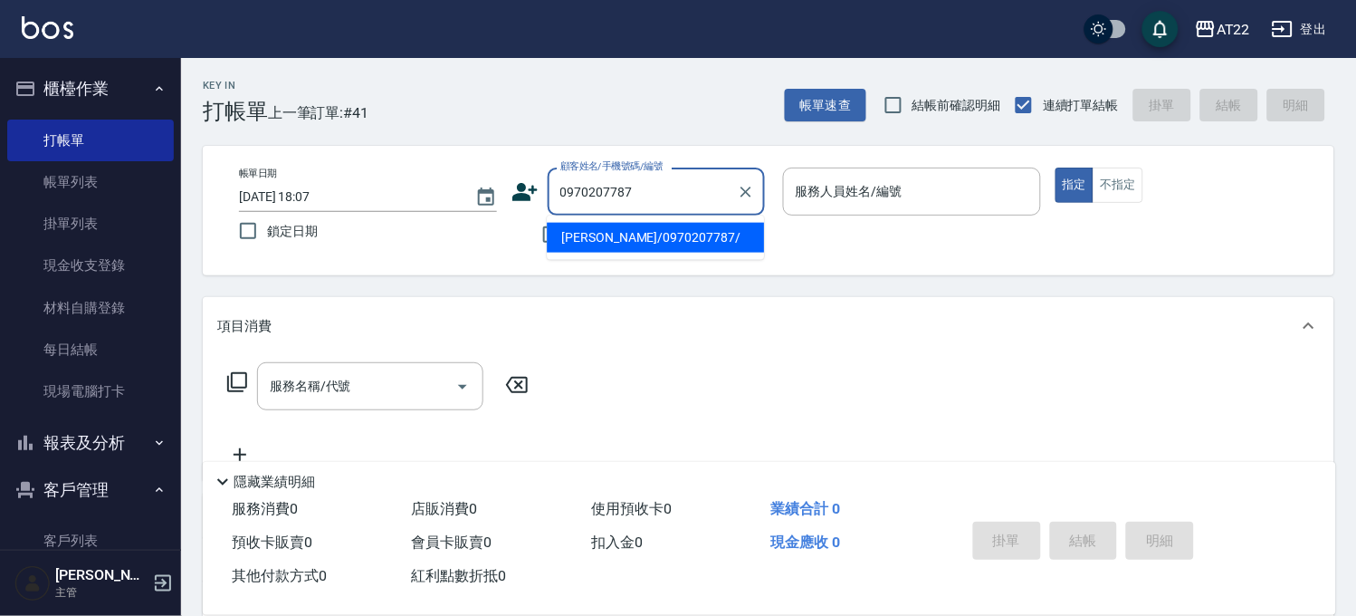
type input "戴誠賢/0970207787/"
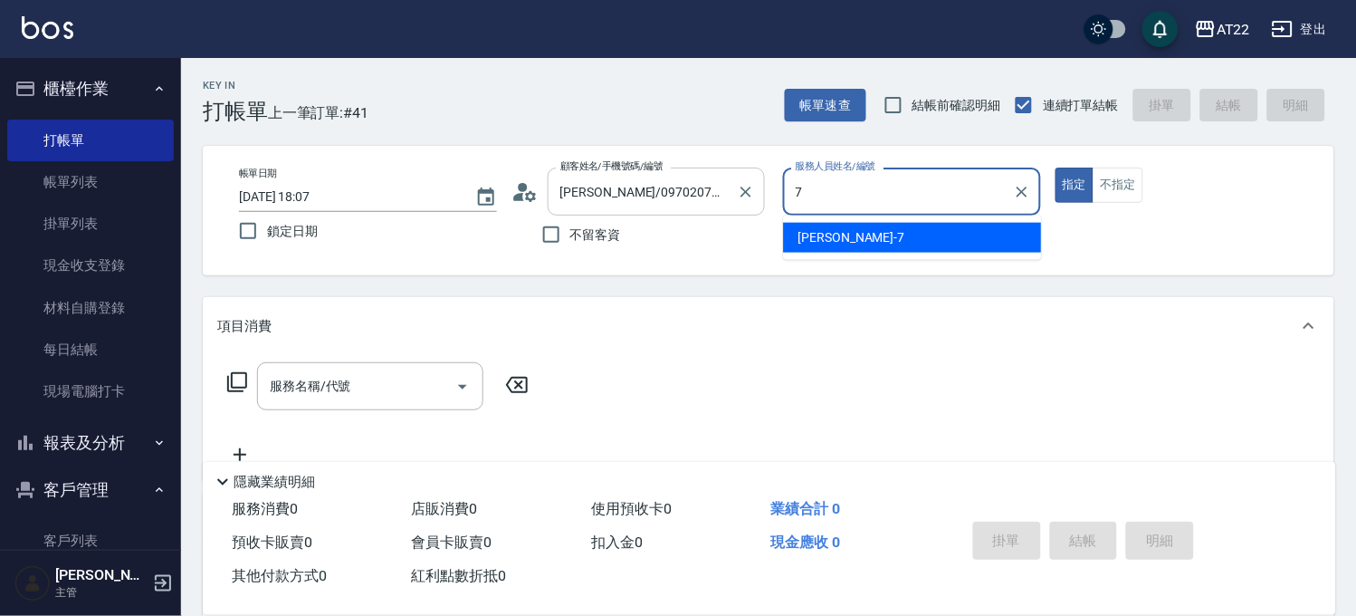
type input "Allen-7"
type button "true"
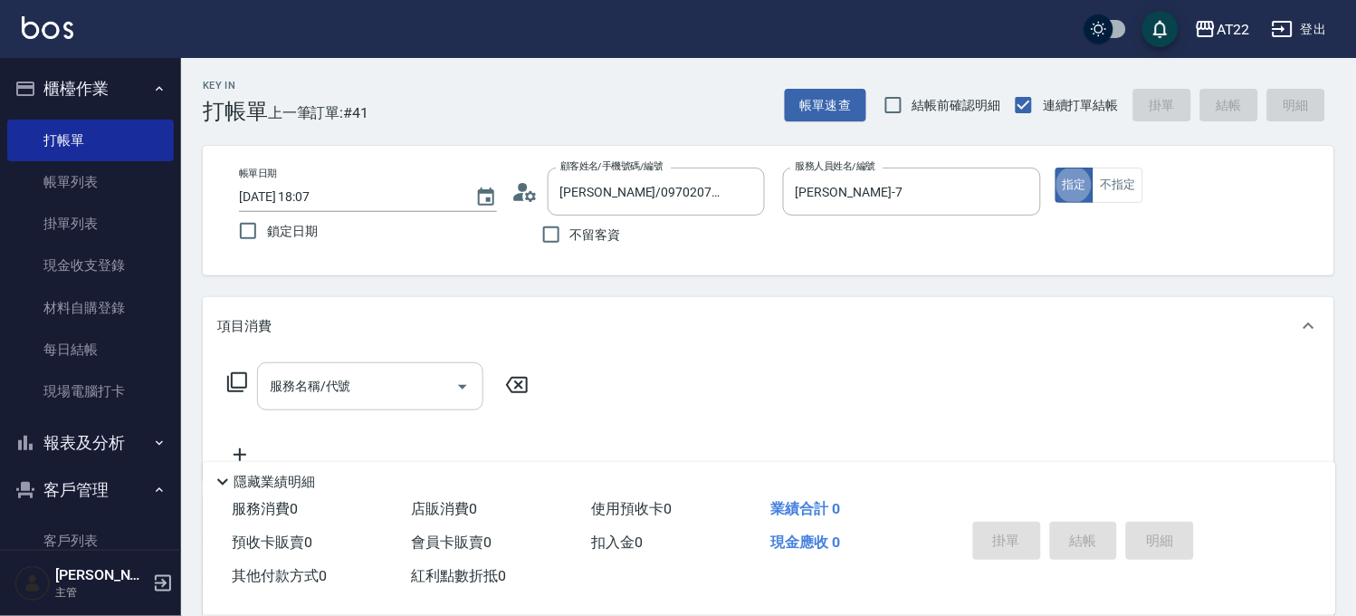
click at [311, 400] on input "服務名稱/代號" at bounding box center [356, 386] width 183 height 32
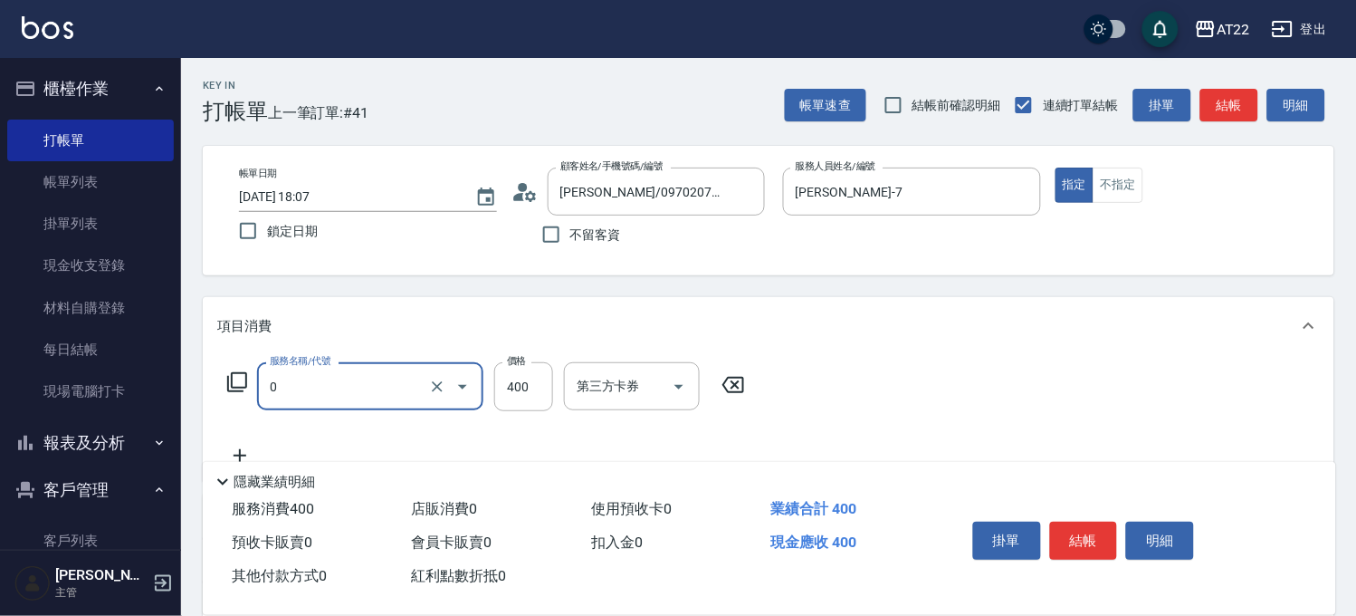
type input "有機洗髮(0)"
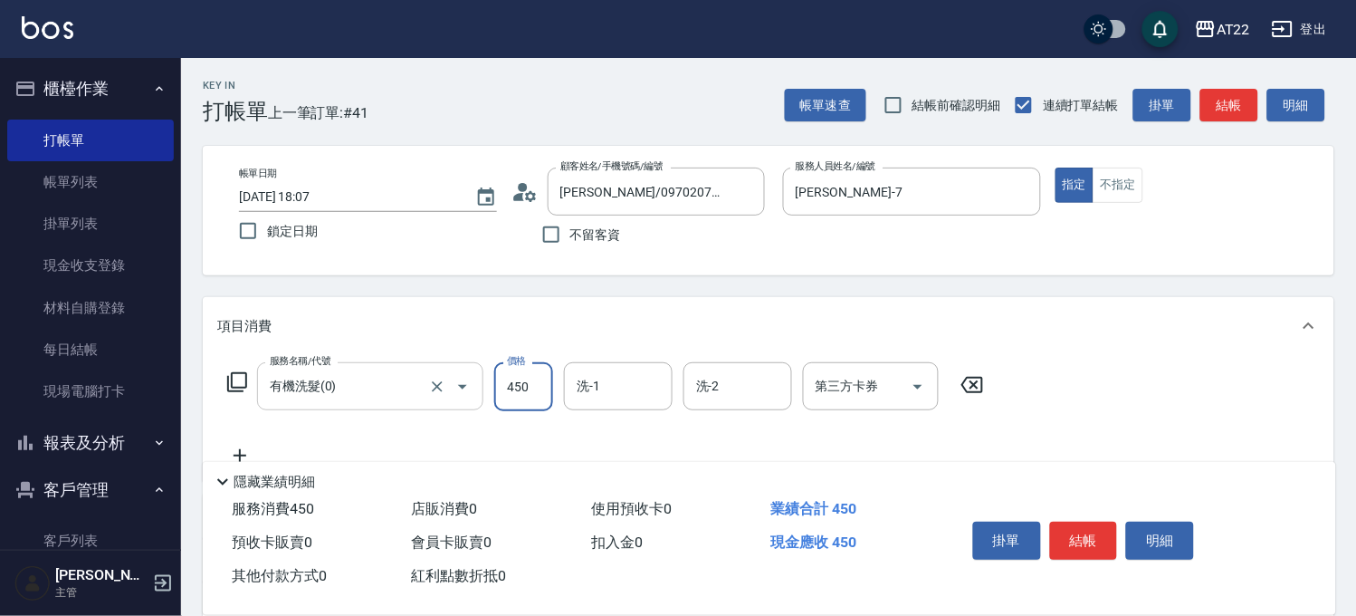
type input "450"
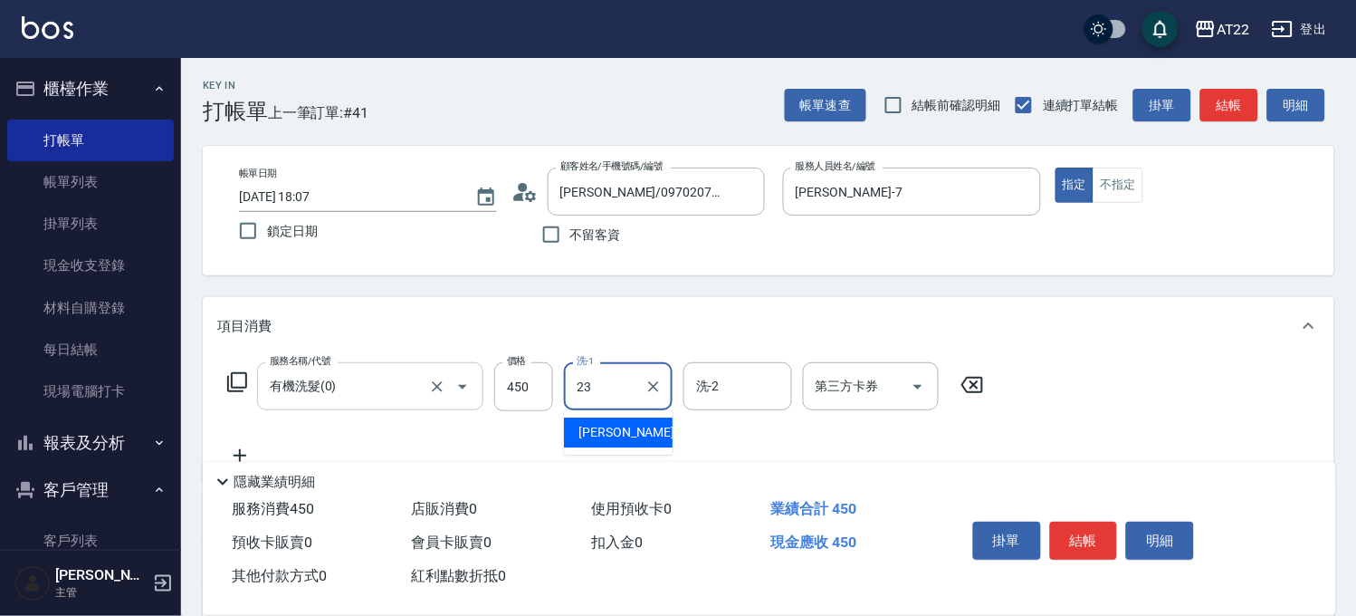
type input "Yuri-23"
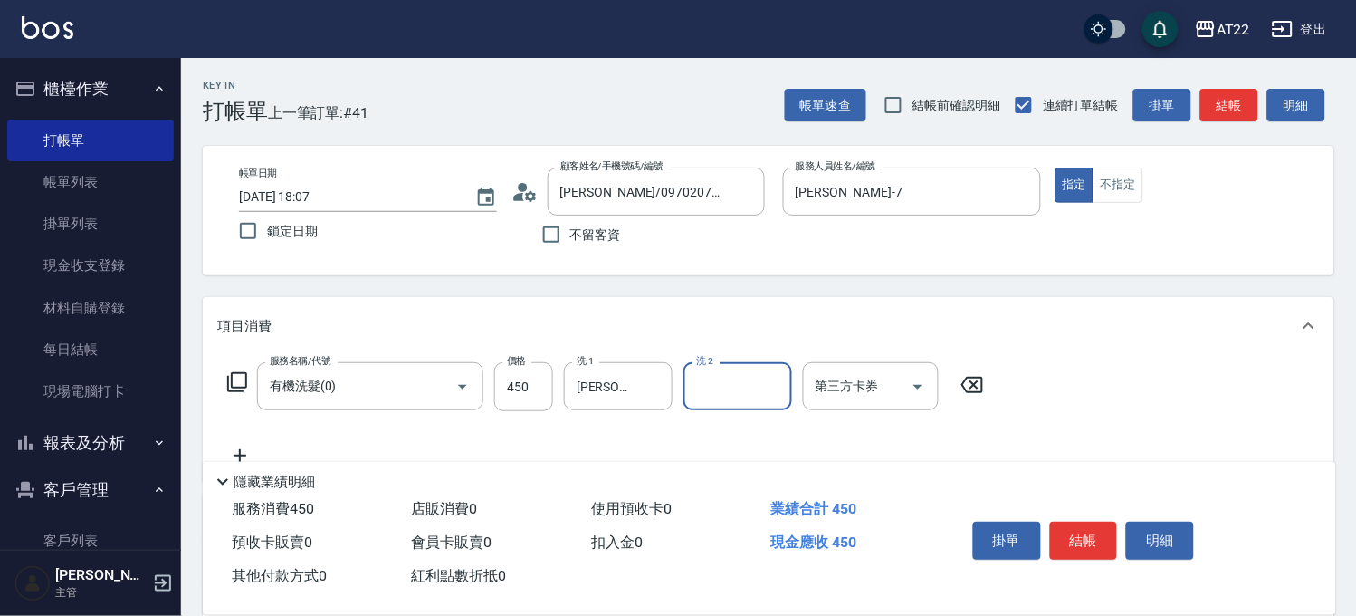
click at [232, 454] on icon at bounding box center [239, 455] width 45 height 22
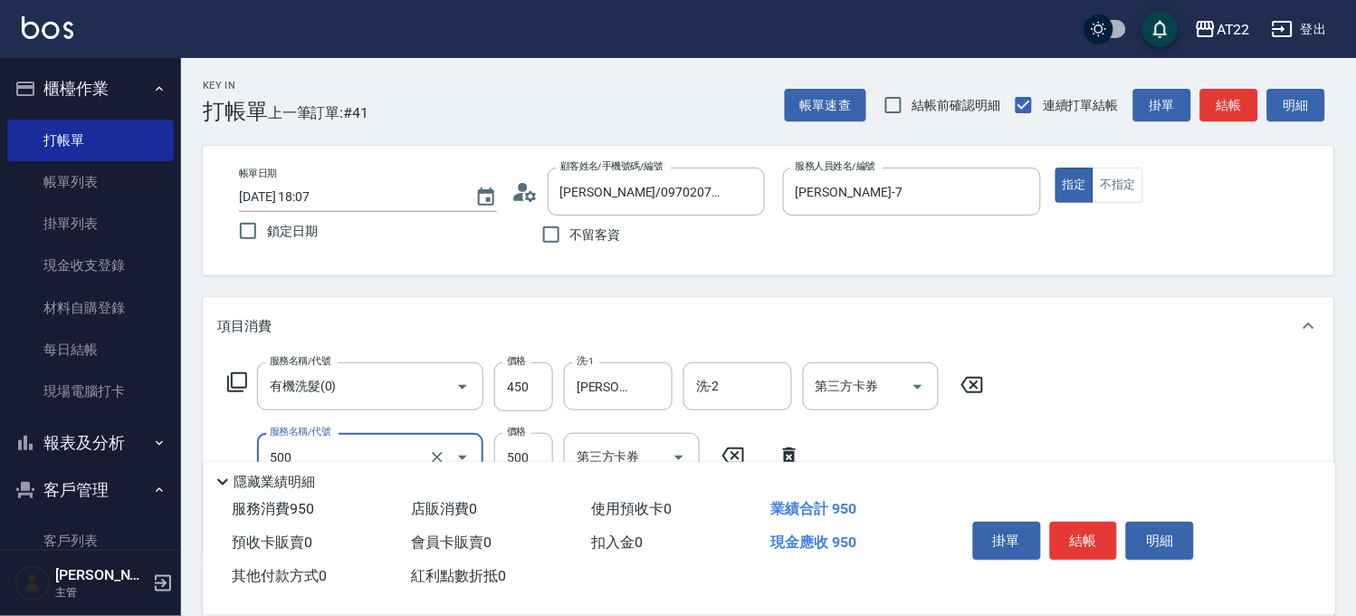
type input "剪髮(500)"
type input "580"
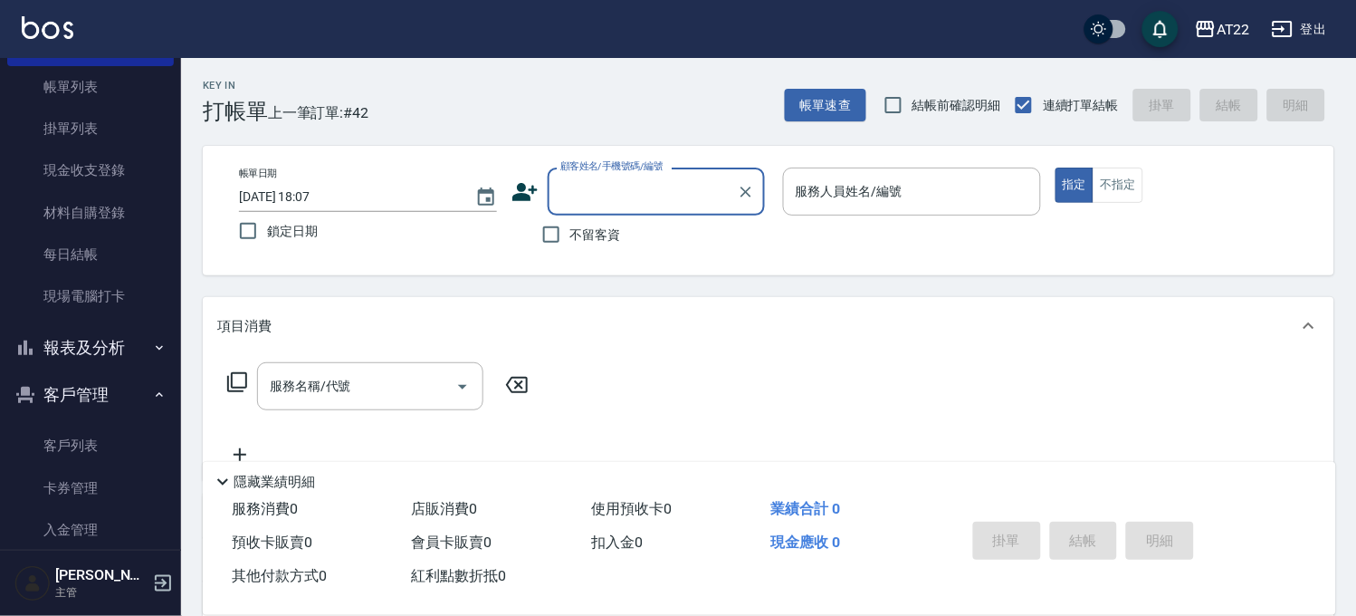
scroll to position [264, 0]
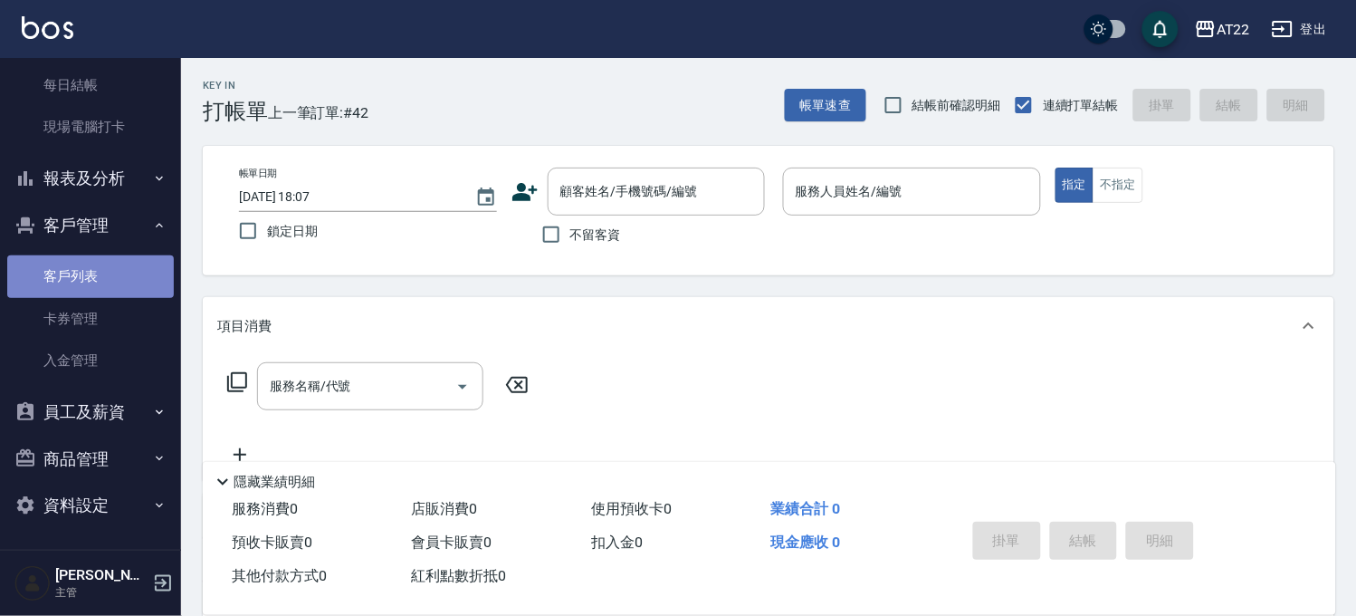
click at [100, 285] on link "客戶列表" at bounding box center [90, 276] width 167 height 42
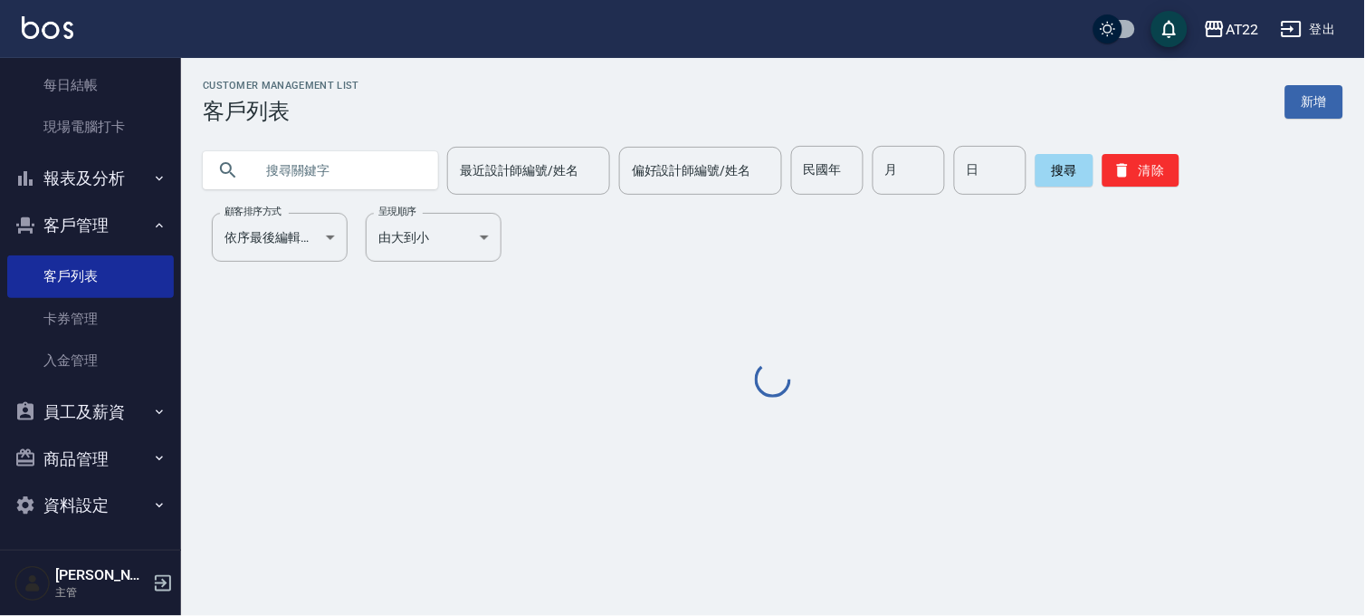
click at [295, 186] on input "text" at bounding box center [338, 170] width 170 height 49
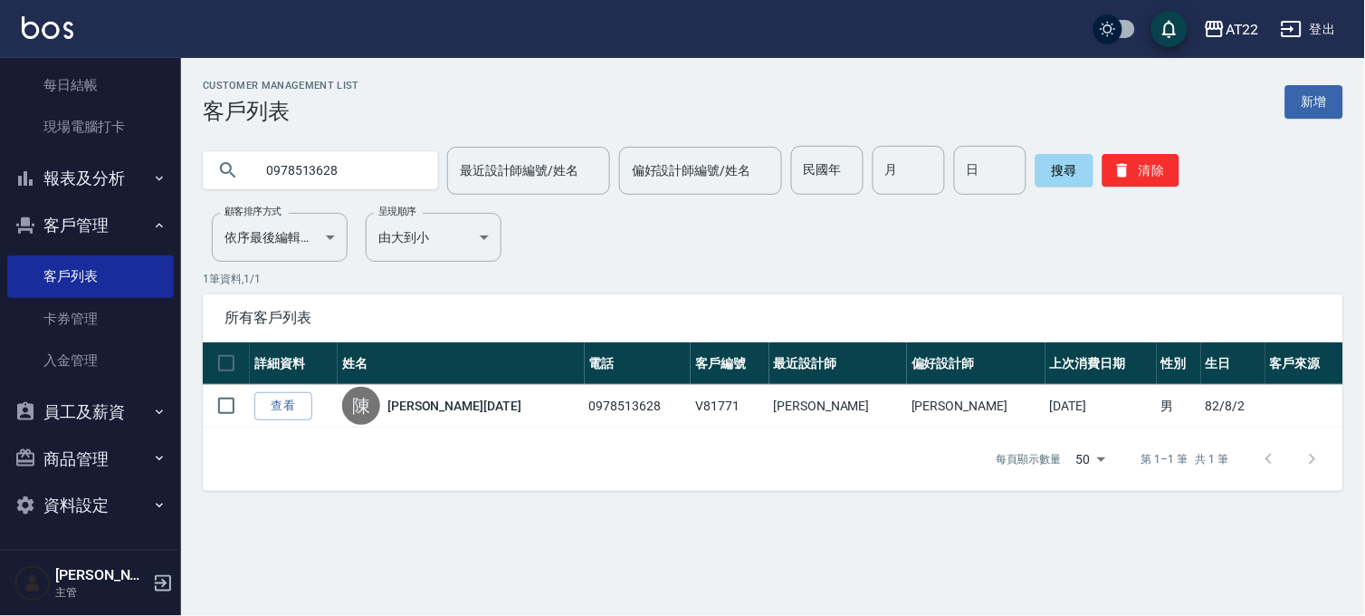
click at [319, 158] on input "0978513628" at bounding box center [338, 170] width 170 height 49
type input "0973105273"
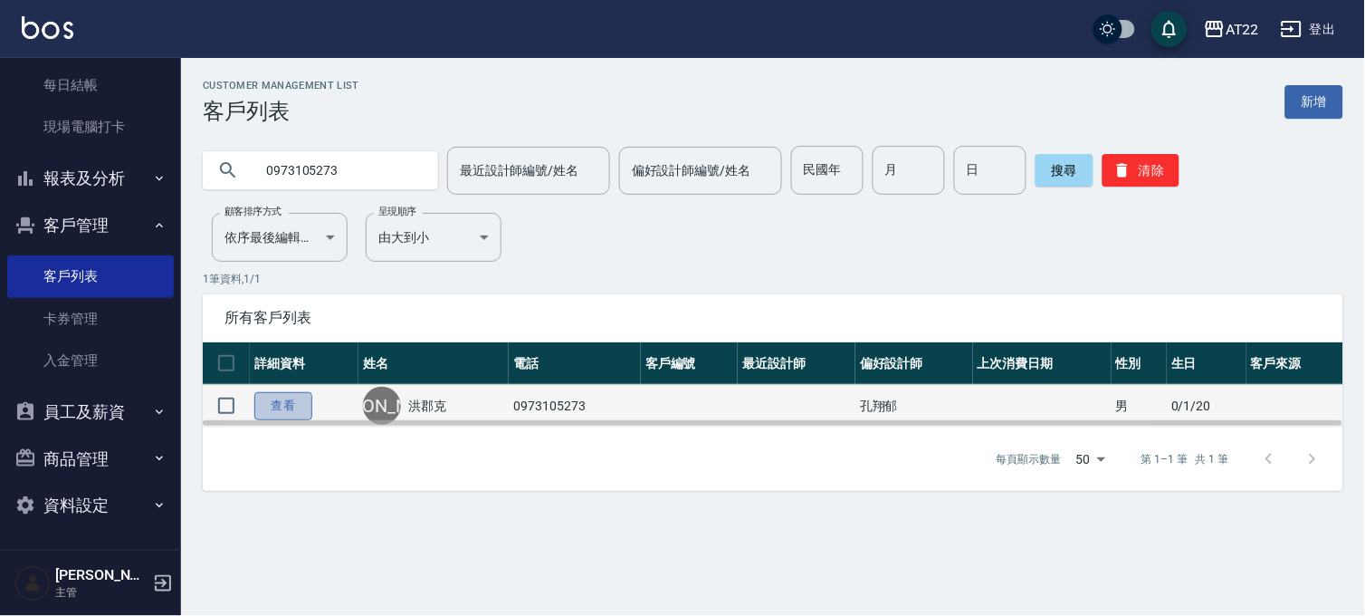
click at [276, 412] on link "查看" at bounding box center [283, 406] width 58 height 28
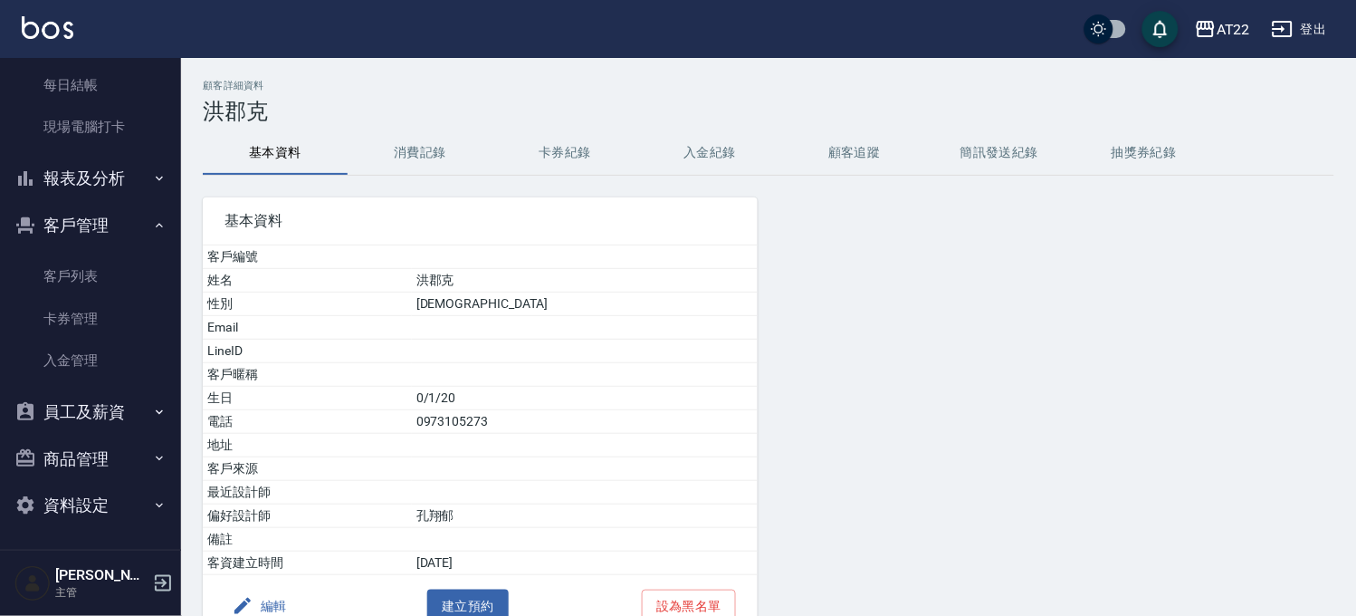
click at [435, 157] on button "消費記錄" at bounding box center [420, 152] width 145 height 43
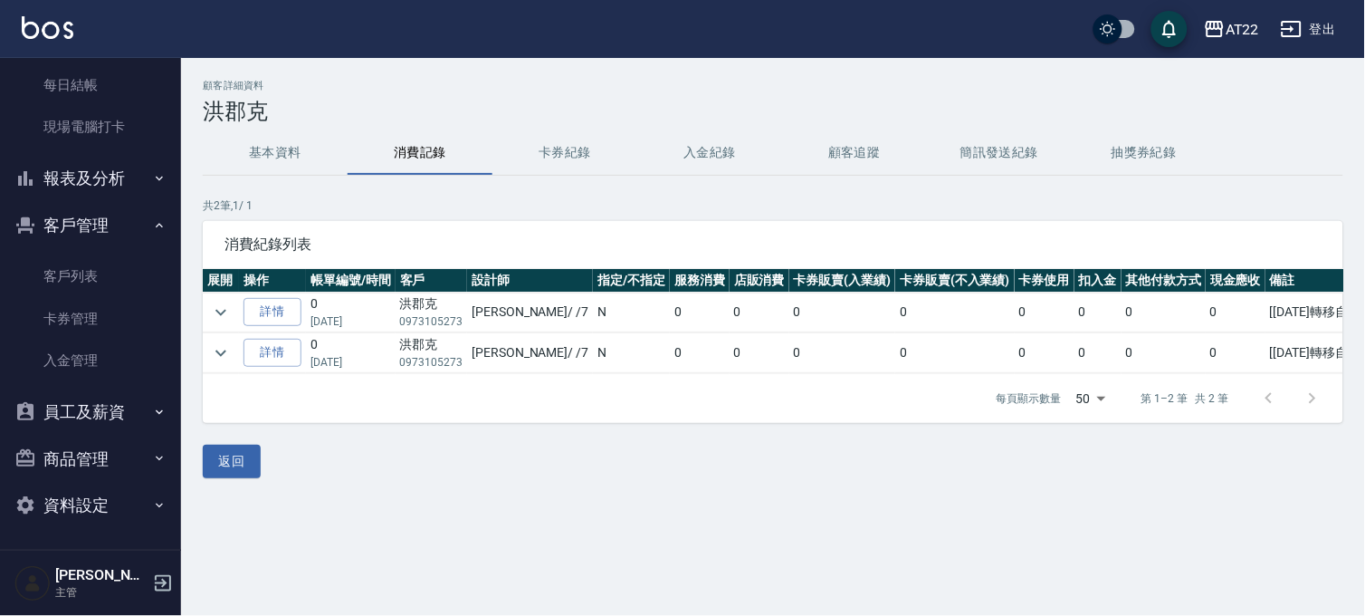
click at [296, 152] on button "基本資料" at bounding box center [275, 152] width 145 height 43
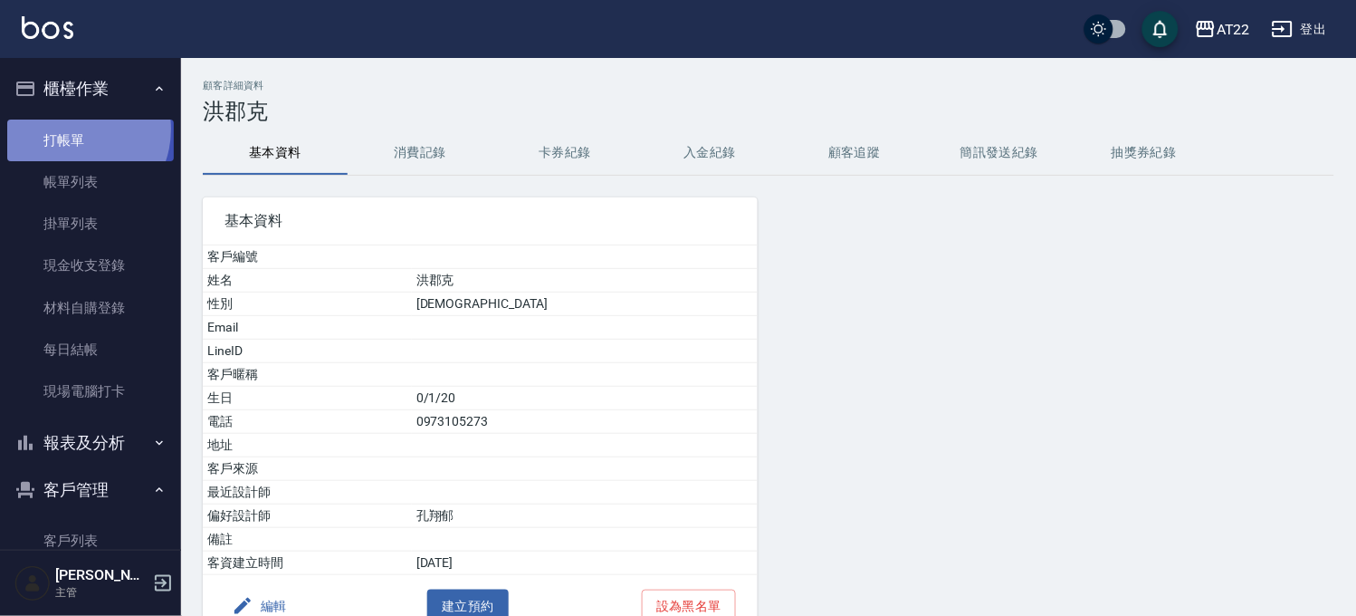
click at [72, 129] on link "打帳單" at bounding box center [90, 140] width 167 height 42
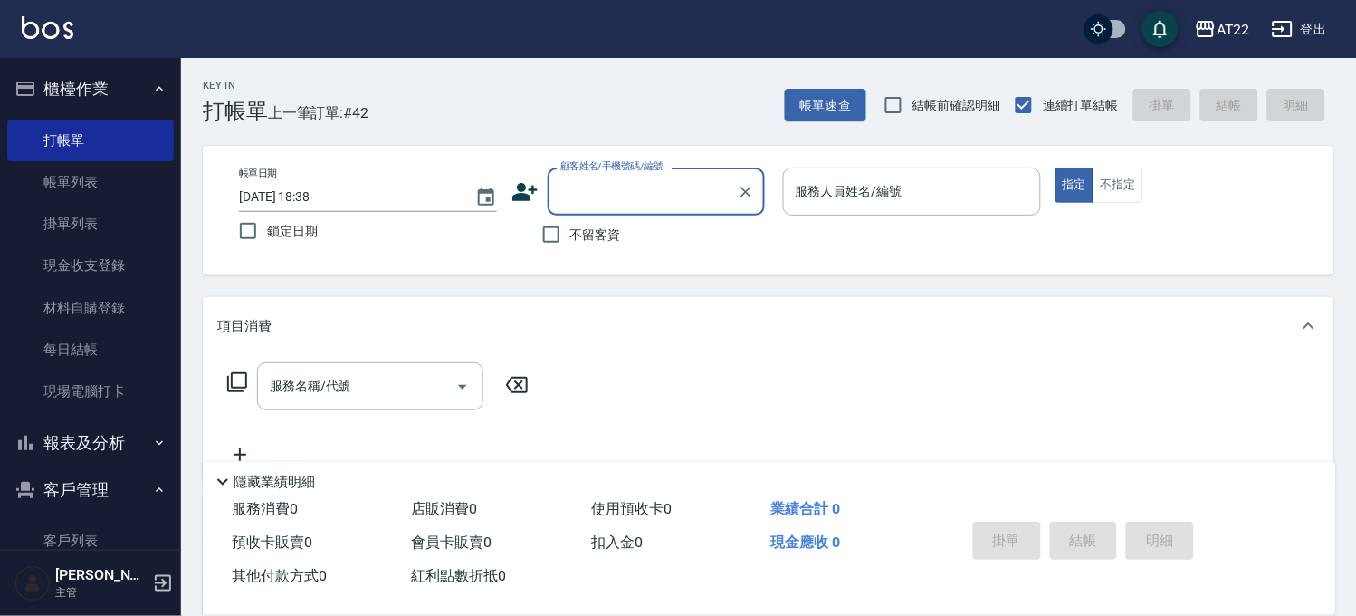
click at [645, 209] on div "顧客姓名/手機號碼/編號" at bounding box center [656, 191] width 217 height 48
click at [658, 251] on li "洪郡克/0973105273/" at bounding box center [655, 238] width 217 height 30
type input "洪郡克/0973105273/"
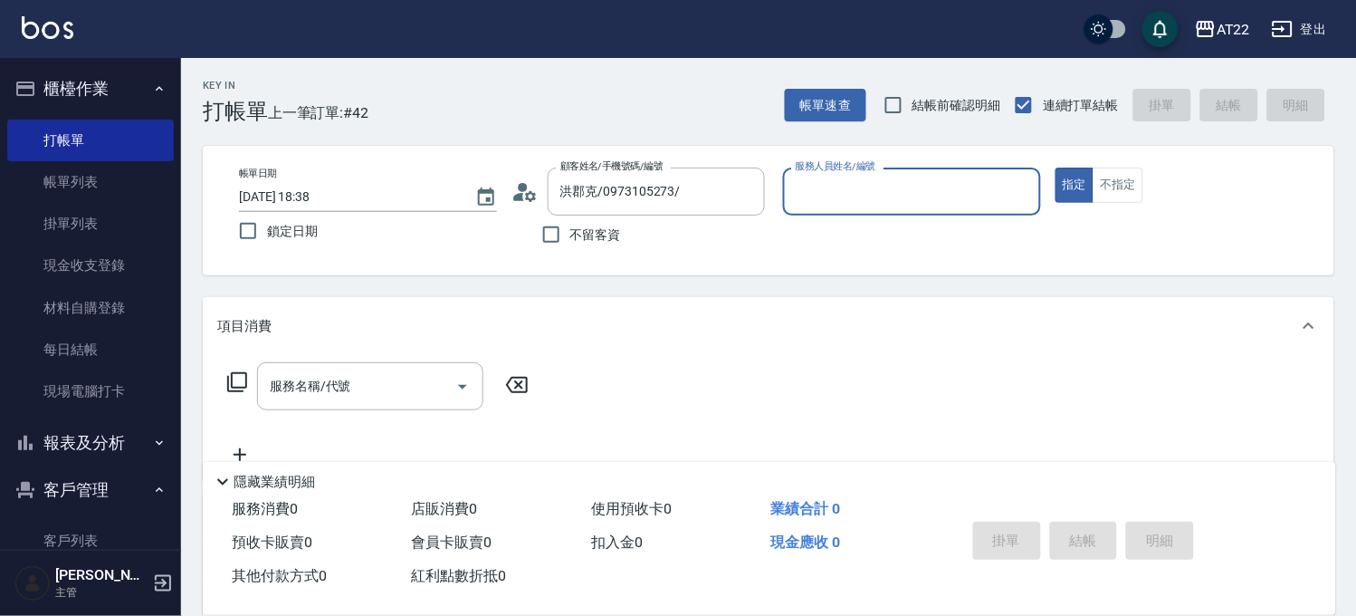
type input "Allen-7"
click at [283, 377] on div "服務名稱/代號 服務名稱/代號" at bounding box center [370, 392] width 226 height 48
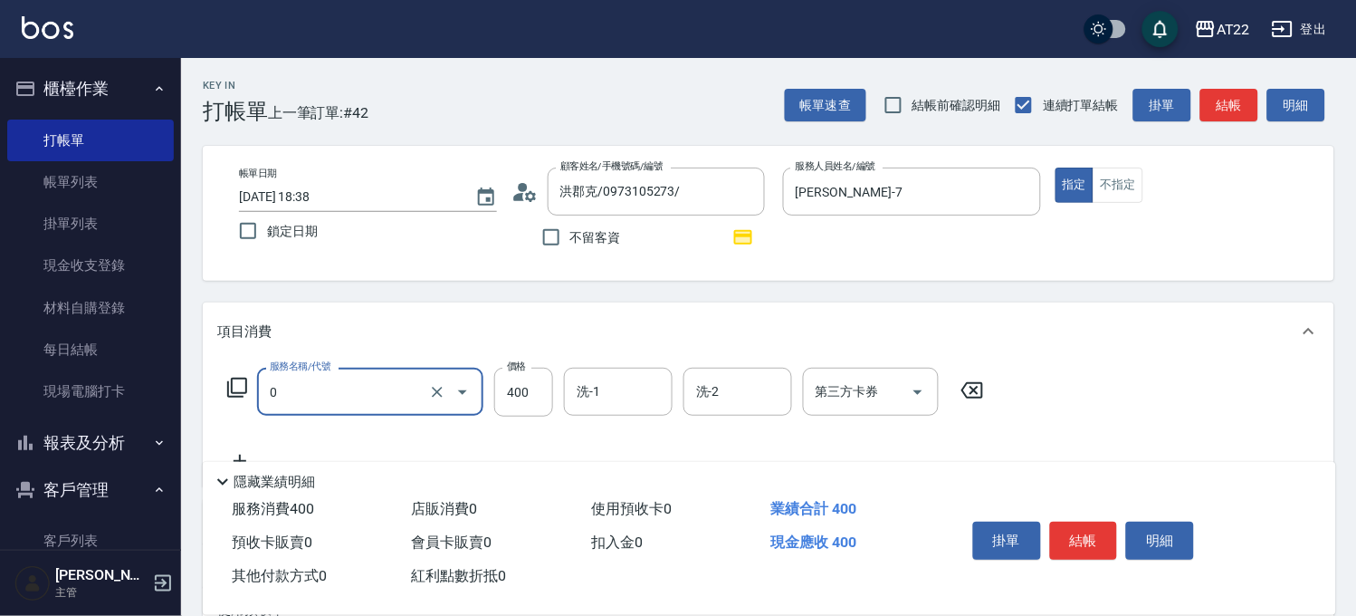
type input "有機洗髮(0)"
type input "450"
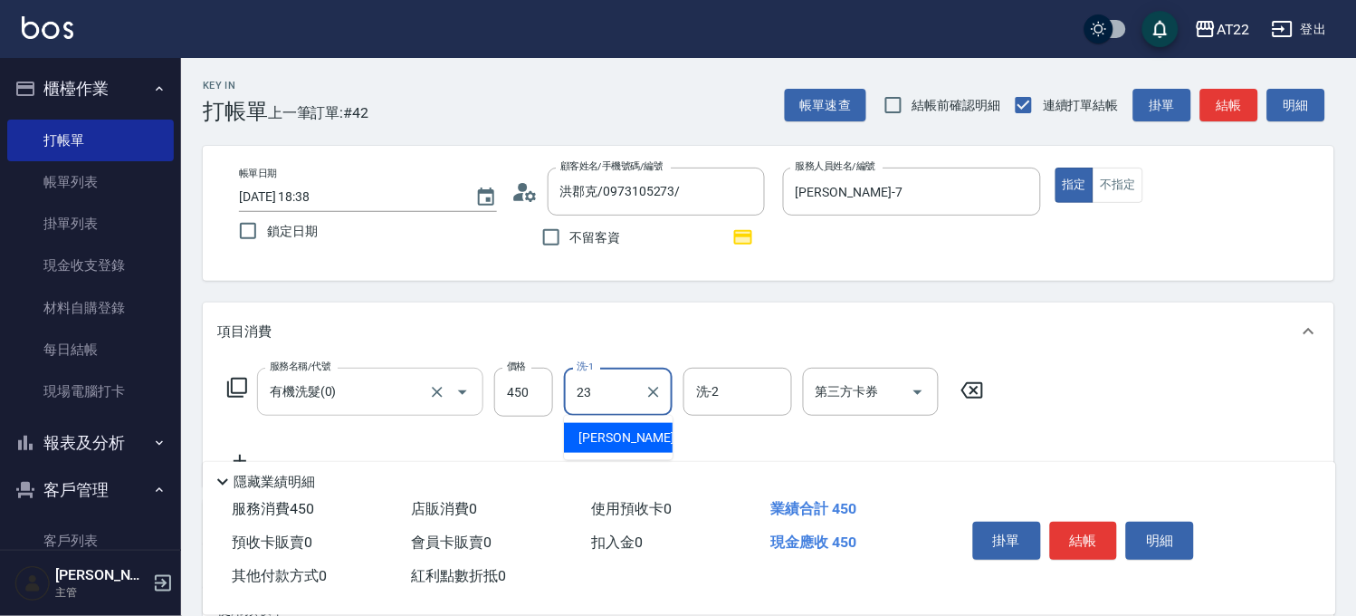
type input "Yuri-23"
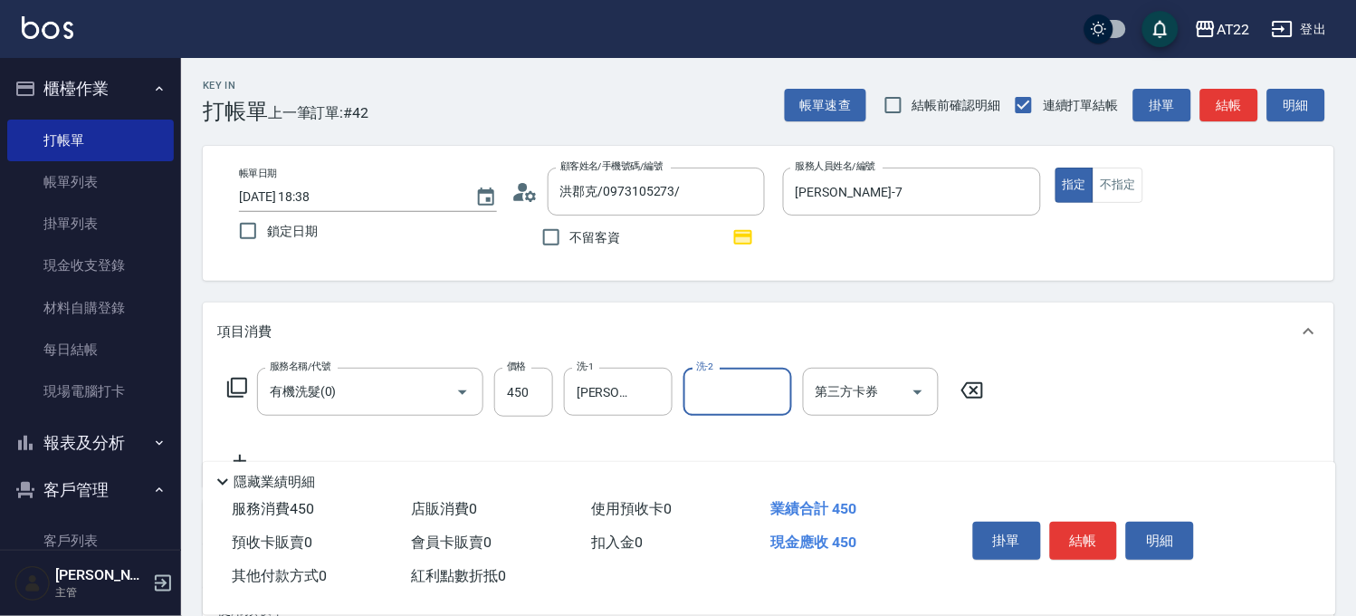
click at [253, 450] on icon at bounding box center [239, 461] width 45 height 22
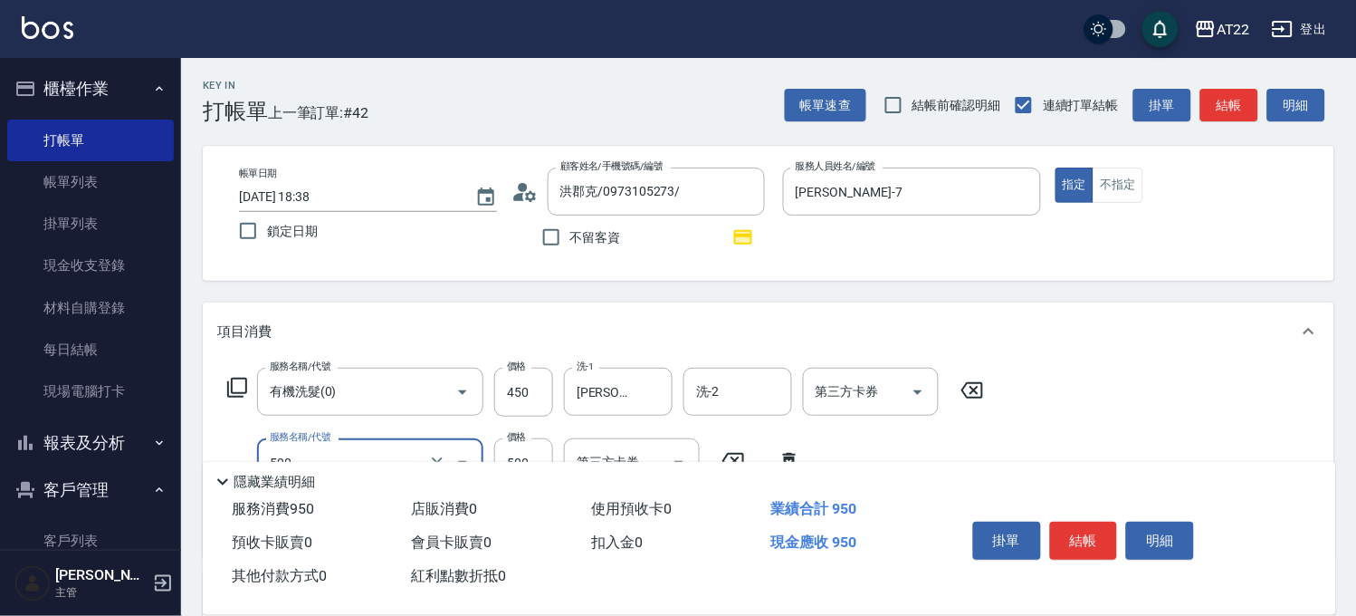
type input "剪髮(500)"
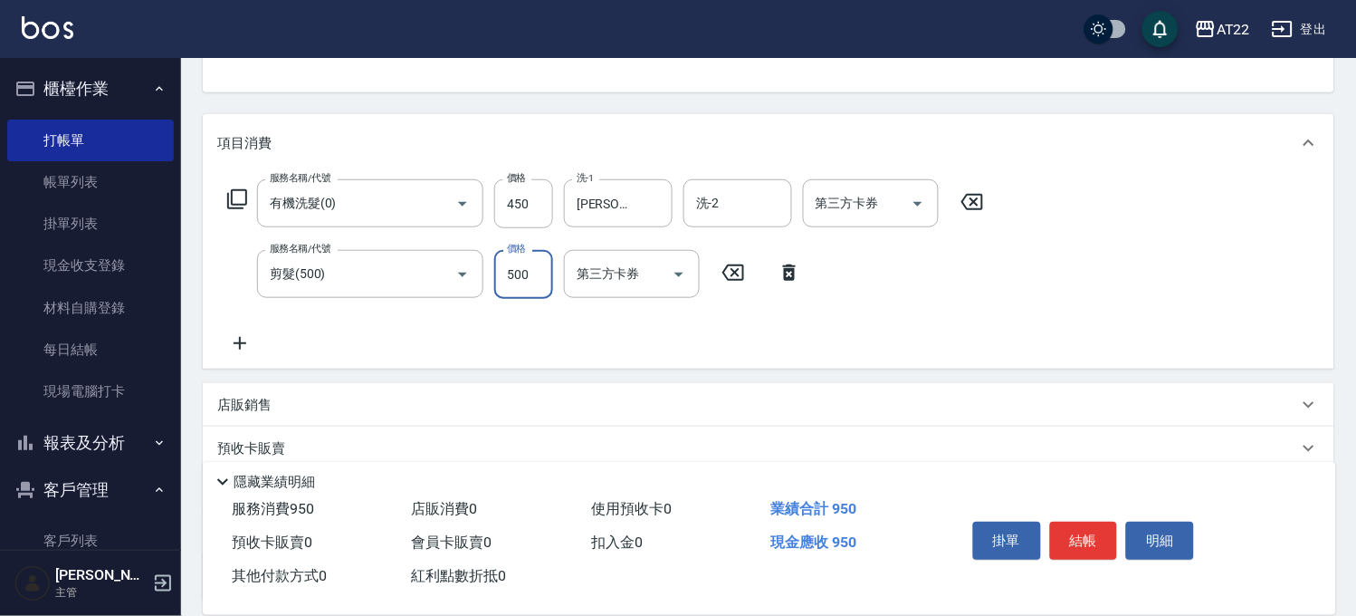
scroll to position [201, 0]
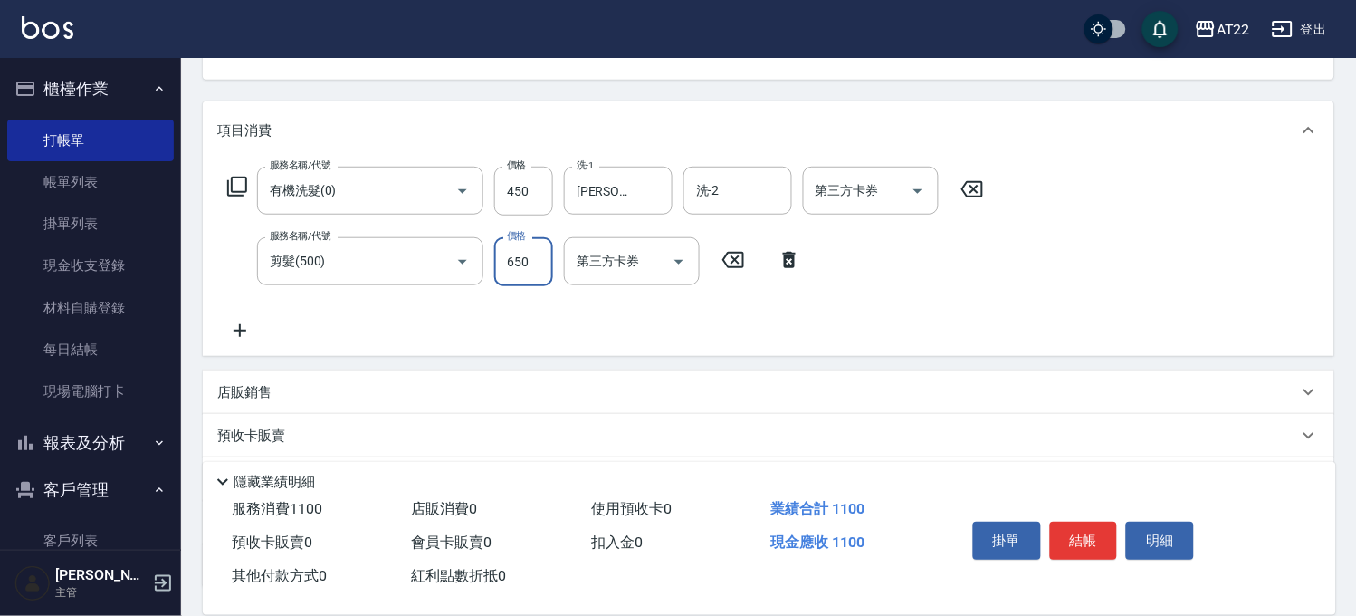
type input "650"
click at [234, 328] on icon at bounding box center [239, 331] width 45 height 22
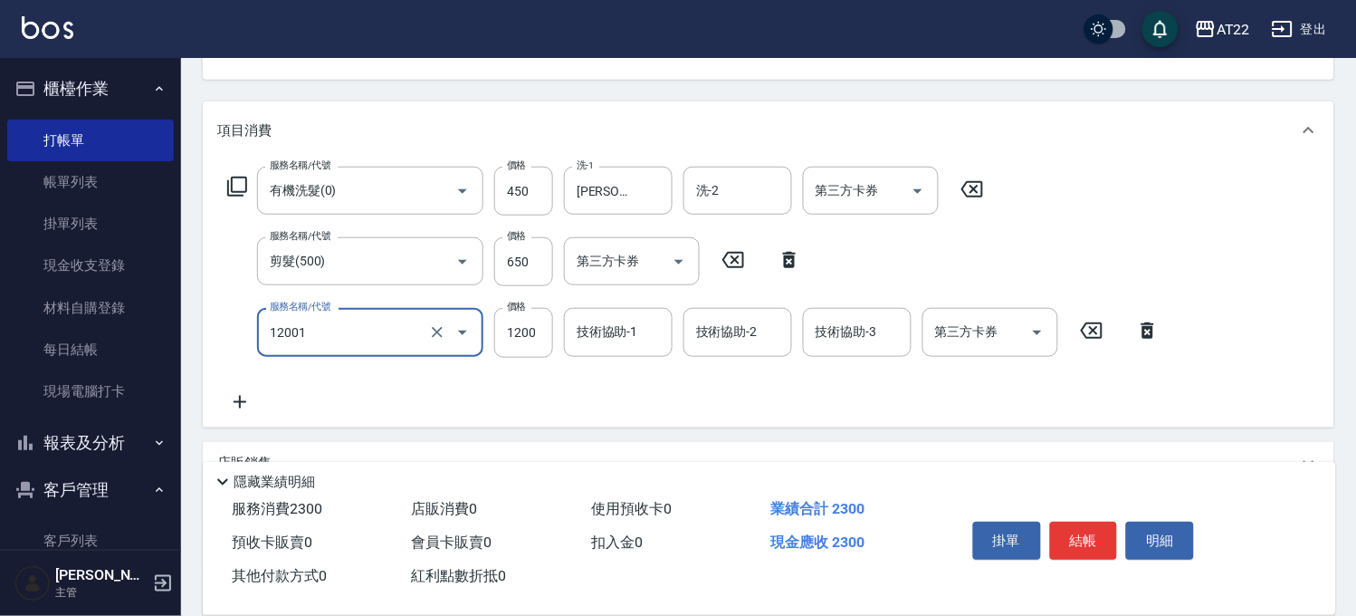
type input "燙髮S(12001)"
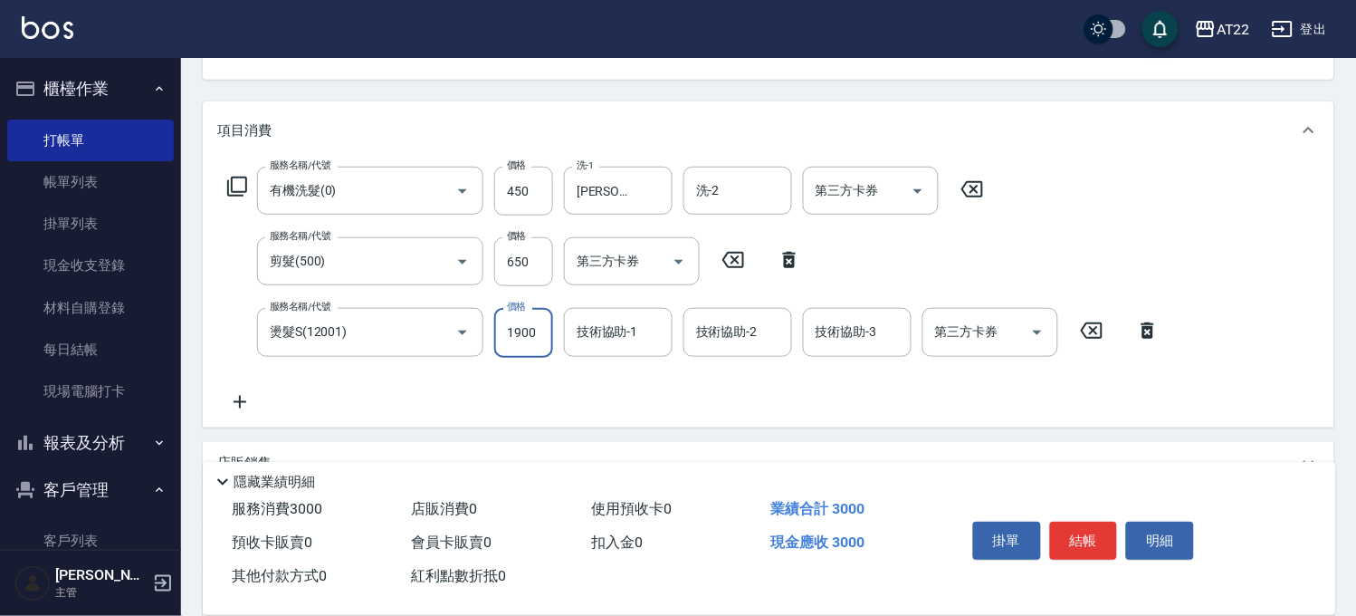
type input "1900"
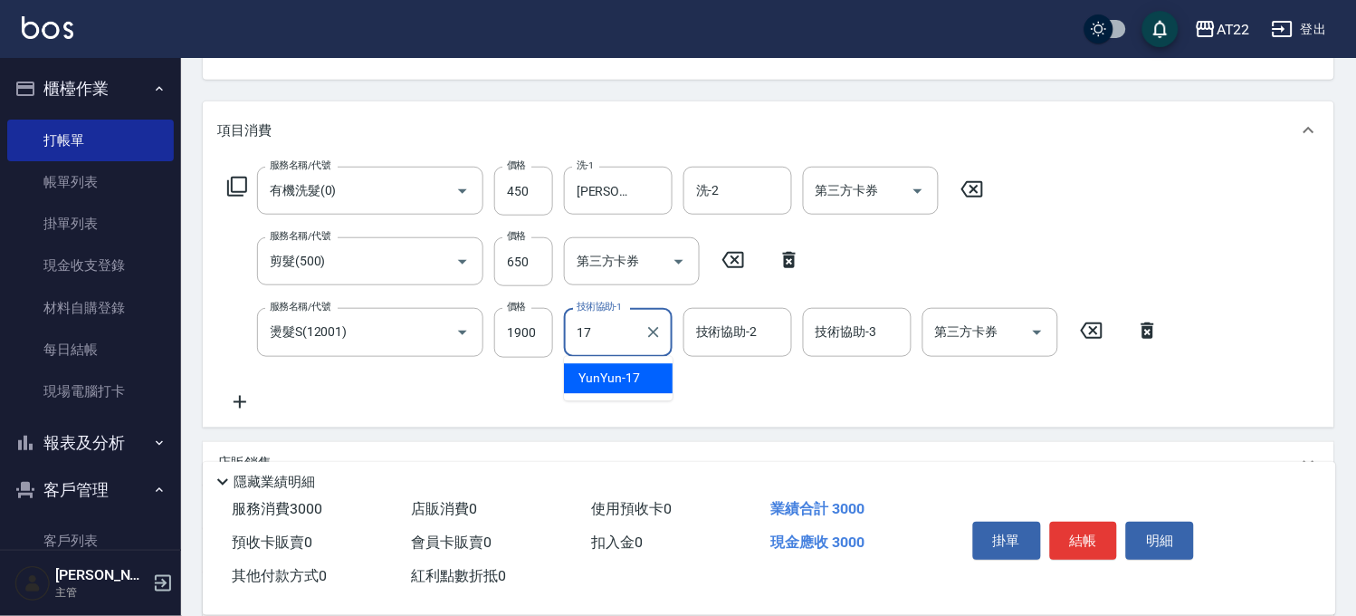
type input "YunYun-17"
click at [249, 400] on icon at bounding box center [239, 402] width 45 height 22
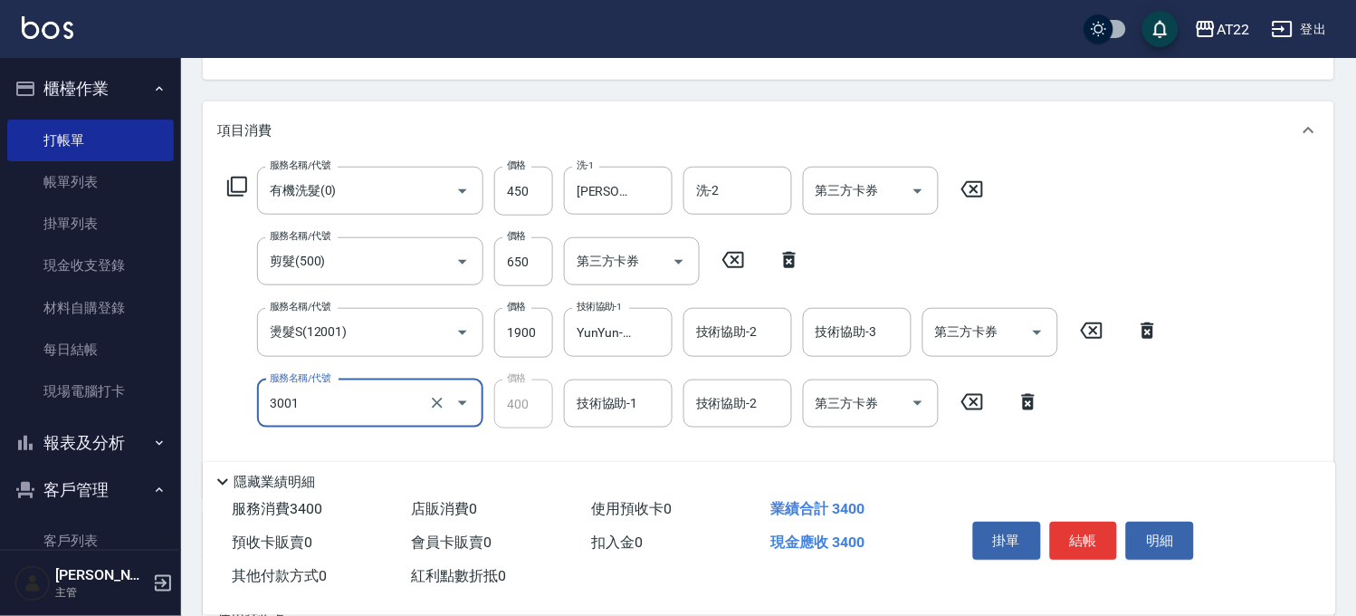
type input "側邊燙貼(3001)"
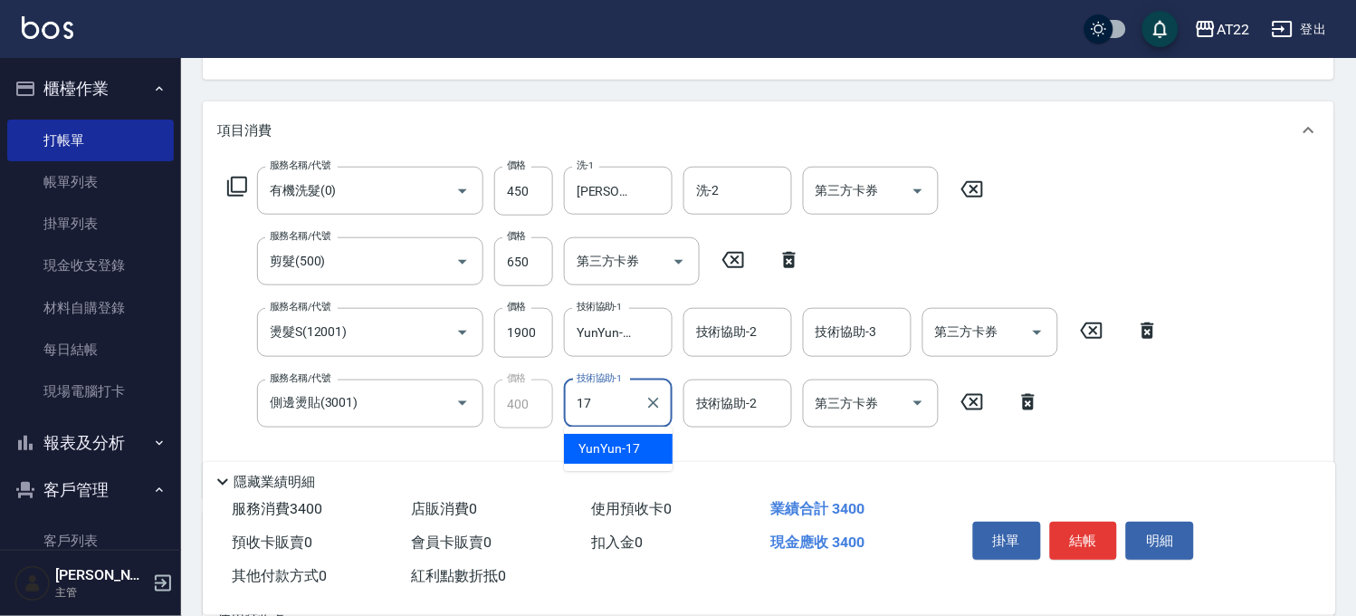
type input "YunYun-17"
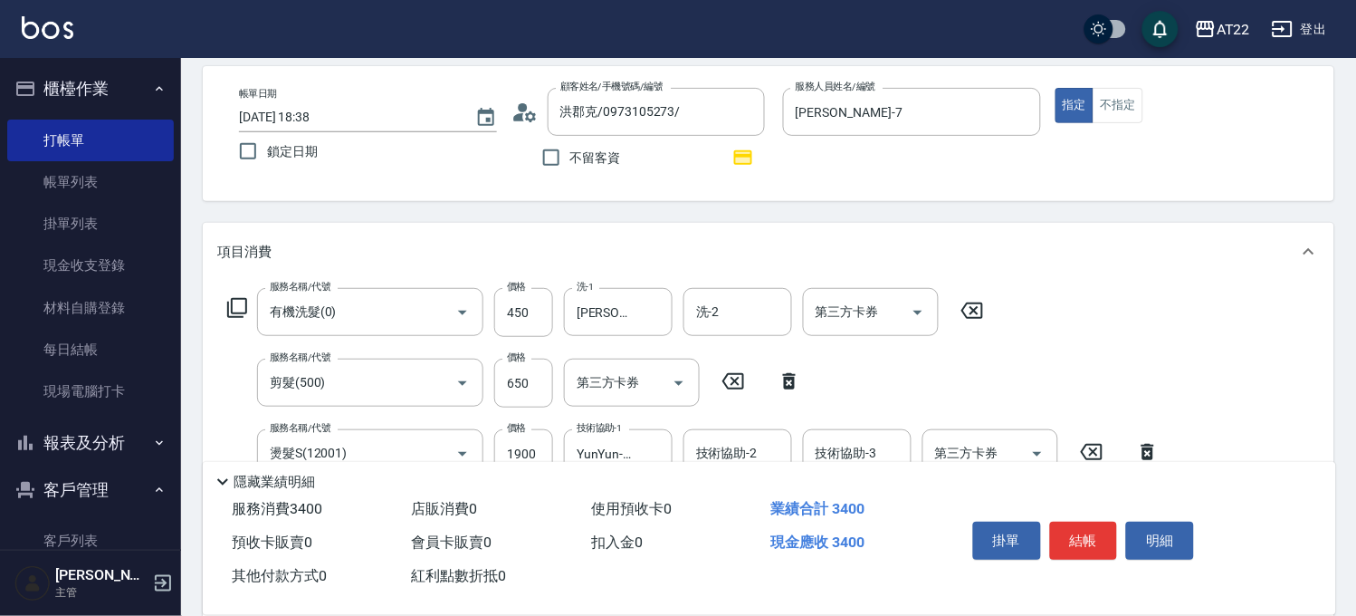
scroll to position [0, 0]
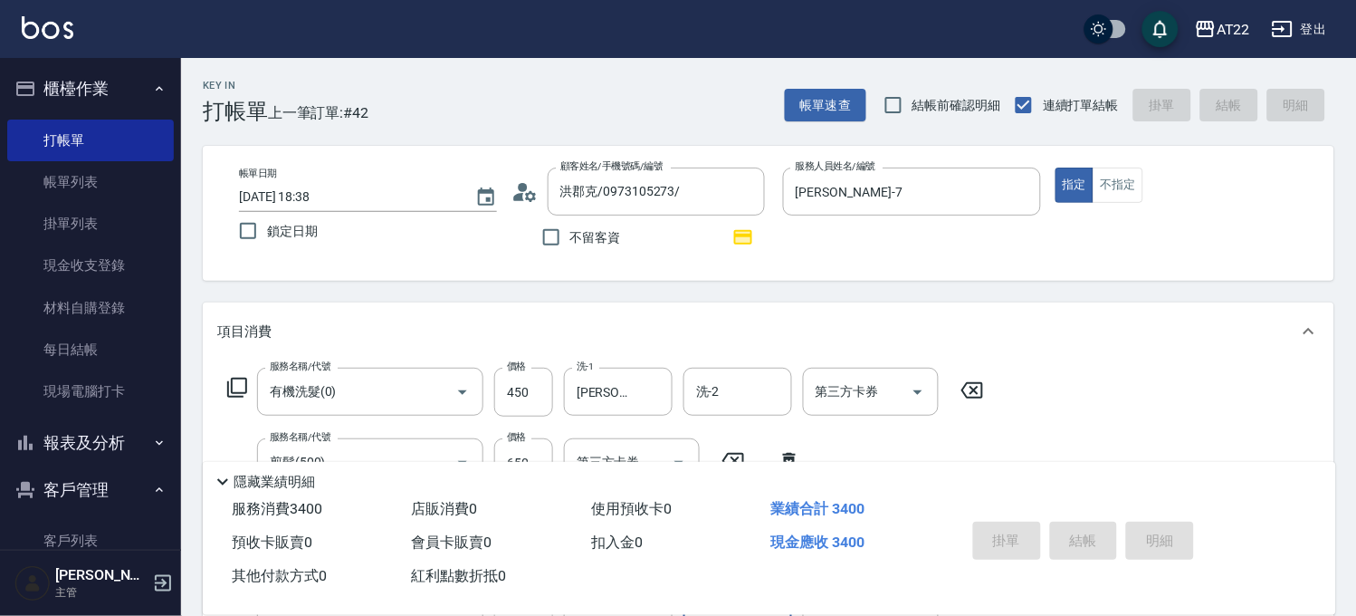
type input "2025/09/21 18:42"
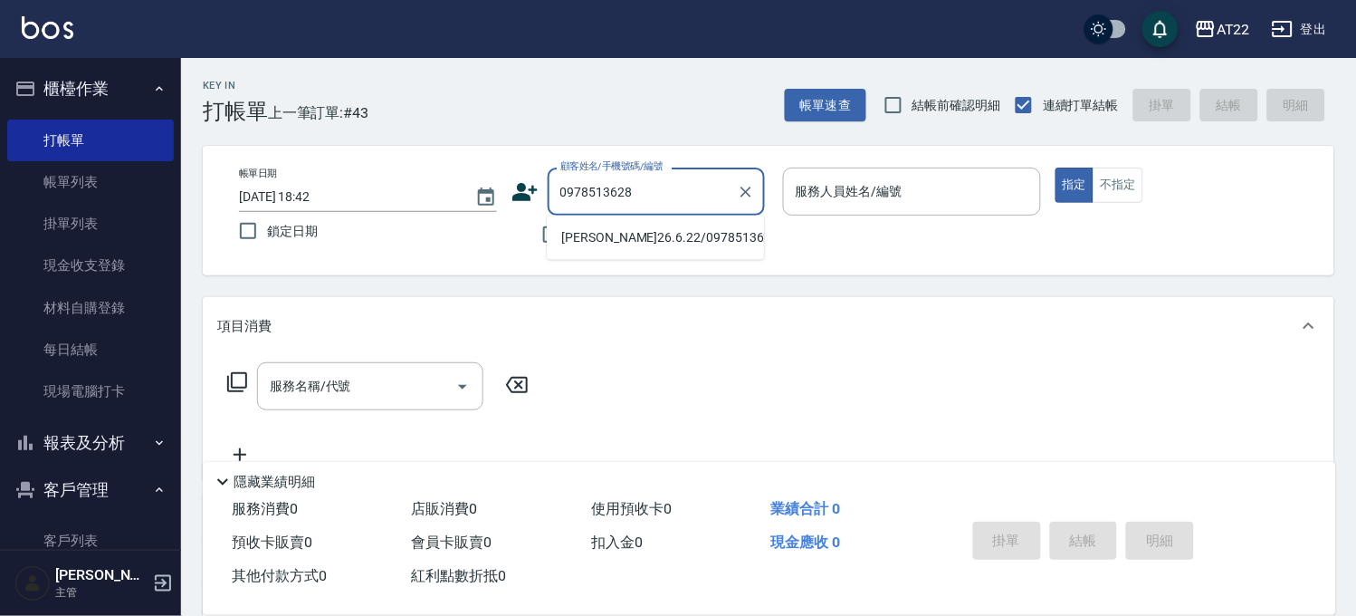
click at [716, 238] on li "陳柏豪26.6.22/0978513628/V81771" at bounding box center [655, 238] width 217 height 30
type input "陳柏豪26.6.22/0978513628/V81771"
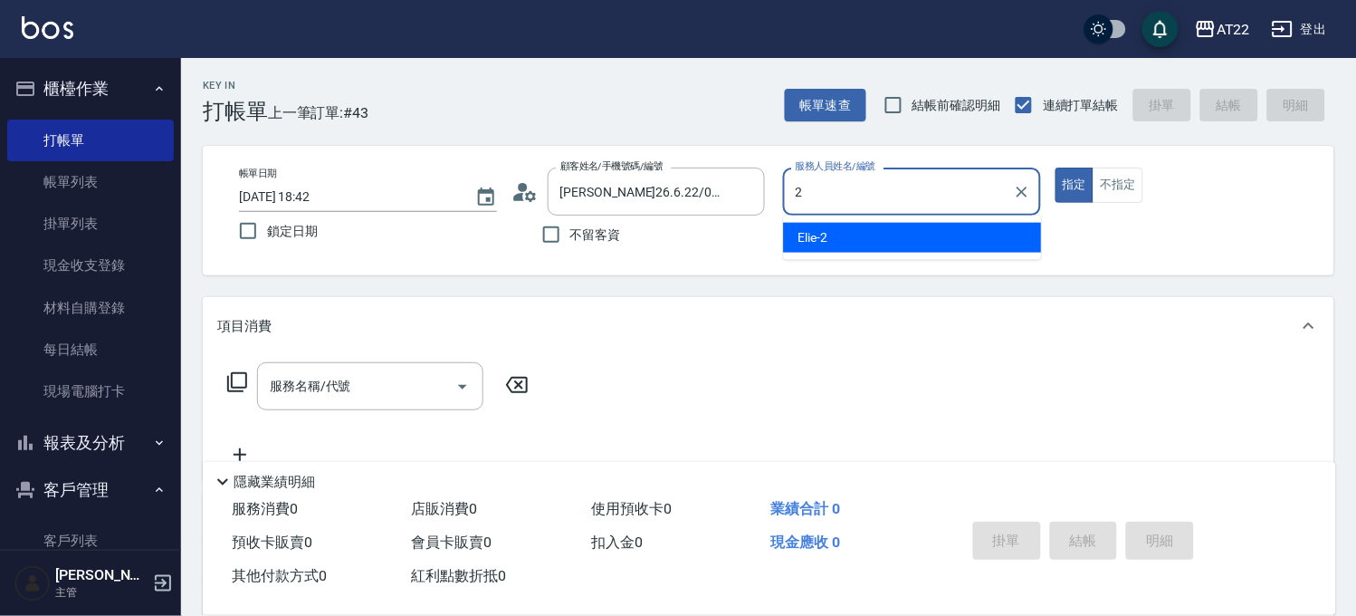
type input "Elie-2"
type button "true"
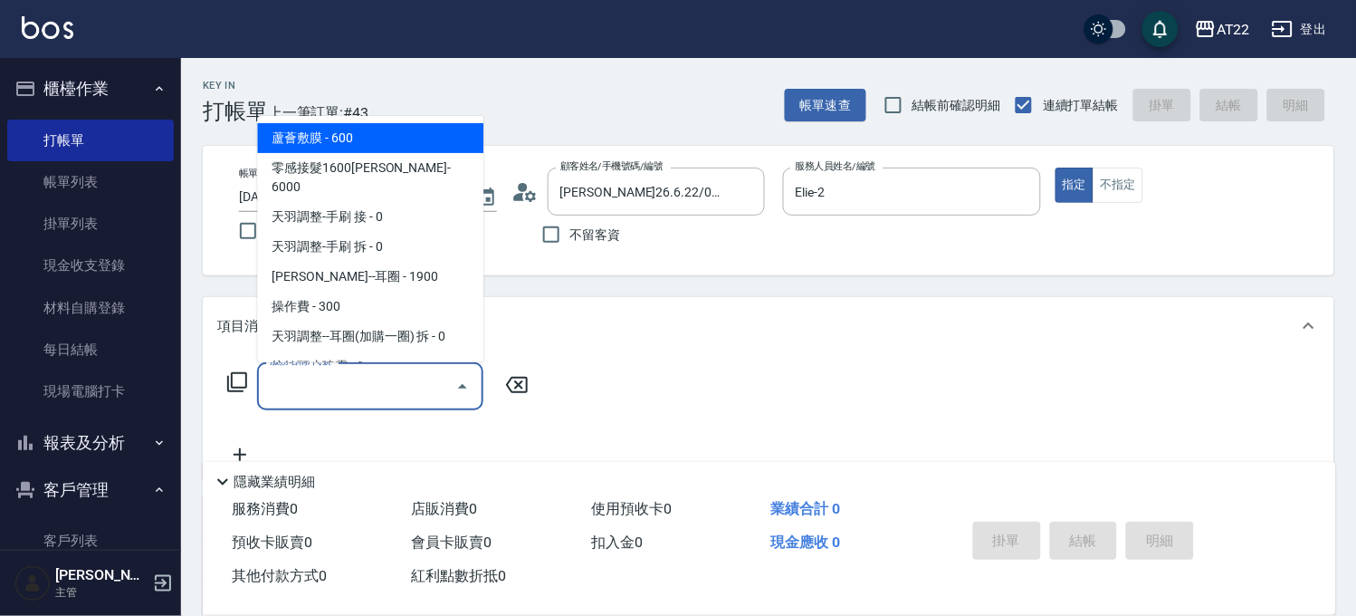
click at [319, 390] on input "服務名稱/代號" at bounding box center [356, 386] width 183 height 32
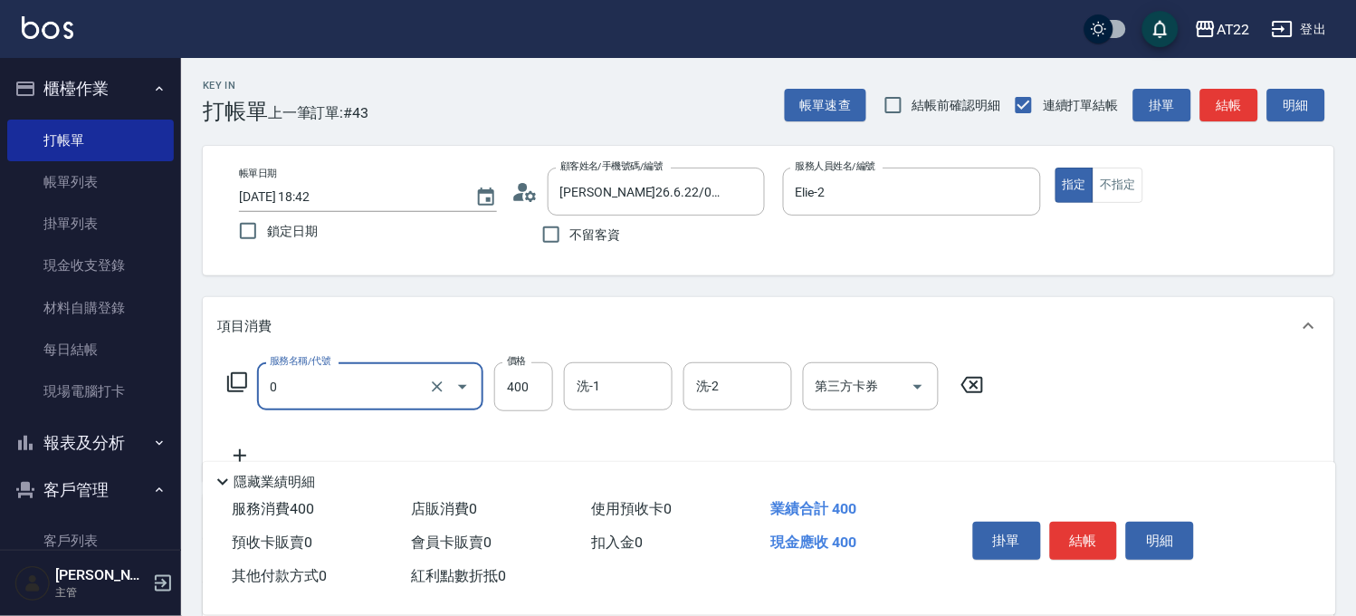
type input "有機洗髮(0)"
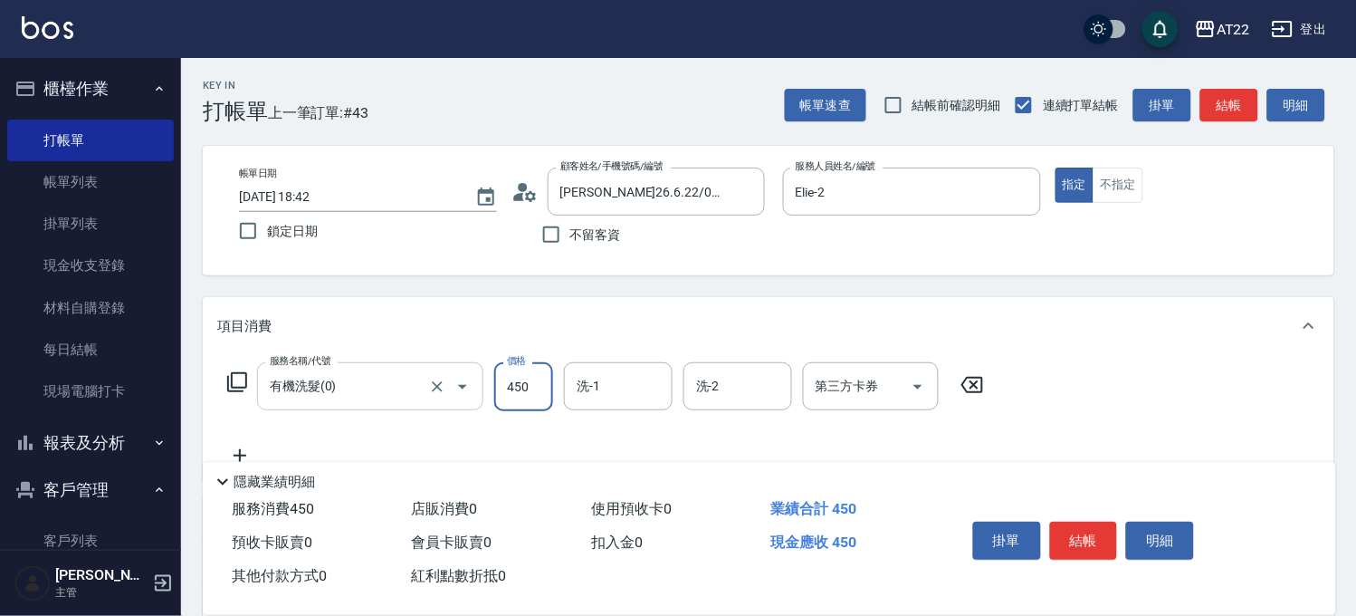
type input "450"
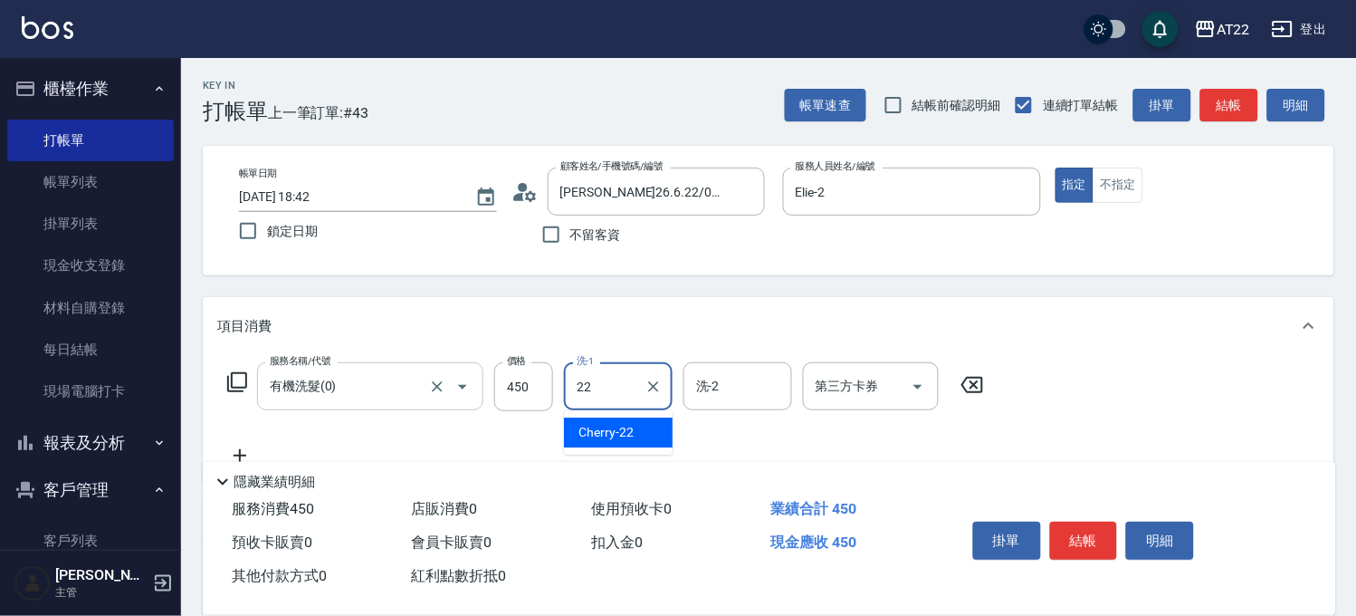
type input "Cherry-22"
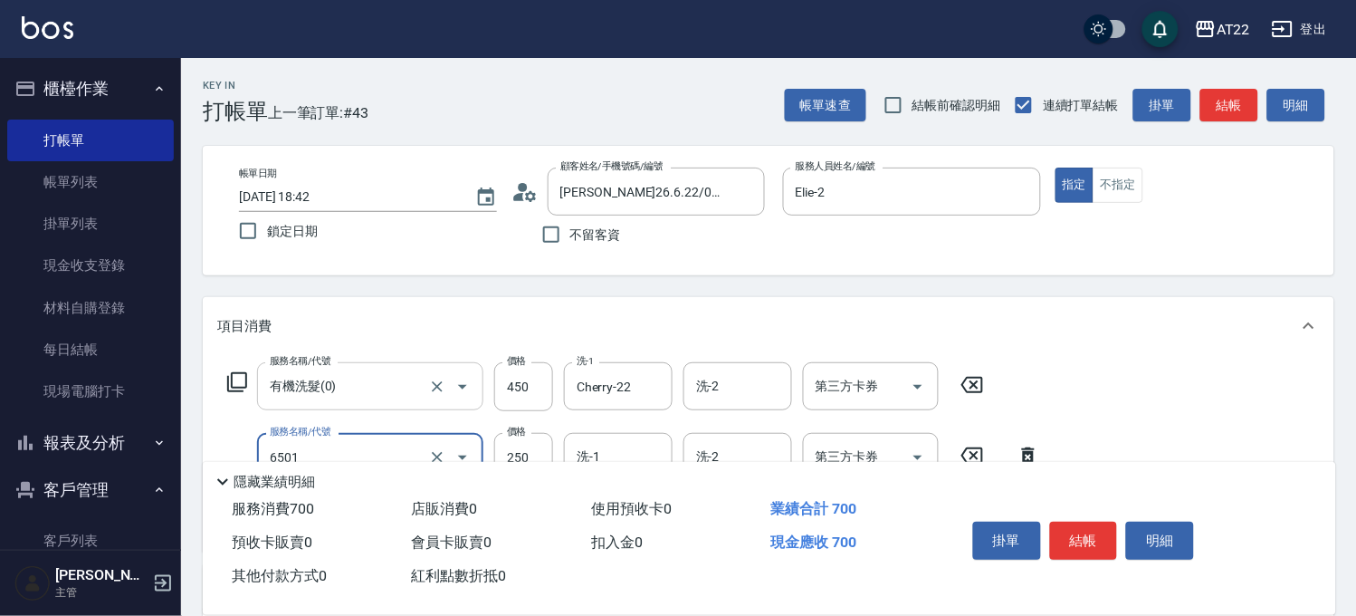
type input "升級滋養護髮(6501)"
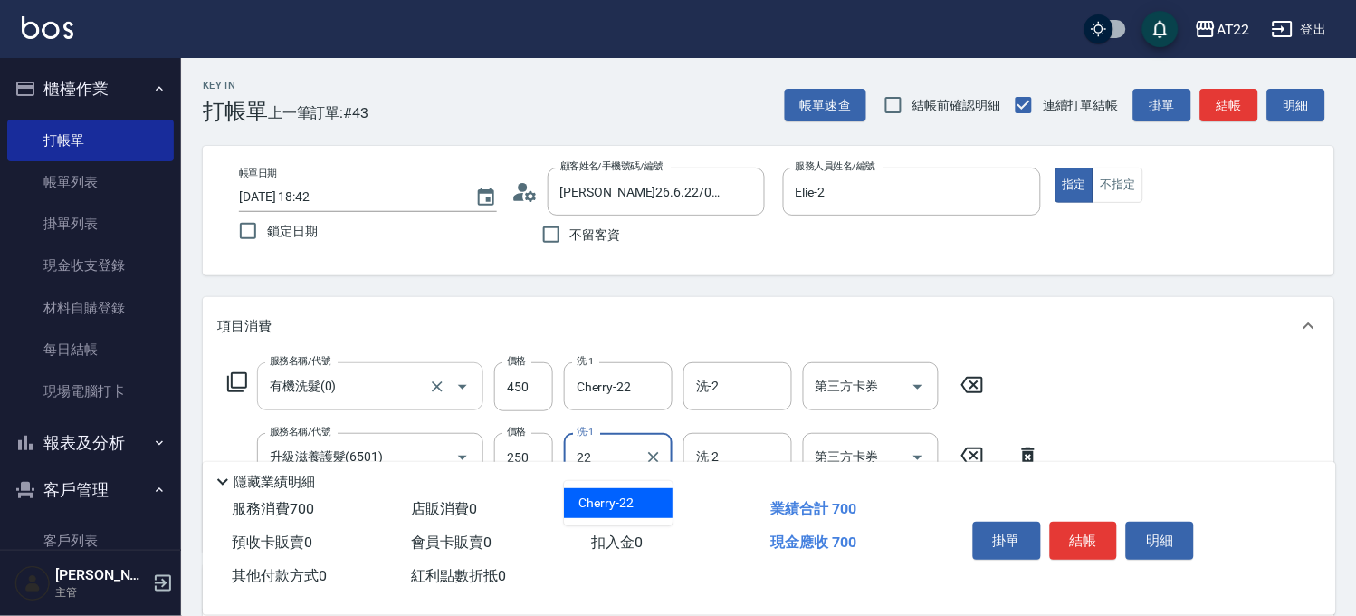
type input "Cherry-22"
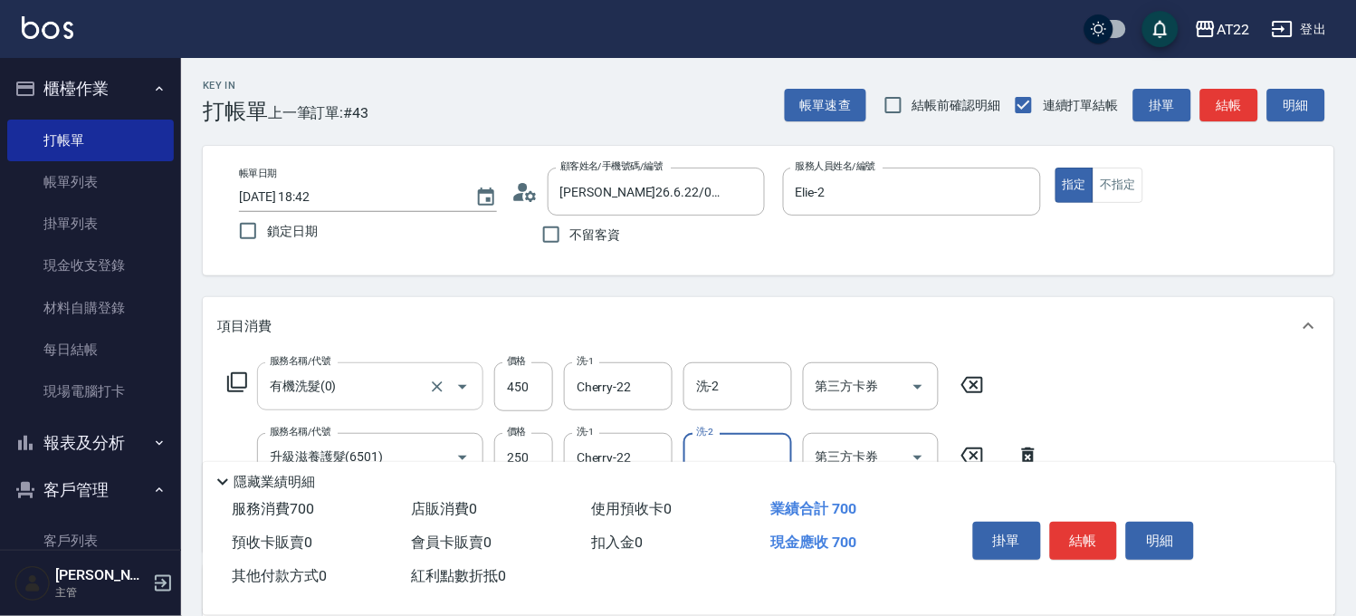
scroll to position [100, 0]
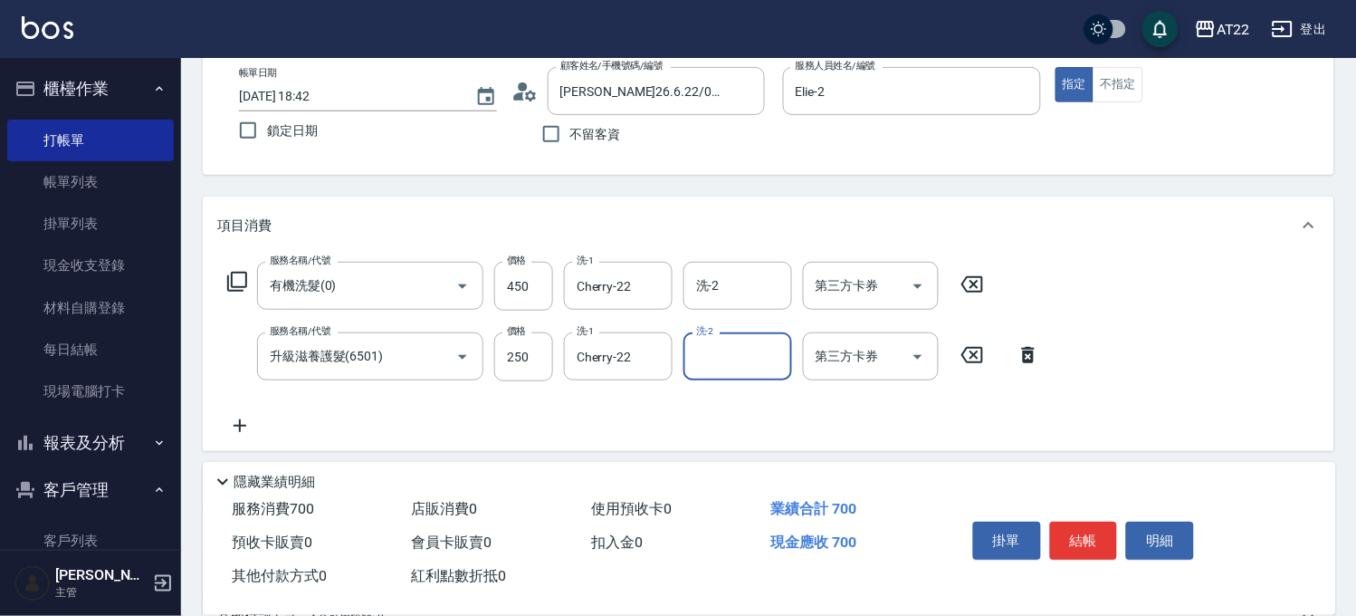
click at [242, 425] on icon at bounding box center [240, 425] width 13 height 13
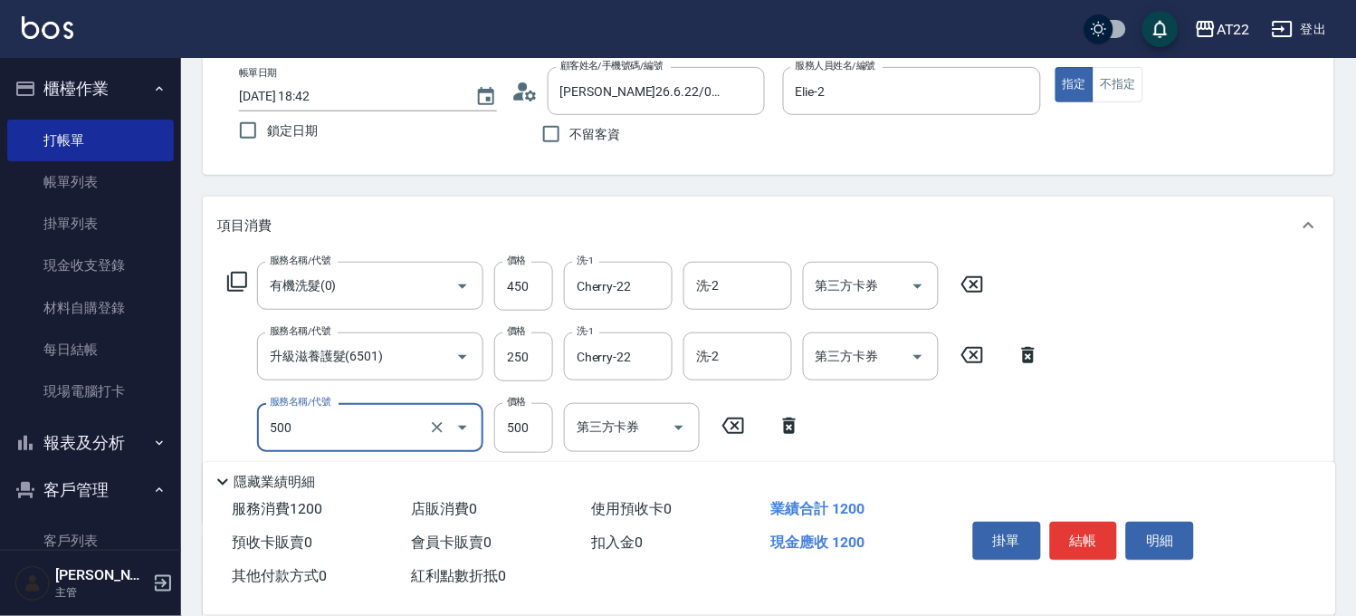
type input "剪髮(500)"
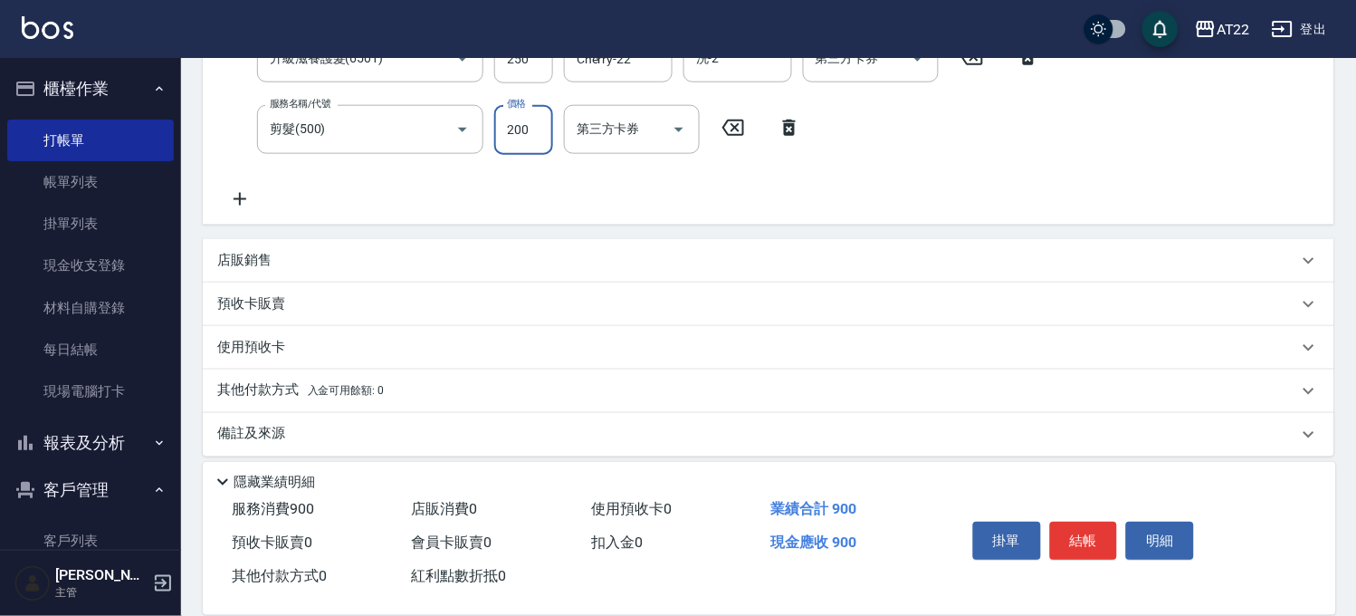
scroll to position [402, 0]
type input "200"
click at [264, 257] on p "店販銷售" at bounding box center [244, 256] width 54 height 19
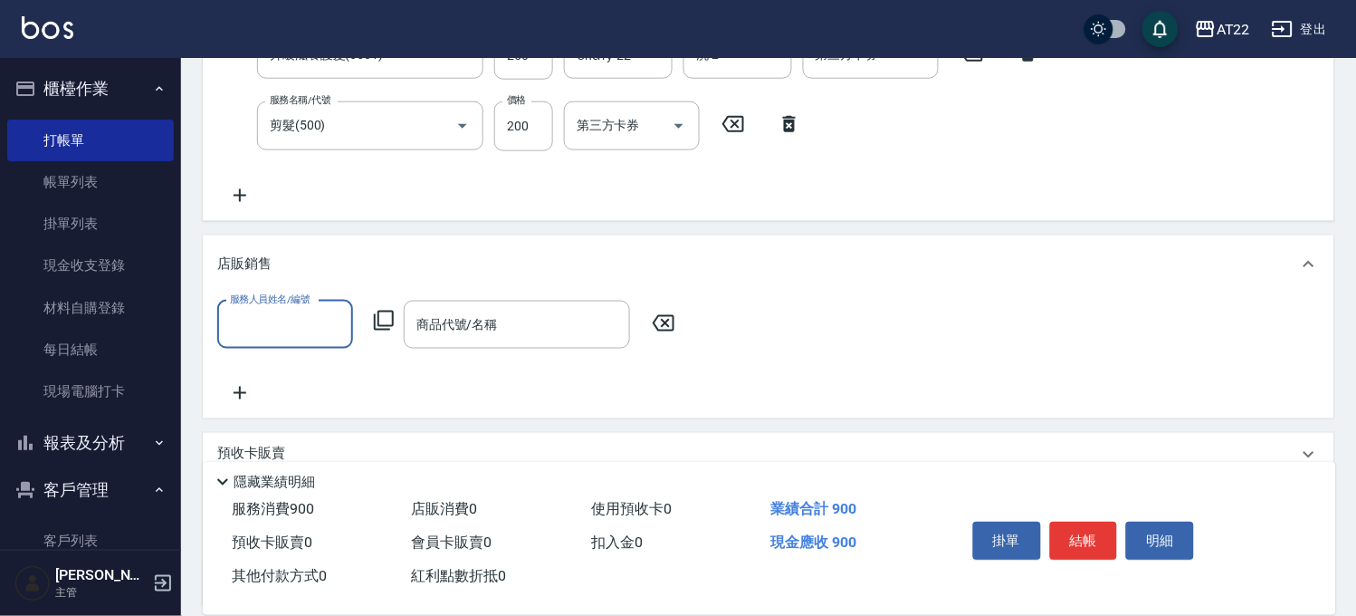
scroll to position [0, 0]
type input "Elie-2"
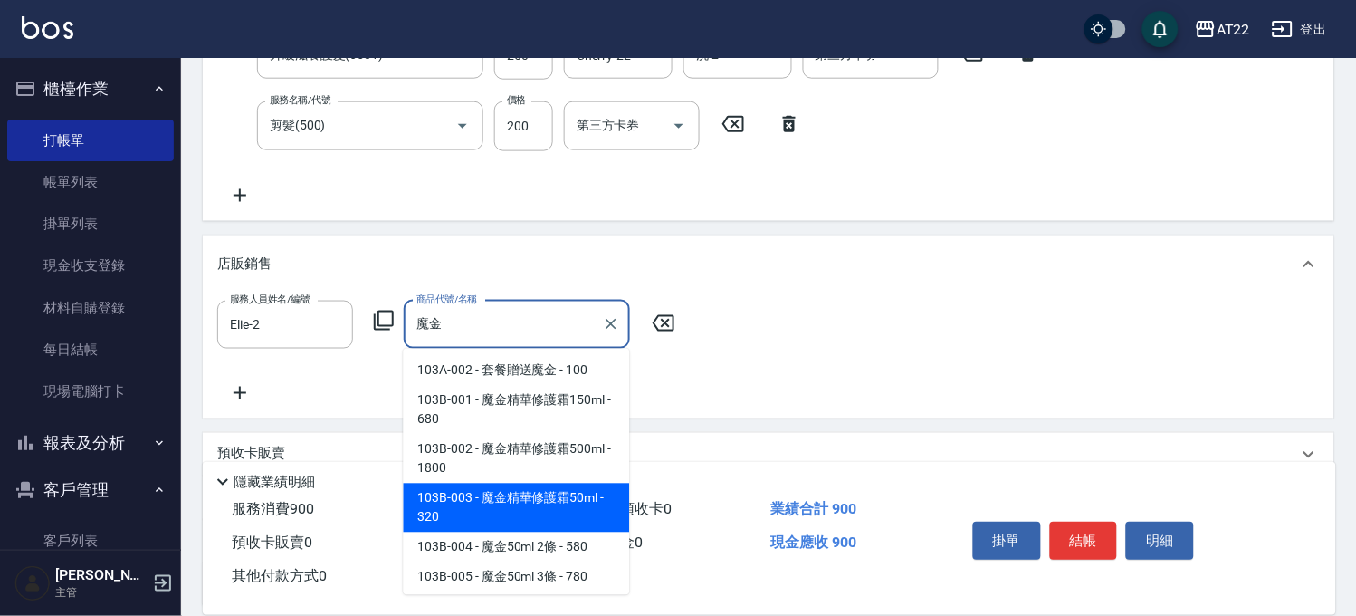
click at [585, 493] on span "103B-003 - 魔金精華修護霜50ml - 320" at bounding box center [517, 507] width 226 height 49
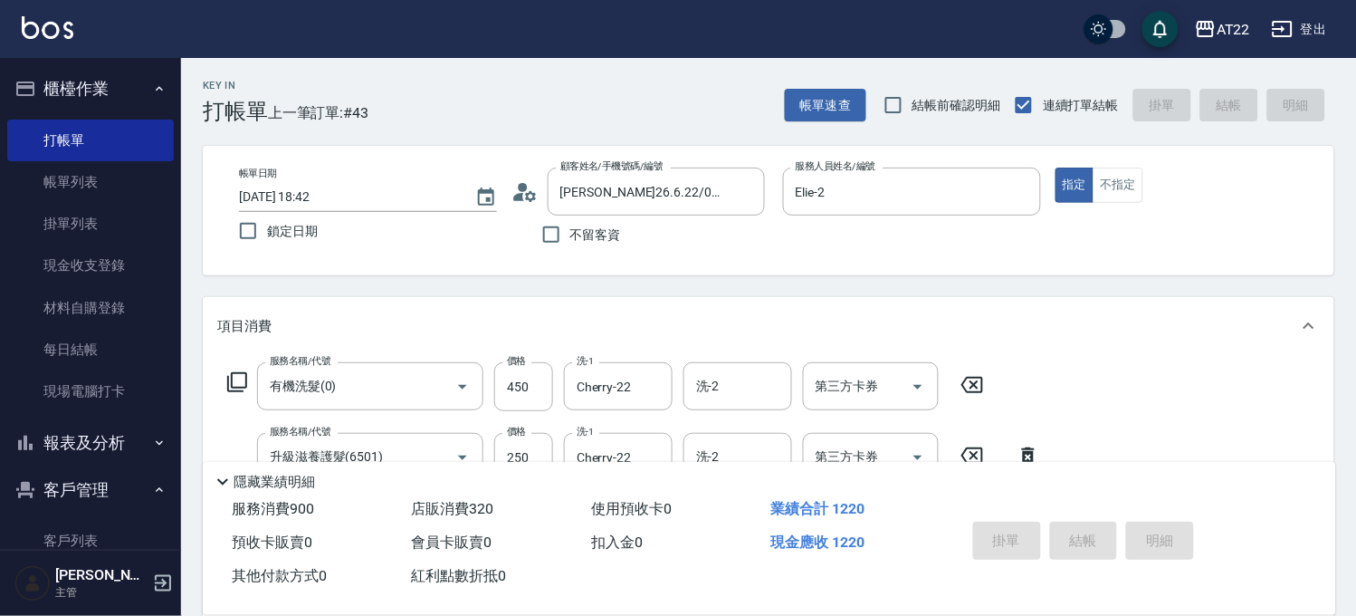
type input "魔金精華修護霜50ml"
type input "2025/09/21 18:43"
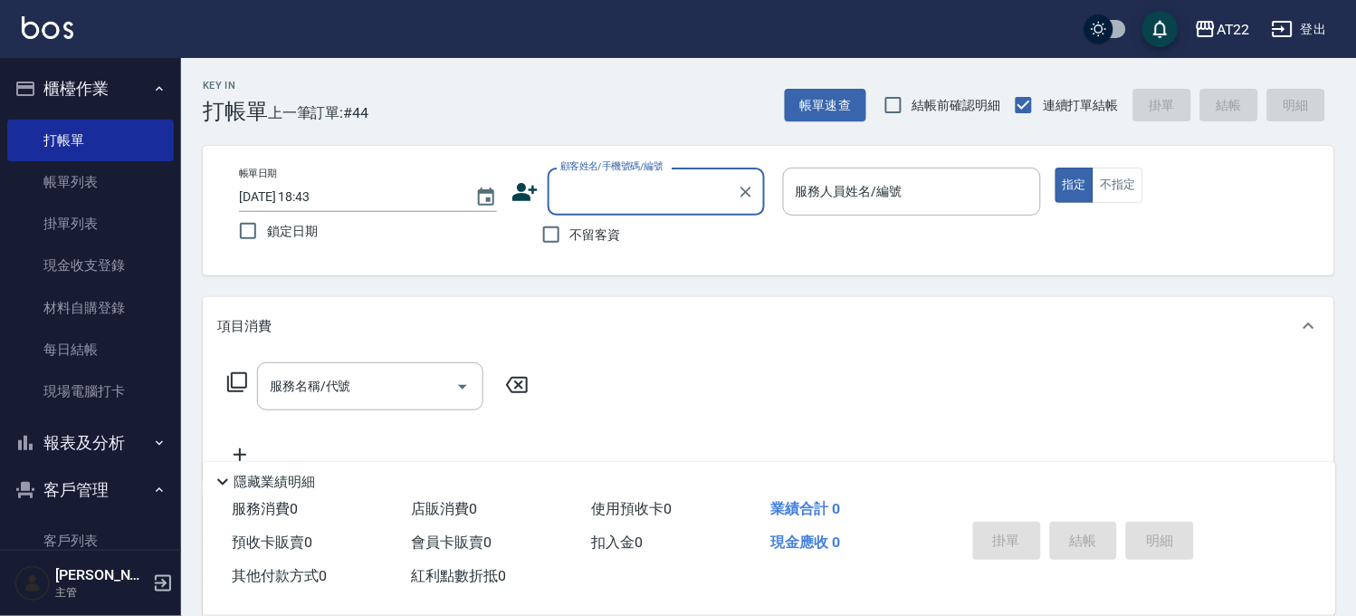
click at [532, 179] on icon at bounding box center [524, 191] width 27 height 27
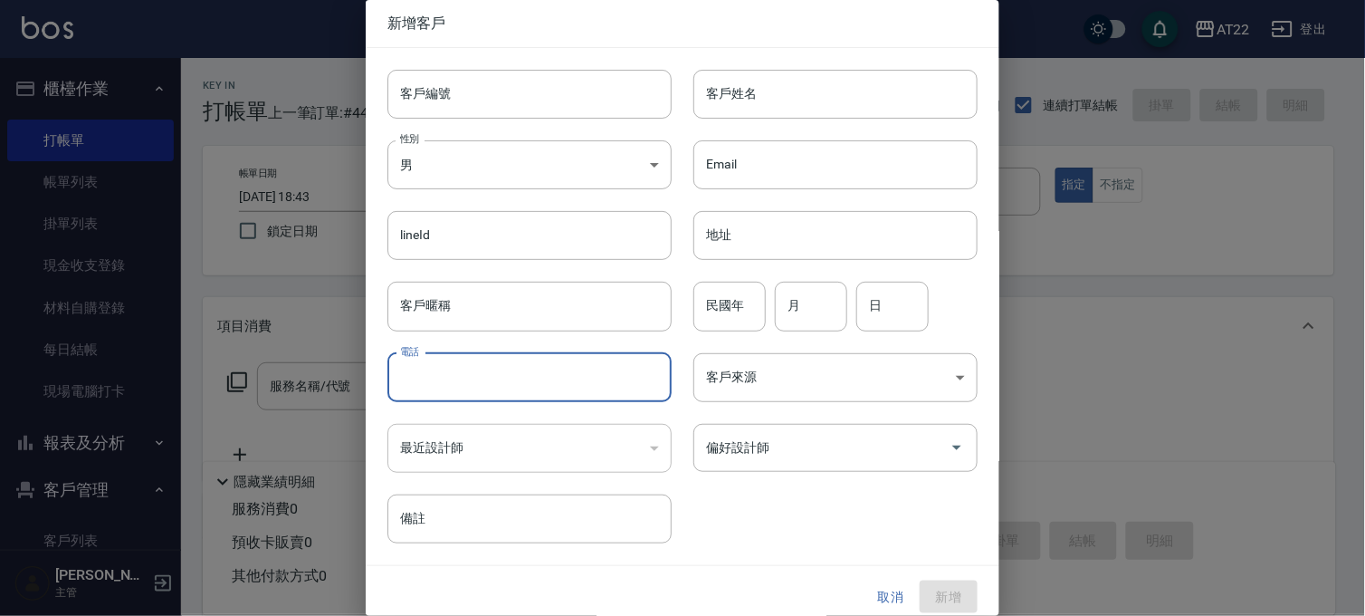
click at [518, 387] on input "電話" at bounding box center [529, 377] width 284 height 49
type input "0952911989"
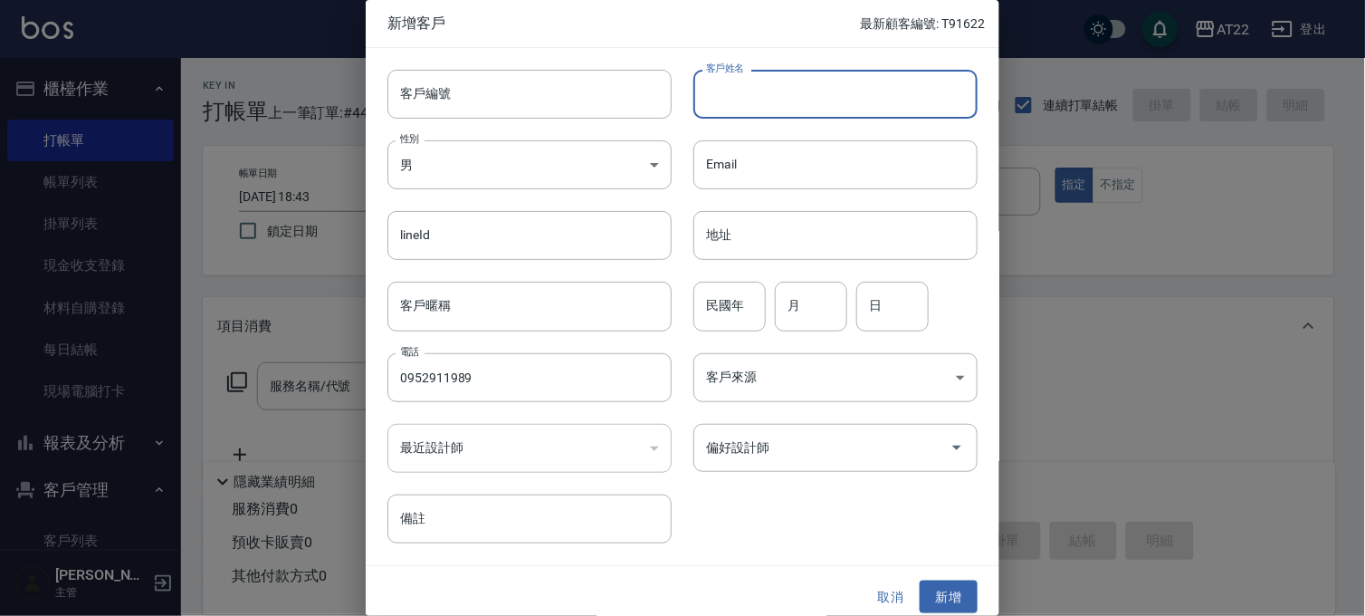
click at [769, 82] on input "客戶姓名" at bounding box center [835, 94] width 284 height 49
type input "徐仲毅"
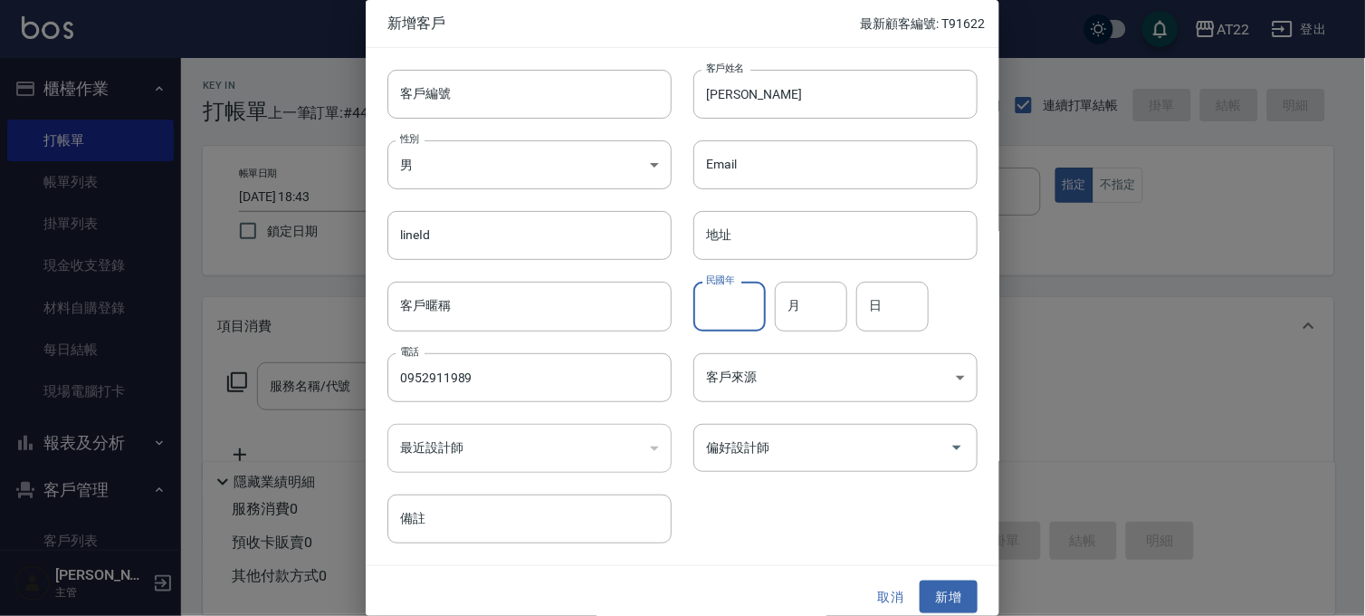
click at [728, 305] on input "民國年" at bounding box center [729, 306] width 72 height 49
type input "9"
type input "20"
click at [938, 593] on button "新增" at bounding box center [949, 596] width 58 height 33
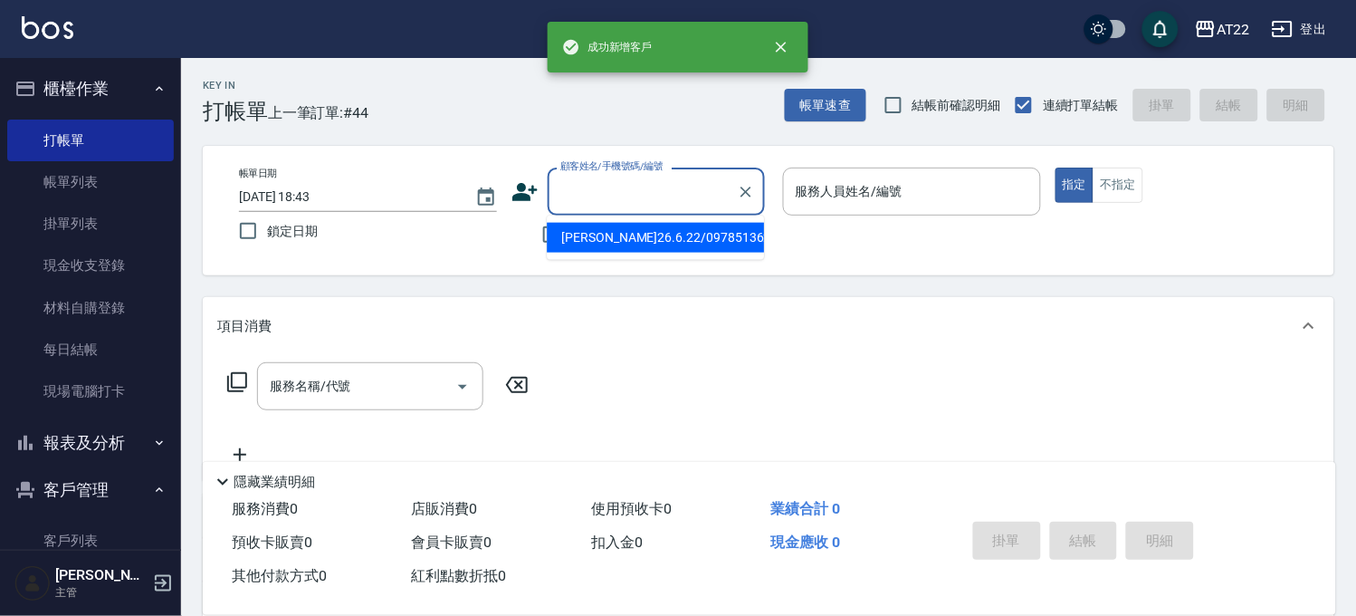
click at [588, 190] on input "顧客姓名/手機號碼/編號" at bounding box center [643, 192] width 174 height 32
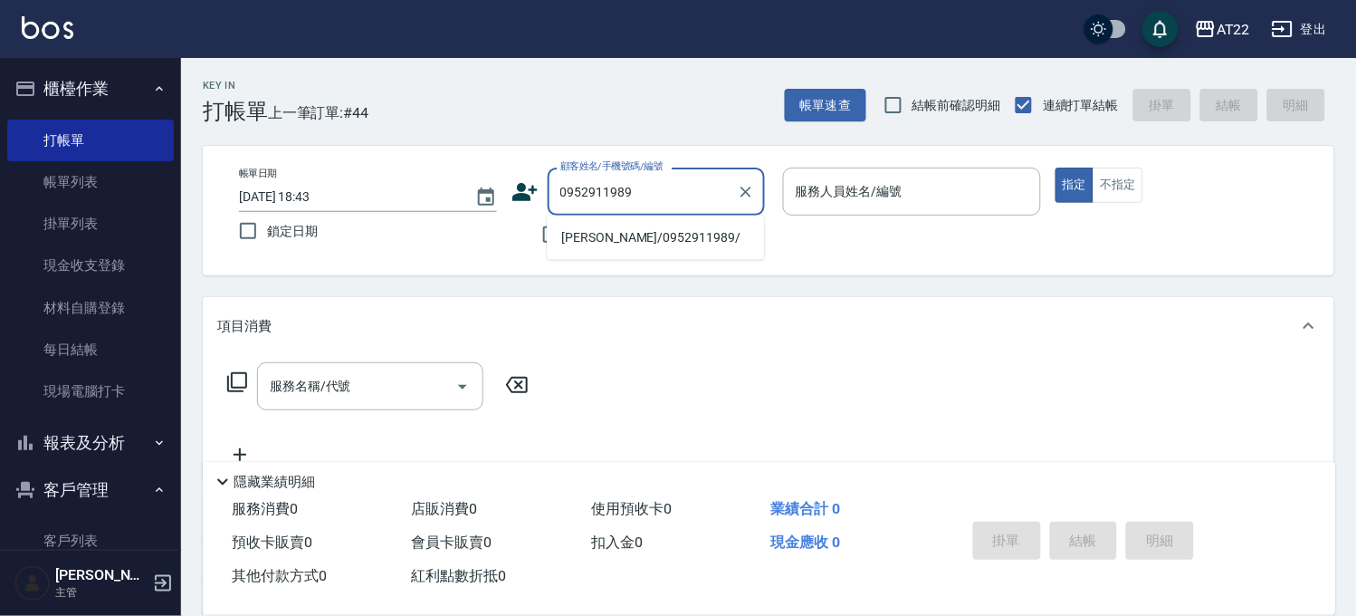
click at [605, 231] on li "徐仲毅/0952911989/" at bounding box center [655, 238] width 217 height 30
type input "徐仲毅/0952911989/"
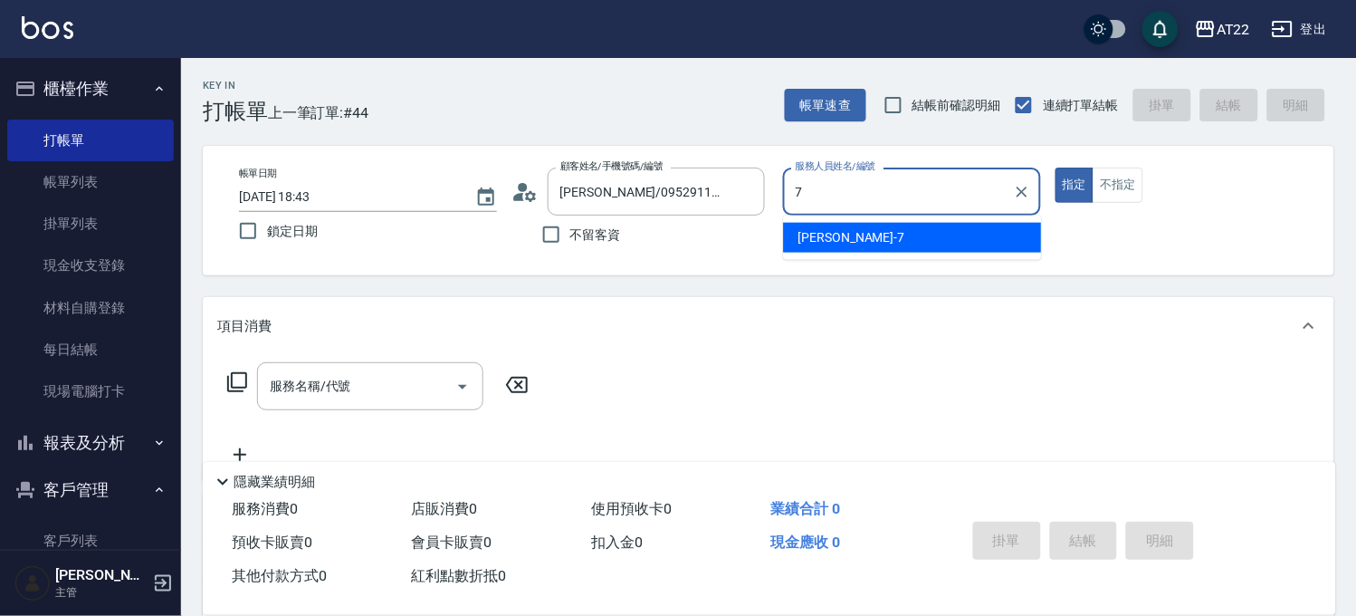
type input "Allen-7"
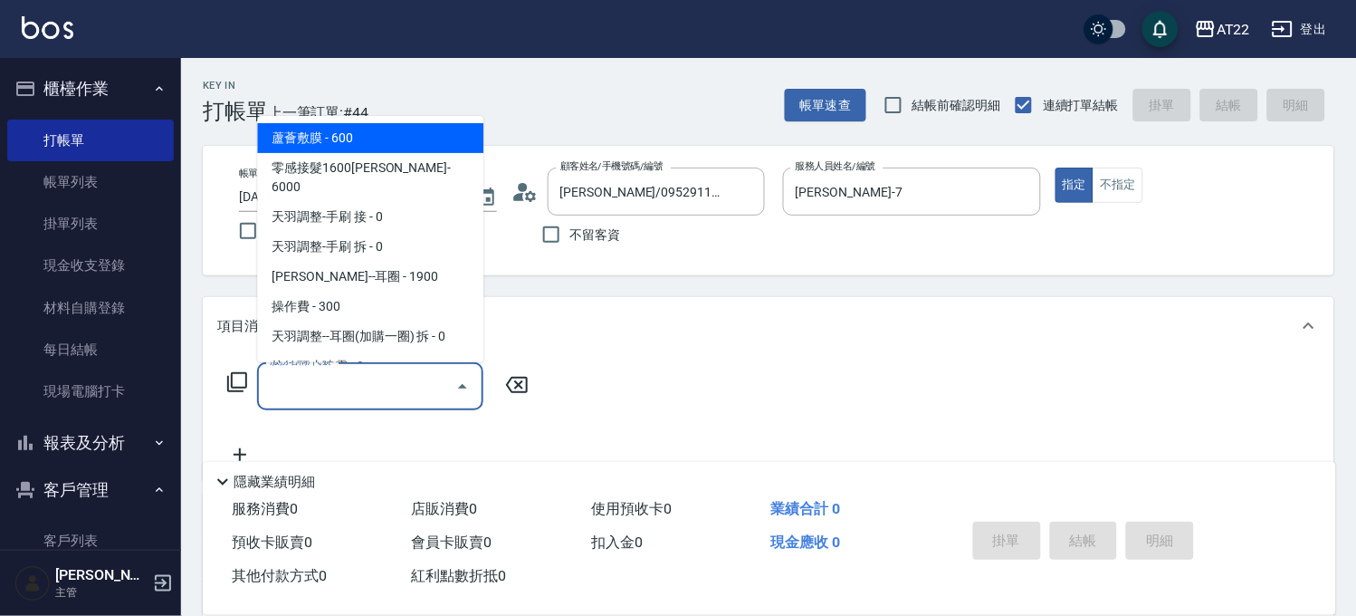
click at [311, 375] on div "服務名稱/代號 服務名稱/代號" at bounding box center [370, 386] width 226 height 48
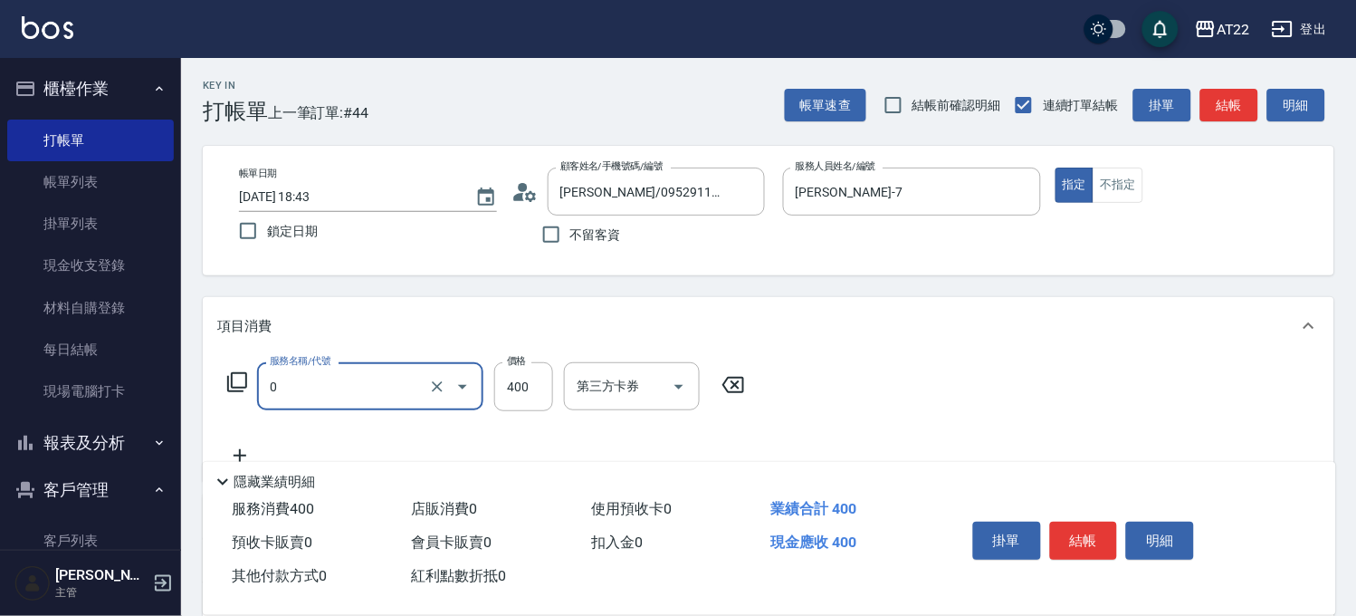
type input "有機洗髮(0)"
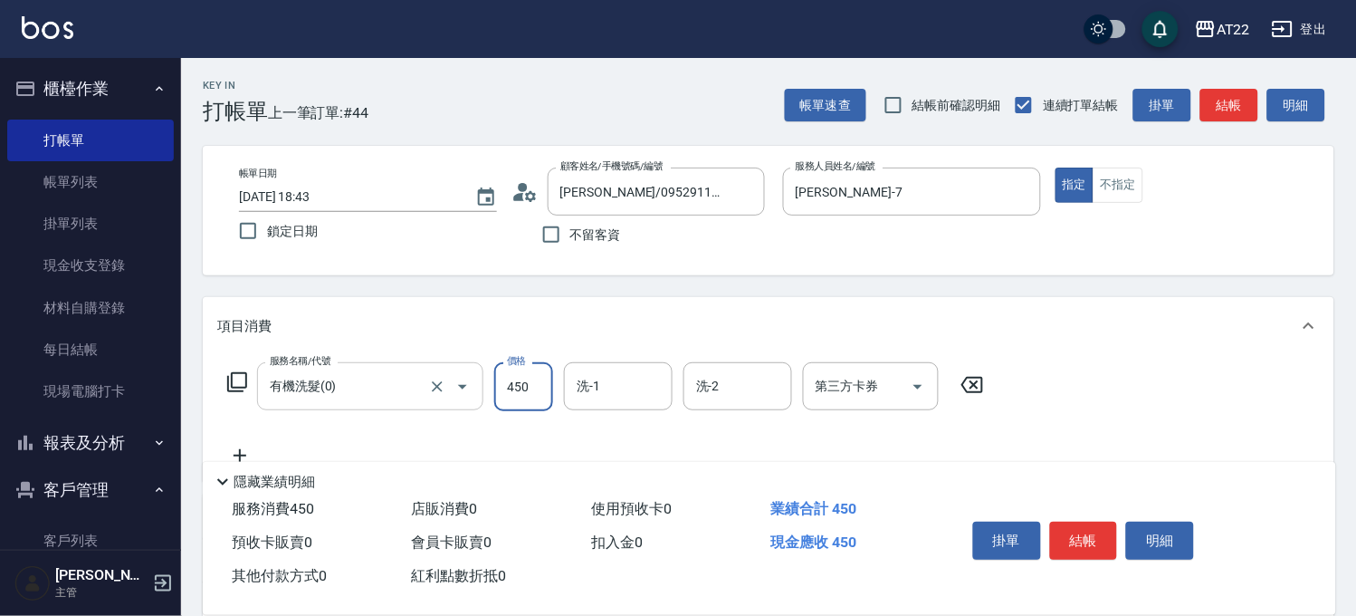
type input "450"
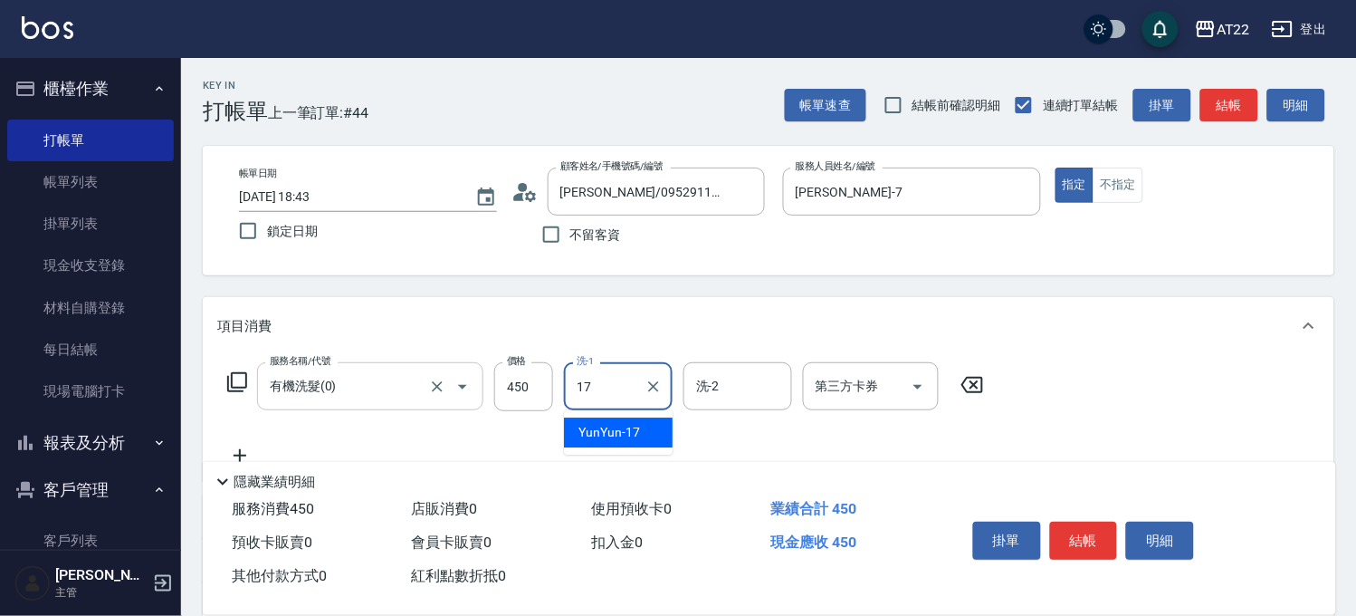
type input "YunYun-17"
click at [239, 448] on icon at bounding box center [239, 455] width 45 height 22
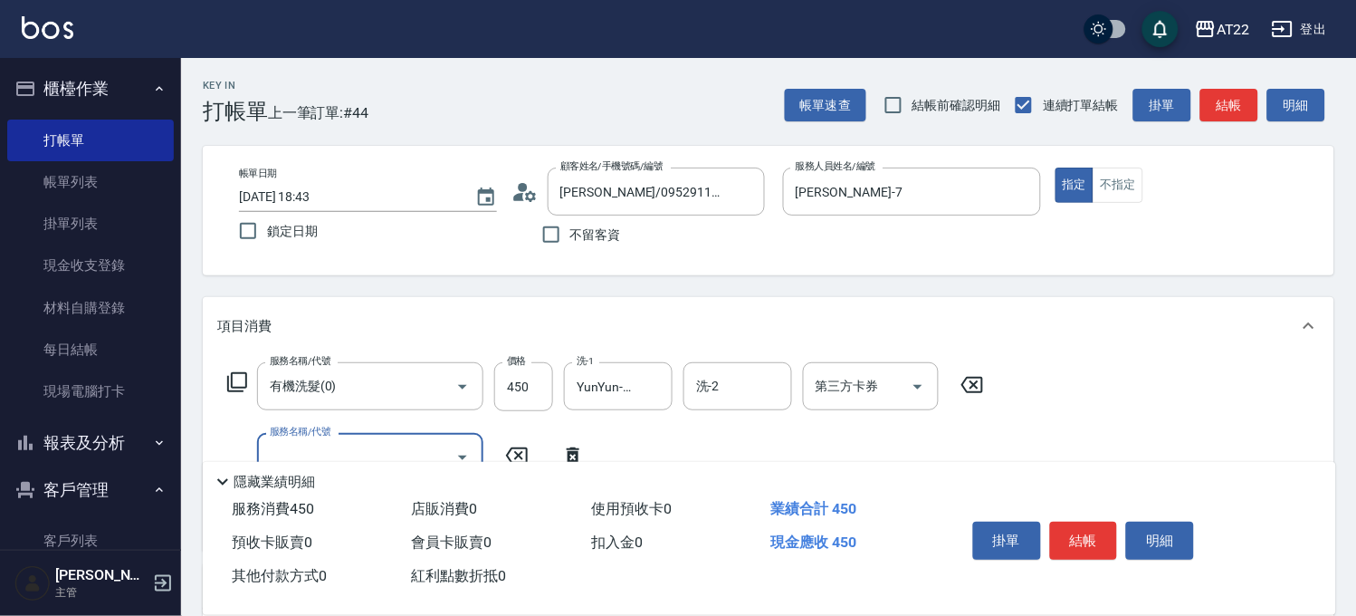
type input "6"
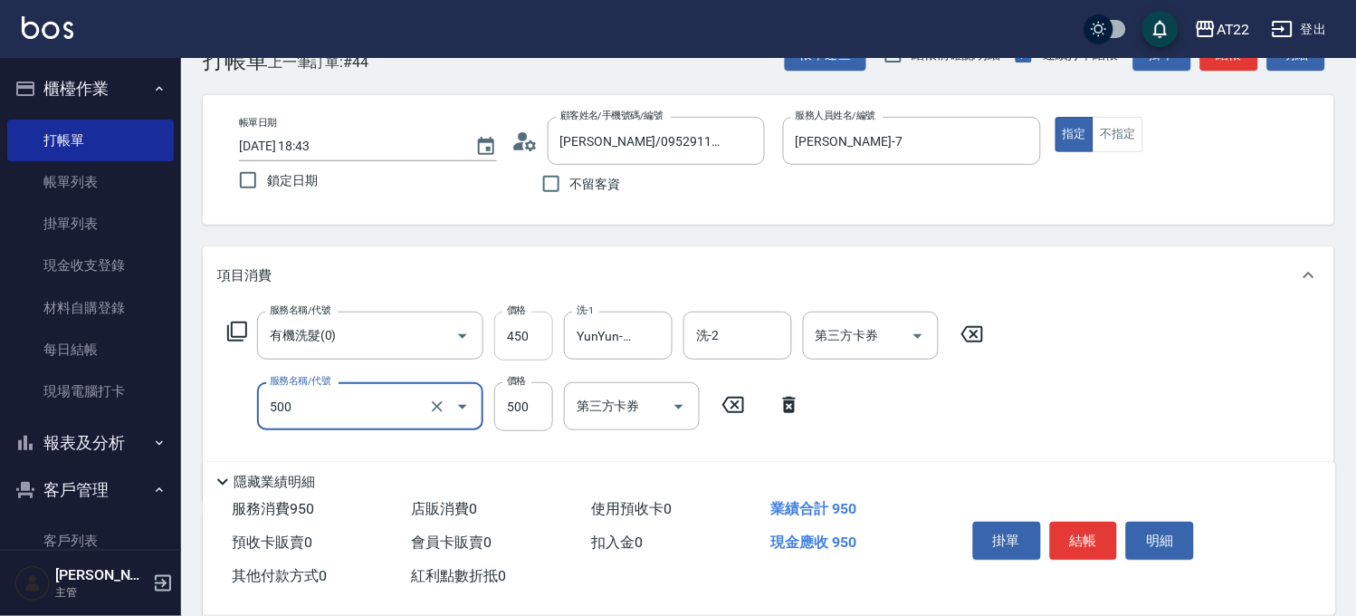
scroll to position [100, 0]
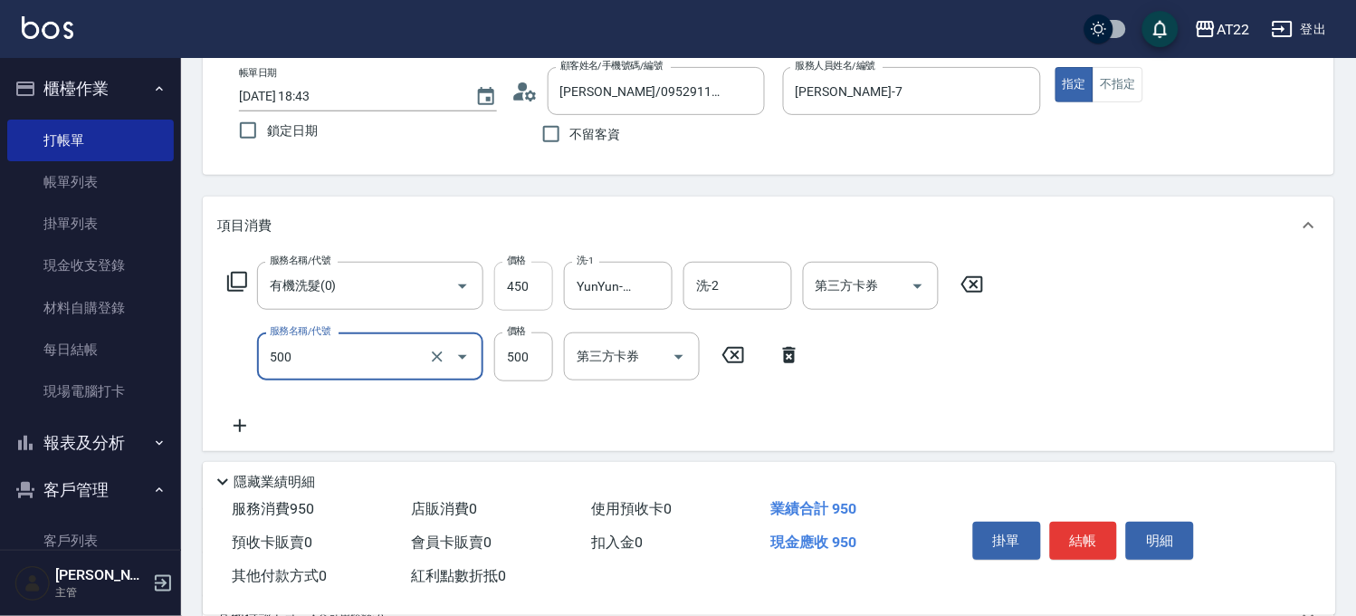
type input "剪髮(500)"
click at [526, 276] on input "450" at bounding box center [523, 286] width 59 height 49
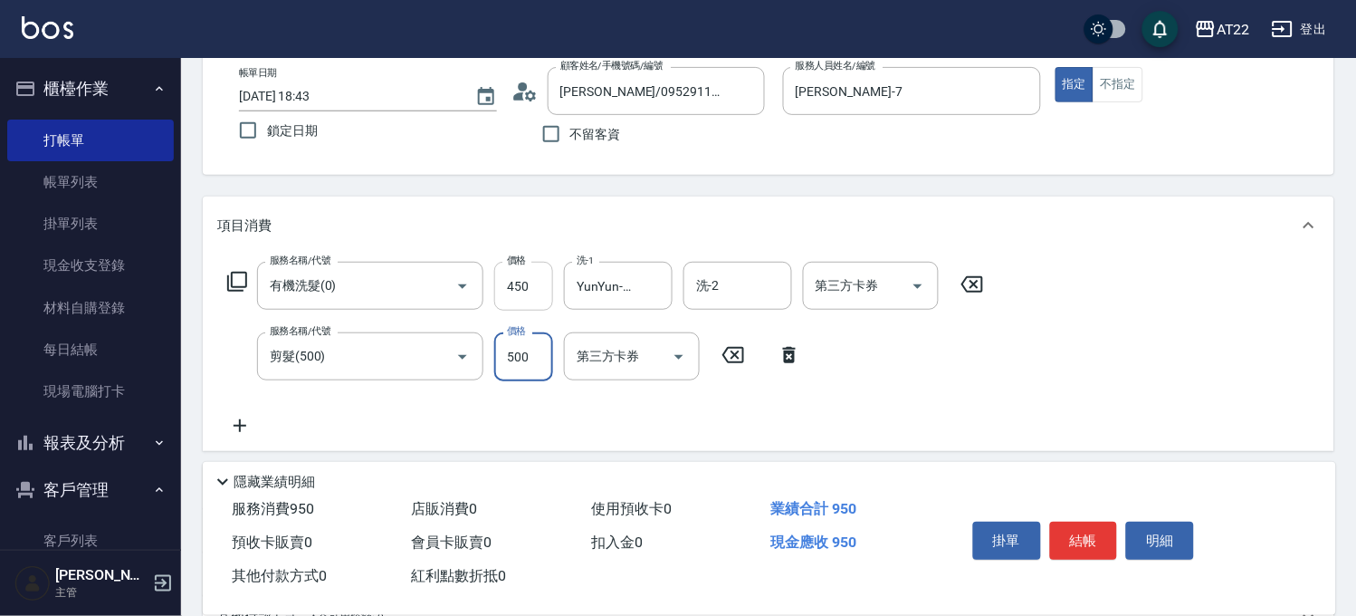
click at [527, 276] on input "450" at bounding box center [523, 286] width 59 height 49
type input "0"
click at [781, 355] on icon at bounding box center [789, 355] width 45 height 22
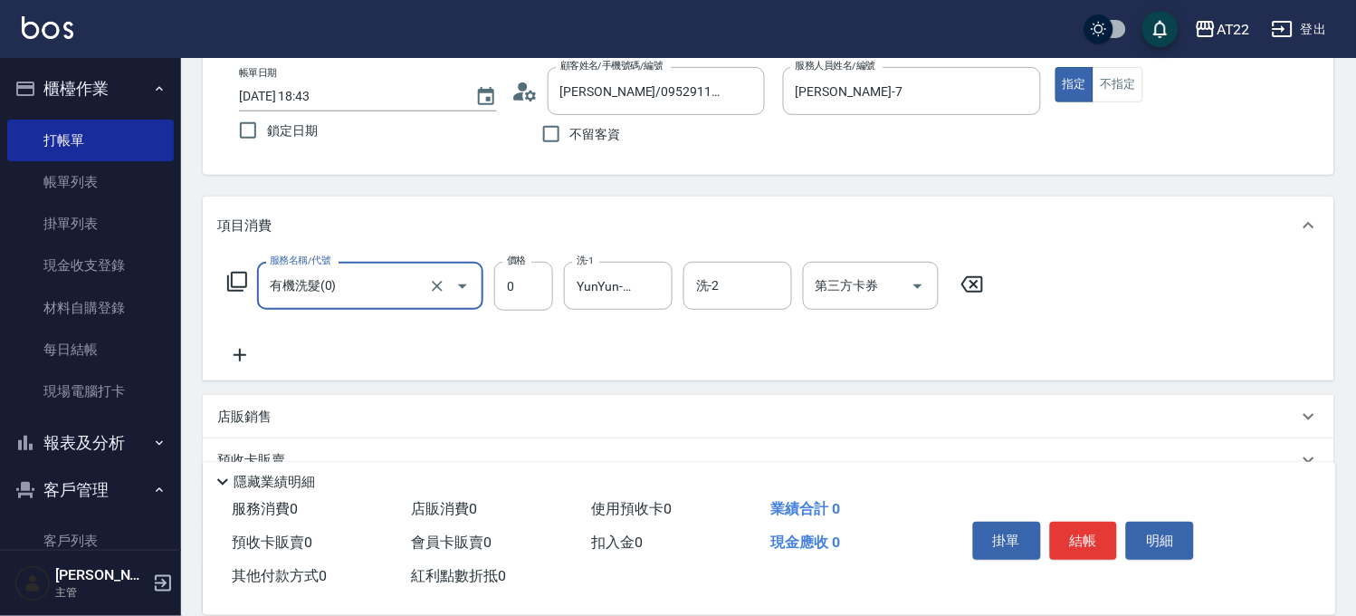
click at [249, 354] on icon at bounding box center [239, 355] width 45 height 22
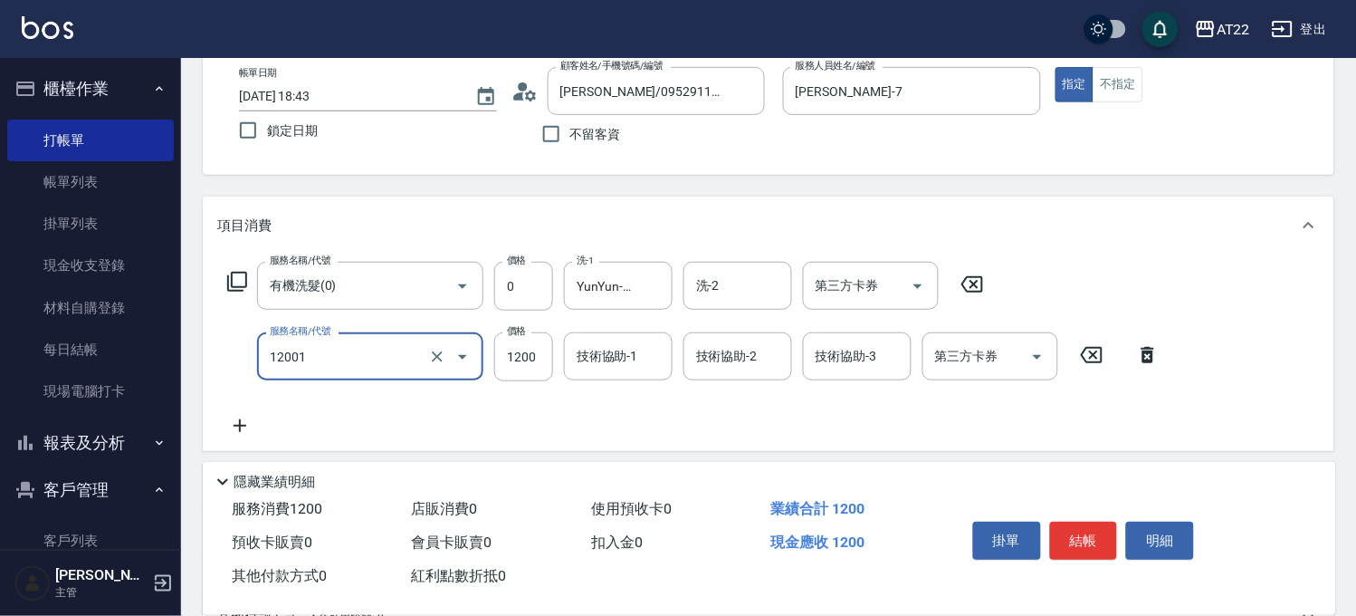
type input "燙髮S(12001)"
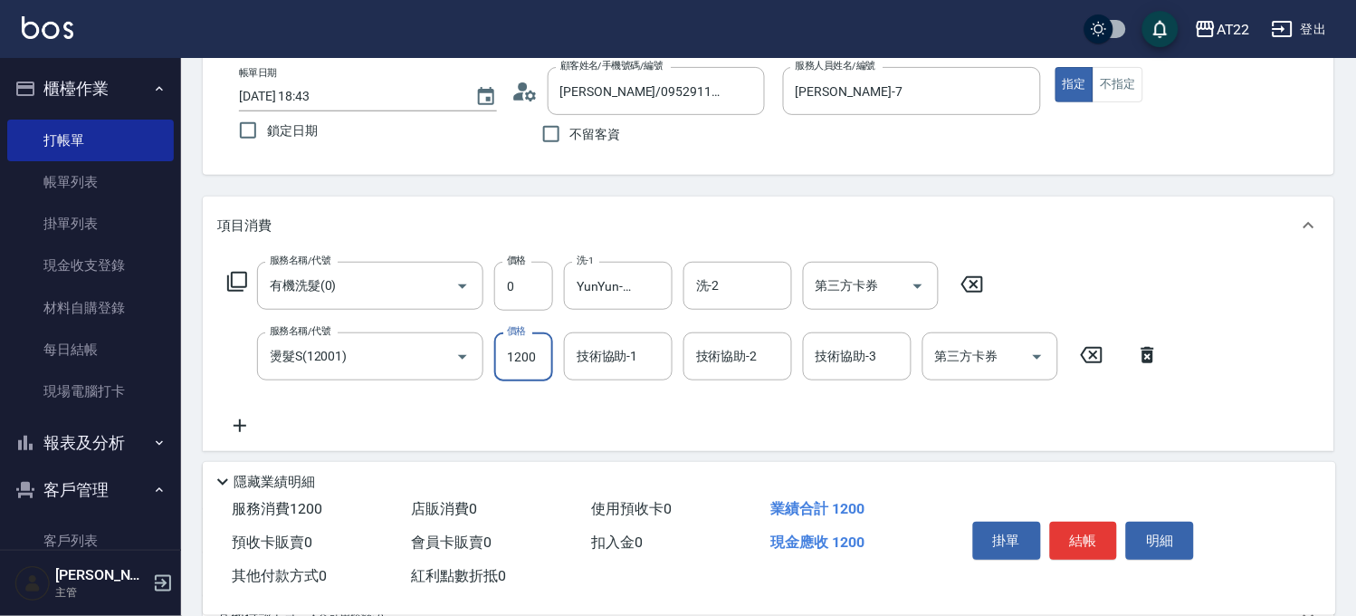
click at [1153, 355] on icon at bounding box center [1147, 355] width 45 height 22
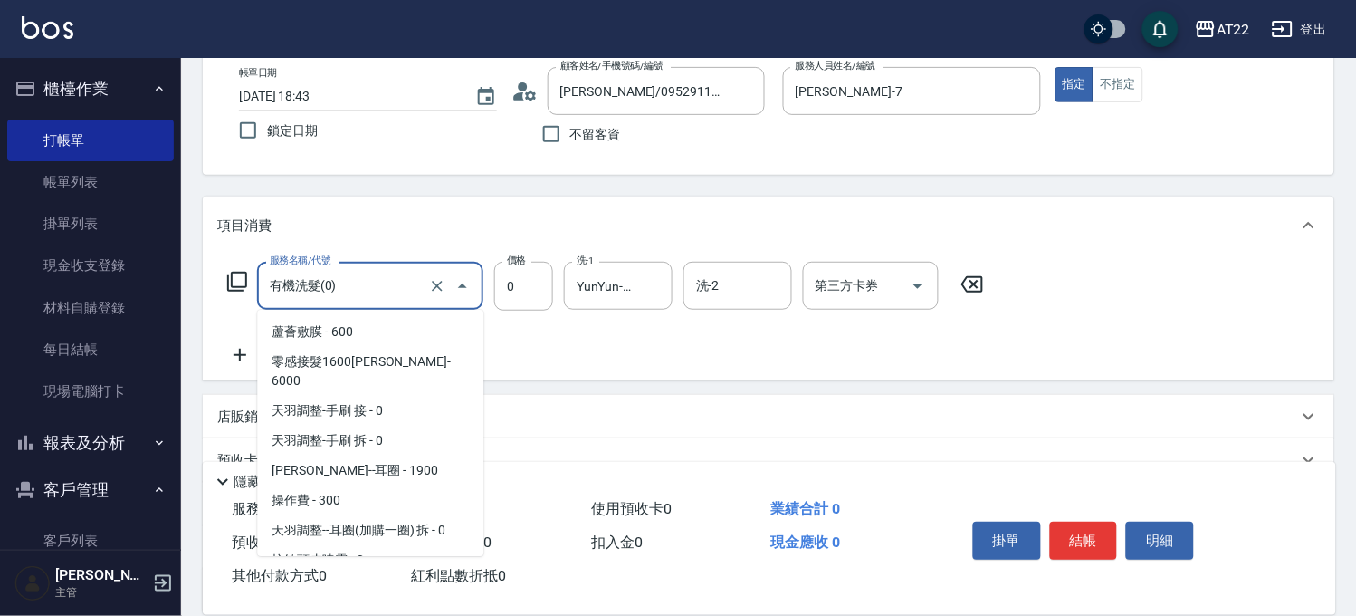
click at [385, 274] on input "有機洗髮(0)" at bounding box center [344, 286] width 159 height 32
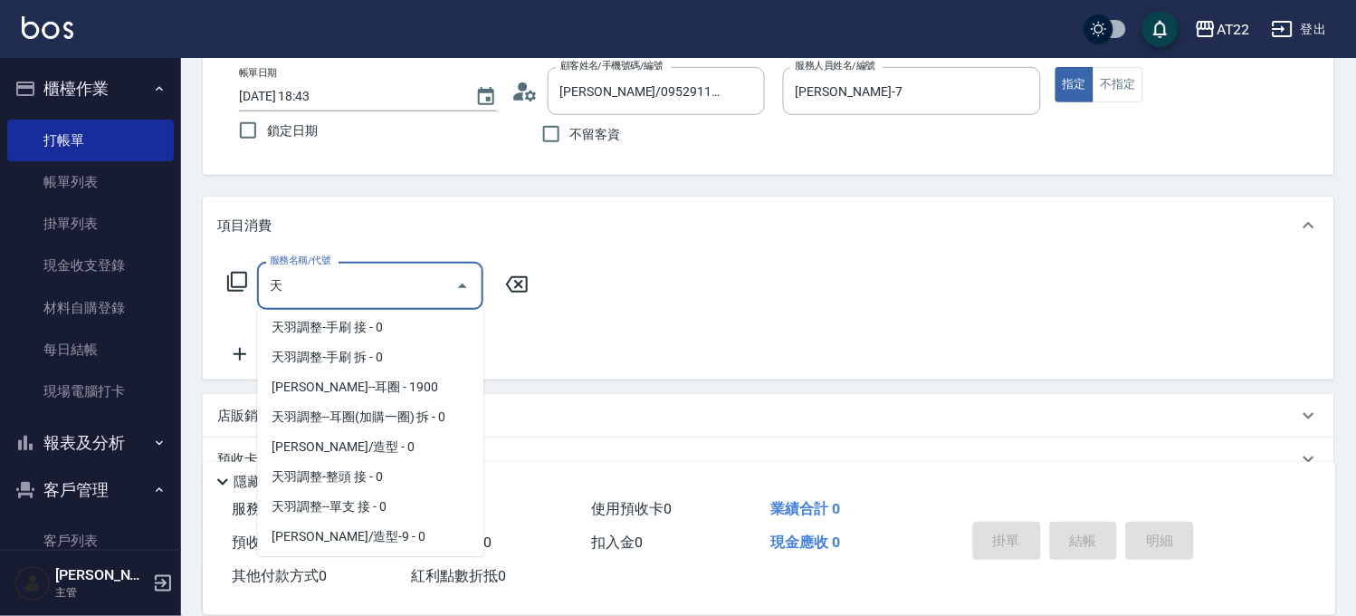
scroll to position [0, 0]
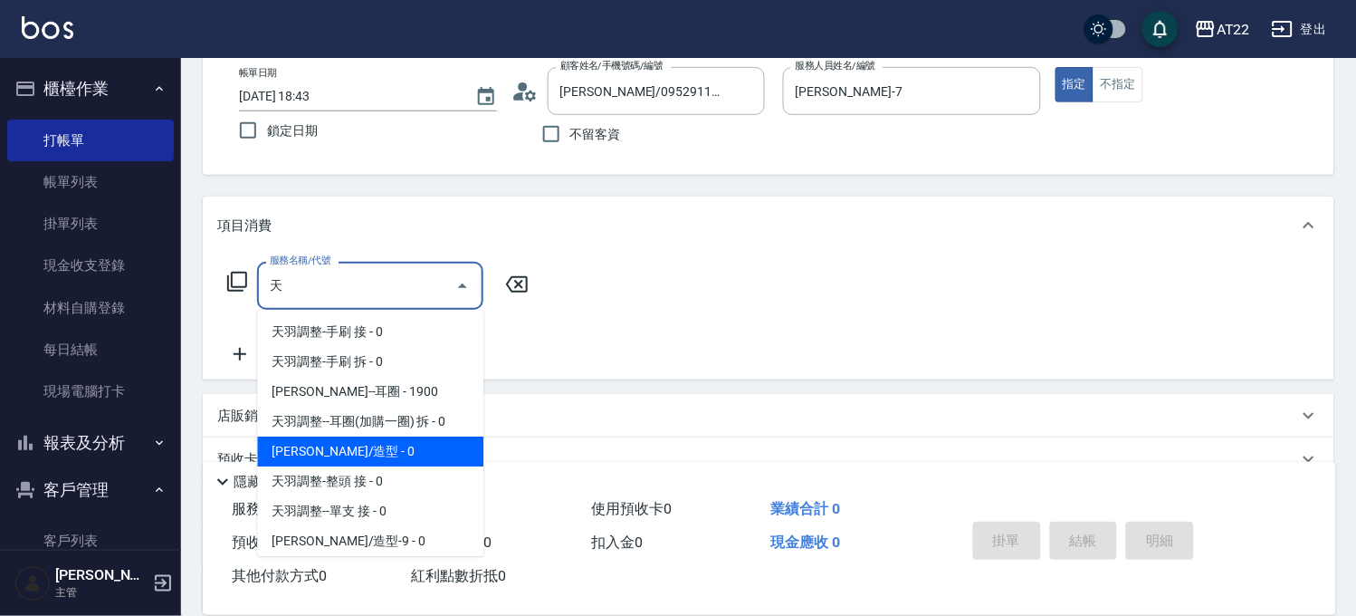
click at [431, 457] on span "天羽輔助/造型 - 0" at bounding box center [370, 451] width 226 height 30
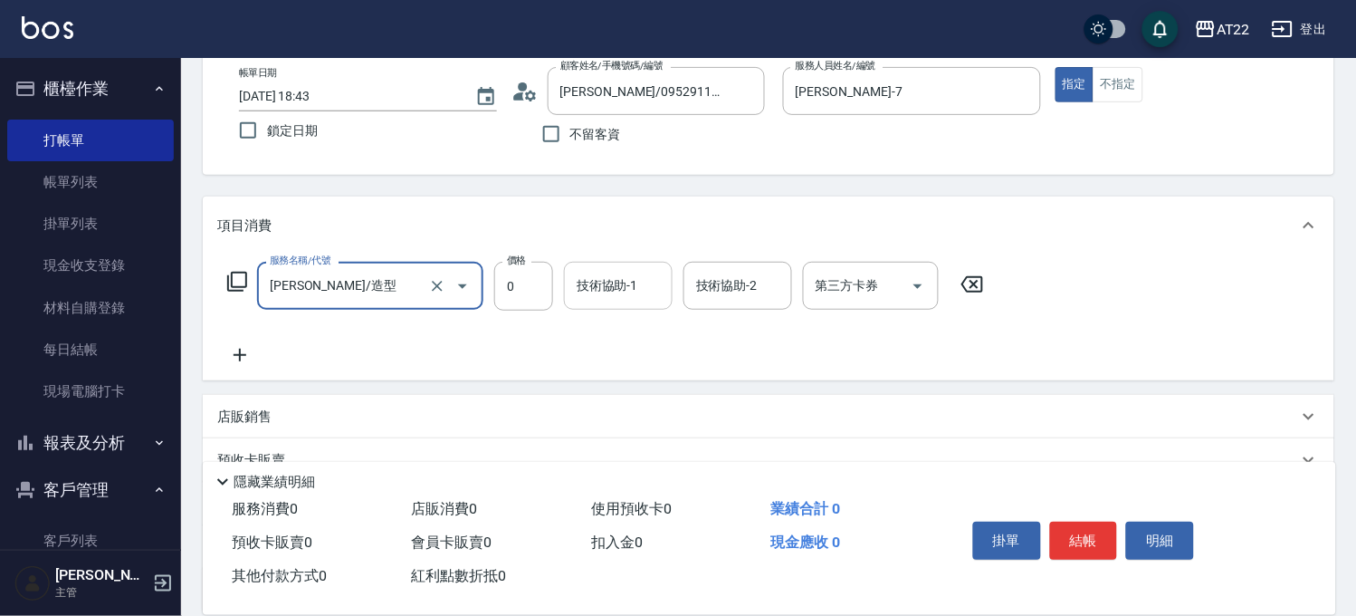
type input "天羽輔助/造型"
click at [586, 295] on input "技術協助-1" at bounding box center [618, 286] width 92 height 32
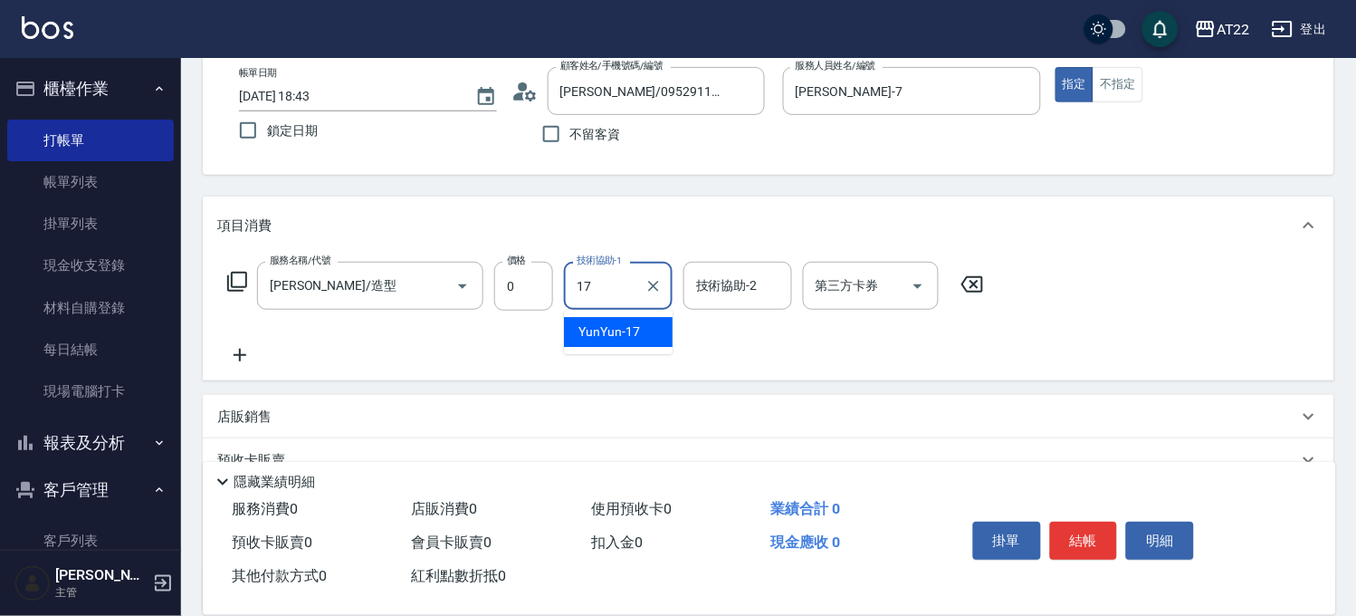
type input "YunYun-17"
click at [234, 347] on icon at bounding box center [239, 355] width 45 height 22
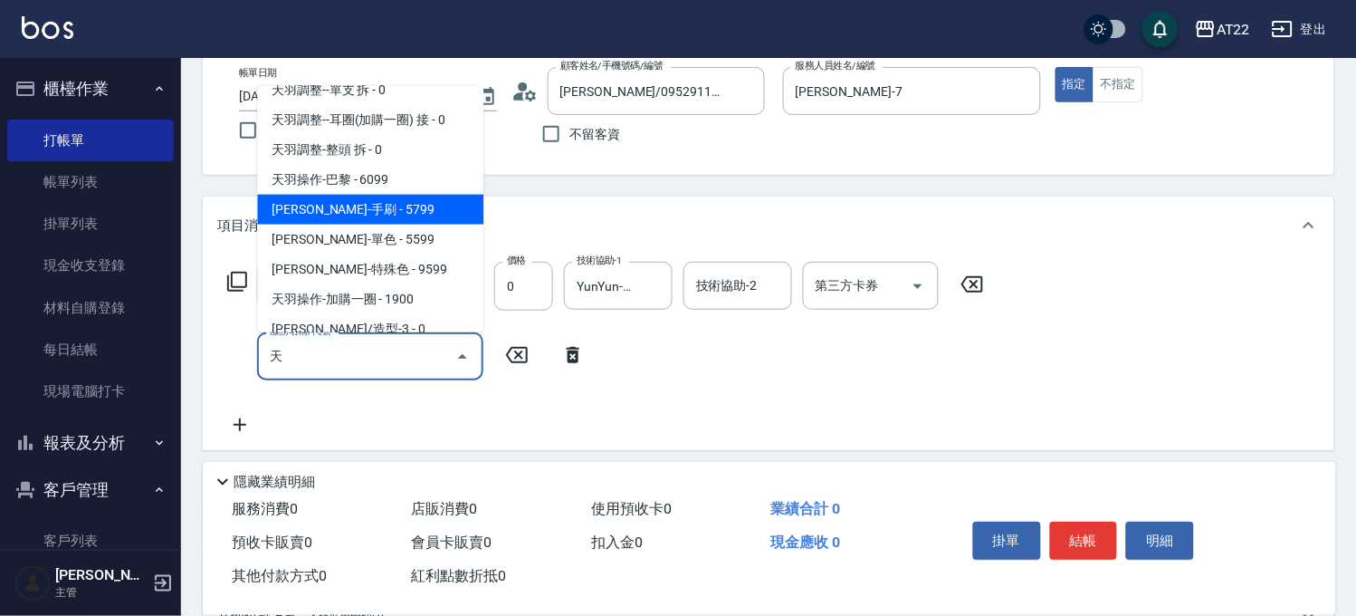
scroll to position [454, 0]
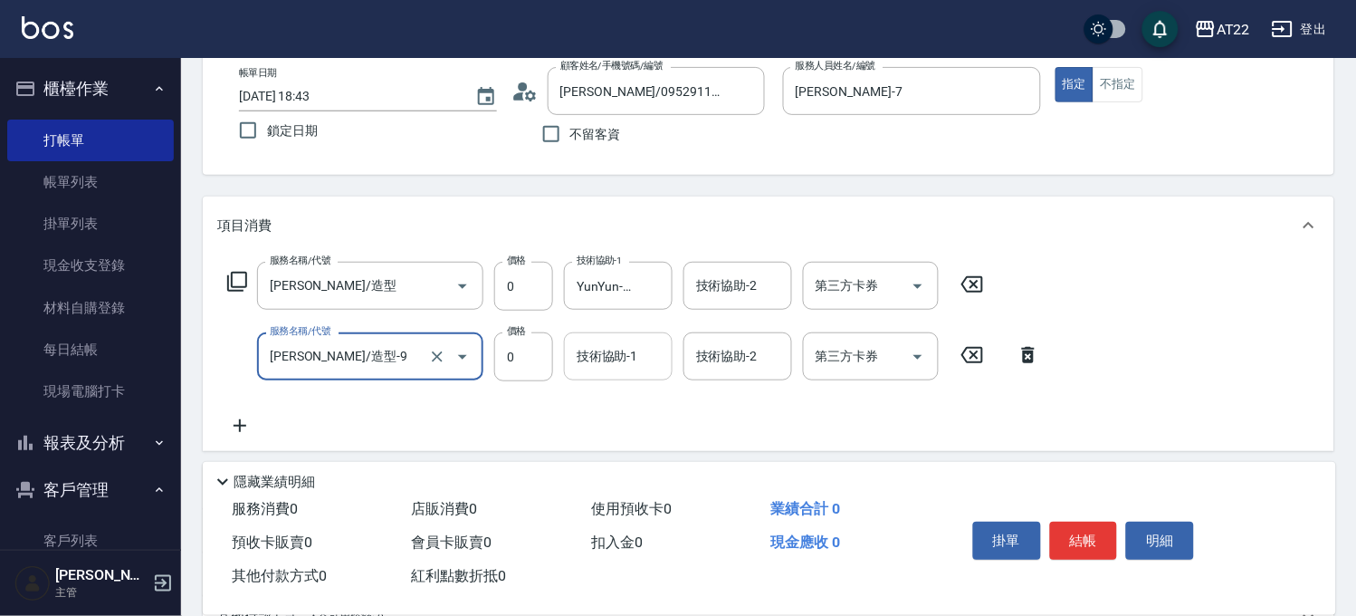
type input "天羽輔助/造型-9"
click at [608, 365] on input "技術協助-1" at bounding box center [618, 356] width 92 height 32
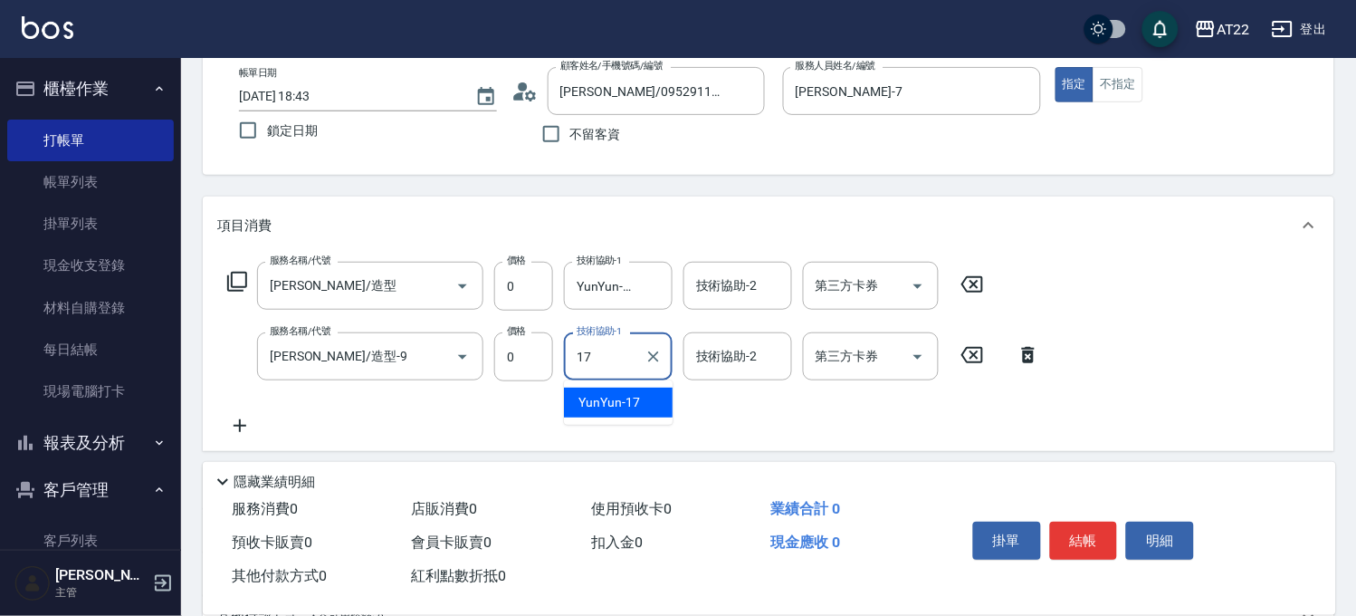
type input "YunYun-17"
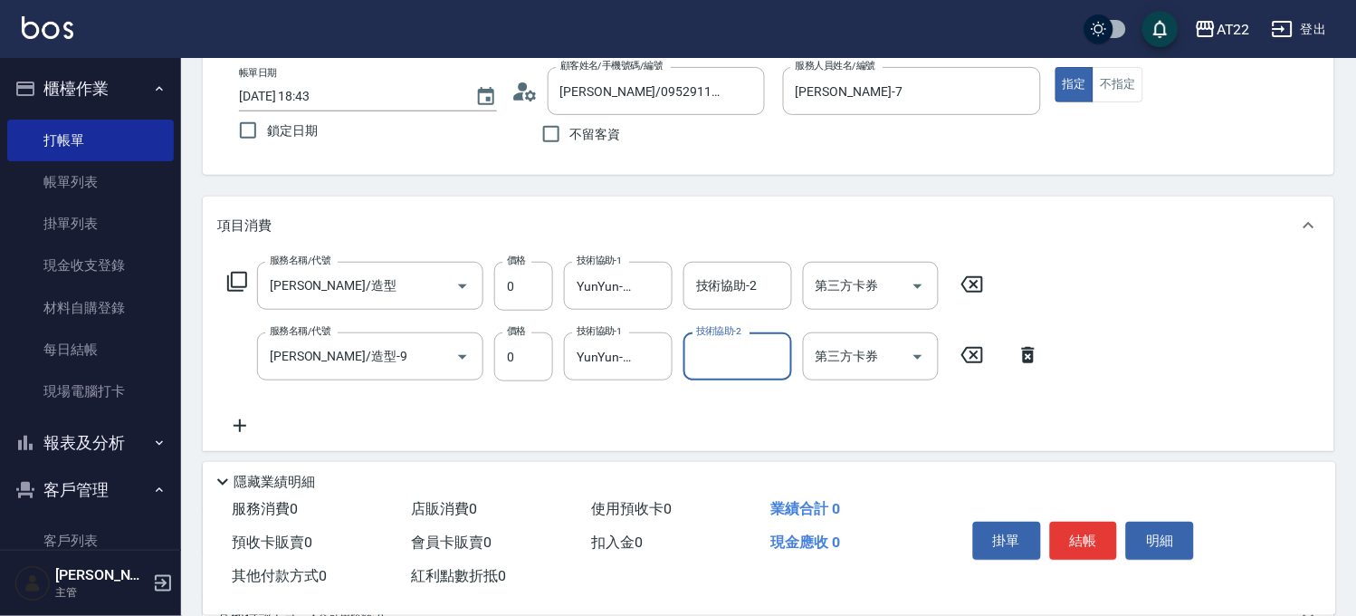
click at [247, 415] on icon at bounding box center [239, 426] width 45 height 22
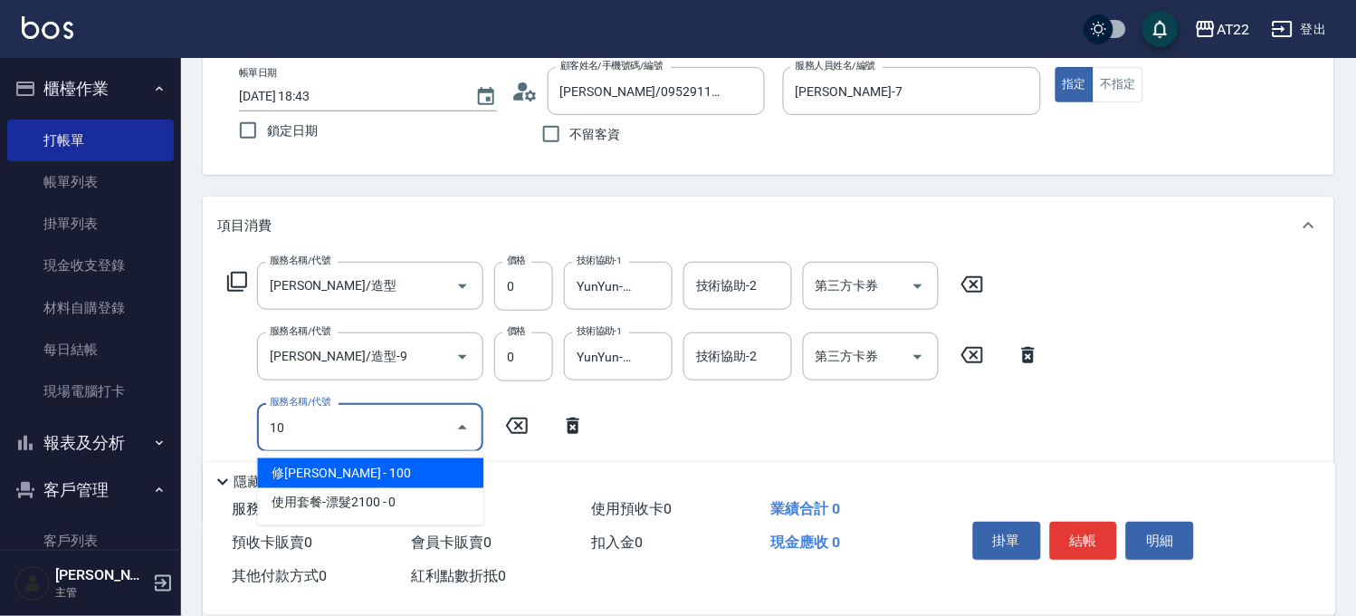
type input "1"
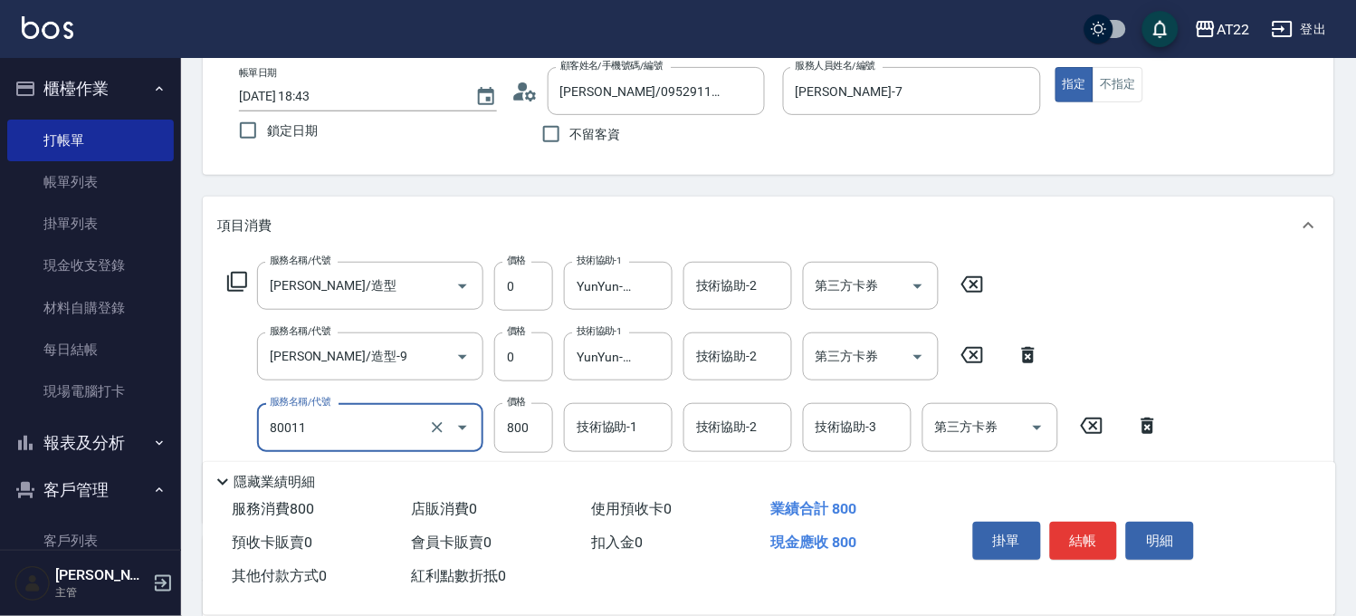
type input "晶漾深層護髮(80011)"
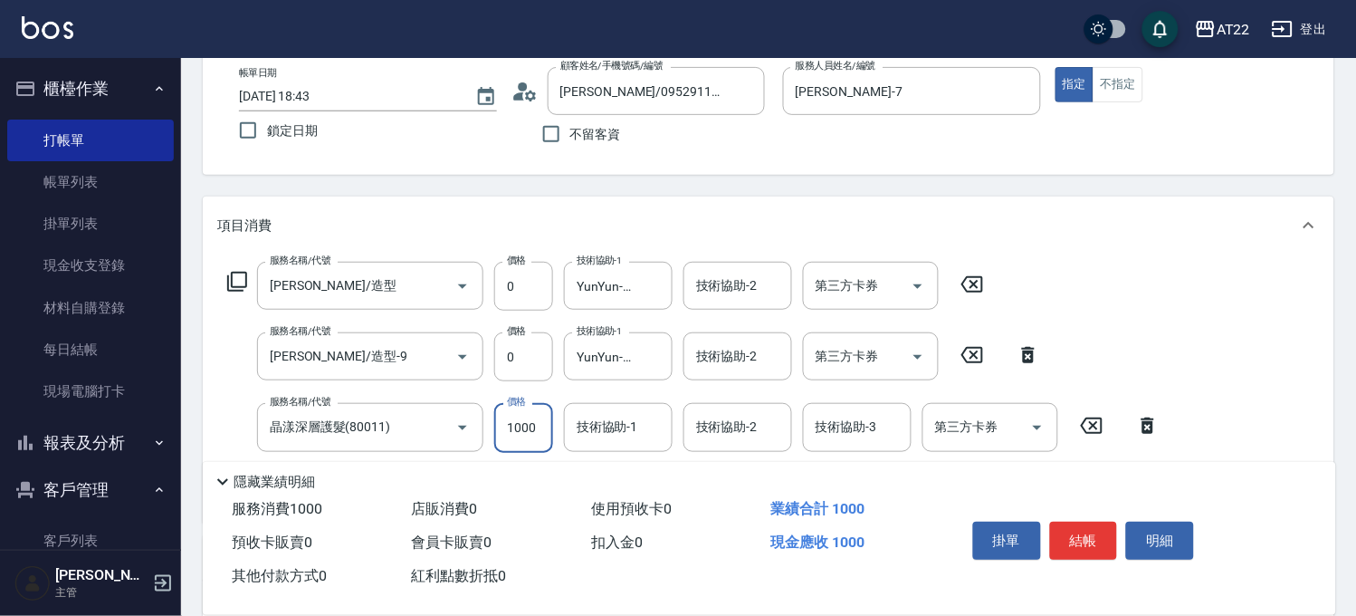
type input "1000"
click at [617, 419] on input "YunYun-17" at bounding box center [604, 427] width 65 height 32
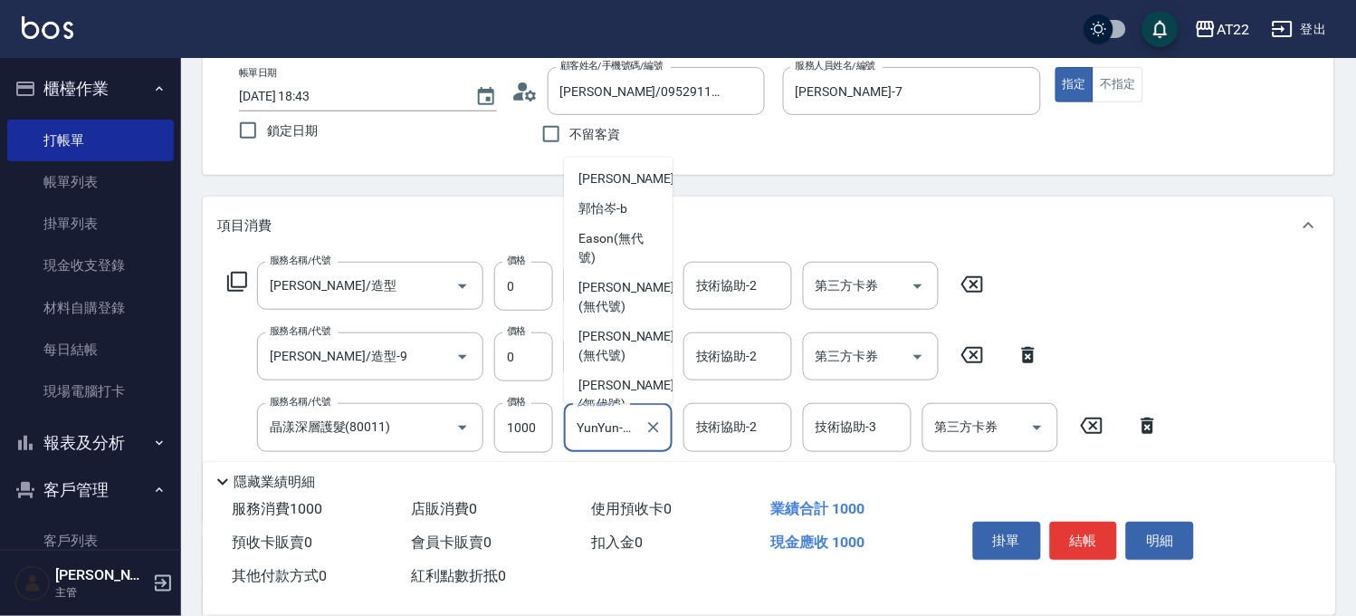
scroll to position [314, 0]
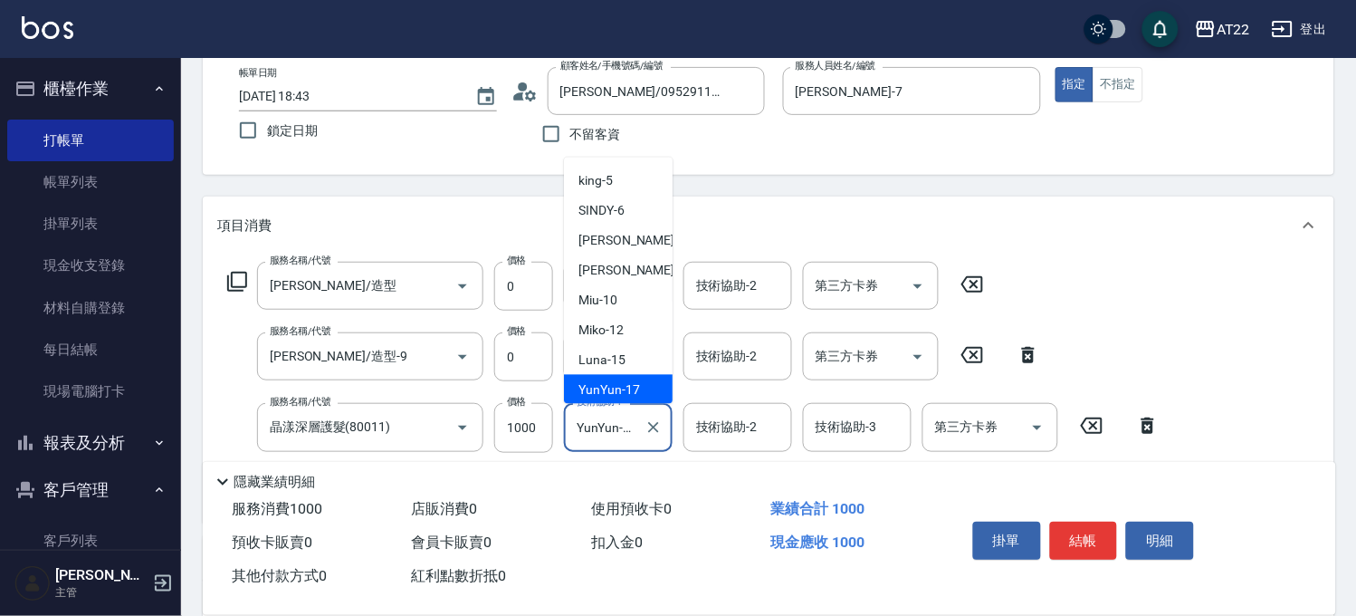
click at [617, 419] on input "YunYun-17" at bounding box center [604, 427] width 65 height 32
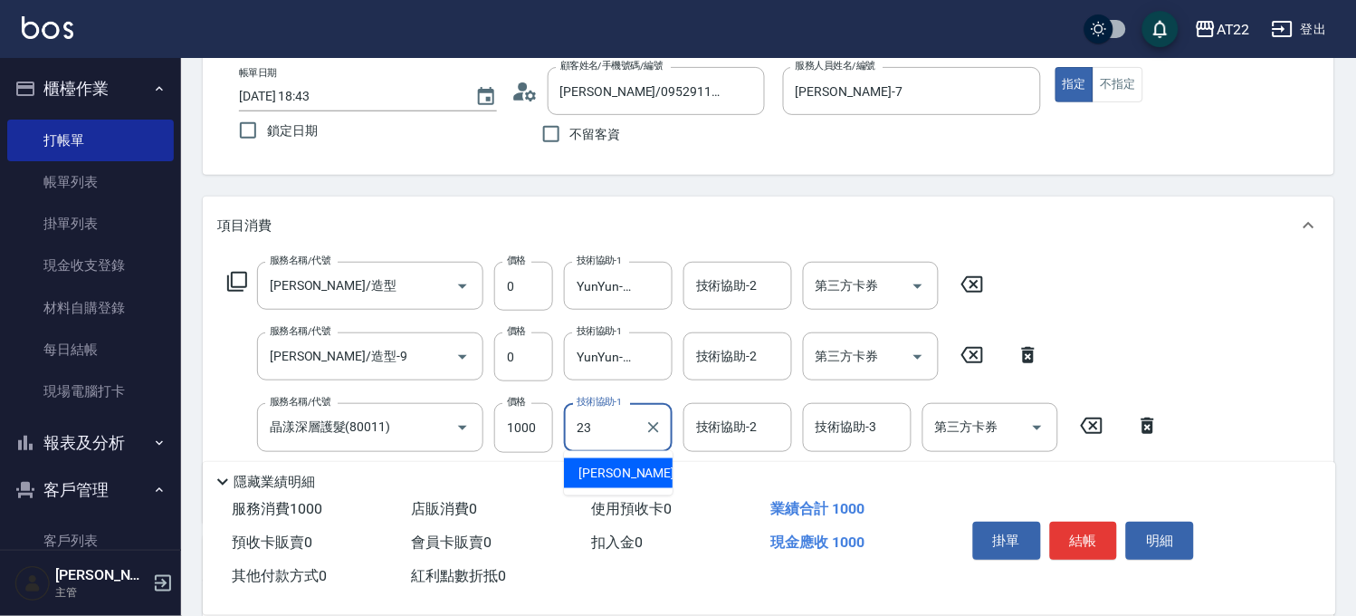
type input "Yuri-23"
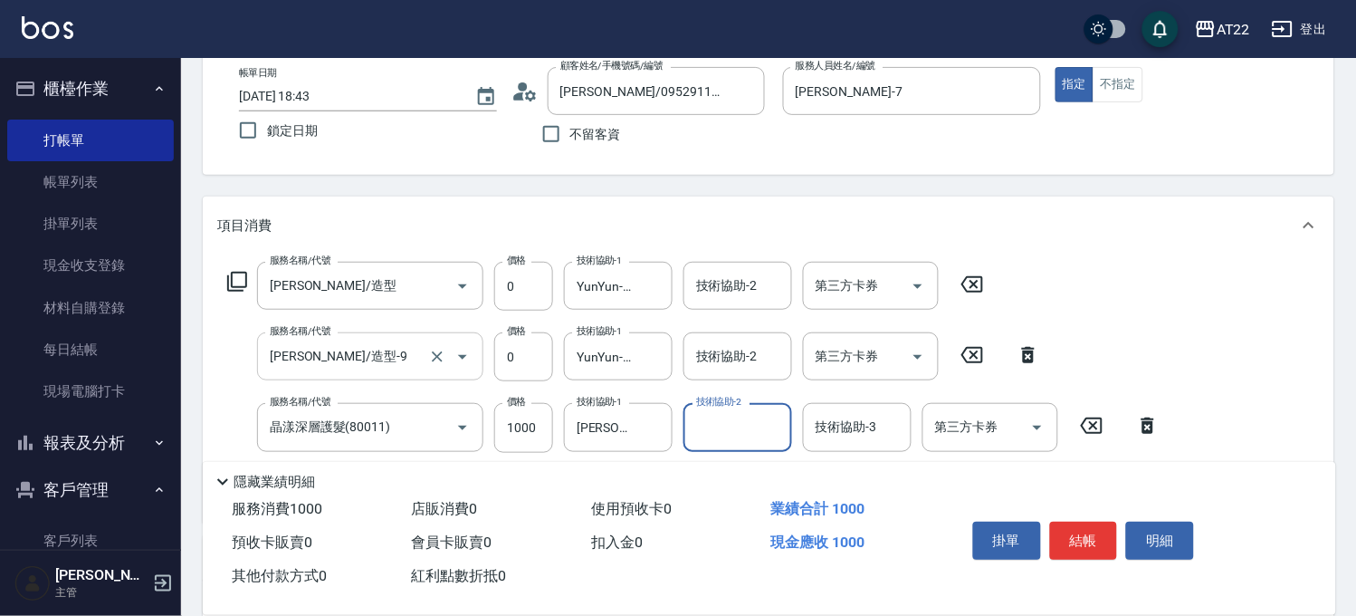
click at [396, 357] on input "天羽輔助/造型-9" at bounding box center [344, 356] width 159 height 32
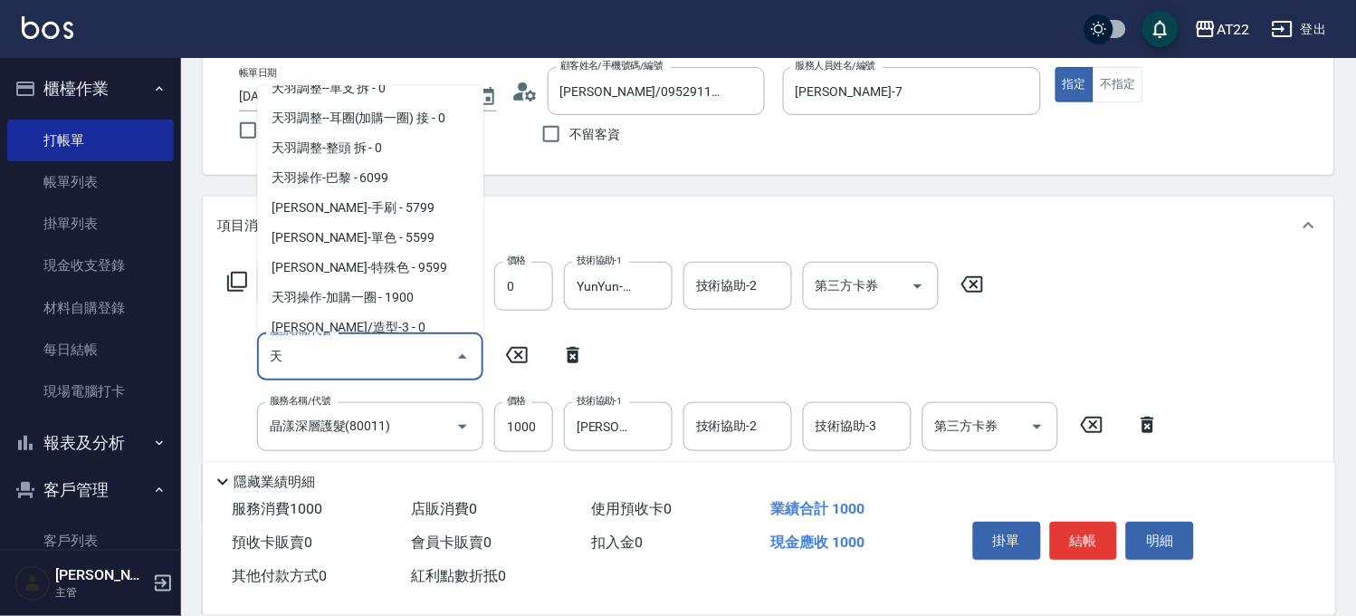
scroll to position [454, 0]
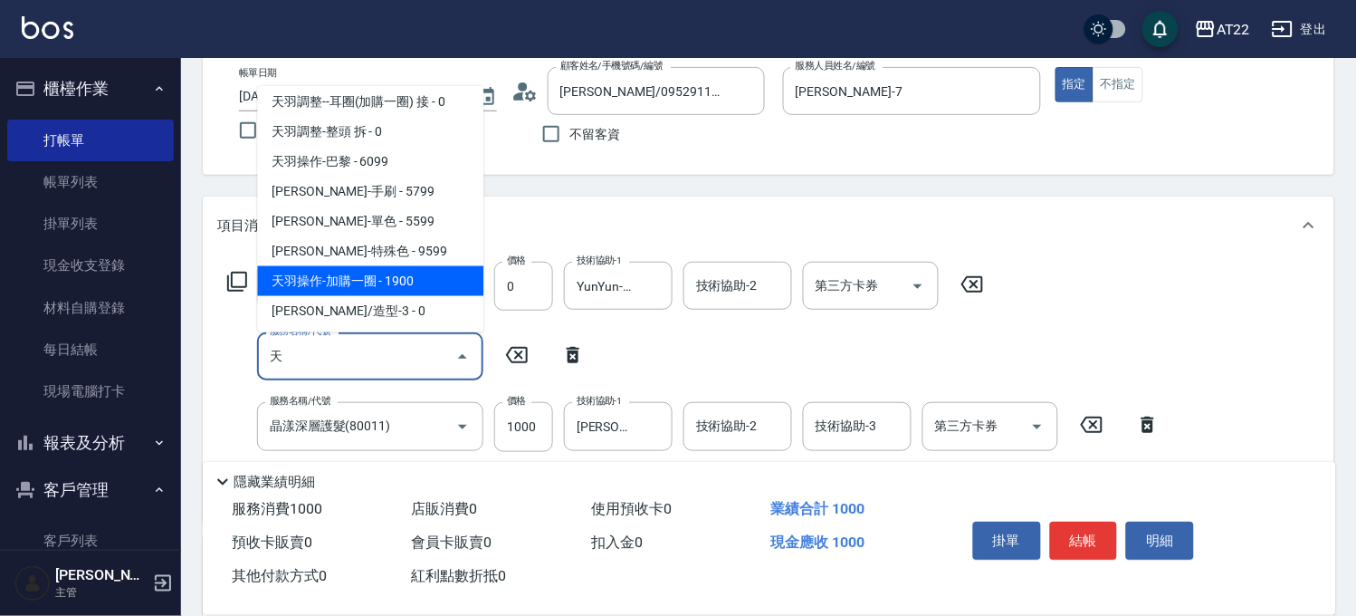
type input "天羽操作-加購一圈(9999的副本)"
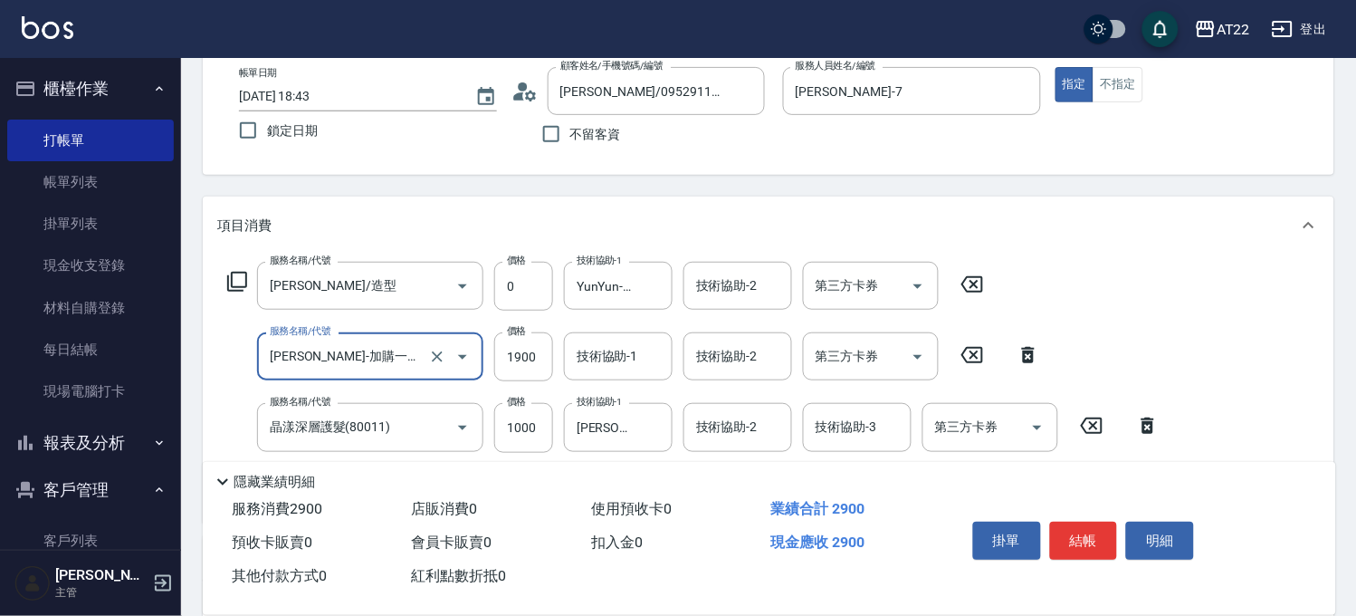
click at [455, 356] on icon "Open" at bounding box center [463, 357] width 22 height 22
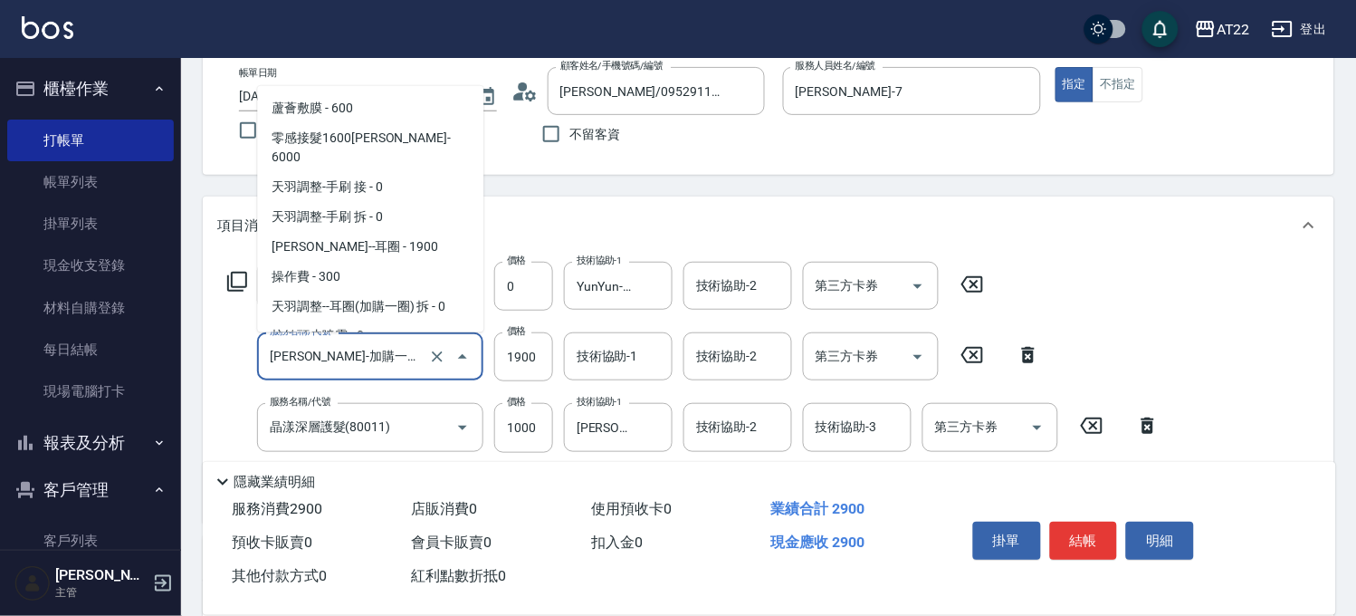
scroll to position [3520, 0]
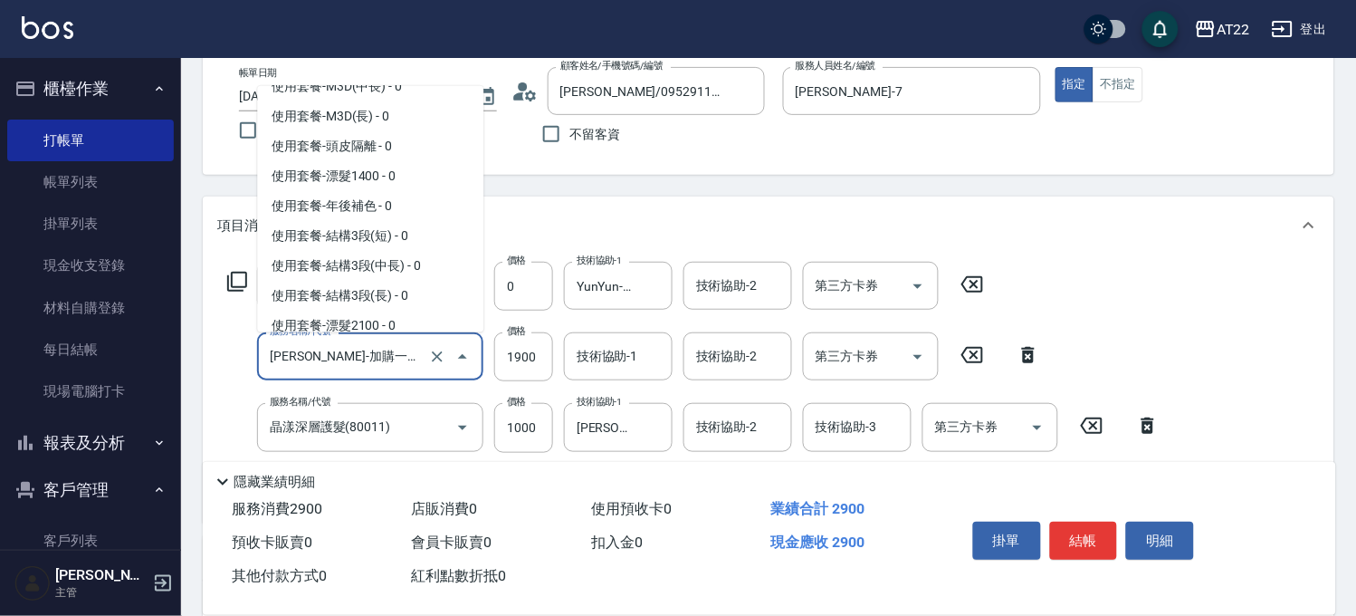
click at [418, 358] on input "天羽操作-加購一圈(9999的副本)" at bounding box center [344, 356] width 159 height 32
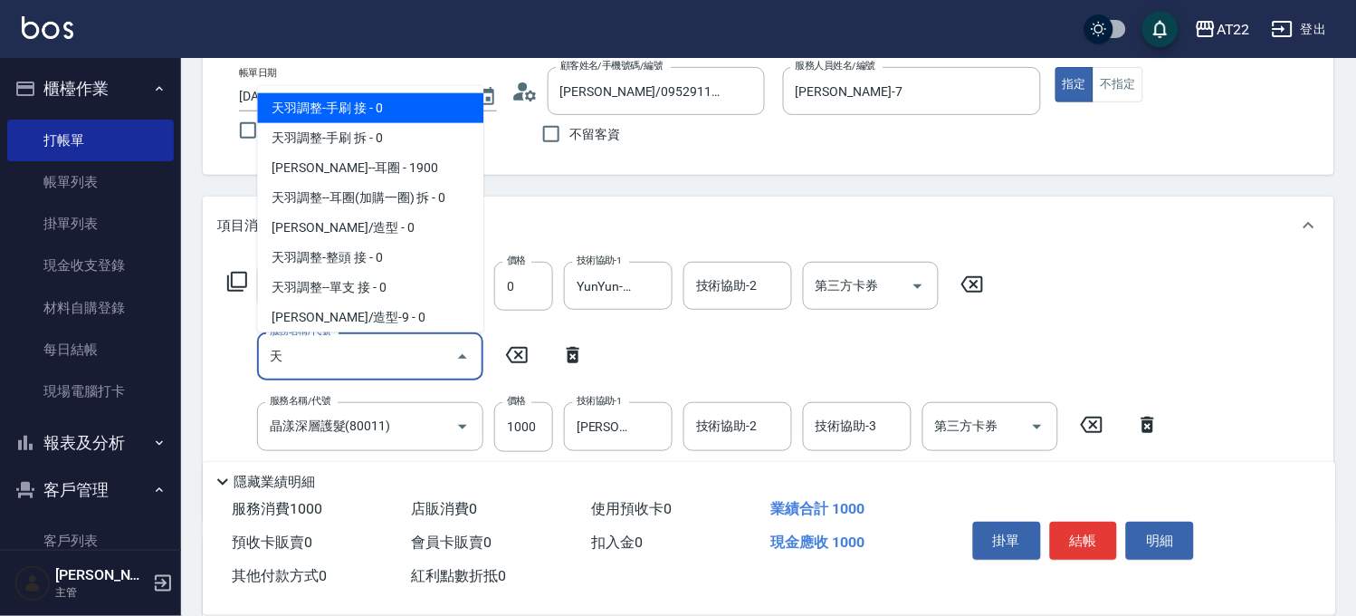
type input "天羽調整-手刷 接"
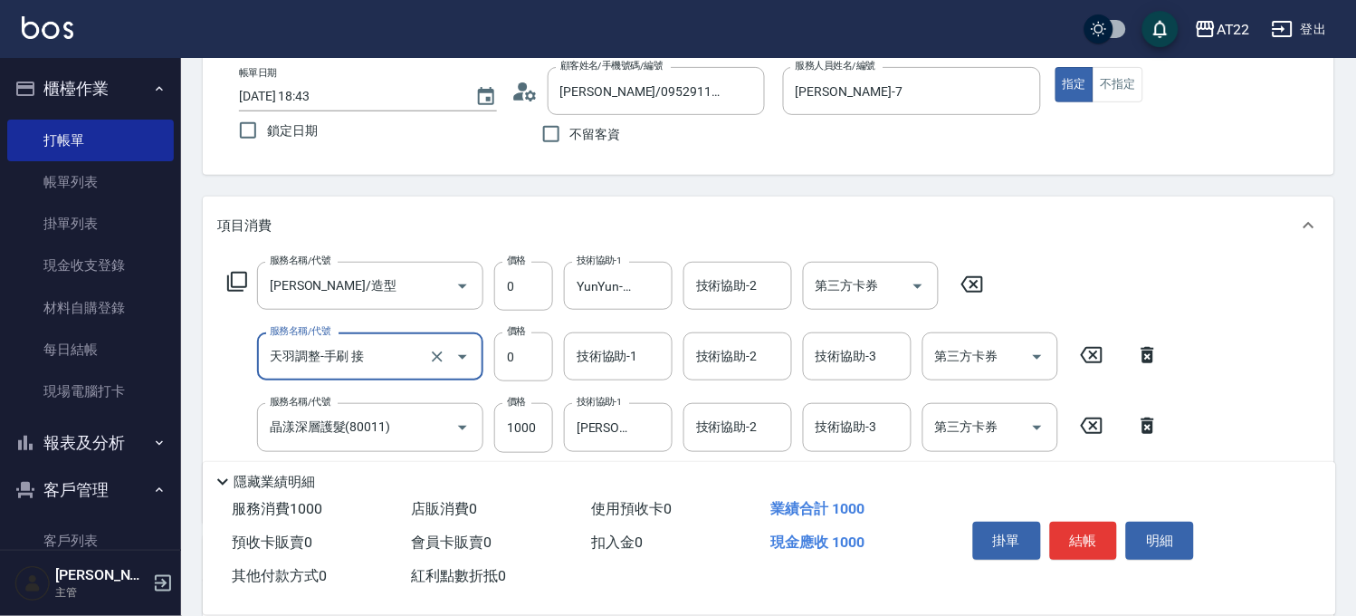
click at [354, 346] on input "天羽調整-手刷 接" at bounding box center [344, 356] width 159 height 32
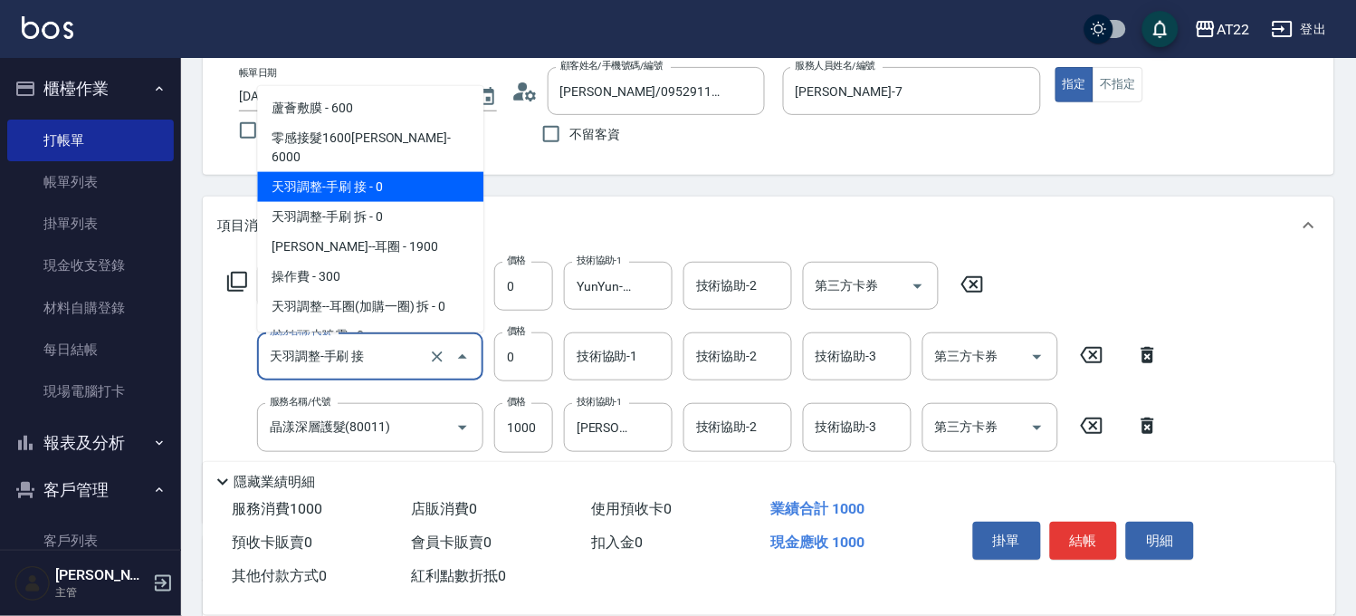
click at [354, 346] on input "天羽調整-手刷 接" at bounding box center [344, 356] width 159 height 32
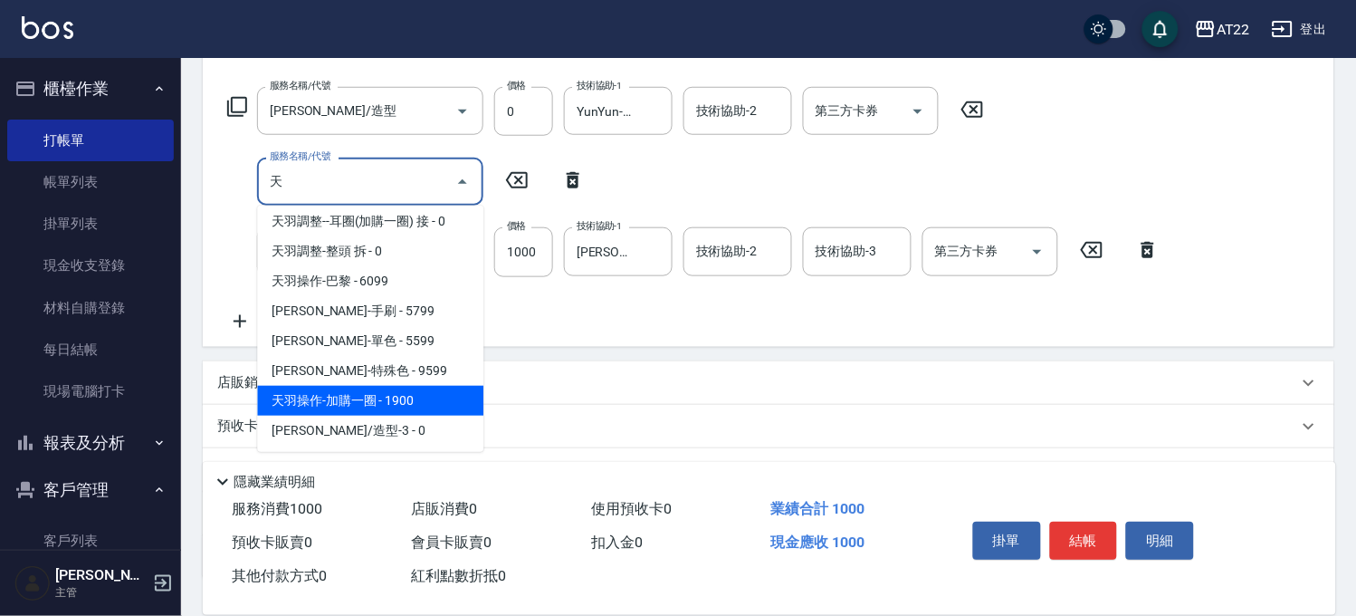
scroll to position [402, 0]
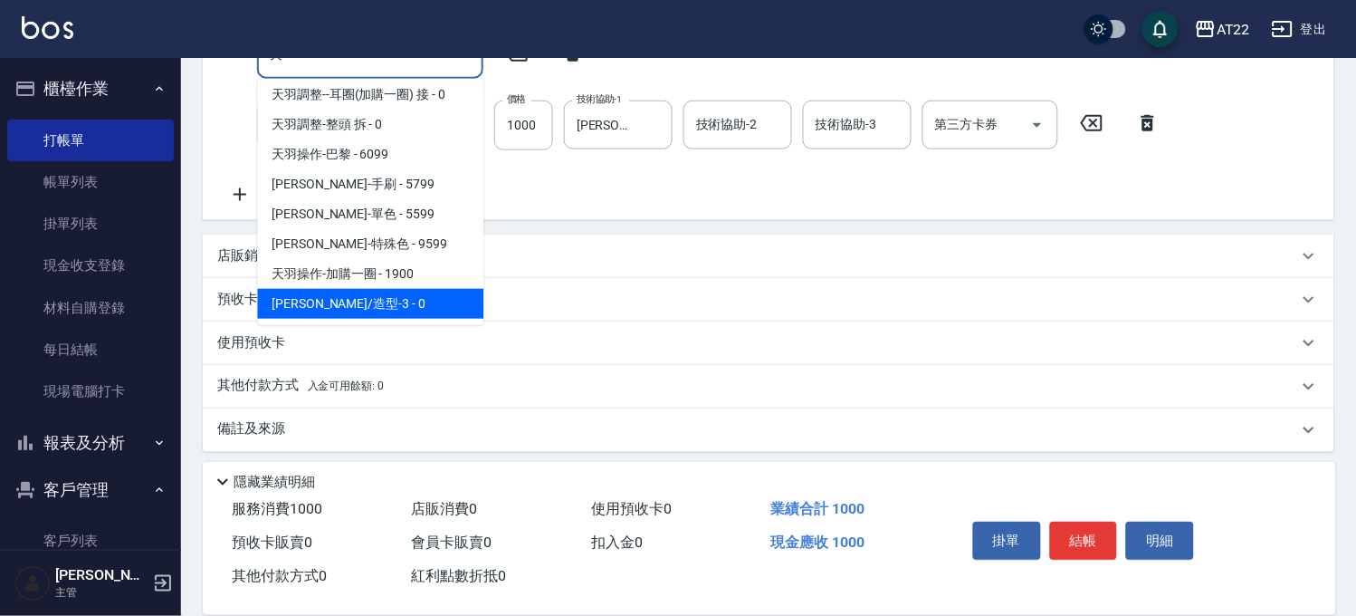
click at [384, 297] on span "天羽輔助/造型-3 - 0" at bounding box center [370, 304] width 226 height 30
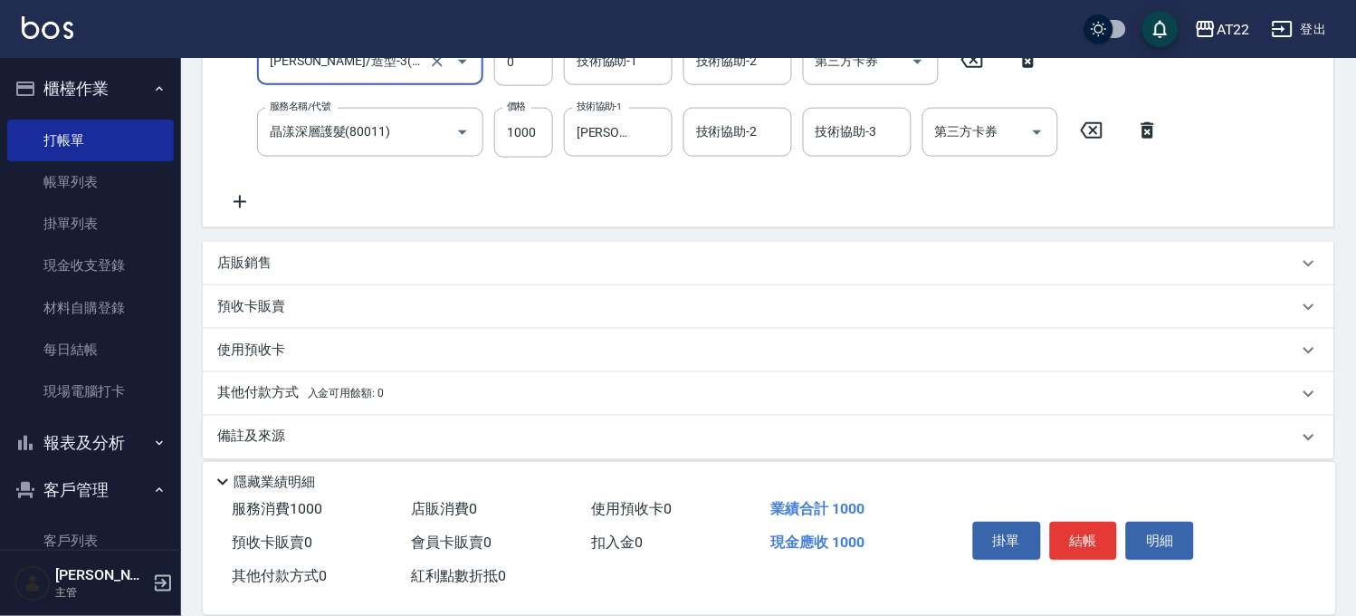
scroll to position [201, 0]
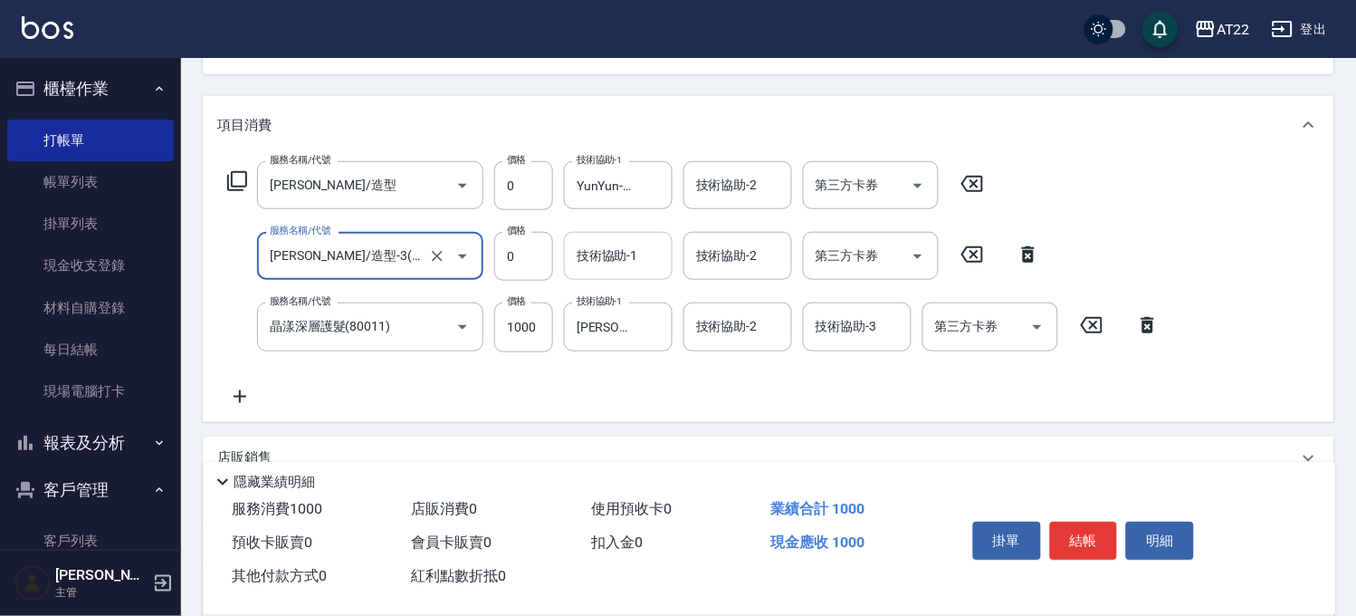
type input "天羽輔助/造型-3(的副本)"
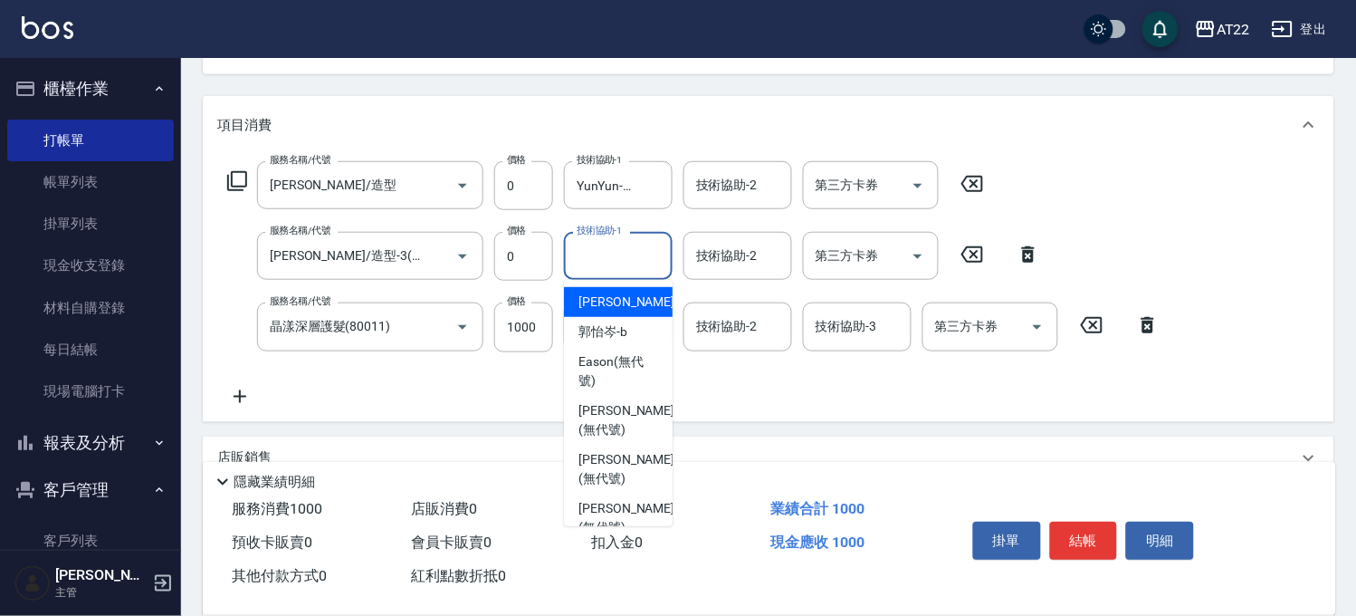
click at [578, 264] on input "技術協助-1" at bounding box center [618, 256] width 92 height 32
type input "YunYun-17"
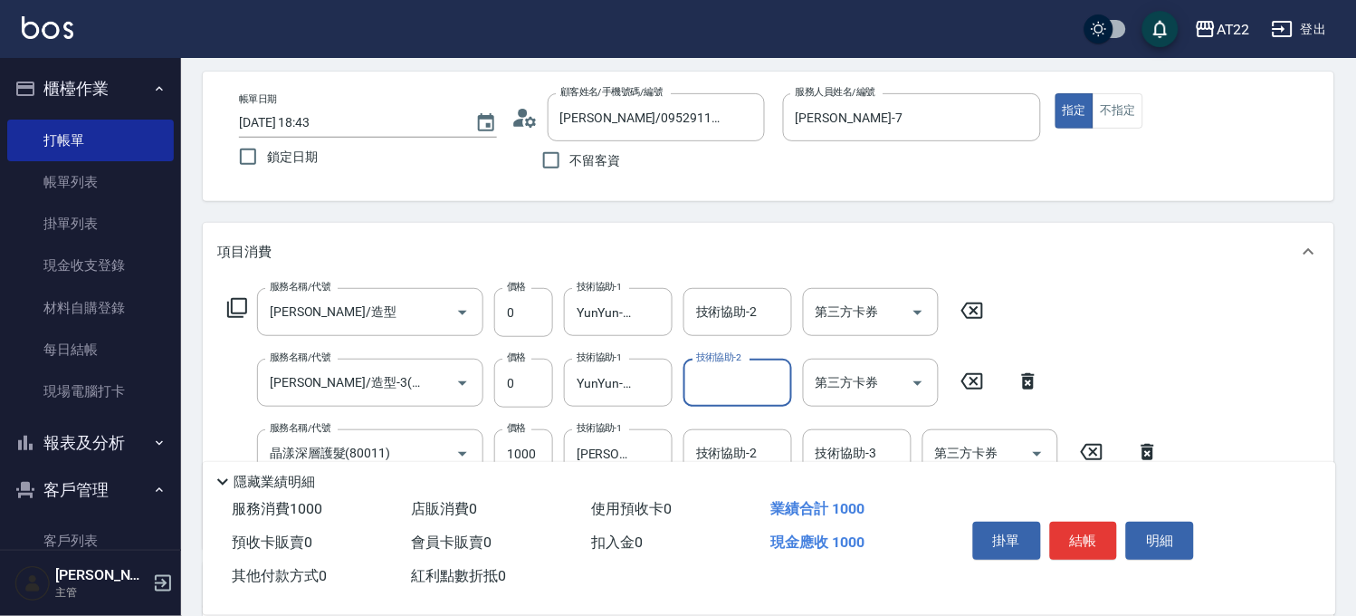
scroll to position [0, 0]
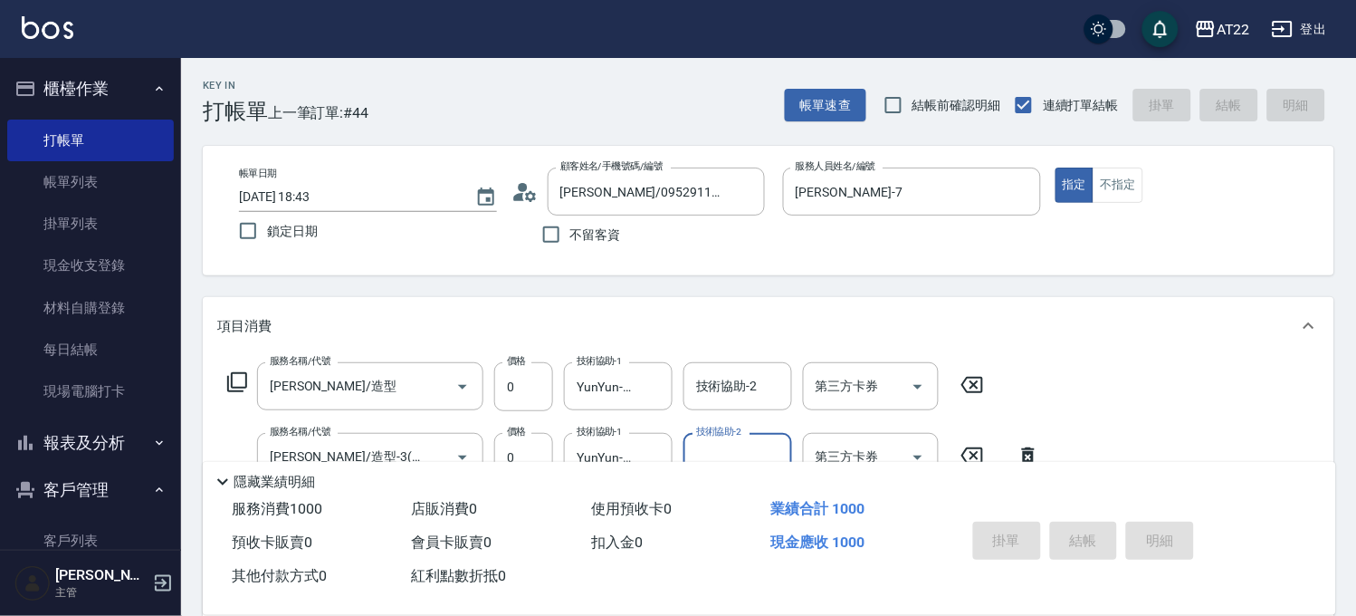
type input "2025/09/21 18:47"
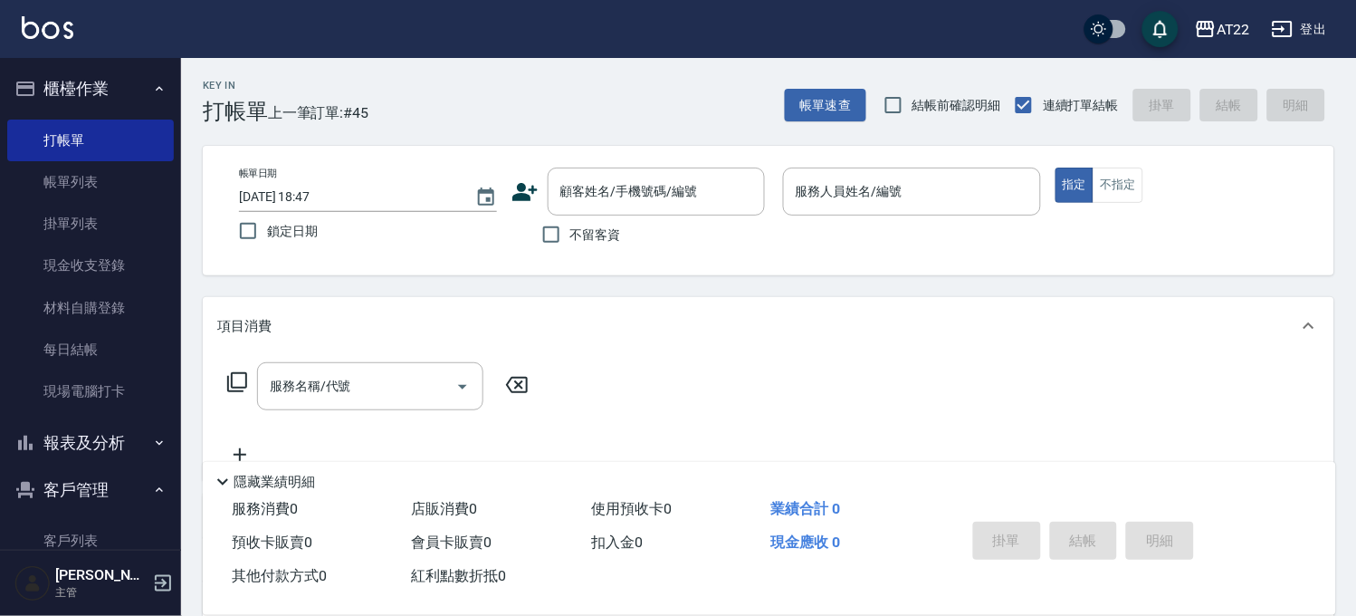
click at [526, 192] on icon at bounding box center [524, 191] width 27 height 27
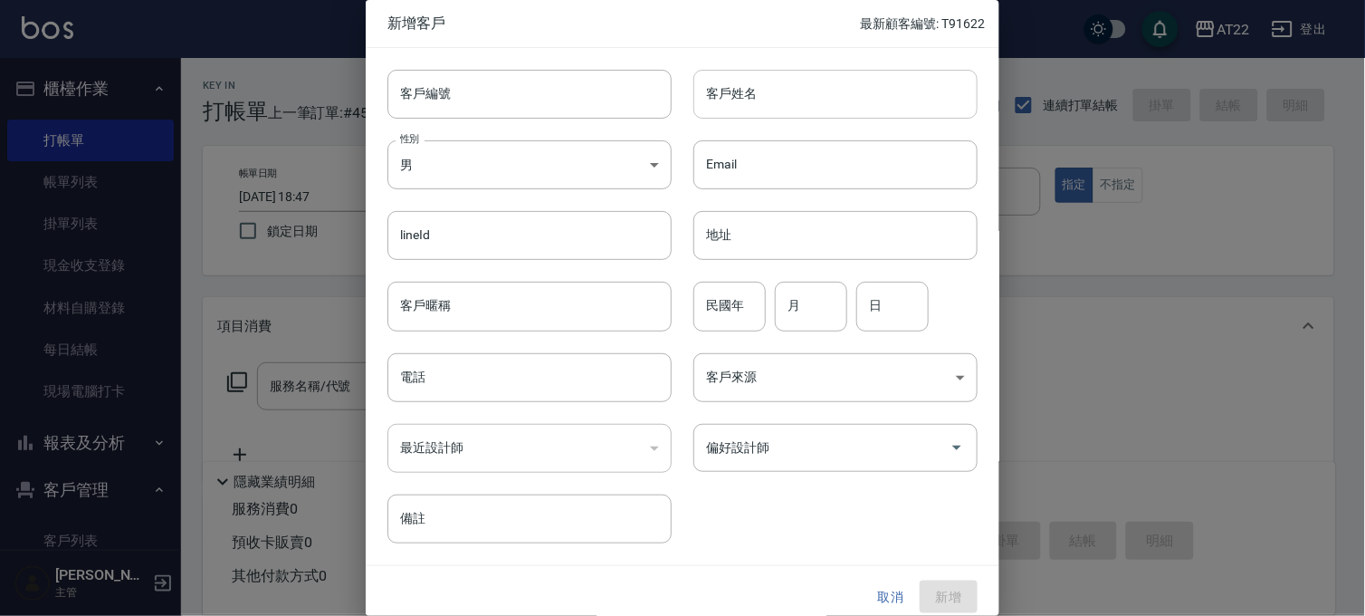
click at [726, 91] on input "客戶姓名" at bounding box center [835, 94] width 284 height 49
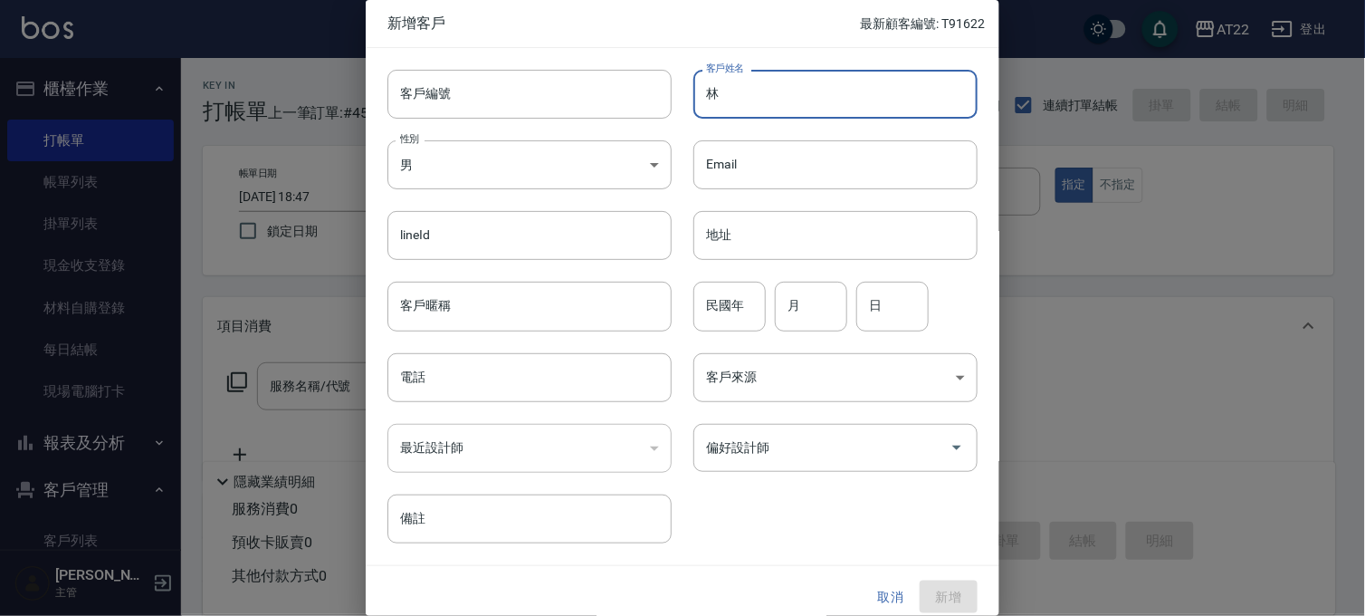
paste input "瑋菘"
type input "林瑋菘"
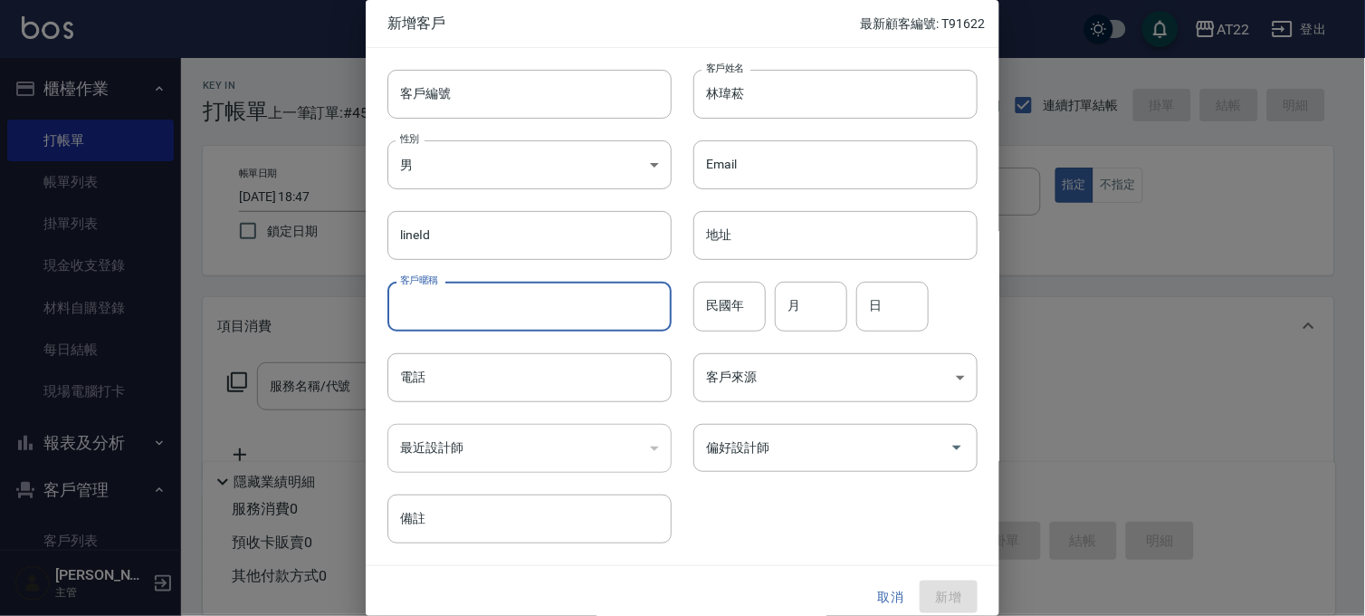
click at [509, 312] on input "客戶暱稱" at bounding box center [529, 306] width 284 height 49
type input "0"
click at [410, 389] on input "電話" at bounding box center [529, 377] width 284 height 49
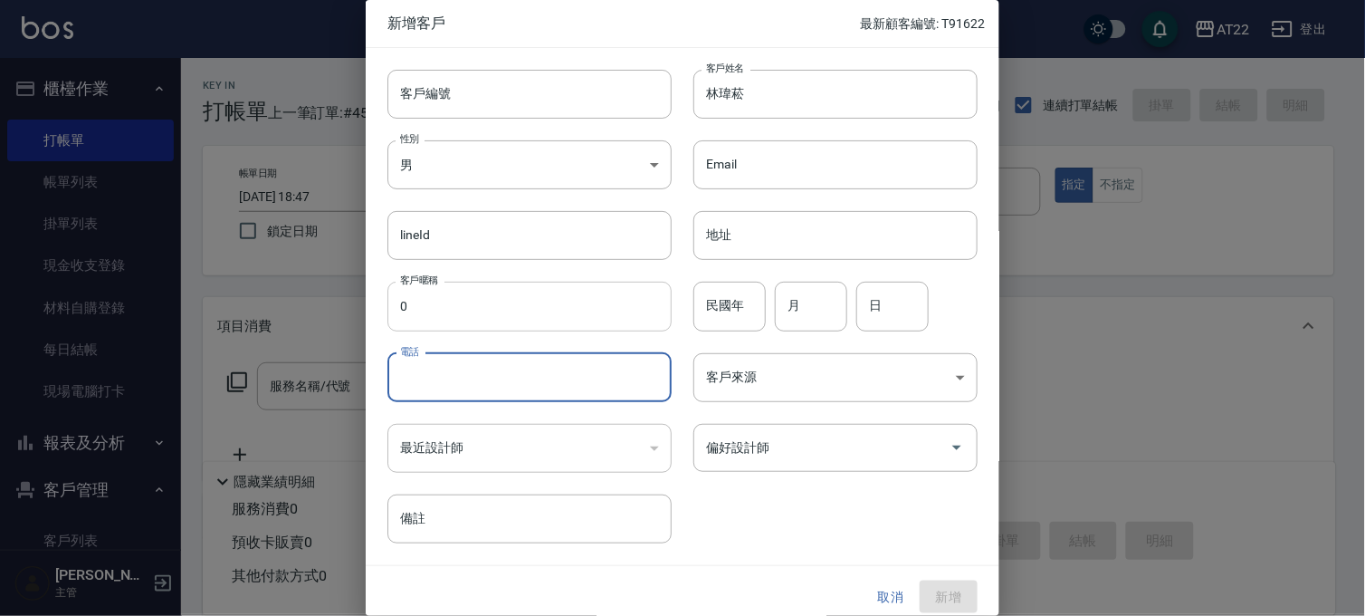
click at [392, 321] on input "0" at bounding box center [529, 306] width 284 height 49
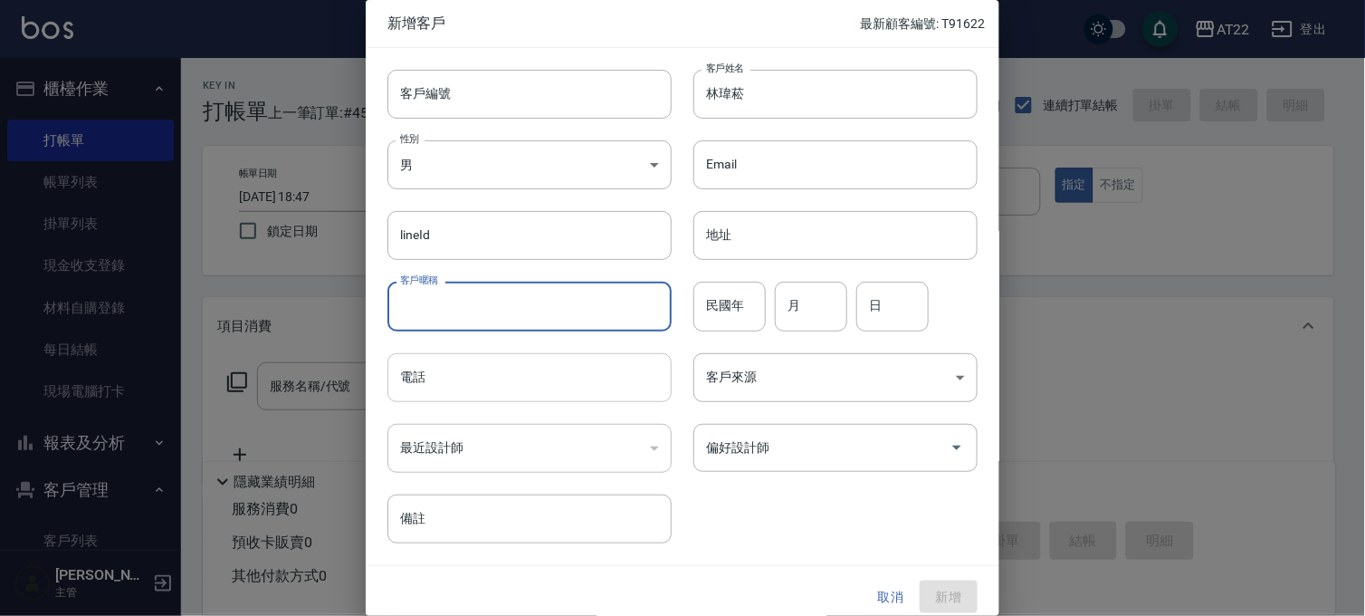
click at [431, 376] on input "電話" at bounding box center [529, 377] width 284 height 49
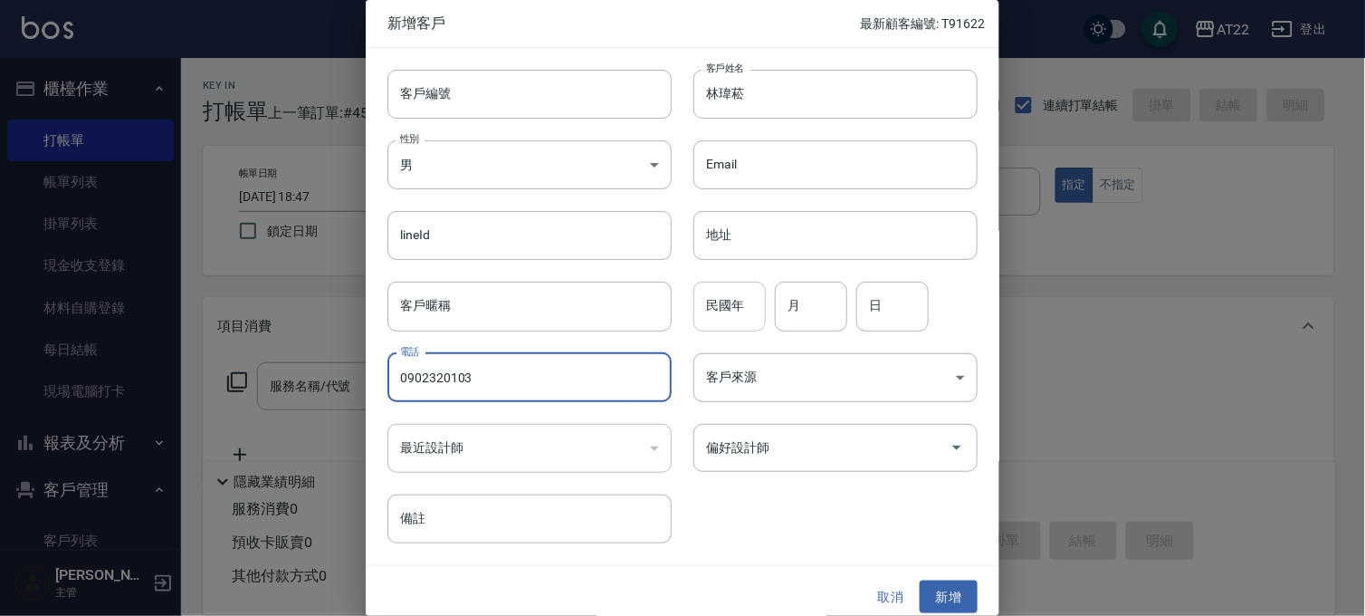
type input "0902320103"
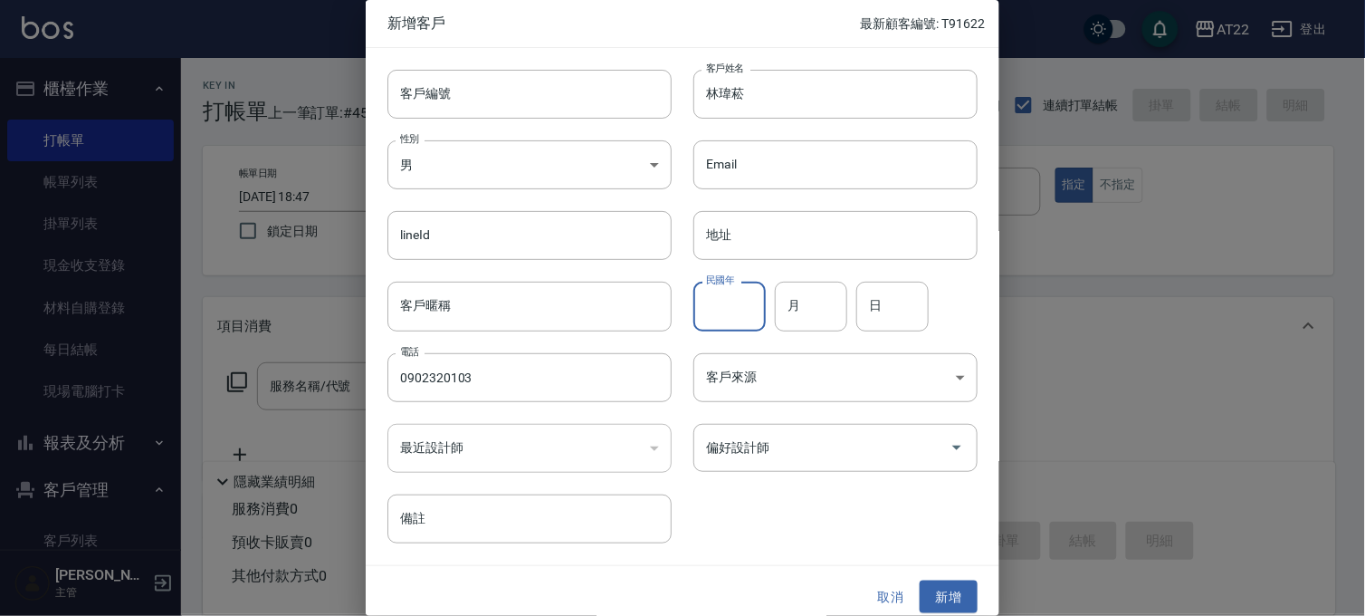
click at [719, 299] on input "民國年" at bounding box center [729, 306] width 72 height 49
type input "92"
type input "5"
type input "29"
click at [949, 588] on button "新增" at bounding box center [949, 596] width 58 height 33
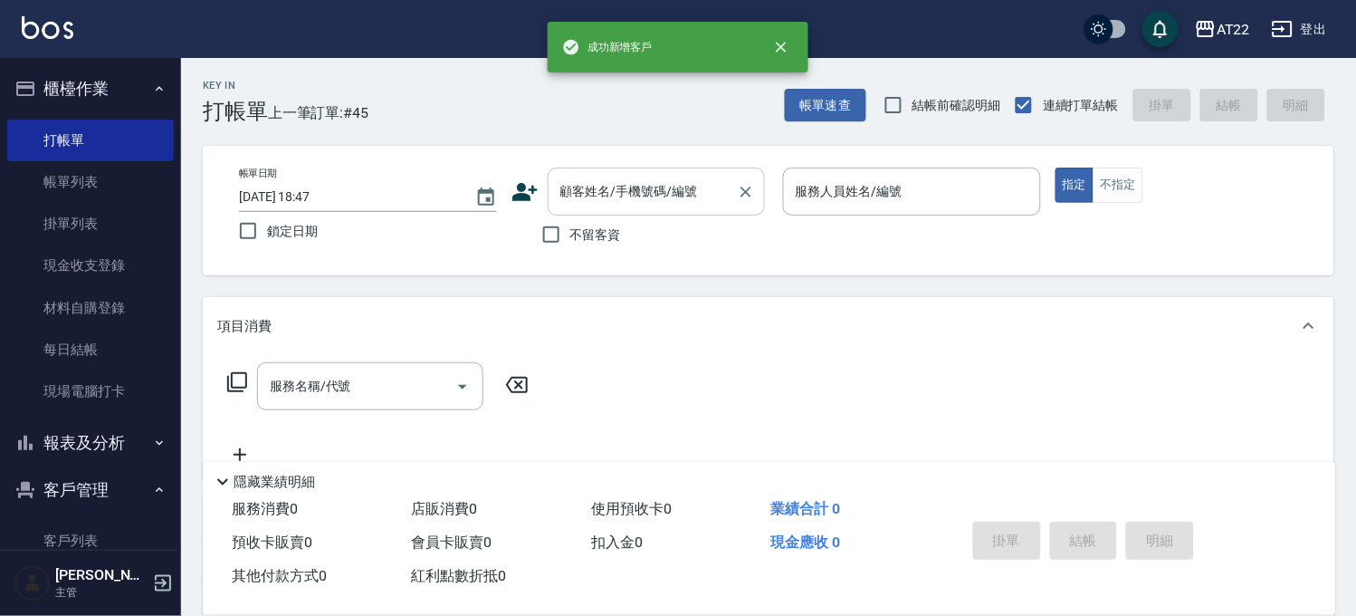
click at [632, 211] on div "顧客姓名/手機號碼/編號" at bounding box center [656, 191] width 217 height 48
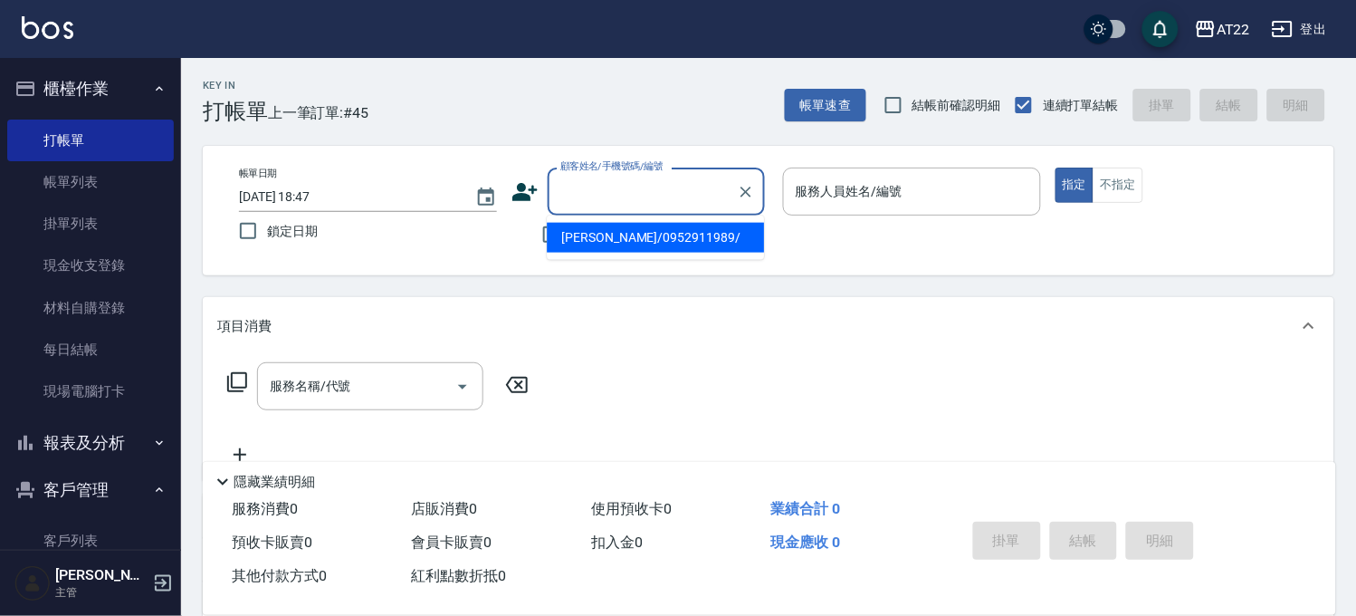
paste input "瑋菘"
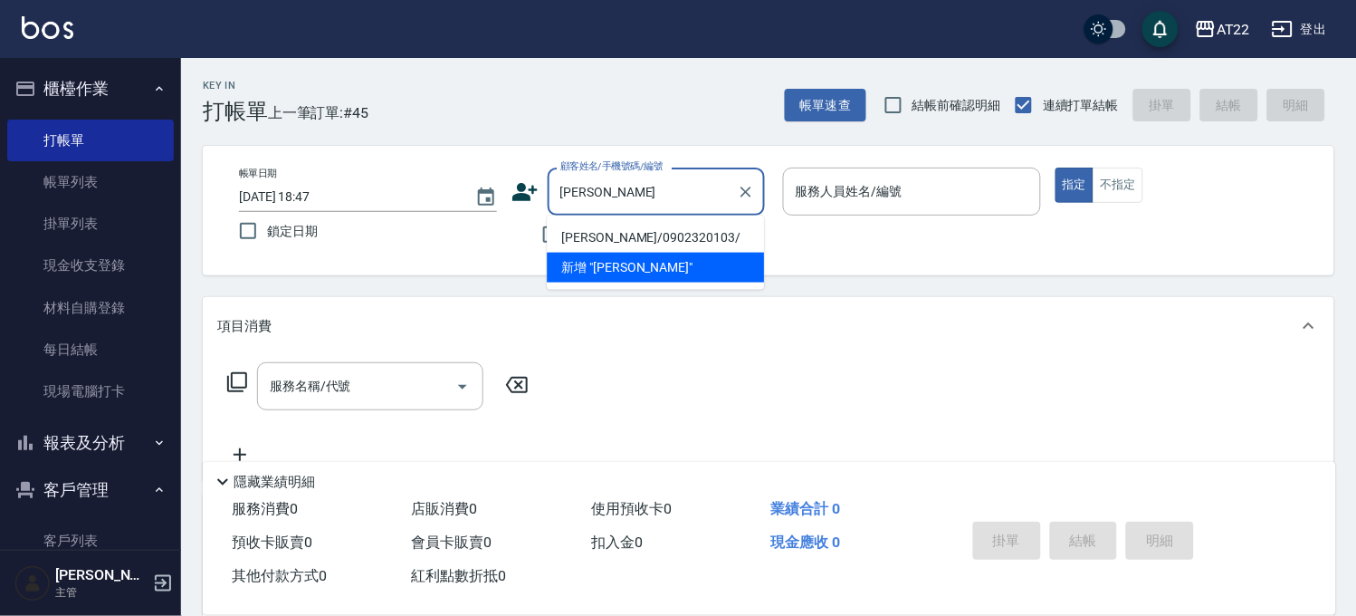
click at [635, 236] on li "林瑋菘/0902320103/" at bounding box center [655, 238] width 217 height 30
type input "林瑋菘/0902320103/"
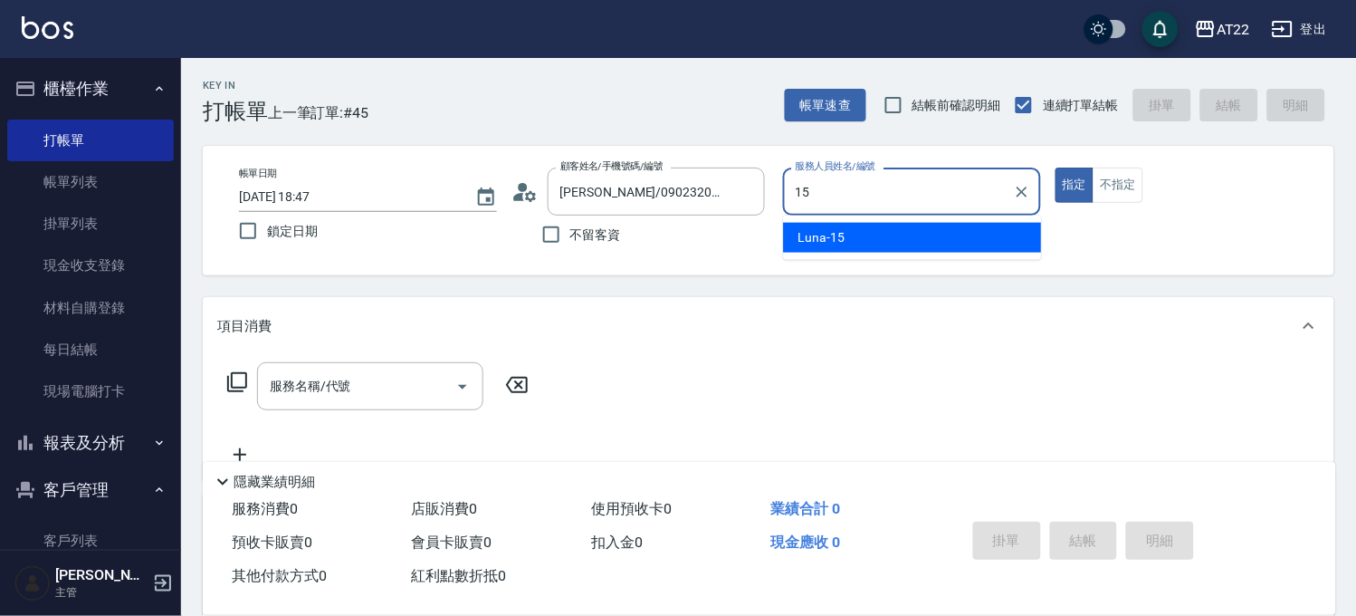
type input "Luna-15"
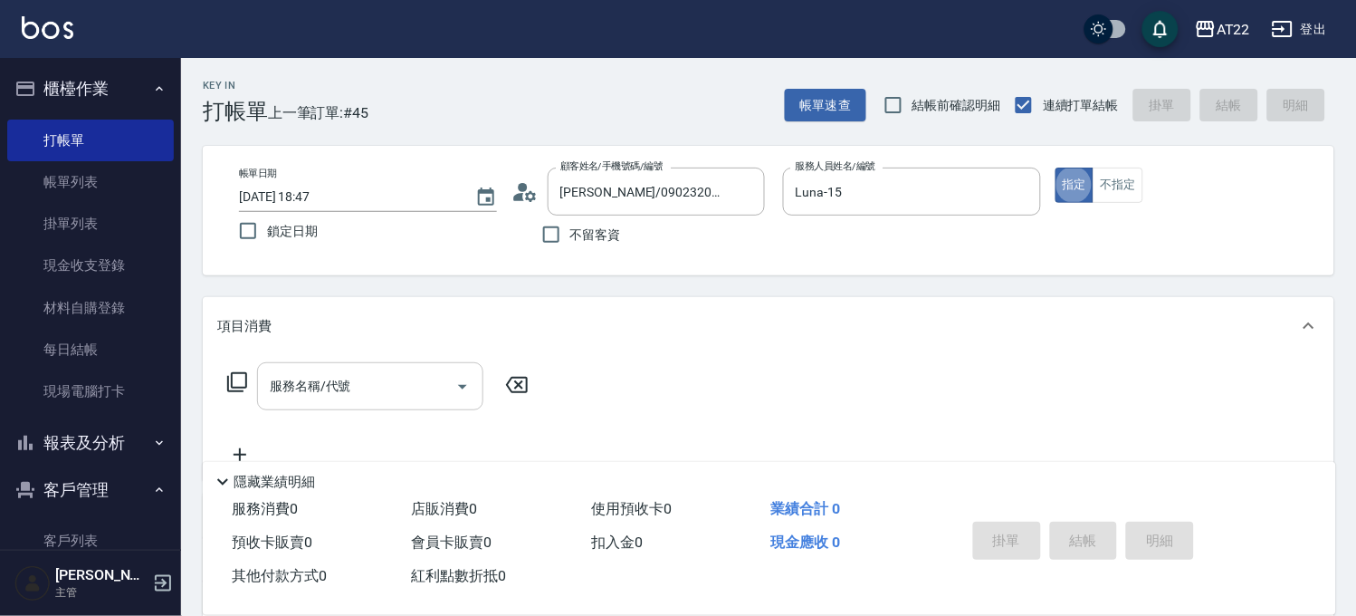
click at [360, 401] on input "服務名稱/代號" at bounding box center [356, 386] width 183 height 32
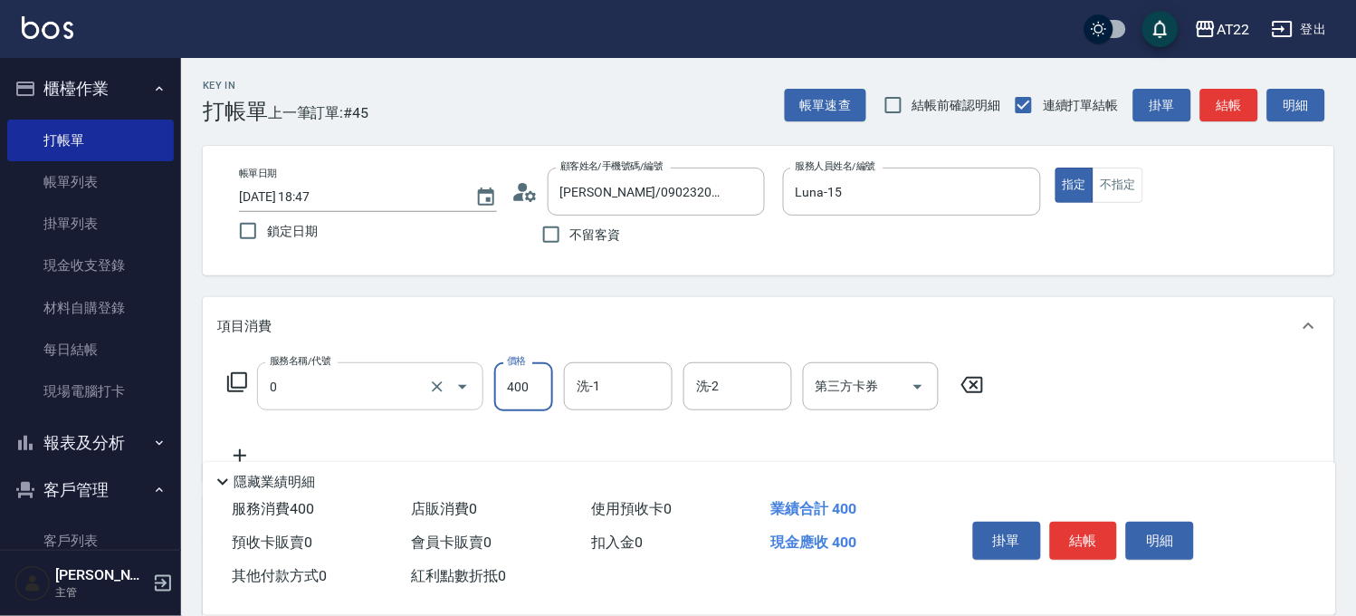
type input "有機洗髮(0)"
type input "450"
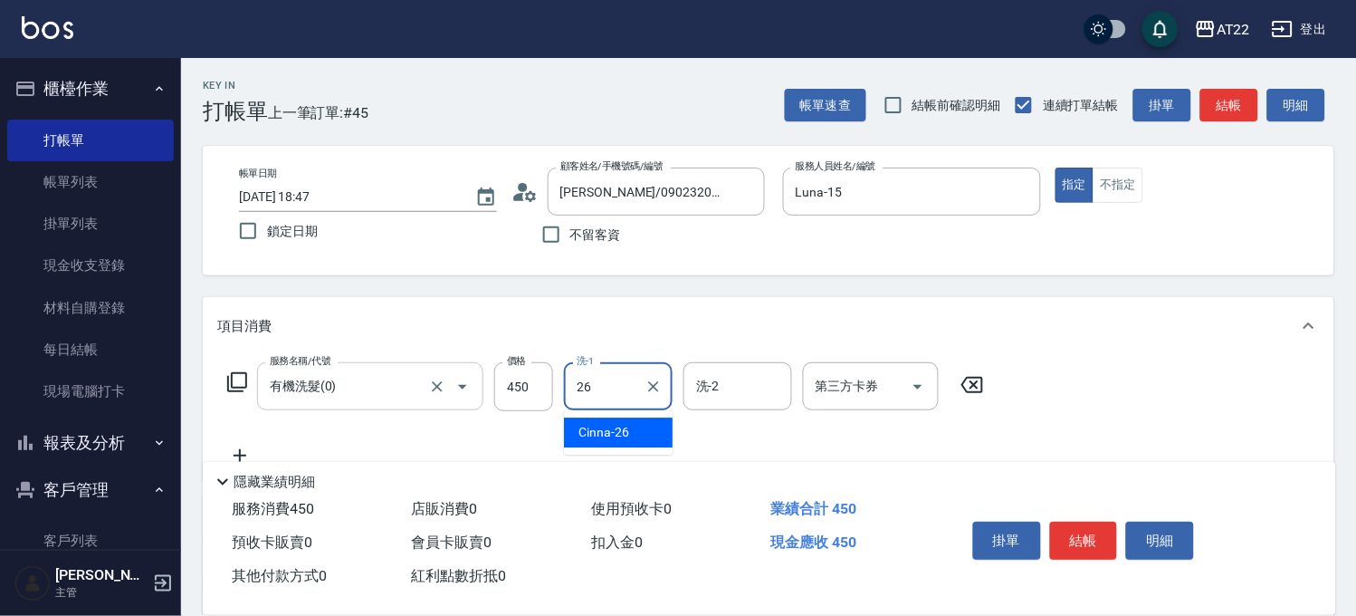
type input "Cinna-26"
click at [248, 446] on icon at bounding box center [239, 455] width 45 height 22
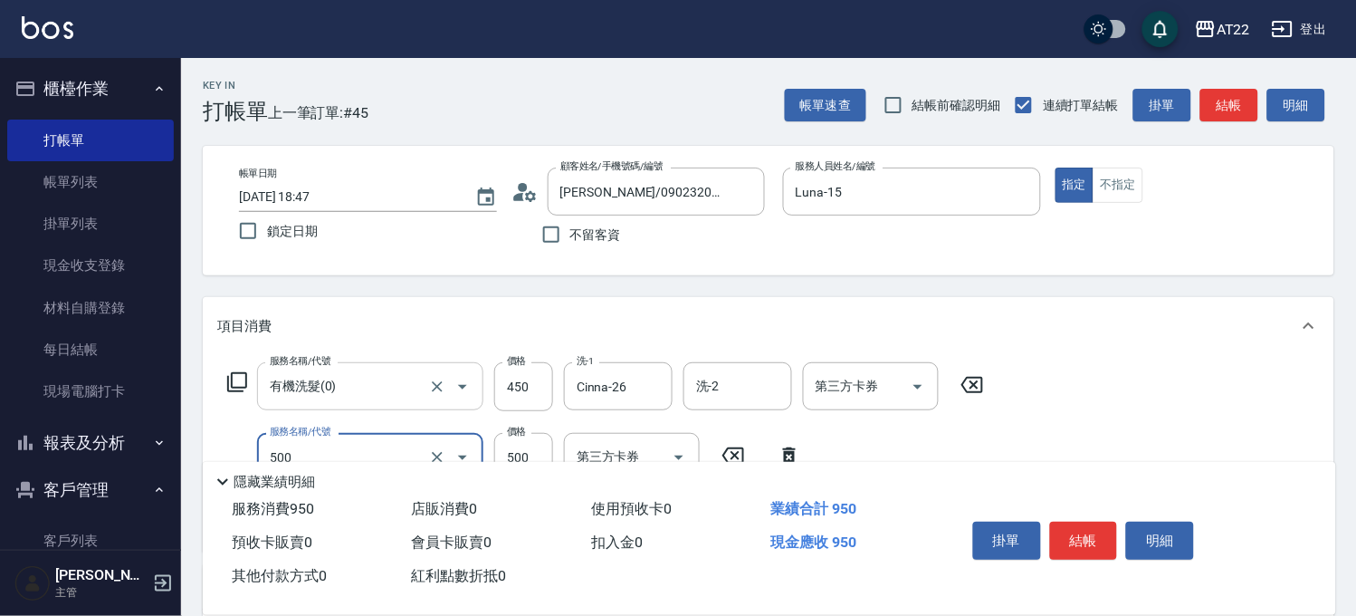
scroll to position [100, 0]
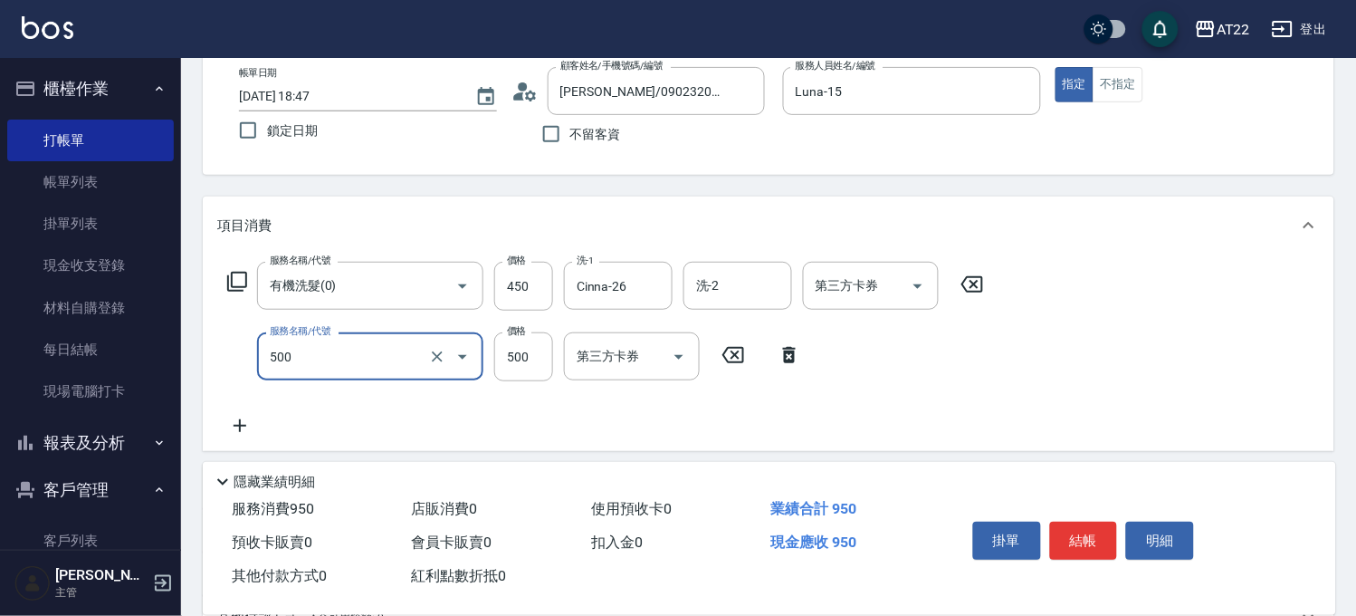
type input "剪髮(500)"
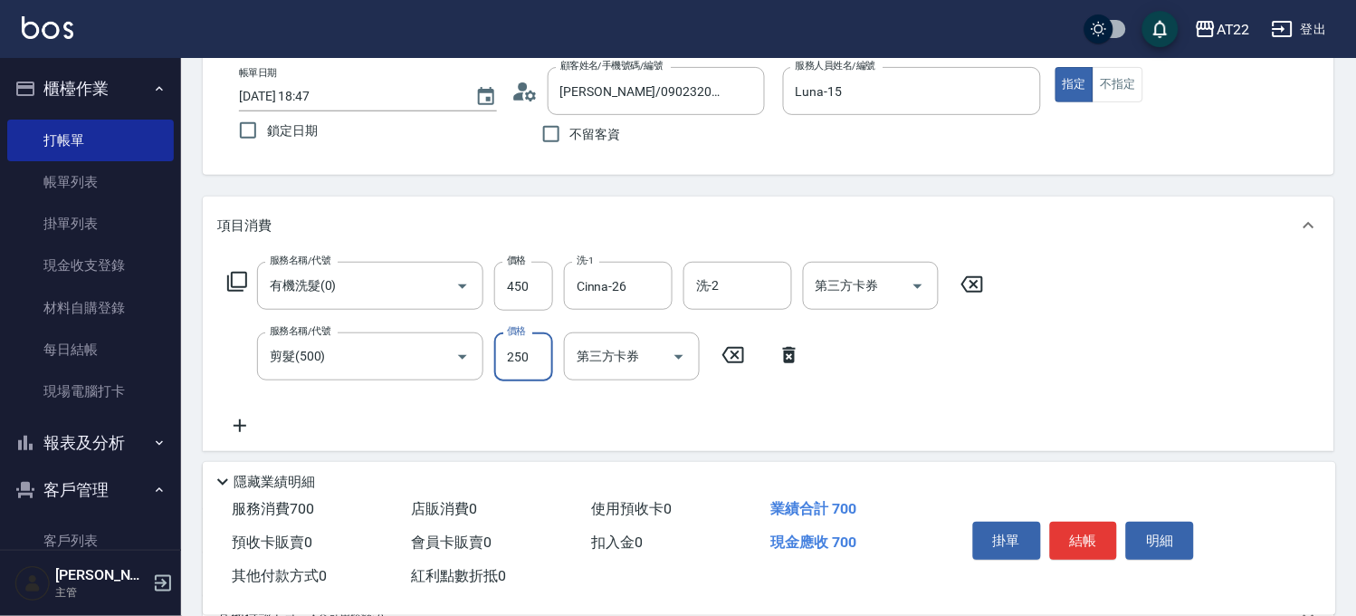
type input "250"
click at [237, 436] on div "服務名稱/代號 有機洗髮(0) 服務名稱/代號 價格 450 價格 洗-1 Cinna-26 洗-1 洗-2 洗-2 第三方卡券 第三方卡券 服務名稱/代號 …" at bounding box center [769, 352] width 1132 height 196
click at [236, 423] on icon at bounding box center [239, 426] width 45 height 22
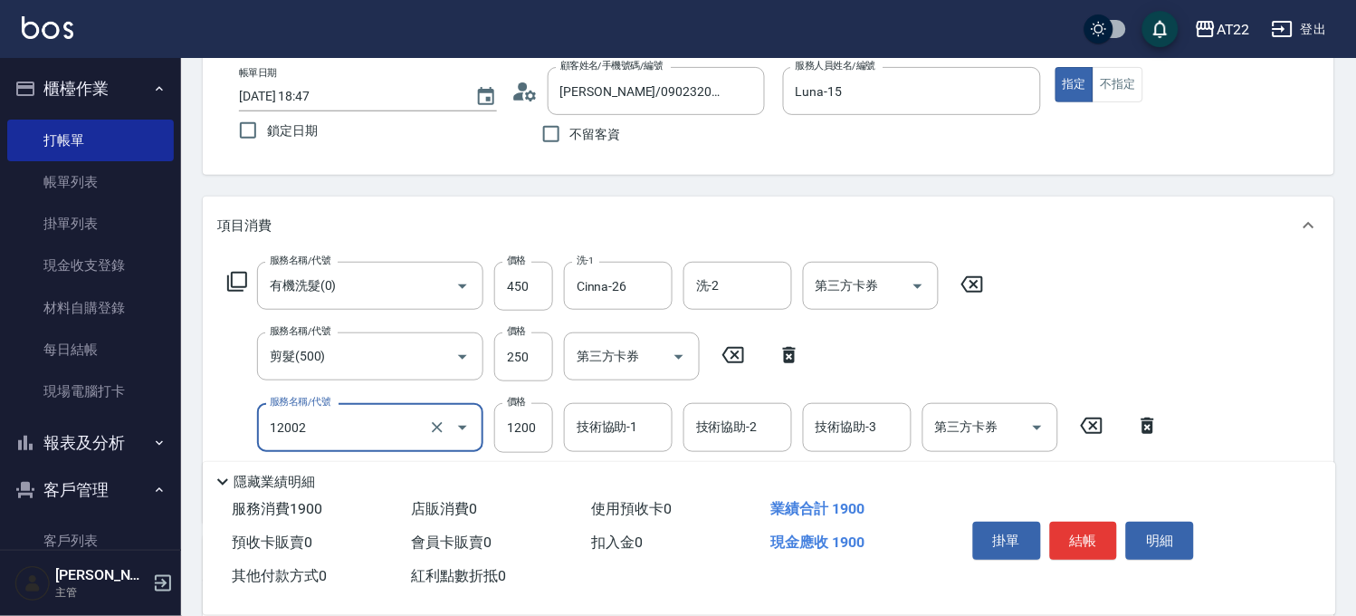
type input "染髮S(12002)"
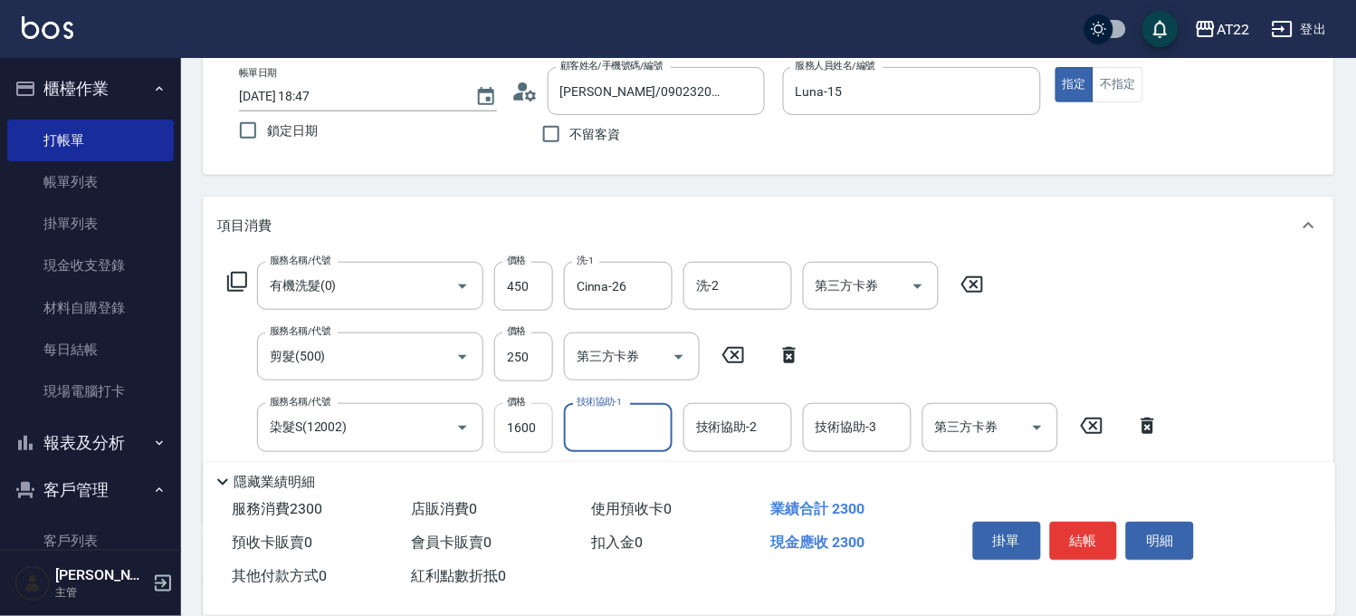
click at [537, 433] on input "1600" at bounding box center [523, 427] width 59 height 49
type input "1500"
type input "Cinna-26"
click at [661, 425] on icon "Clear" at bounding box center [654, 427] width 18 height 18
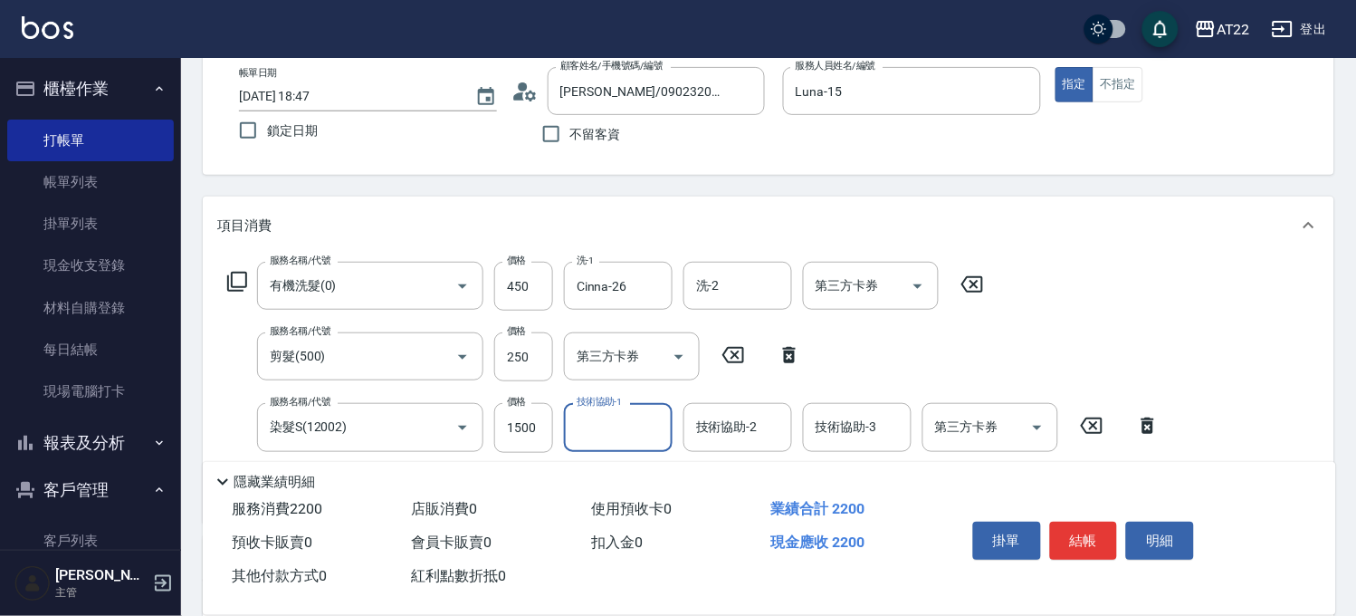
scroll to position [201, 0]
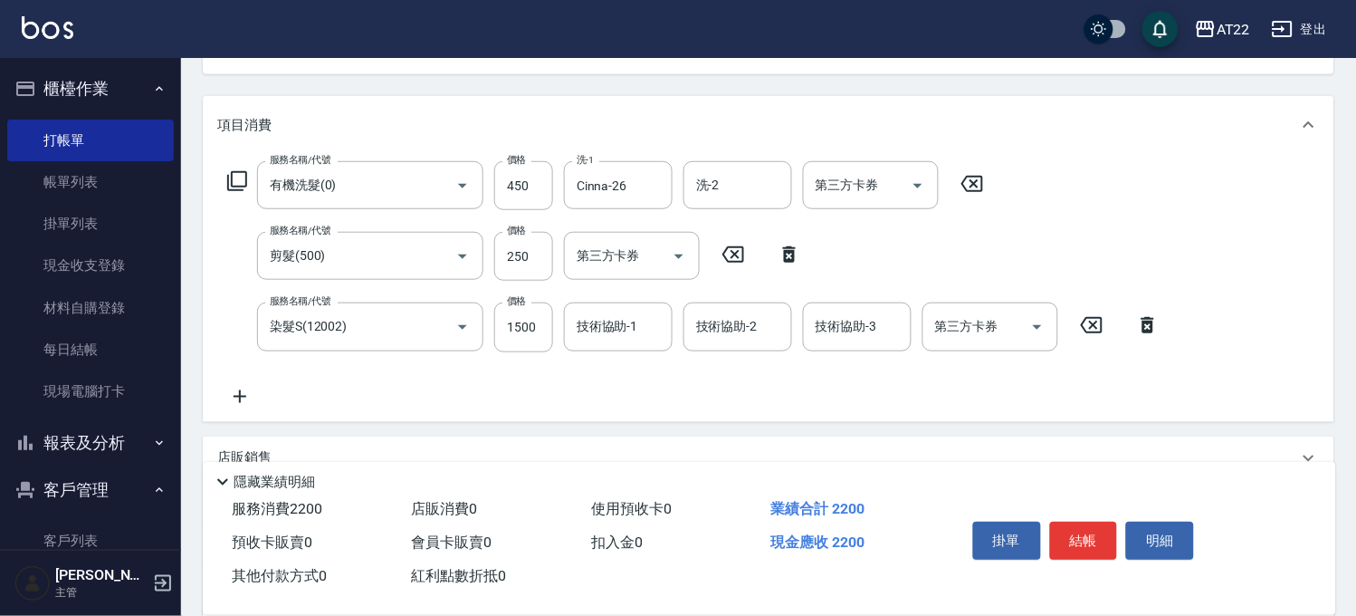
click at [242, 387] on icon at bounding box center [239, 397] width 45 height 22
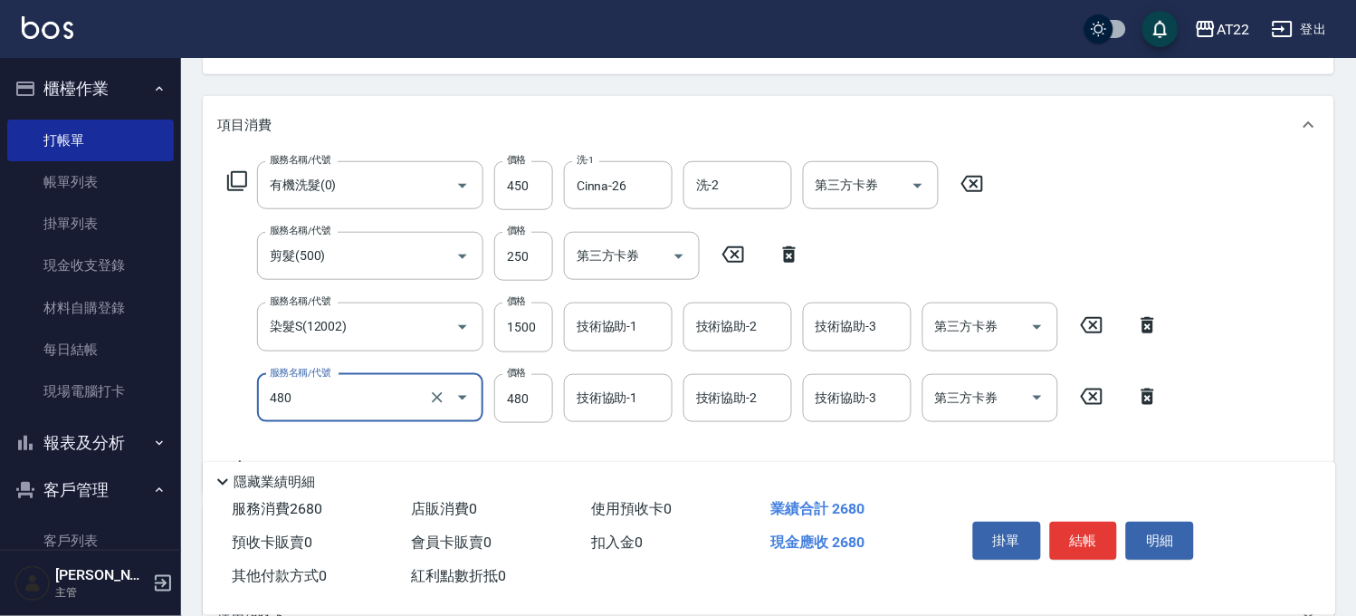
type input "潤澤修護(480)"
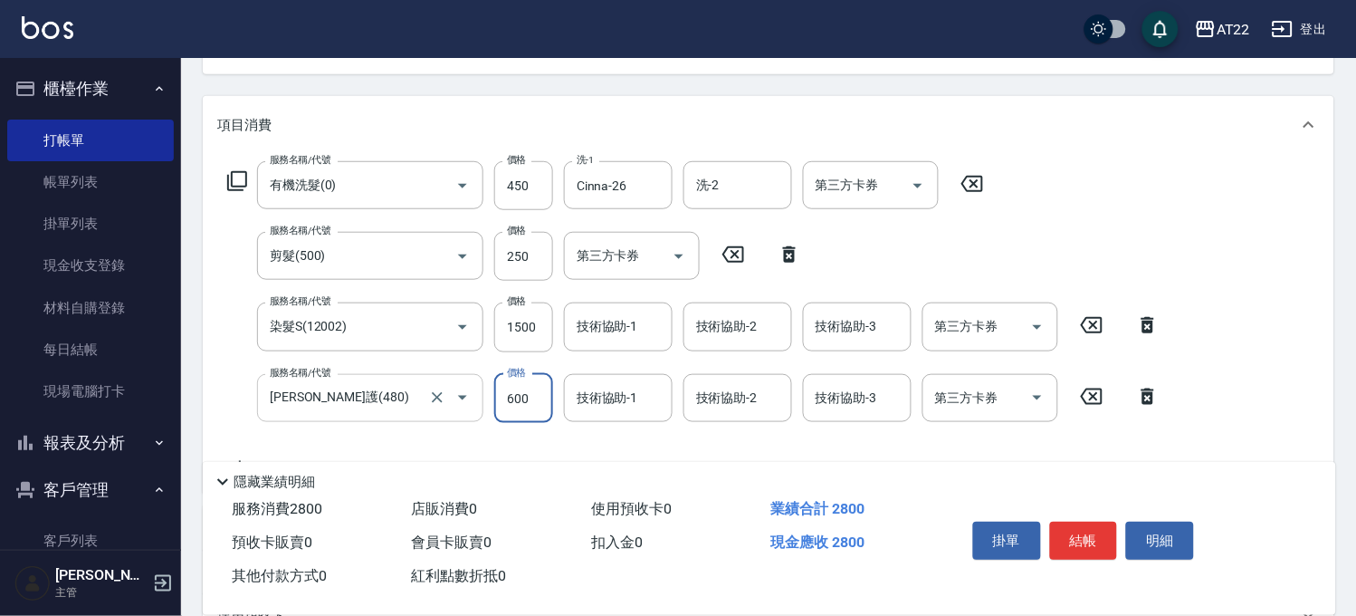
type input "600"
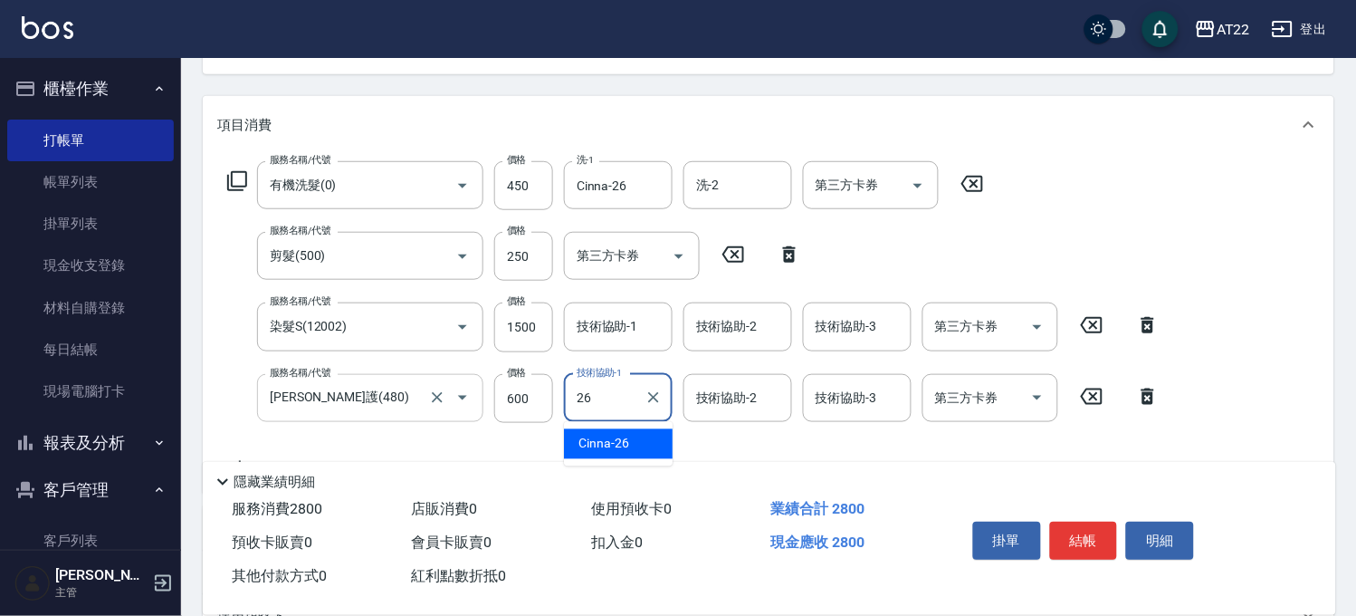
type input "Cinna-26"
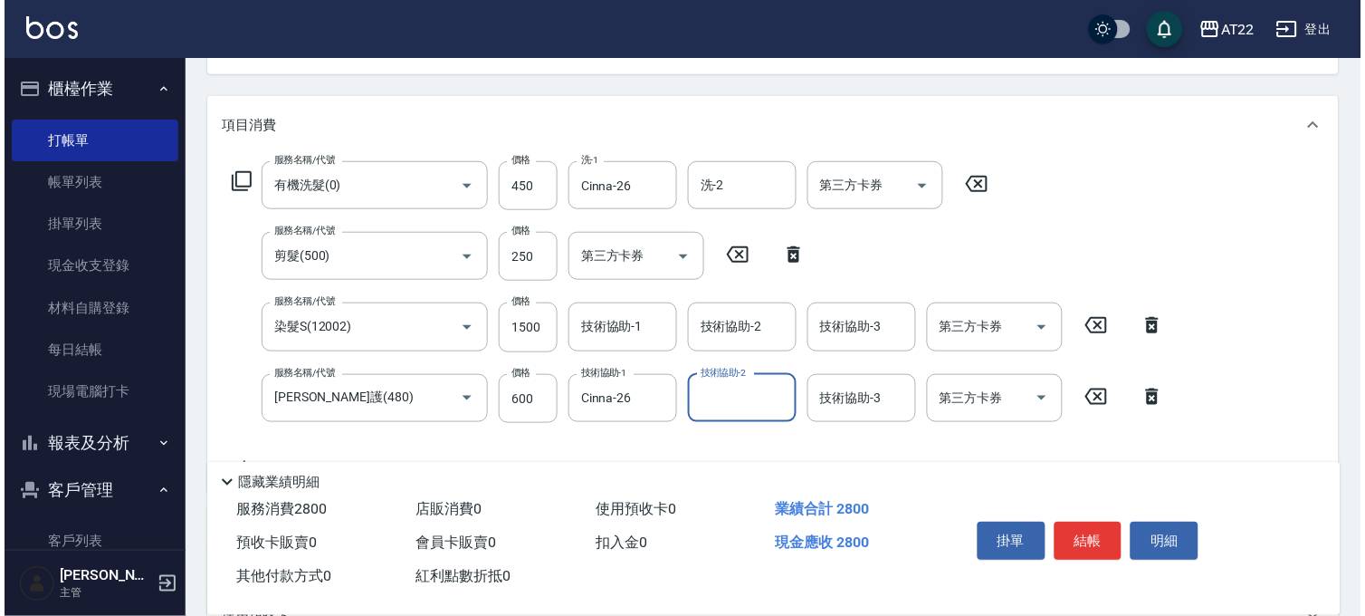
scroll to position [0, 0]
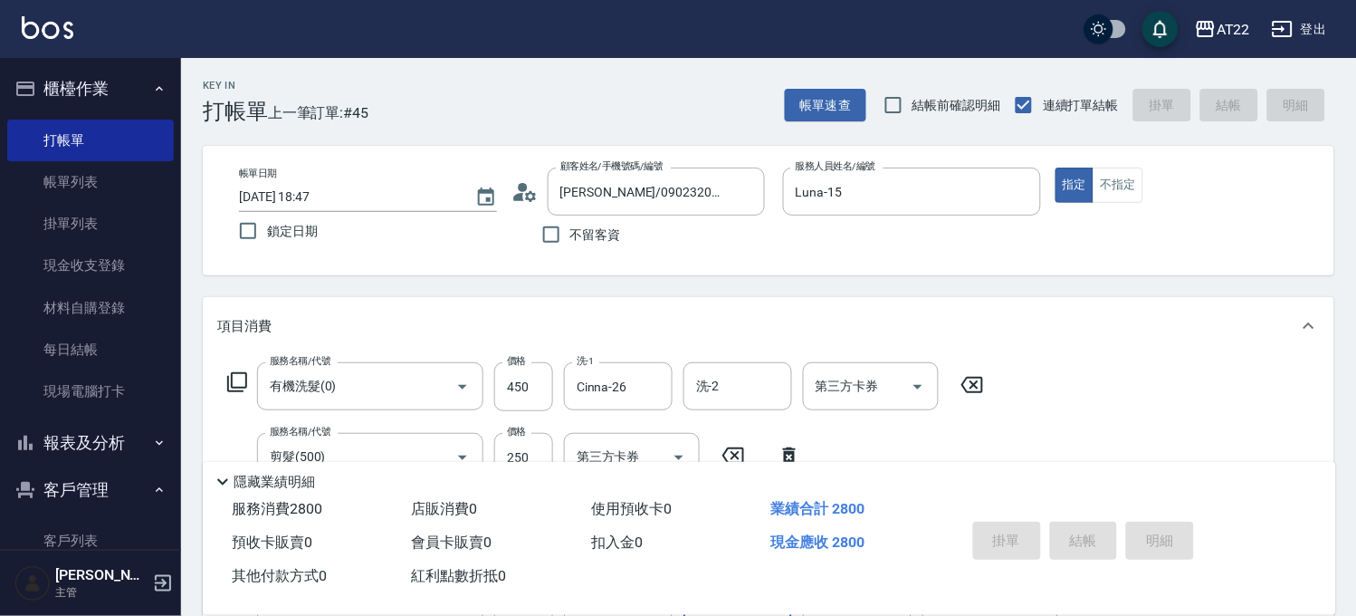
type input "2025/09/21 18:50"
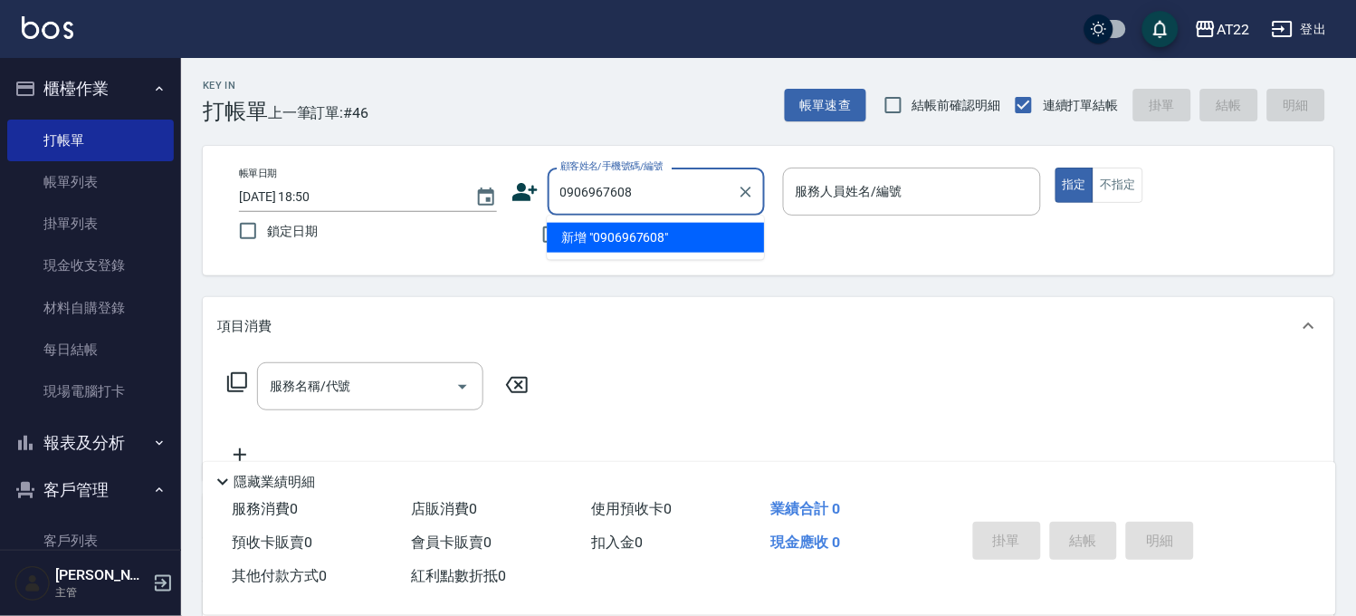
click at [650, 239] on li "新增 "0906967608"" at bounding box center [655, 238] width 217 height 30
type input "0906967608"
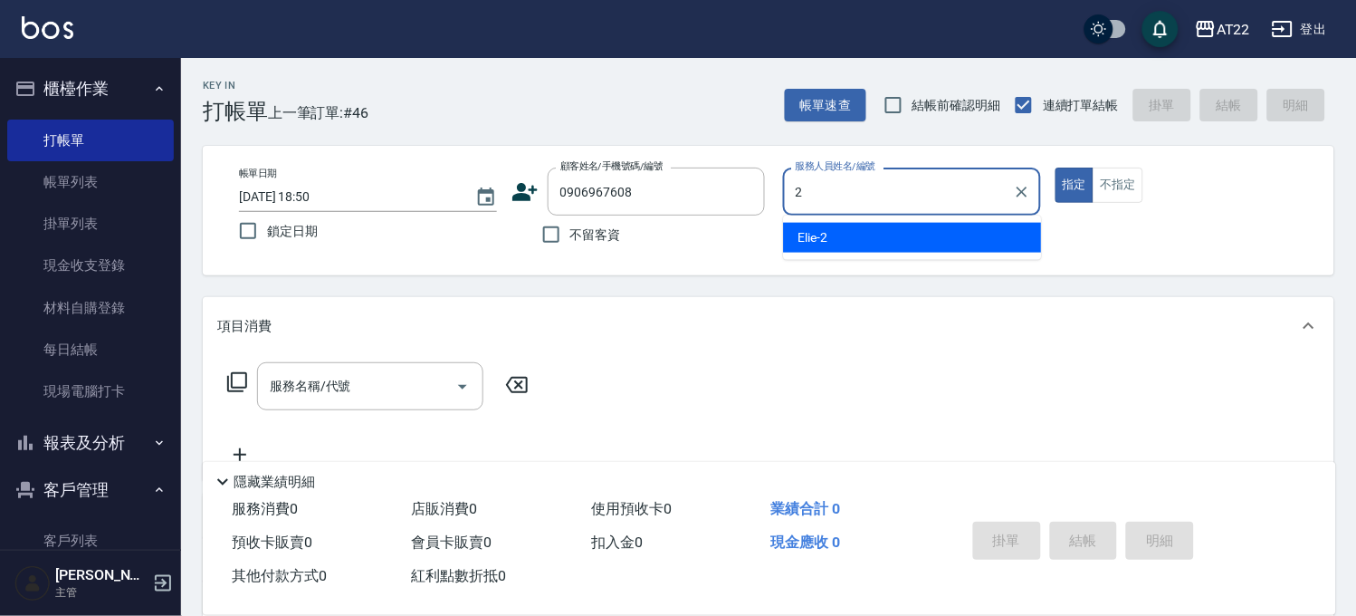
type input "Elie-2"
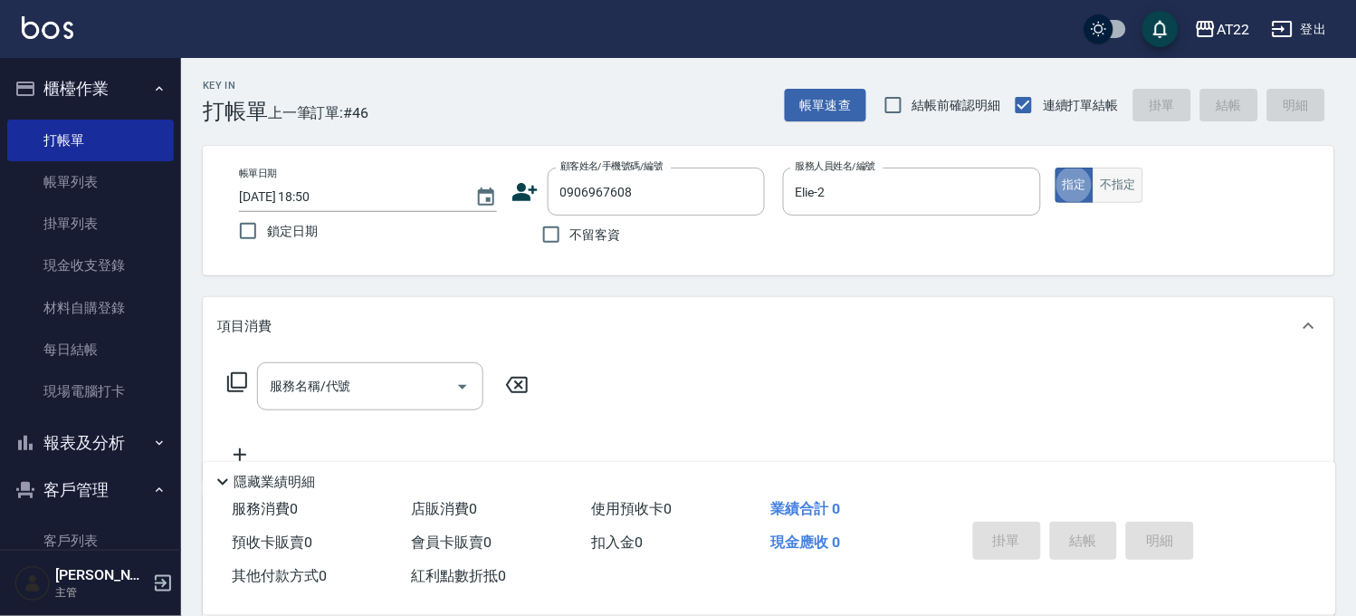
click at [1135, 170] on button "不指定" at bounding box center [1118, 184] width 51 height 35
click at [442, 387] on input "服務名稱/代號" at bounding box center [356, 386] width 183 height 32
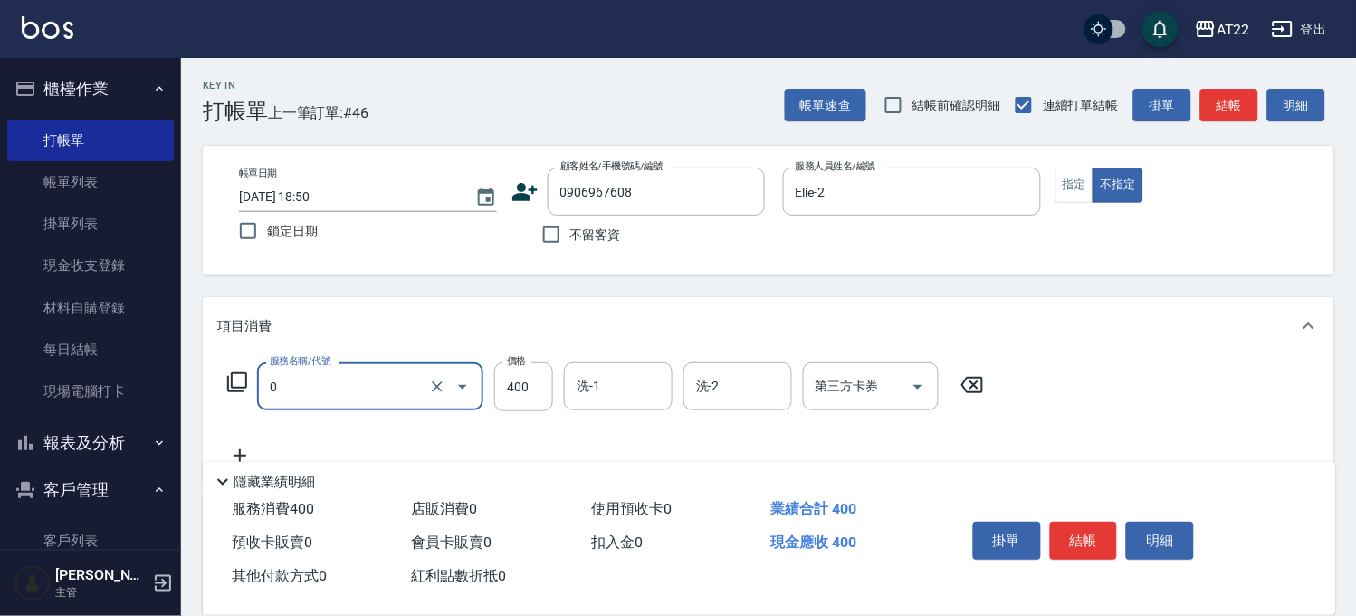
type input "有機洗髮(0)"
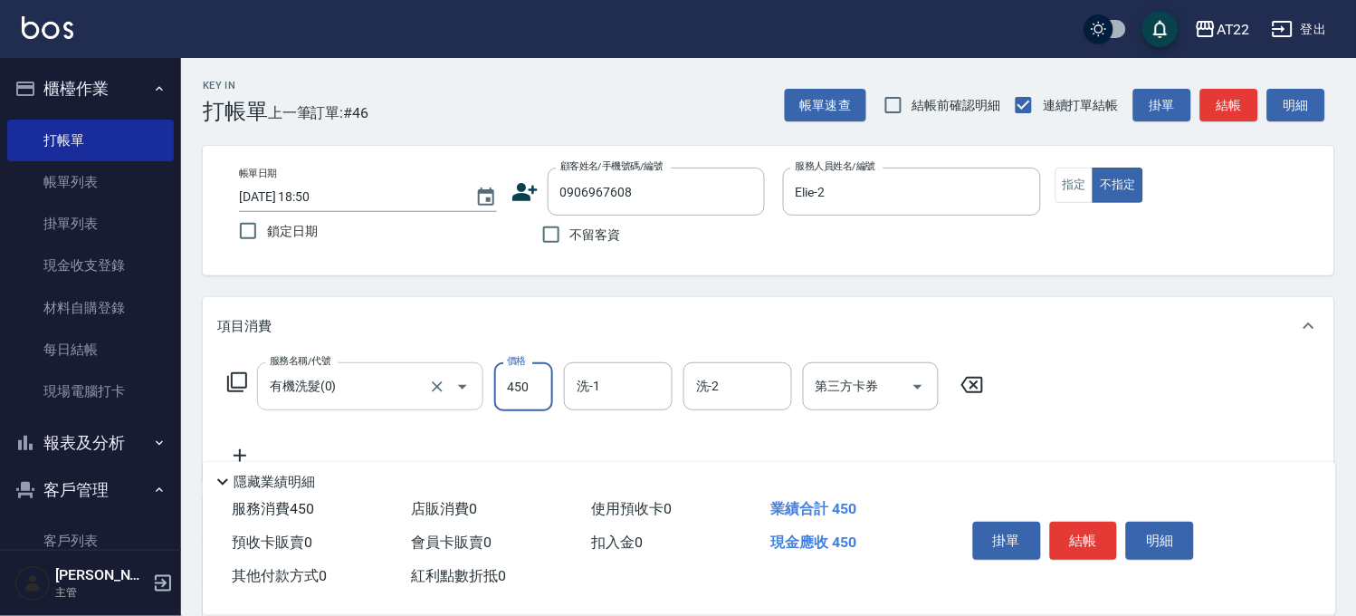
type input "450"
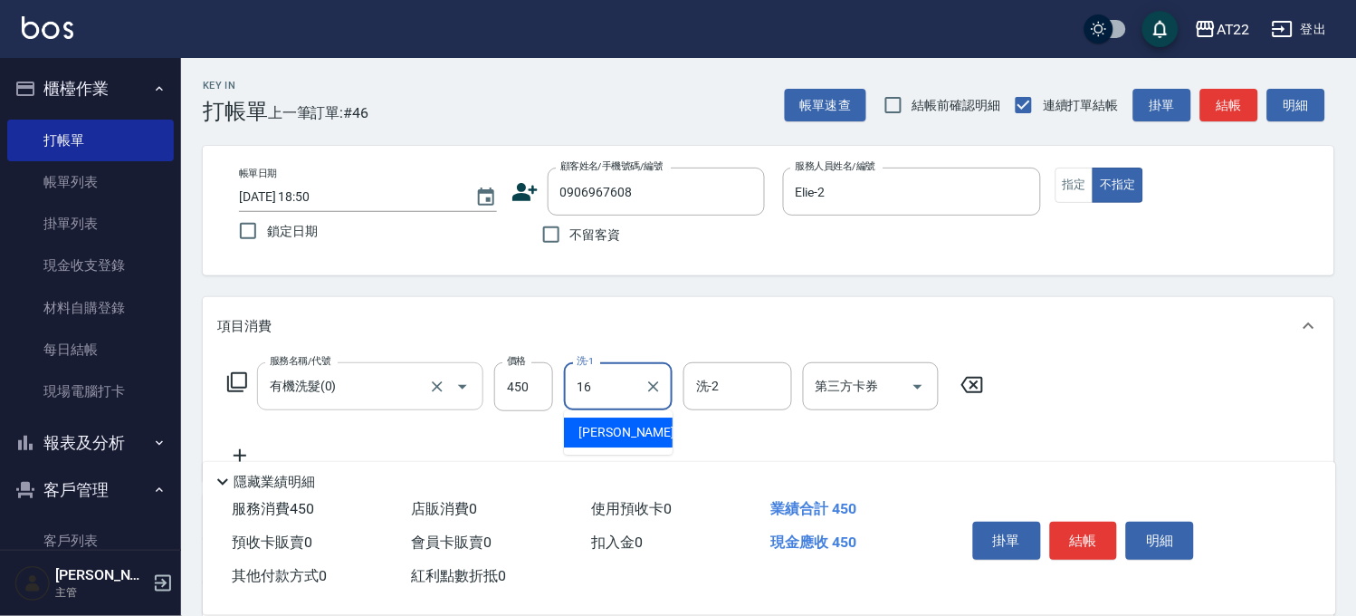
type input "Joe-16"
click at [242, 450] on icon at bounding box center [239, 455] width 45 height 22
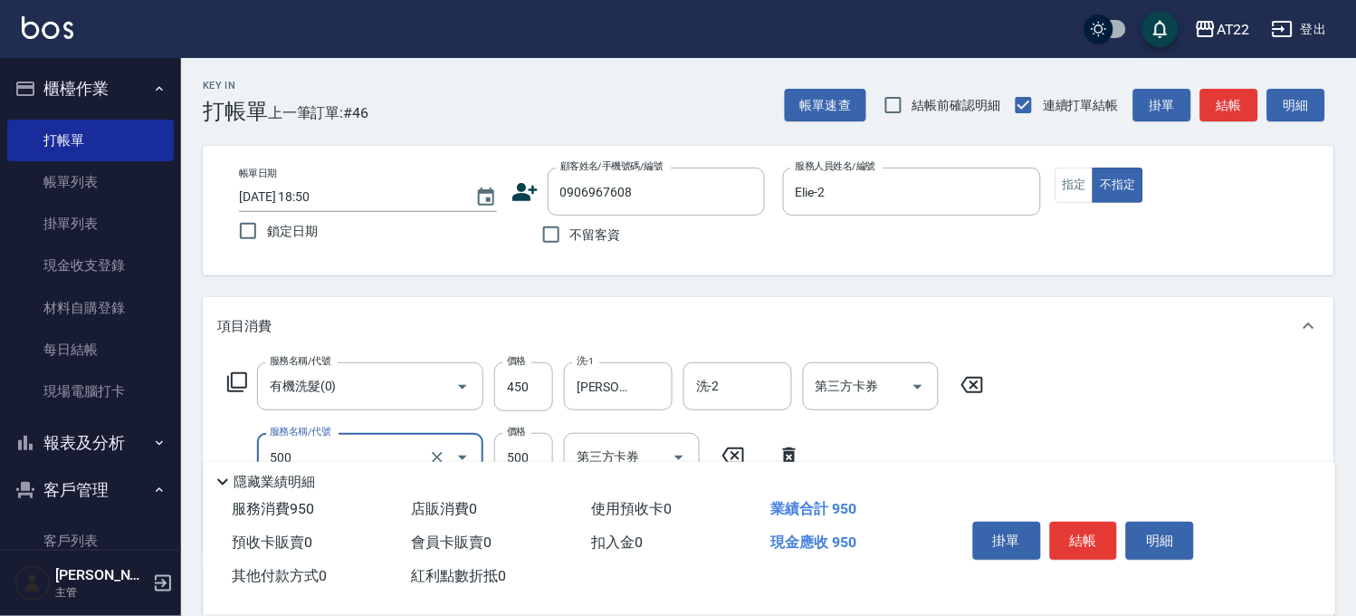
type input "剪髮(500)"
type input "200"
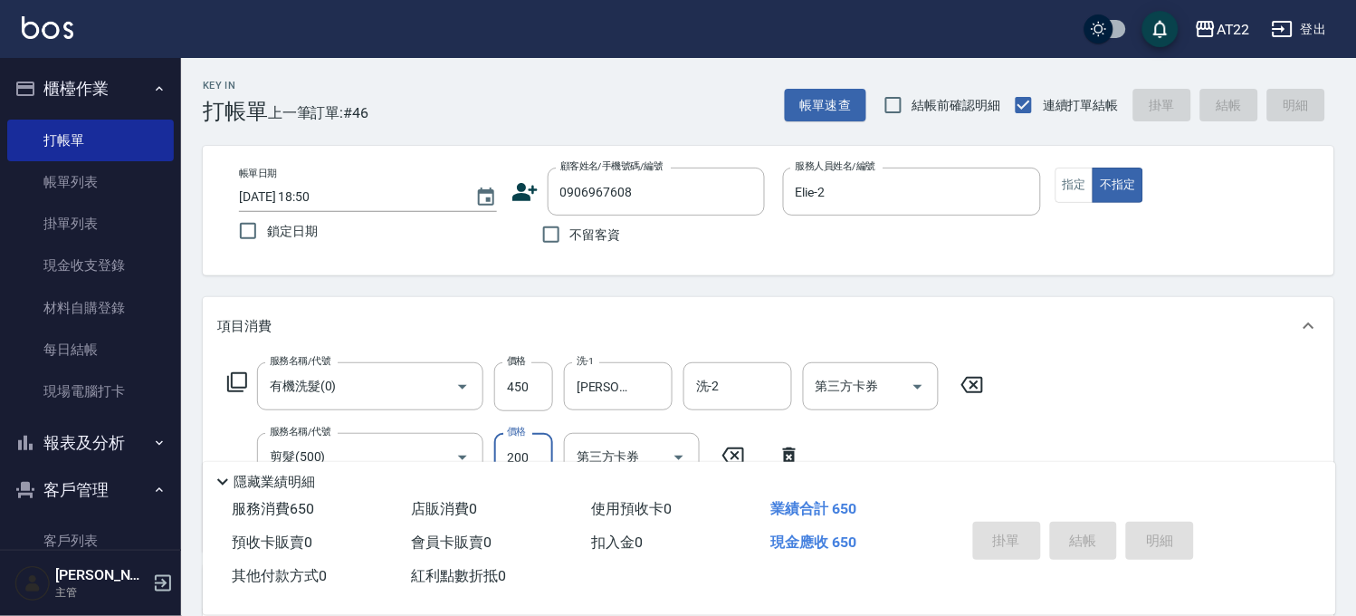
type input "2025/09/21 18:54"
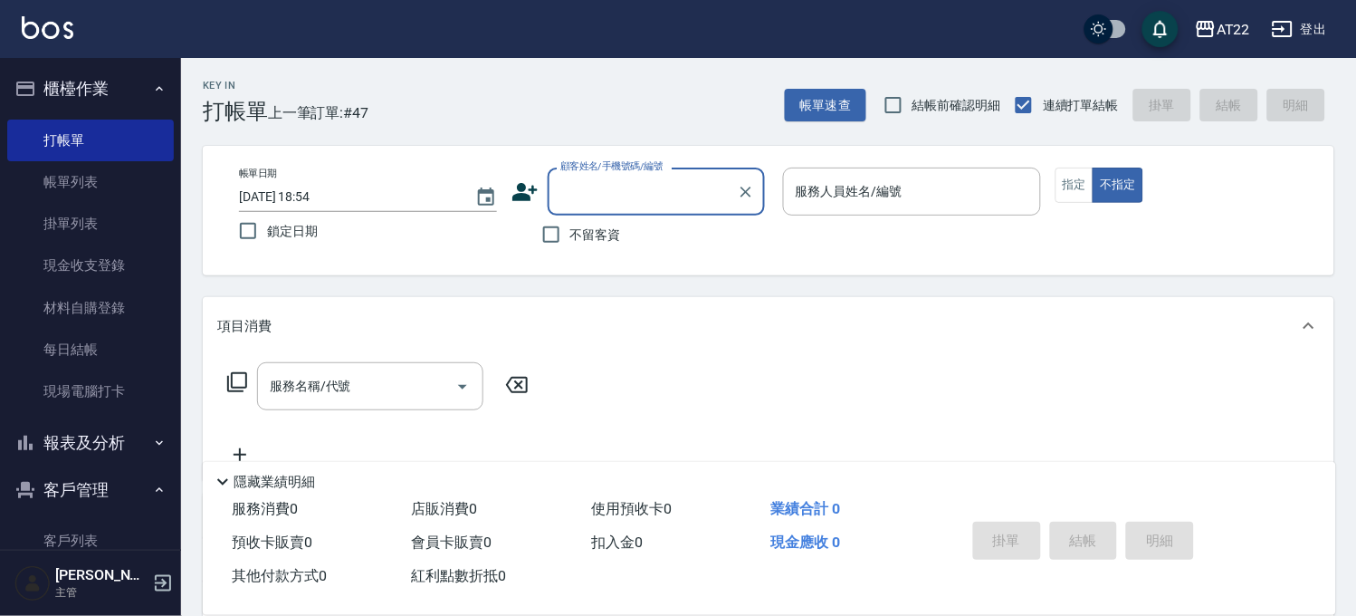
click at [592, 182] on input "顧客姓名/手機號碼/編號" at bounding box center [643, 192] width 174 height 32
click at [1068, 191] on button "指定" at bounding box center [1075, 184] width 39 height 35
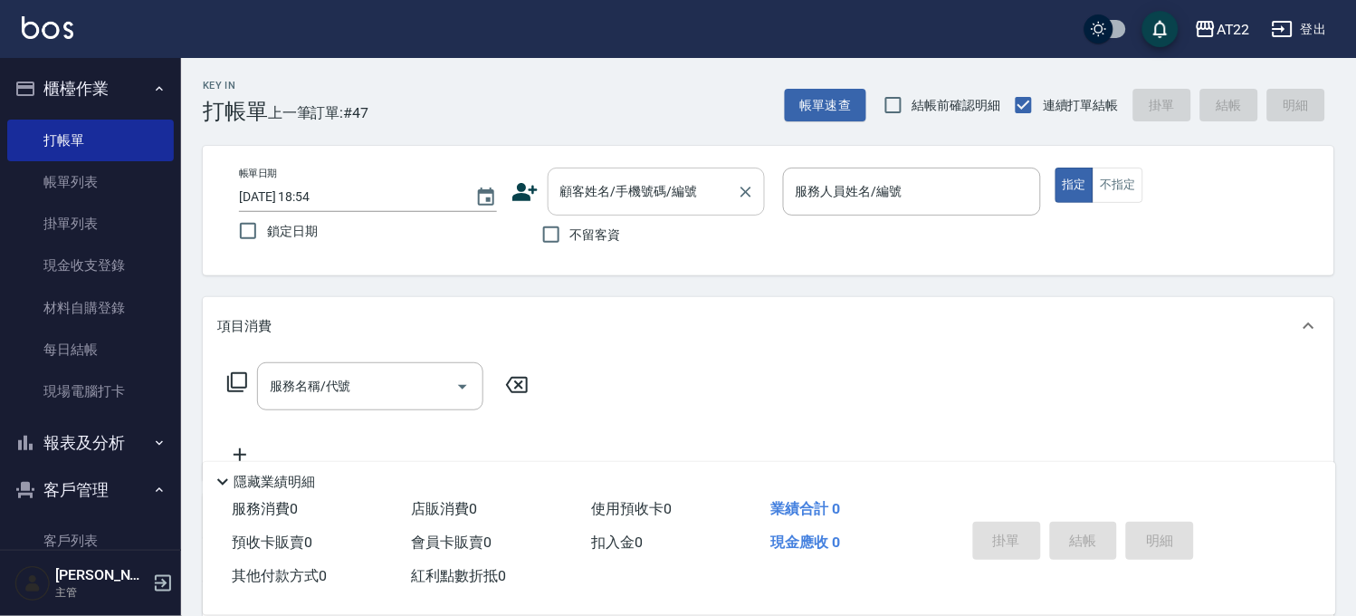
click at [688, 199] on input "顧客姓名/手機號碼/編號" at bounding box center [643, 192] width 174 height 32
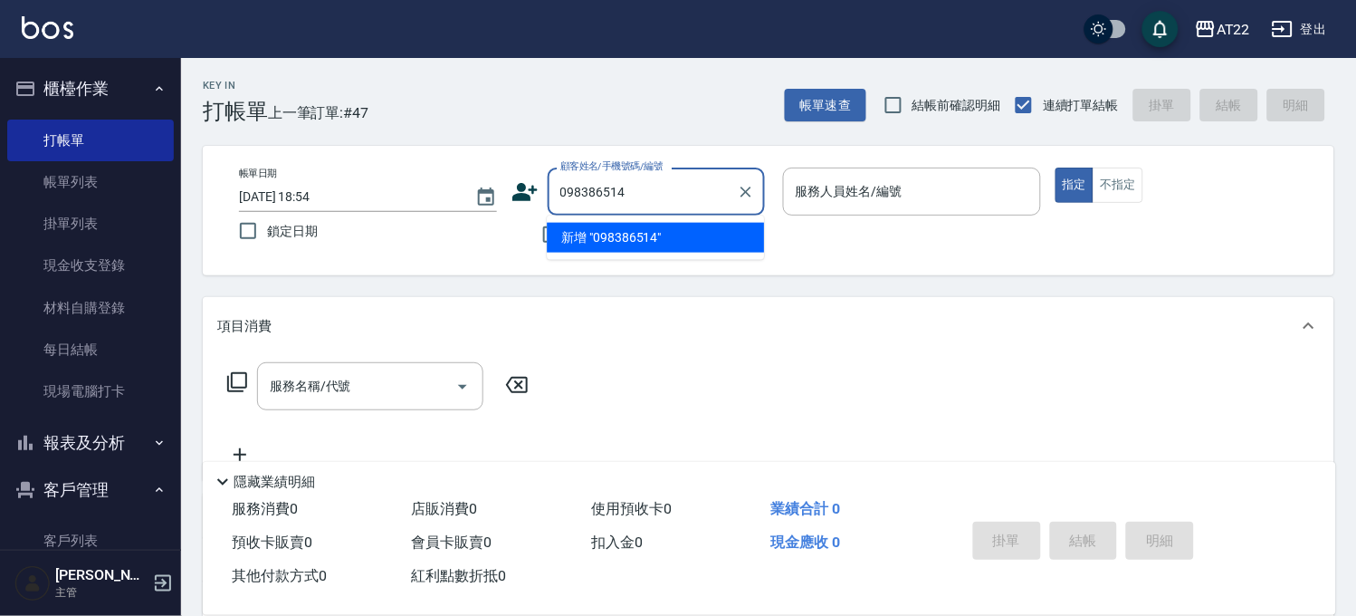
type input "0983865146"
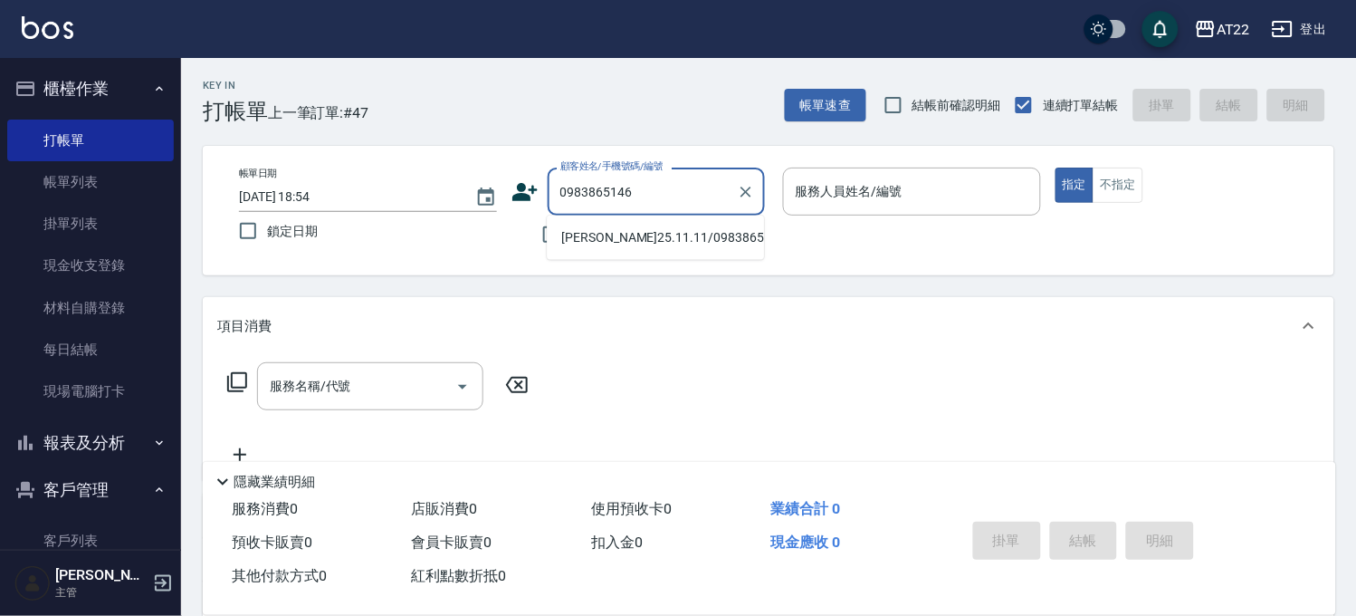
click at [698, 241] on li "姚嘉翔25.11.11/0983865146/T83778" at bounding box center [655, 238] width 217 height 30
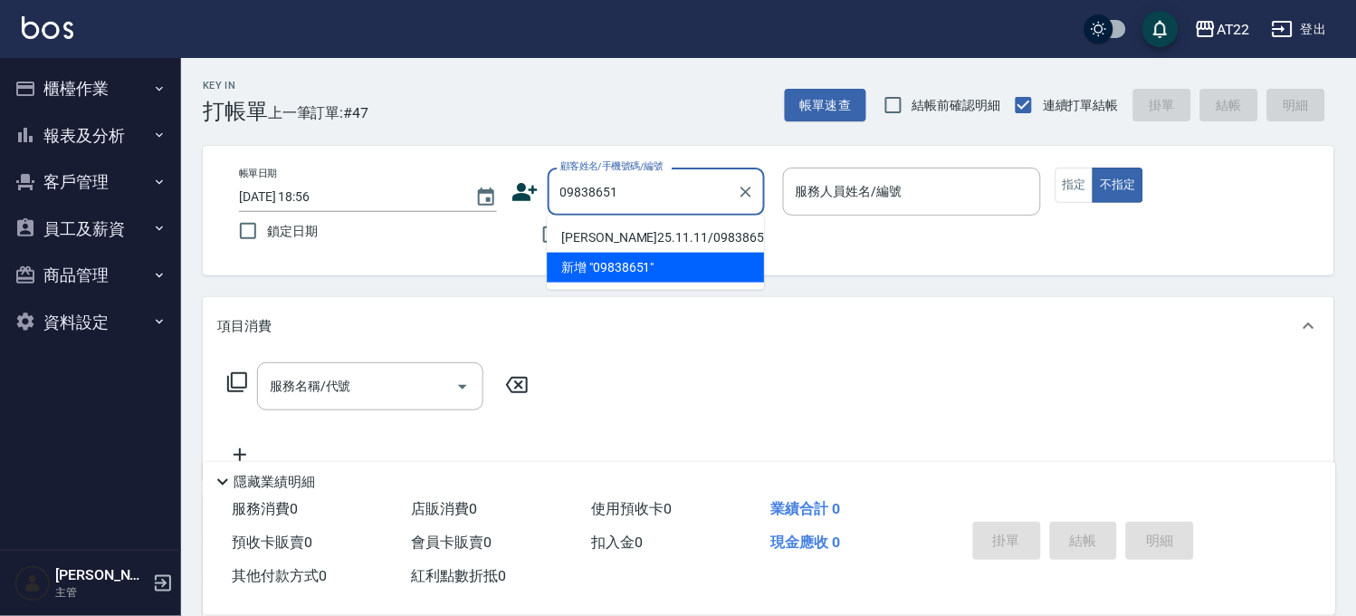
type input "[PERSON_NAME]25.11.11/0983865146/T83778"
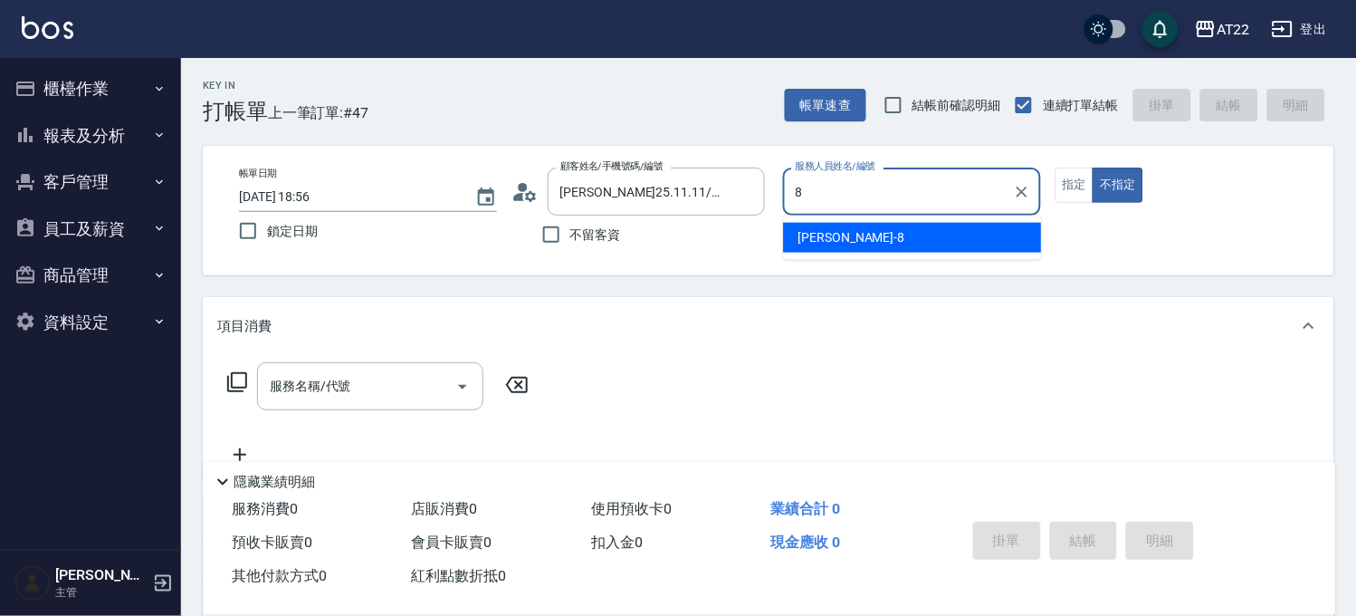
type input "Zoe-8"
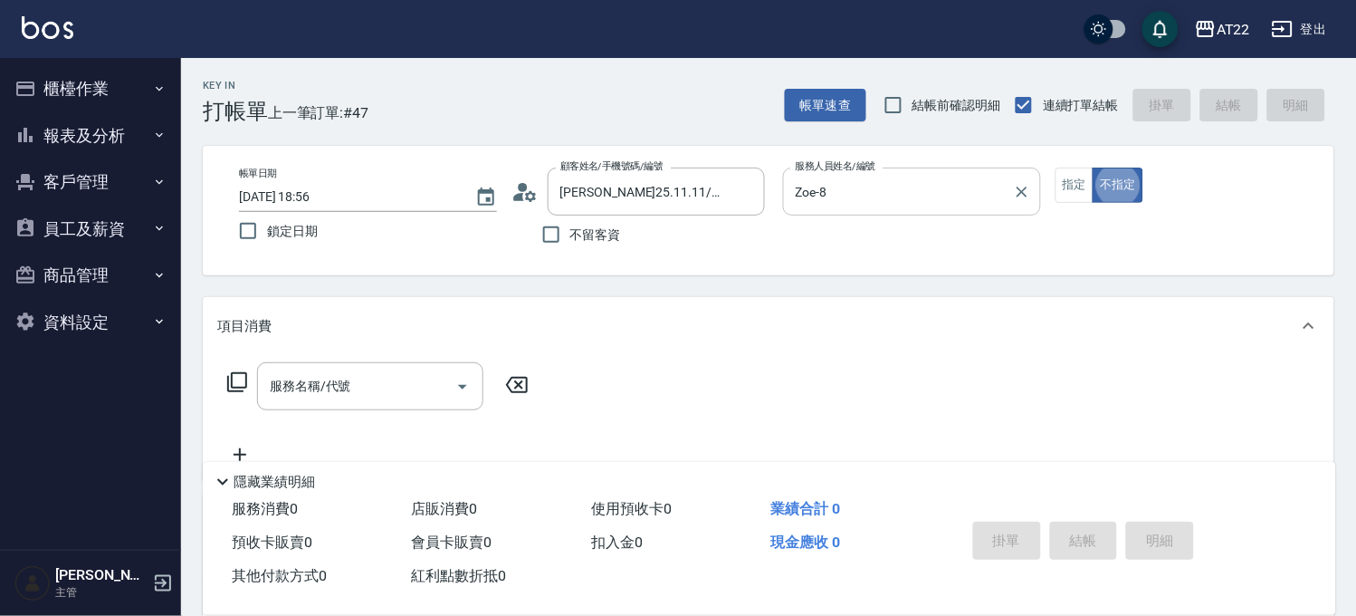
type button "false"
click at [387, 387] on input "服務名稱/代號" at bounding box center [356, 386] width 183 height 32
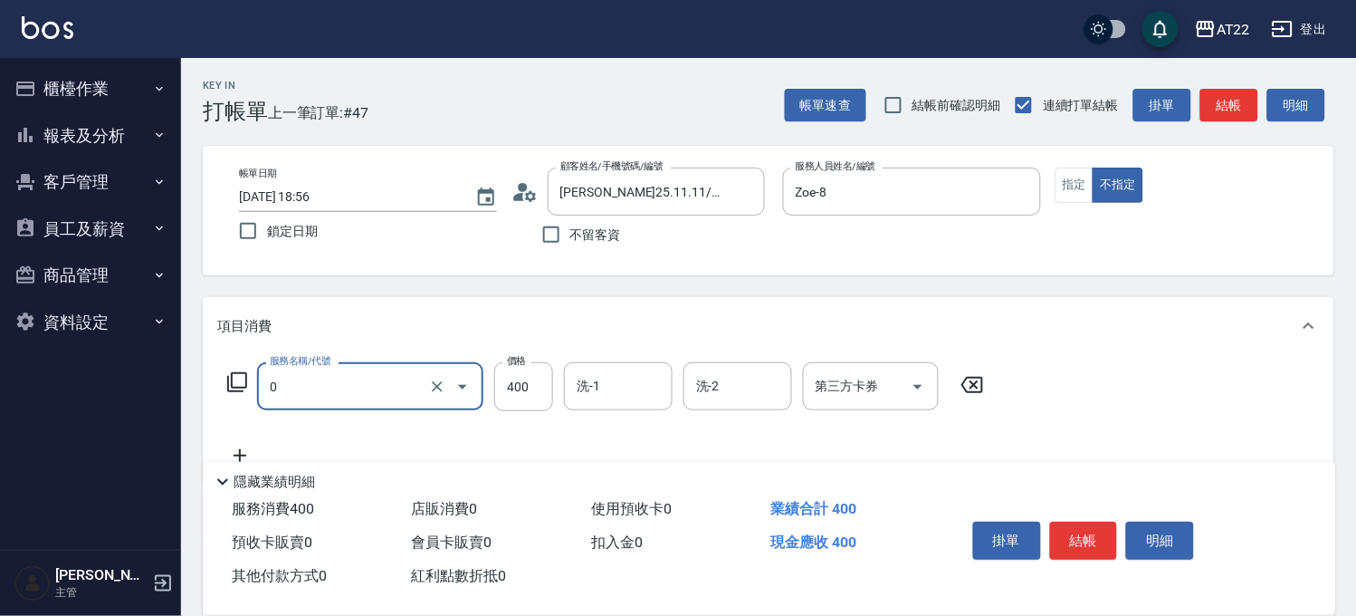
type input "有機洗髮(0)"
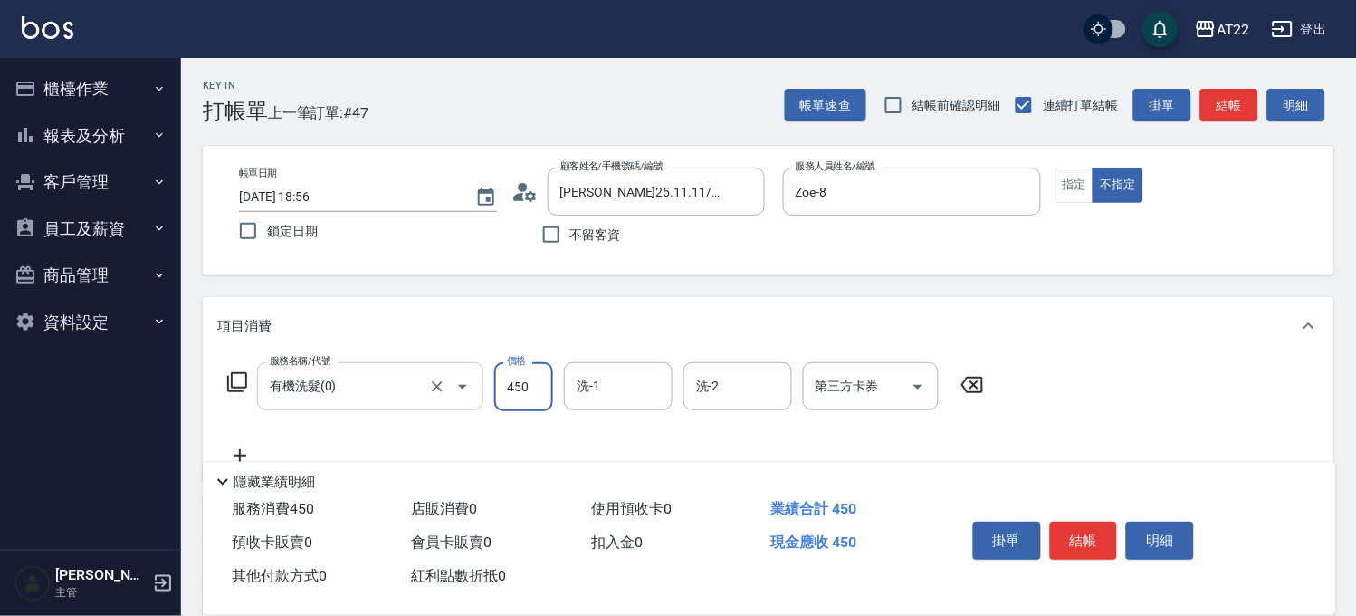
type input "450"
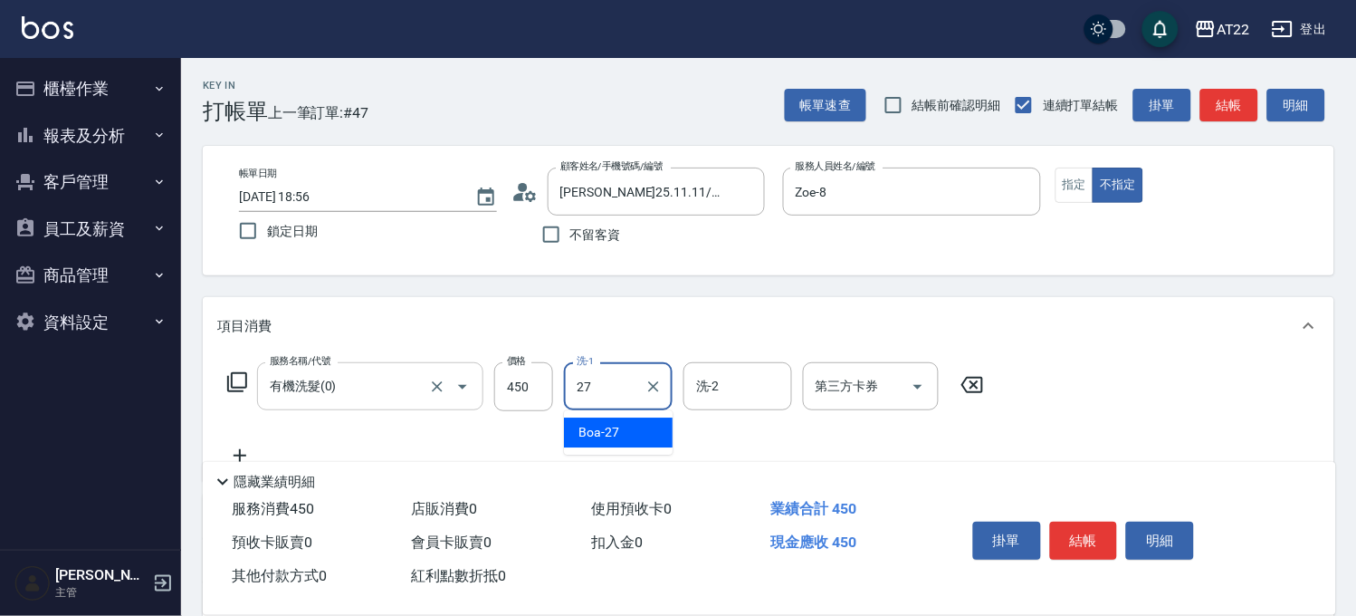
type input "Boa-27"
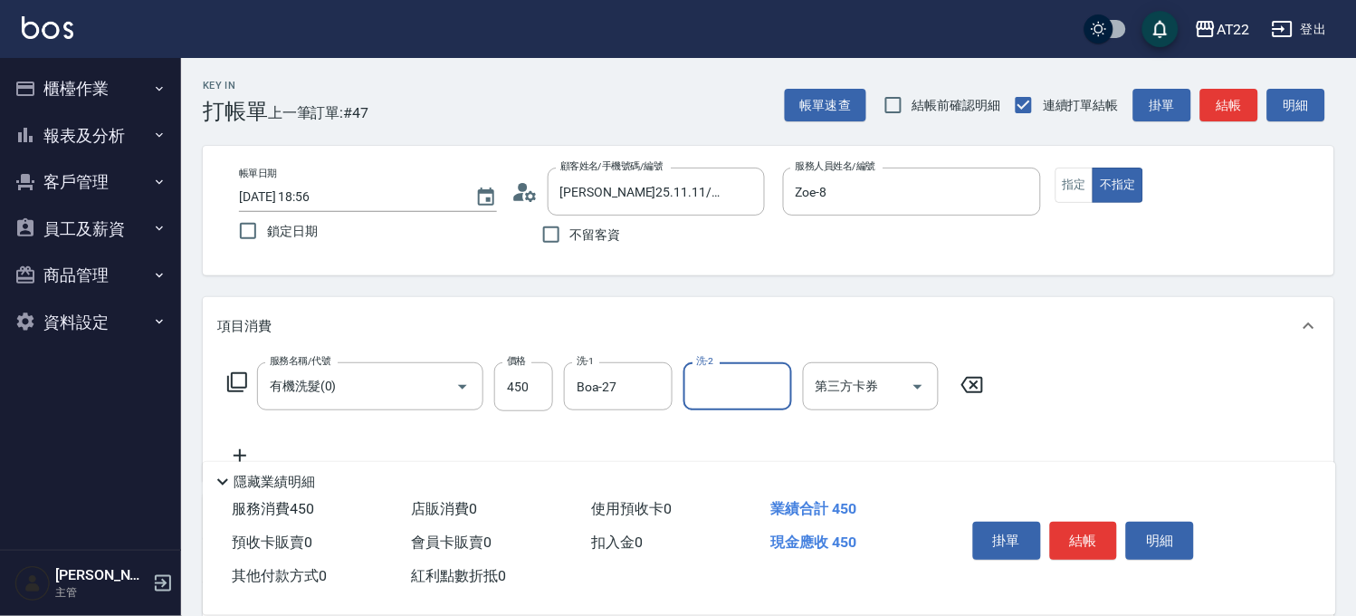
click at [247, 448] on icon at bounding box center [239, 455] width 45 height 22
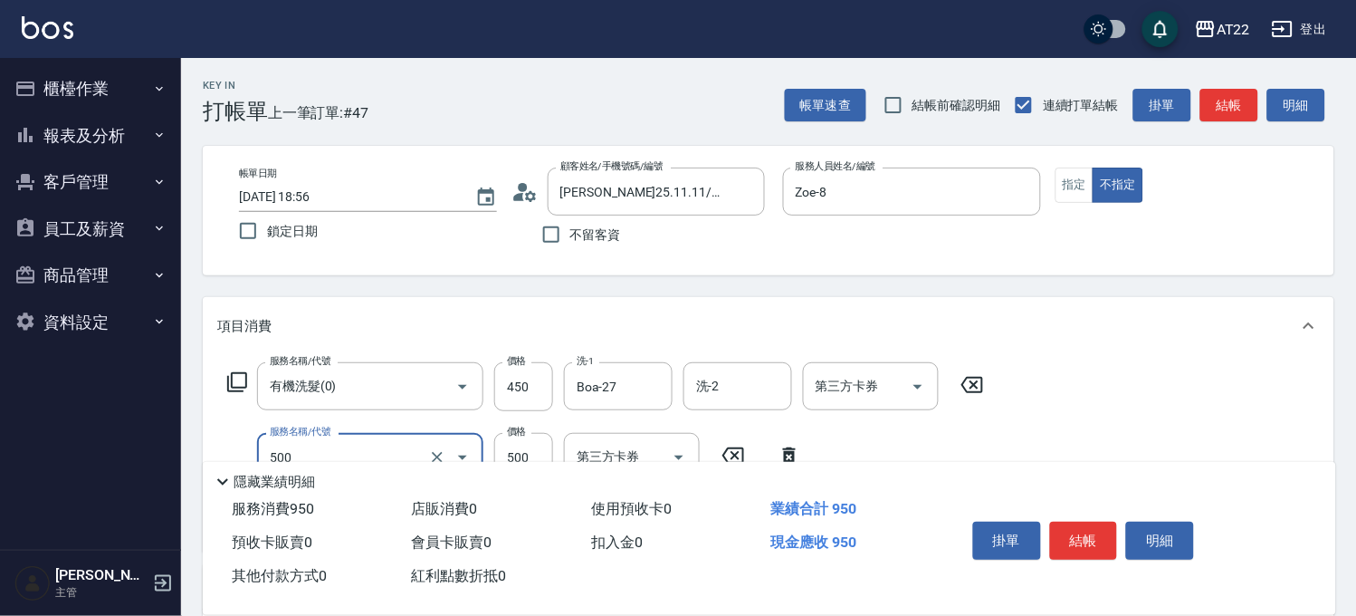
type input "剪髮(500)"
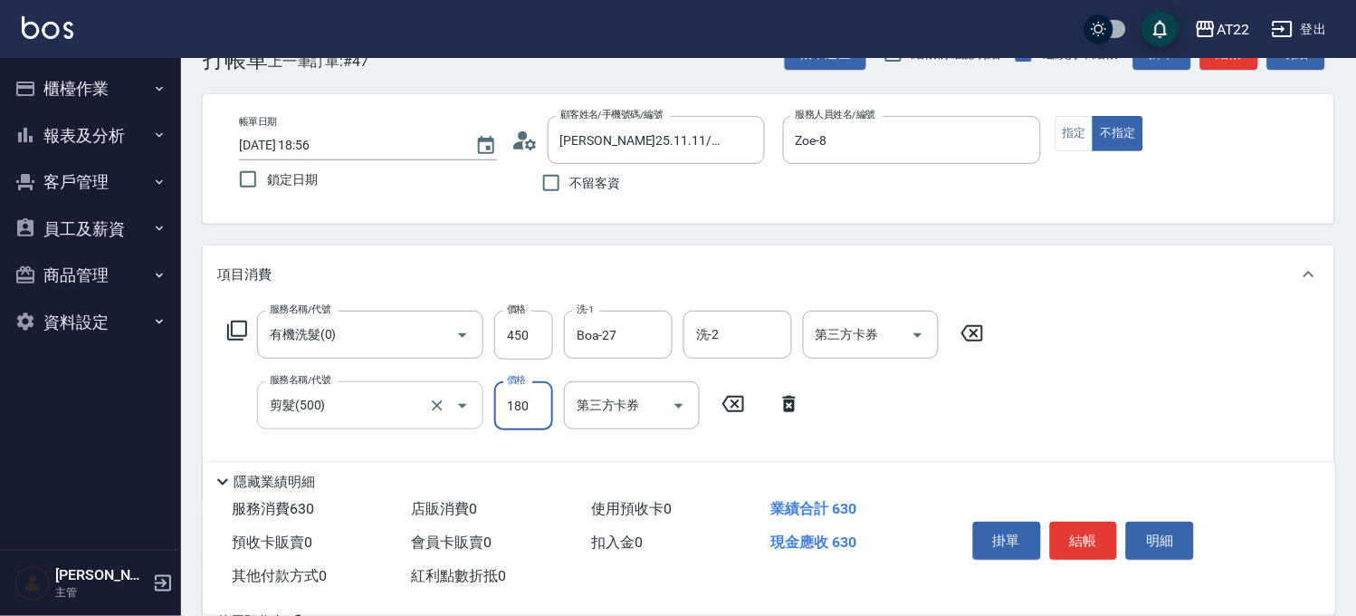
scroll to position [100, 0]
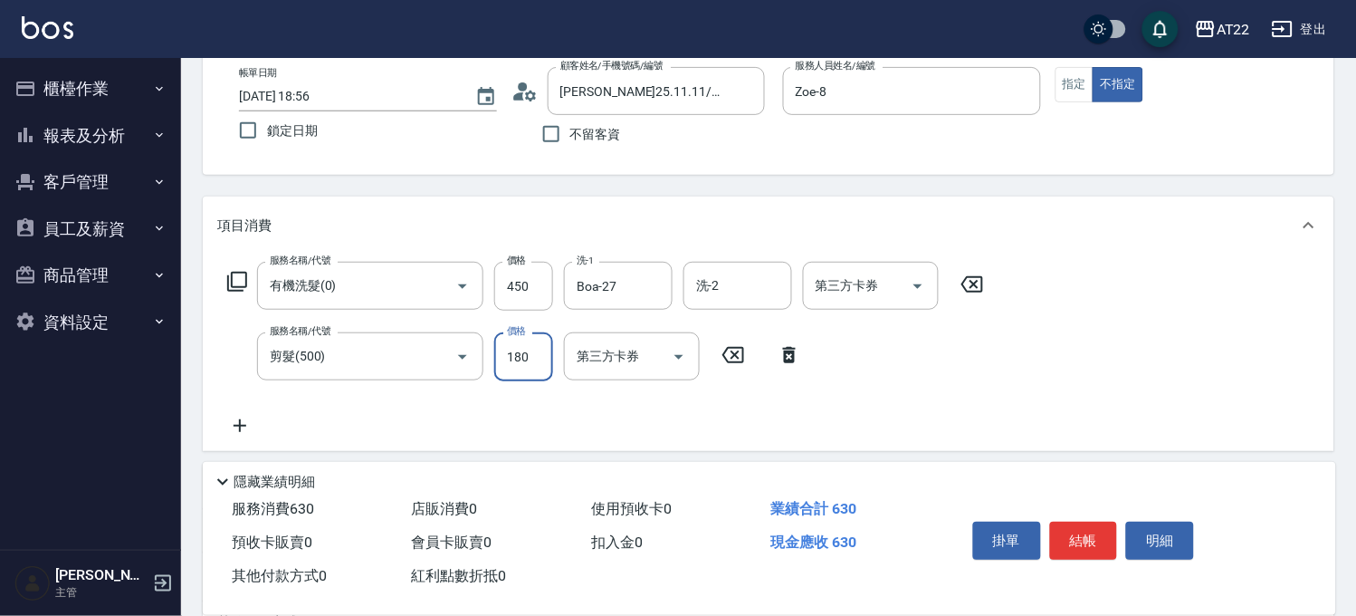
type input "180"
click at [231, 428] on icon at bounding box center [239, 426] width 45 height 22
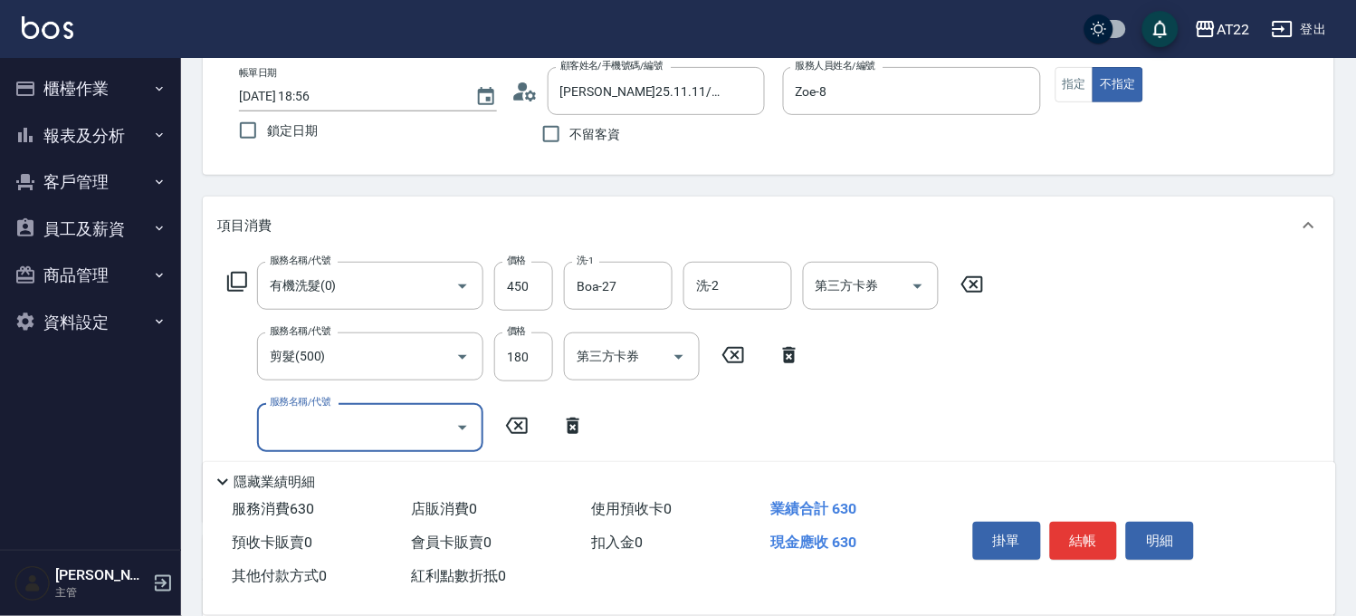
click at [578, 428] on icon at bounding box center [573, 425] width 13 height 16
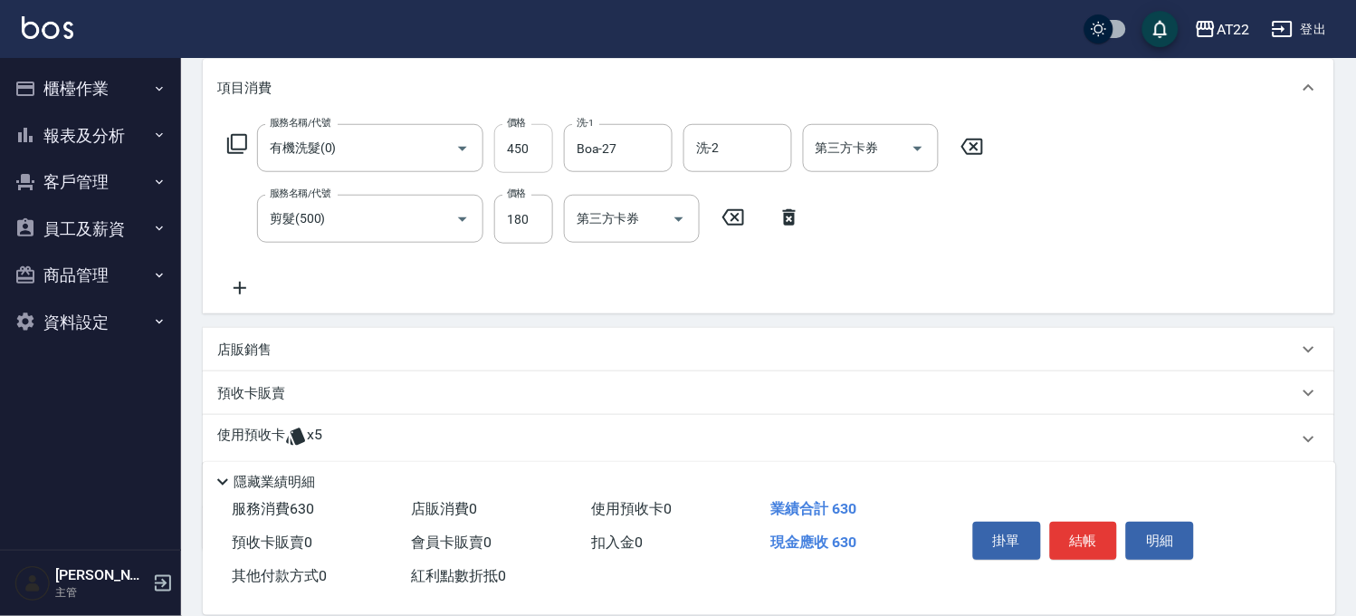
scroll to position [345, 0]
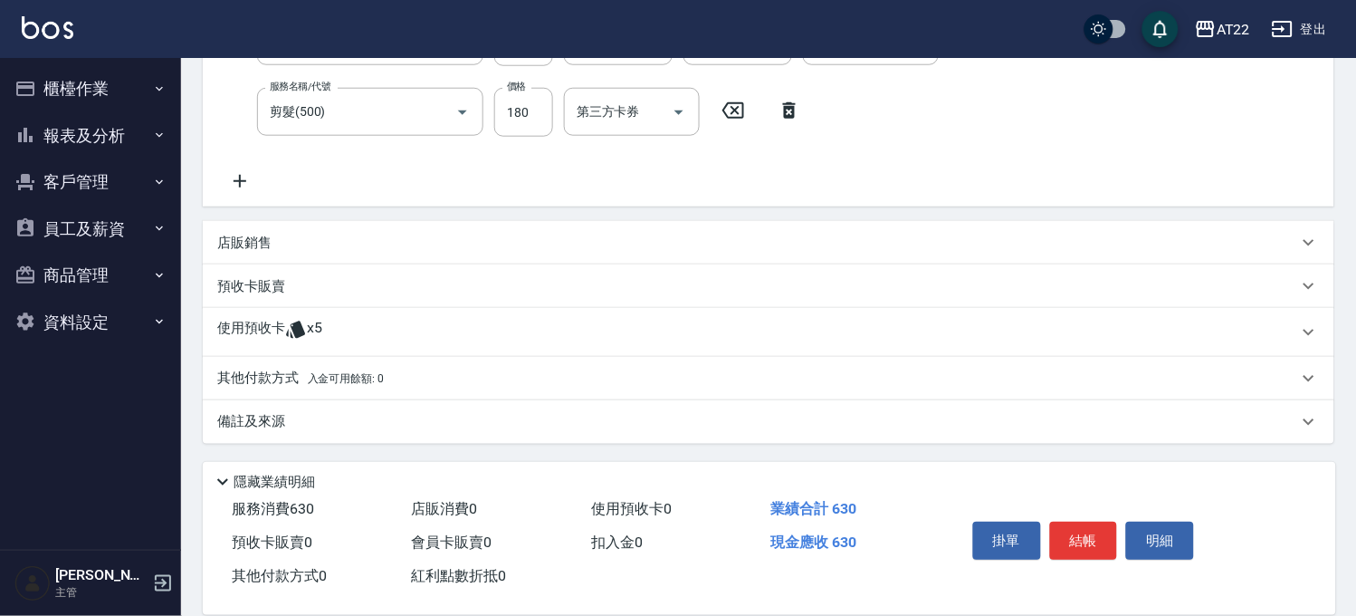
click at [349, 320] on div "使用預收卡 x5" at bounding box center [757, 332] width 1081 height 27
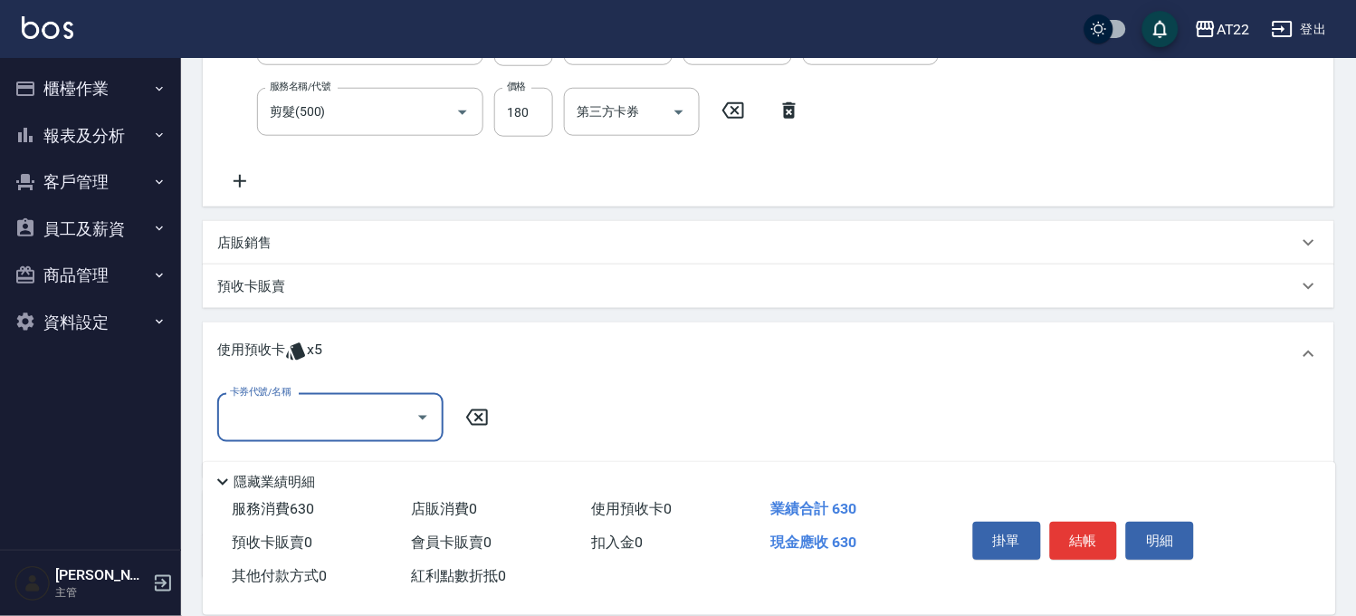
scroll to position [0, 0]
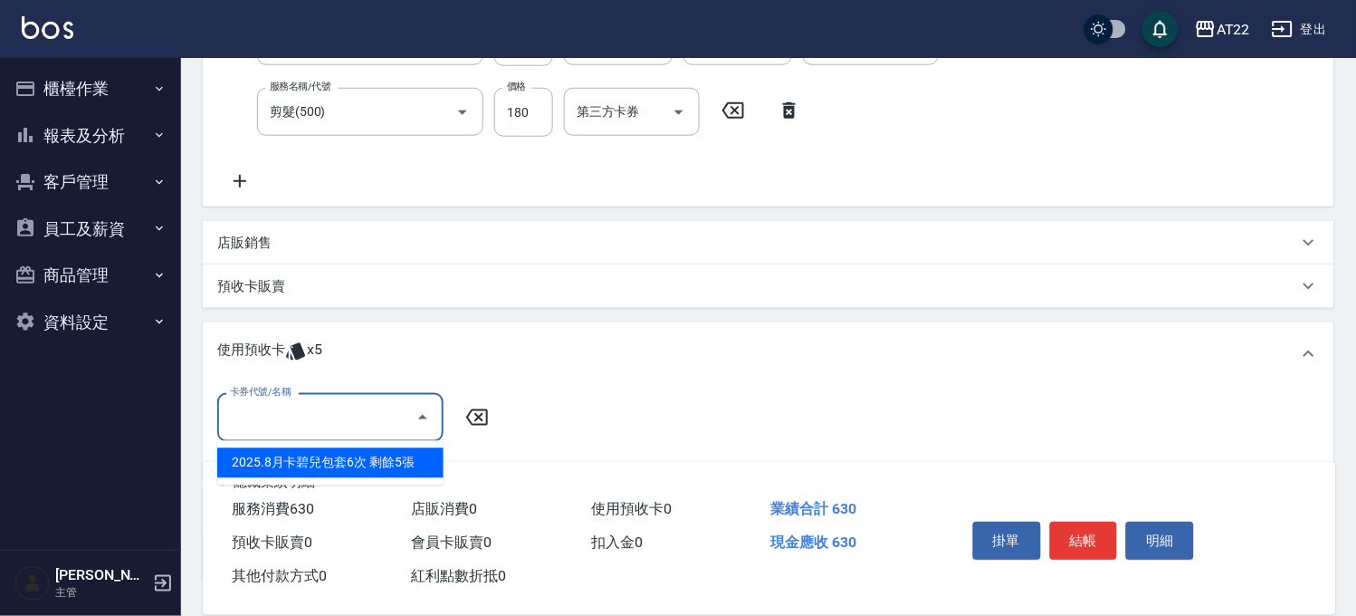
click at [309, 411] on input "卡券代號/名稱" at bounding box center [316, 417] width 183 height 32
click at [336, 451] on div "2025.8月卡碧兒包套6次 剩餘5張" at bounding box center [330, 463] width 226 height 30
type input "2025.8月卡碧兒包套6次"
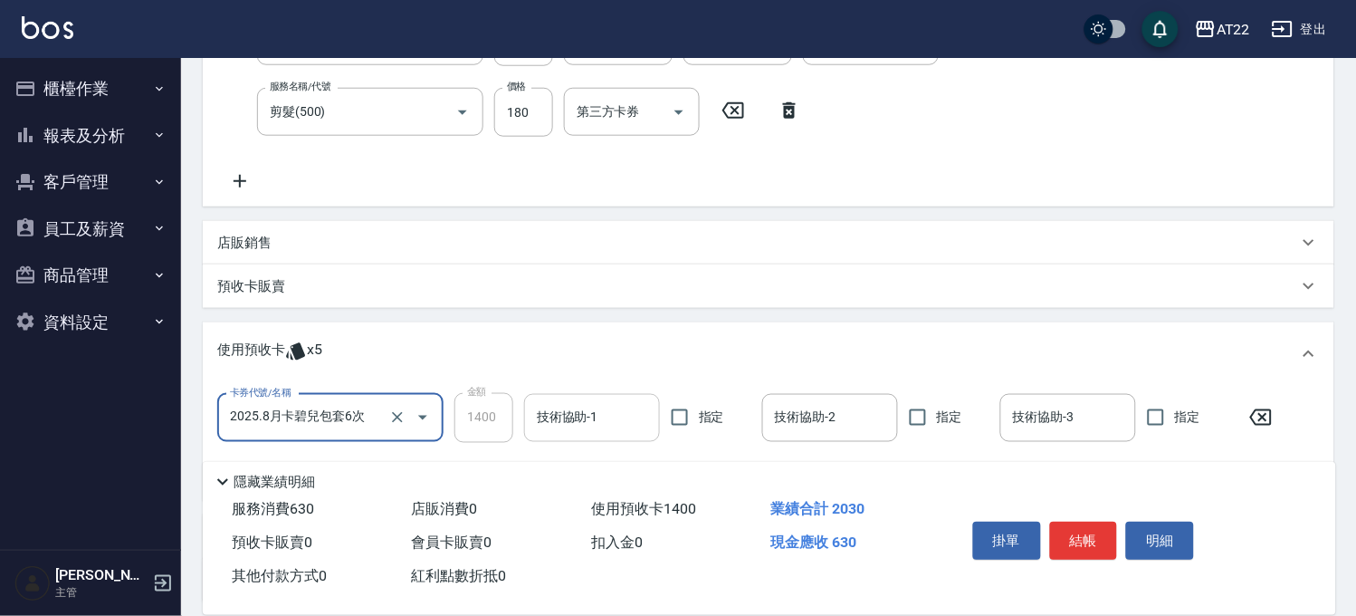
click at [597, 411] on input "技術協助-1" at bounding box center [591, 418] width 119 height 32
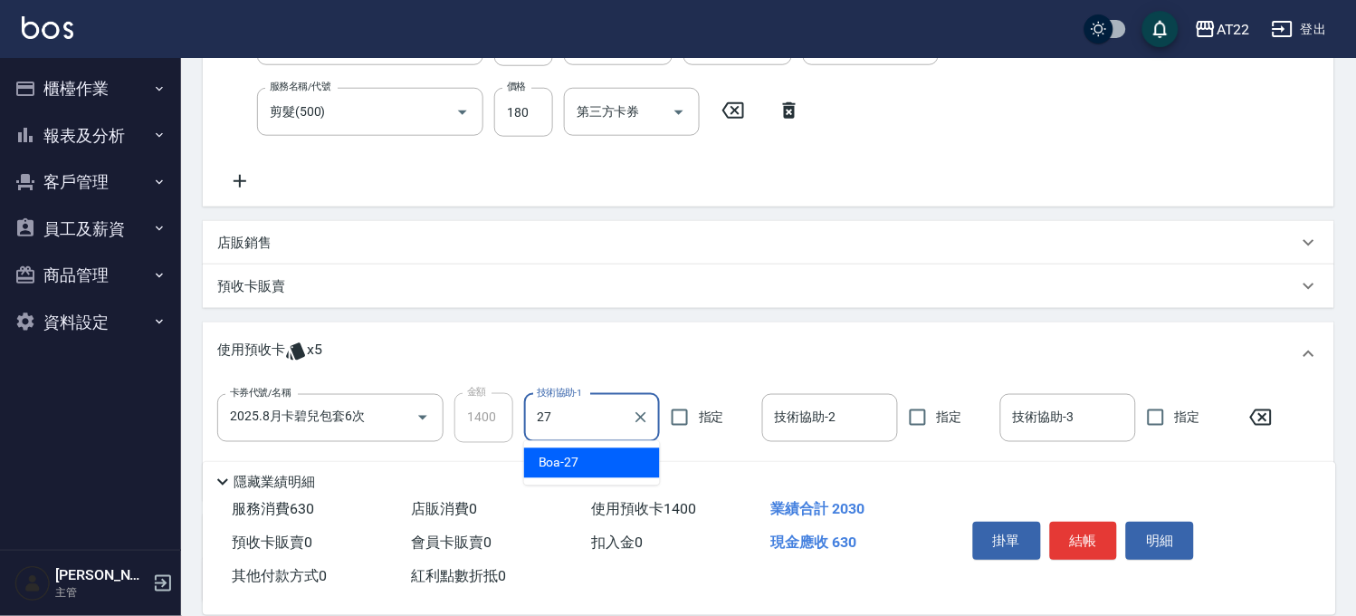
type input "Boa-27"
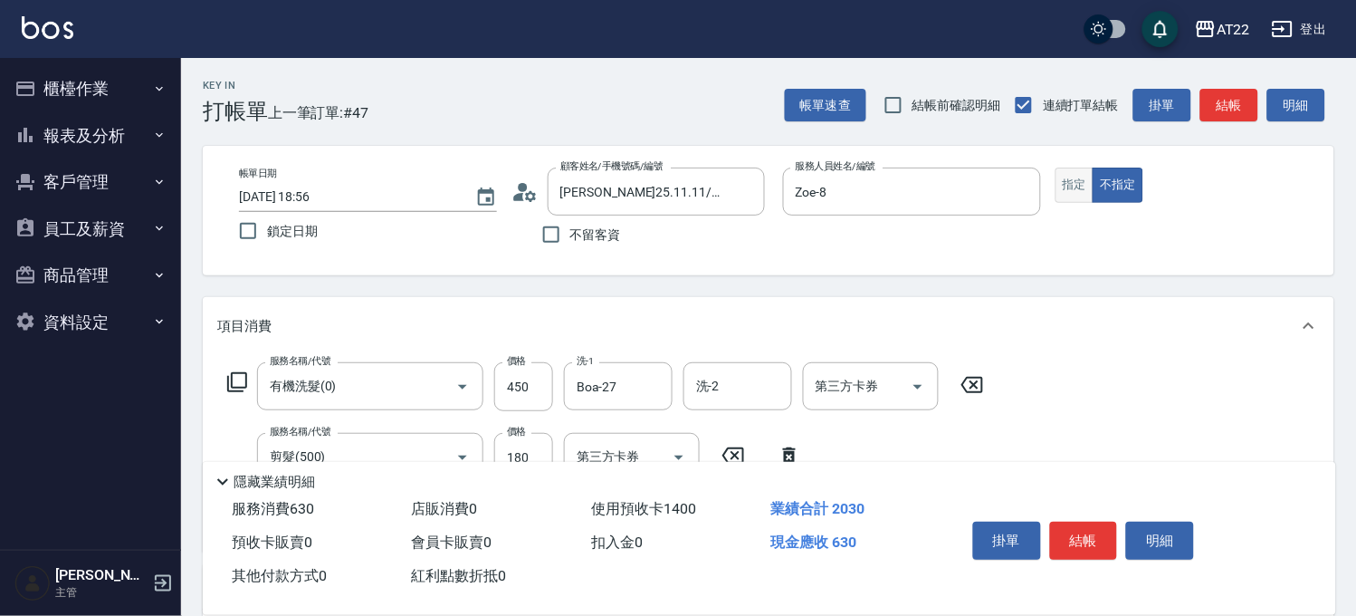
click at [1082, 178] on button "指定" at bounding box center [1075, 184] width 39 height 35
type button "true"
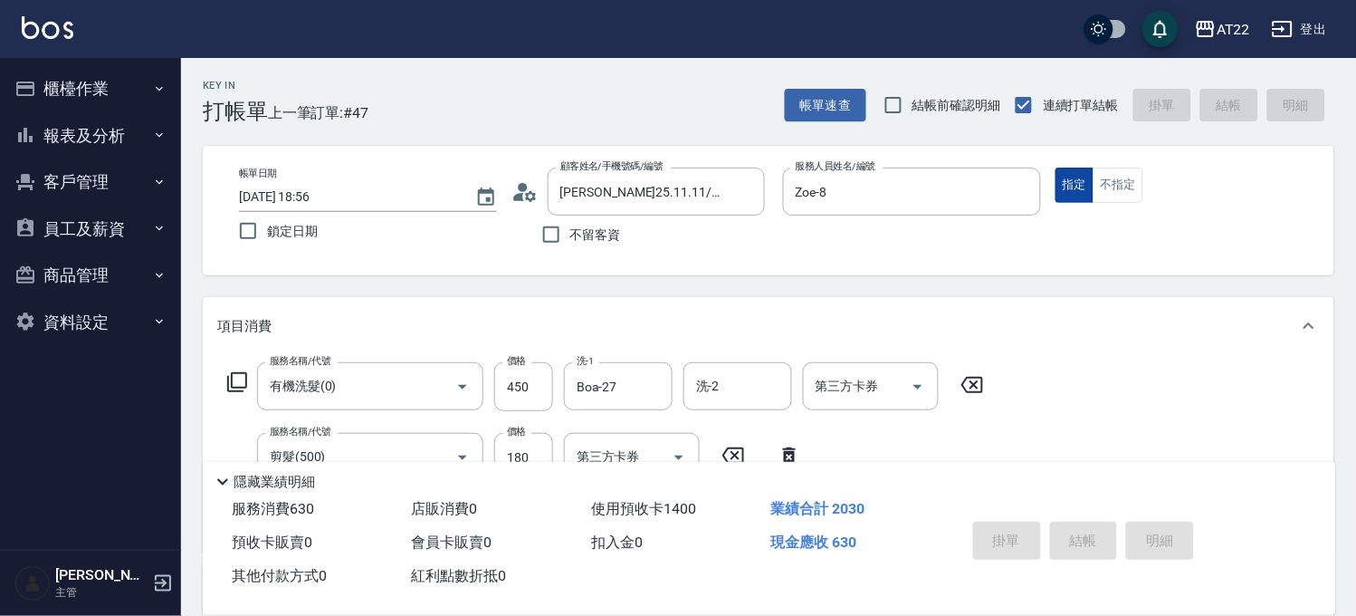
type input "[DATE] 18:58"
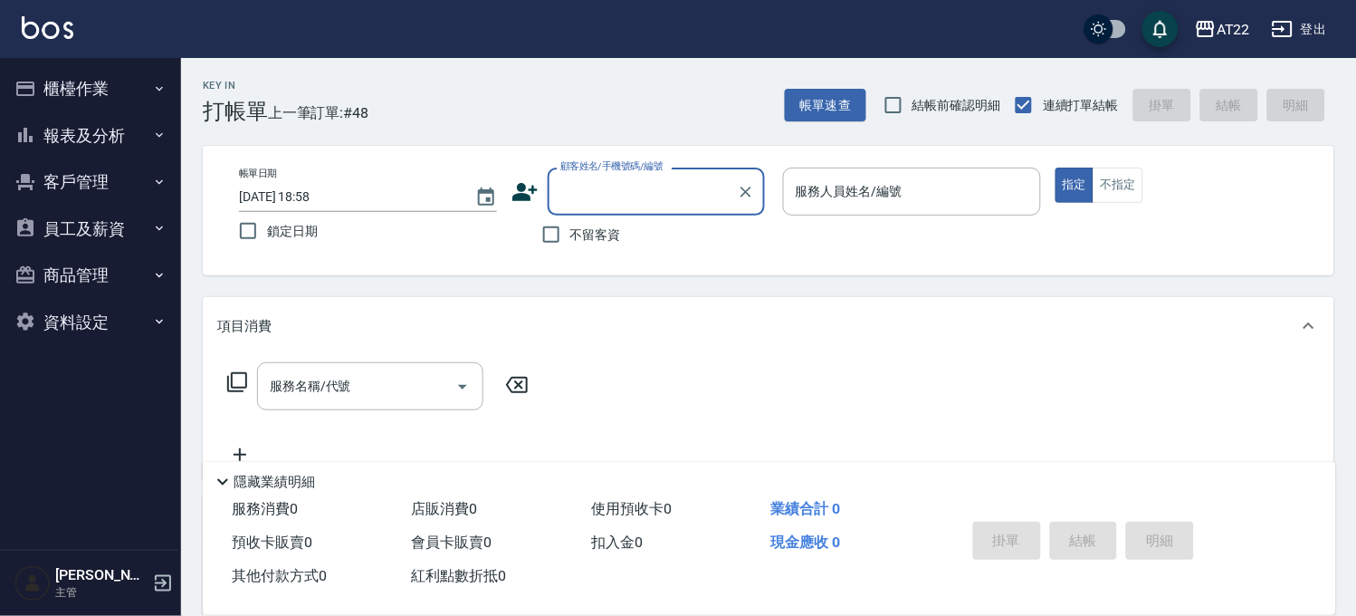
click at [127, 182] on button "客戶管理" at bounding box center [90, 181] width 167 height 47
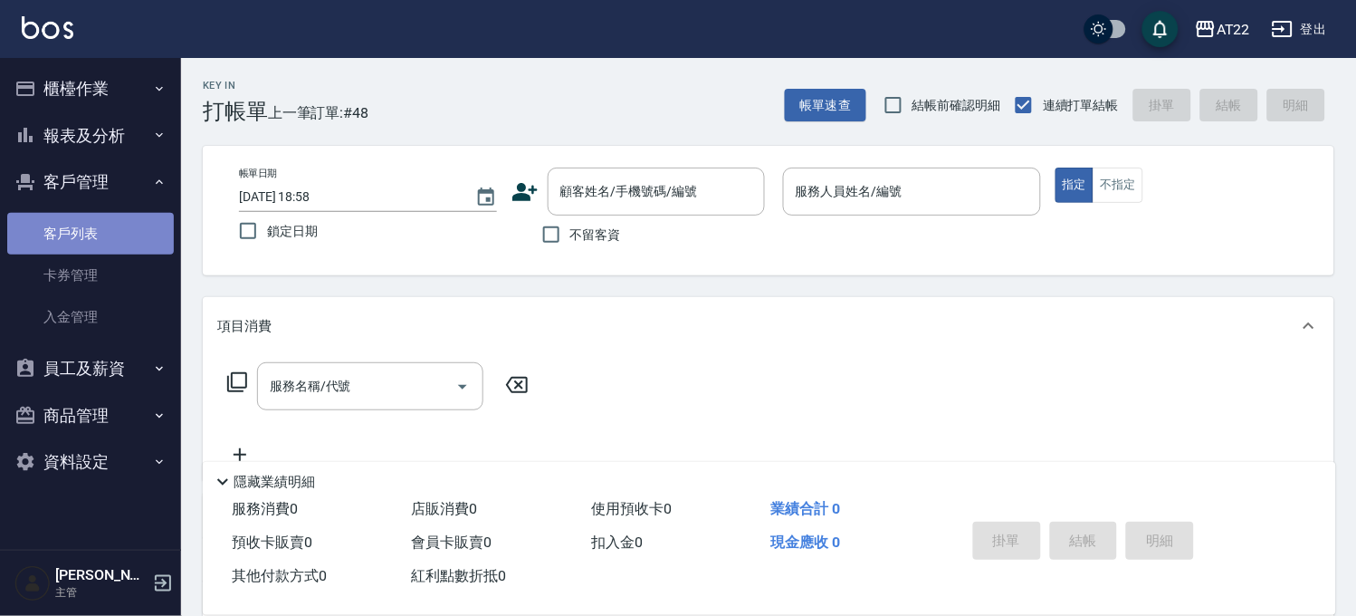
click at [119, 226] on link "客戶列表" at bounding box center [90, 234] width 167 height 42
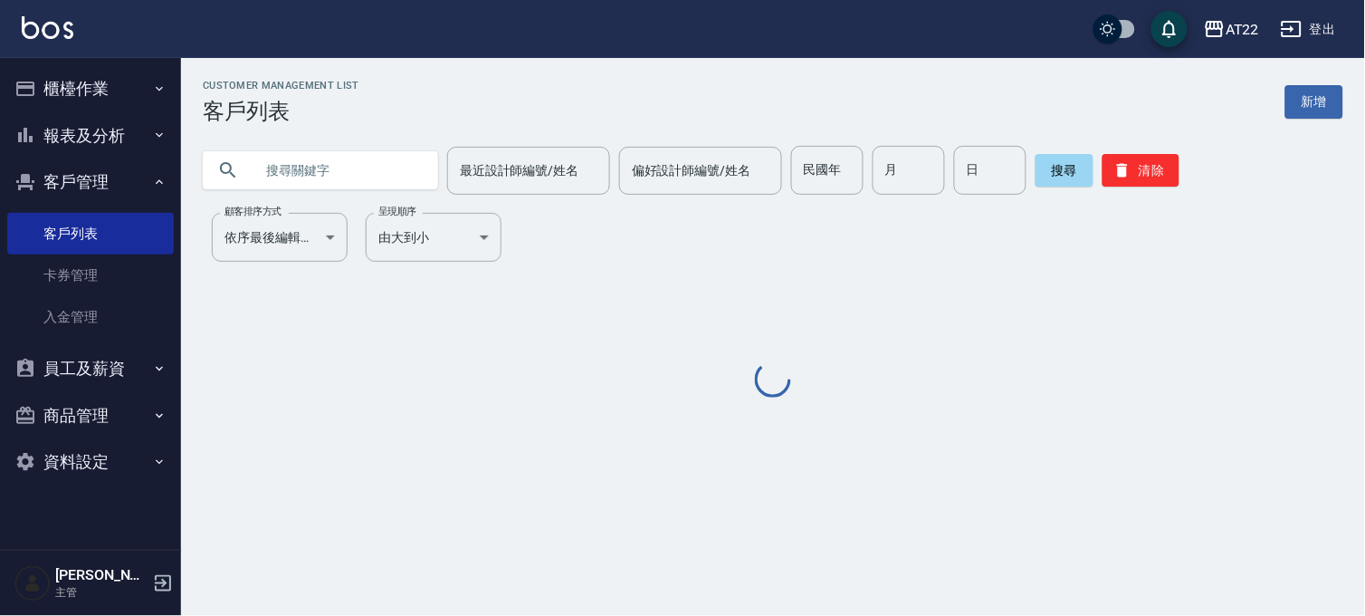
click at [331, 161] on input "text" at bounding box center [338, 170] width 170 height 49
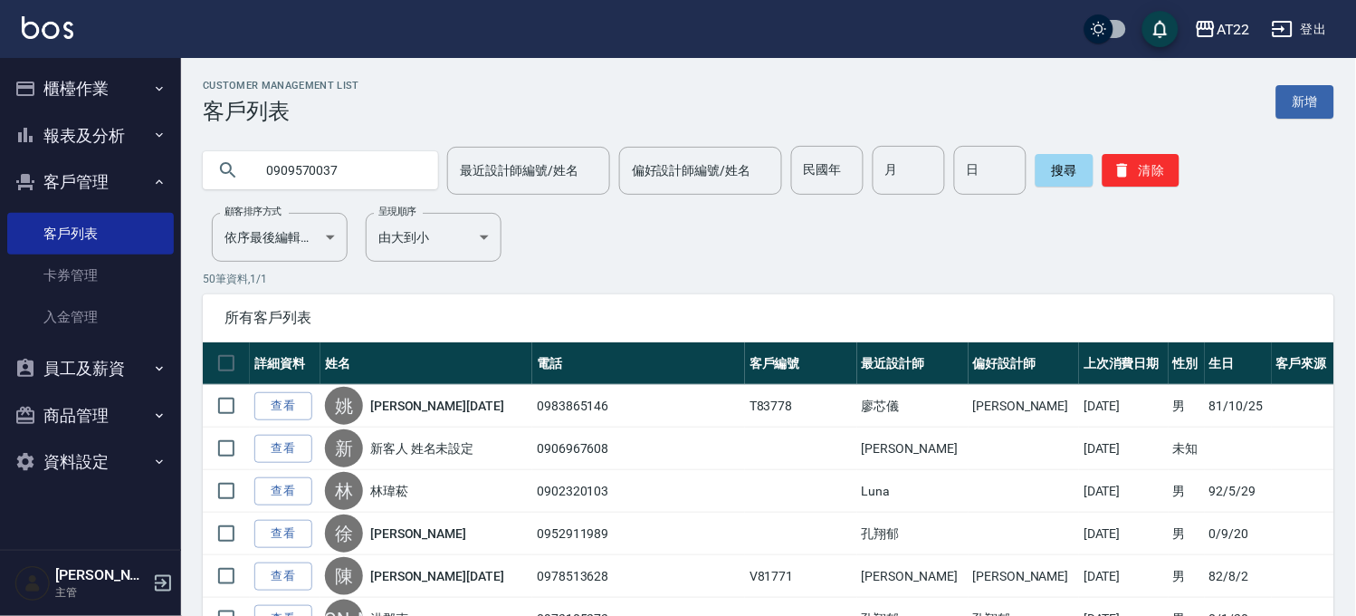
type input "0909570037"
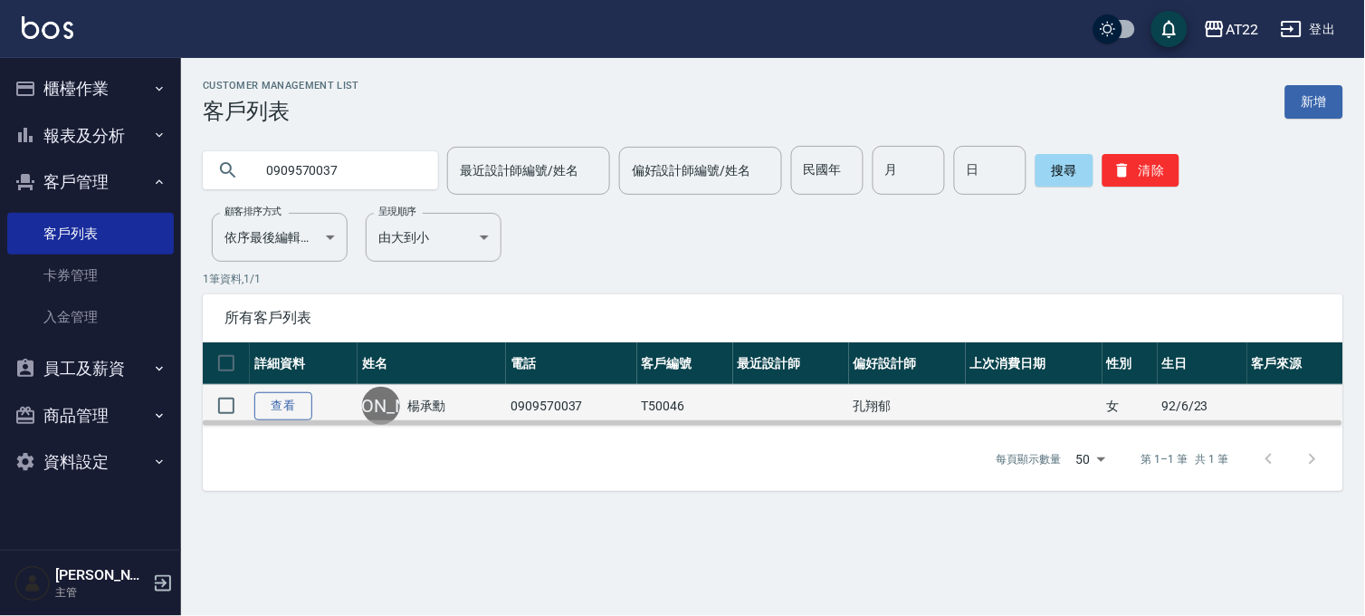
click at [270, 399] on link "查看" at bounding box center [283, 406] width 58 height 28
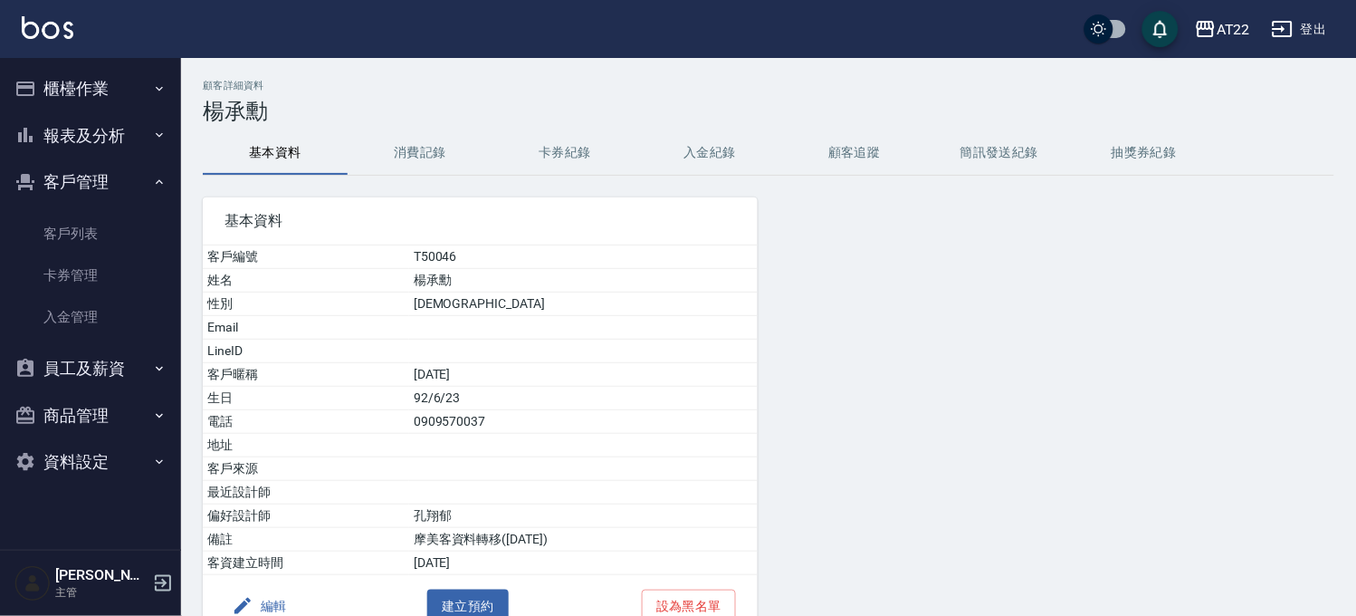
click at [447, 151] on button "消費記錄" at bounding box center [420, 152] width 145 height 43
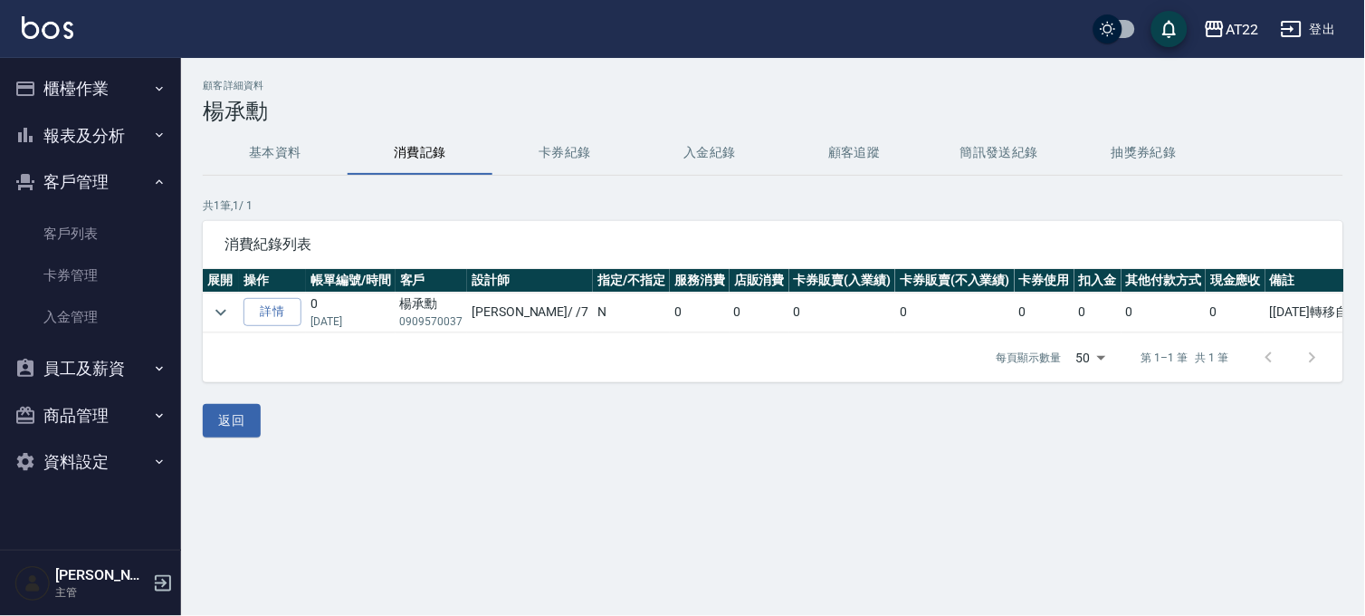
click at [320, 143] on button "基本資料" at bounding box center [275, 152] width 145 height 43
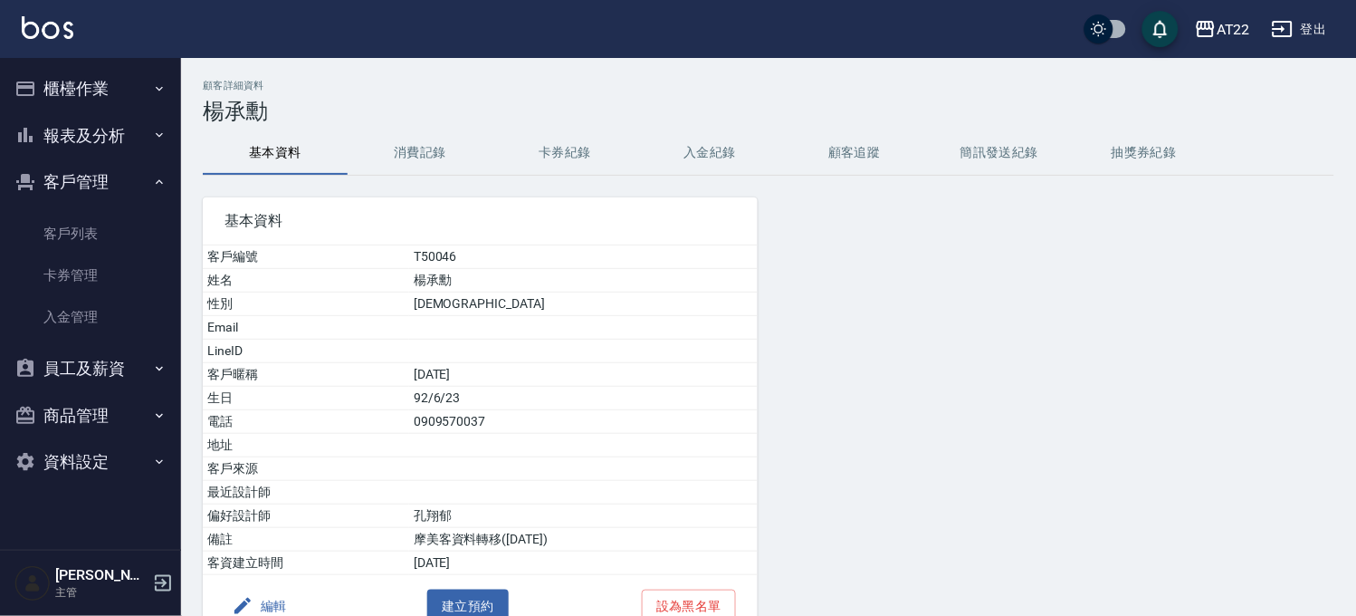
click at [89, 109] on button "櫃檯作業" at bounding box center [90, 88] width 167 height 47
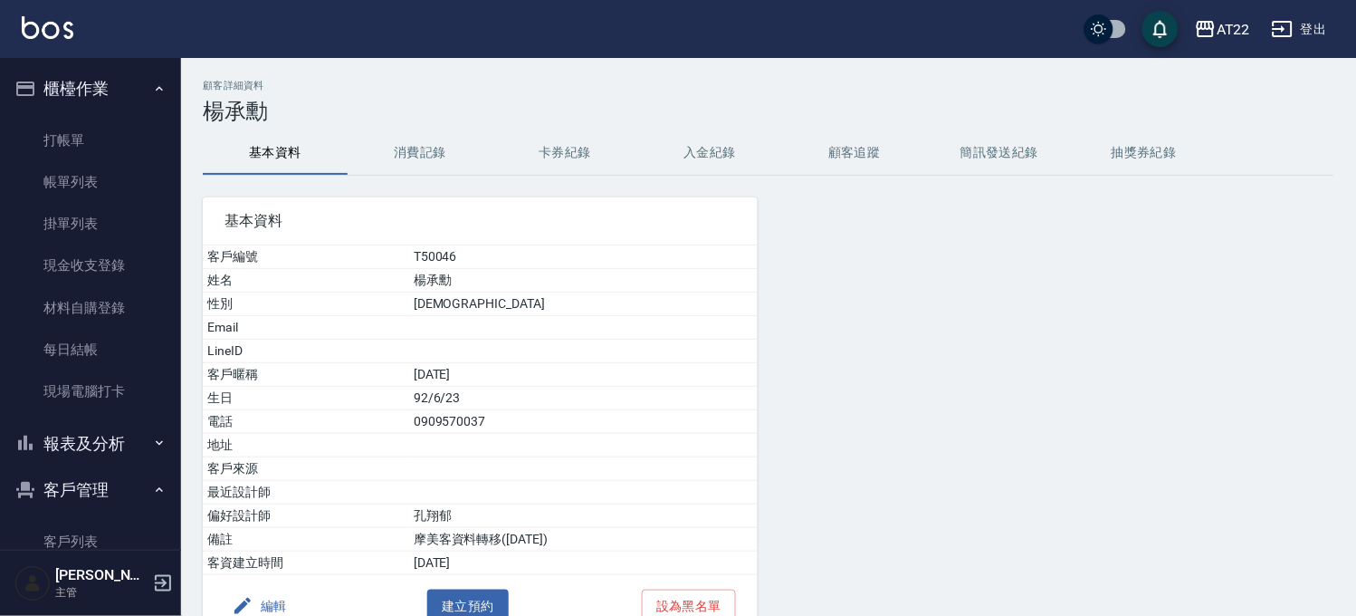
drag, startPoint x: 115, startPoint y: 142, endPoint x: 214, endPoint y: 147, distance: 98.8
click at [115, 142] on link "打帳單" at bounding box center [90, 140] width 167 height 42
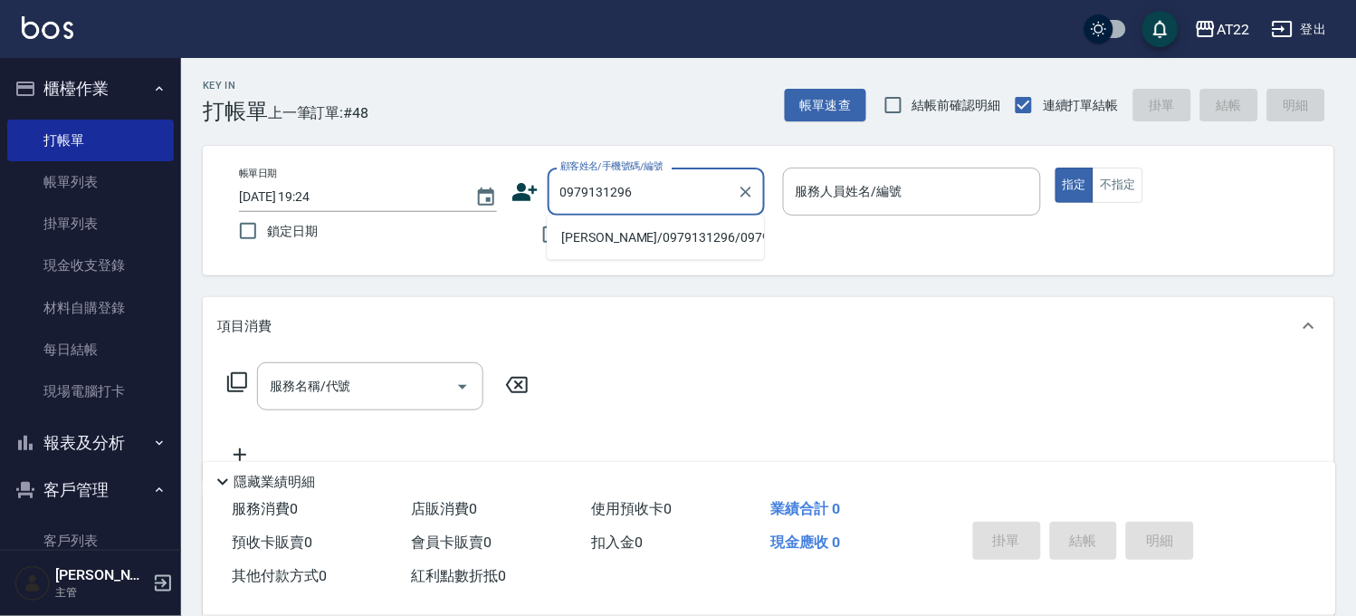
click at [658, 245] on li "[PERSON_NAME]/0979131296/0979131296" at bounding box center [655, 238] width 217 height 30
type input "[PERSON_NAME]/0979131296/0979131296"
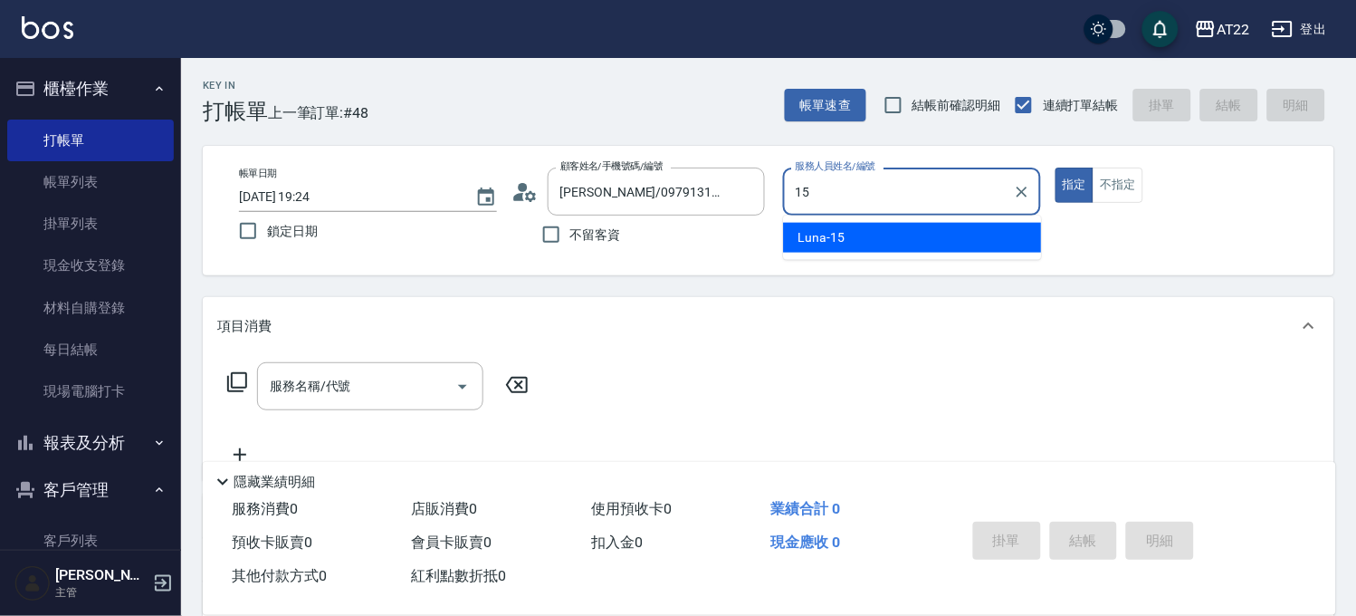
type input "Luna-15"
type button "true"
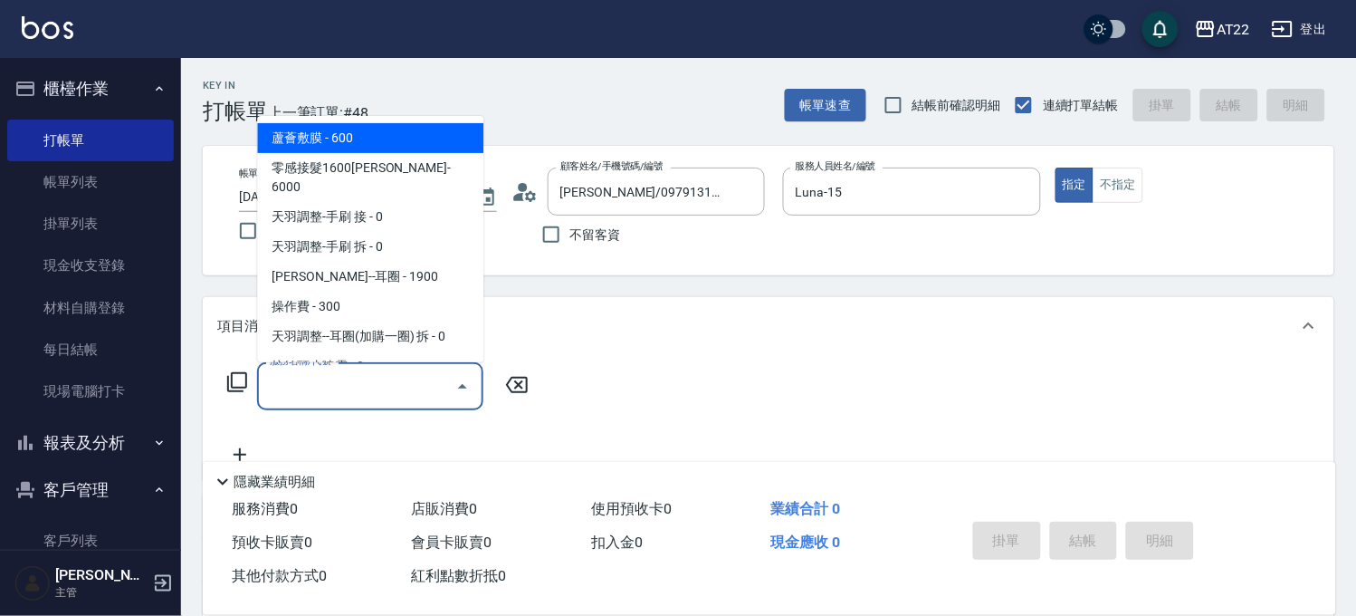
click at [374, 373] on input "服務名稱/代號" at bounding box center [356, 386] width 183 height 32
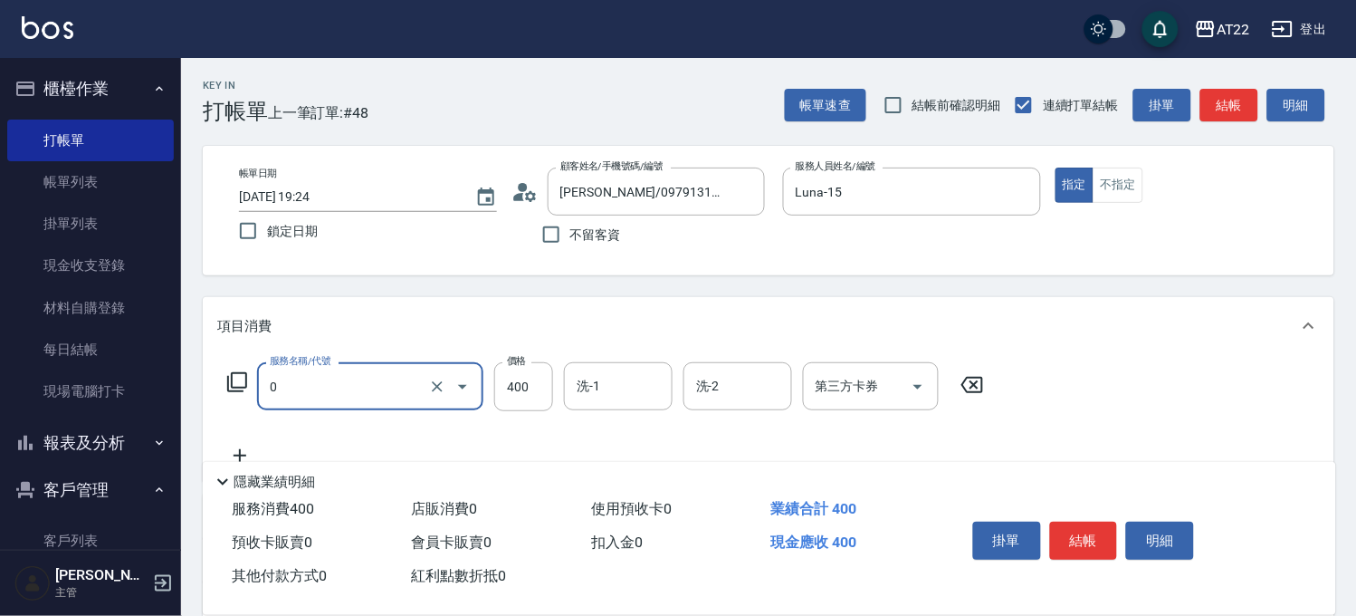
type input "有機洗髮(0)"
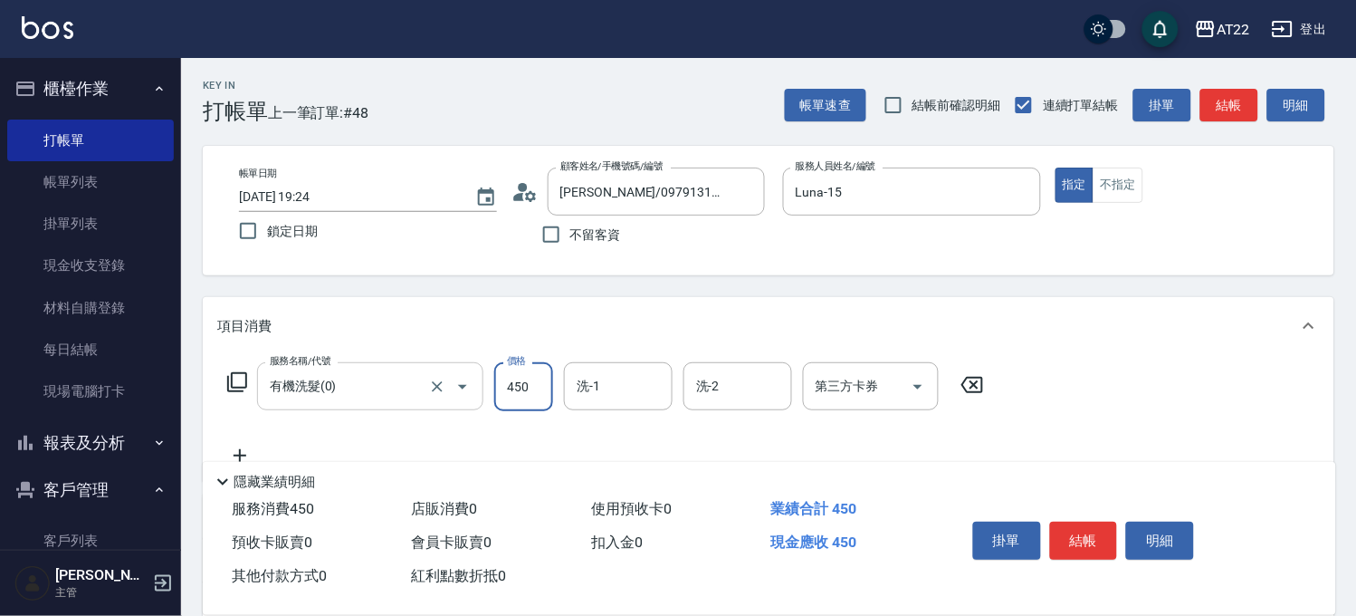
type input "450"
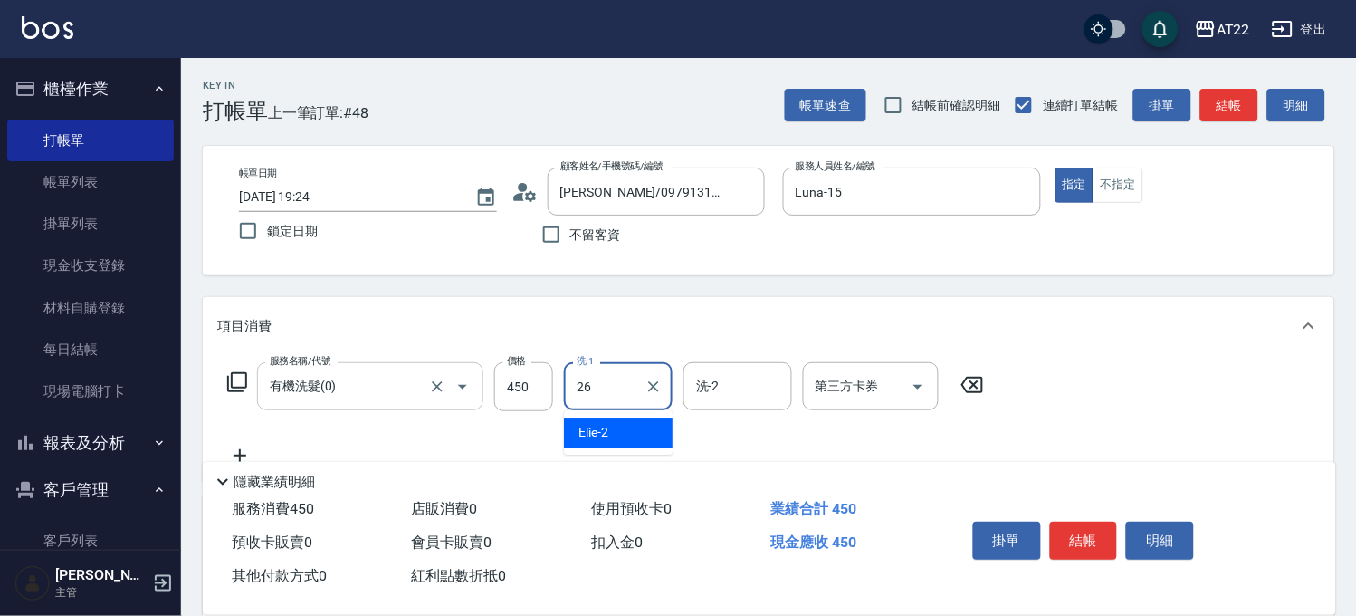
type input "Cinna-26"
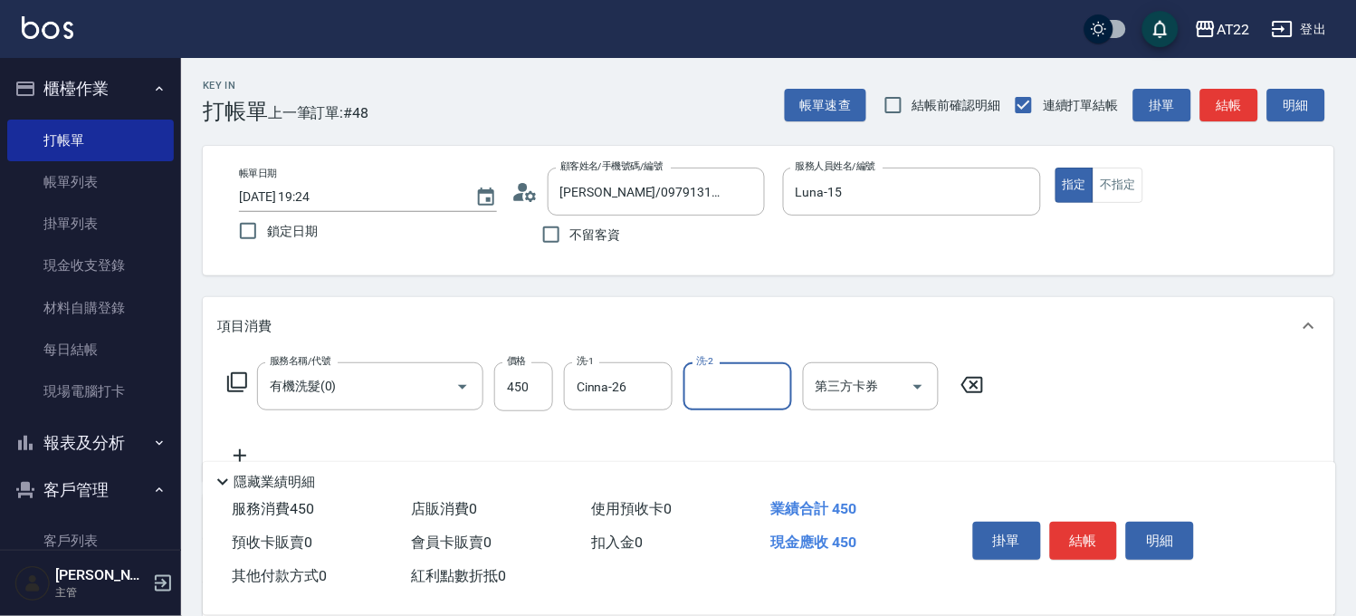
scroll to position [100, 0]
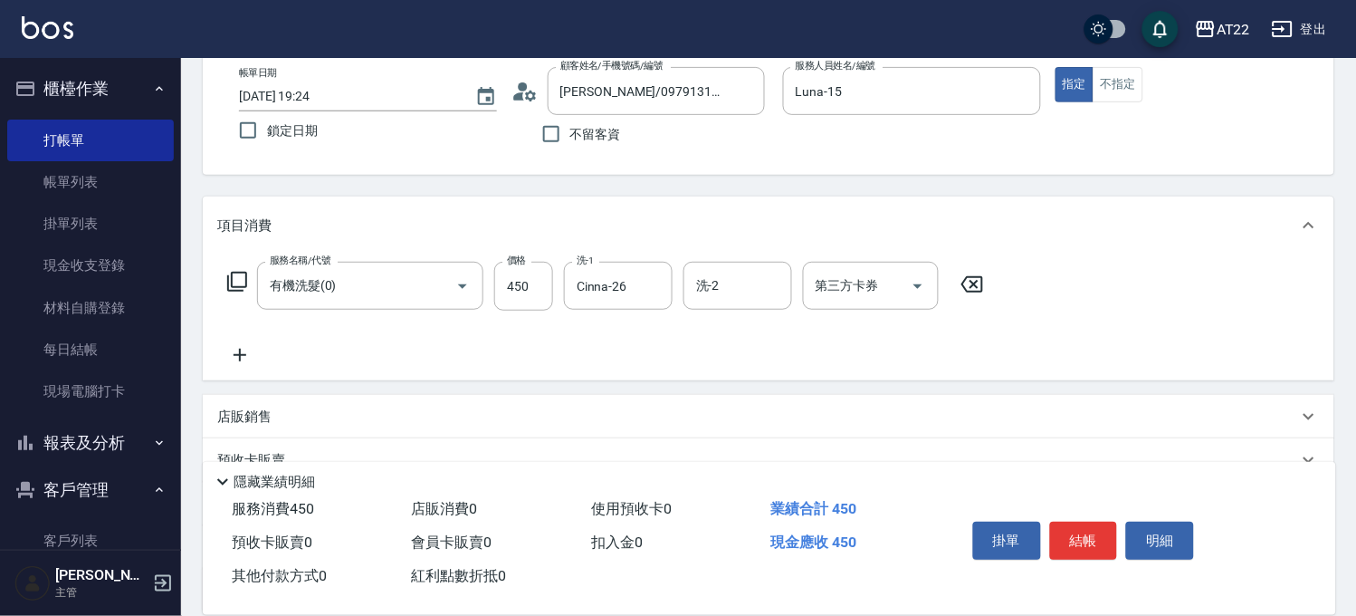
click at [237, 346] on icon at bounding box center [239, 355] width 45 height 22
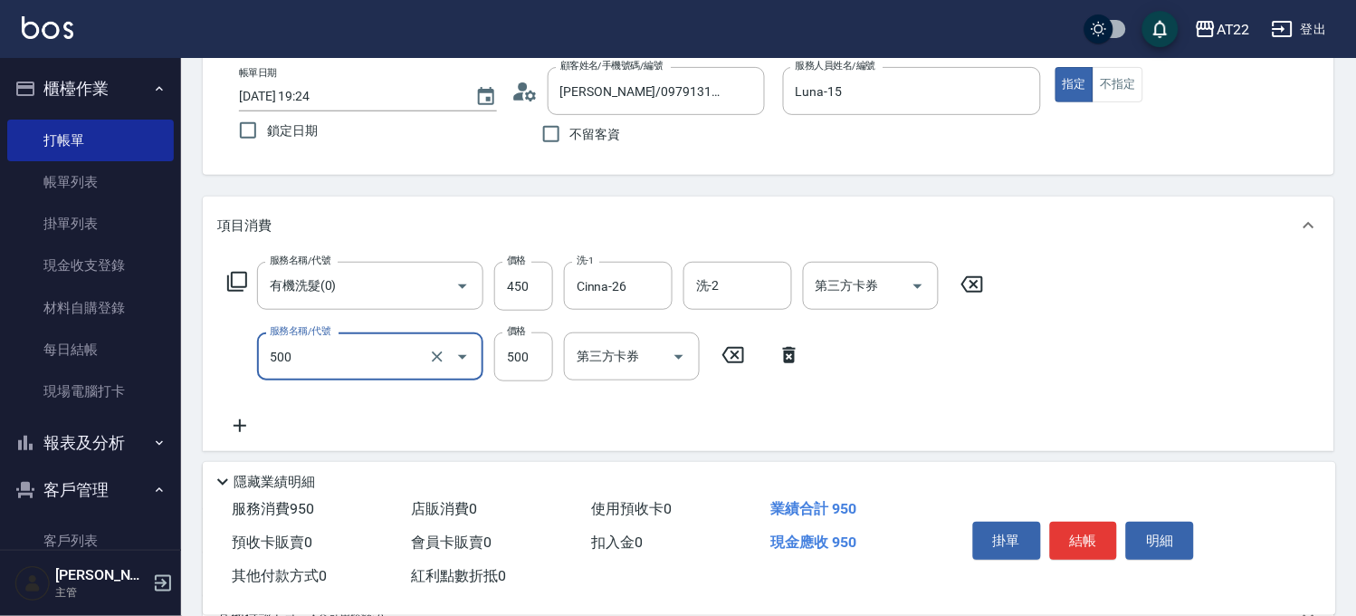
type input "剪髮(500)"
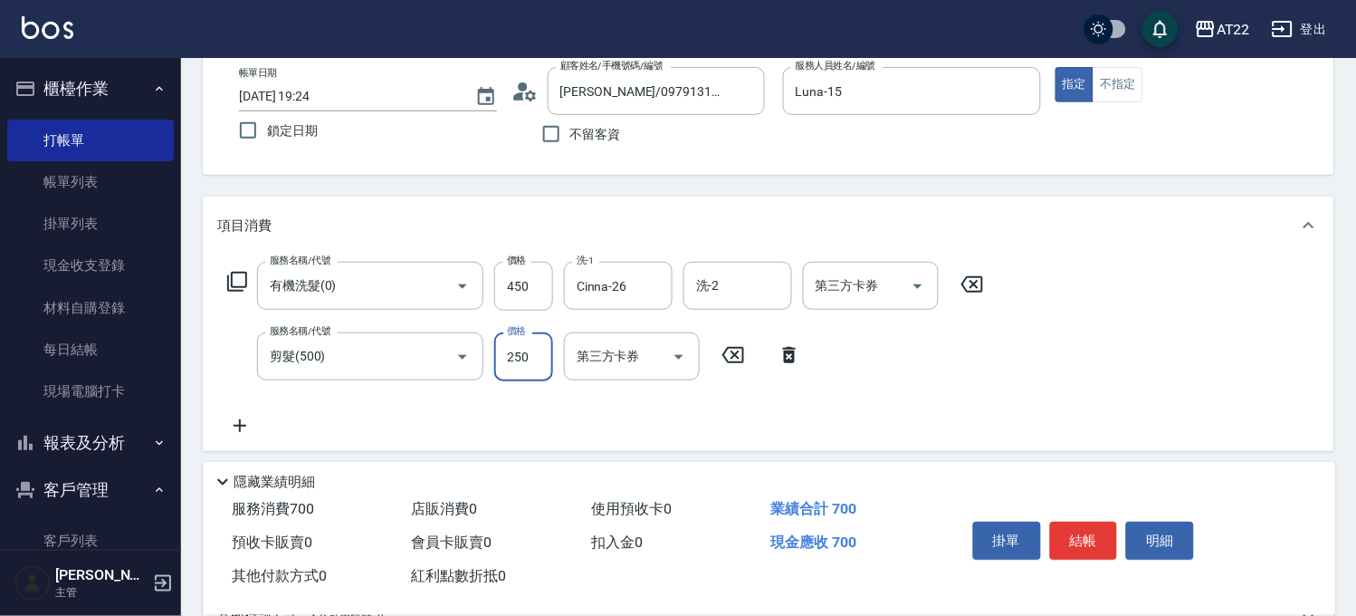
type input "250"
click at [238, 427] on icon at bounding box center [239, 426] width 45 height 22
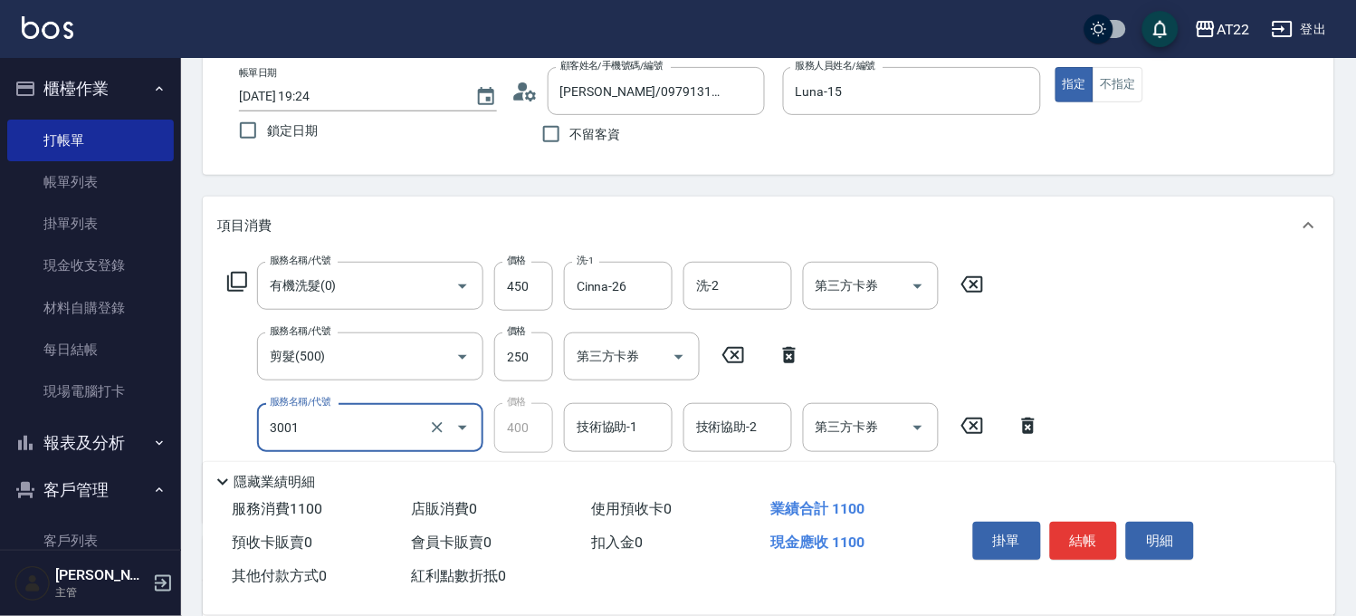
type input "側邊燙貼(3001)"
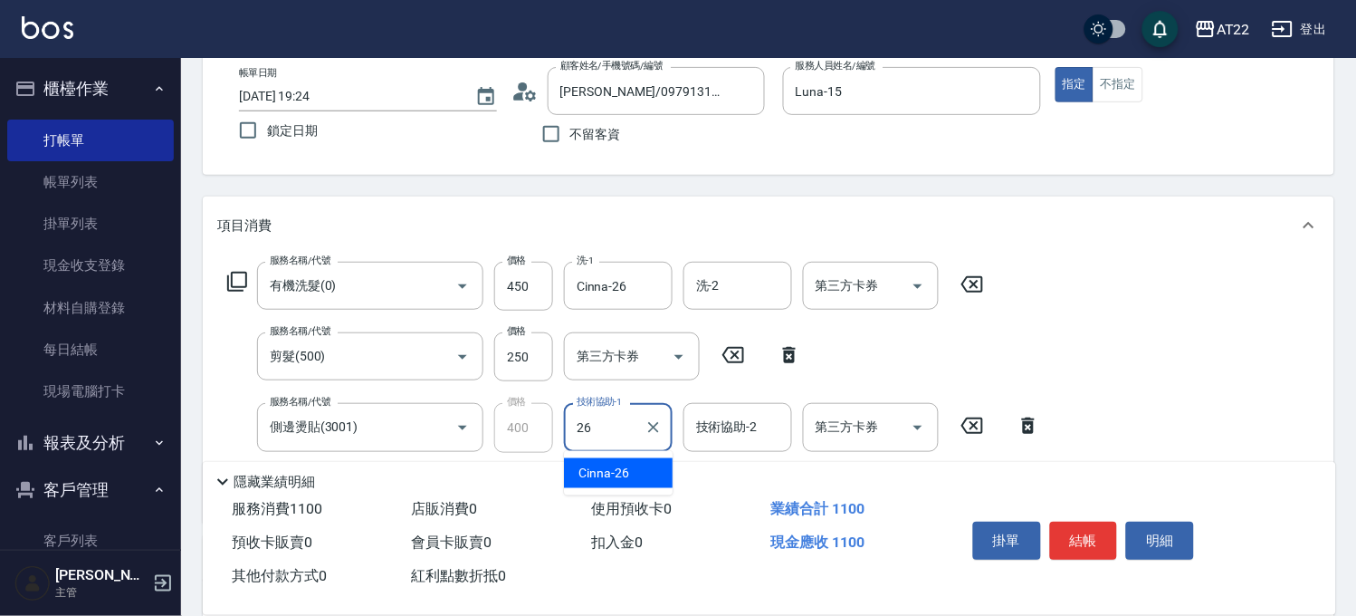
type input "Cinna-26"
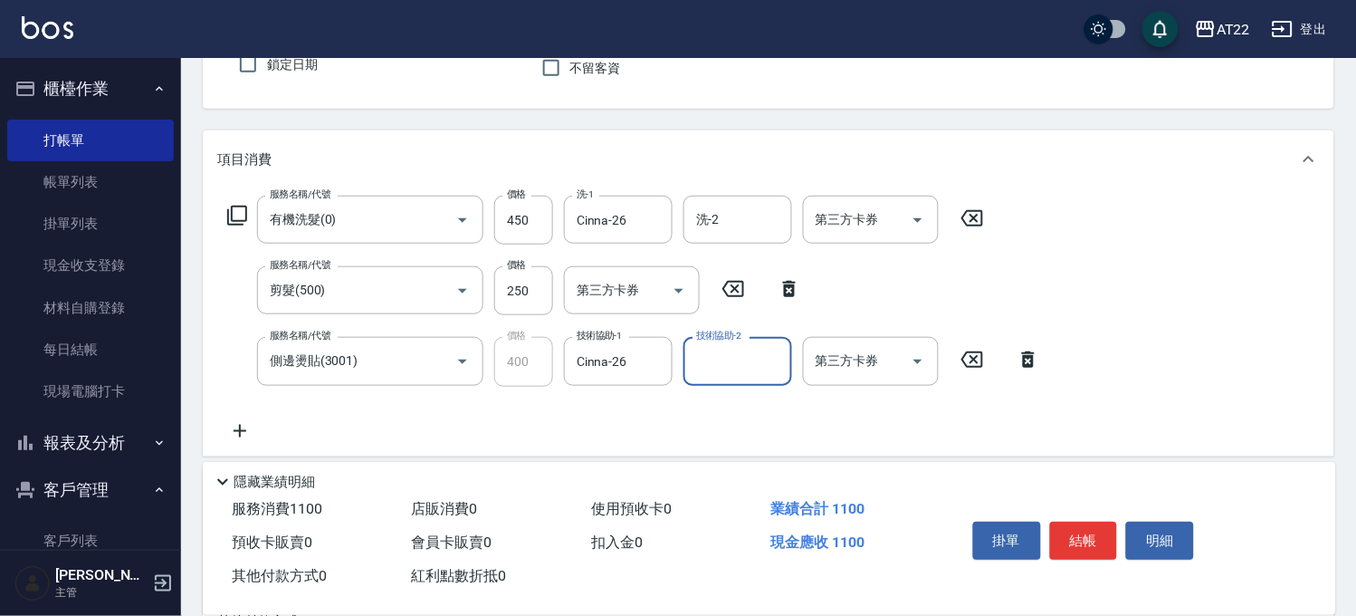
scroll to position [201, 0]
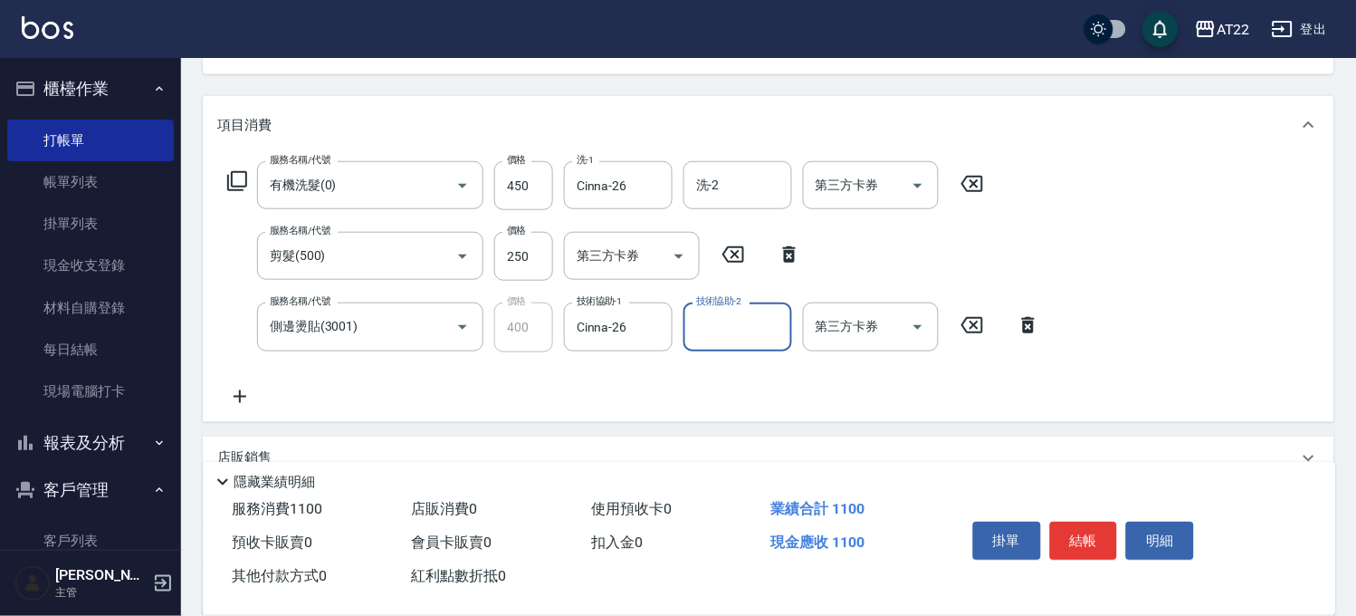
click at [241, 396] on icon at bounding box center [240, 396] width 13 height 13
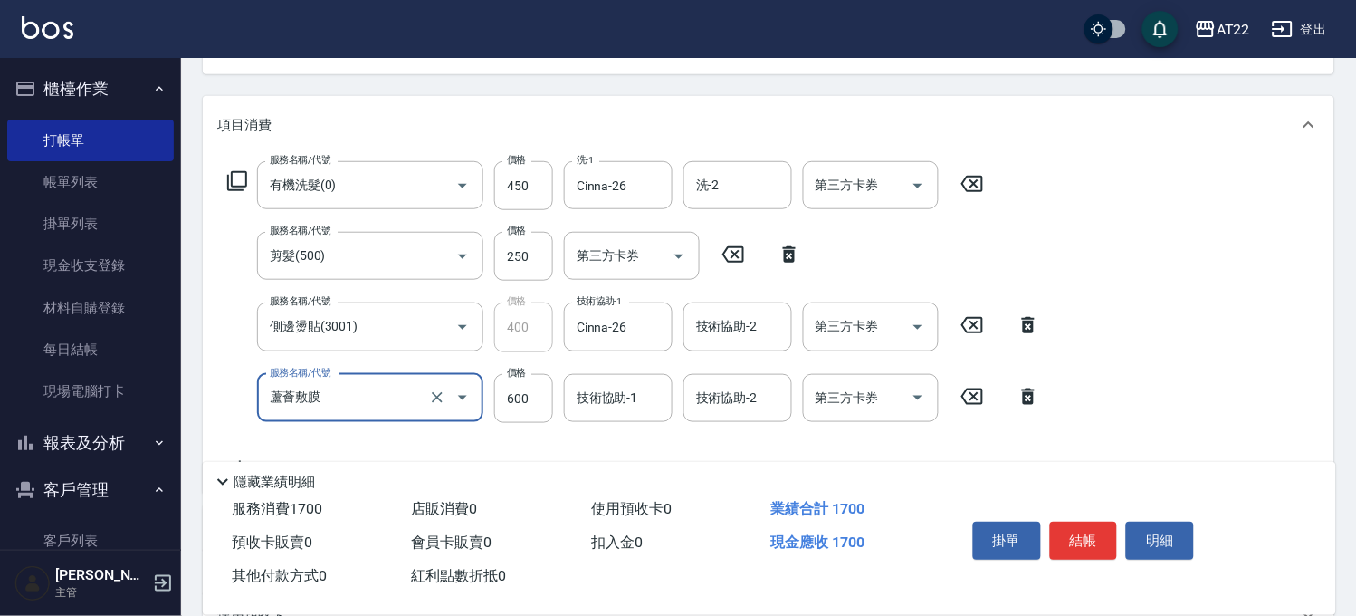
type input "蘆薈敷膜"
type input "600"
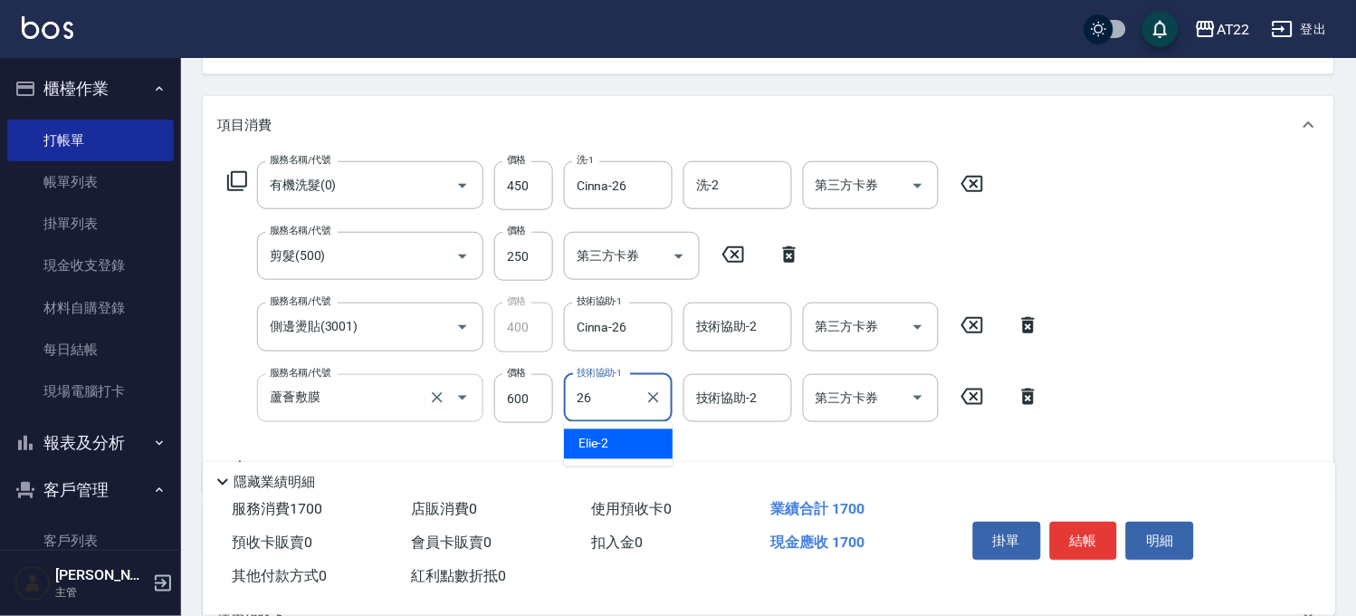
type input "Cinna-26"
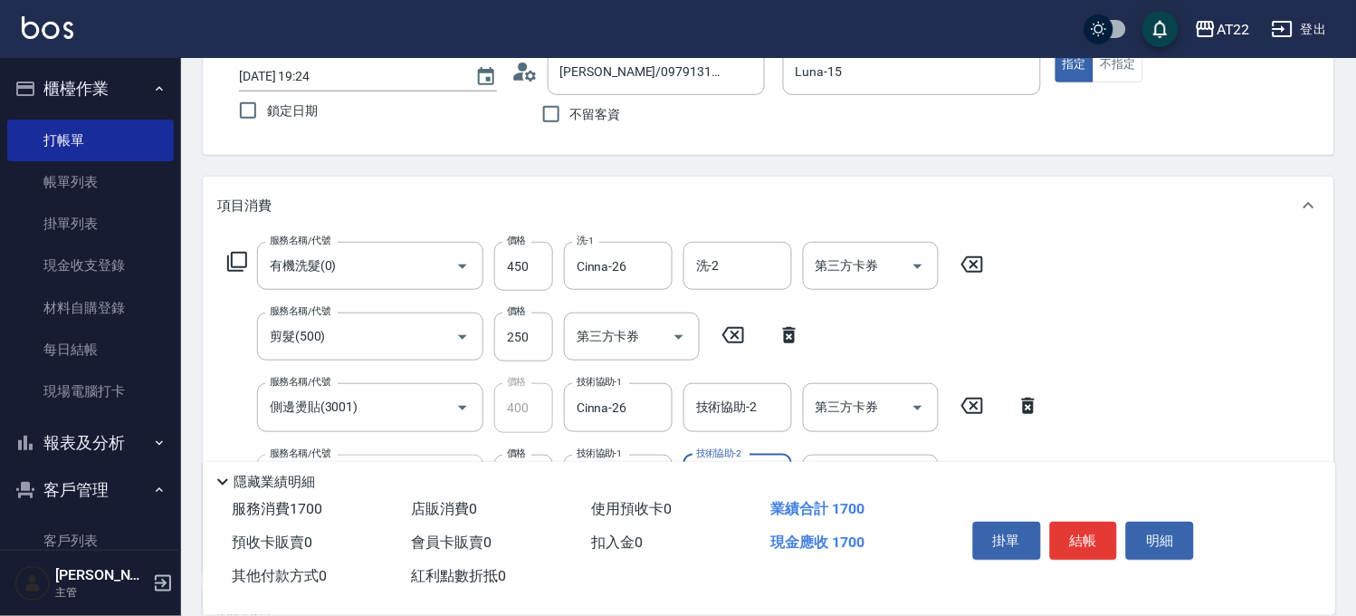
scroll to position [0, 0]
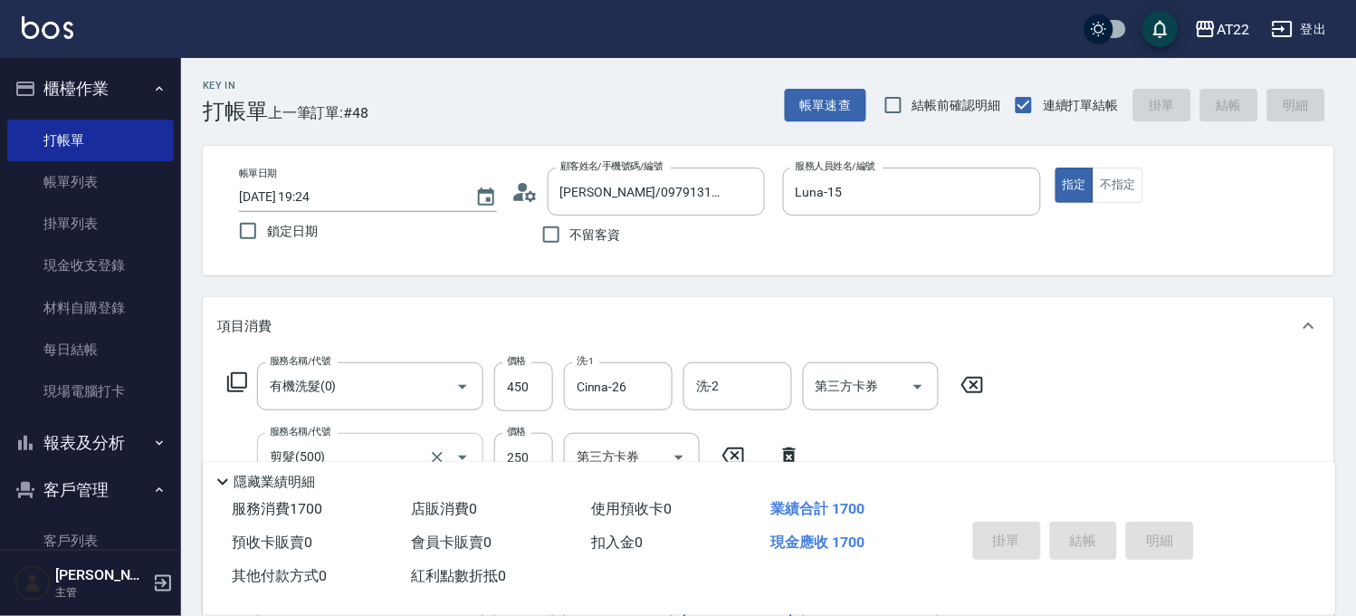
type input "2025/09/21 19:25"
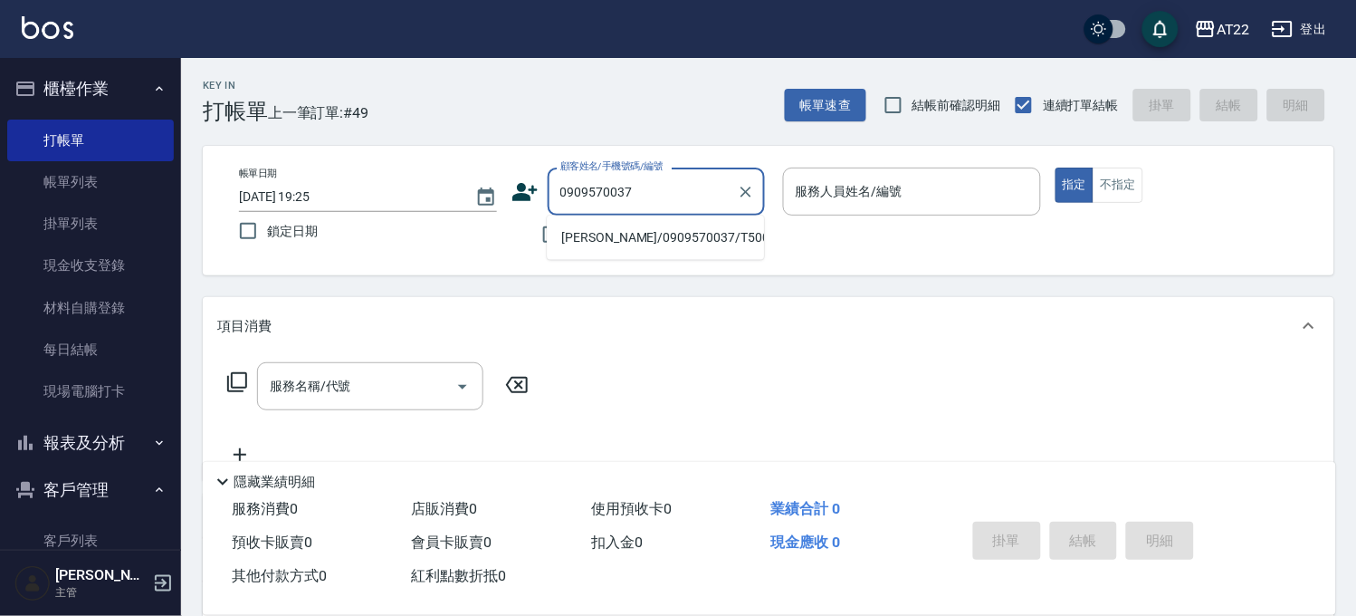
click at [711, 235] on li "楊承勳/0909570037/T50046" at bounding box center [655, 238] width 217 height 30
type input "楊承勳/0909570037/T50046"
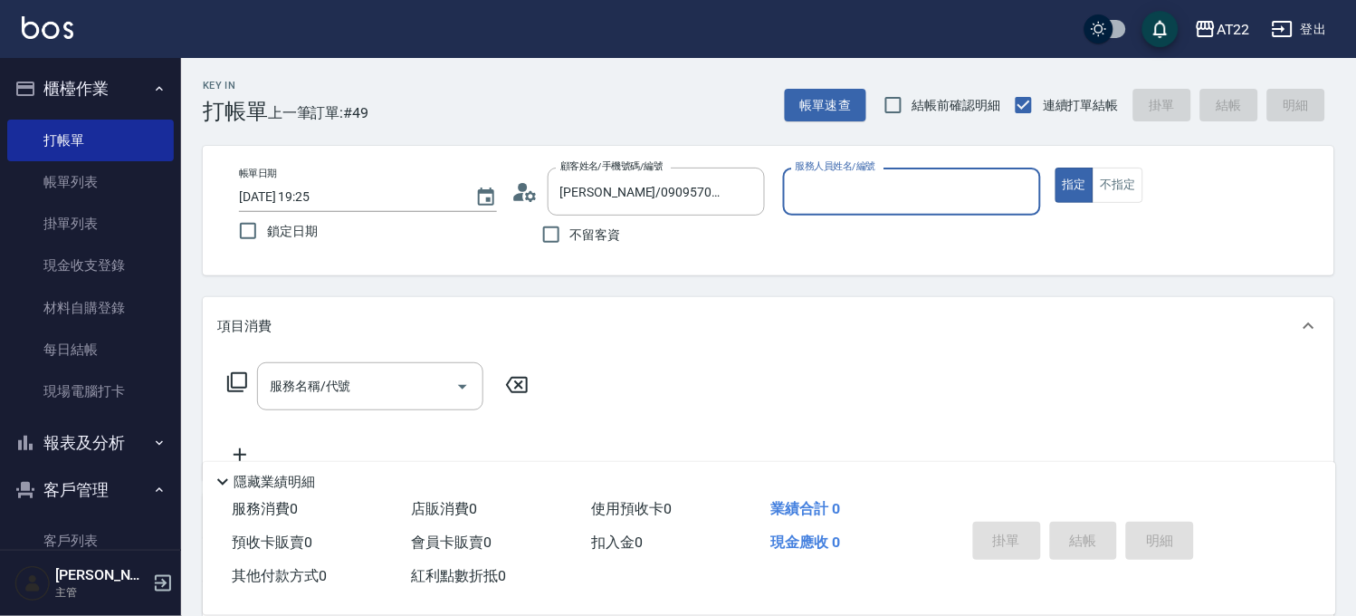
type input "Allen-7"
click at [385, 387] on input "服務名稱/代號" at bounding box center [356, 386] width 183 height 32
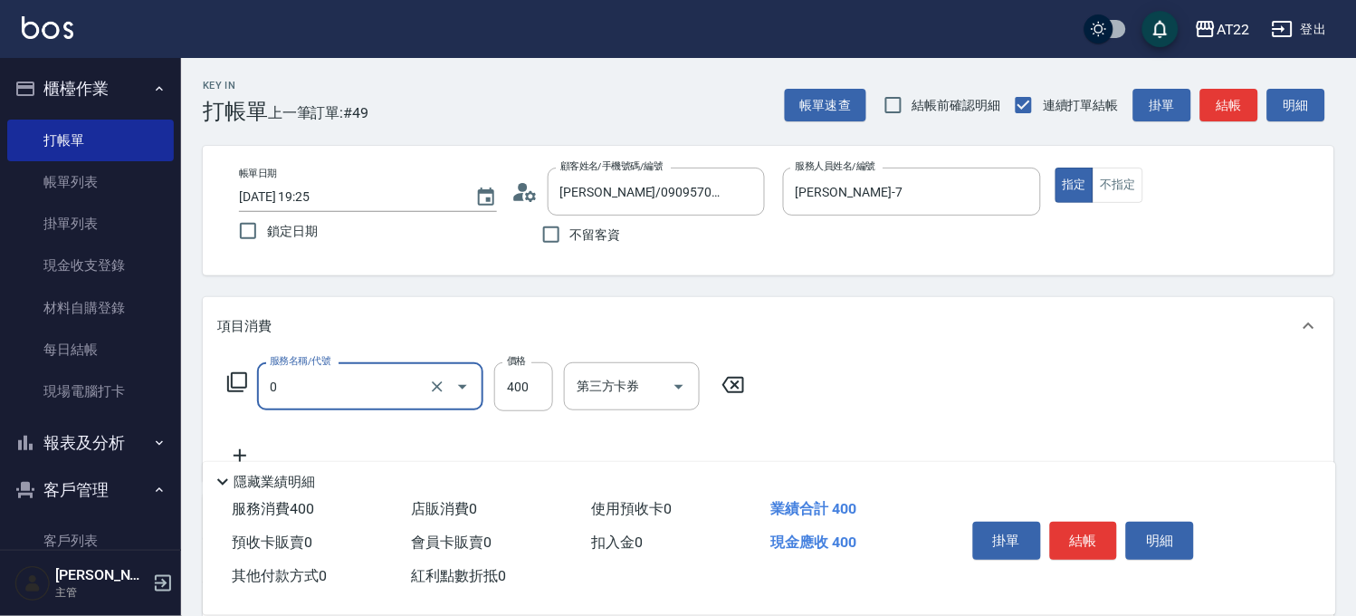
type input "有機洗髮(0)"
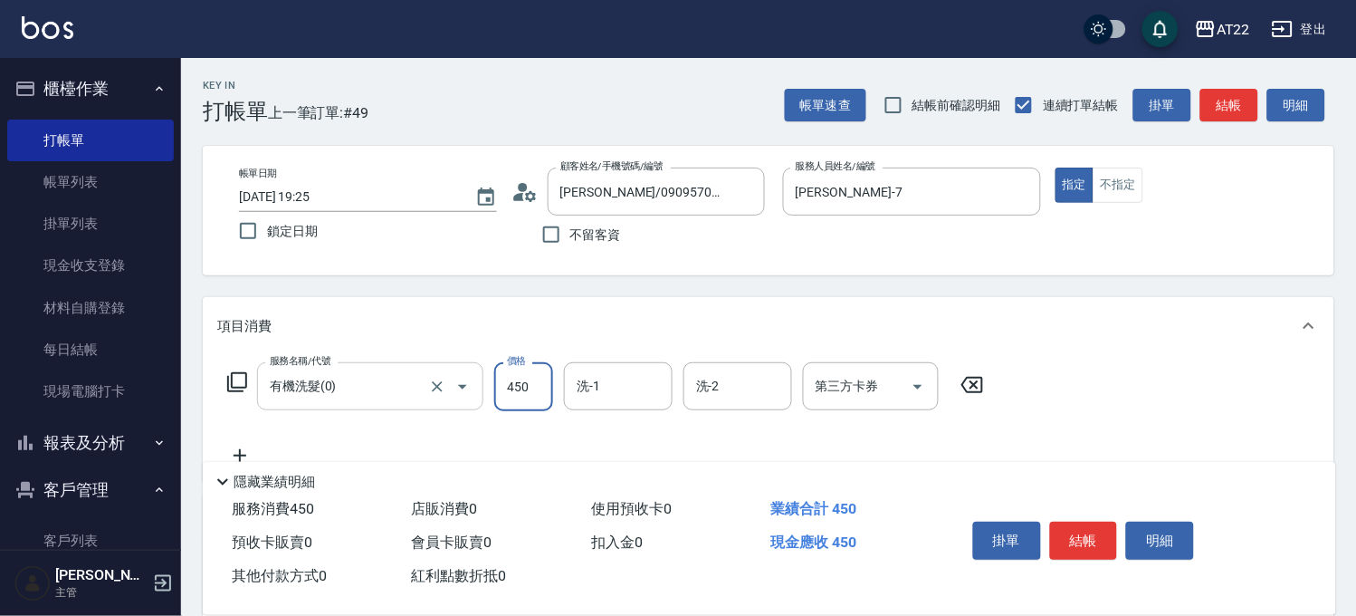
type input "450"
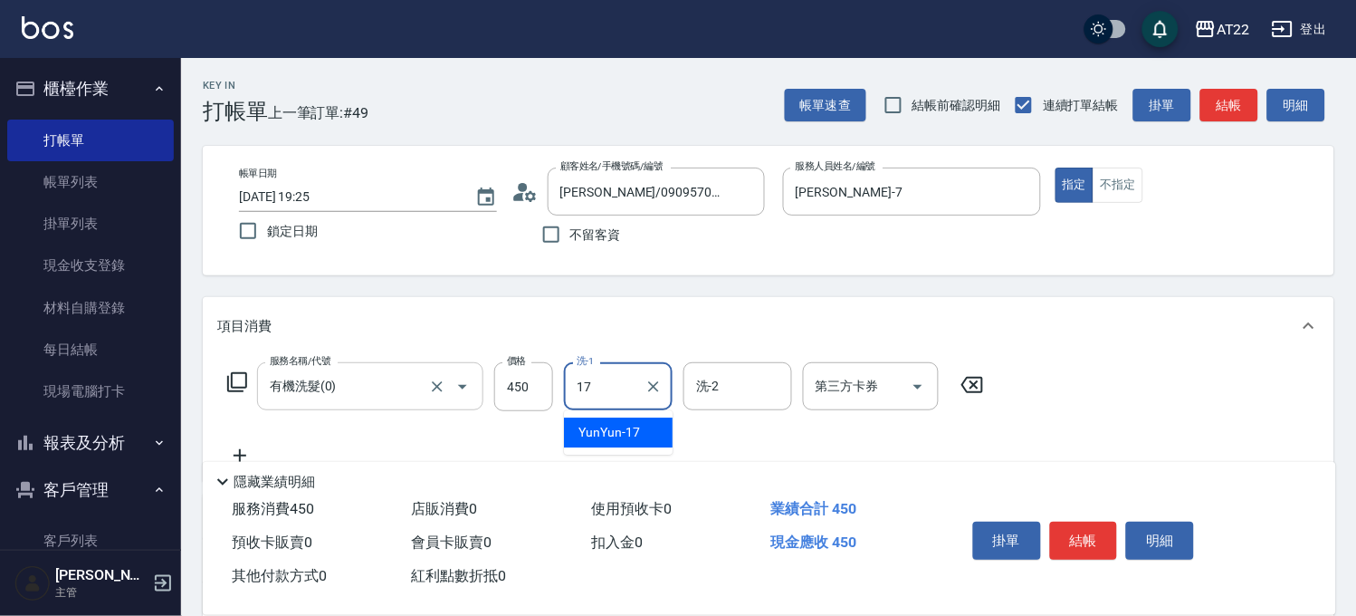
type input "YunYun-17"
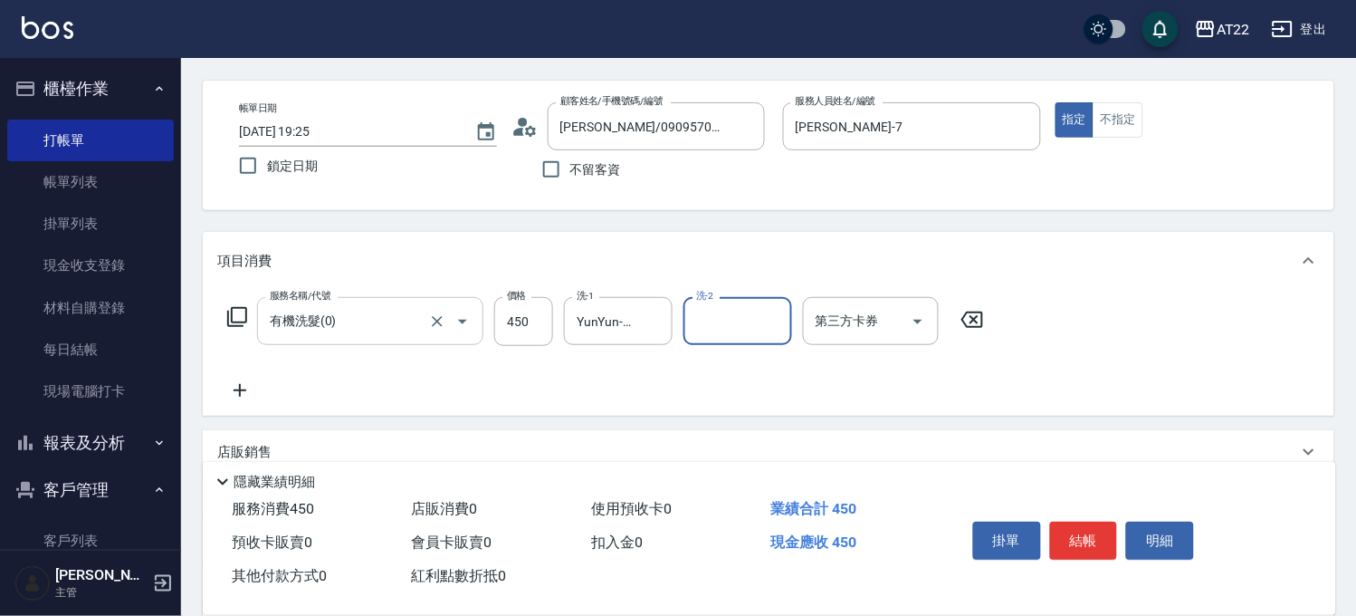
scroll to position [100, 0]
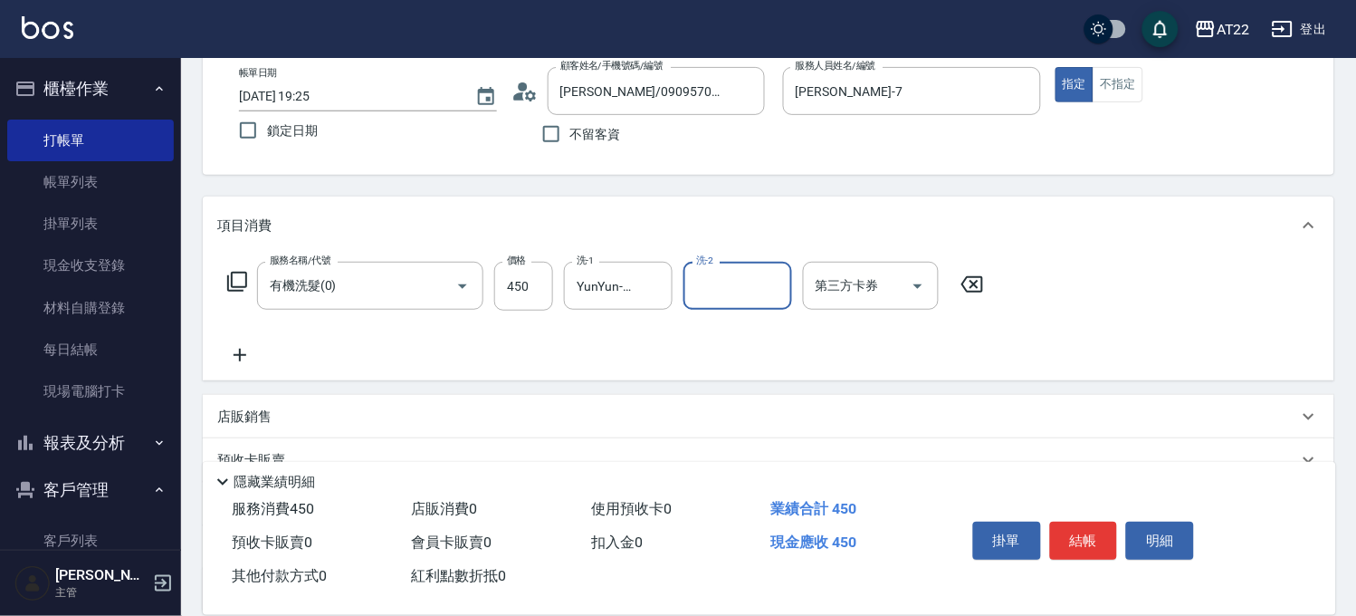
click at [237, 353] on icon at bounding box center [239, 355] width 45 height 22
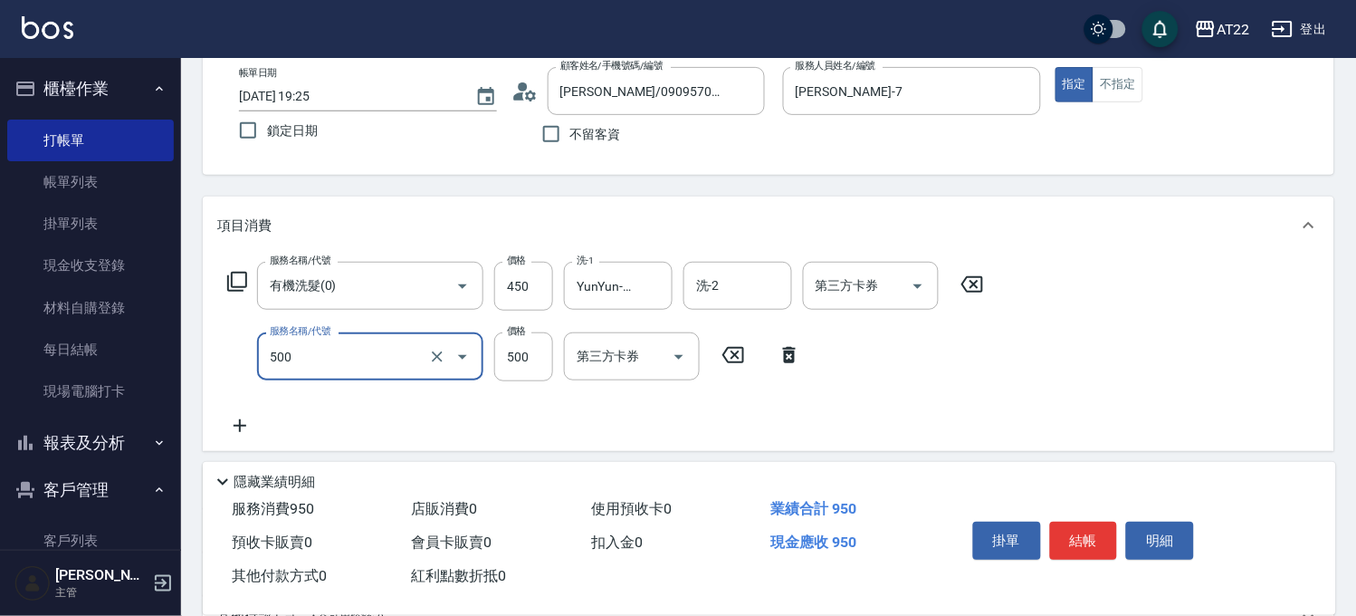
type input "剪髮(500)"
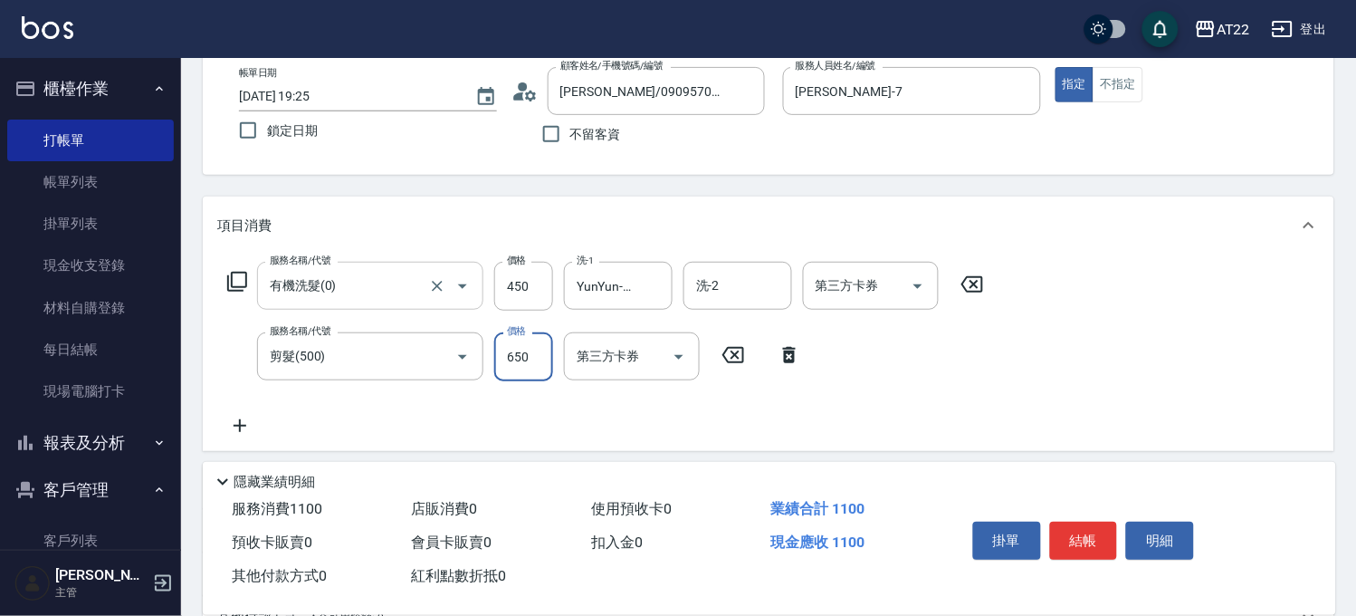
scroll to position [301, 0]
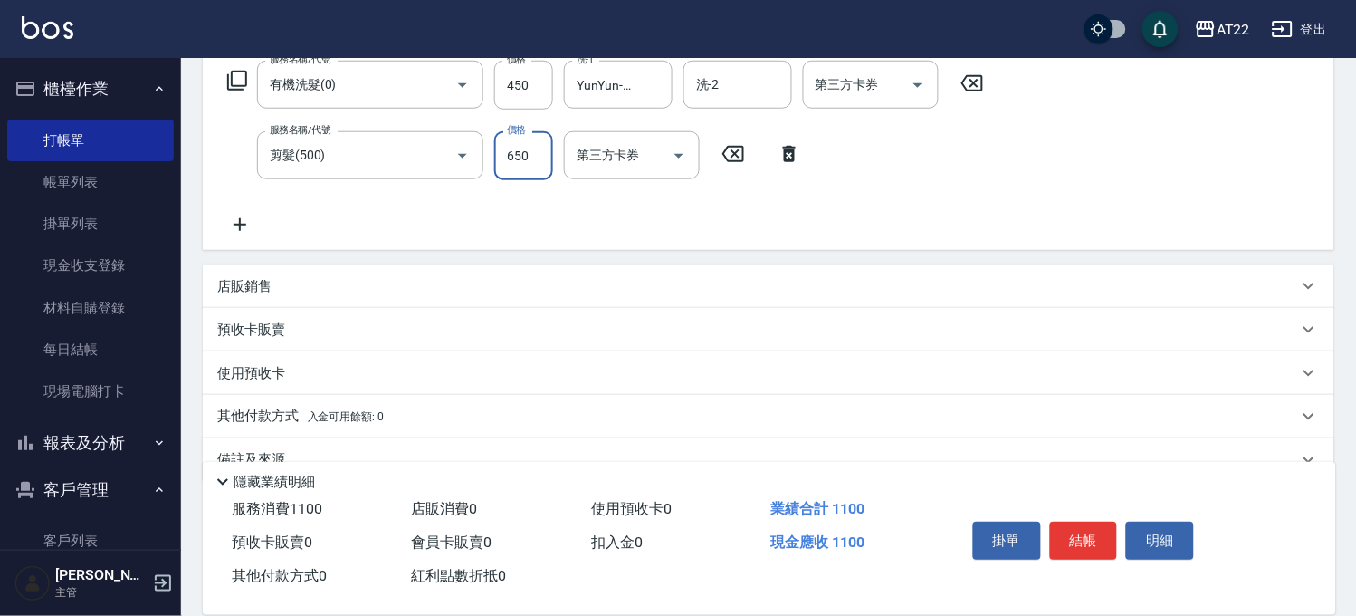
type input "650"
click at [250, 230] on icon at bounding box center [239, 225] width 45 height 22
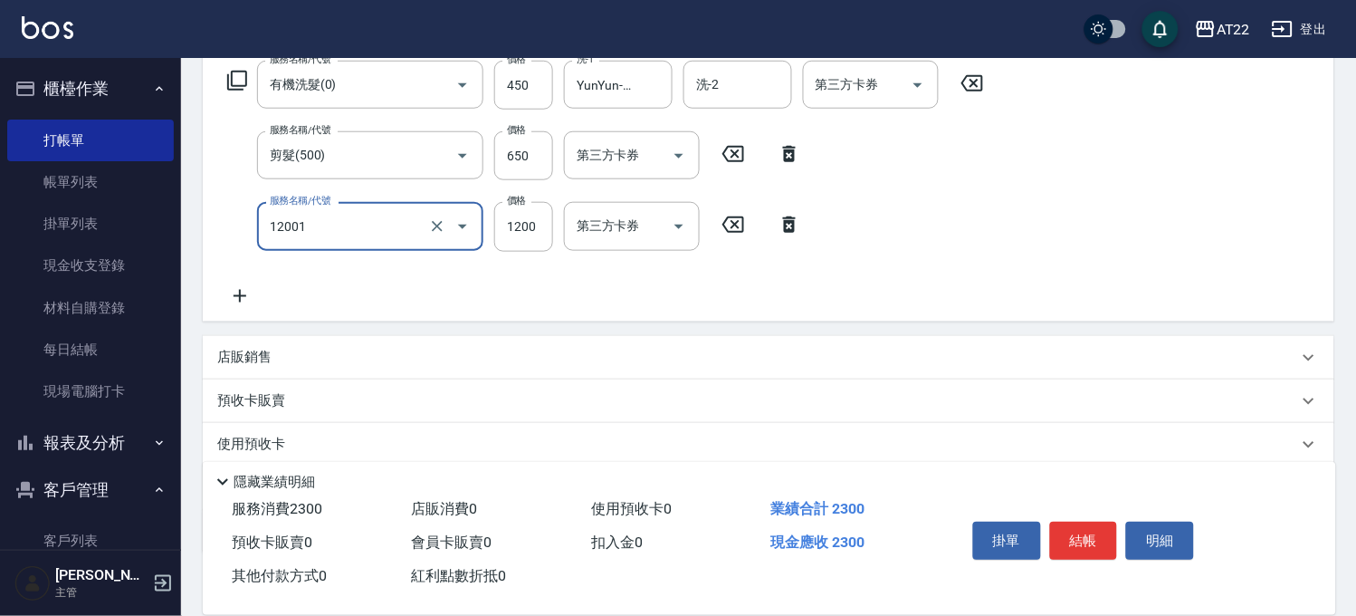
type input "燙髮S(12001)"
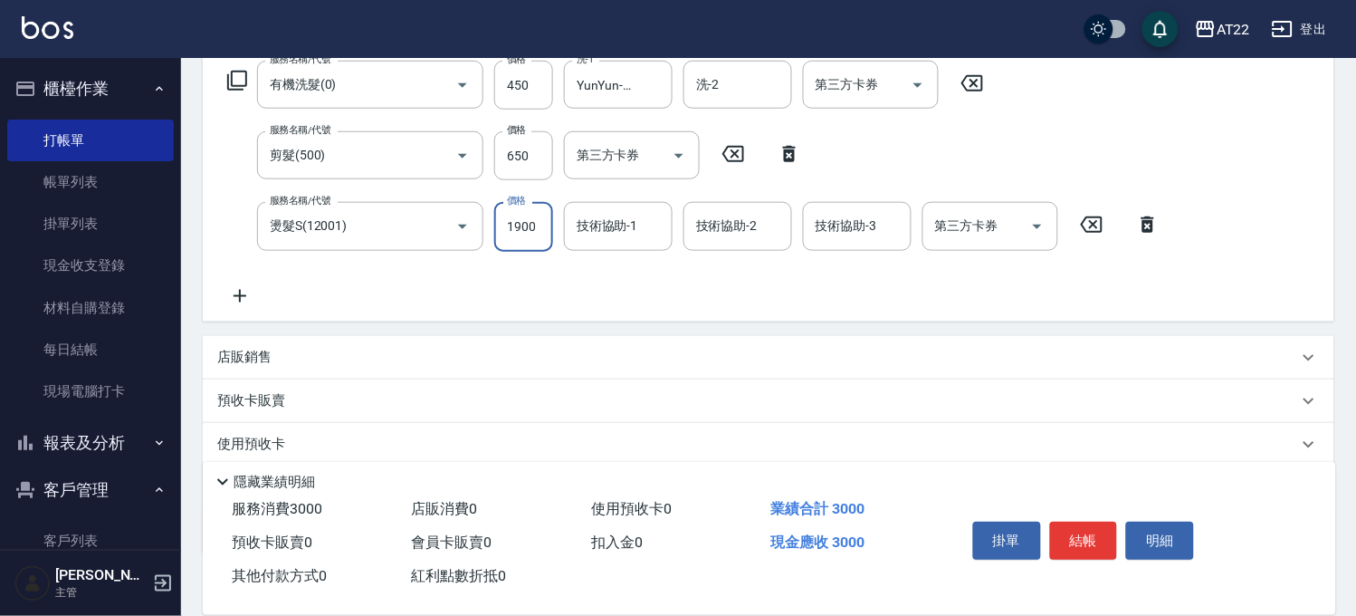
type input "1900"
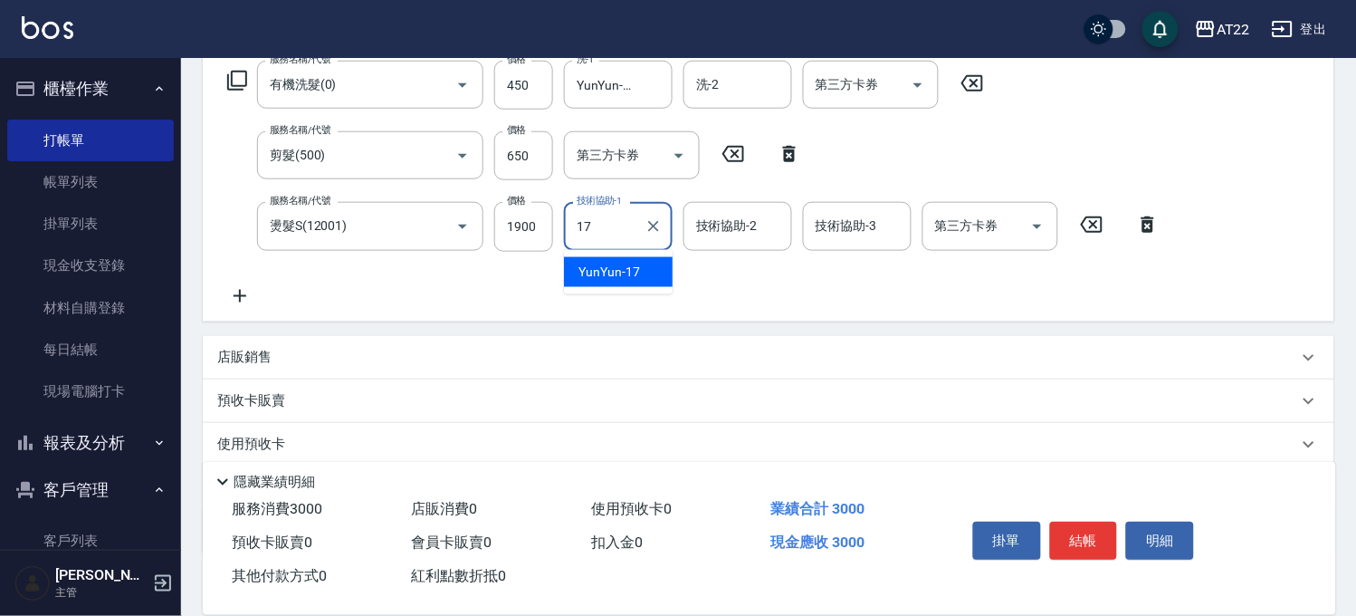
type input "YunYun-17"
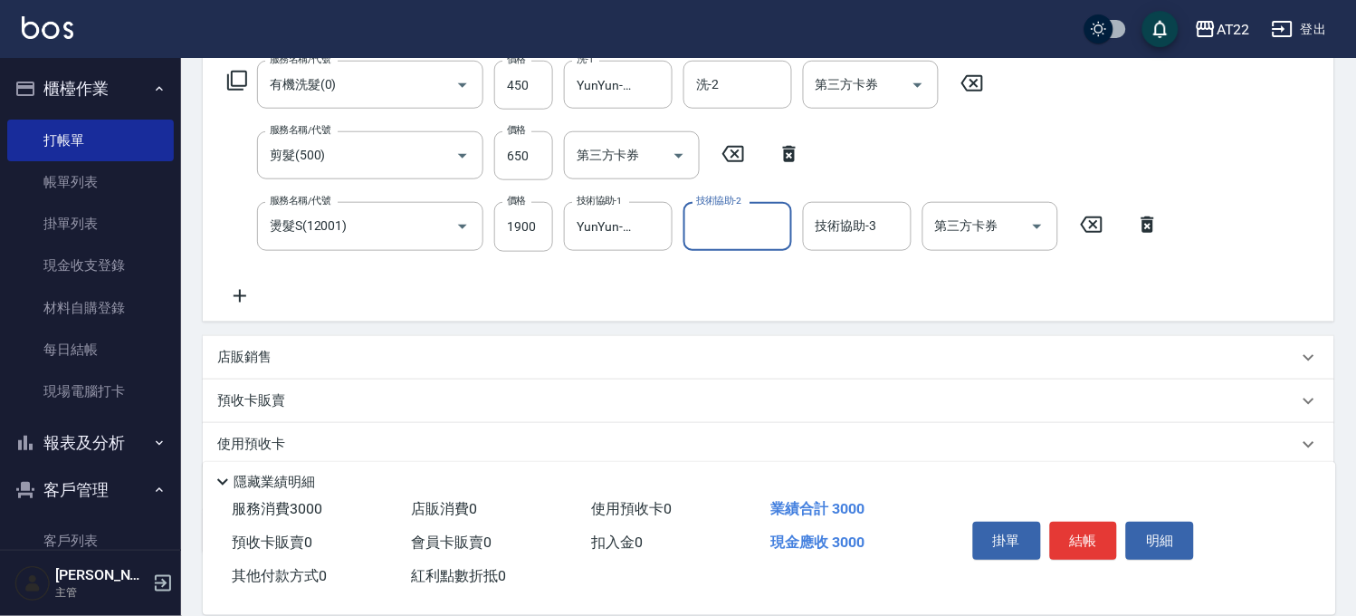
click at [239, 295] on icon at bounding box center [240, 296] width 13 height 13
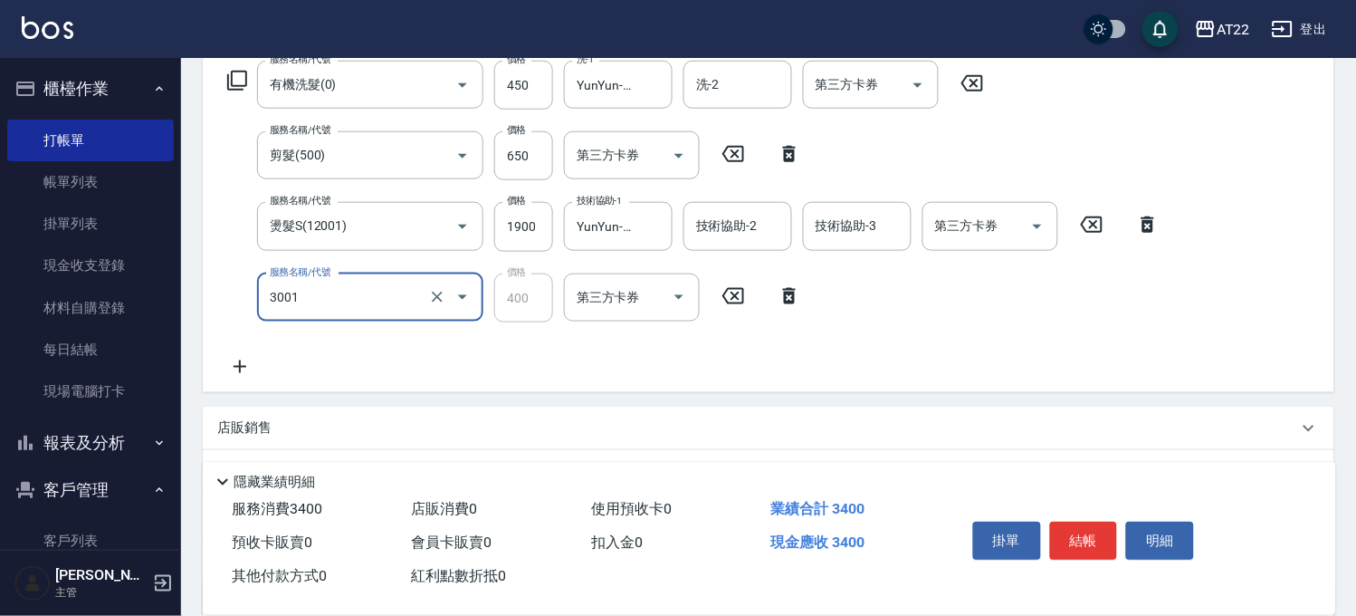
type input "側邊燙貼(3001)"
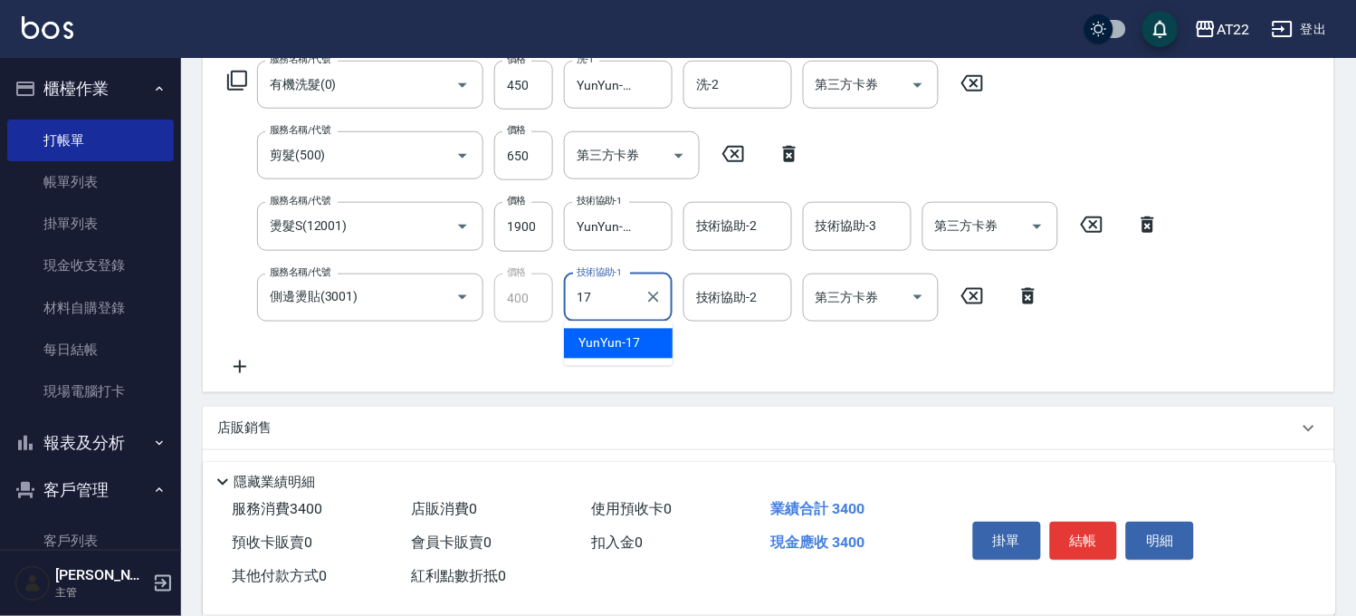
type input "YunYun-17"
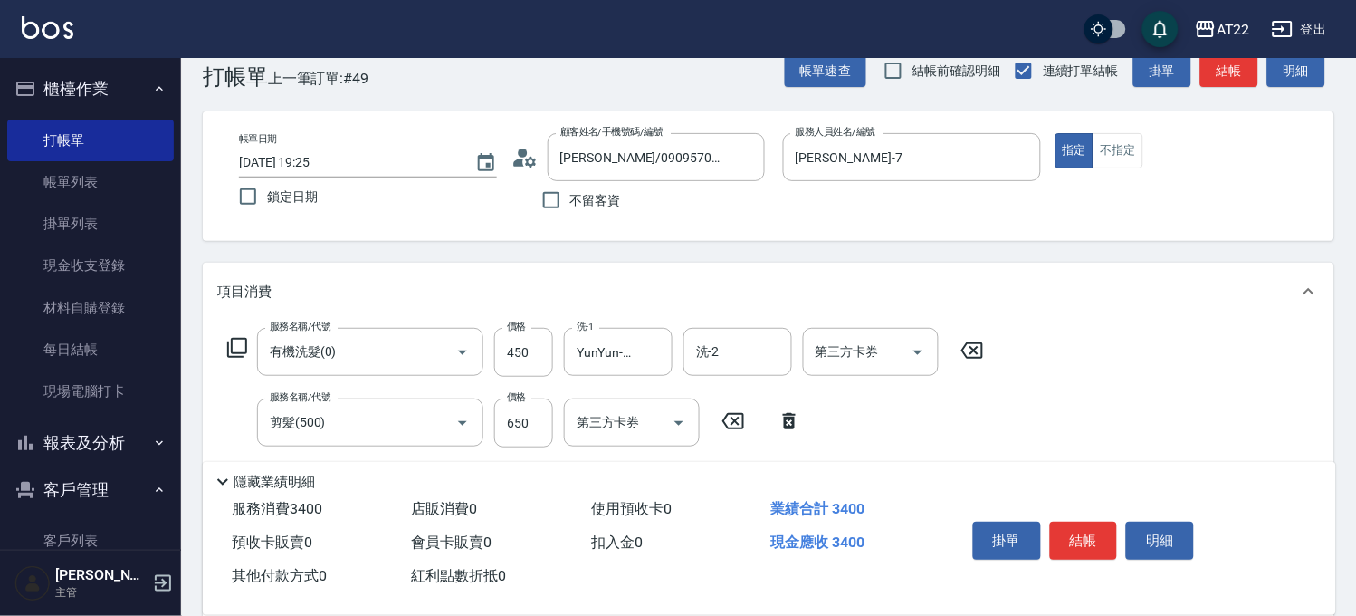
scroll to position [0, 0]
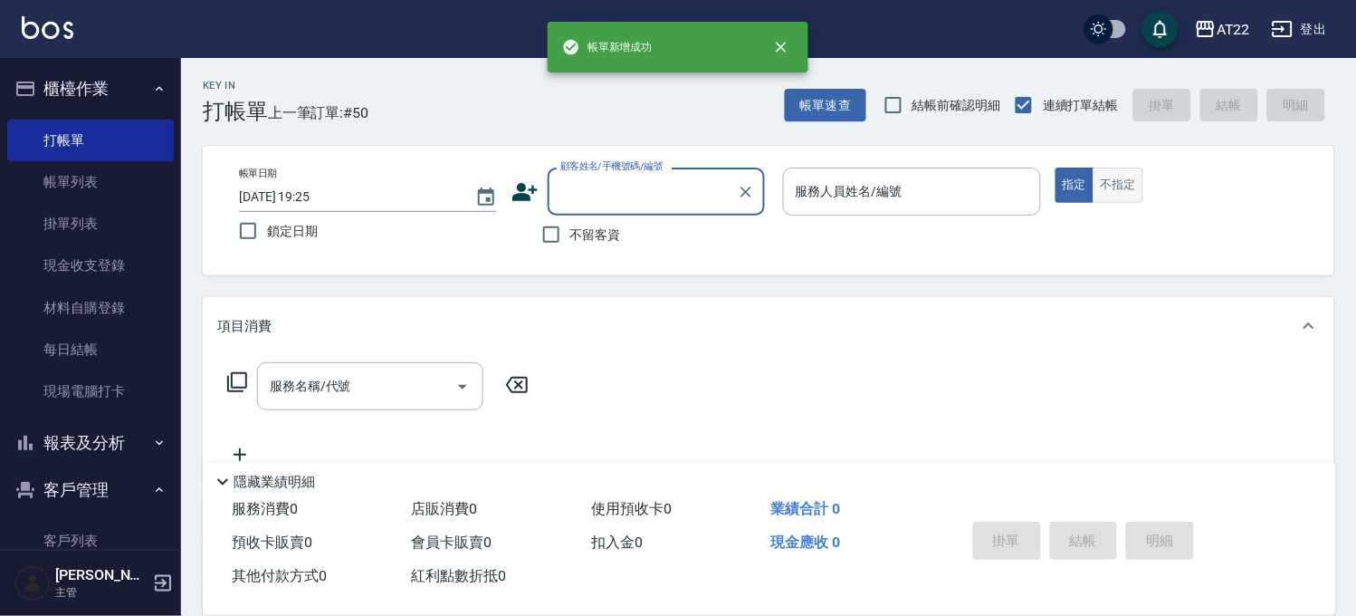
drag, startPoint x: 1116, startPoint y: 188, endPoint x: 1100, endPoint y: 187, distance: 16.3
click at [1115, 187] on button "不指定" at bounding box center [1118, 184] width 51 height 35
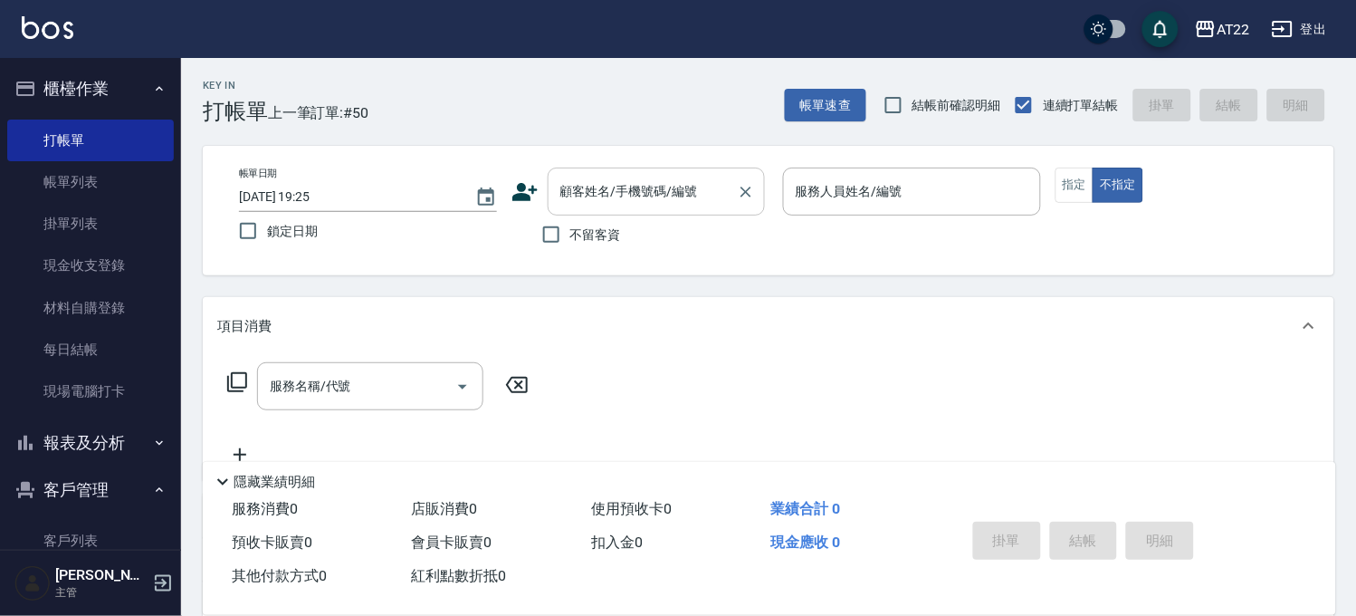
click at [634, 190] on input "顧客姓名/手機號碼/編號" at bounding box center [643, 192] width 174 height 32
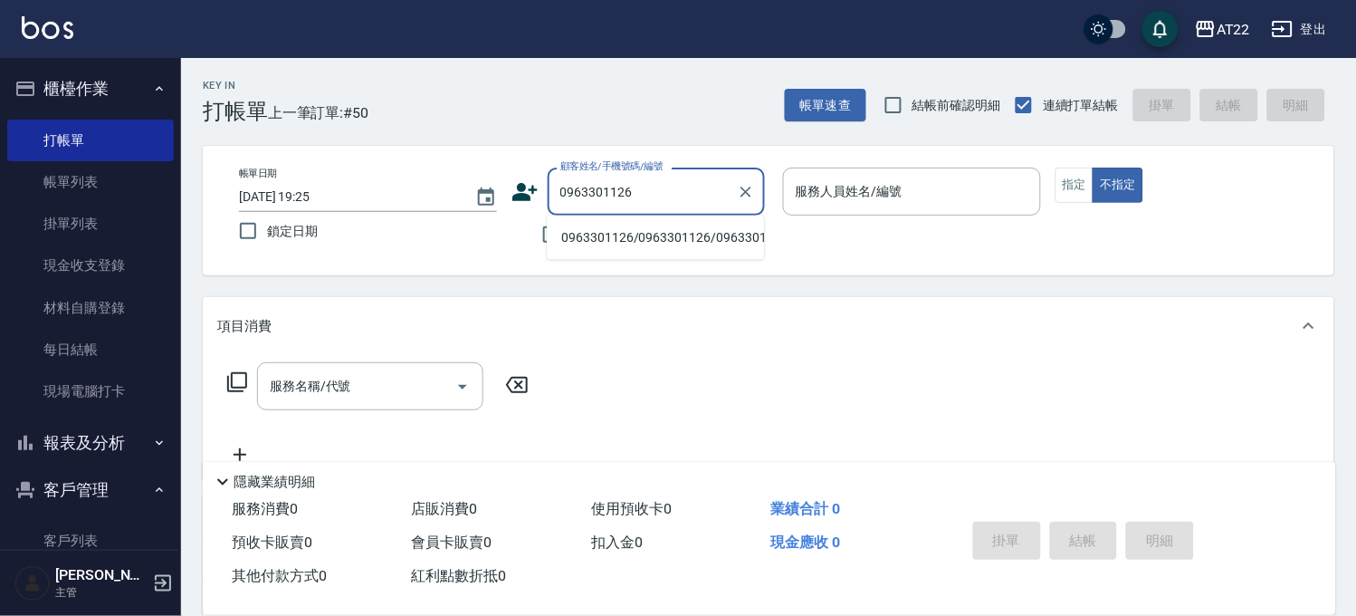
click at [659, 230] on li "0963301126/0963301126/0963301126" at bounding box center [655, 238] width 217 height 30
type input "0963301126/0963301126/0963301126"
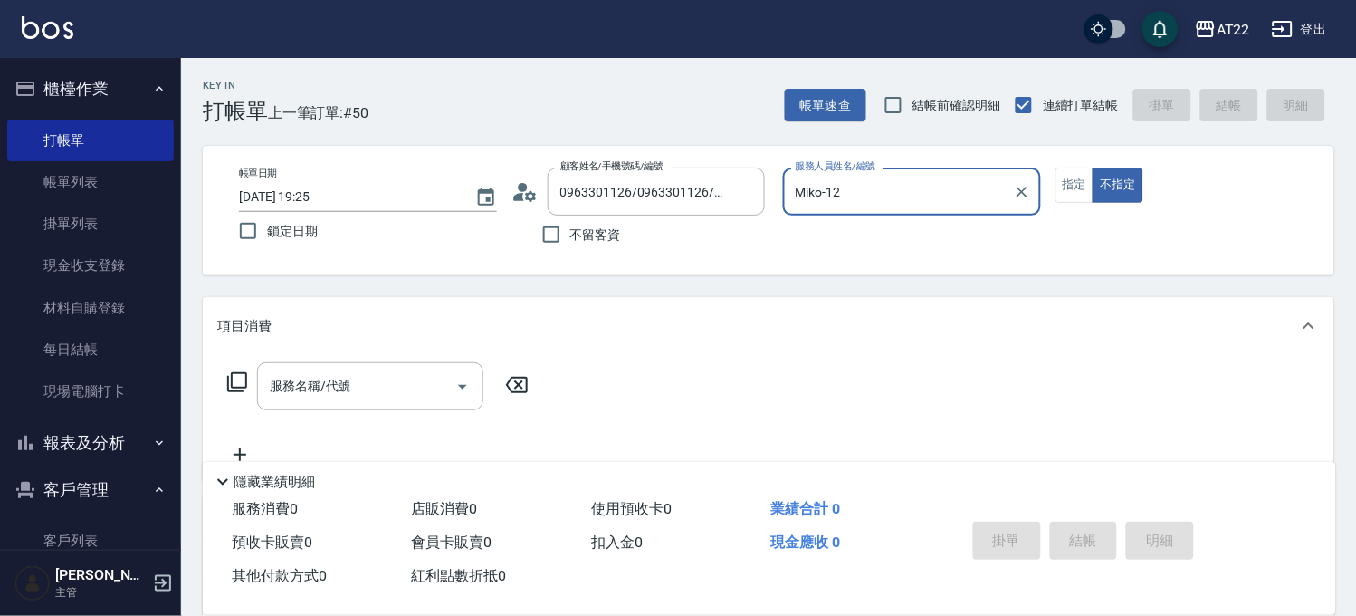
click at [883, 170] on div "Miko-12 服務人員姓名/編號" at bounding box center [912, 191] width 258 height 48
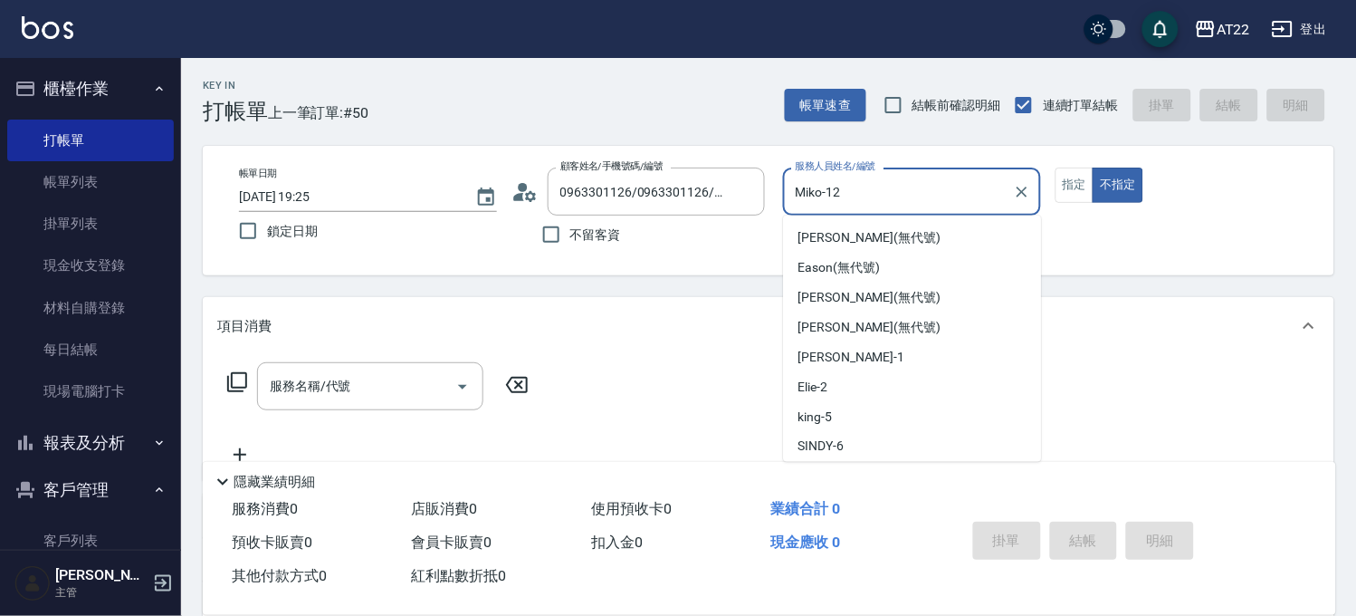
click at [883, 170] on div "Miko-12 服務人員姓名/編號" at bounding box center [912, 191] width 258 height 48
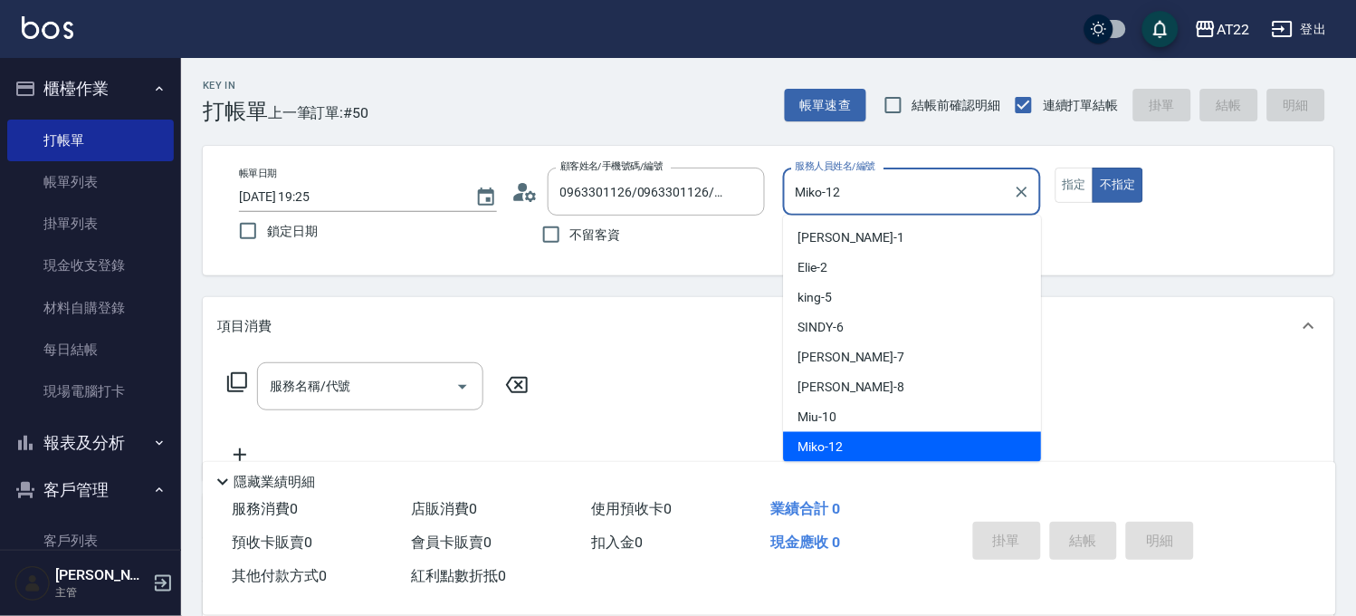
click at [883, 170] on div "Miko-12 服務人員姓名/編號" at bounding box center [912, 191] width 258 height 48
click at [882, 172] on div "Miko-12 服務人員姓名/編號" at bounding box center [912, 191] width 258 height 48
click at [883, 188] on input "Miko-12" at bounding box center [898, 192] width 215 height 32
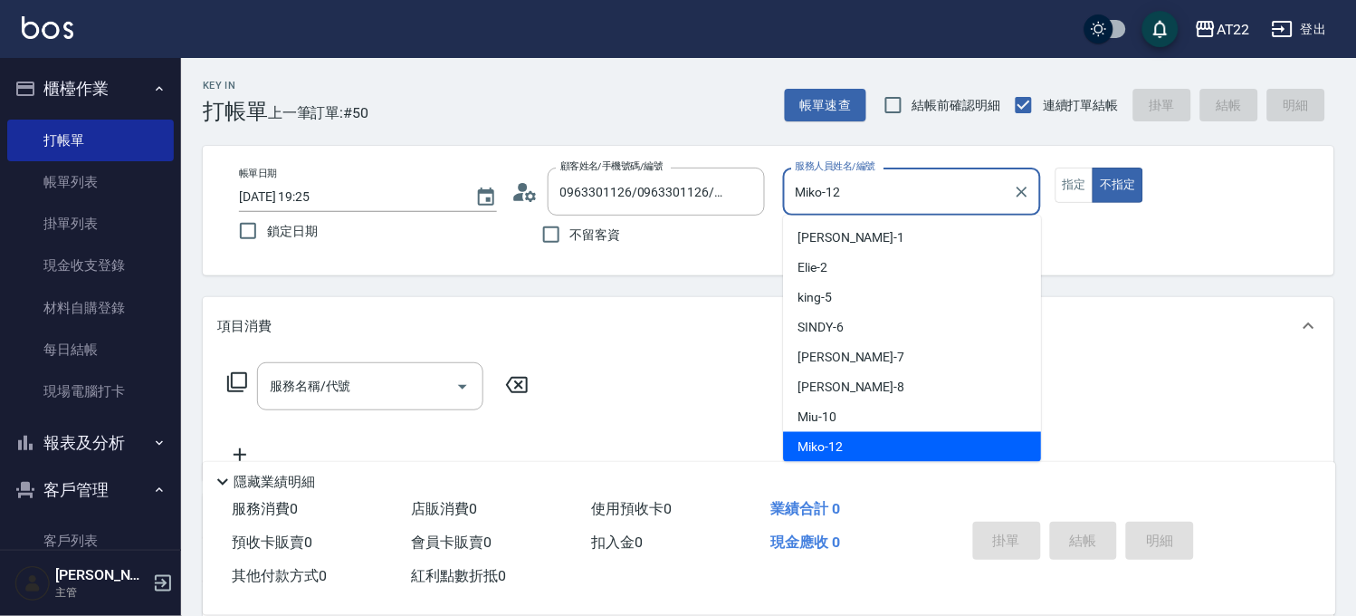
click at [883, 188] on input "Miko-12" at bounding box center [898, 192] width 215 height 32
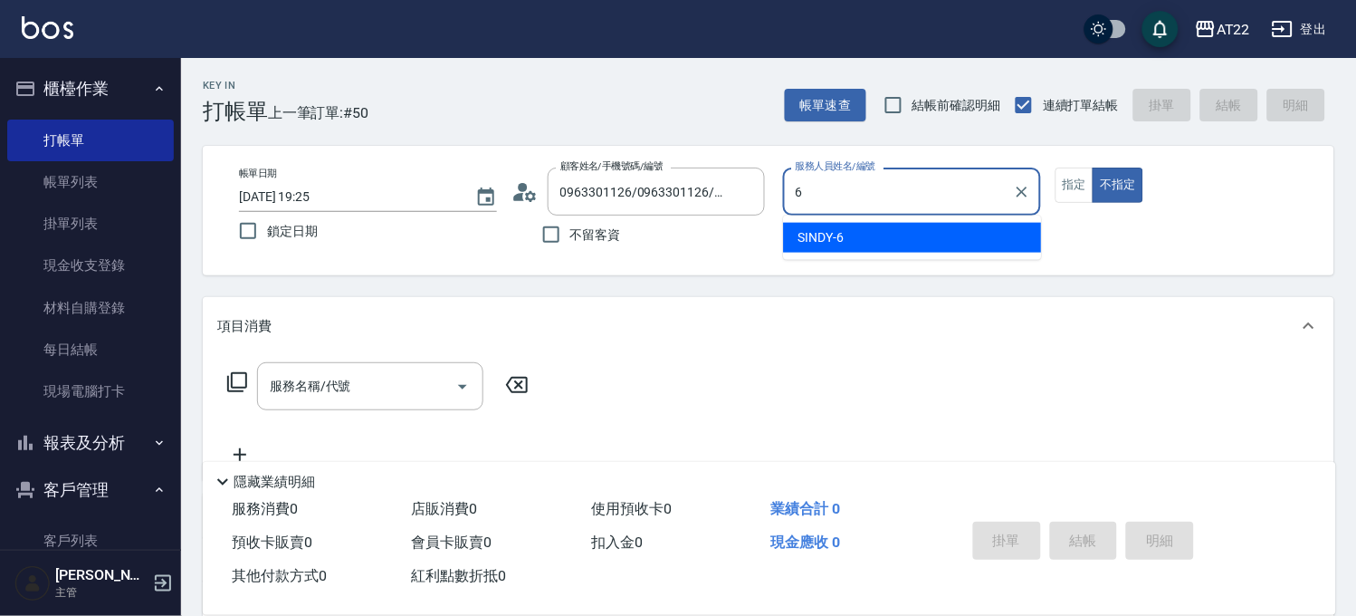
scroll to position [0, 0]
type input "SINDY-6"
type button "false"
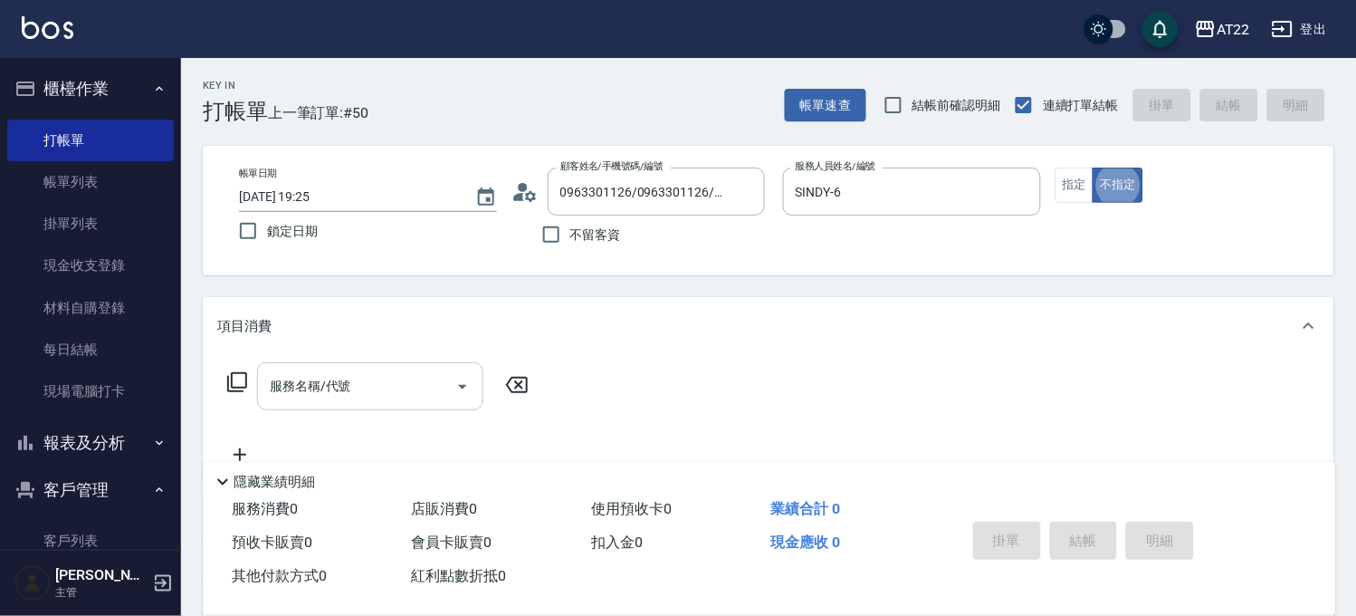
click at [386, 375] on input "服務名稱/代號" at bounding box center [356, 386] width 183 height 32
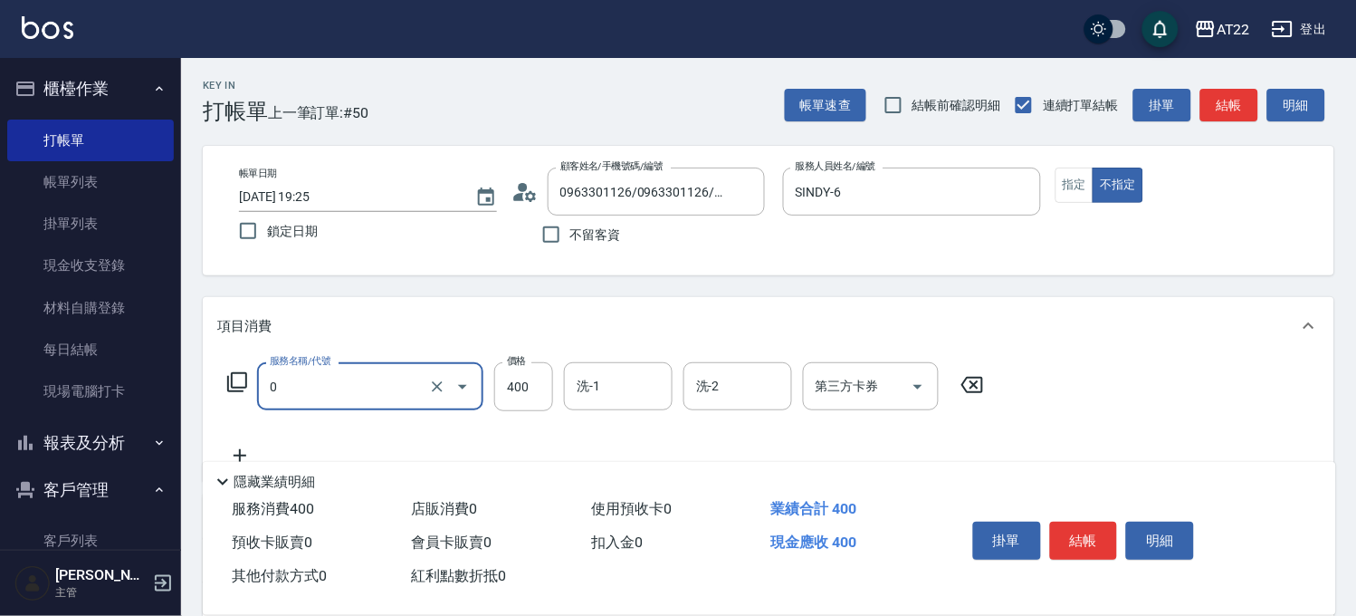
type input "有機洗髮(0)"
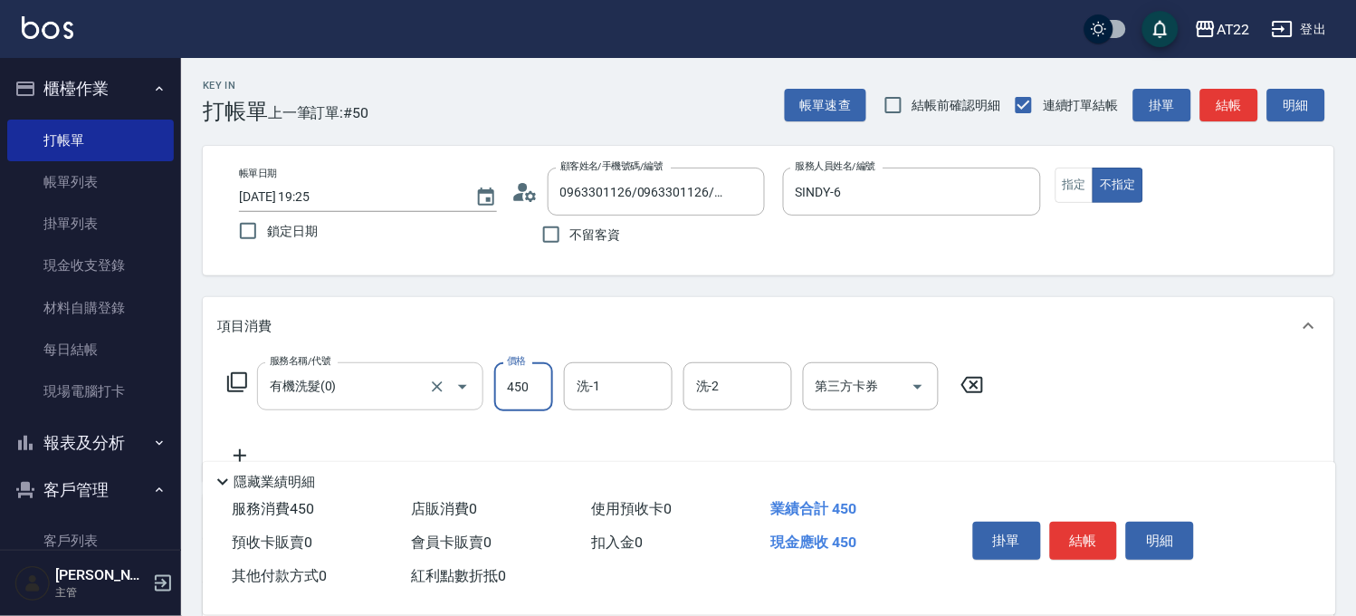
type input "450"
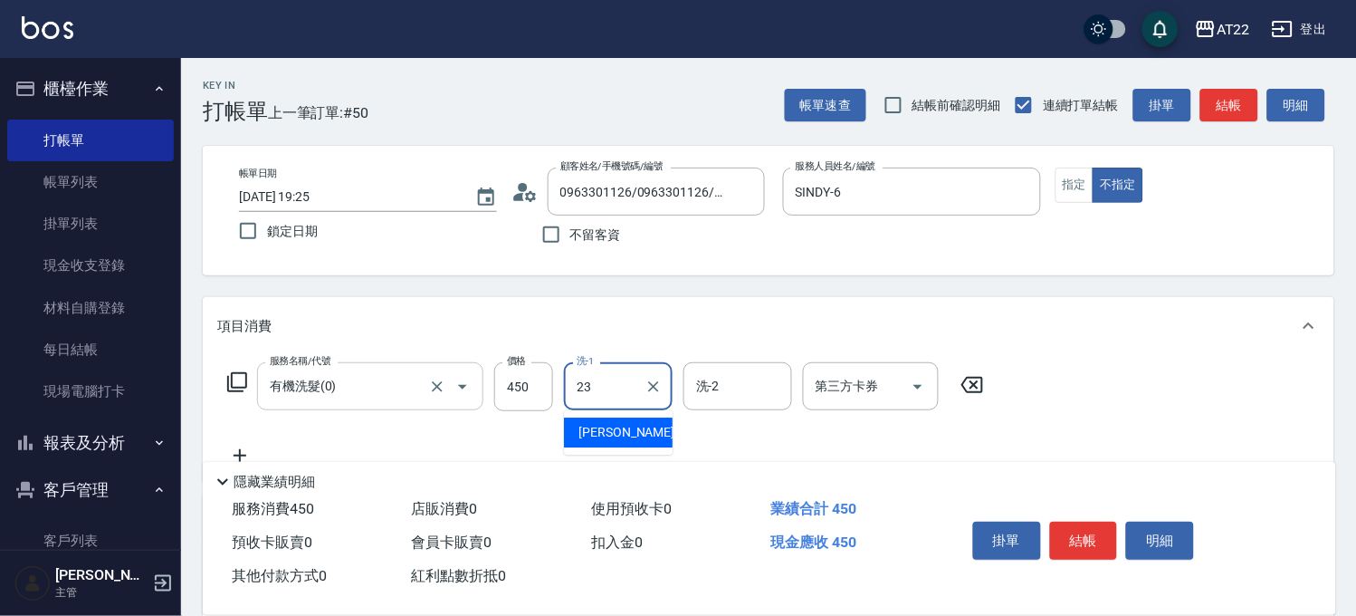
type input "Yuri-23"
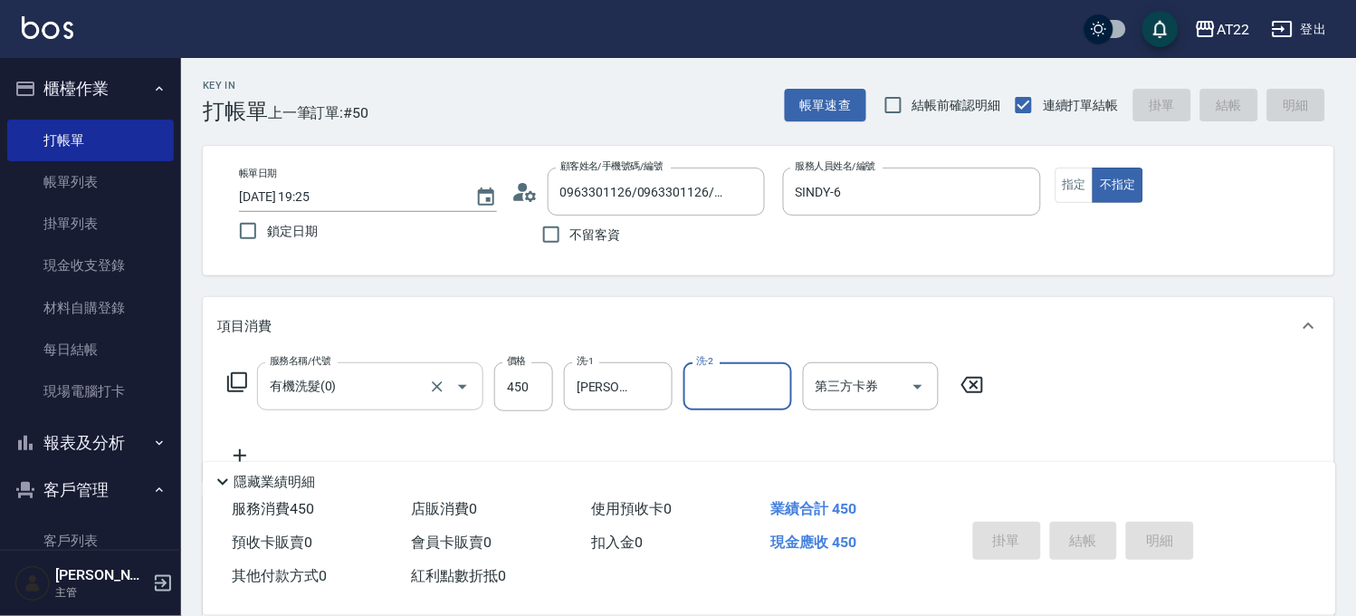
type input "2025/09/21 19:26"
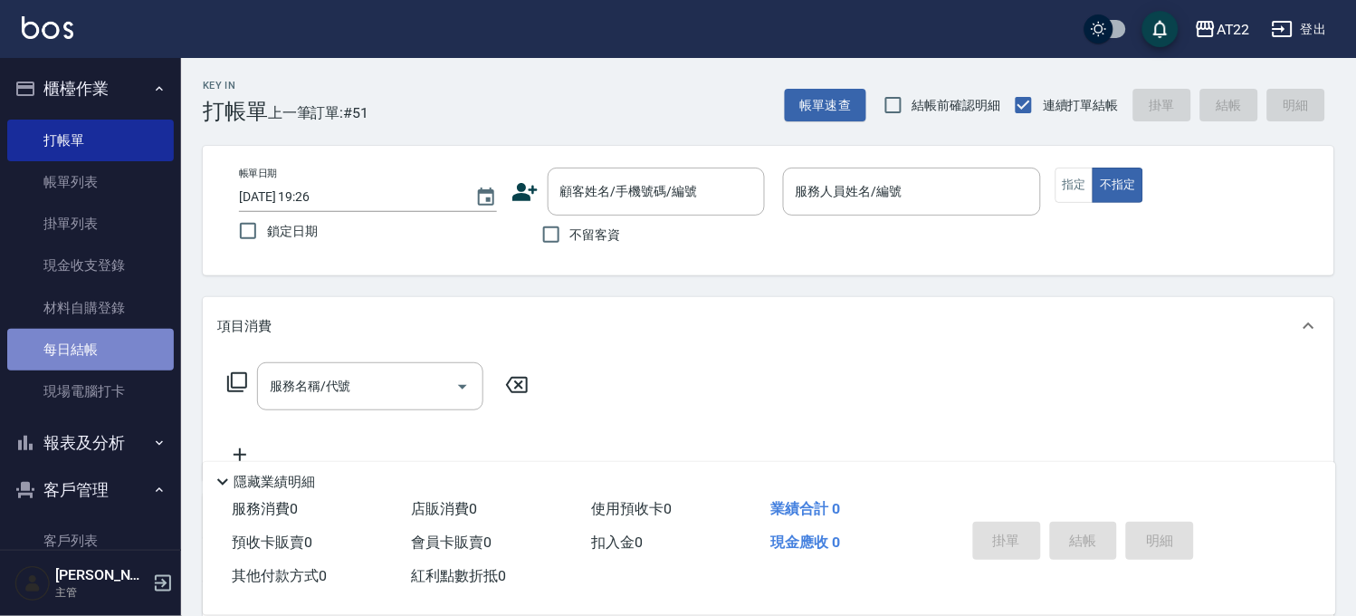
click at [110, 351] on link "每日結帳" at bounding box center [90, 350] width 167 height 42
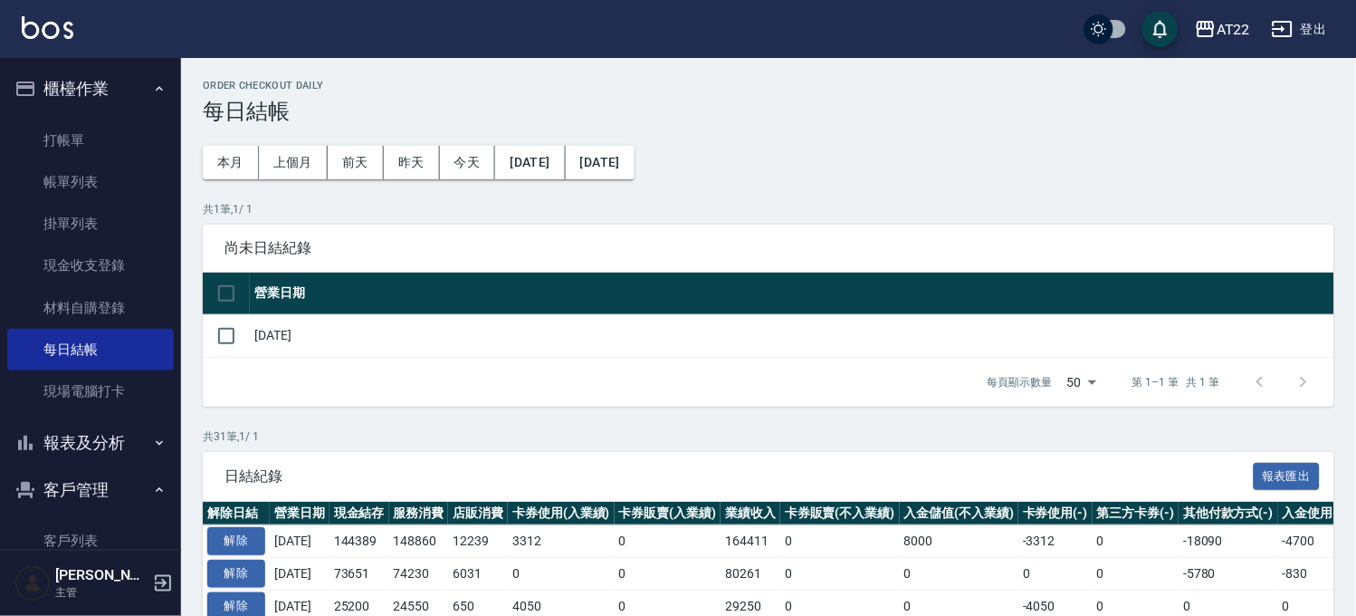
click at [246, 335] on td at bounding box center [226, 335] width 47 height 43
click at [236, 335] on input "checkbox" at bounding box center [226, 336] width 38 height 38
checkbox input "true"
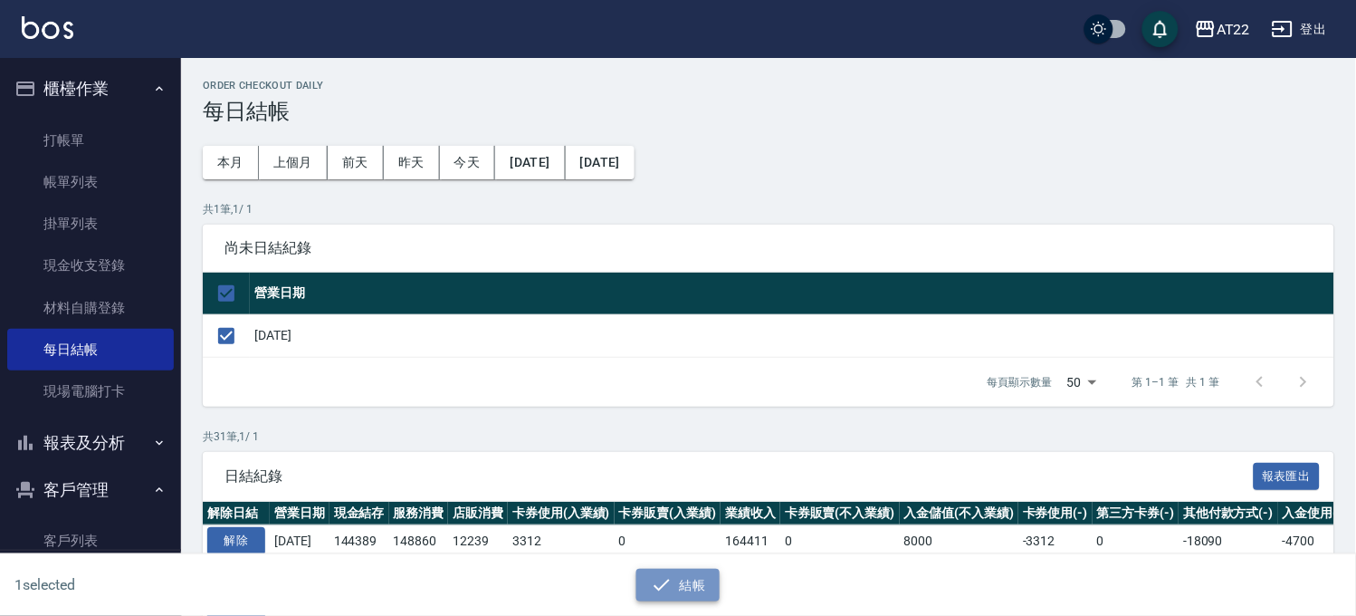
click at [689, 580] on button "結帳" at bounding box center [678, 585] width 84 height 33
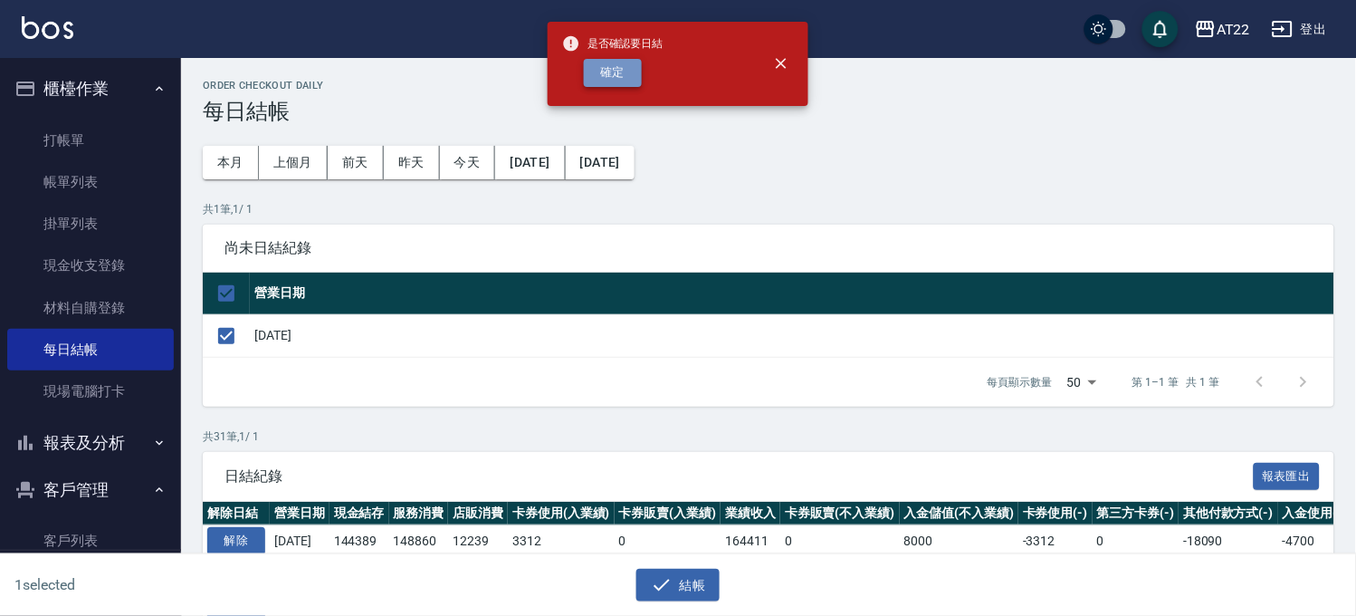
click at [631, 71] on button "確定" at bounding box center [613, 73] width 58 height 28
checkbox input "false"
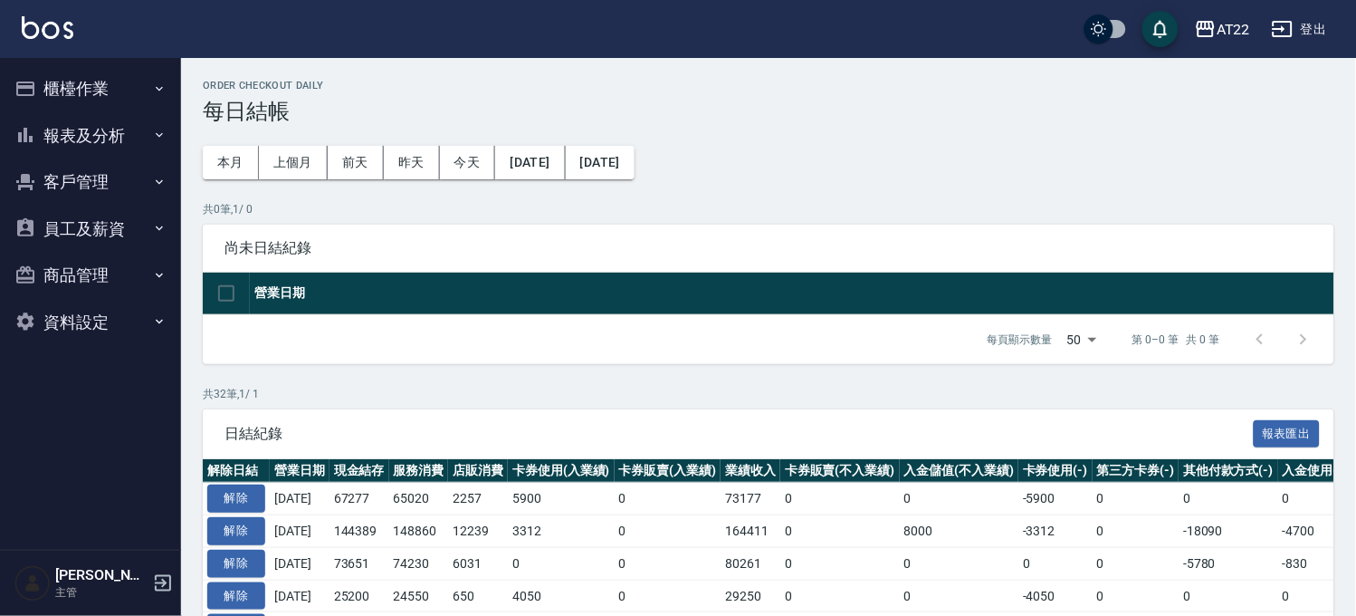
click at [132, 94] on button "櫃檯作業" at bounding box center [90, 88] width 167 height 47
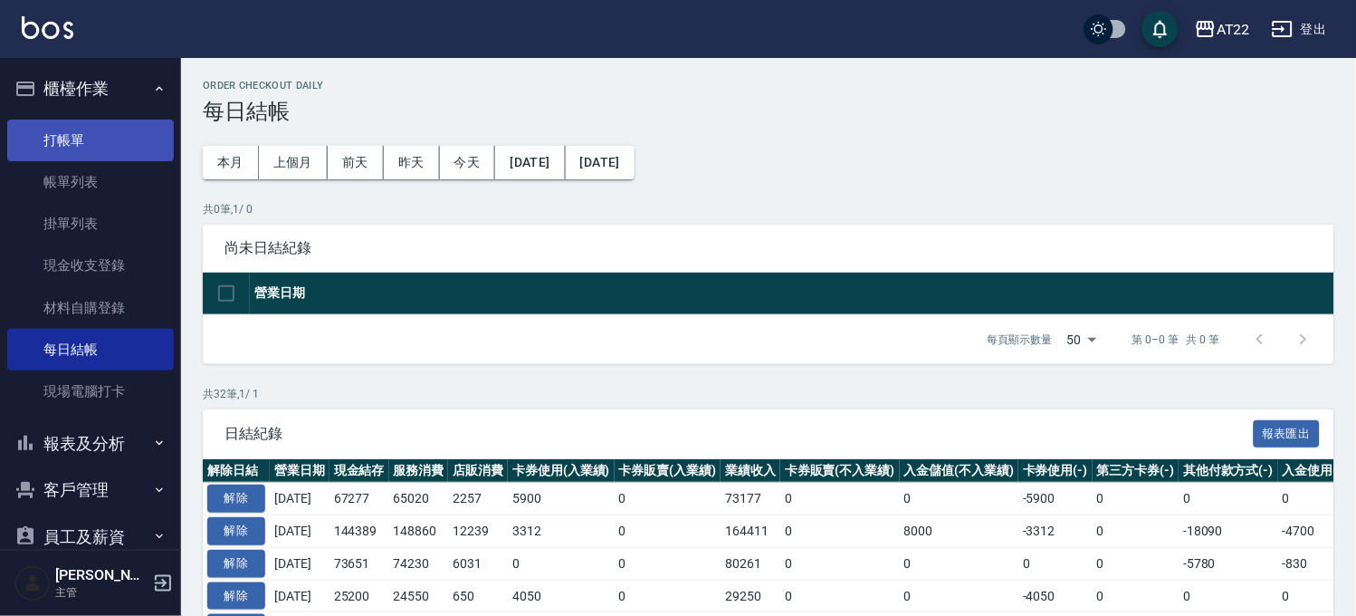
click at [118, 129] on link "打帳單" at bounding box center [90, 140] width 167 height 42
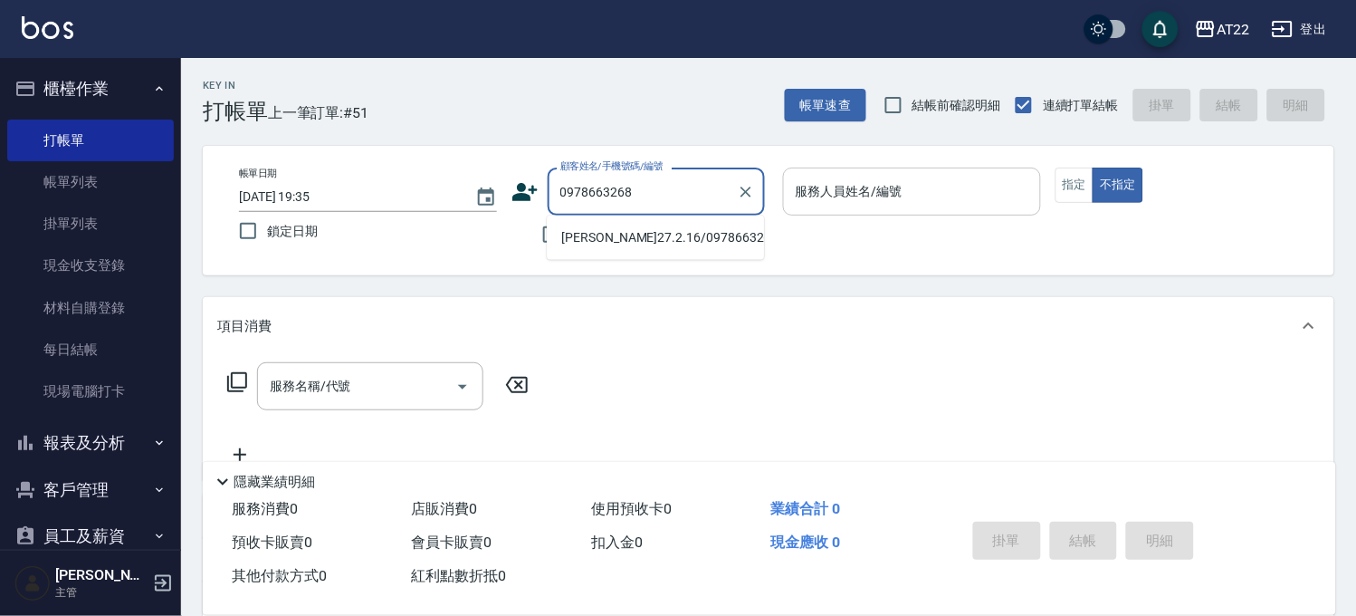
click at [709, 233] on li "[PERSON_NAME]27.2.16/0978663268/V86193" at bounding box center [655, 238] width 217 height 30
type input "[PERSON_NAME]27.2.16/0978663268/V86193"
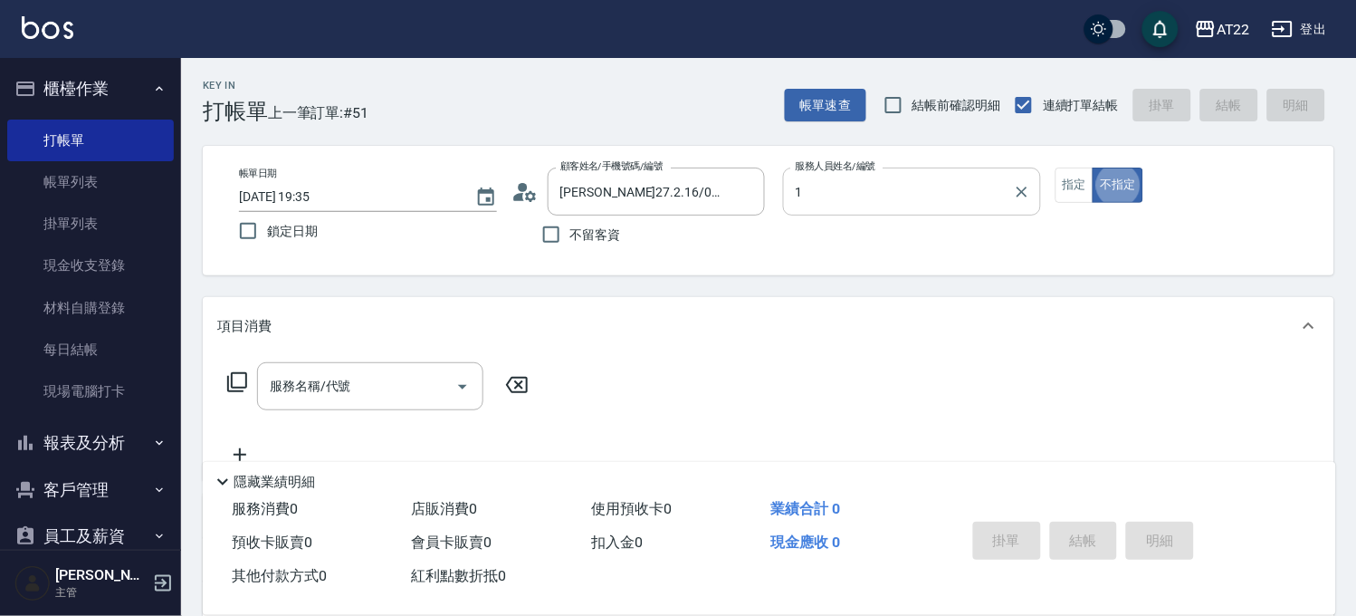
type input "[PERSON_NAME]-1"
type button "false"
click at [1074, 192] on button "指定" at bounding box center [1075, 184] width 39 height 35
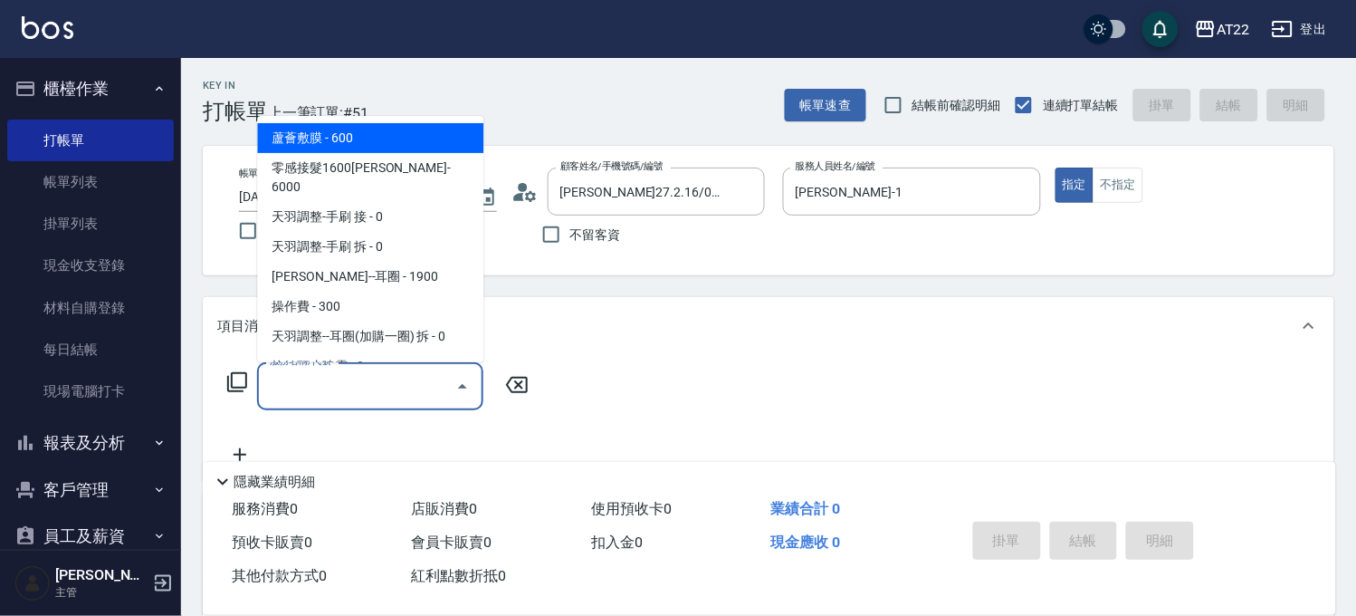
click at [397, 376] on input "服務名稱/代號" at bounding box center [356, 386] width 183 height 32
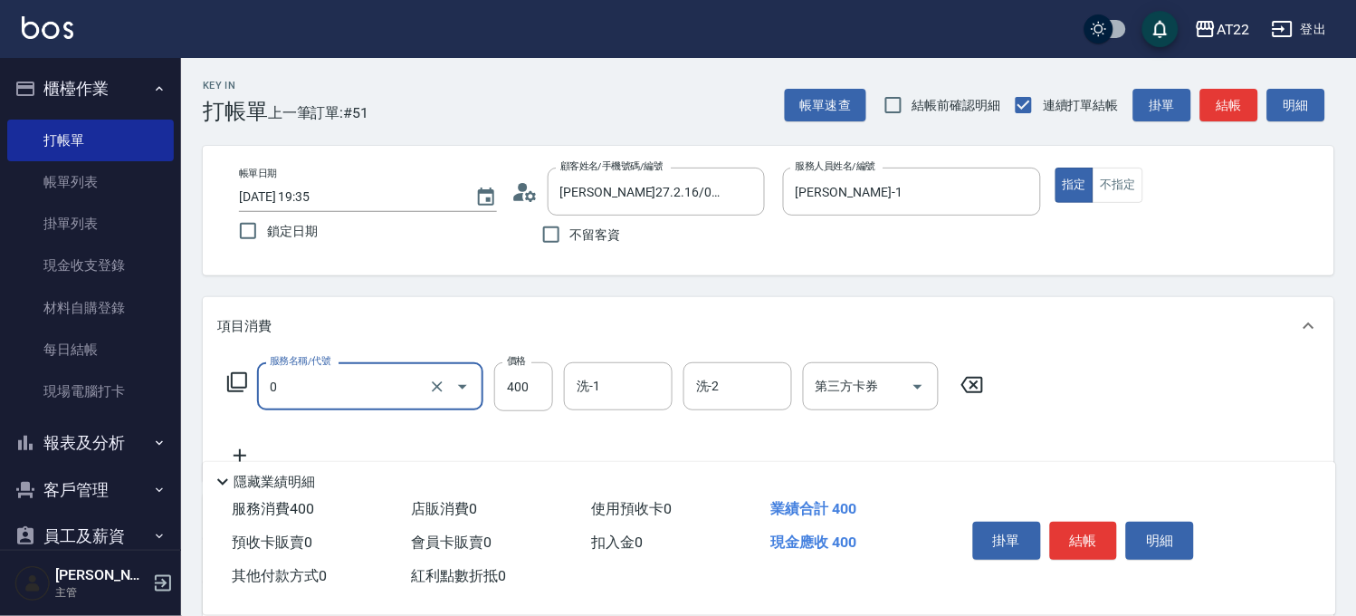
type input "有機洗髮(0)"
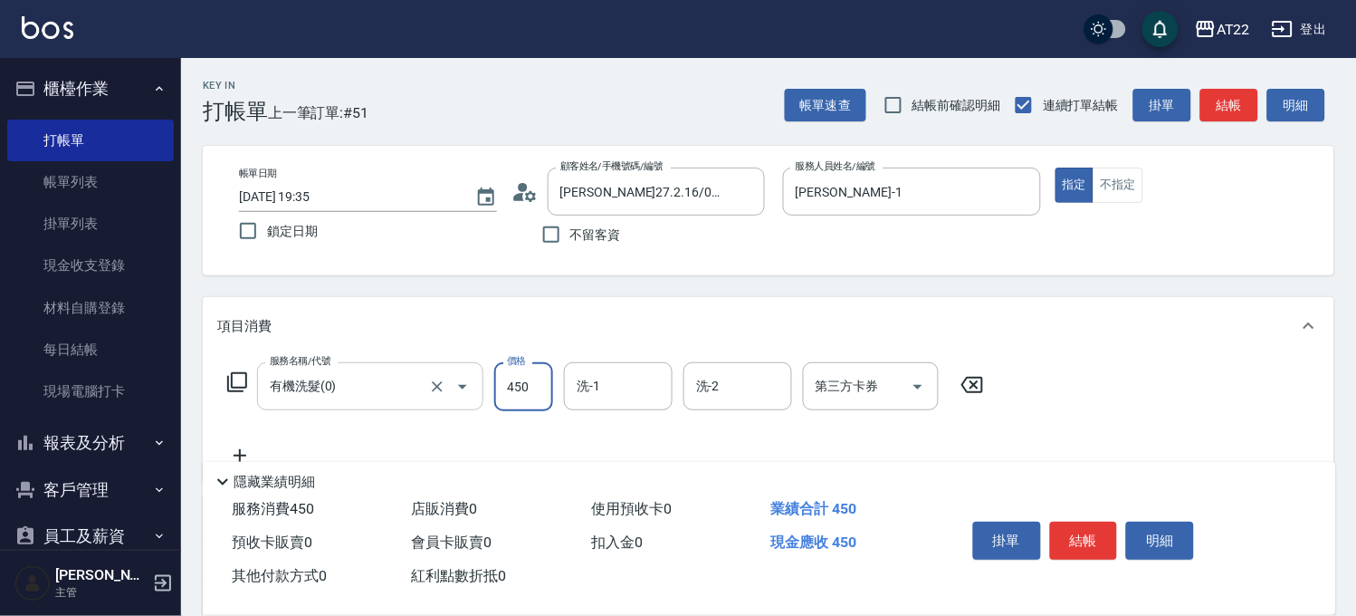
type input "450"
click at [253, 453] on icon at bounding box center [239, 455] width 45 height 22
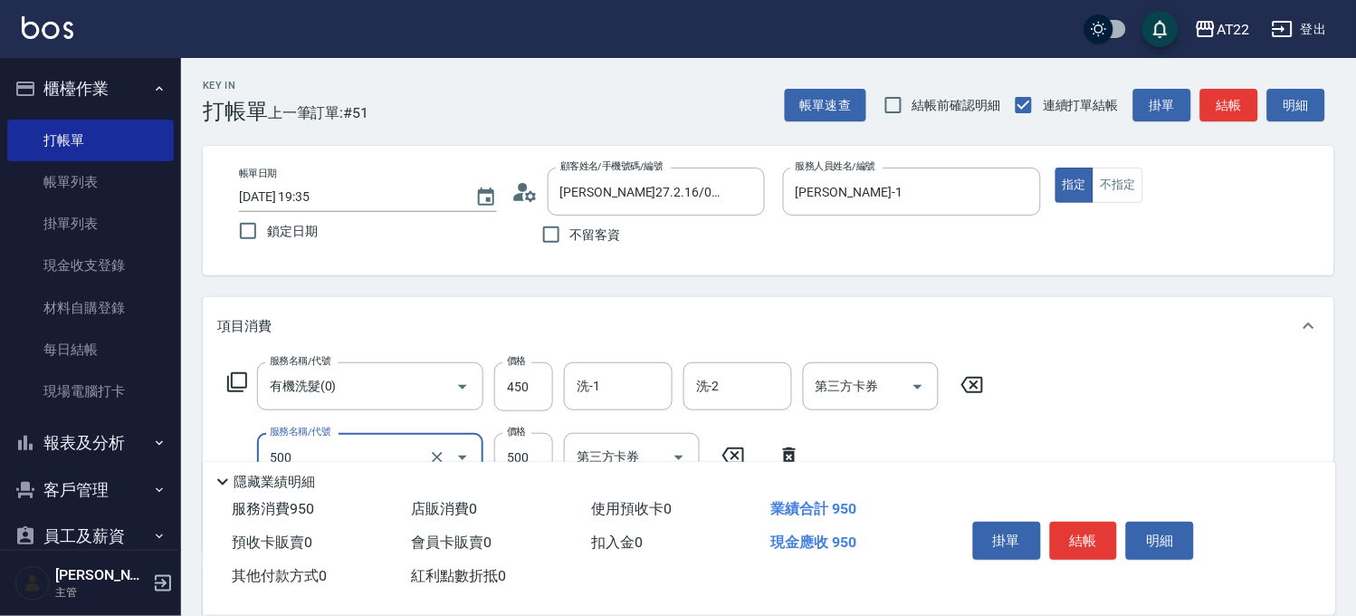
type input "剪髮(500)"
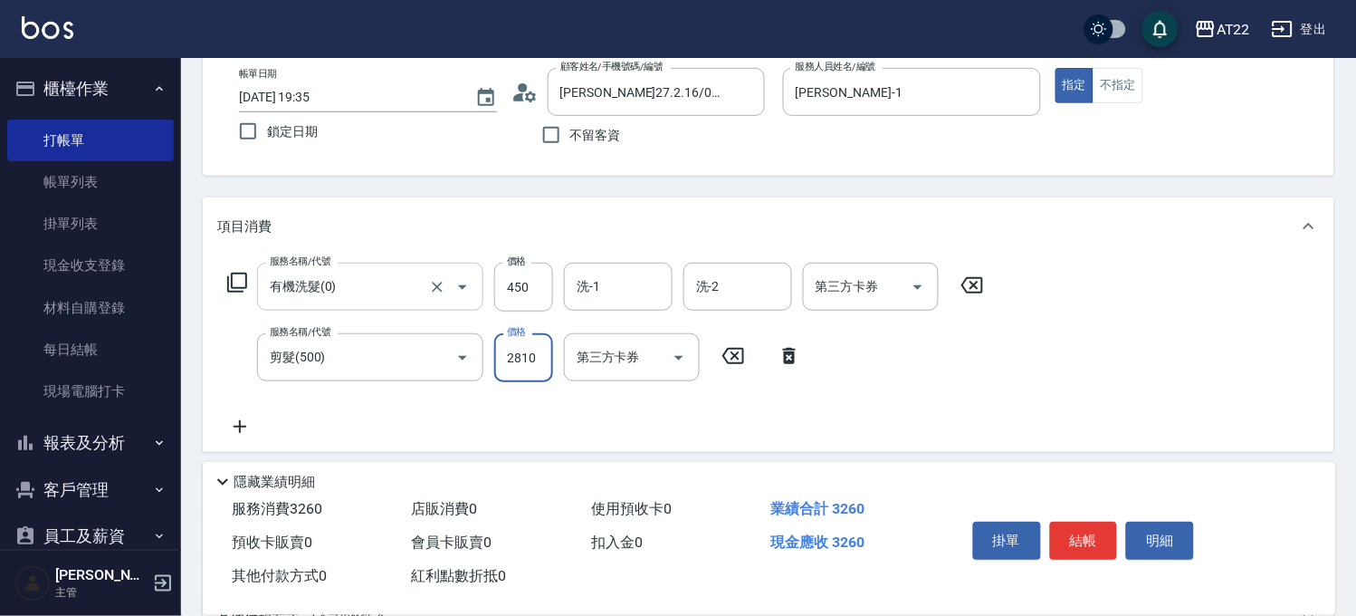
scroll to position [100, 0]
type input "280"
click at [246, 423] on icon at bounding box center [239, 426] width 45 height 22
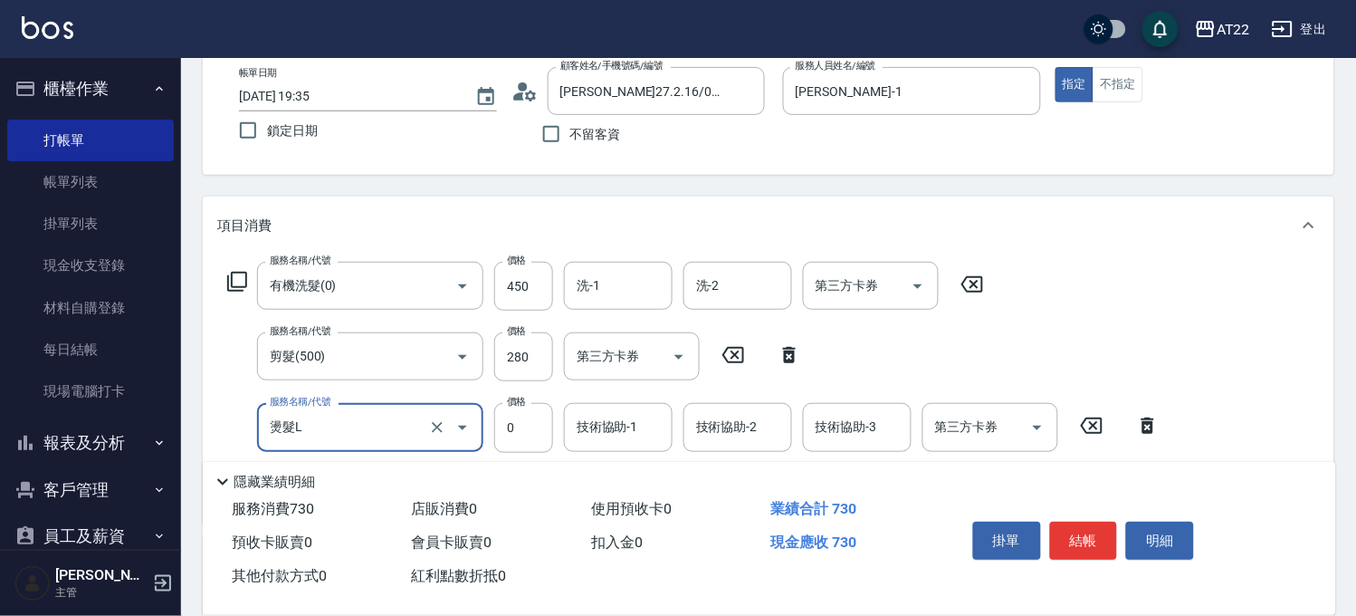
type input "燙髮L"
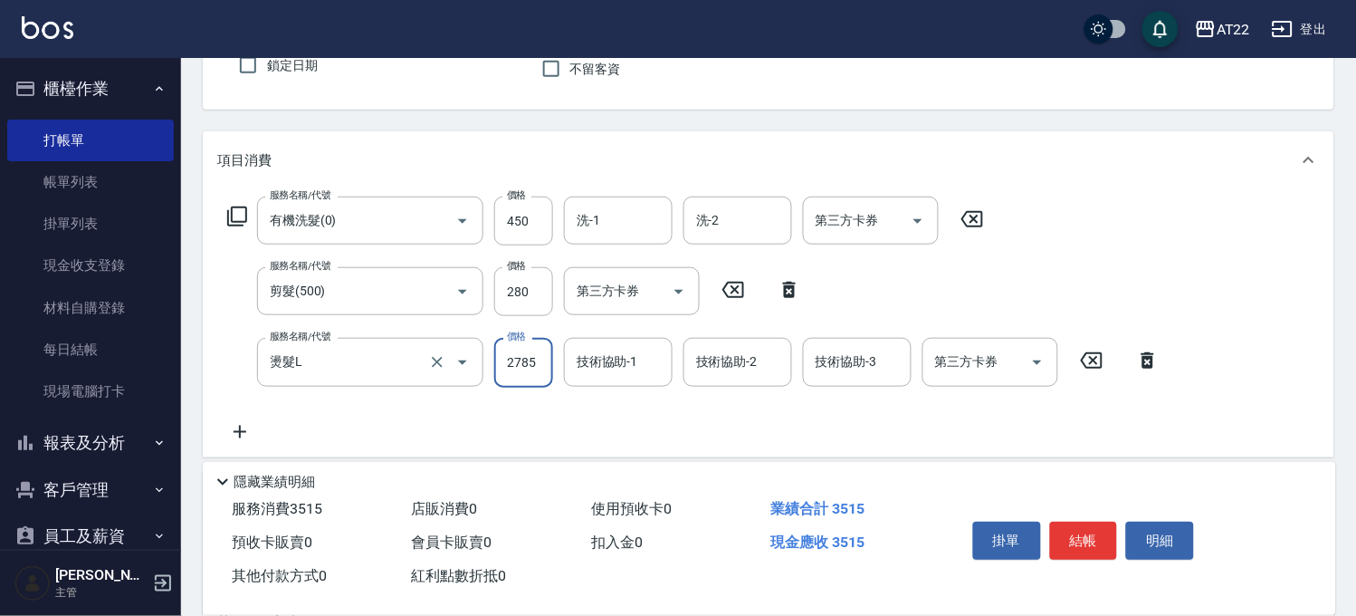
scroll to position [201, 0]
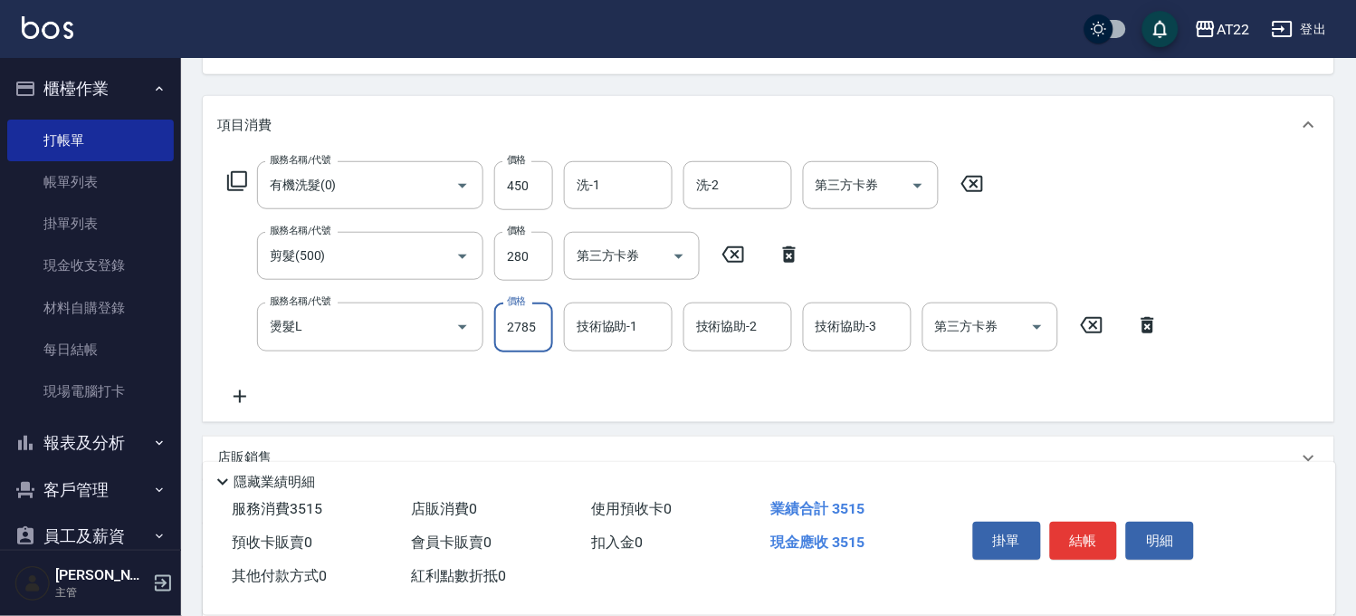
type input "2785"
click at [246, 390] on icon at bounding box center [239, 397] width 45 height 22
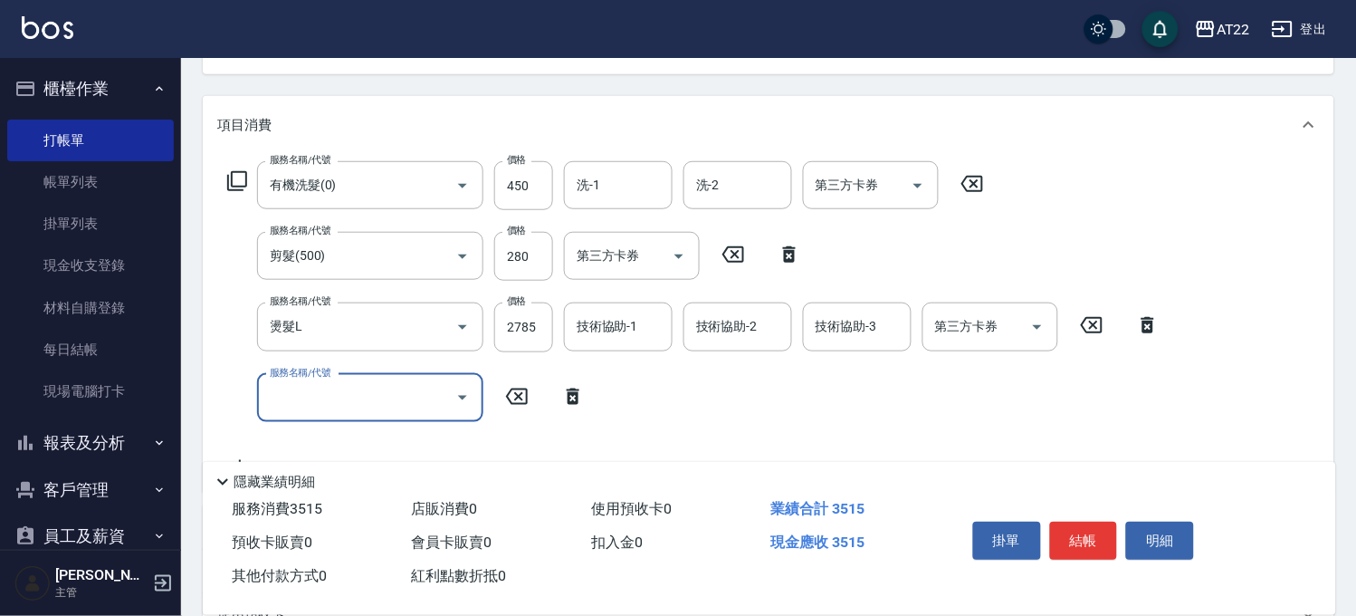
type input "ㄩ"
type input "M3D護髮(m1600)"
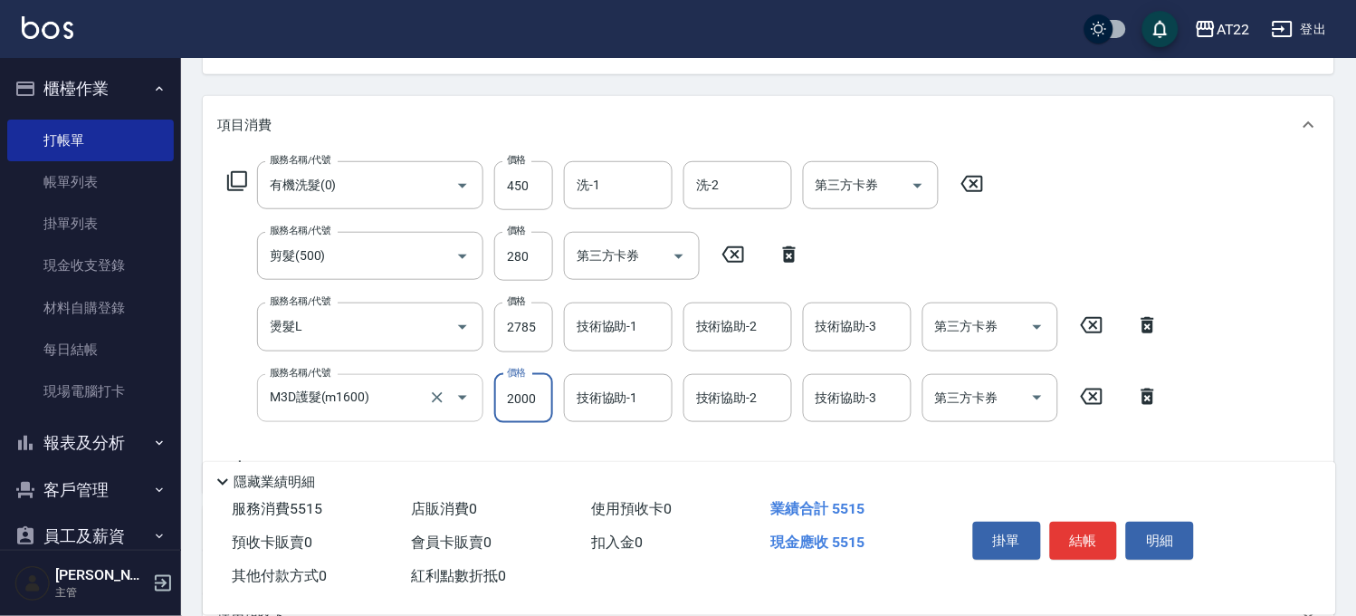
type input "2000"
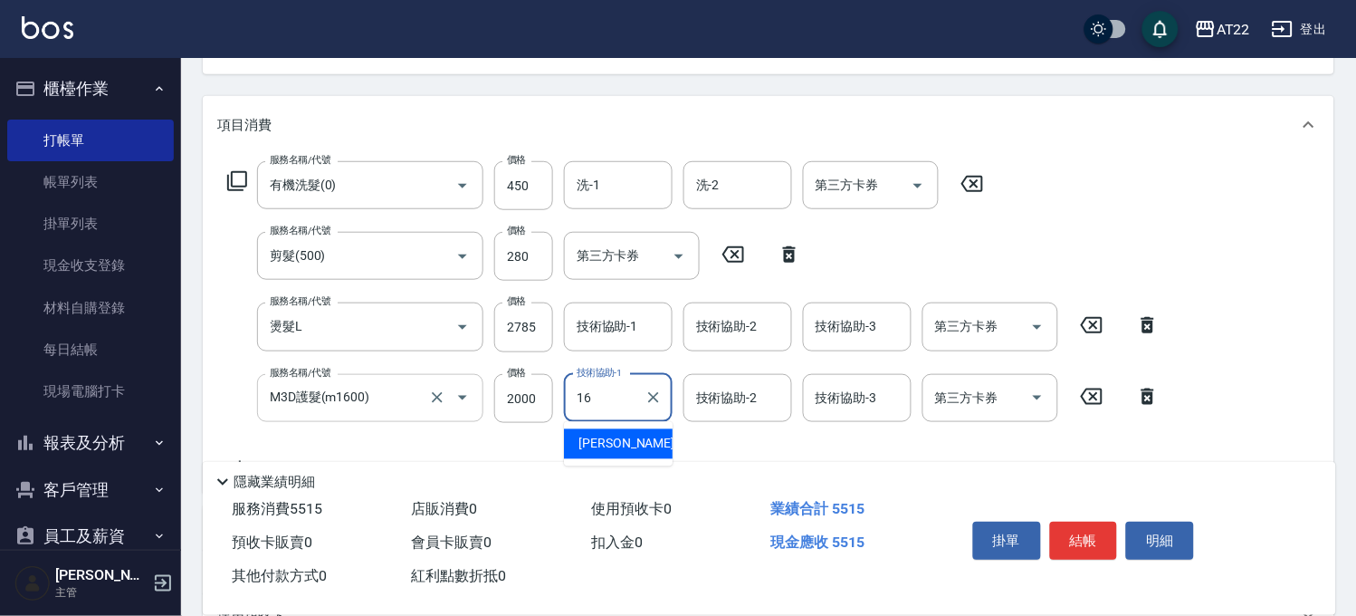
type input "[PERSON_NAME]-16"
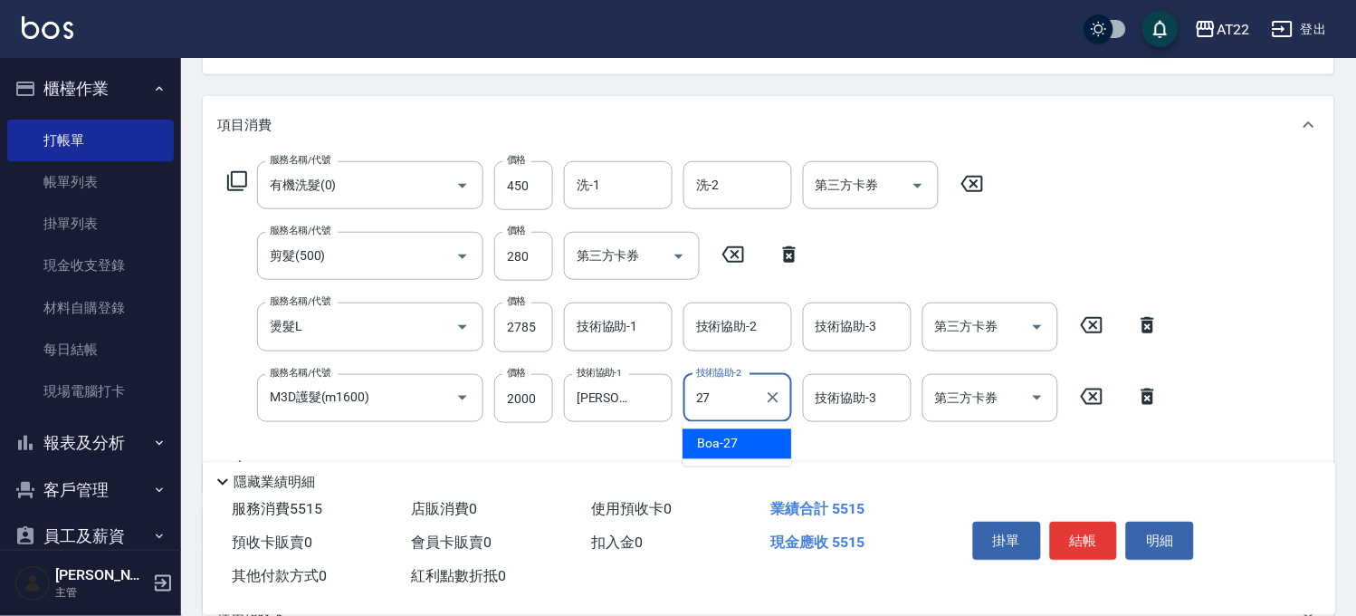
type input "Boa-27"
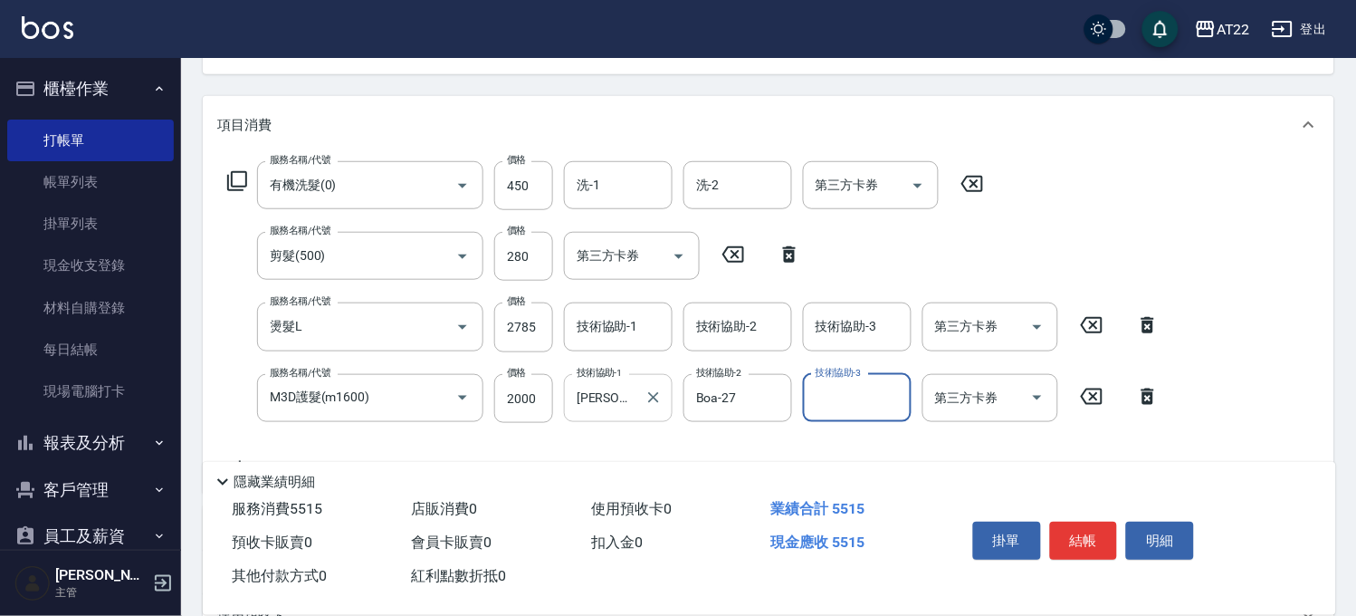
click at [613, 405] on input "[PERSON_NAME]-16" at bounding box center [604, 398] width 65 height 32
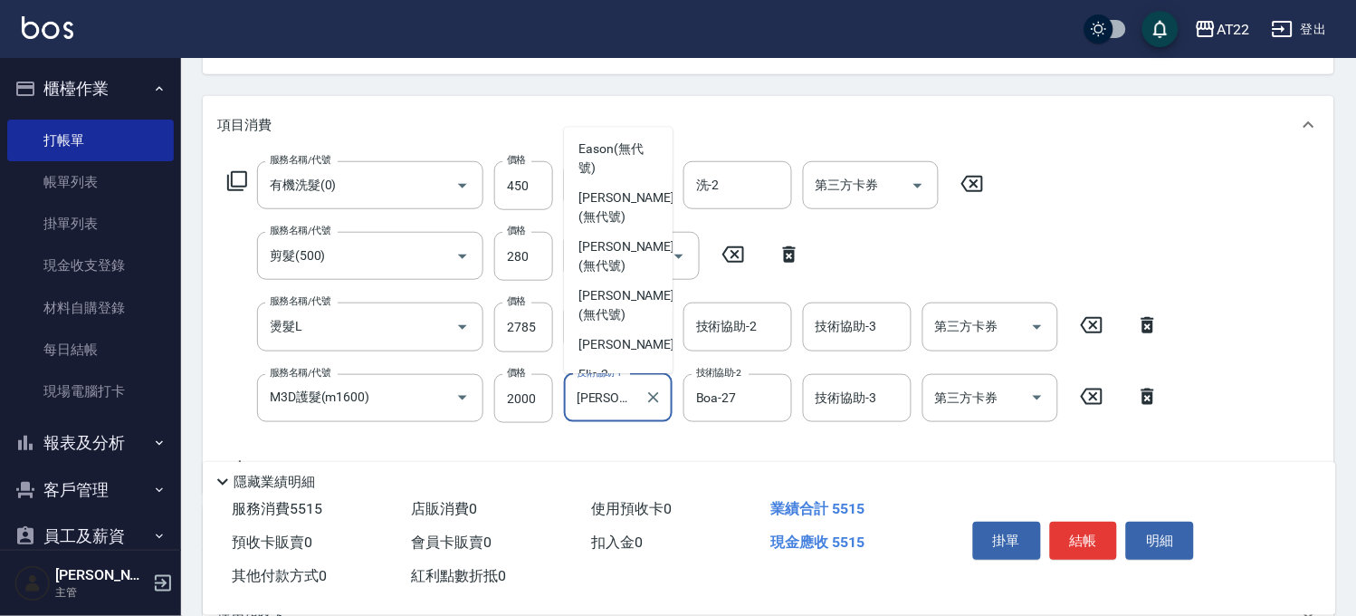
click at [613, 405] on input "[PERSON_NAME]-16" at bounding box center [604, 398] width 65 height 32
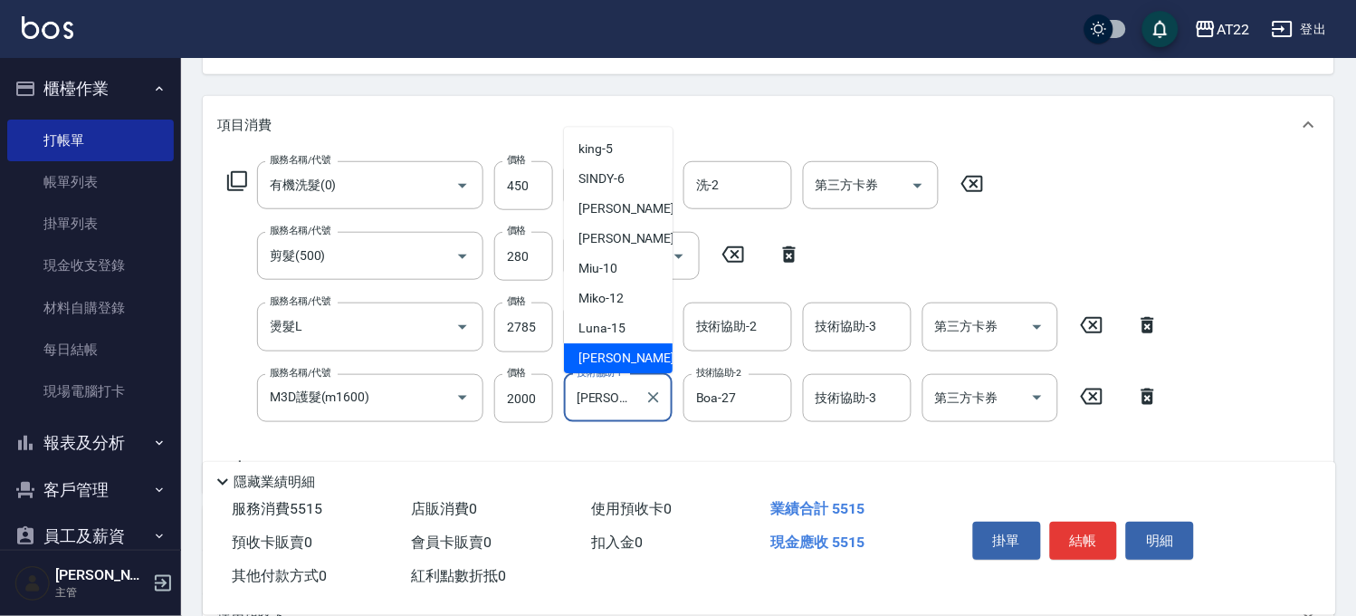
click at [613, 405] on input "[PERSON_NAME]-16" at bounding box center [604, 398] width 65 height 32
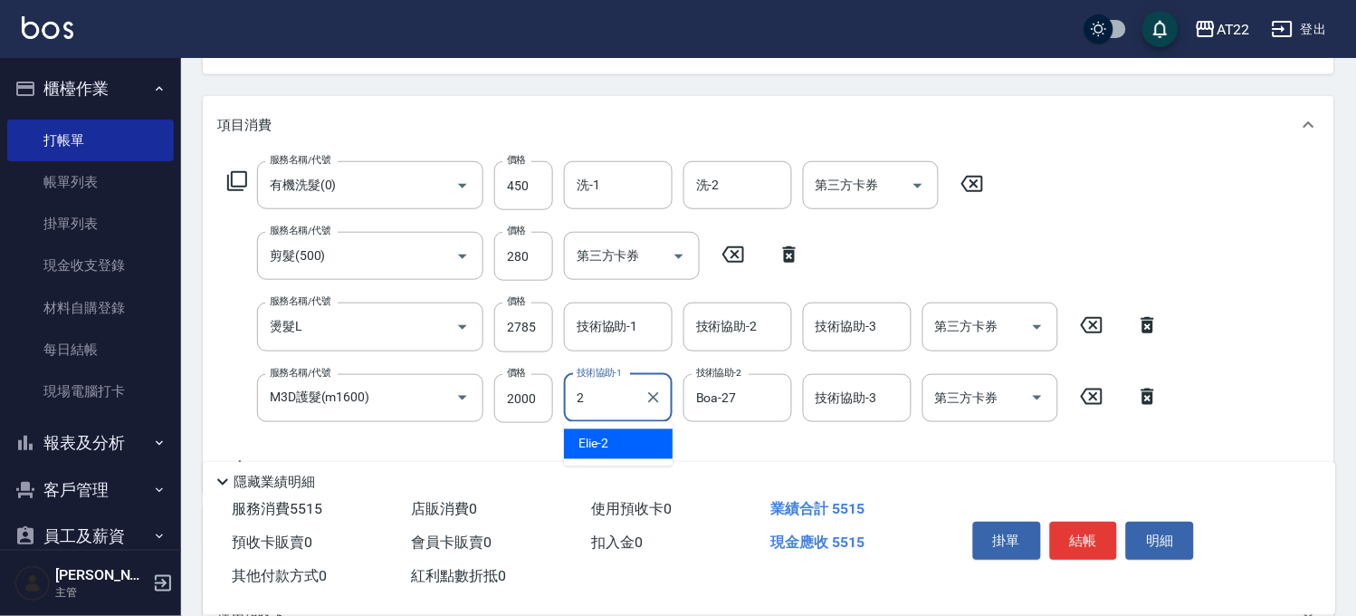
scroll to position [0, 0]
type input "Cherry-22"
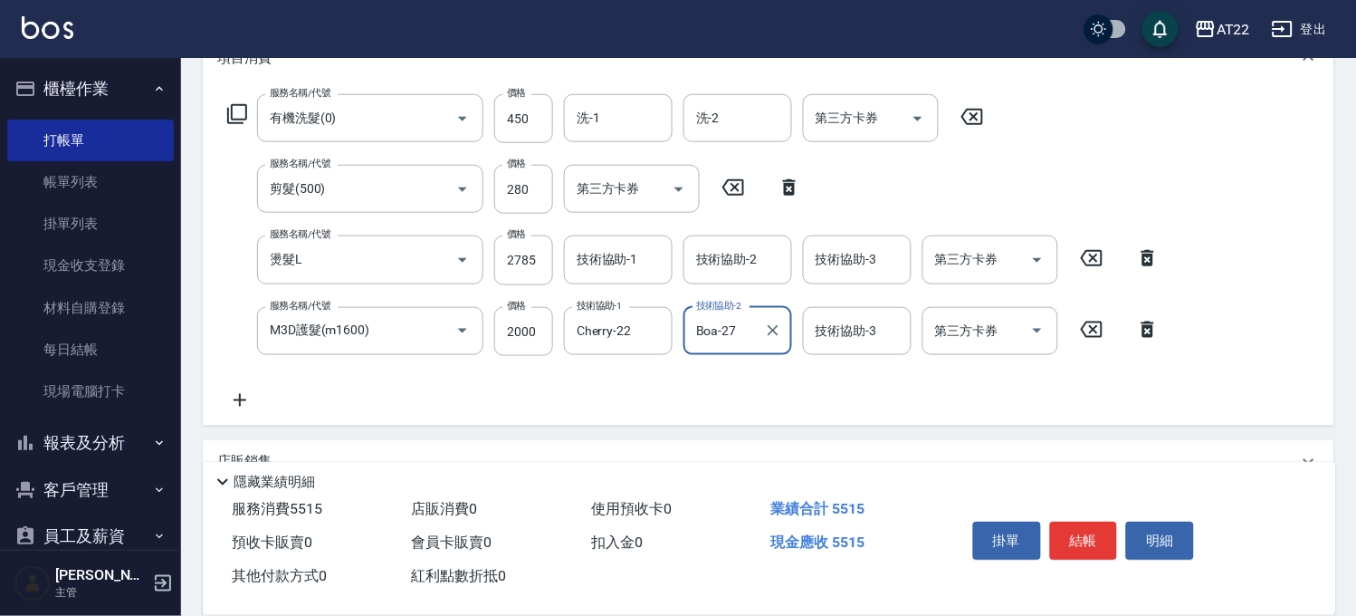
scroll to position [301, 0]
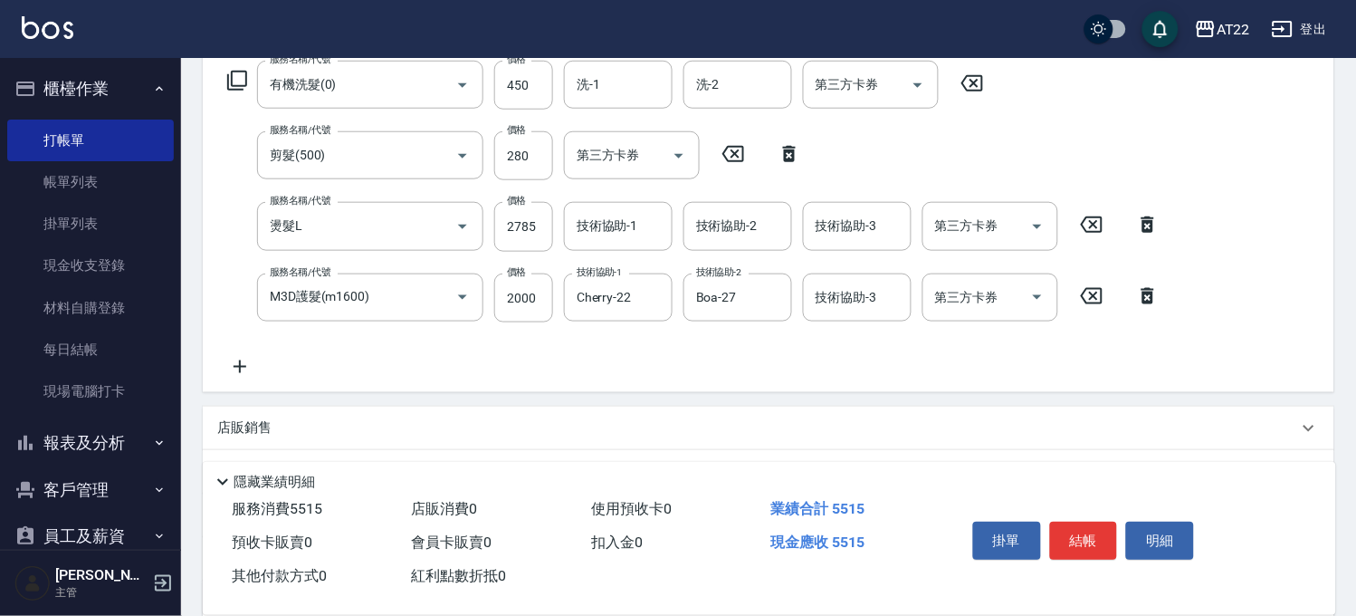
click at [247, 365] on icon at bounding box center [239, 367] width 45 height 22
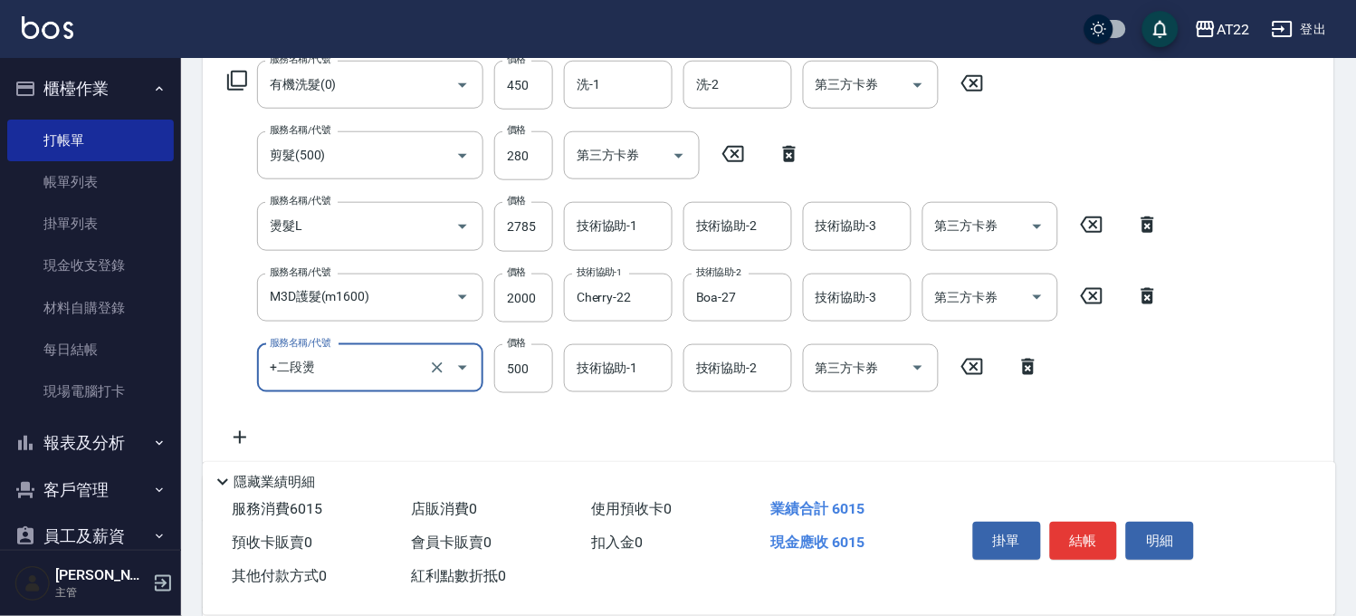
type input "+二段燙"
type input "800"
click at [1180, 393] on div "服務名稱/代號 有機洗髮(0) 服務名稱/代號 價格 450 價格 洗-1 洗-1 洗-2 洗-2 第三方卡券 第三方卡券 服務名稱/代號 剪髮(500) 服…" at bounding box center [769, 257] width 1132 height 409
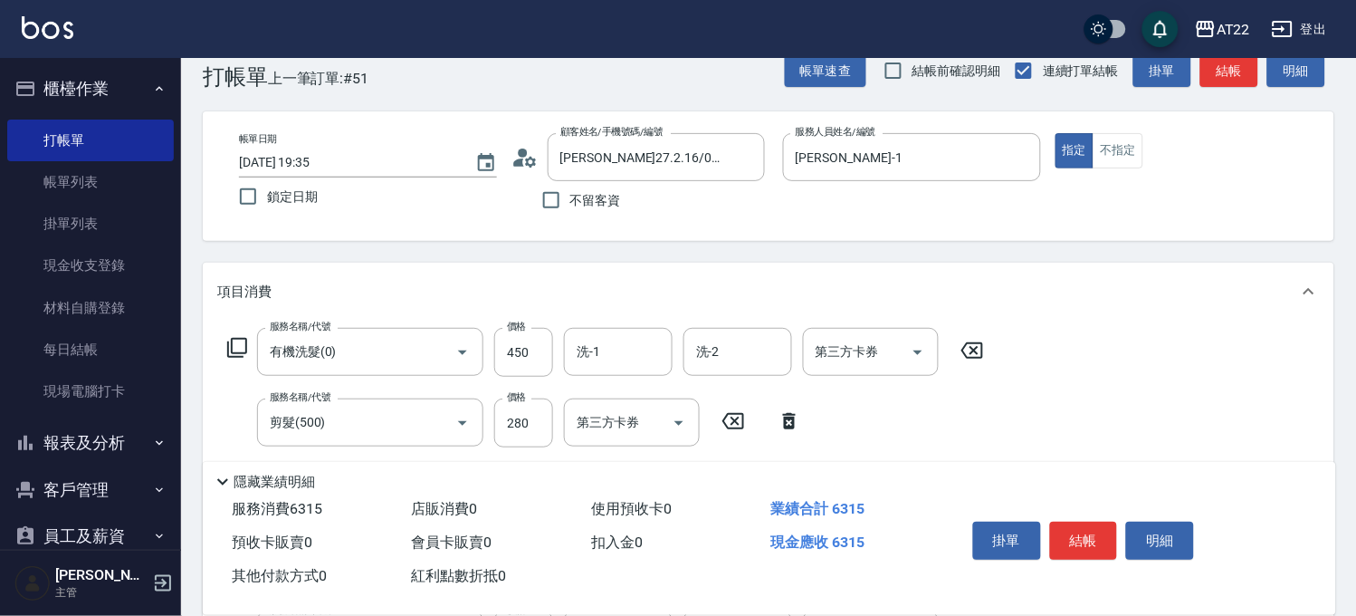
scroll to position [0, 0]
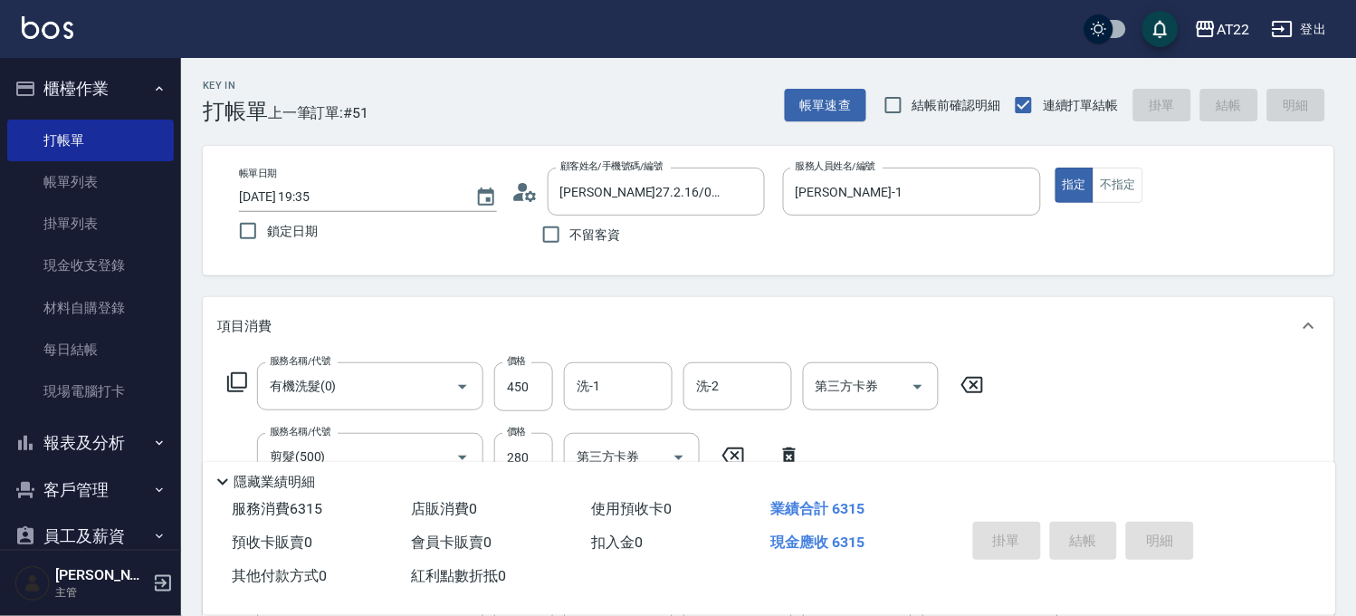
type input "[DATE] 19:38"
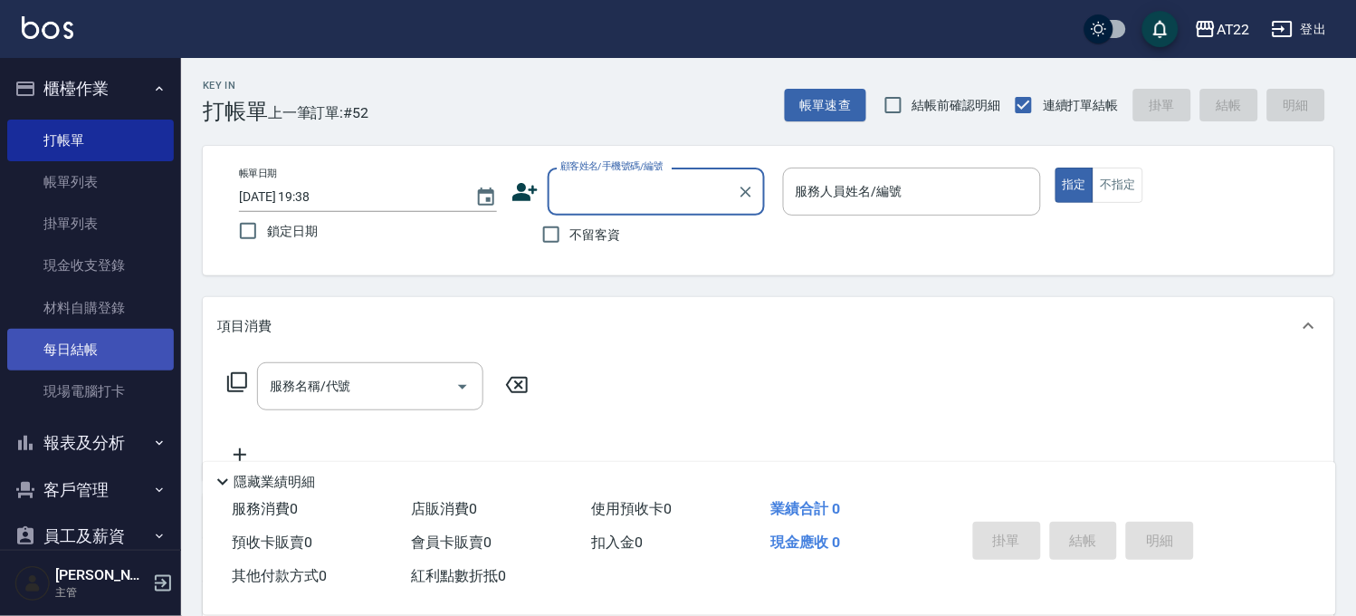
click at [118, 351] on link "每日結帳" at bounding box center [90, 350] width 167 height 42
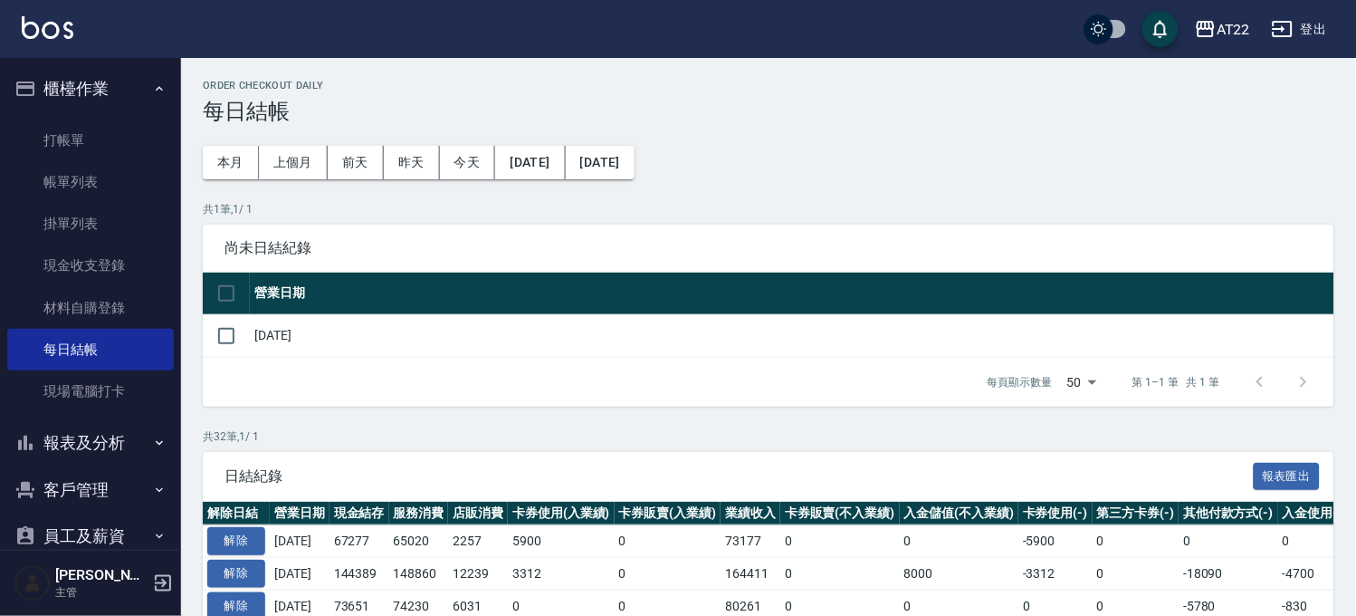
click at [245, 336] on td at bounding box center [226, 335] width 47 height 43
click at [207, 324] on input "checkbox" at bounding box center [226, 336] width 38 height 38
checkbox input "true"
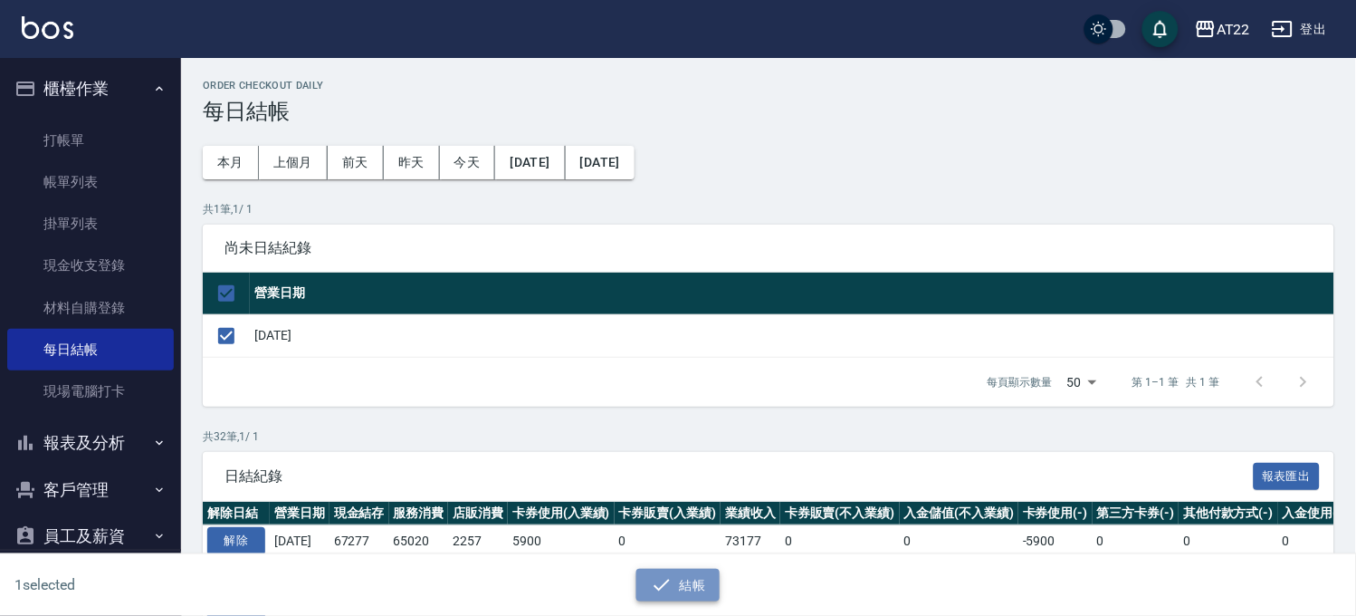
click at [689, 599] on button "結帳" at bounding box center [678, 585] width 84 height 33
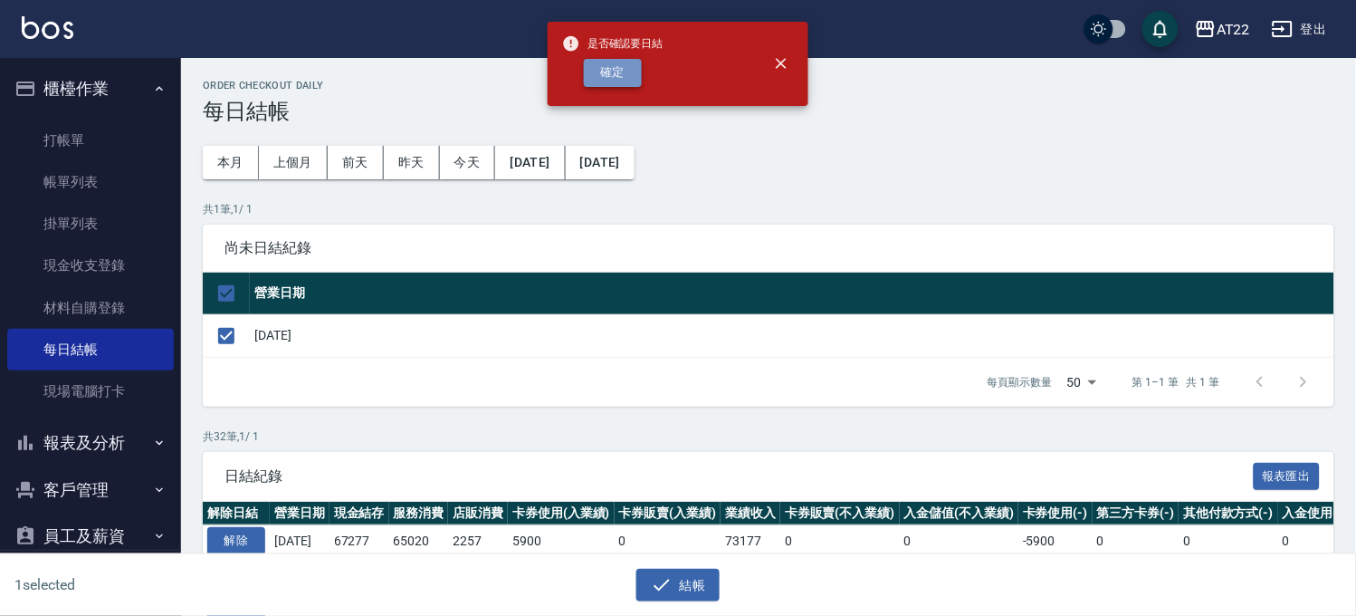
click at [619, 76] on button "確定" at bounding box center [613, 73] width 58 height 28
checkbox input "false"
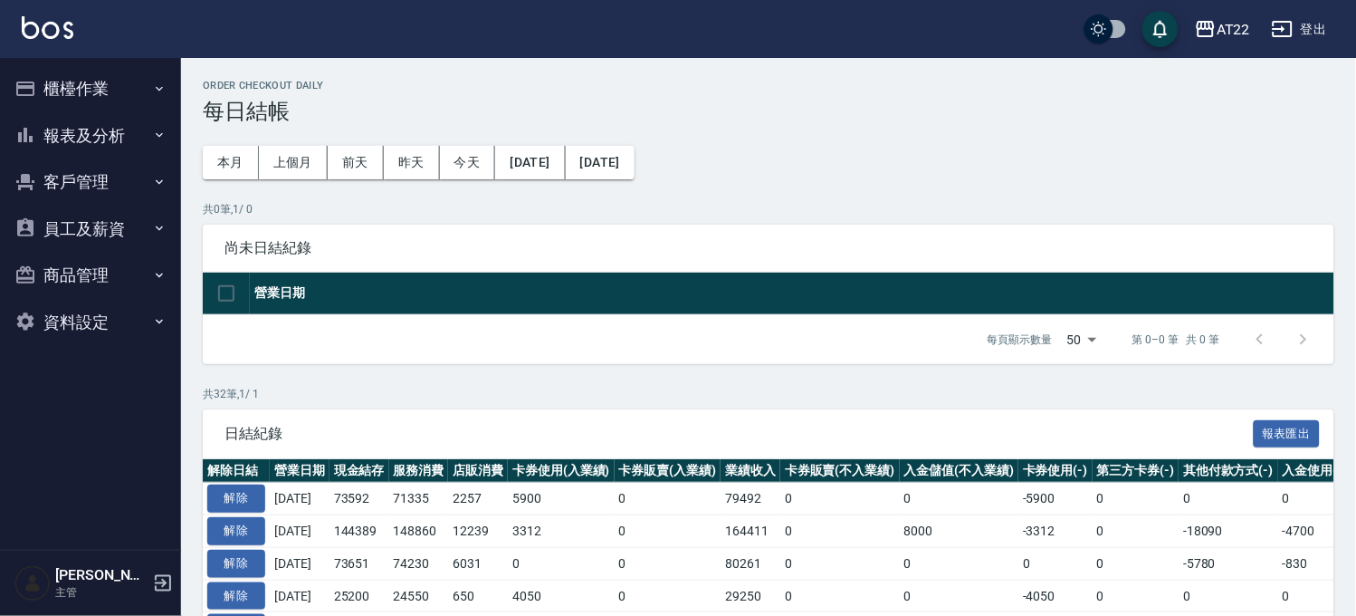
click at [39, 148] on button "報表及分析" at bounding box center [90, 135] width 167 height 47
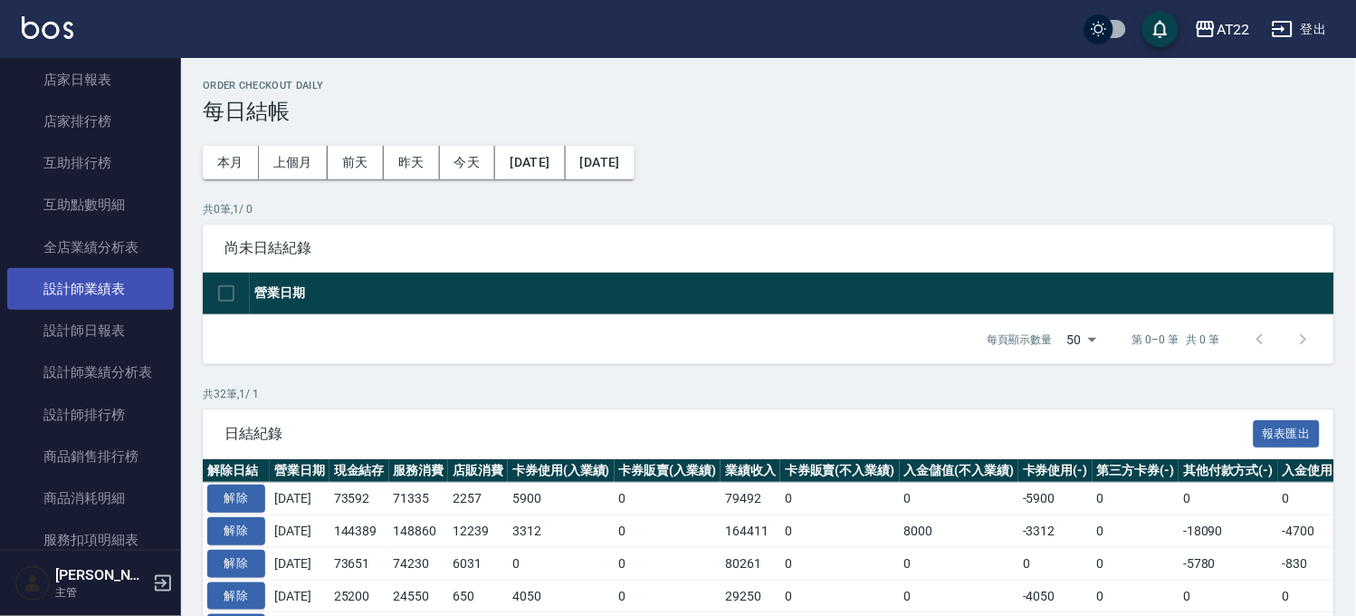
scroll to position [301, 0]
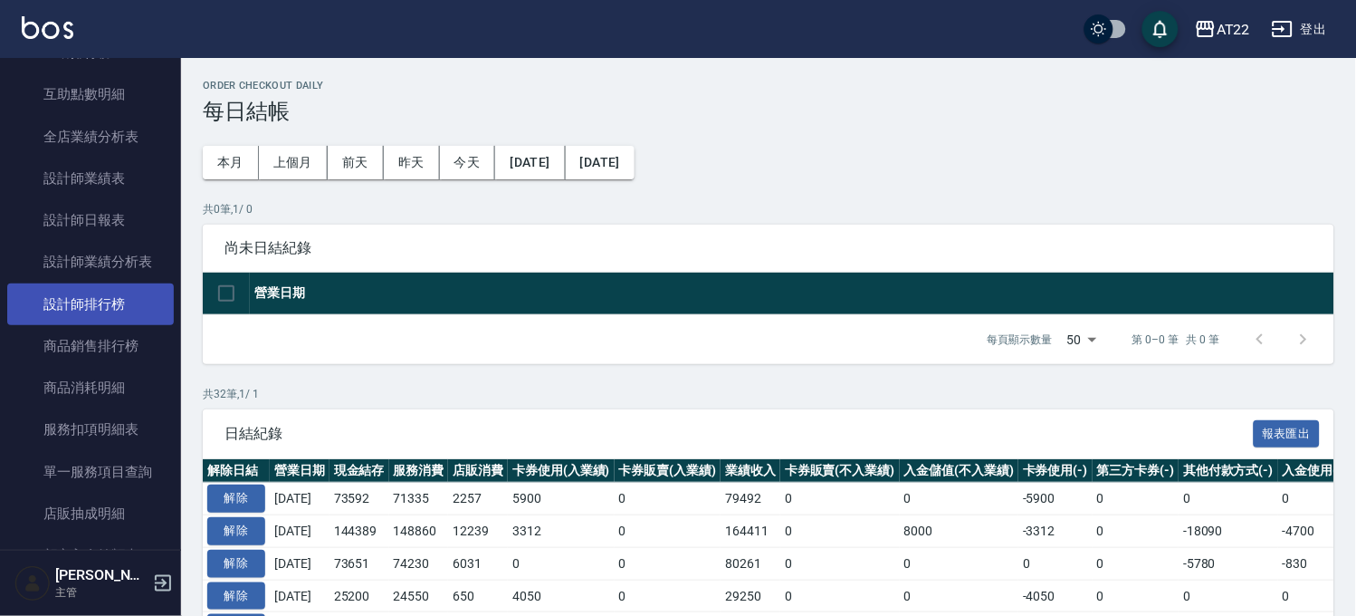
click at [122, 304] on link "設計師排行榜" at bounding box center [90, 304] width 167 height 42
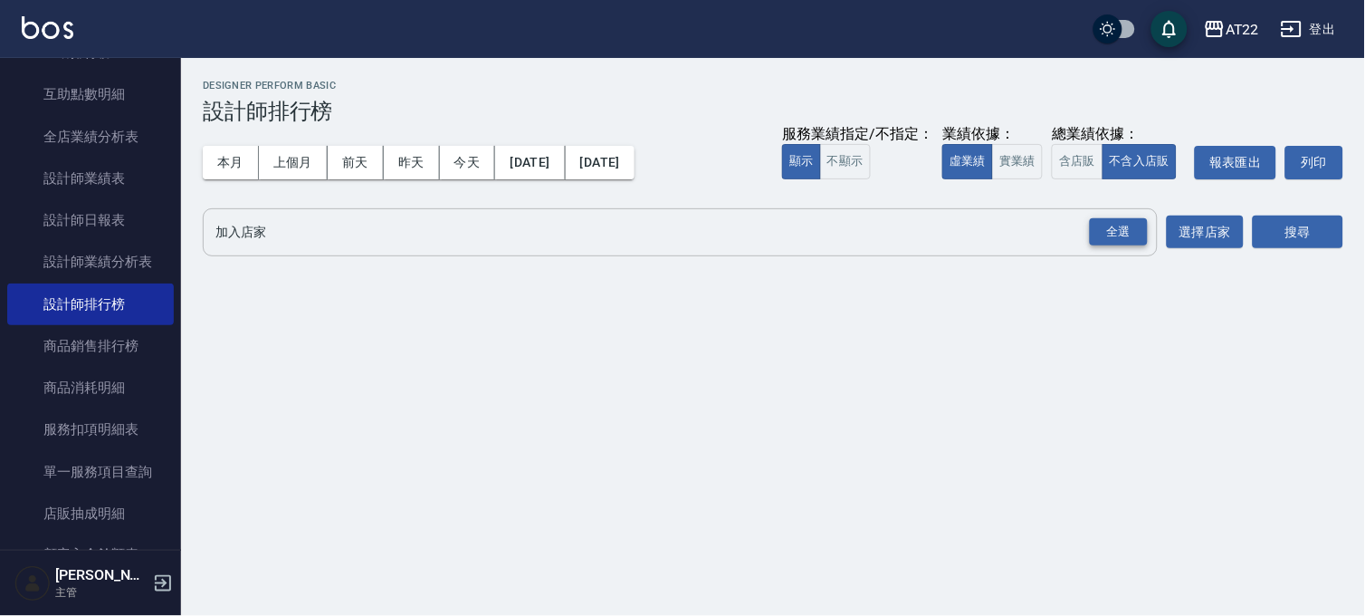
click at [1103, 232] on div "全選" at bounding box center [1119, 232] width 58 height 28
click at [1276, 236] on button "搜尋" at bounding box center [1298, 232] width 91 height 33
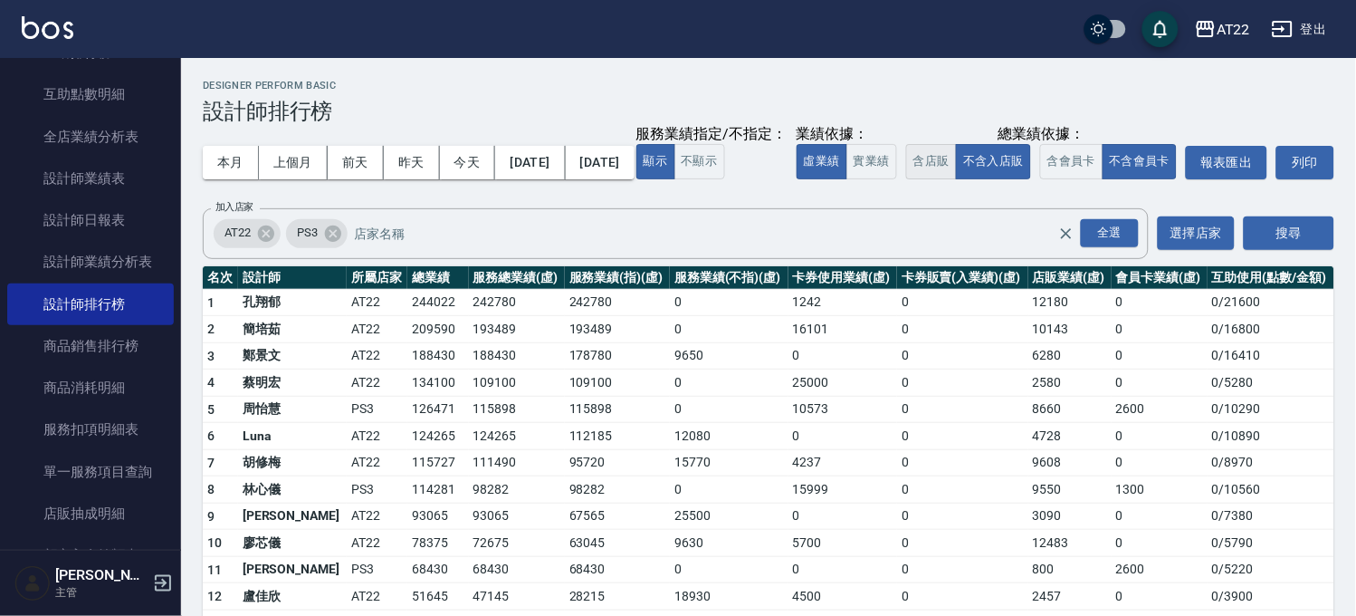
click at [906, 179] on button "含店販" at bounding box center [931, 161] width 51 height 35
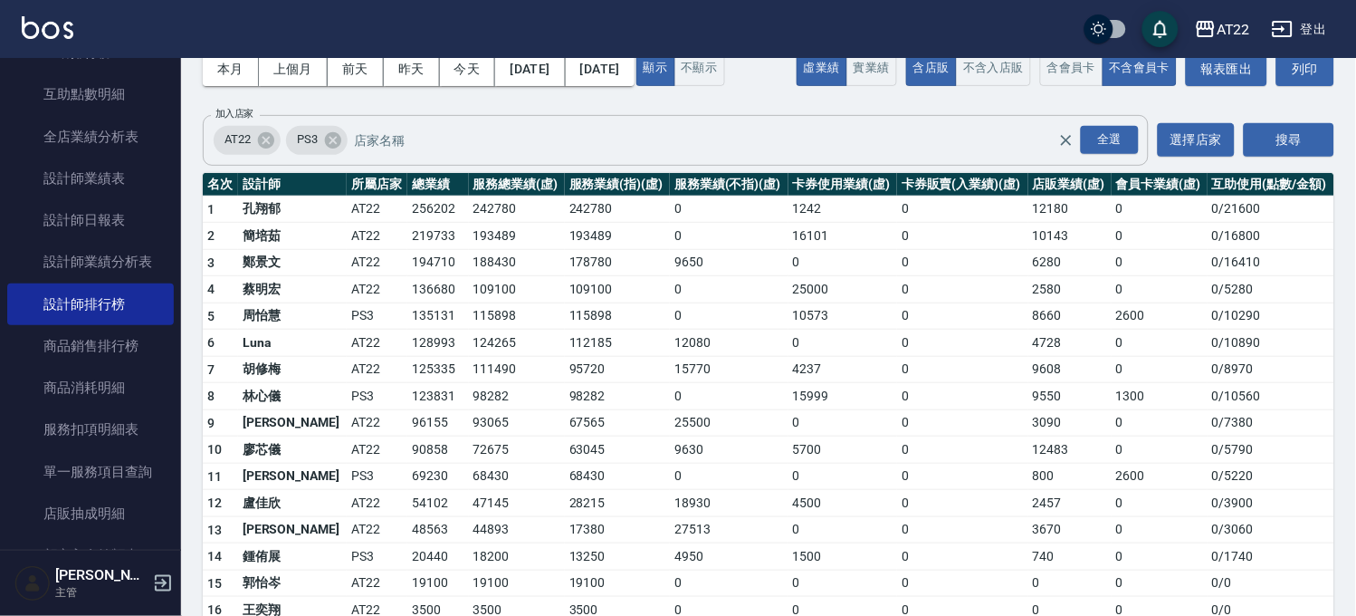
scroll to position [183, 0]
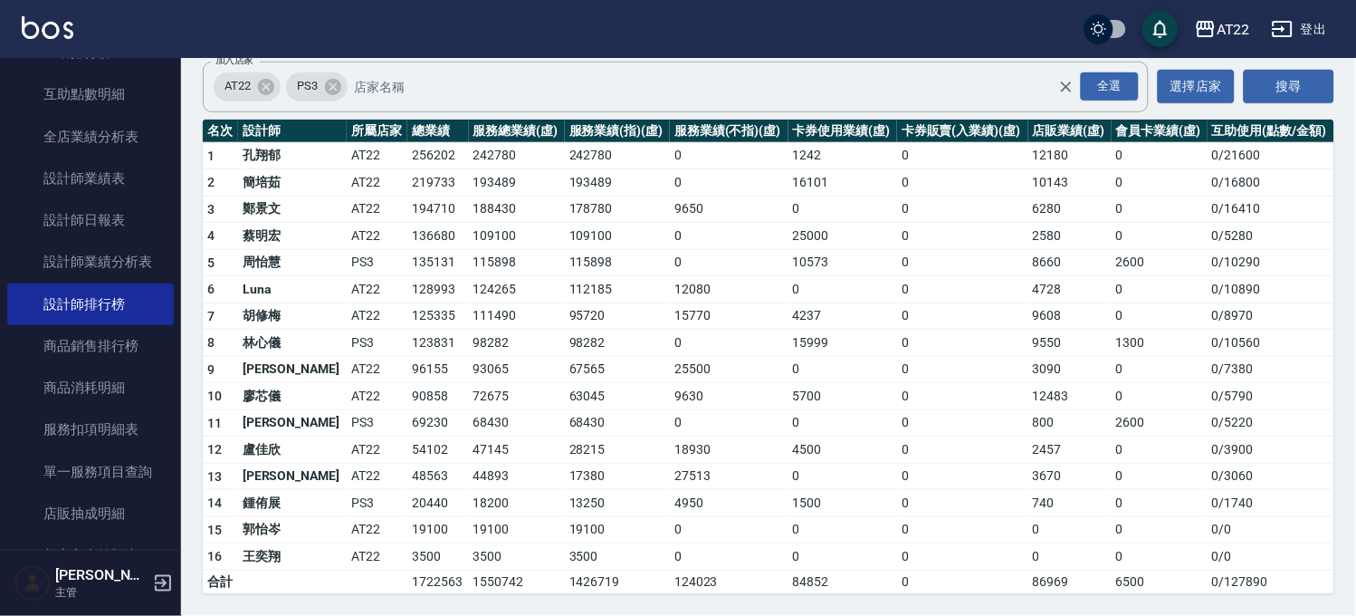
click at [1324, 28] on button "登出" at bounding box center [1300, 29] width 70 height 33
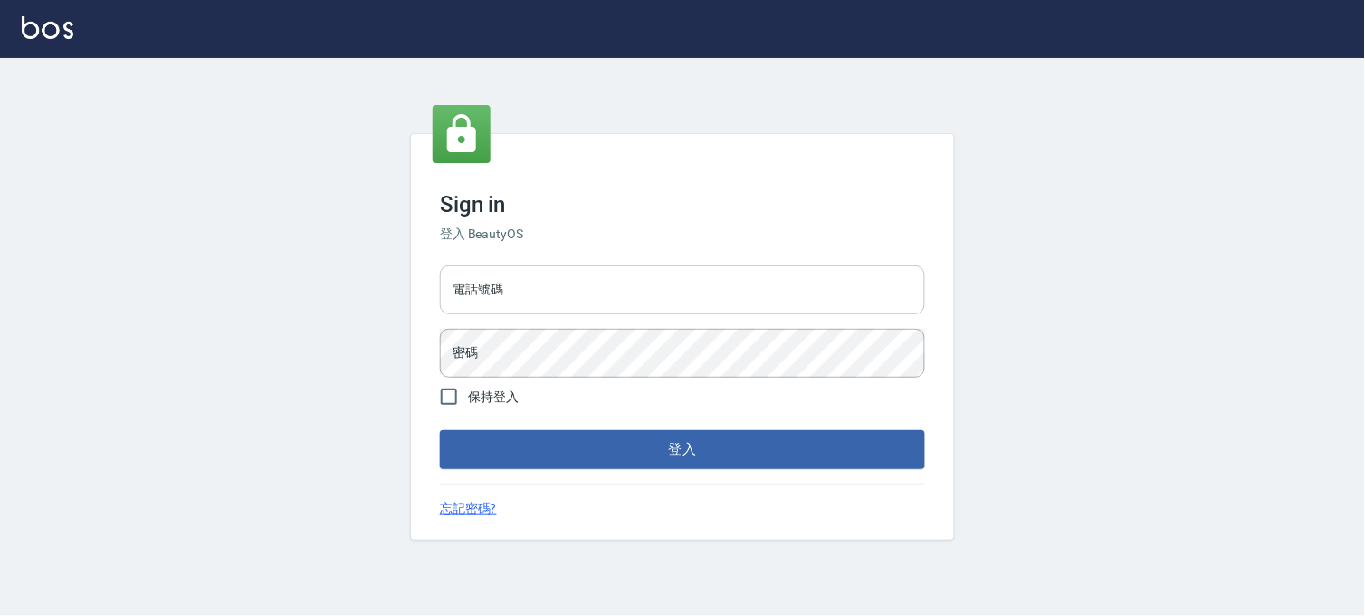
click at [626, 275] on input "電話號碼" at bounding box center [682, 289] width 485 height 49
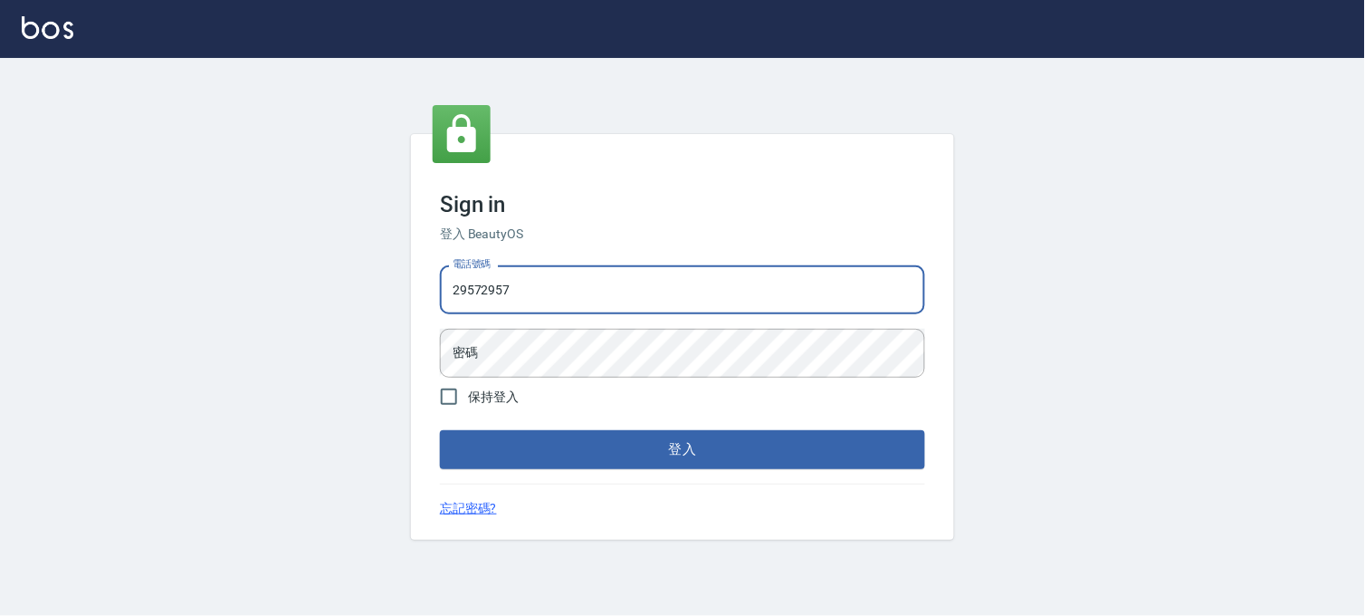
type input "29572957"
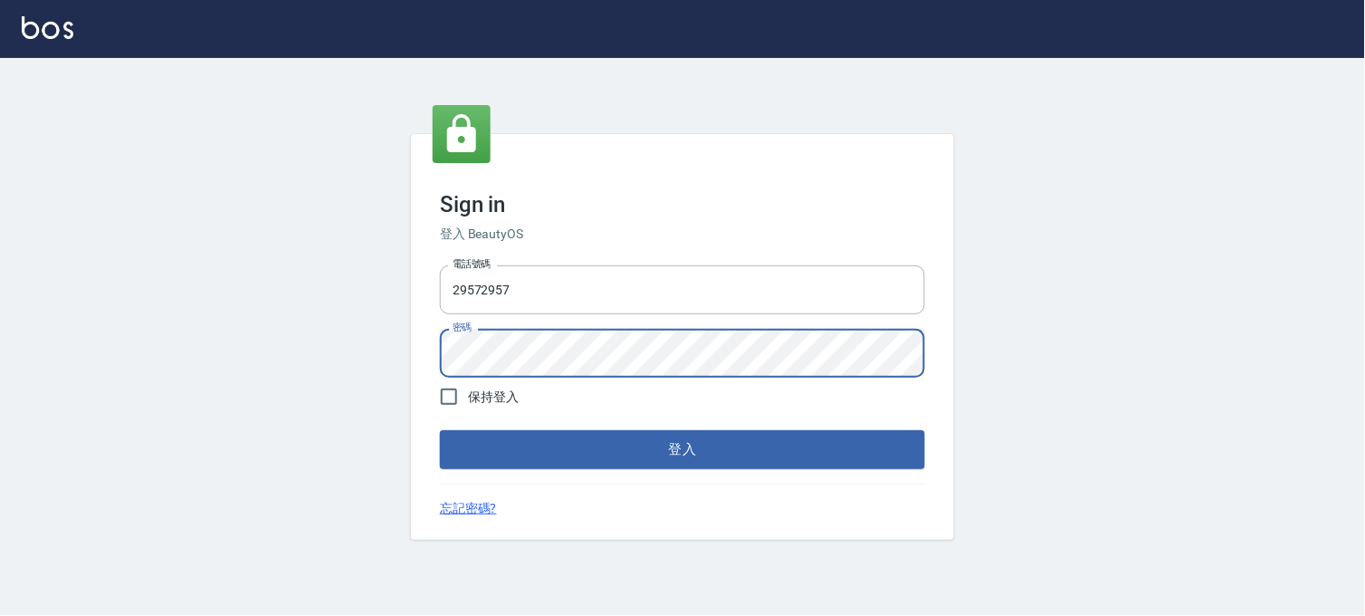
click at [440, 430] on button "登入" at bounding box center [682, 449] width 485 height 38
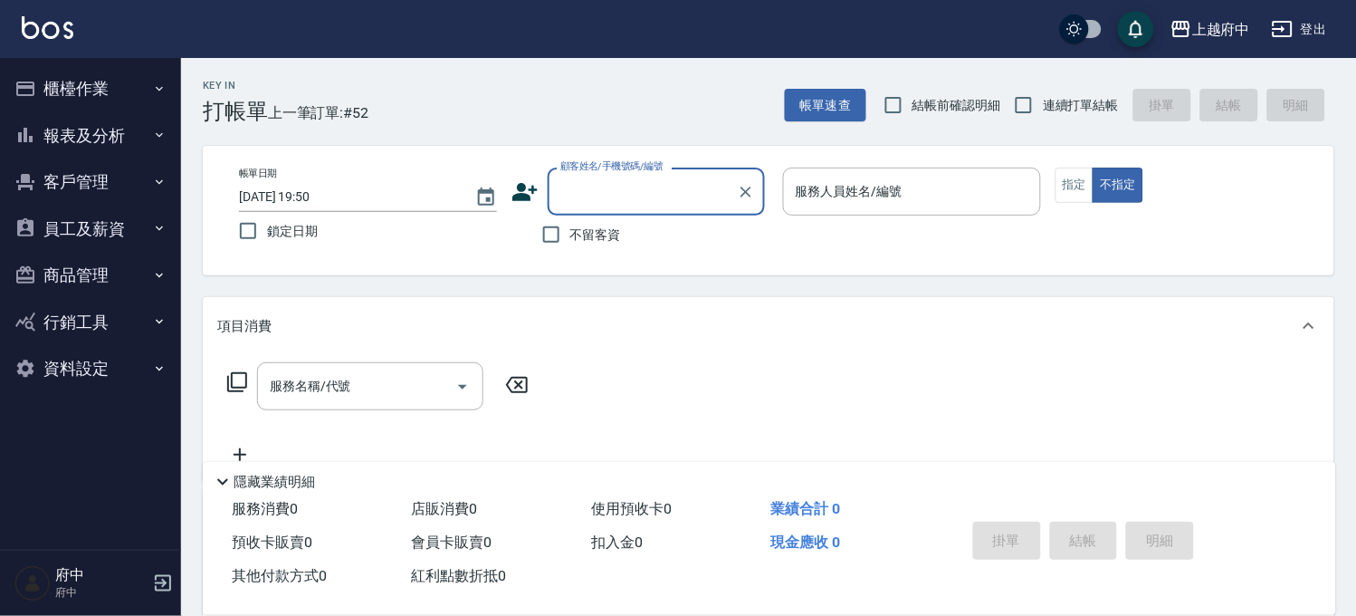
click at [81, 128] on button "報表及分析" at bounding box center [90, 135] width 167 height 47
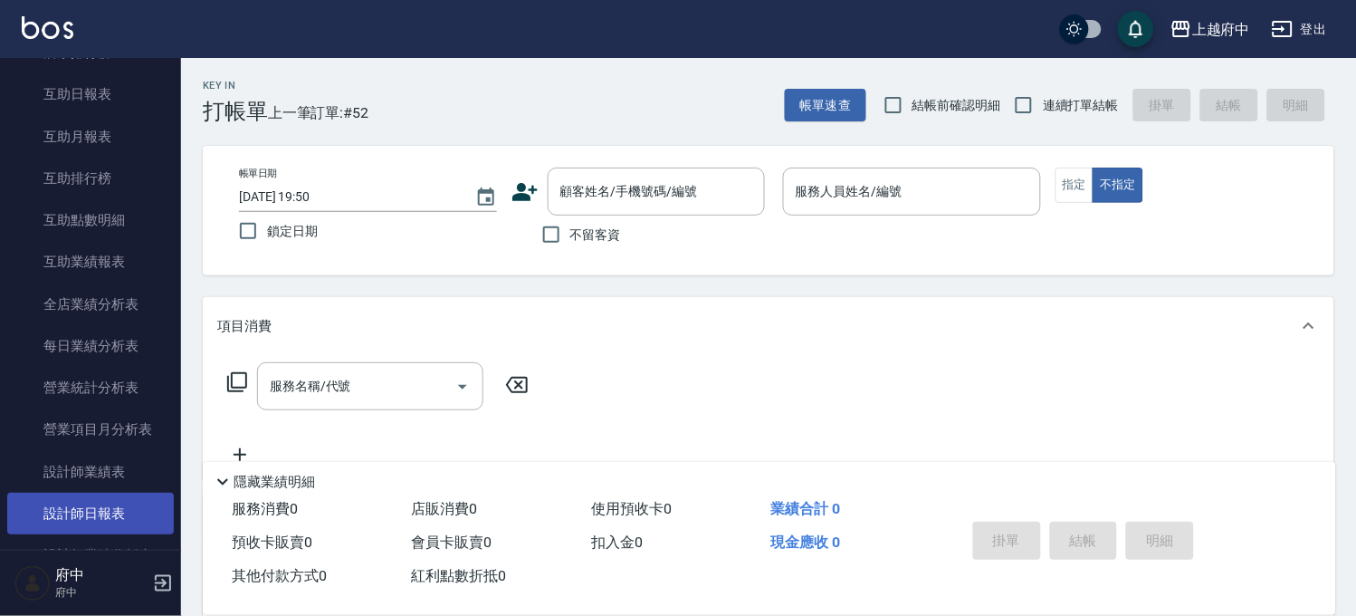
scroll to position [603, 0]
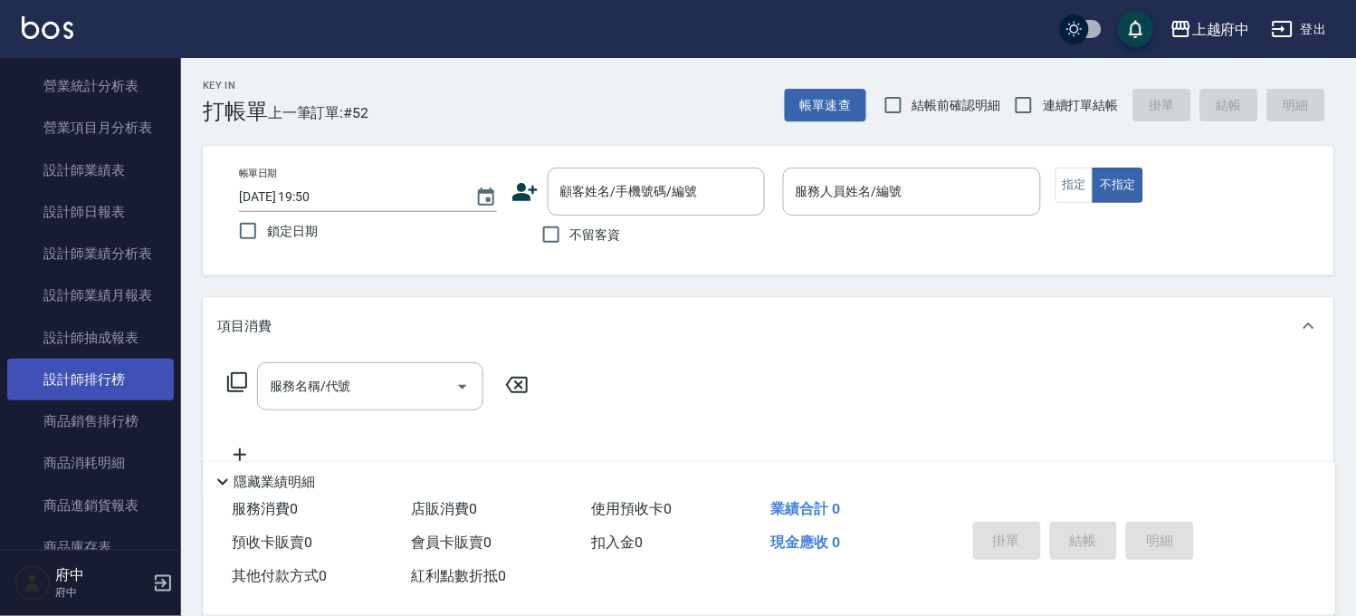
click at [122, 386] on link "設計師排行榜" at bounding box center [90, 379] width 167 height 42
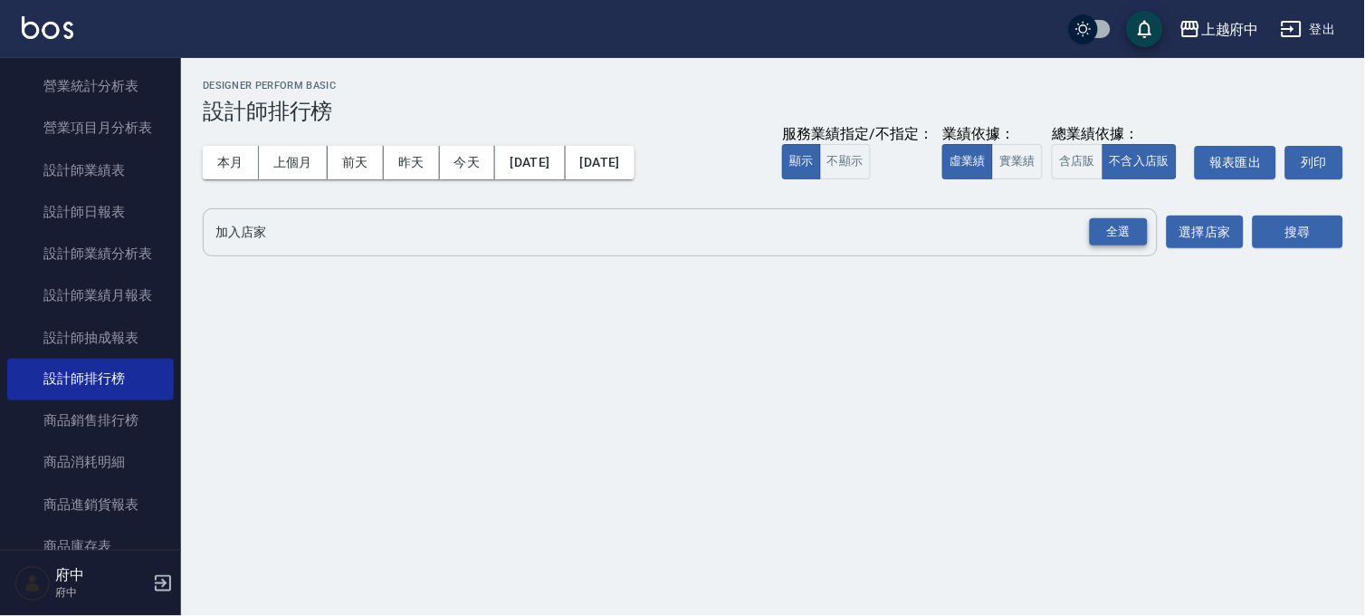
click at [1136, 241] on div "全選" at bounding box center [1119, 232] width 58 height 28
drag, startPoint x: 1296, startPoint y: 242, endPoint x: 1299, endPoint y: 229, distance: 13.0
click at [1296, 242] on button "搜尋" at bounding box center [1298, 232] width 91 height 33
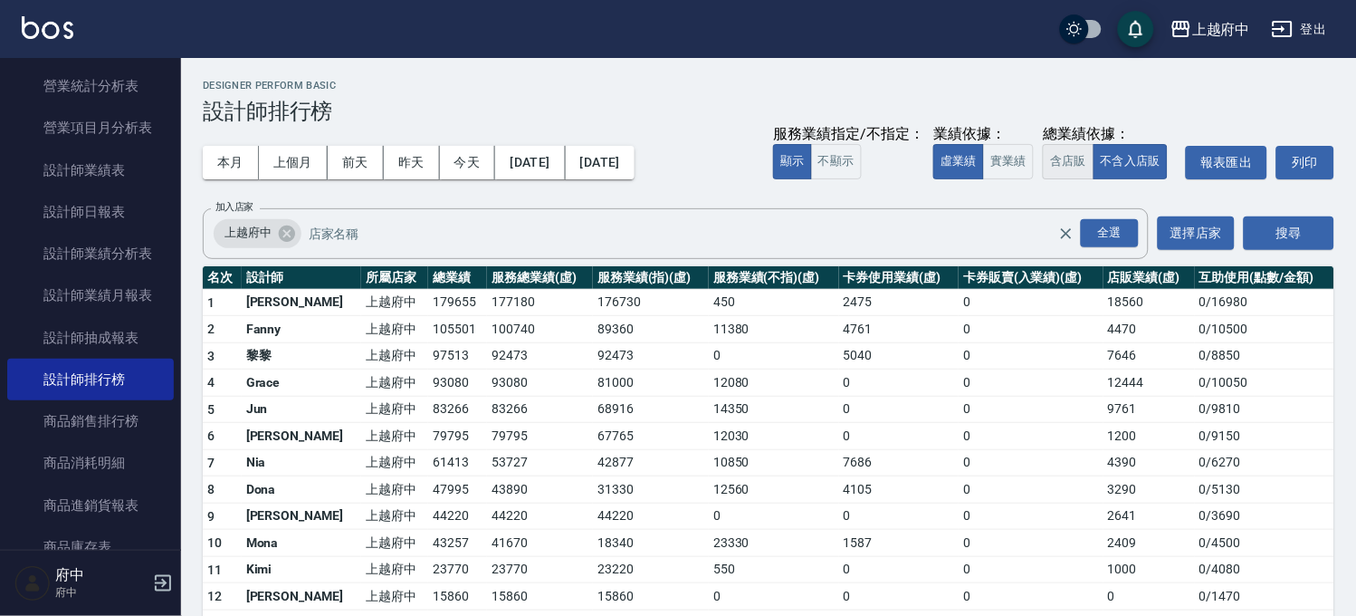
click at [1068, 160] on button "含店販" at bounding box center [1068, 161] width 51 height 35
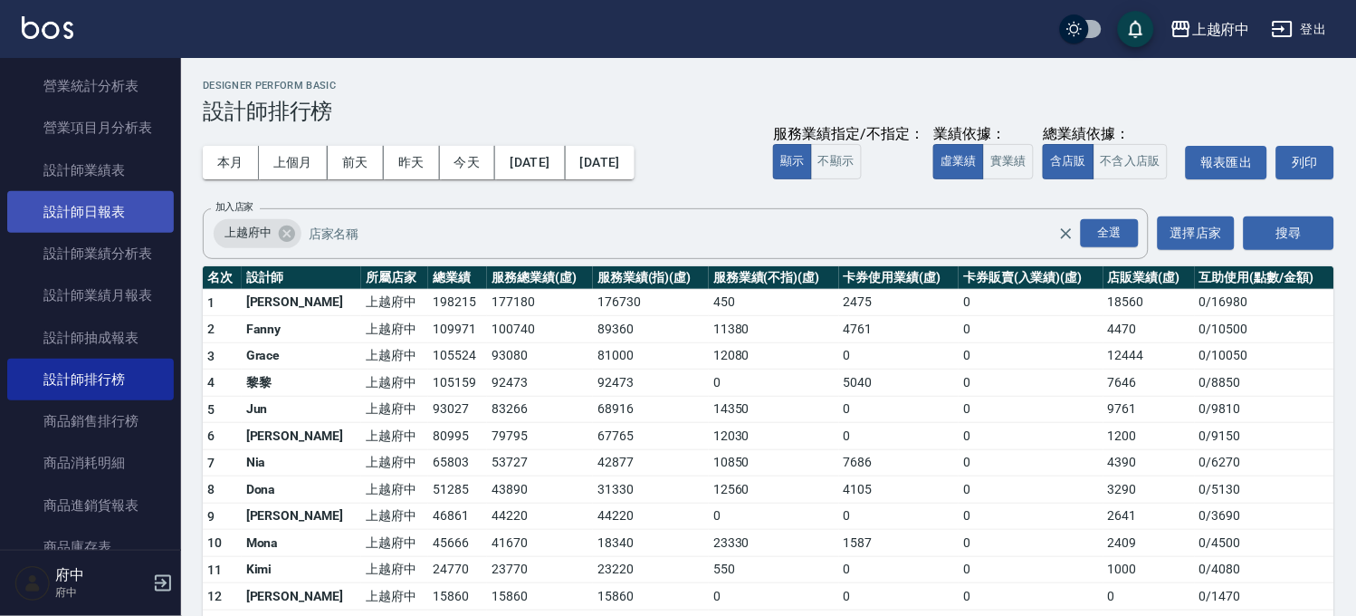
click at [132, 220] on link "設計師日報表" at bounding box center [90, 212] width 167 height 42
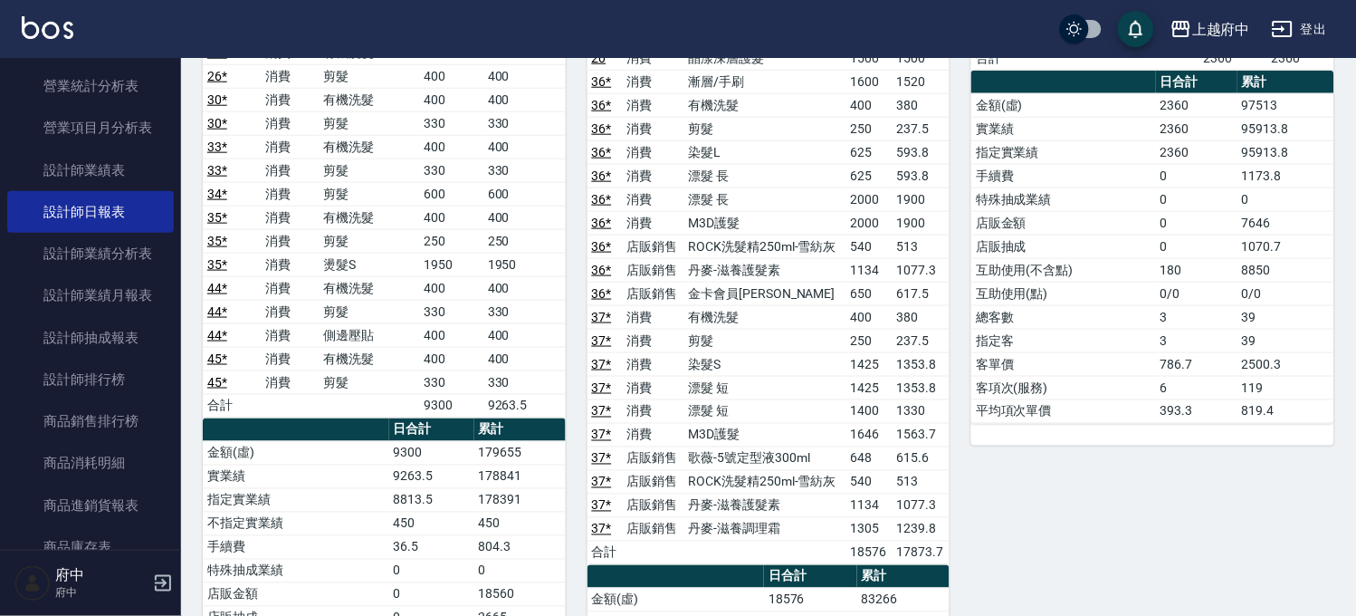
scroll to position [100, 0]
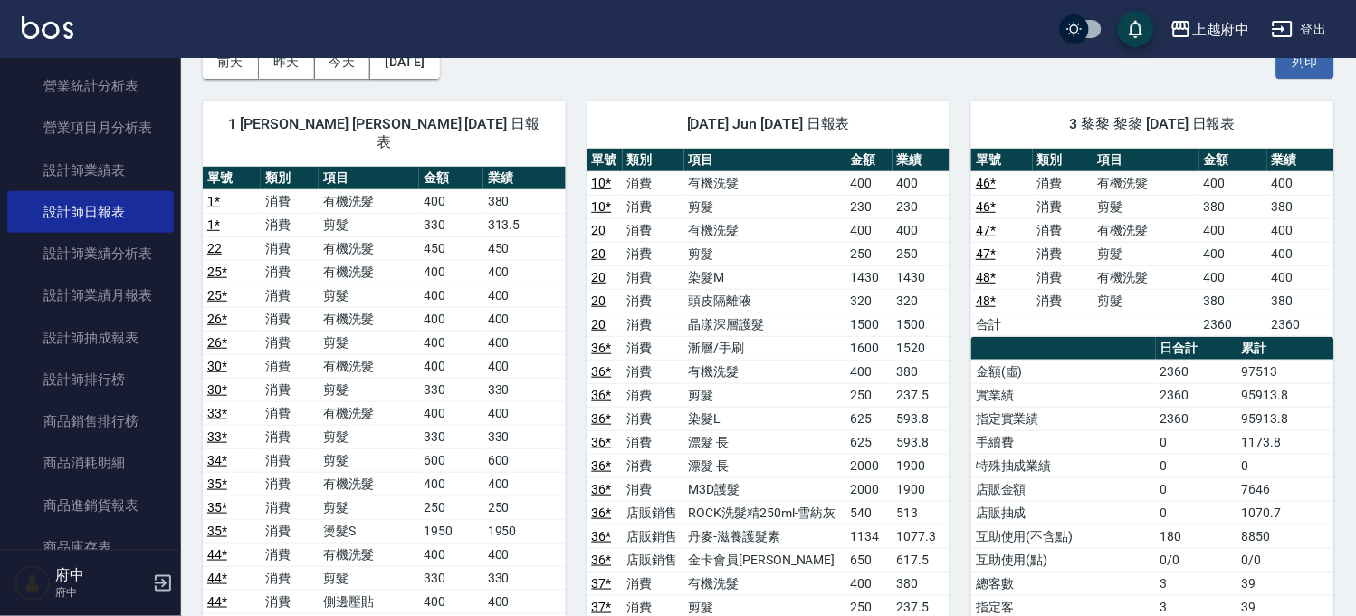
click at [1323, 24] on button "登出" at bounding box center [1300, 29] width 70 height 33
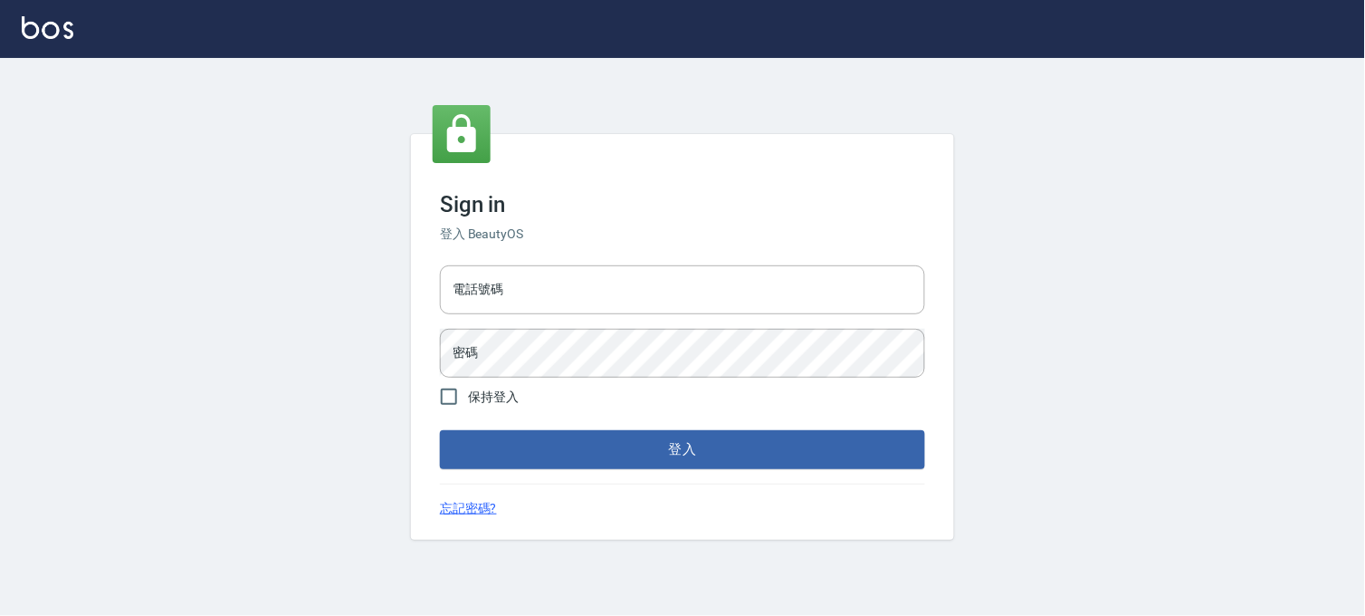
drag, startPoint x: 0, startPoint y: 0, endPoint x: 627, endPoint y: 259, distance: 678.7
click at [643, 277] on input "電話號碼" at bounding box center [682, 289] width 485 height 49
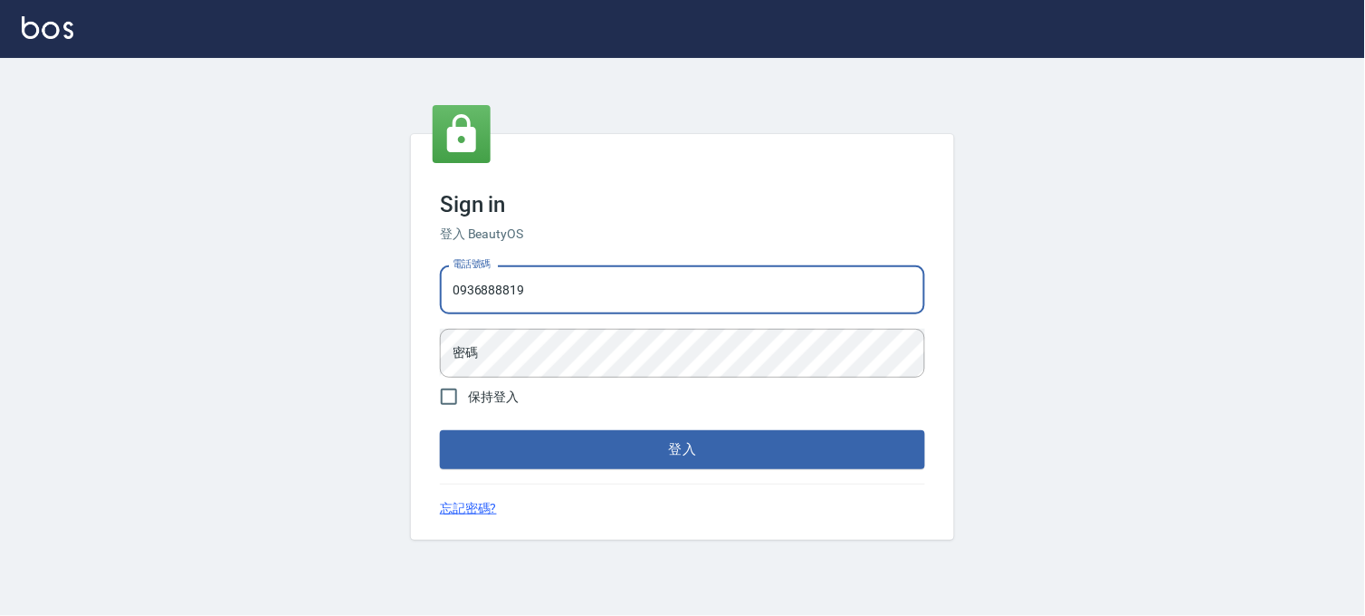
type input "0936888819"
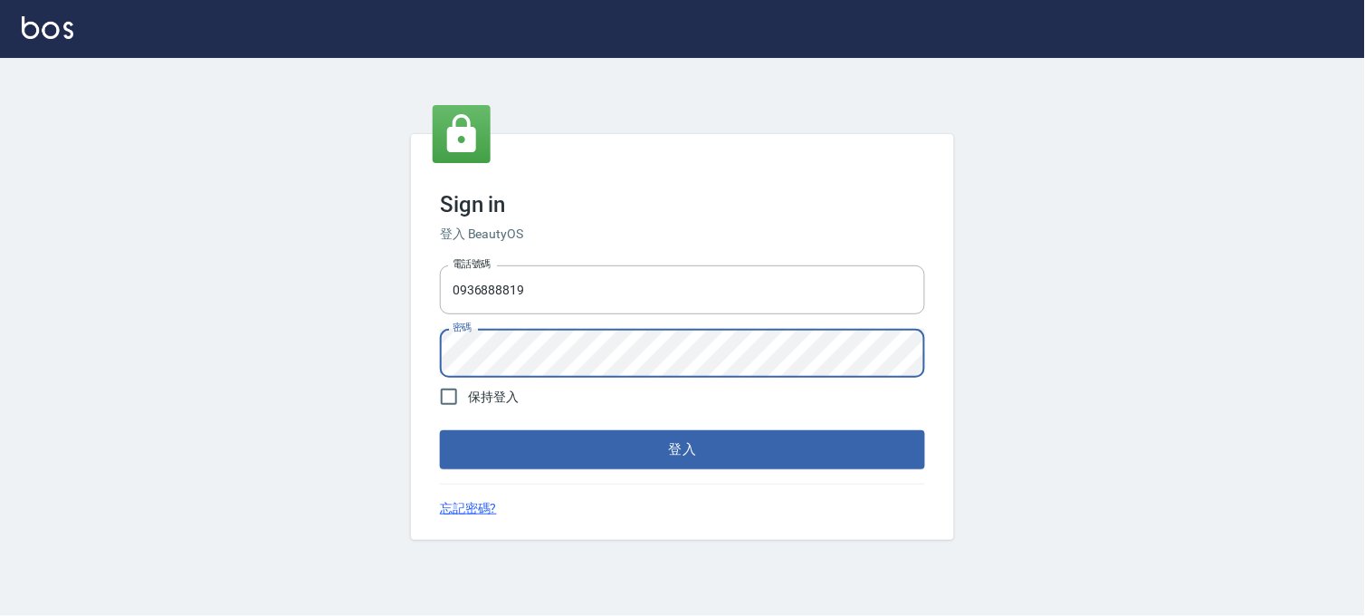
click at [440, 430] on button "登入" at bounding box center [682, 449] width 485 height 38
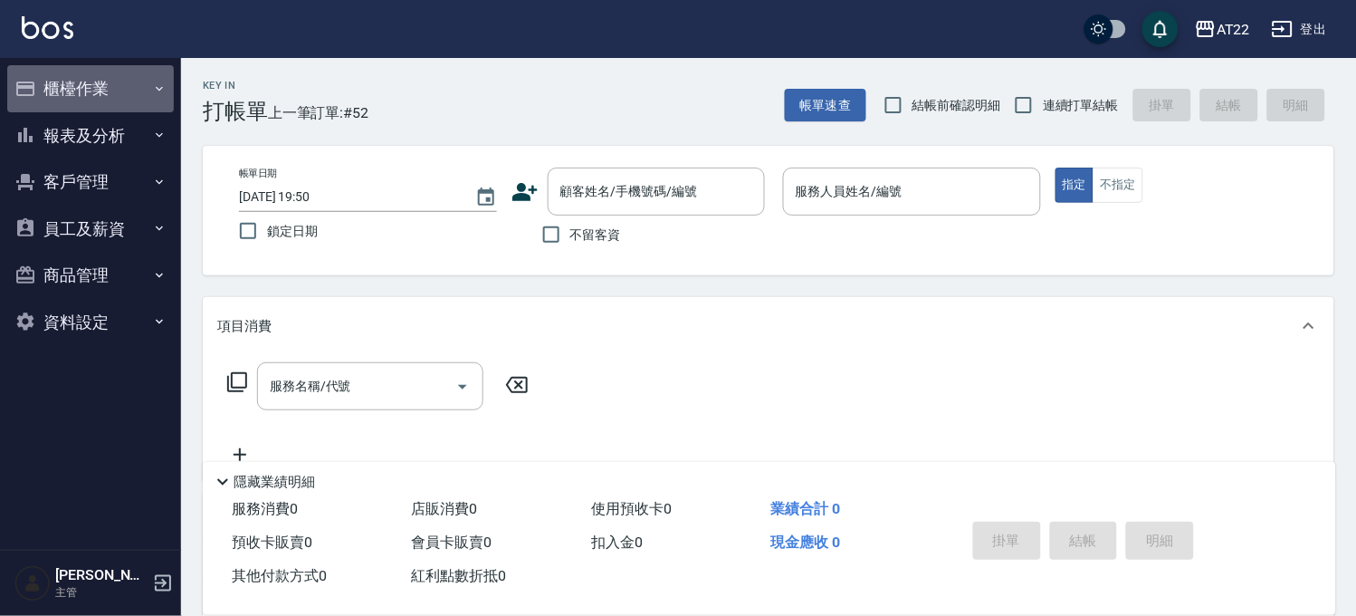
click at [109, 83] on button "櫃檯作業" at bounding box center [90, 88] width 167 height 47
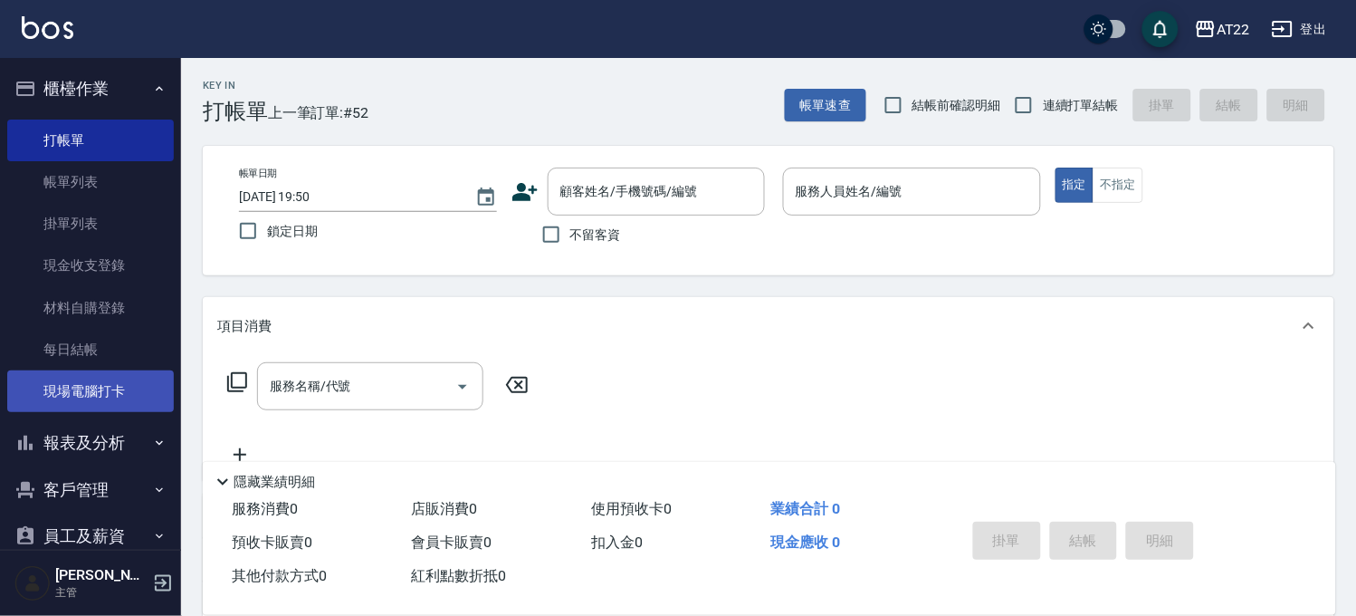
click at [127, 383] on link "現場電腦打卡" at bounding box center [90, 391] width 167 height 42
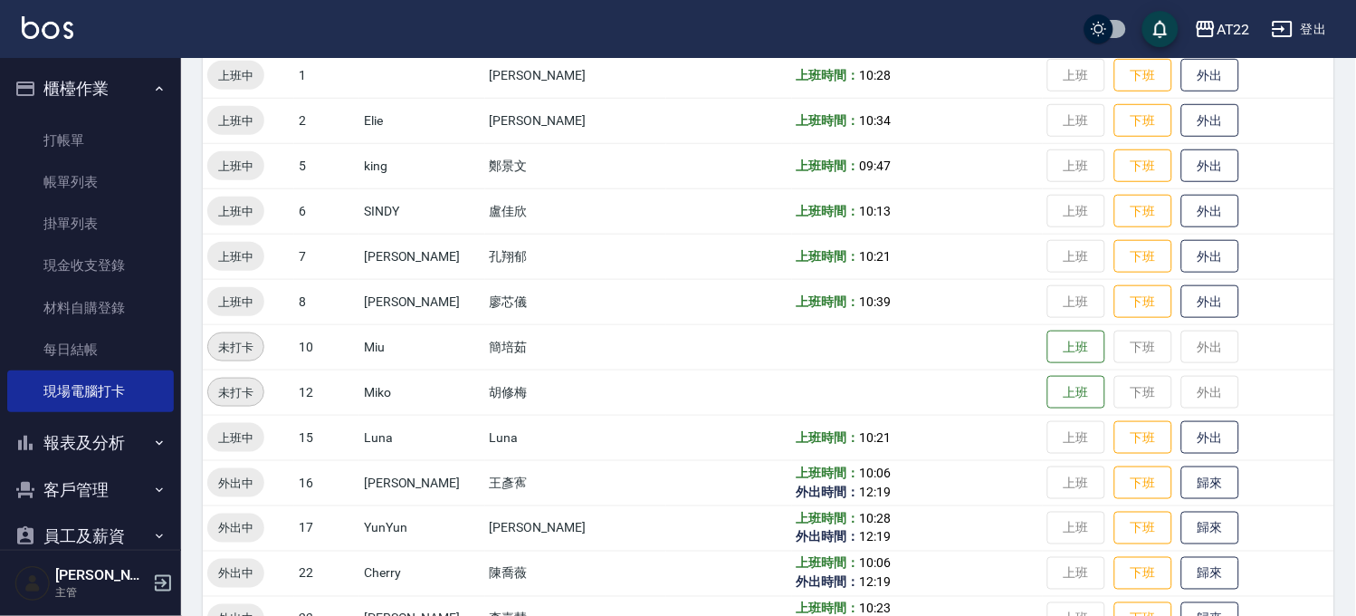
scroll to position [453, 0]
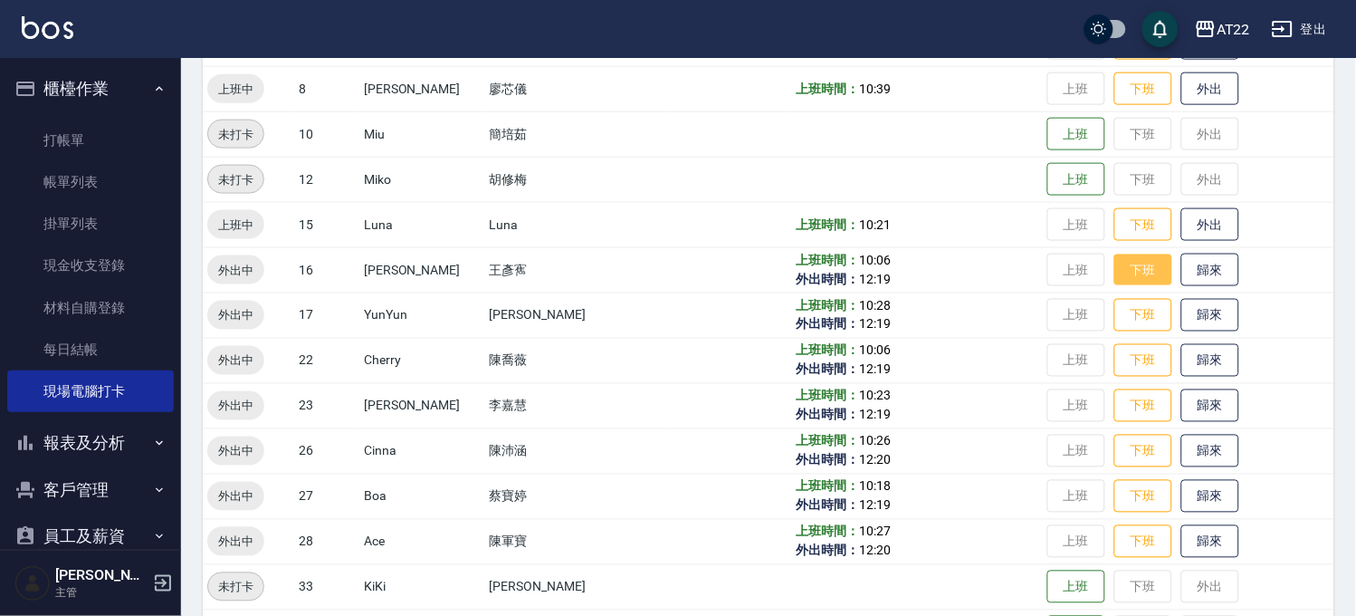
click at [1136, 281] on button "下班" at bounding box center [1143, 270] width 58 height 32
